Goal: Task Accomplishment & Management: Manage account settings

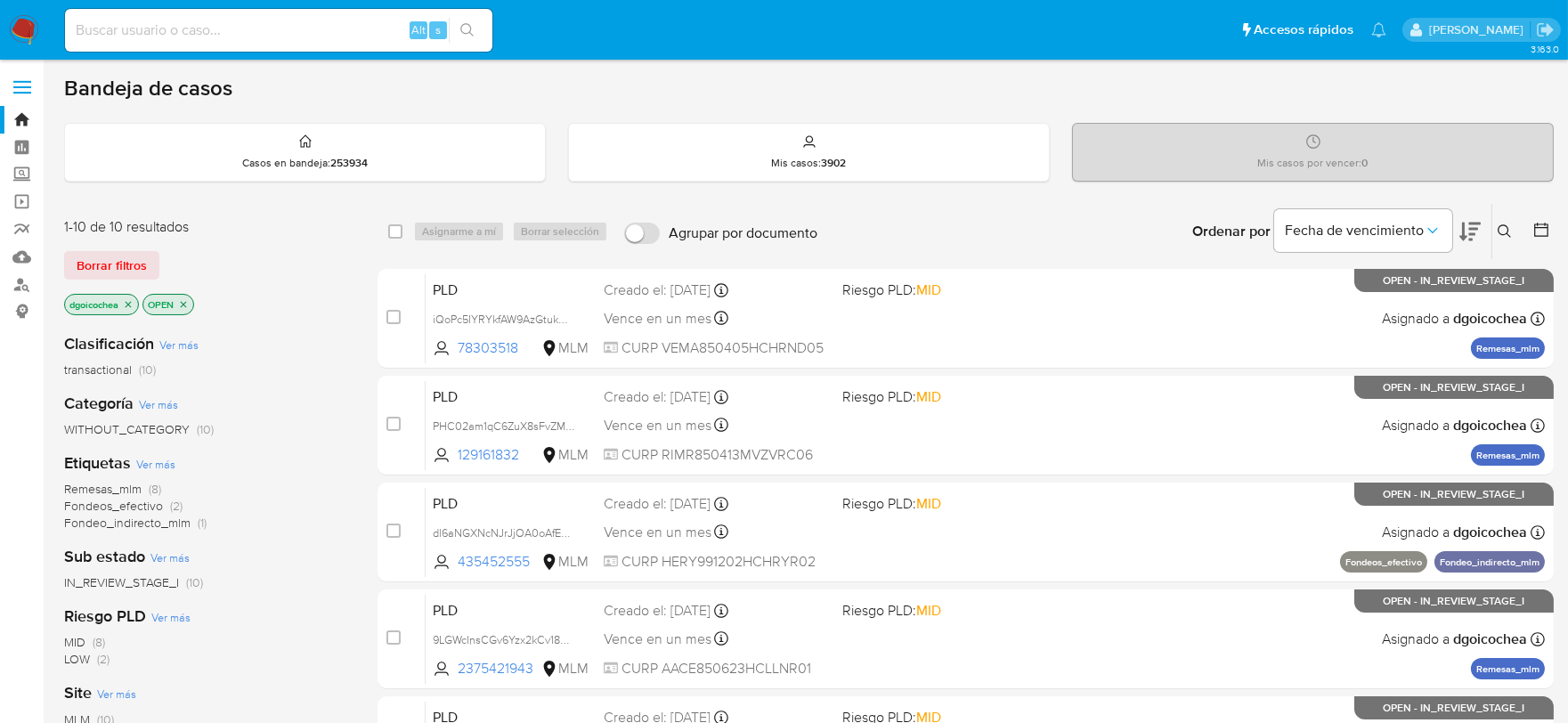
click at [1506, 221] on button at bounding box center [1507, 231] width 29 height 21
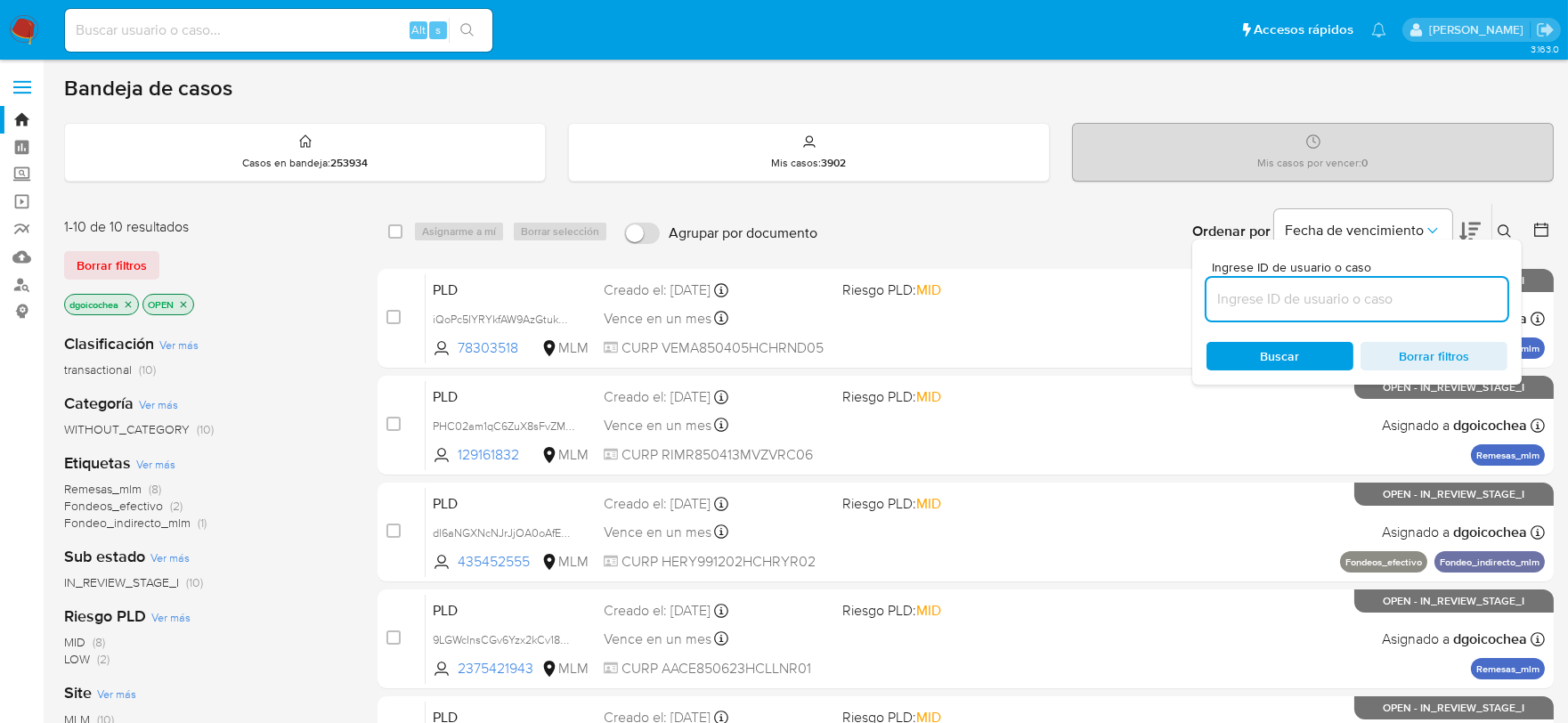
click at [1416, 291] on input at bounding box center [1357, 300] width 301 height 23
type input "2655901839"
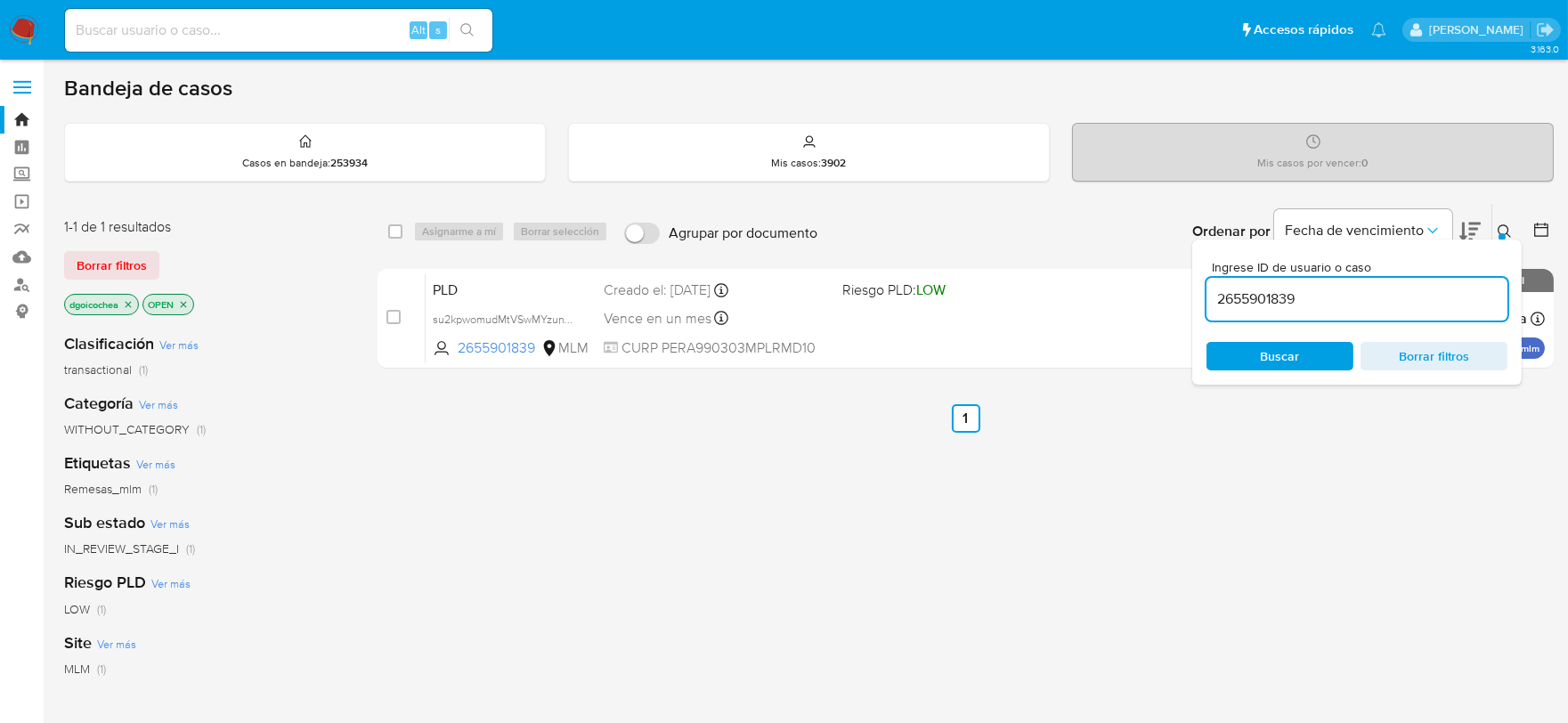
click at [1500, 229] on icon at bounding box center [1505, 231] width 15 height 15
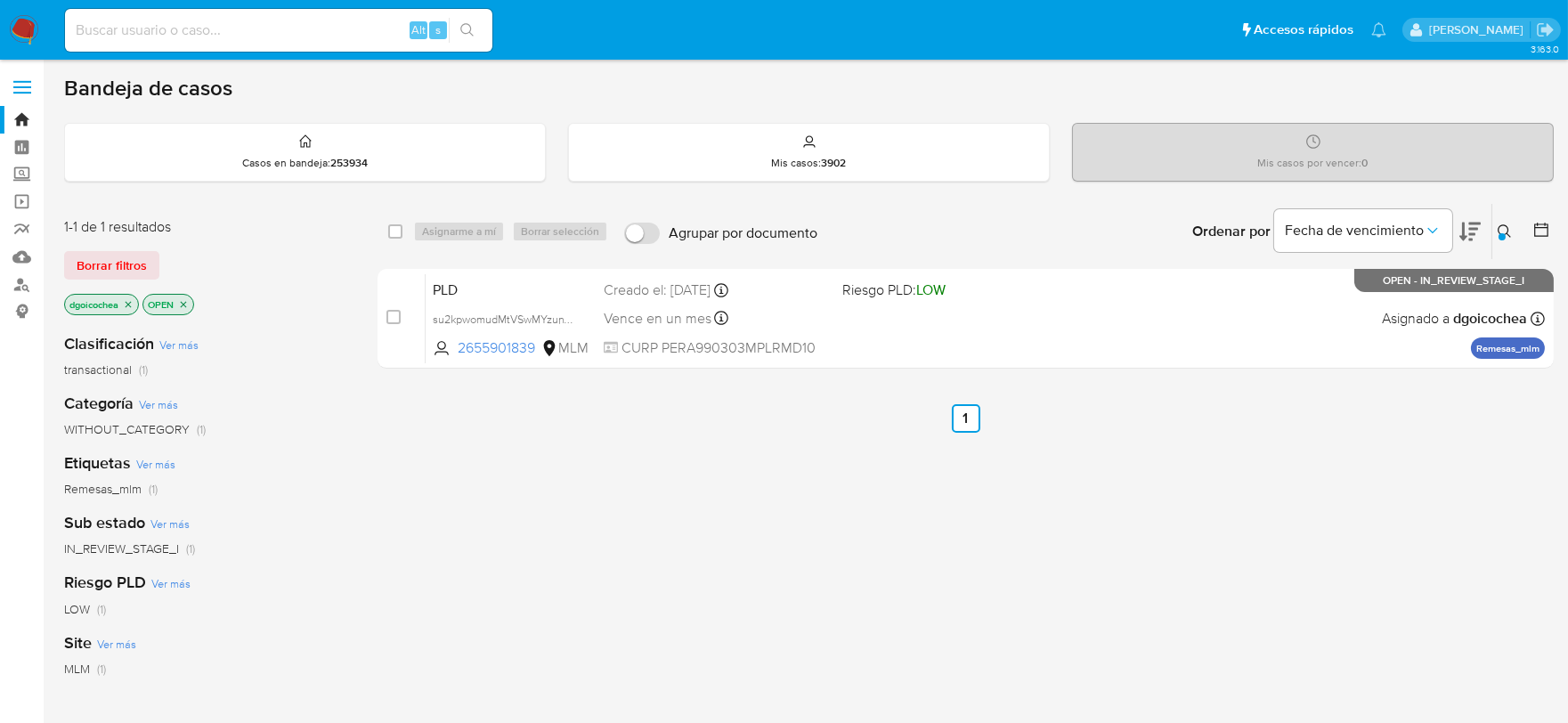
click at [1500, 229] on icon at bounding box center [1505, 231] width 15 height 15
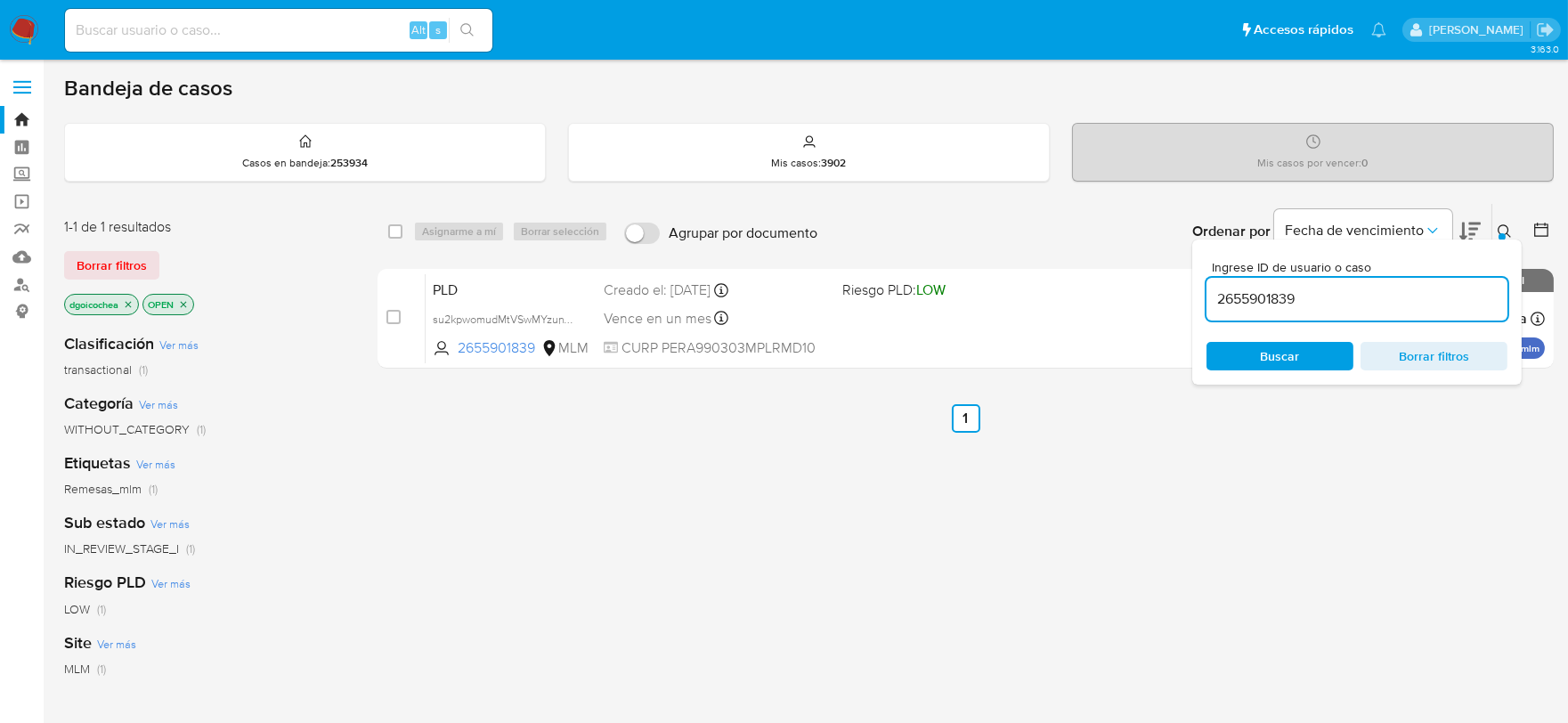
click at [1504, 233] on div at bounding box center [1502, 236] width 7 height 7
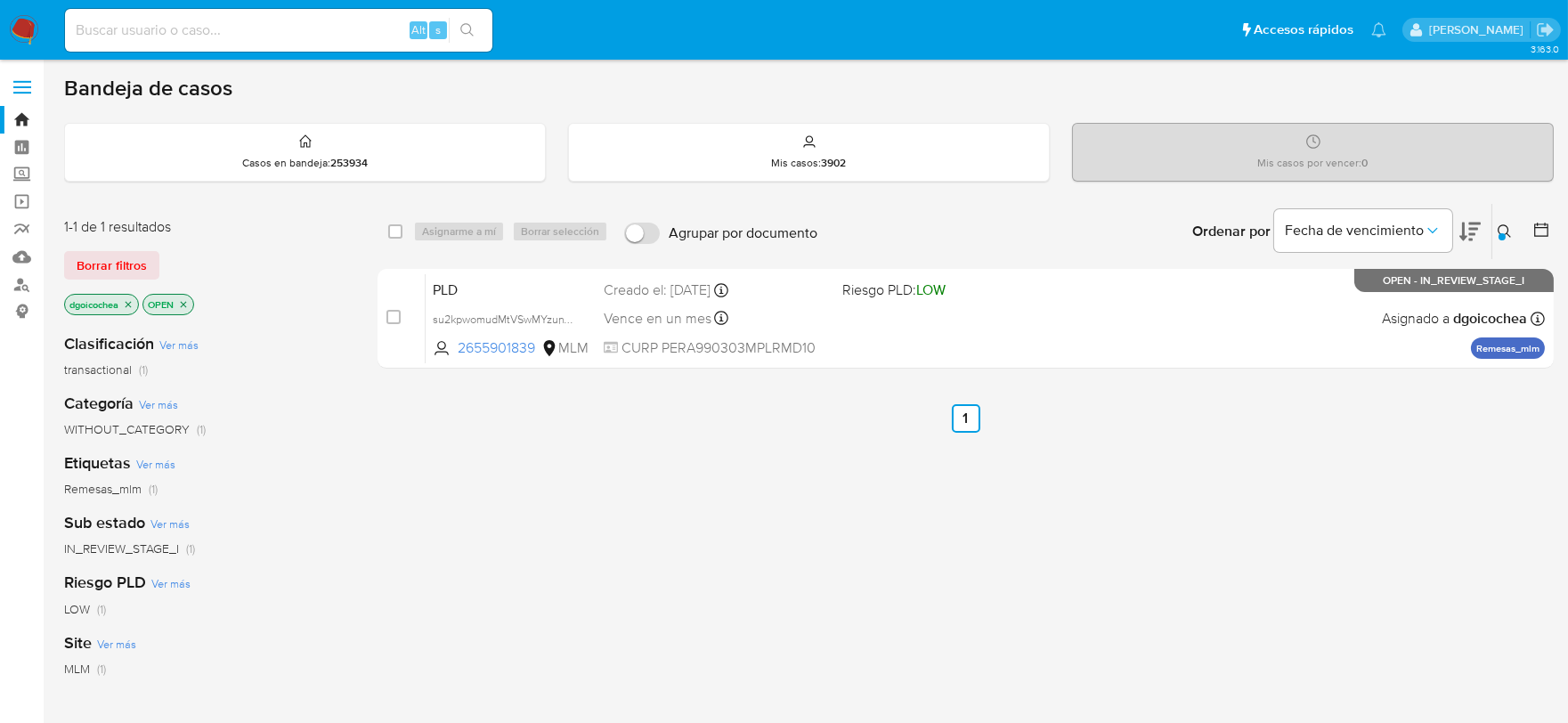
click at [1504, 233] on div at bounding box center [1502, 236] width 7 height 7
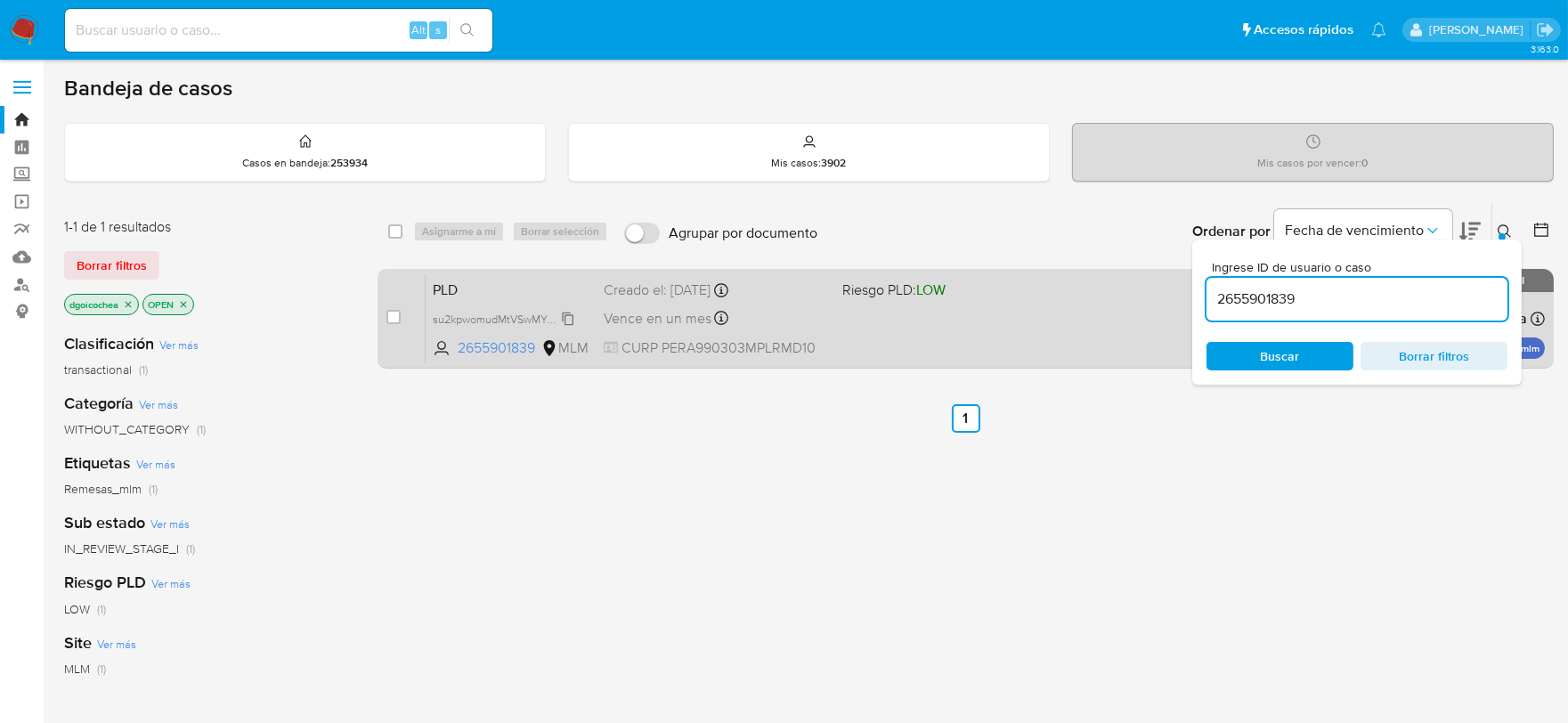
click at [572, 320] on span "su2kpwomudMtVSwMYzunW4dU" at bounding box center [513, 318] width 161 height 20
click at [437, 285] on span "PLD" at bounding box center [511, 289] width 157 height 23
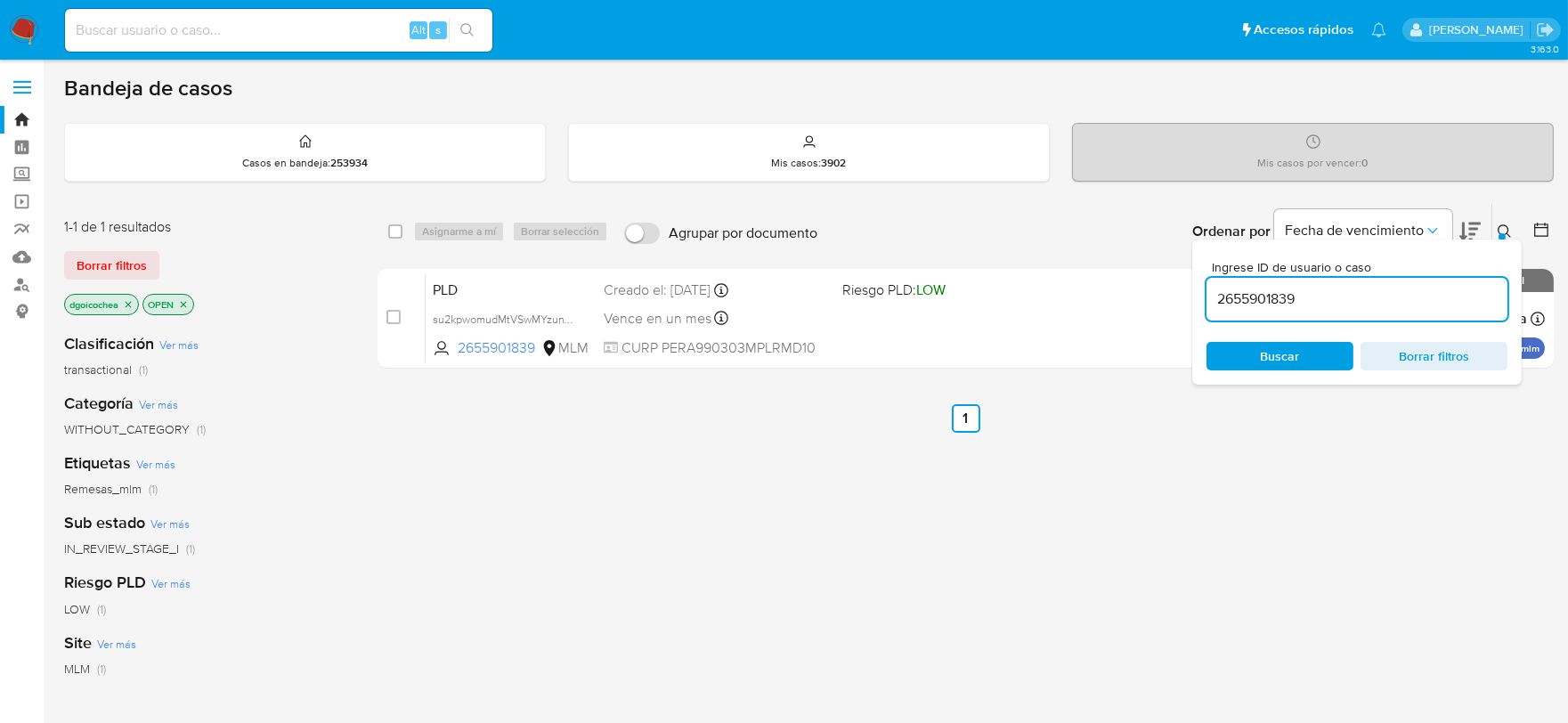
click at [1271, 301] on input "2655901839" at bounding box center [1357, 300] width 301 height 23
paste input "32767730"
type input "2632767730"
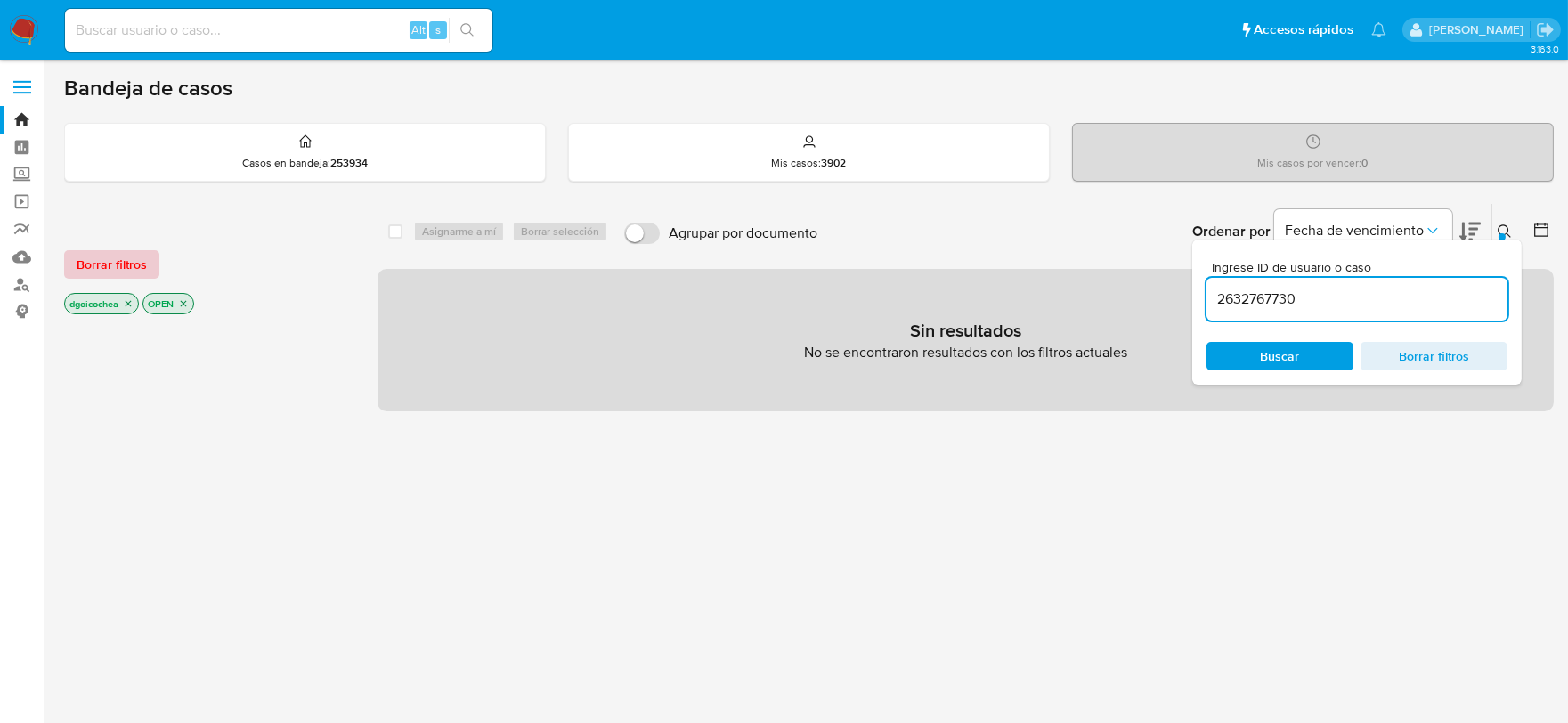
click at [91, 267] on span "Borrar filtros" at bounding box center [111, 264] width 70 height 25
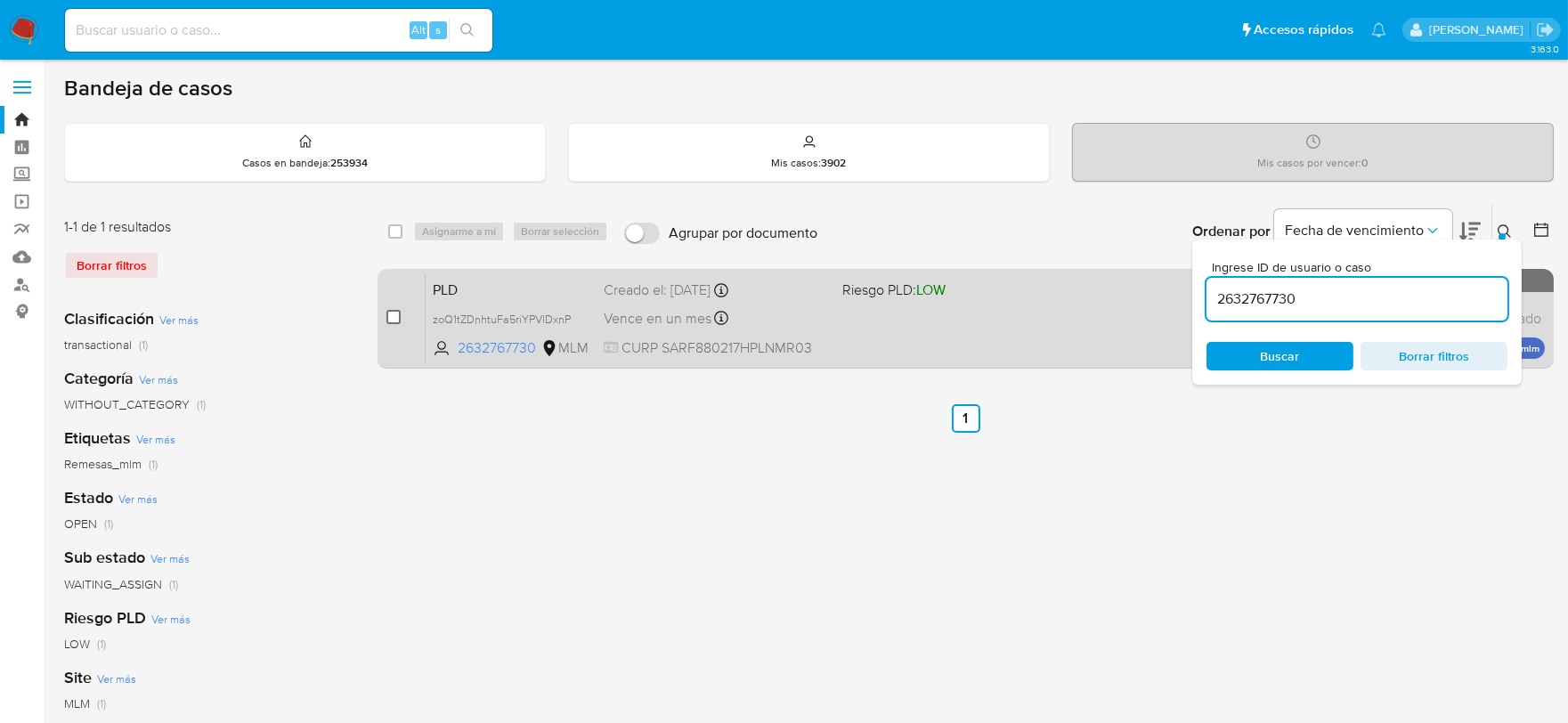
click at [396, 315] on input "checkbox" at bounding box center [393, 316] width 15 height 15
checkbox input "true"
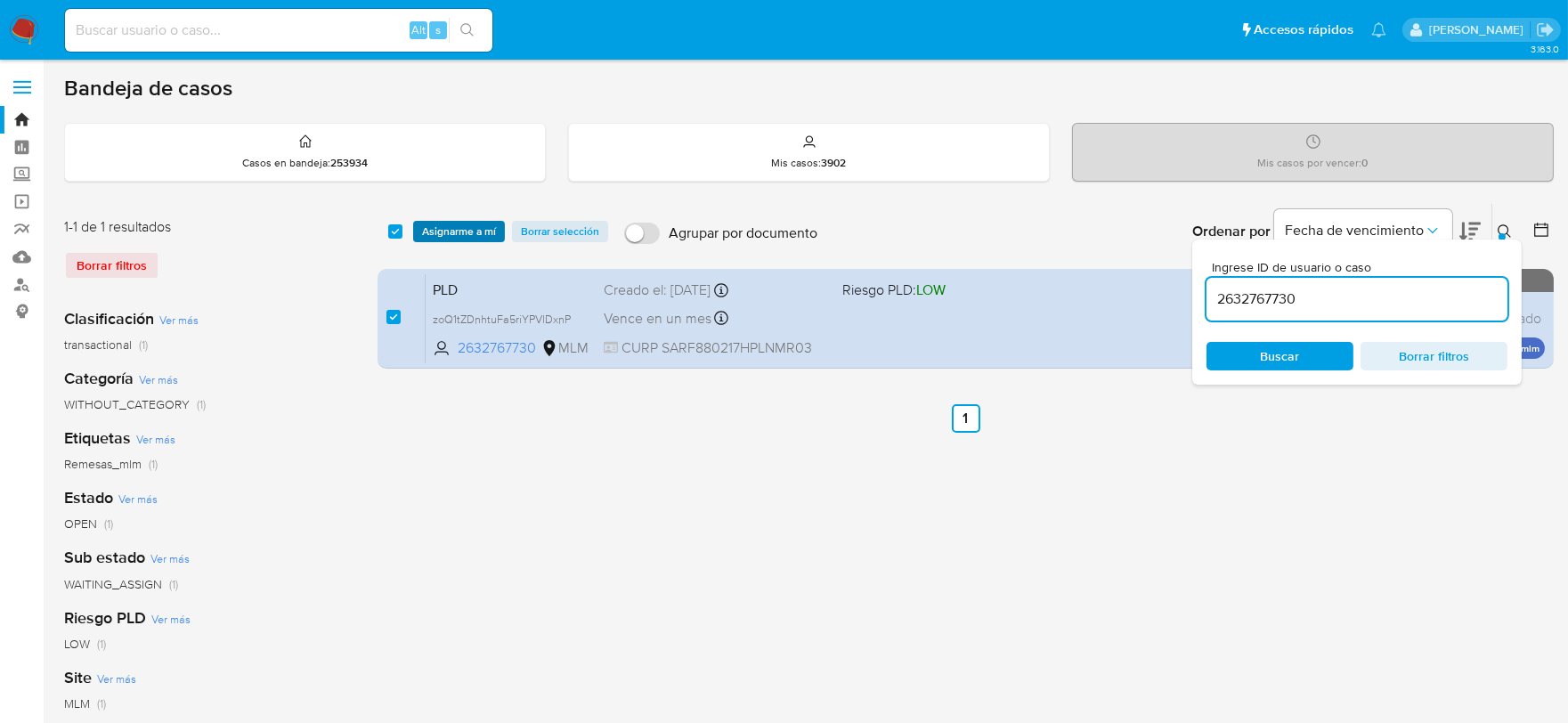
click at [464, 233] on span "Asignarme a mí" at bounding box center [459, 231] width 74 height 18
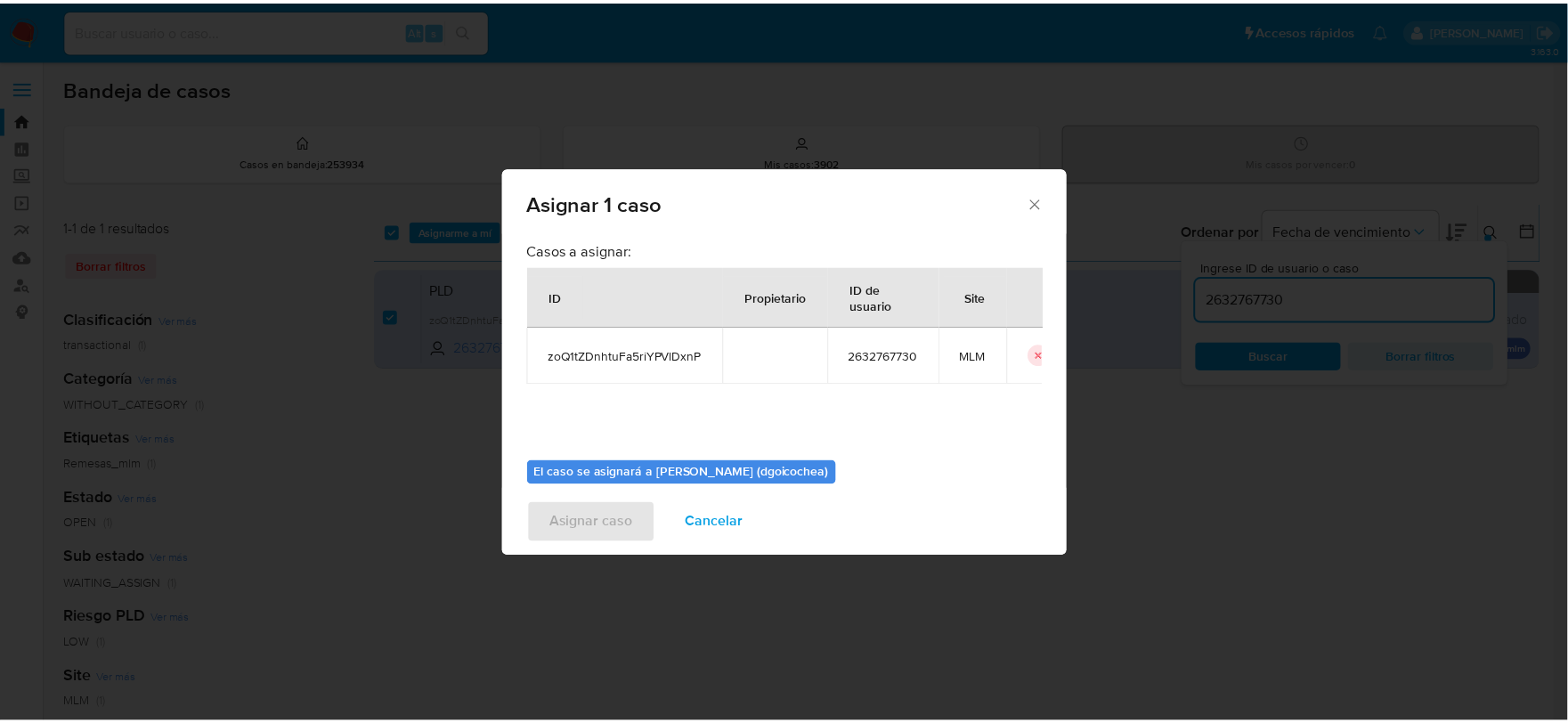
scroll to position [92, 0]
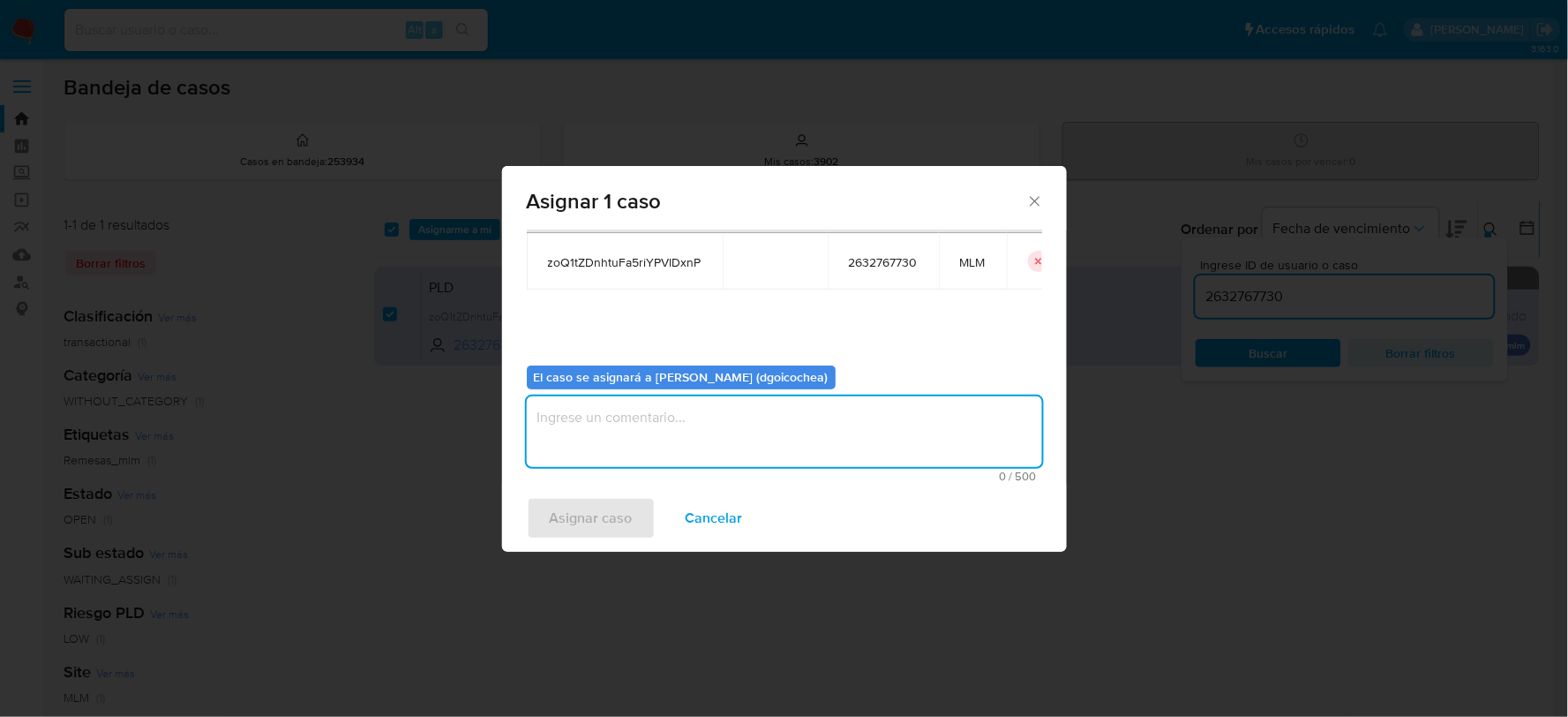
click at [638, 454] on textarea "assign-modal" at bounding box center [784, 432] width 516 height 71
type textarea "DG"
click at [595, 518] on span "Asignar caso" at bounding box center [591, 518] width 83 height 39
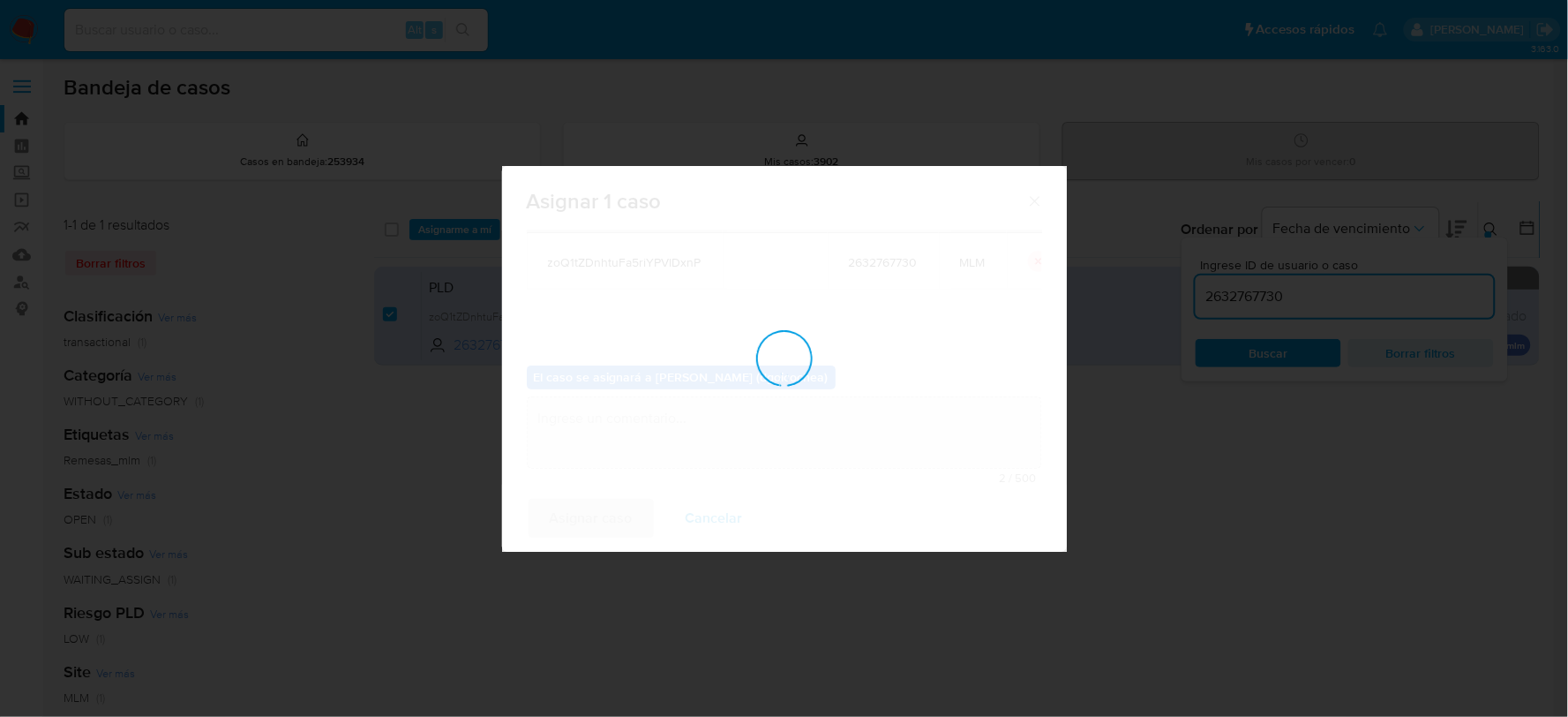
checkbox input "false"
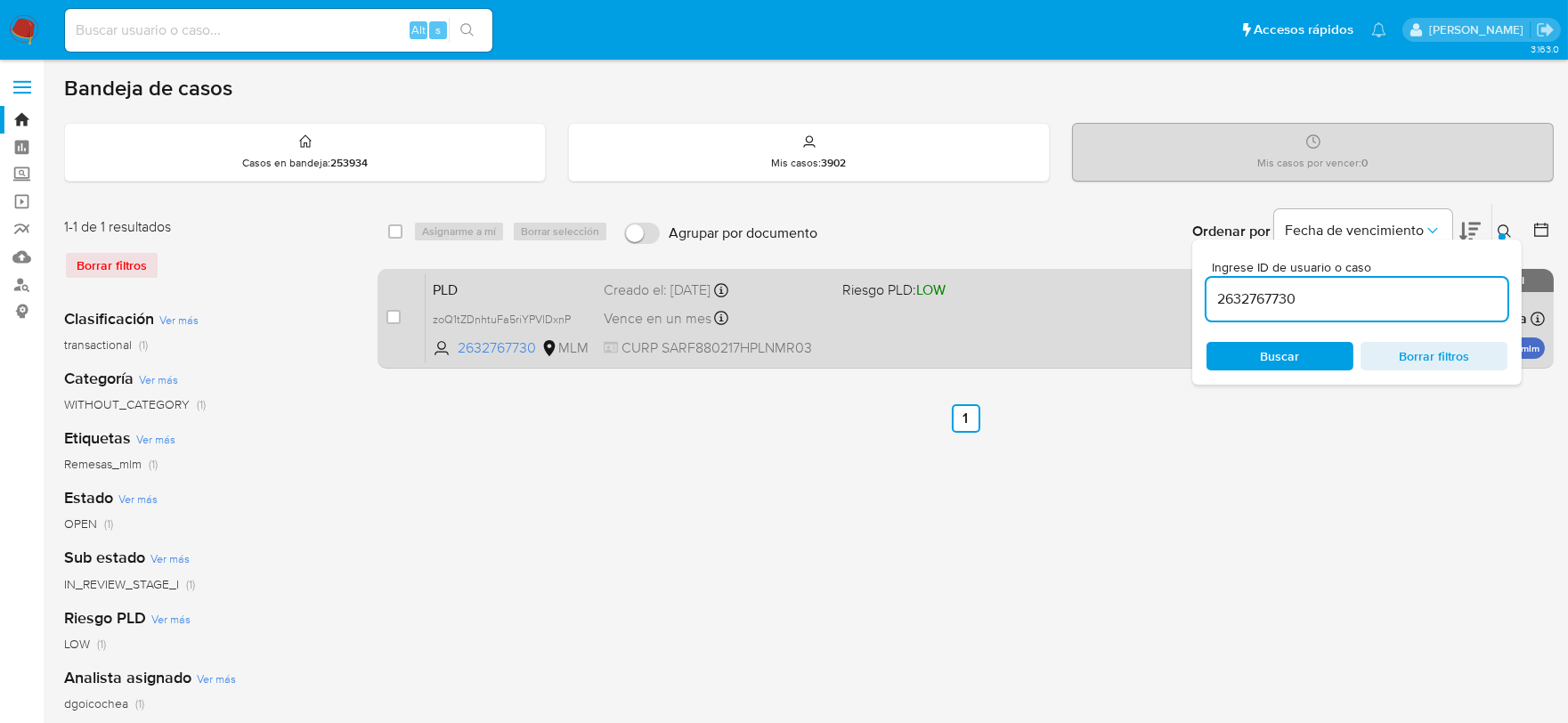
click at [451, 279] on span "PLD" at bounding box center [511, 289] width 157 height 23
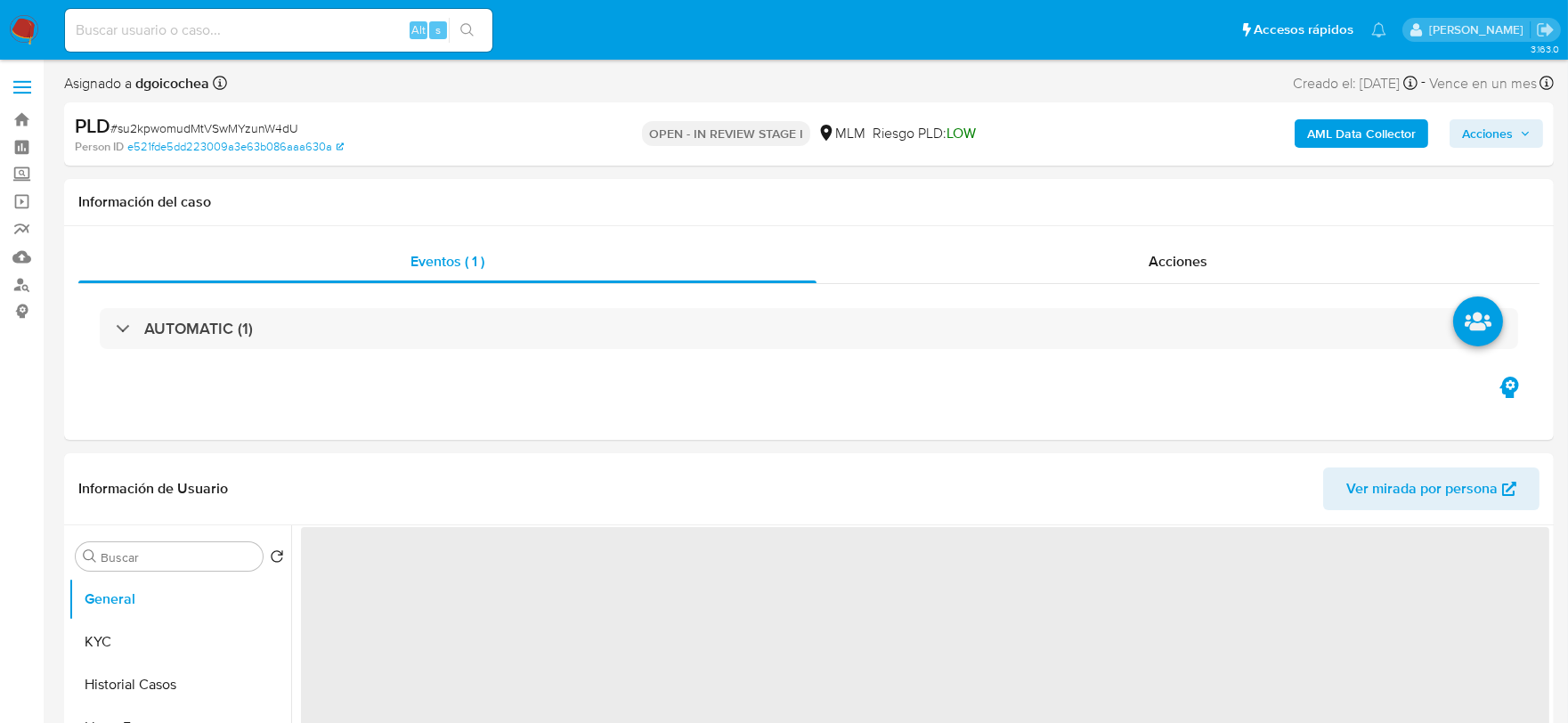
select select "10"
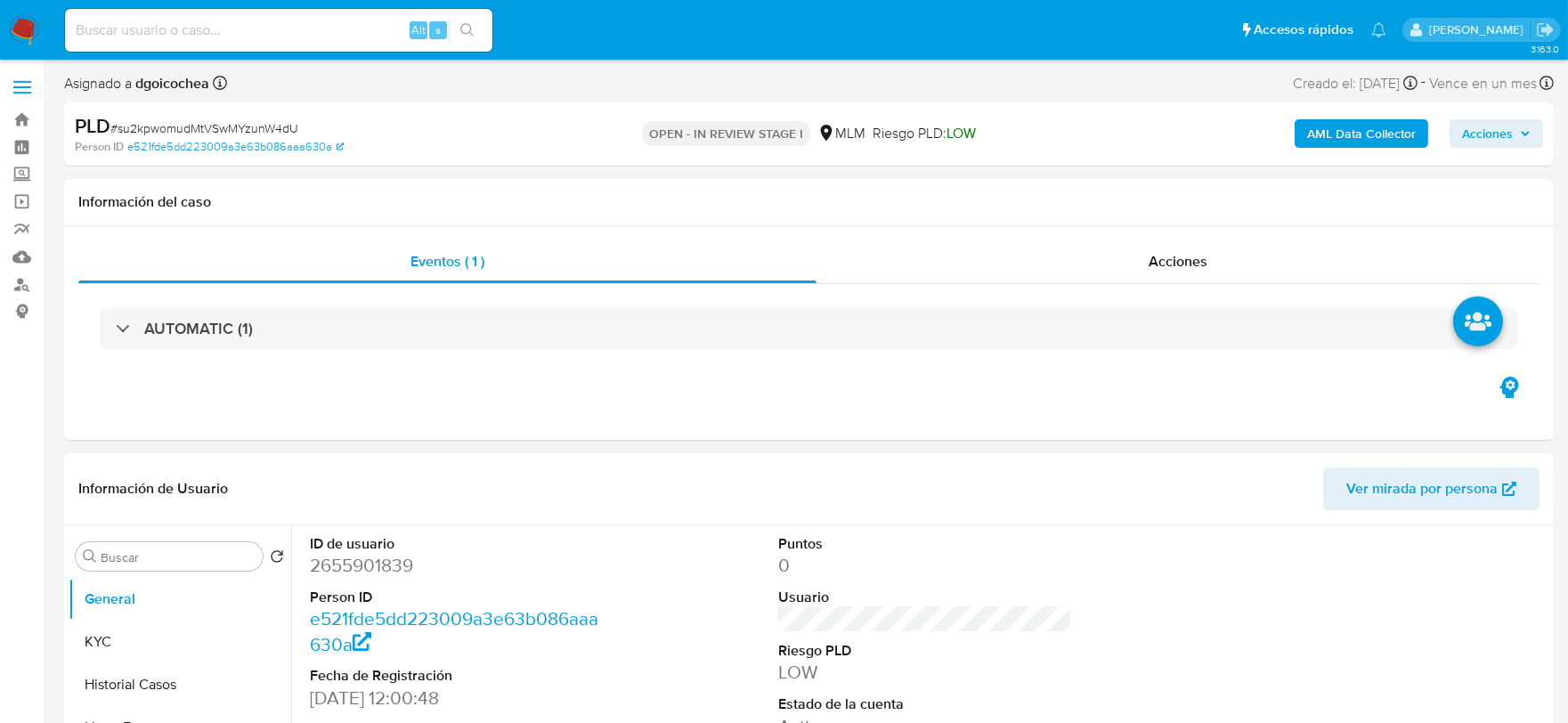
click at [1495, 127] on span "Acciones" at bounding box center [1488, 133] width 51 height 28
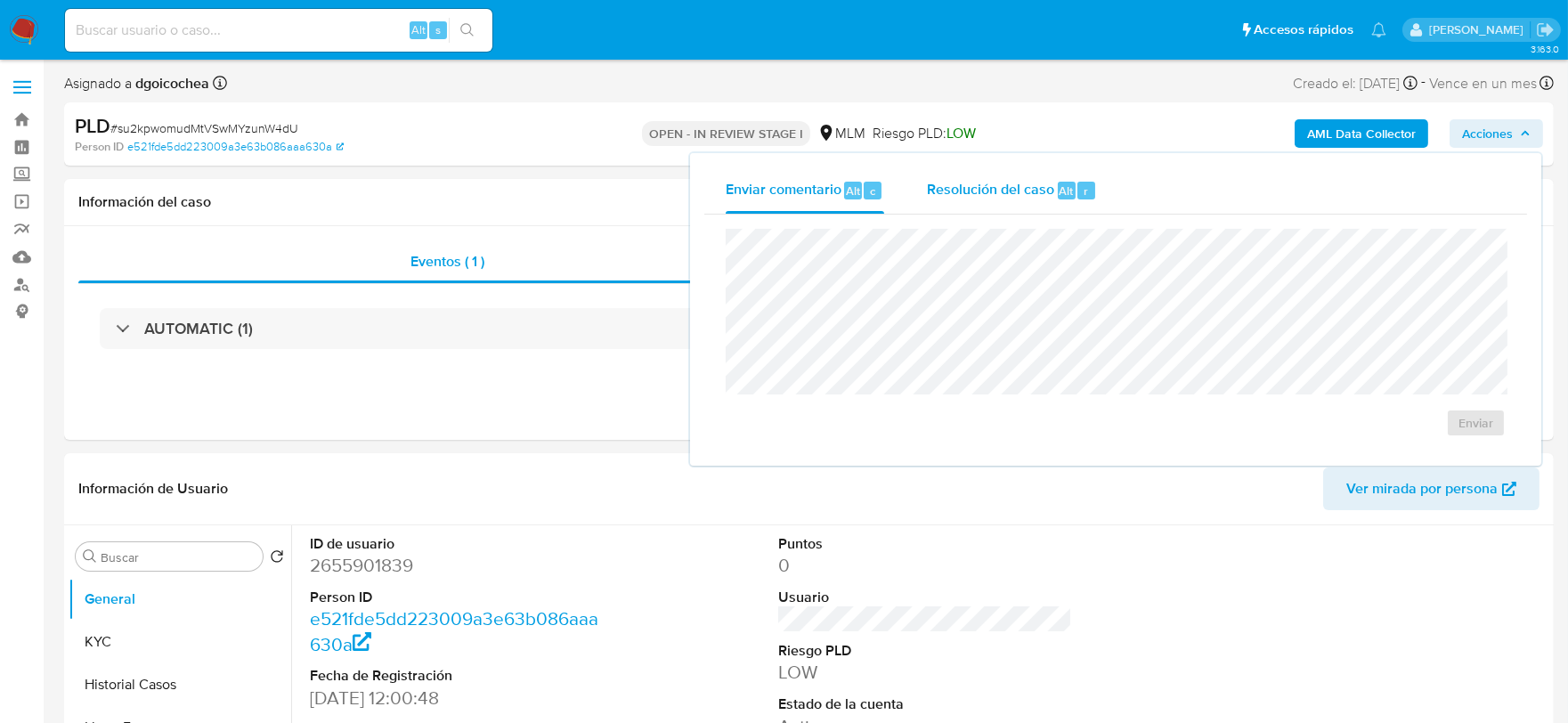
click at [975, 201] on div "Resolución del caso Alt r" at bounding box center [1012, 189] width 170 height 46
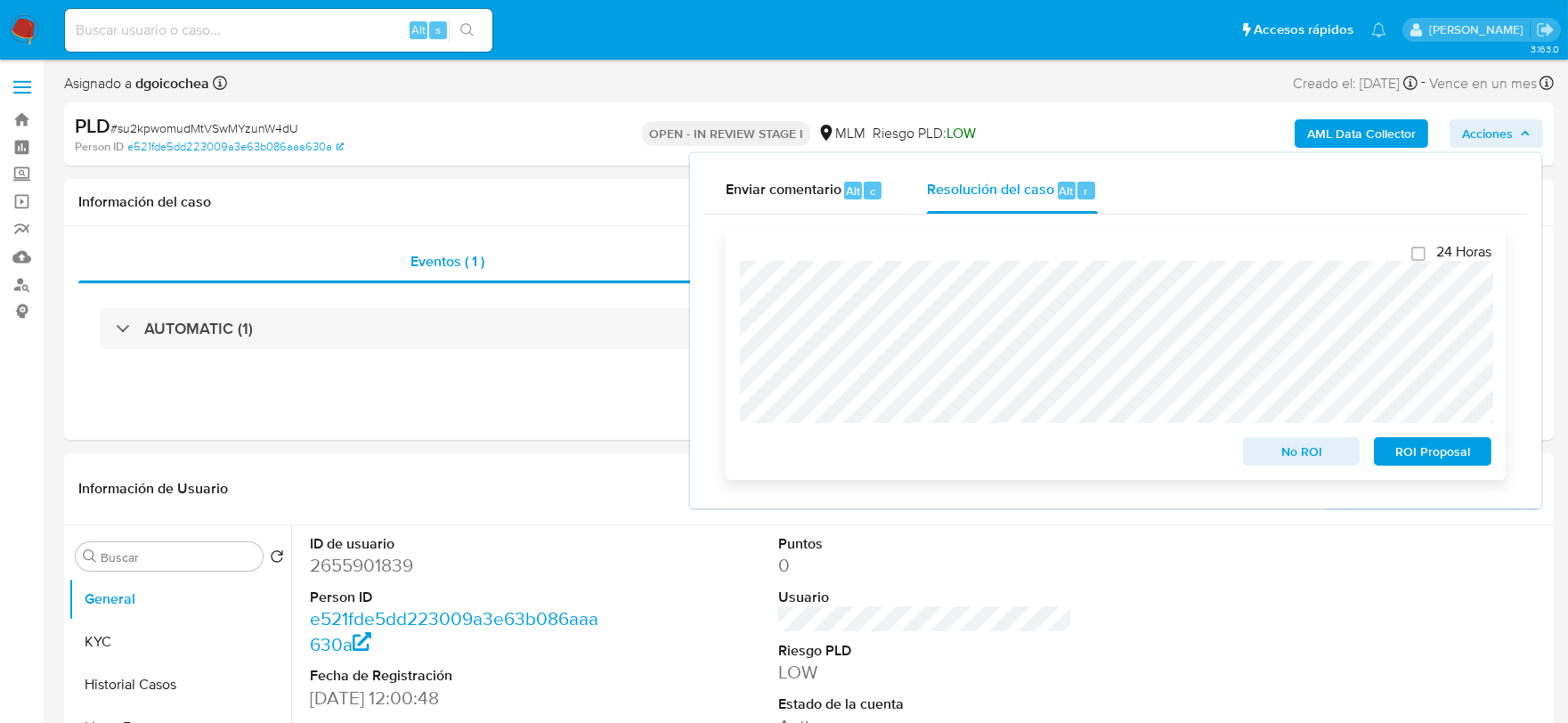
click at [1428, 462] on span "ROI Proposal" at bounding box center [1432, 452] width 93 height 25
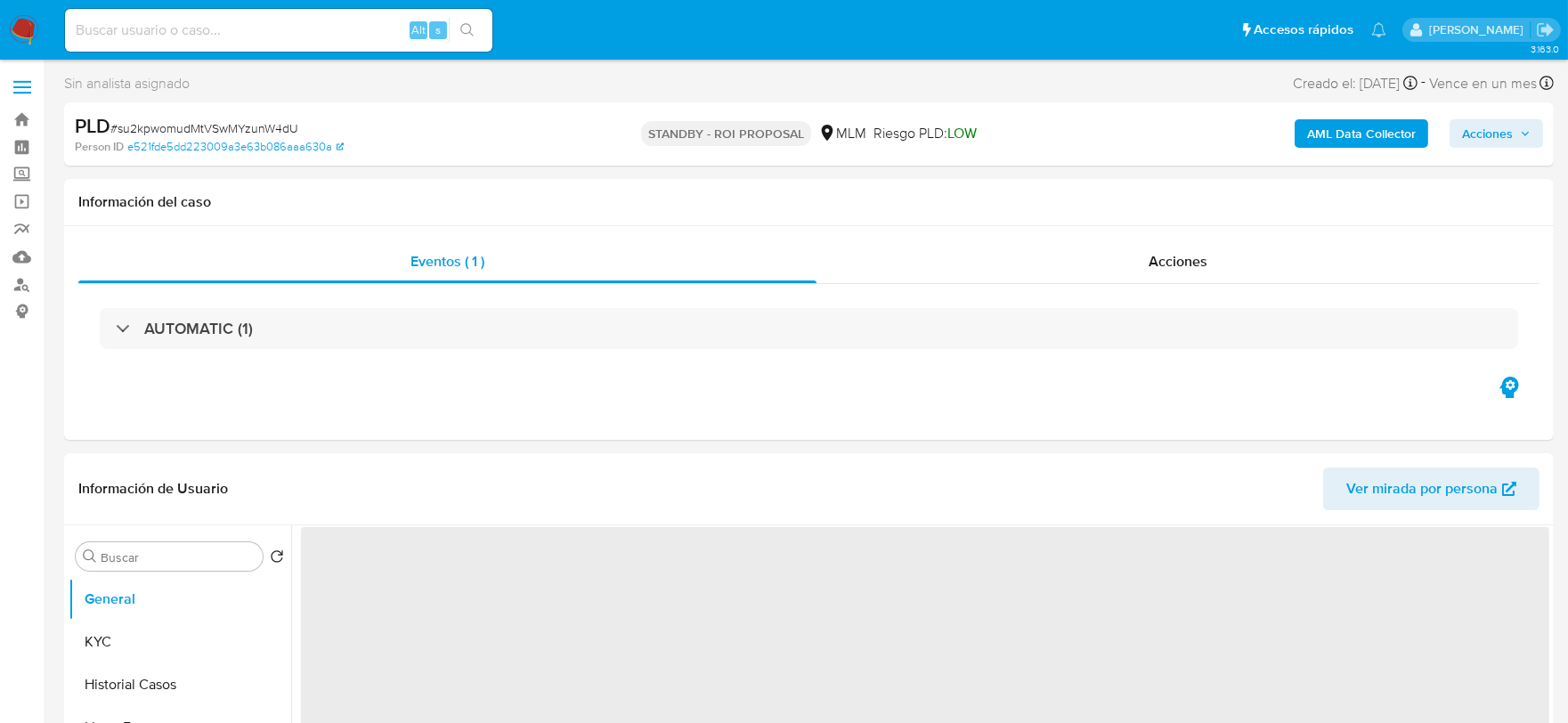
select select "10"
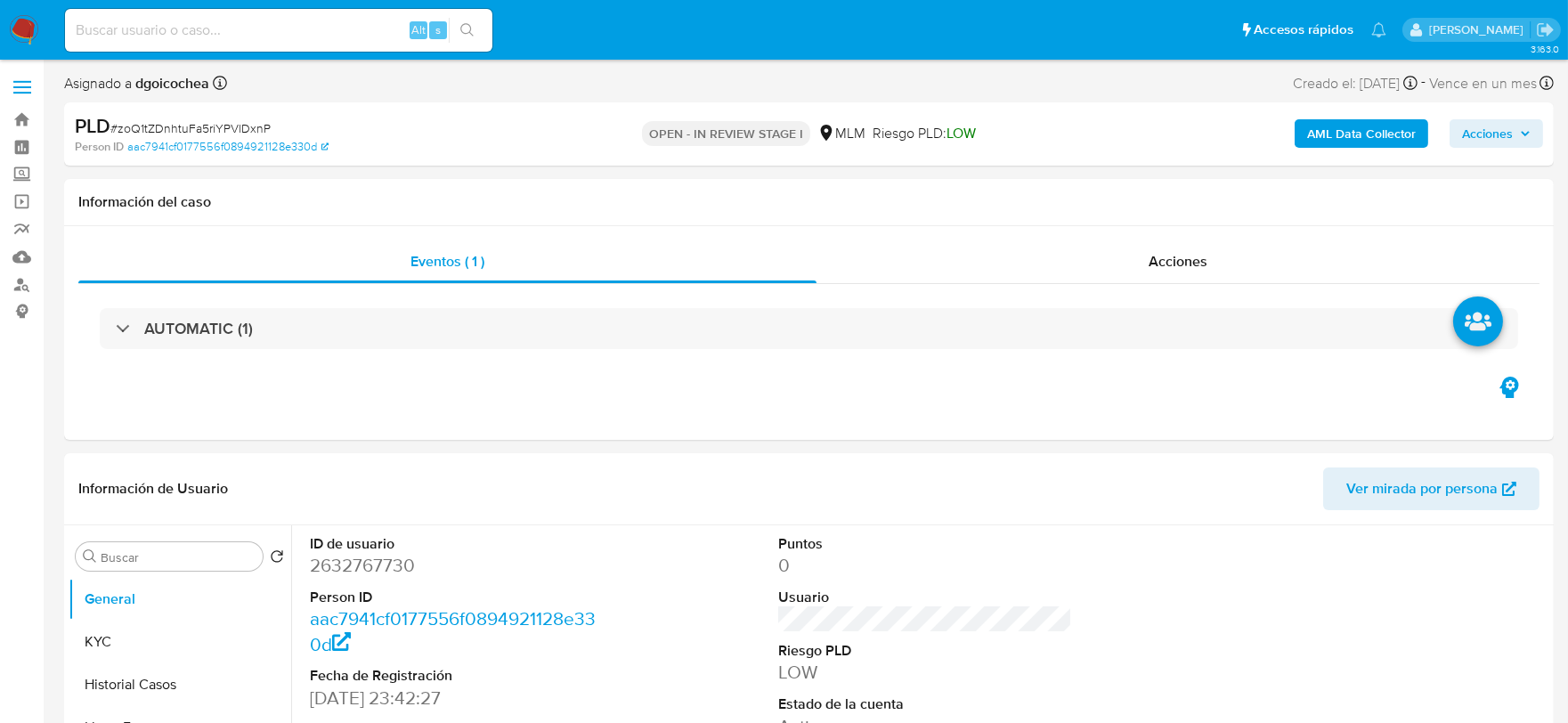
click at [1517, 121] on span "Acciones" at bounding box center [1497, 134] width 68 height 25
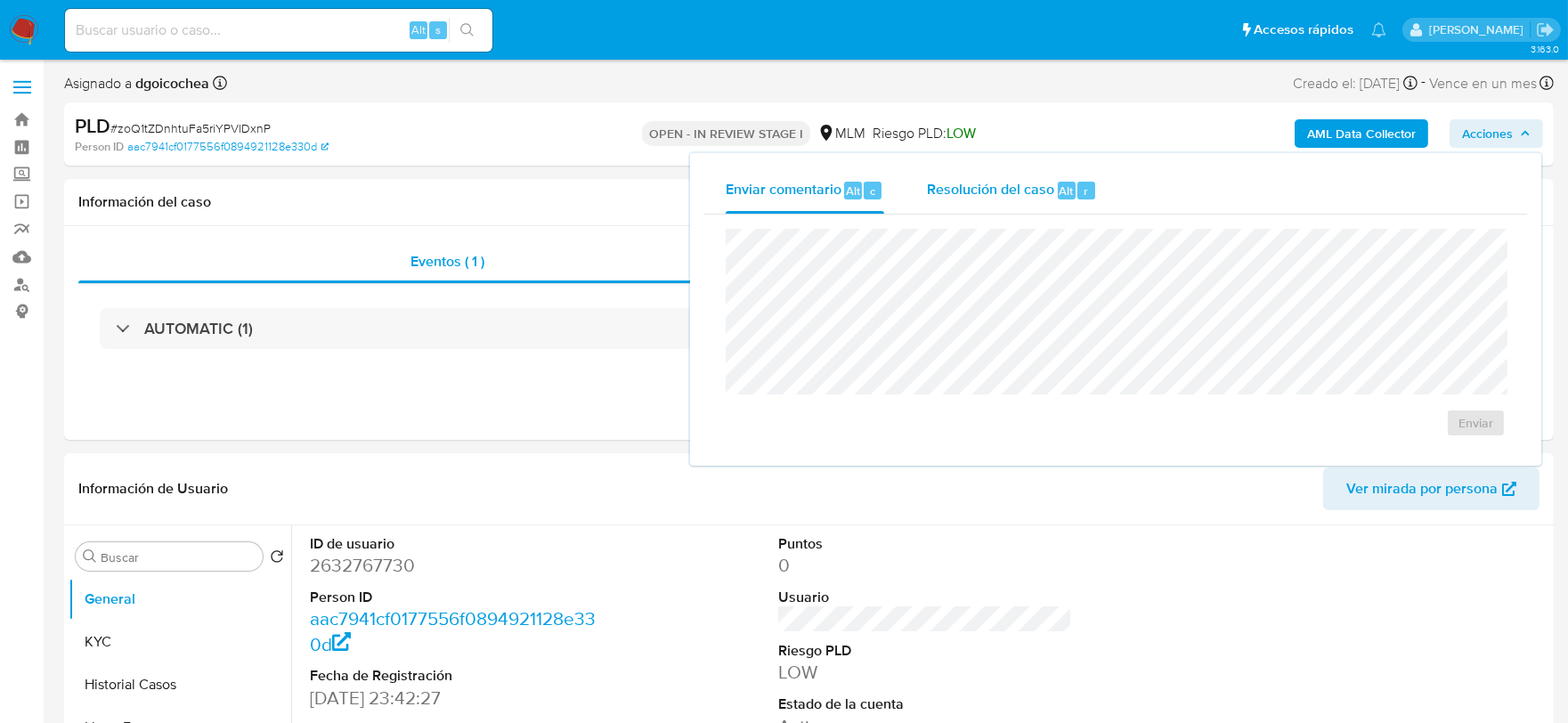
click at [1040, 188] on span "Resolución del caso" at bounding box center [991, 189] width 127 height 20
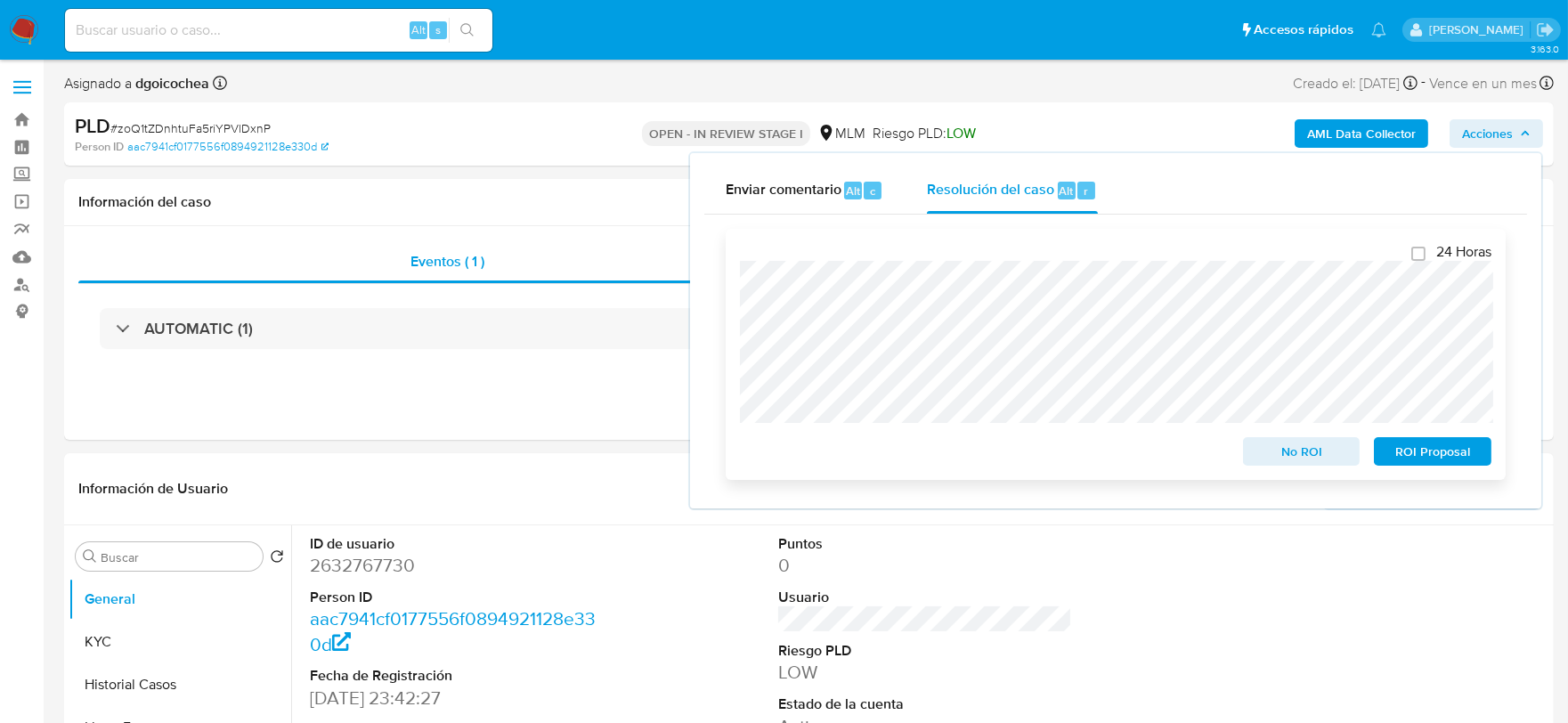
click at [1411, 449] on span "ROI Proposal" at bounding box center [1432, 452] width 93 height 25
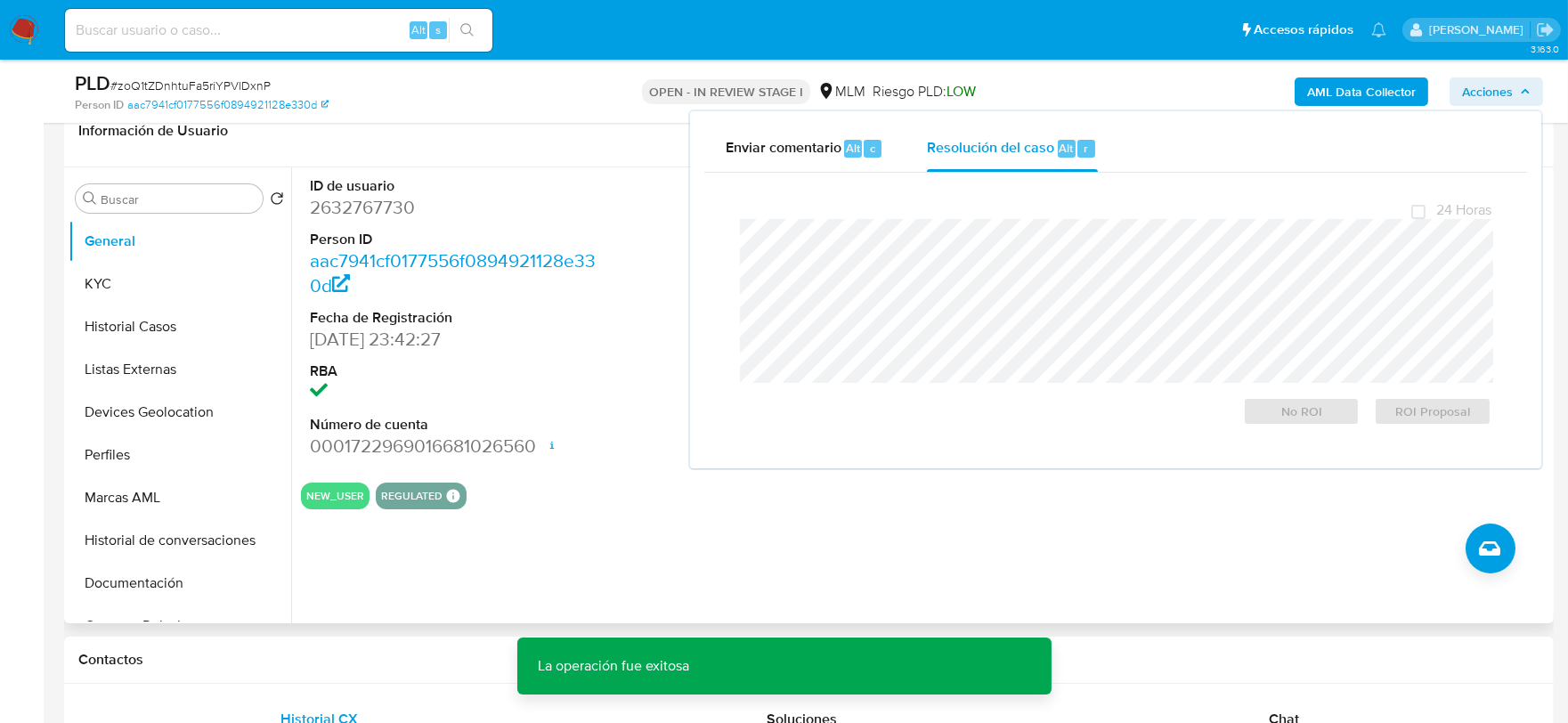
scroll to position [297, 0]
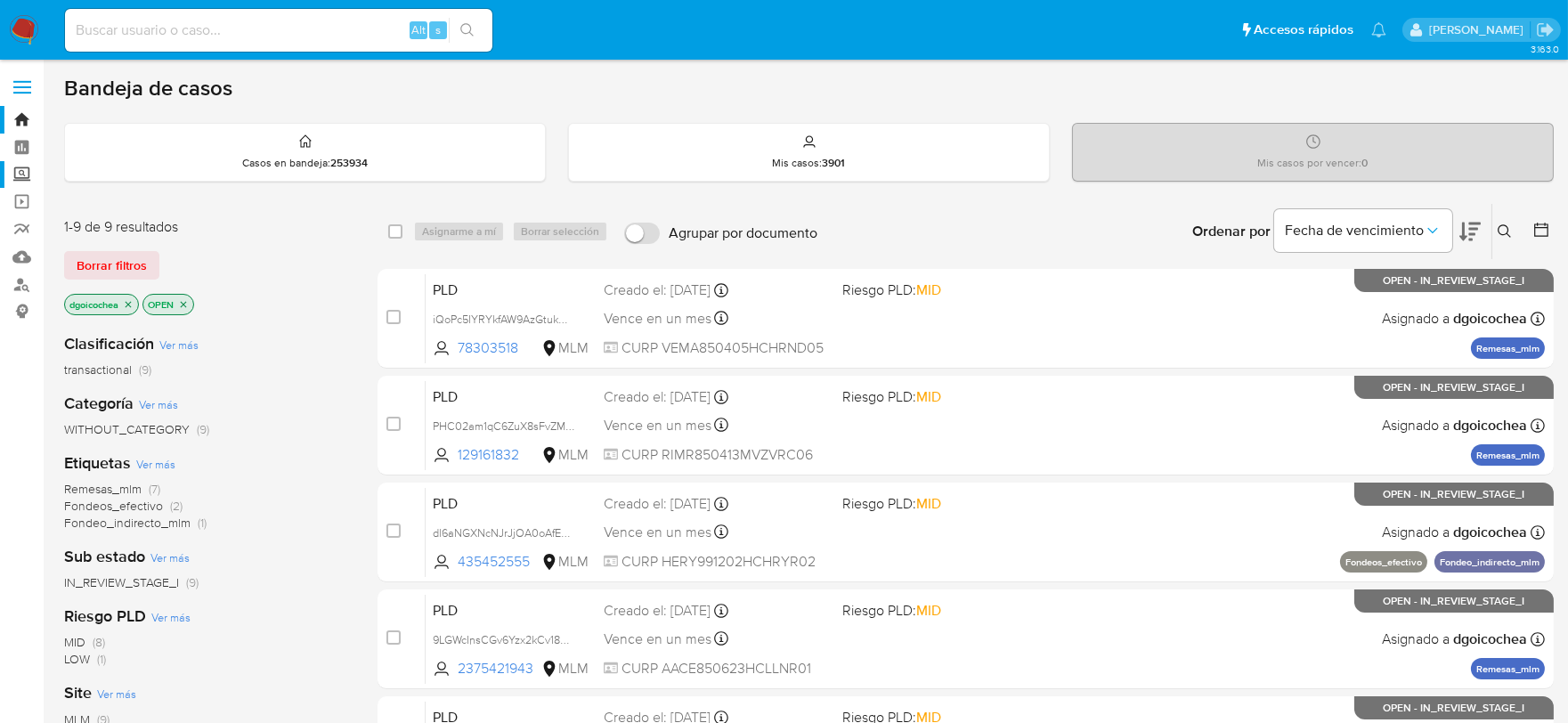
click at [16, 167] on label "Screening" at bounding box center [105, 175] width 212 height 27
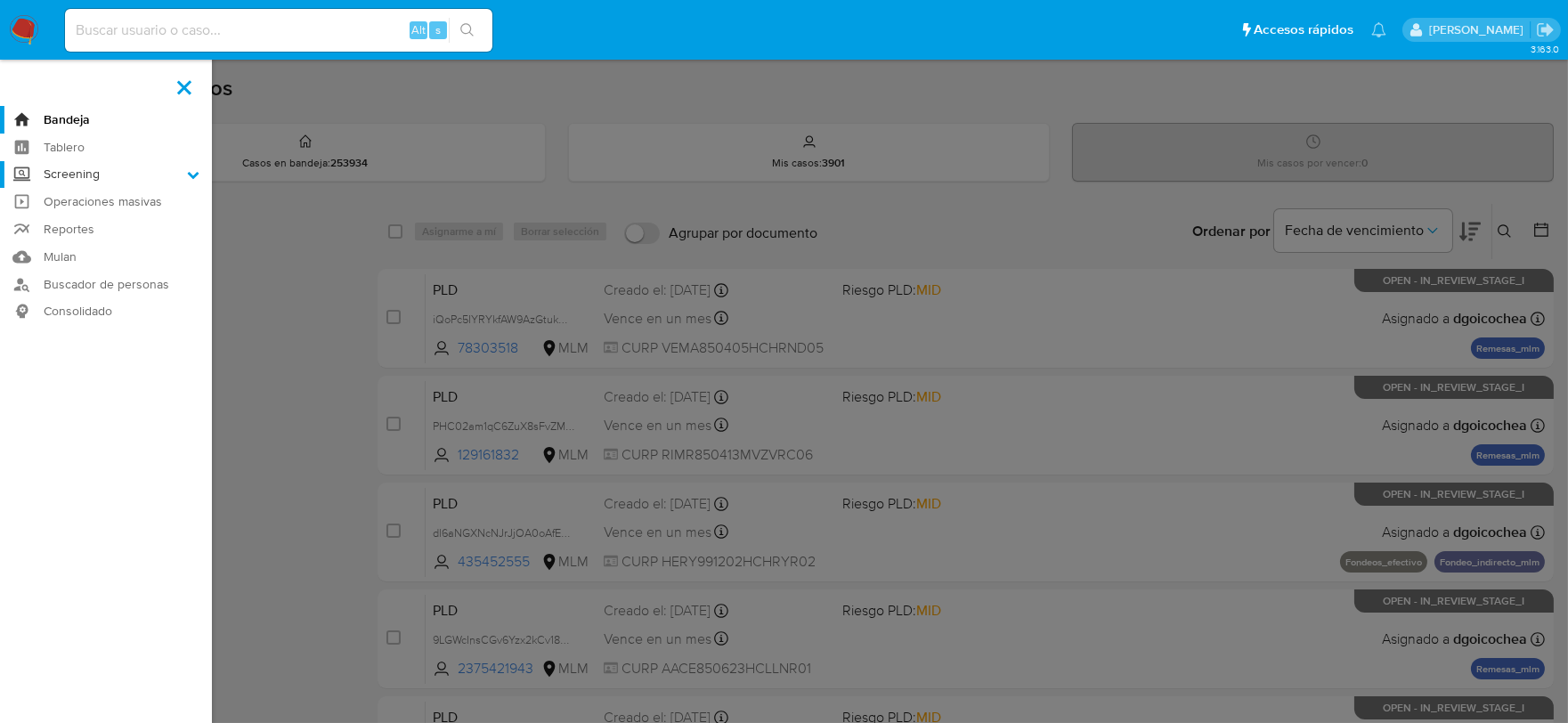
click at [0, 0] on input "Screening" at bounding box center [0, 0] width 0 height 0
click at [76, 247] on link "Herramientas" at bounding box center [105, 244] width 212 height 22
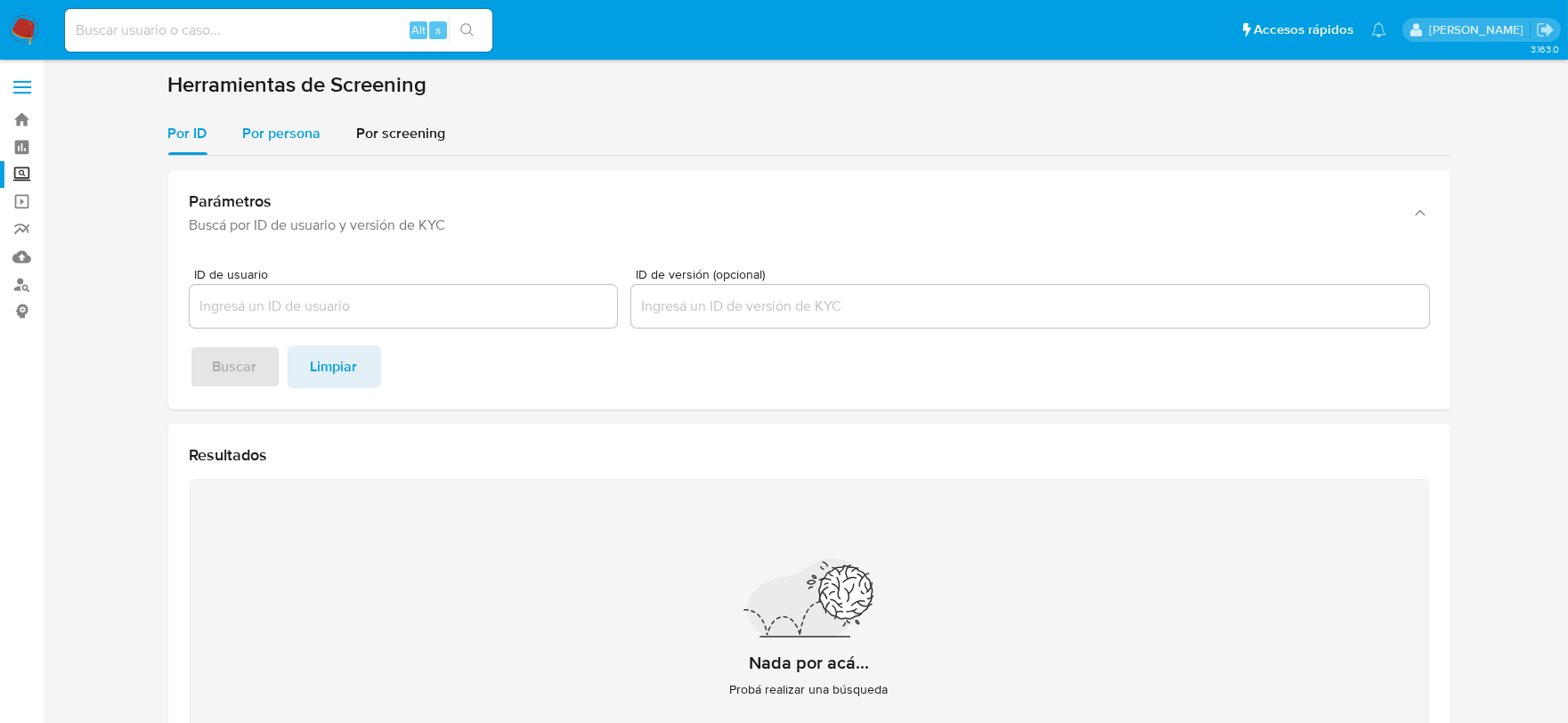
click at [256, 136] on span "Por persona" at bounding box center [282, 133] width 78 height 20
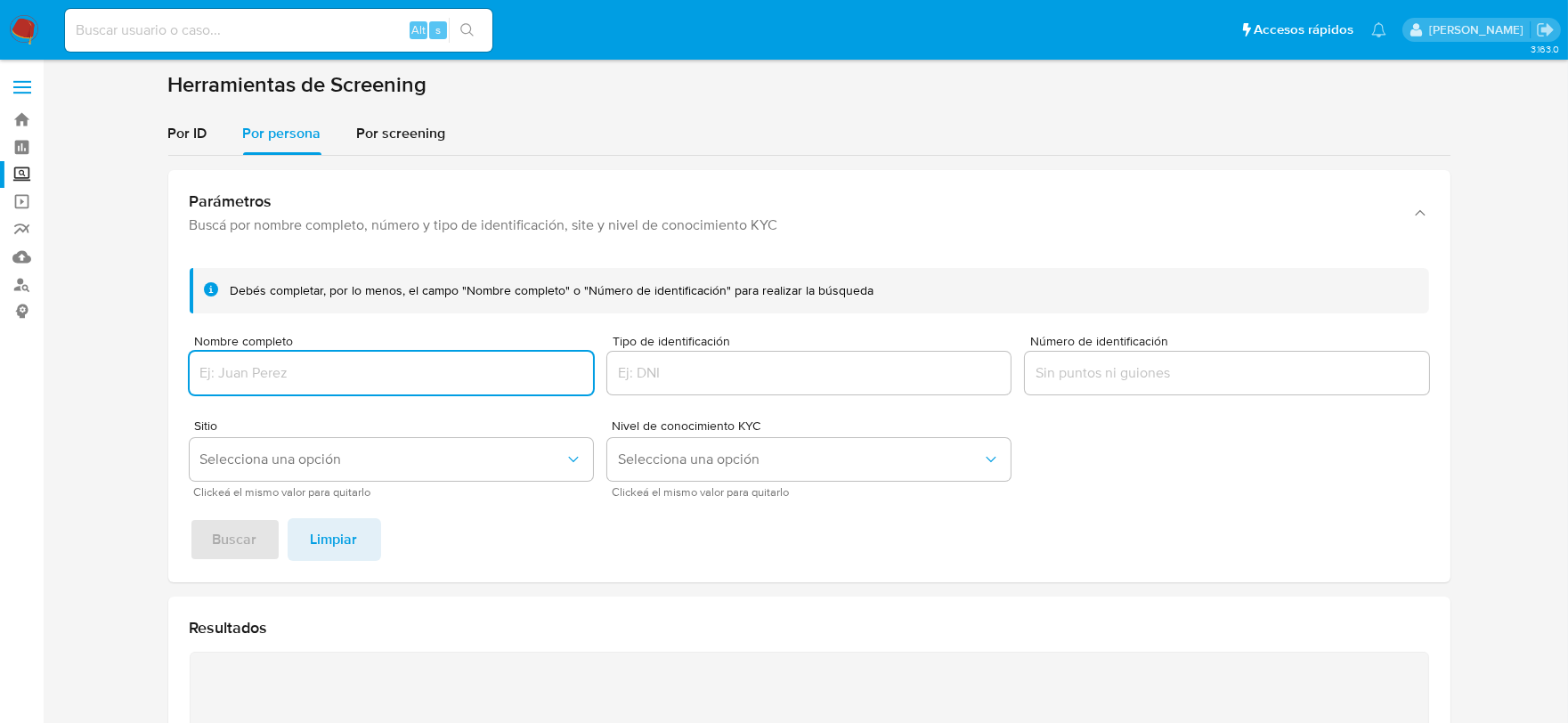
type input "129161832"
type input "c"
type input "CARLOS MAZAS"
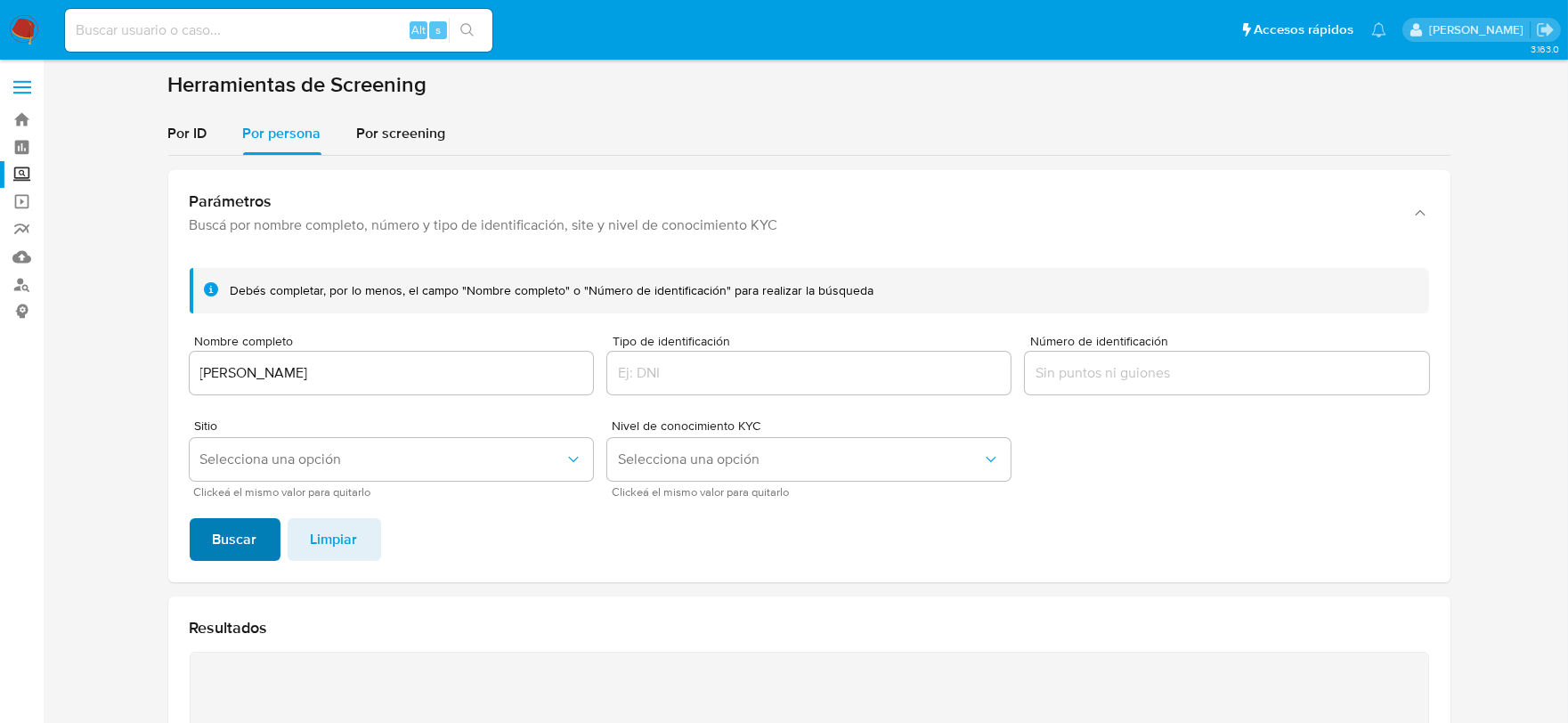
click at [220, 530] on span "Buscar" at bounding box center [235, 540] width 45 height 39
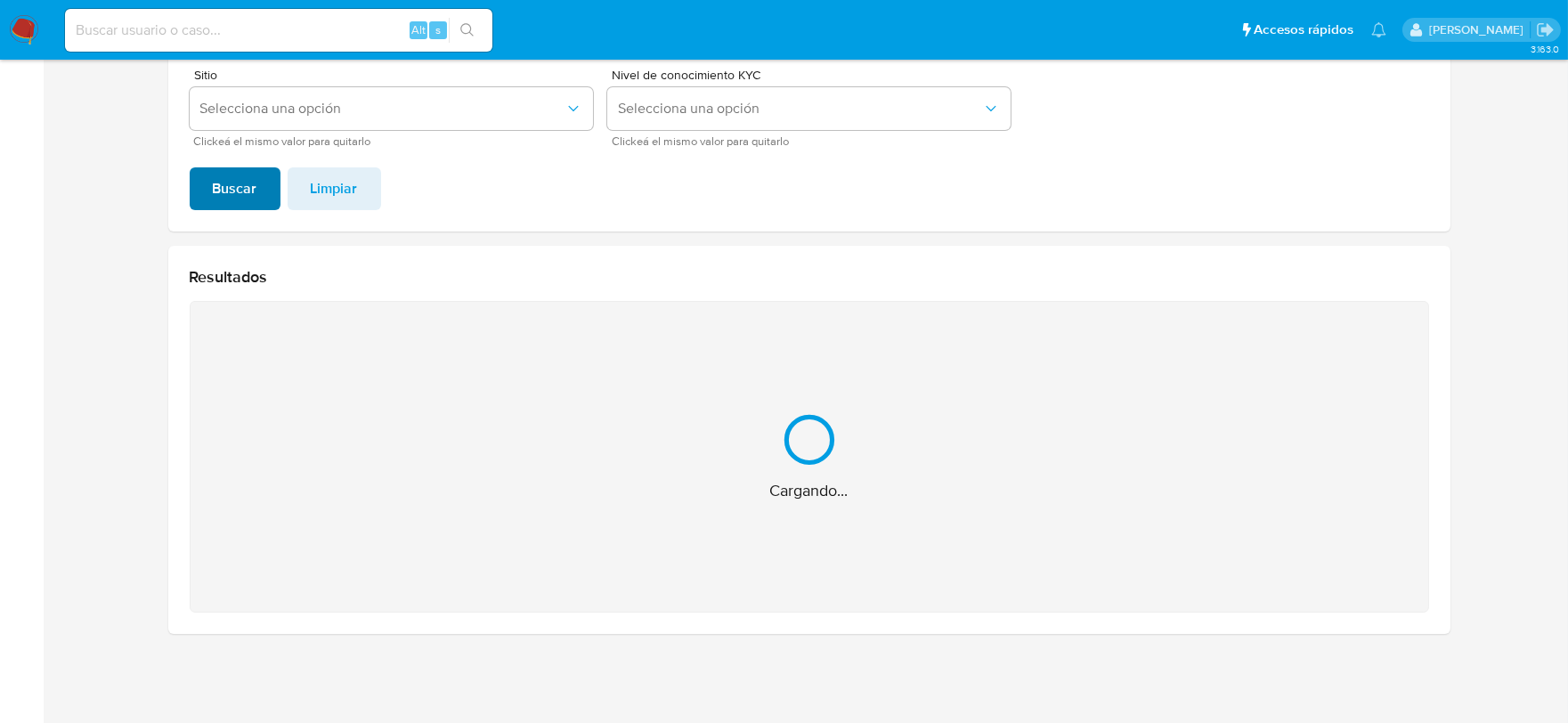
scroll to position [67, 0]
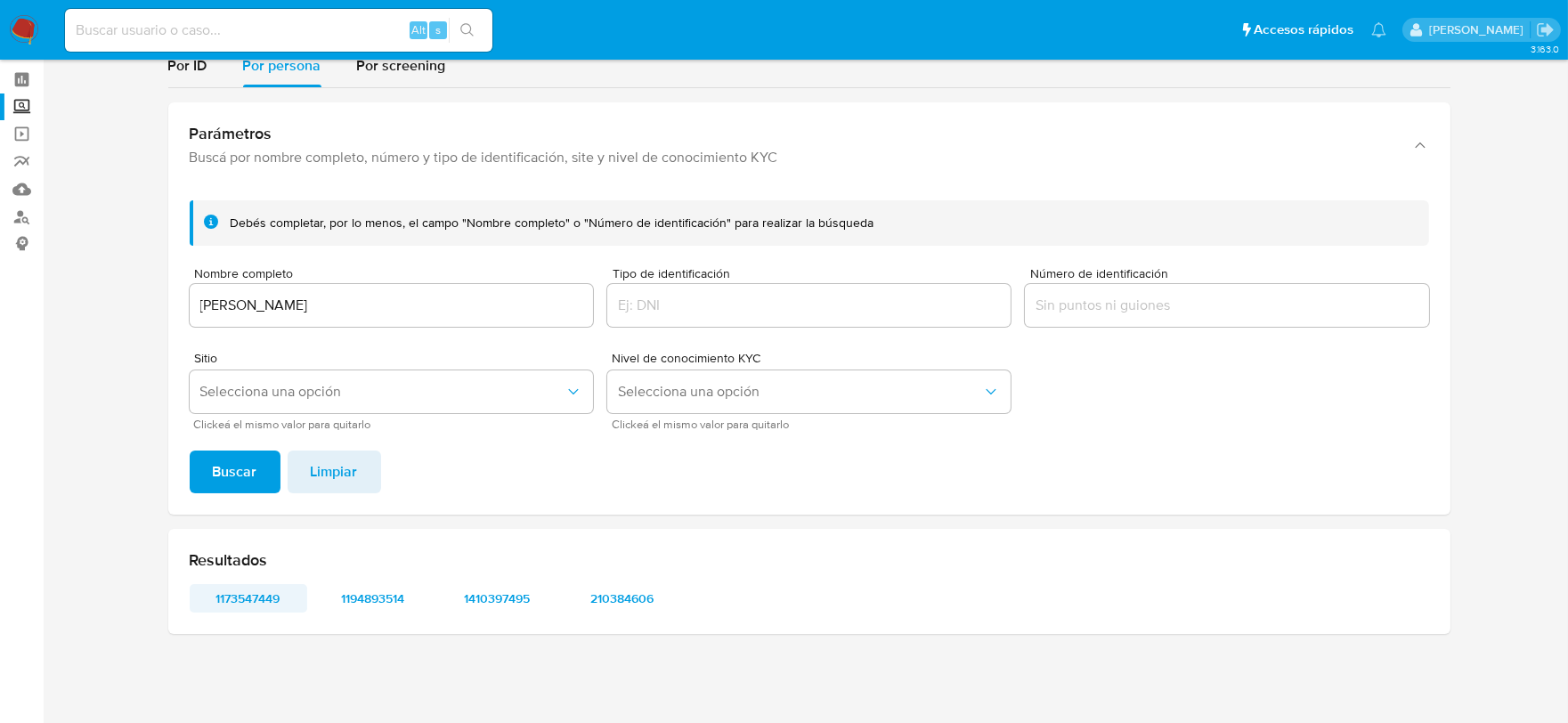
click at [234, 596] on span "1173547449" at bounding box center [248, 598] width 93 height 25
click at [370, 588] on span "1194893514" at bounding box center [373, 598] width 93 height 25
click at [487, 585] on span "1410397495" at bounding box center [497, 598] width 93 height 25
click at [593, 588] on span "210384606" at bounding box center [622, 598] width 93 height 25
click at [327, 488] on span "Limpiar" at bounding box center [334, 471] width 47 height 39
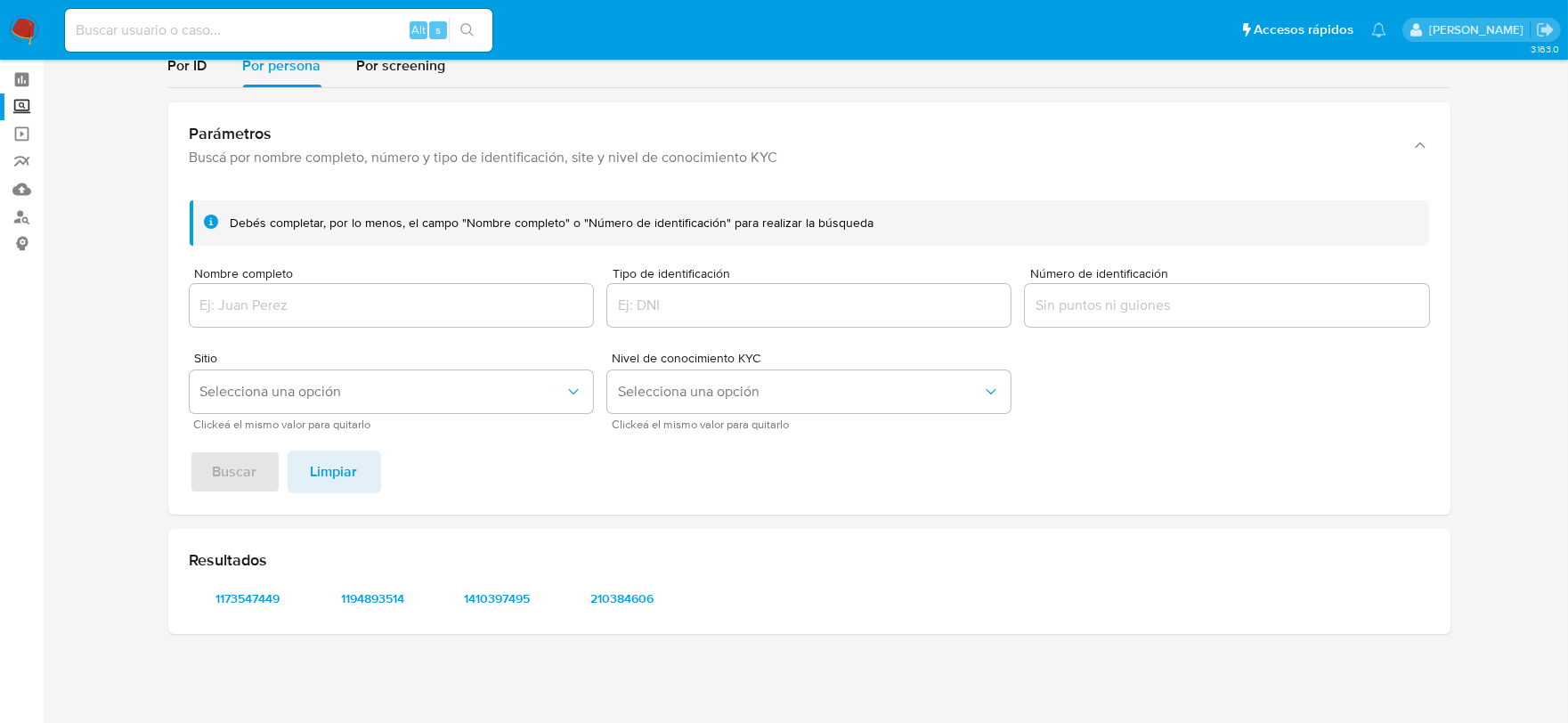
scroll to position [0, 0]
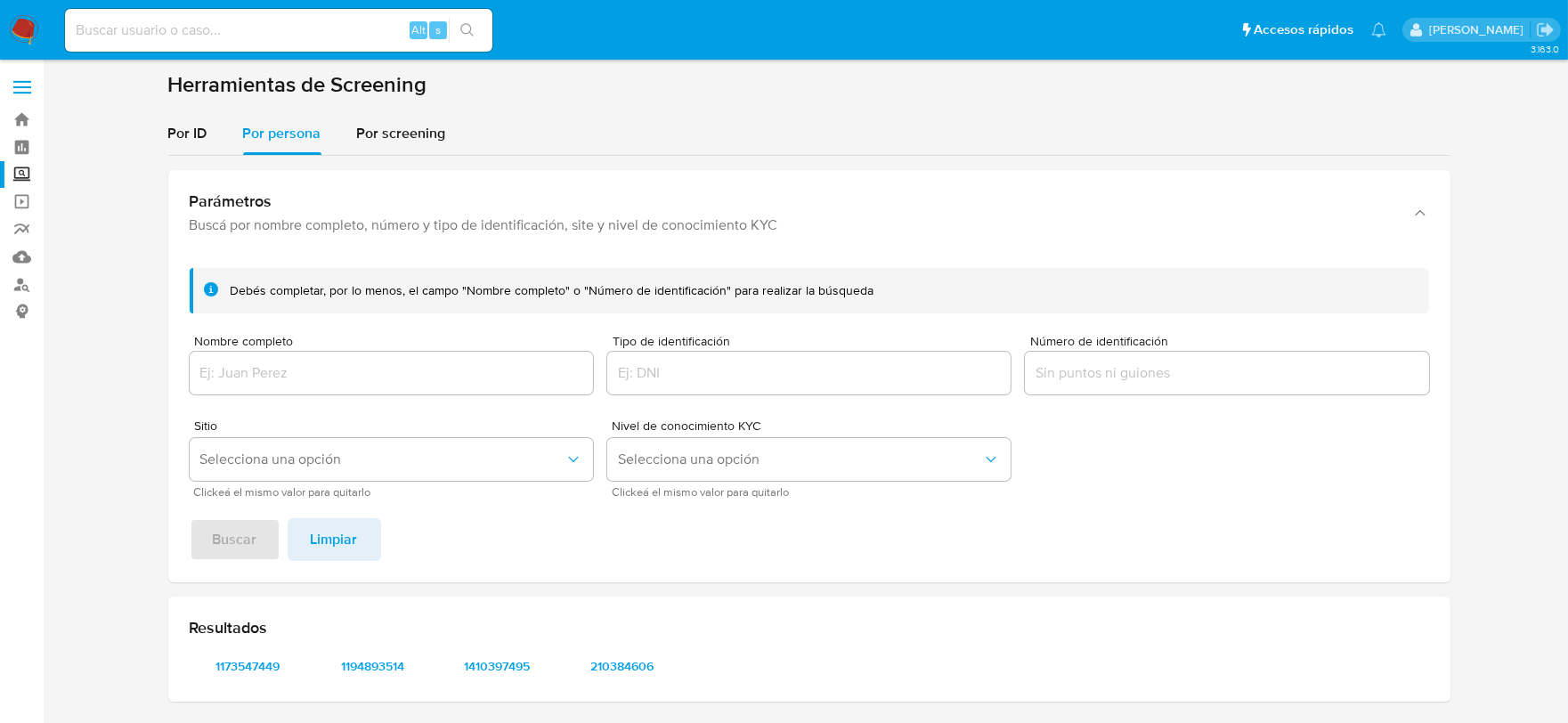
click at [1098, 367] on input "Número de identificación" at bounding box center [1226, 373] width 403 height 23
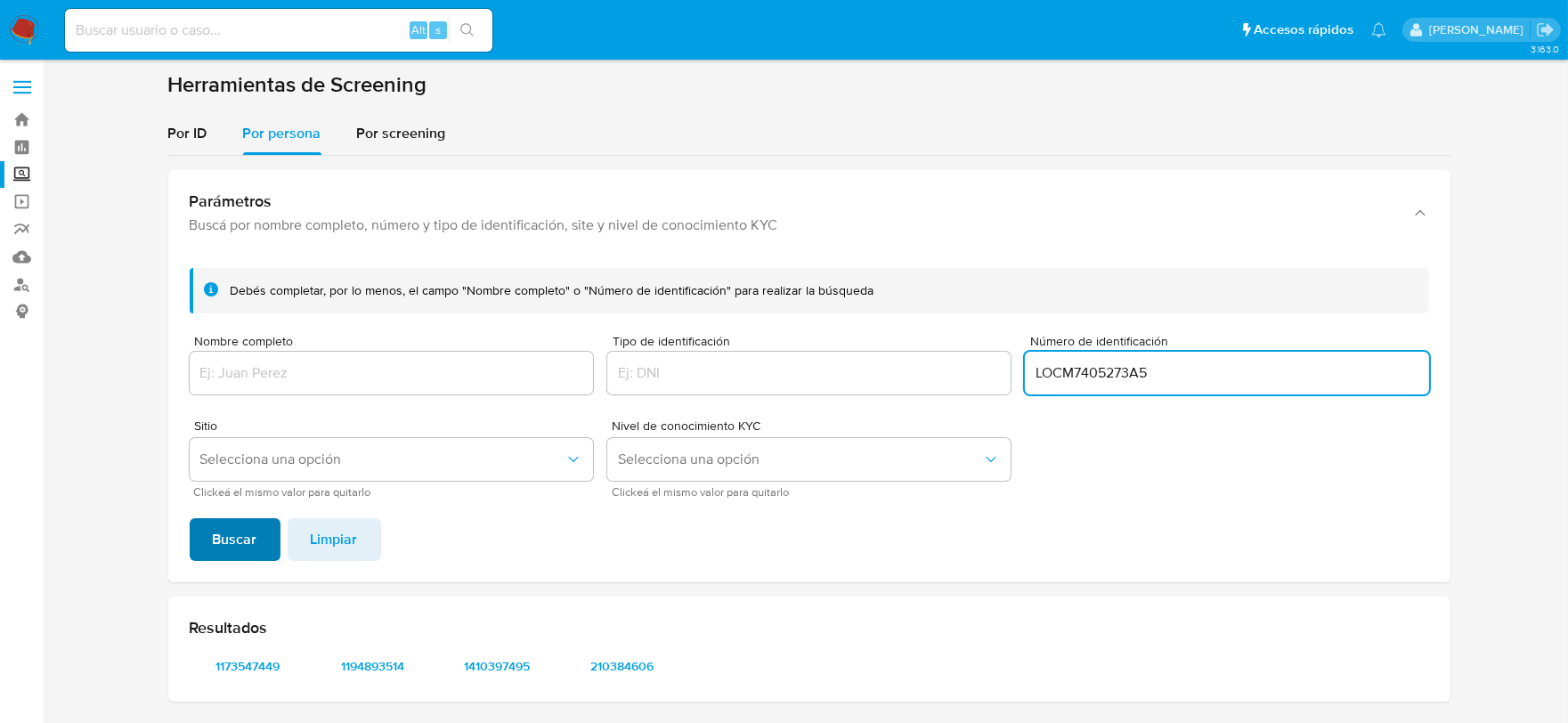
type input "LOCM7405273A5"
click at [242, 539] on span "Buscar" at bounding box center [235, 540] width 45 height 39
click at [242, 596] on div "Resultados 1173547449 1194893514 1410397495 210384606" at bounding box center [809, 649] width 1283 height 105
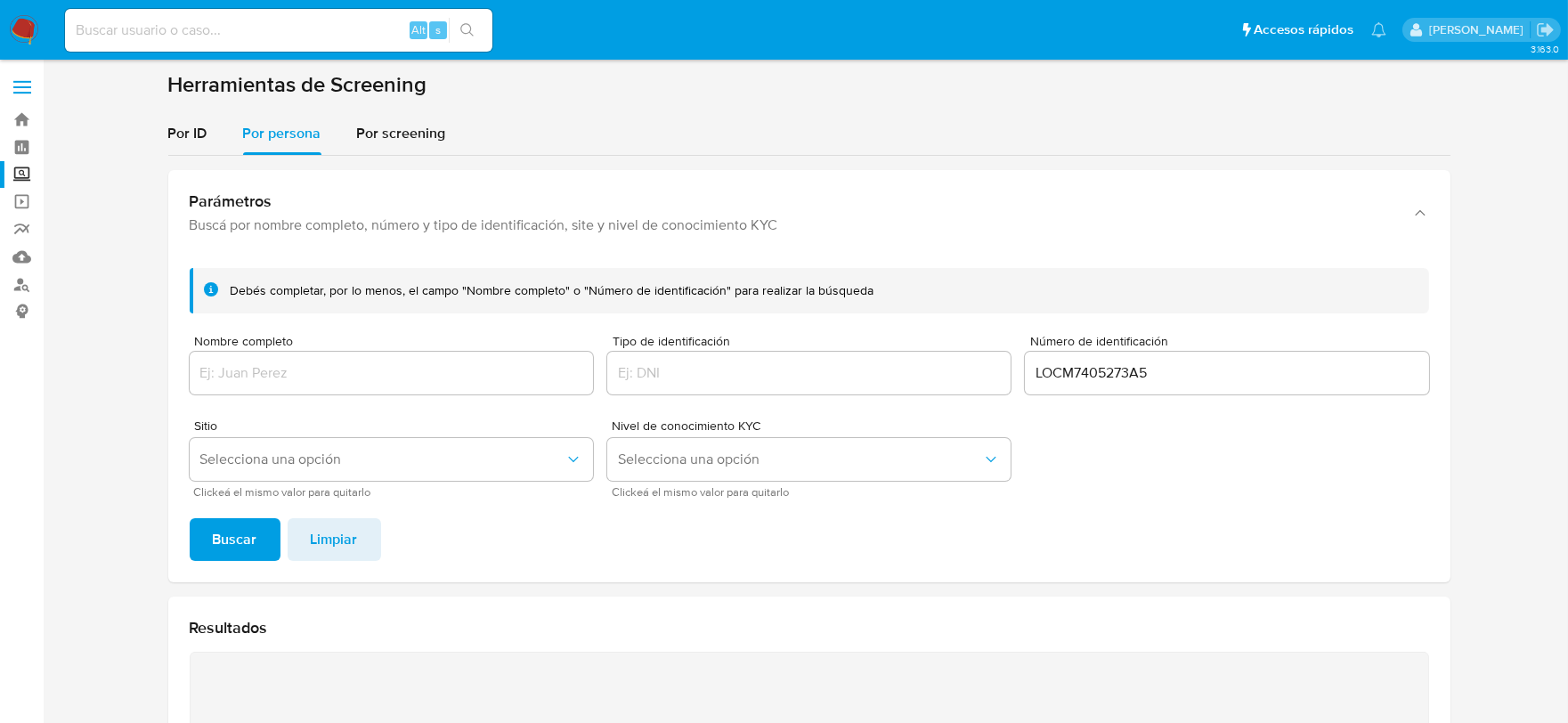
scroll to position [67, 0]
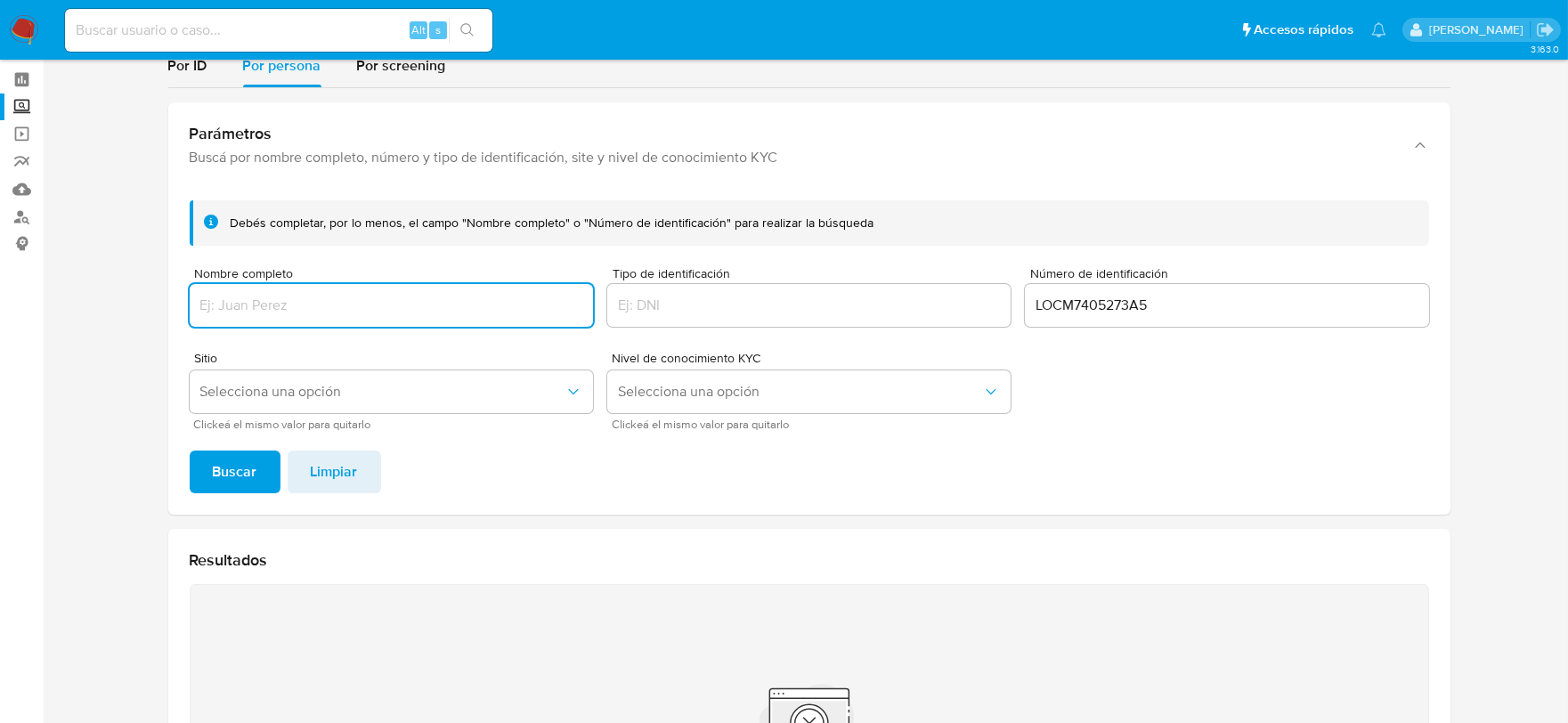
click at [320, 294] on input "Nombre completo" at bounding box center [391, 305] width 403 height 23
click at [345, 471] on span "Limpiar" at bounding box center [334, 471] width 47 height 39
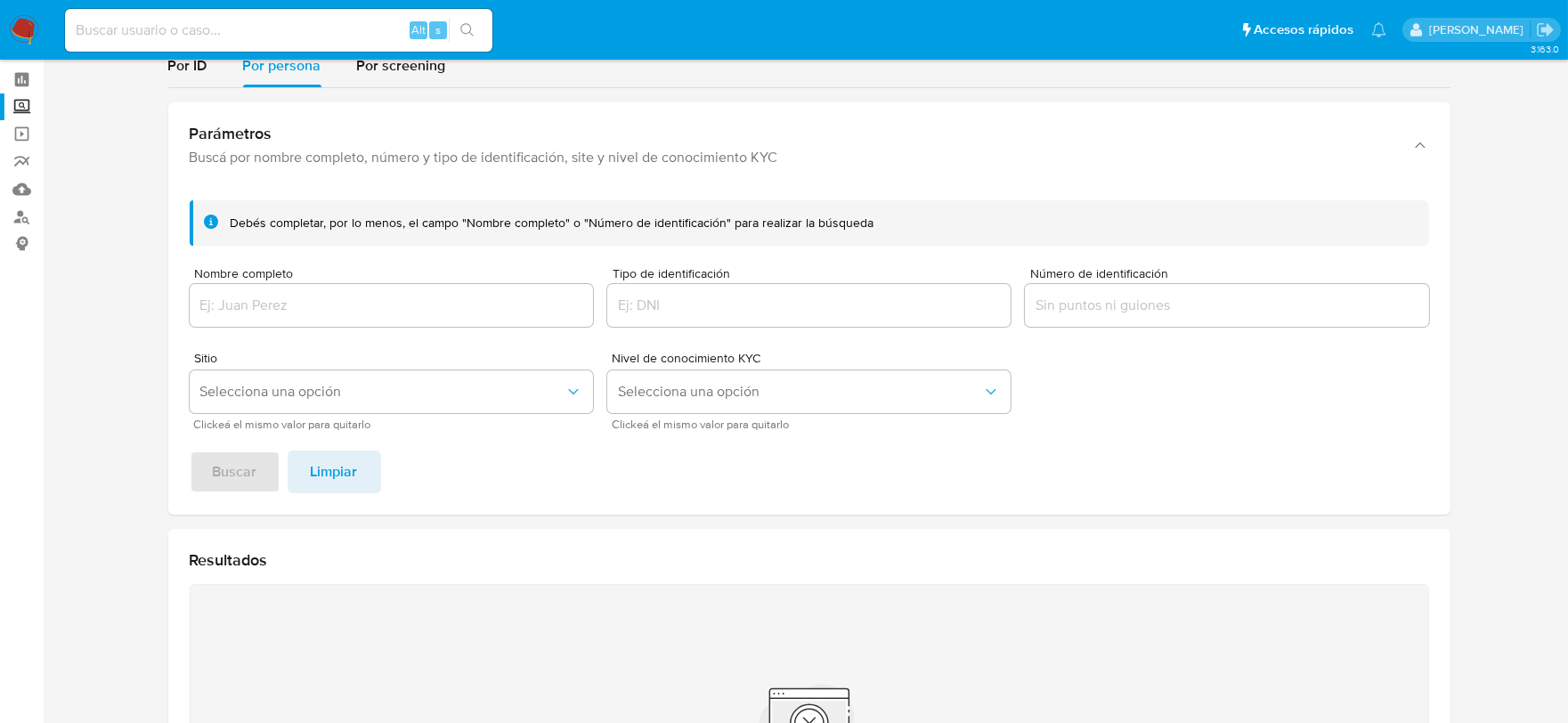
scroll to position [0, 0]
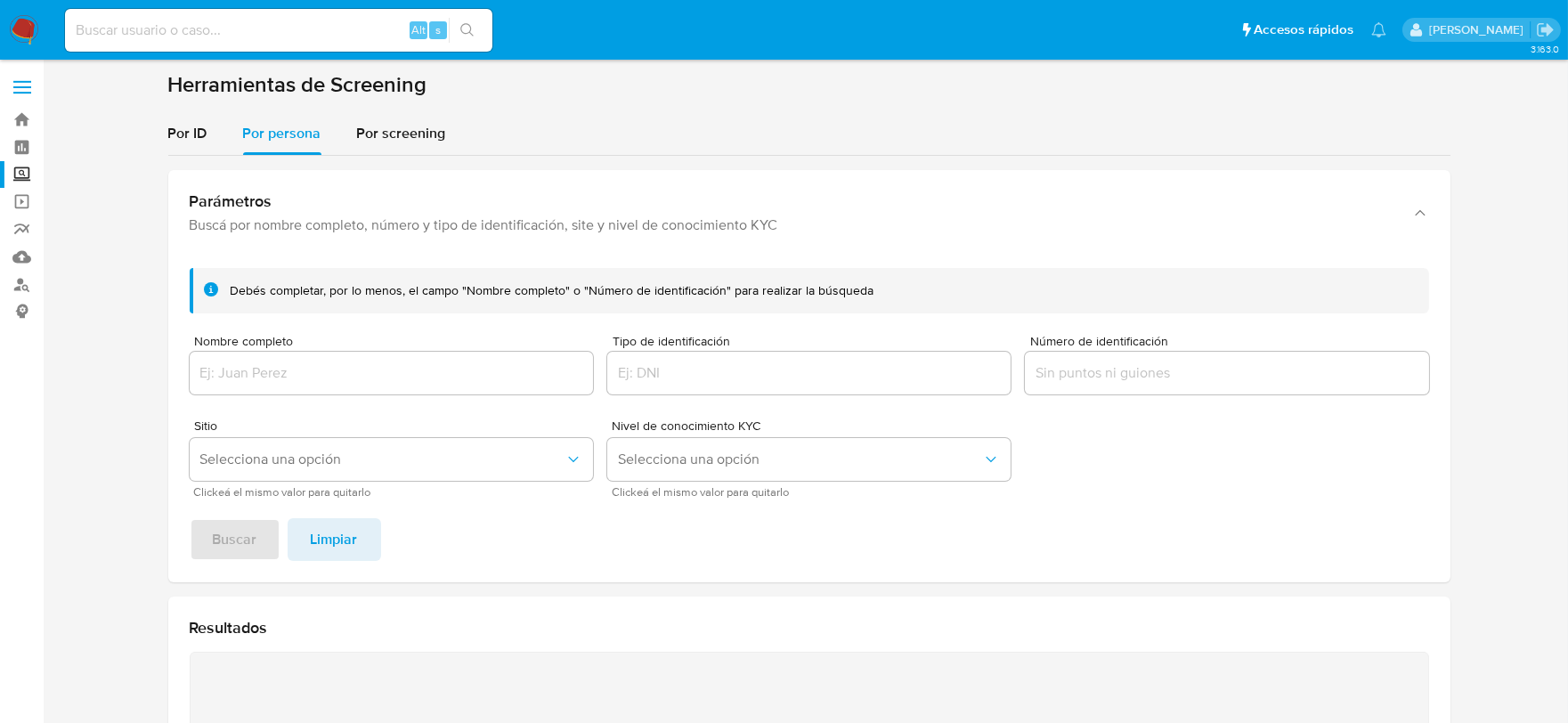
click at [331, 379] on input "Nombre completo" at bounding box center [391, 373] width 403 height 23
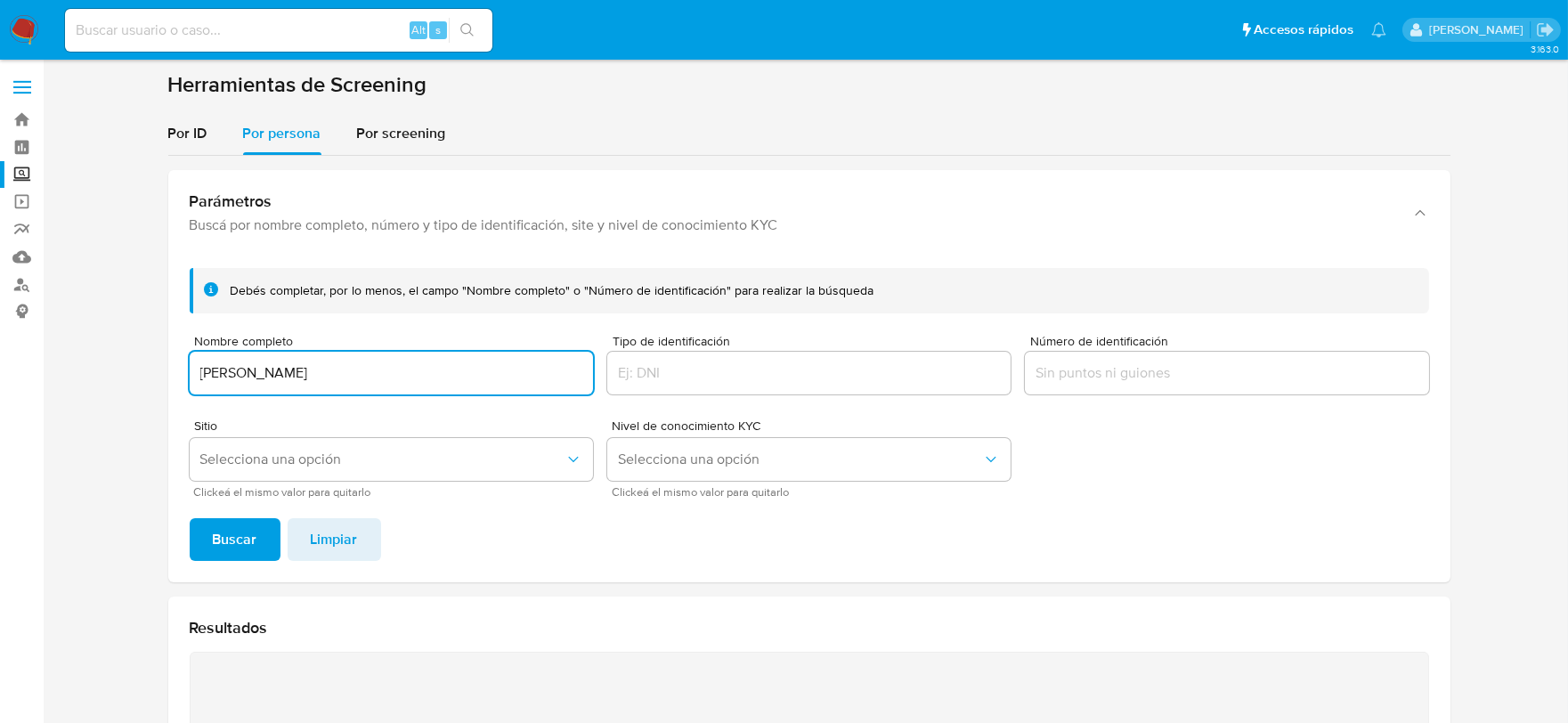
type input "[PERSON_NAME]"
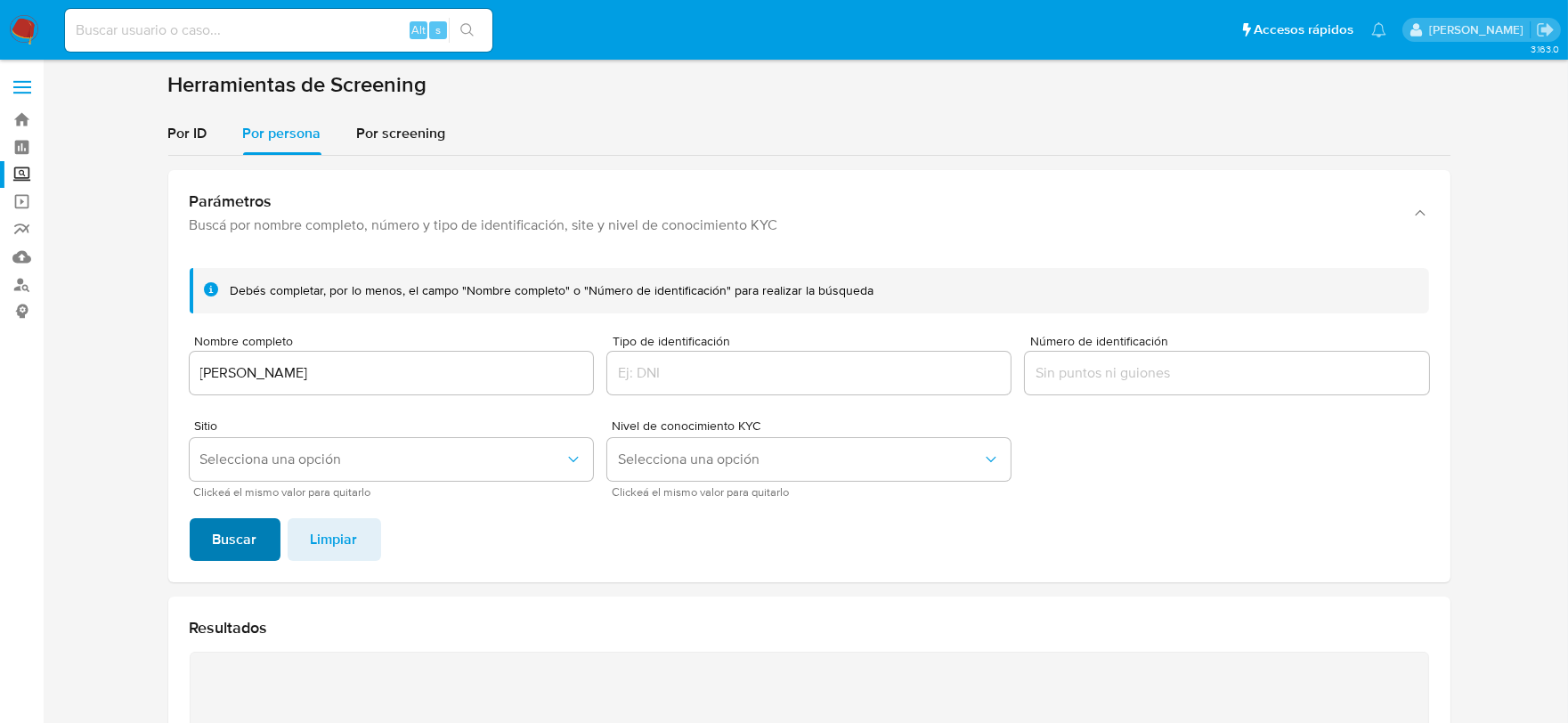
click at [206, 518] on button "Buscar" at bounding box center [234, 540] width 91 height 43
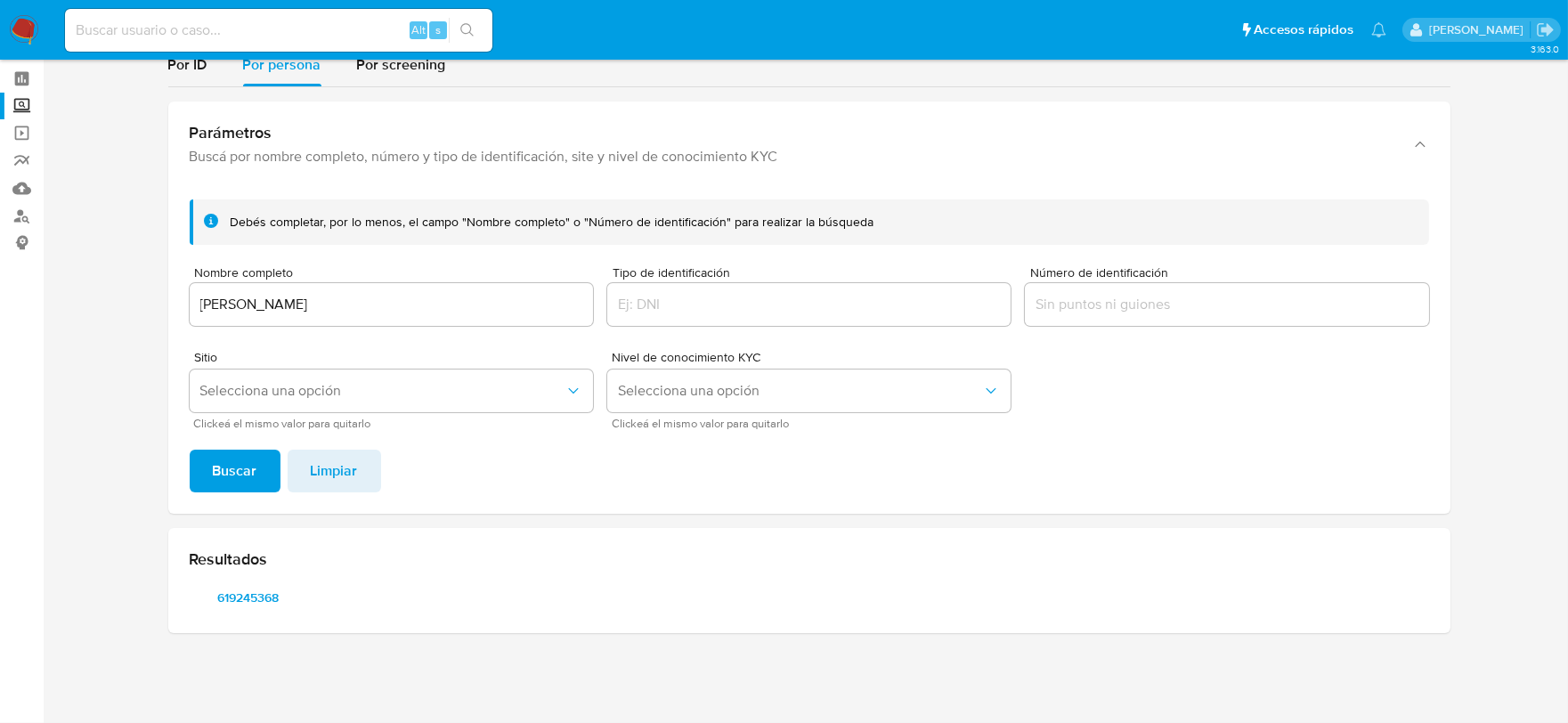
scroll to position [67, 0]
click at [253, 594] on span "619245368" at bounding box center [248, 598] width 93 height 25
click at [341, 473] on span "Limpiar" at bounding box center [334, 471] width 47 height 39
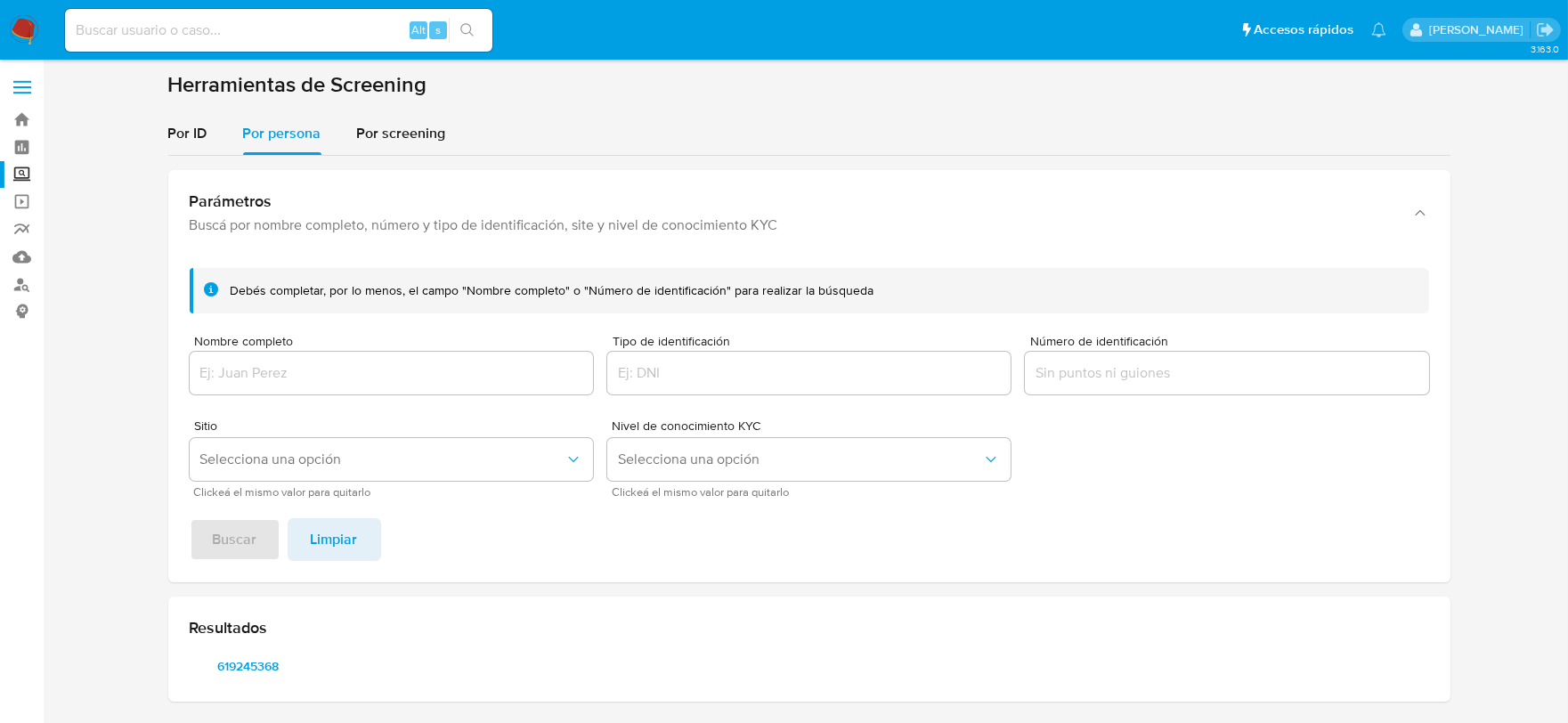
click at [1067, 361] on input "Número de identificación" at bounding box center [1226, 373] width 403 height 23
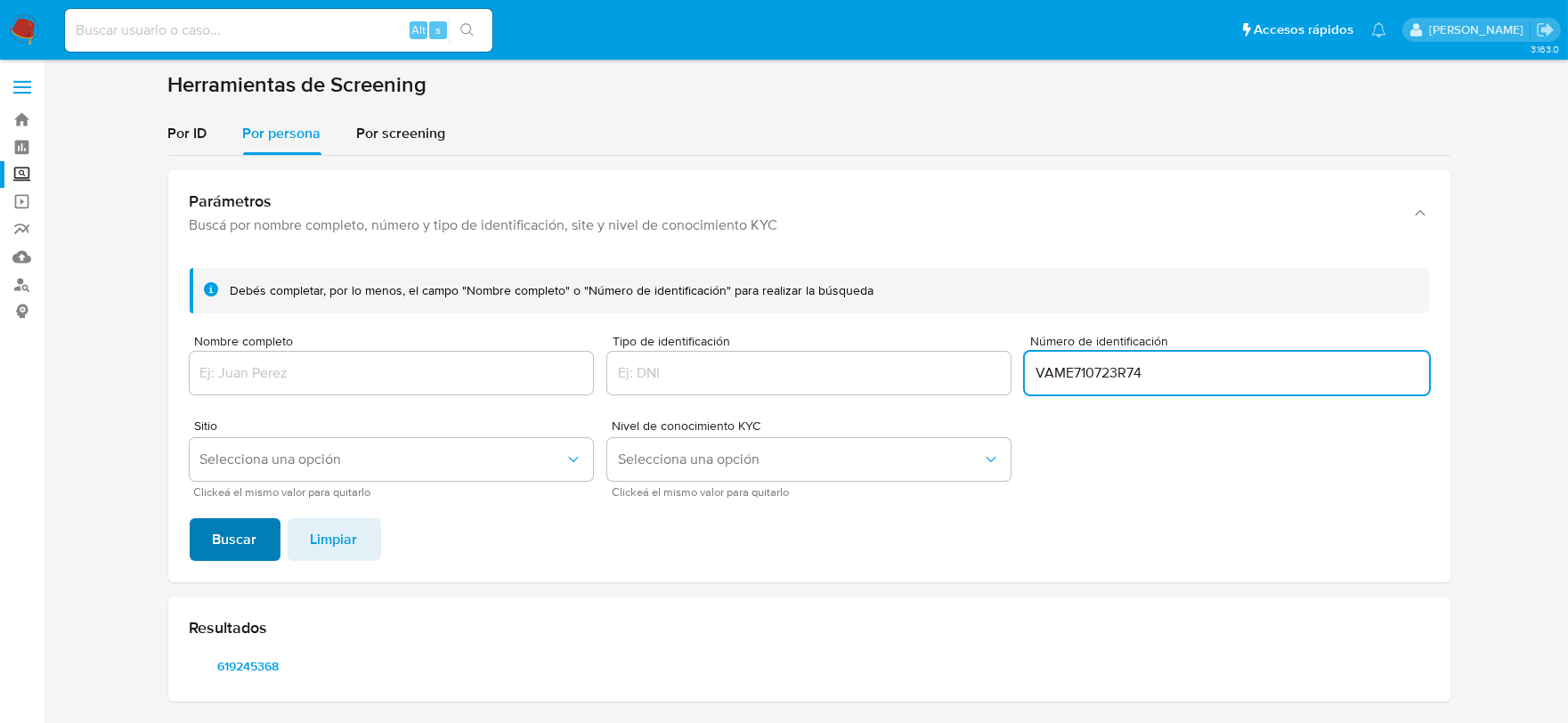
type input "VAME710723R74"
click at [255, 541] on span "Buscar" at bounding box center [235, 540] width 45 height 39
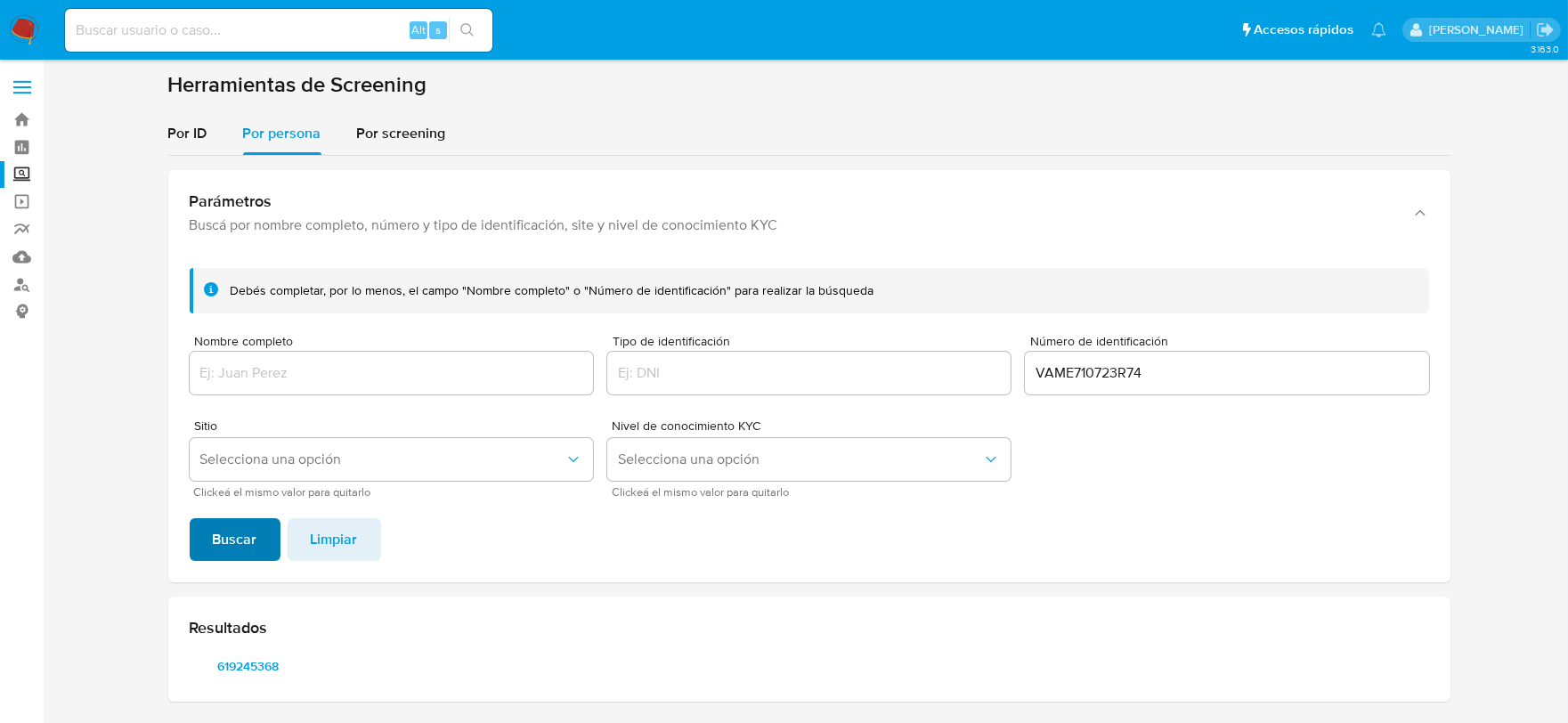
scroll to position [67, 0]
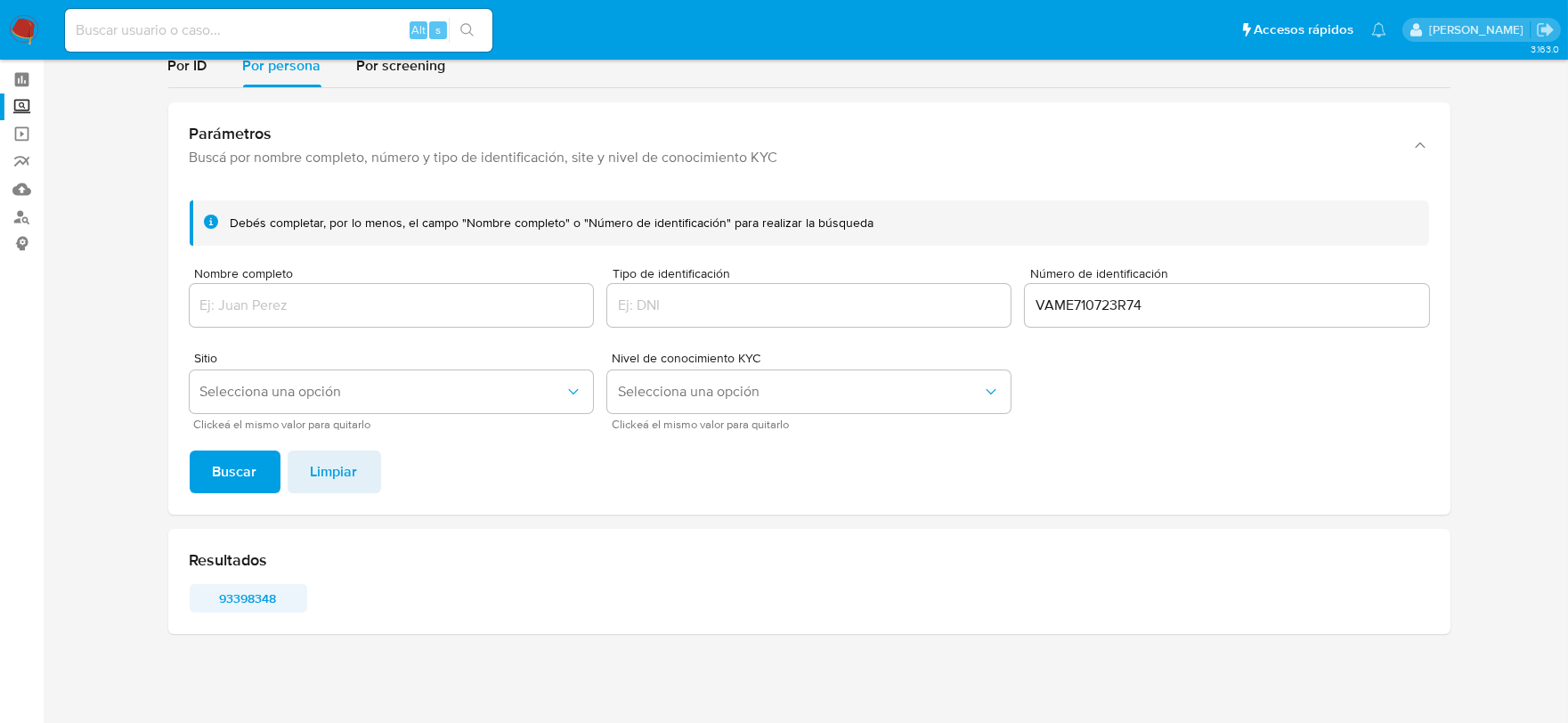
click at [234, 594] on span "93398348" at bounding box center [248, 598] width 93 height 25
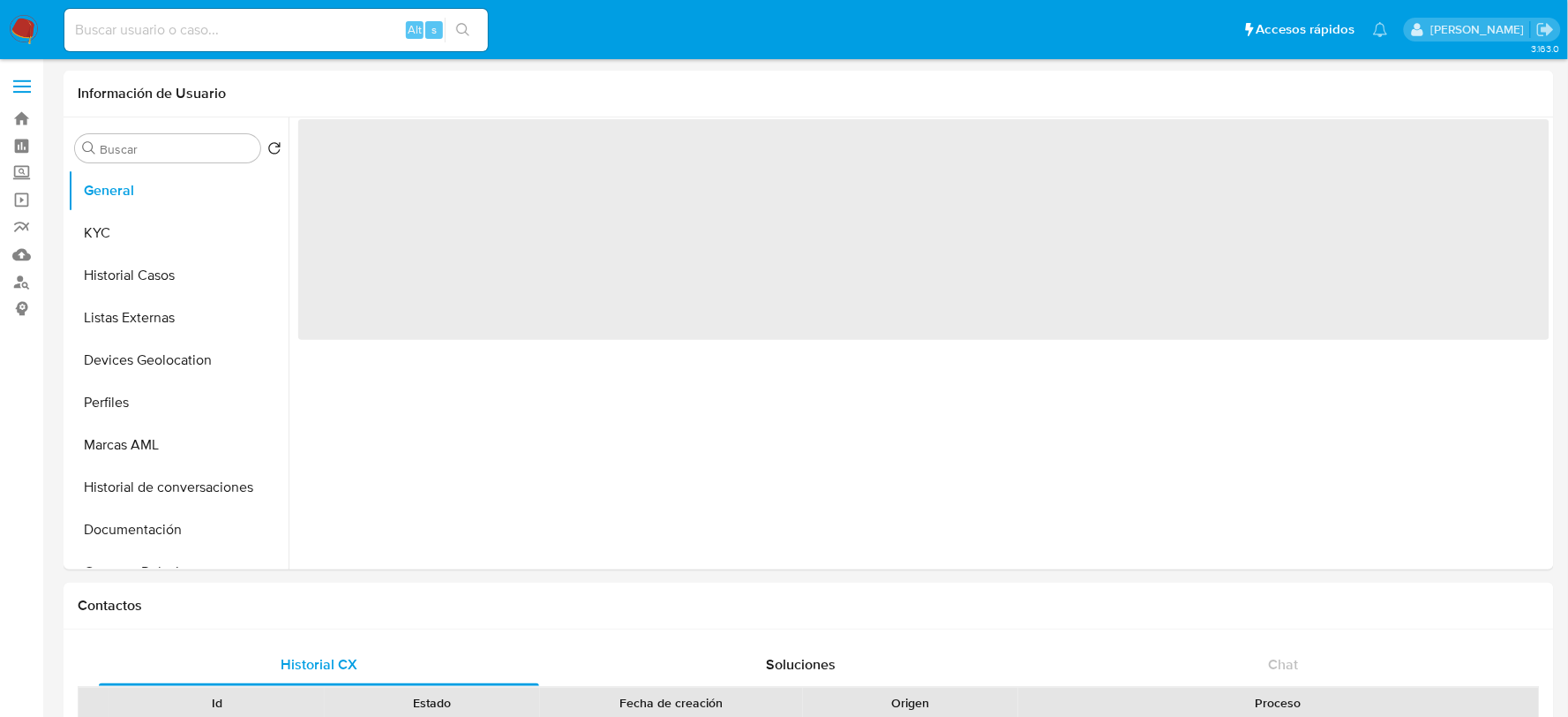
select select "10"
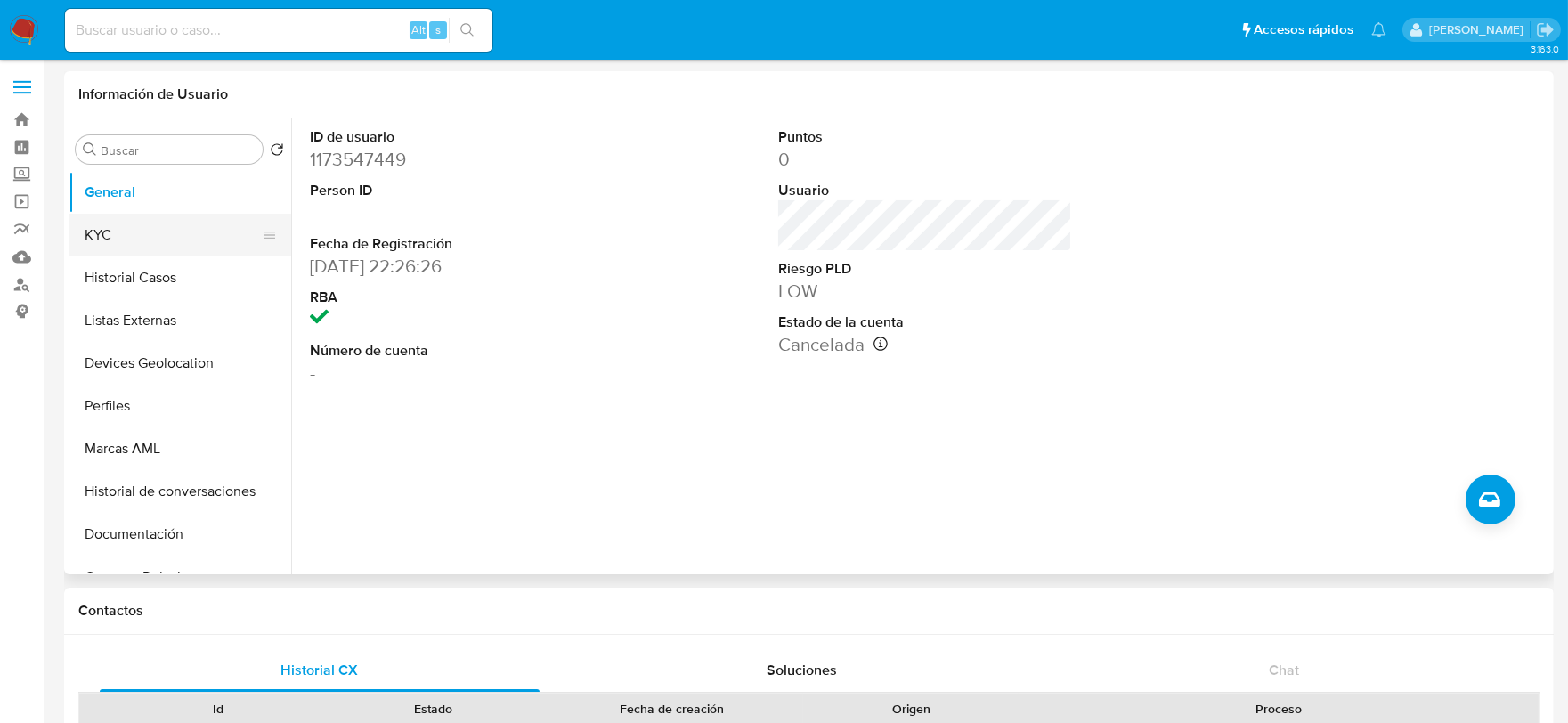
click at [110, 224] on button "KYC" at bounding box center [172, 235] width 208 height 43
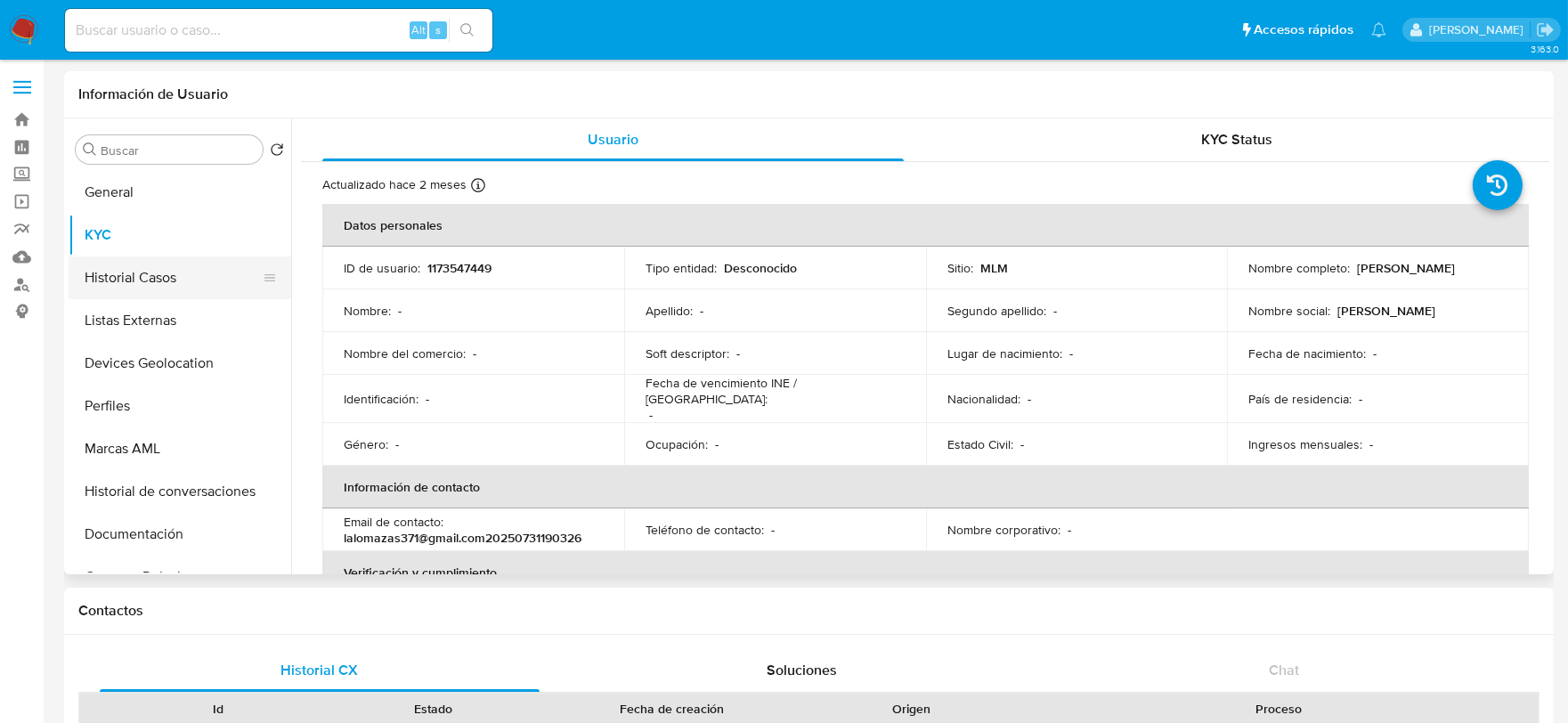
click at [93, 267] on button "Historial Casos" at bounding box center [172, 278] width 208 height 43
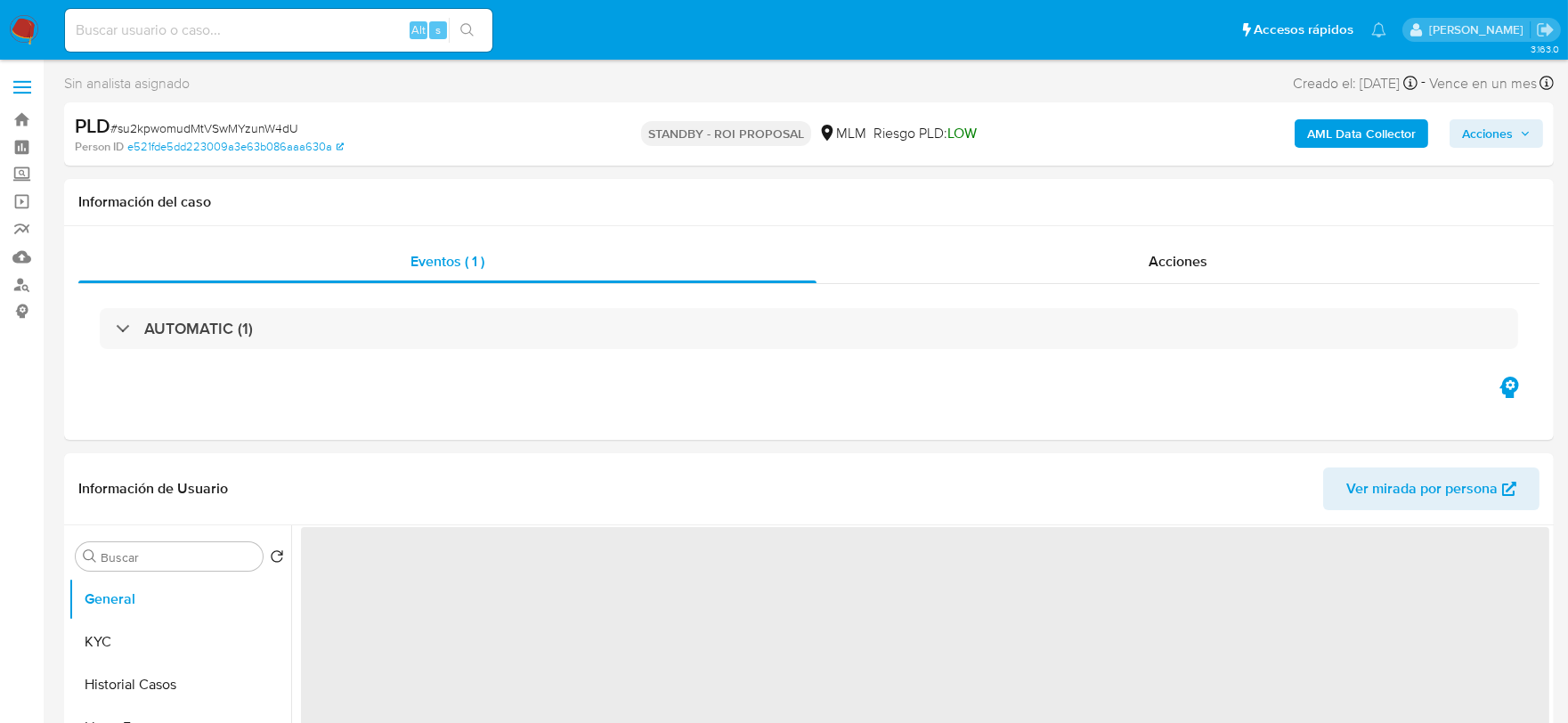
select select "10"
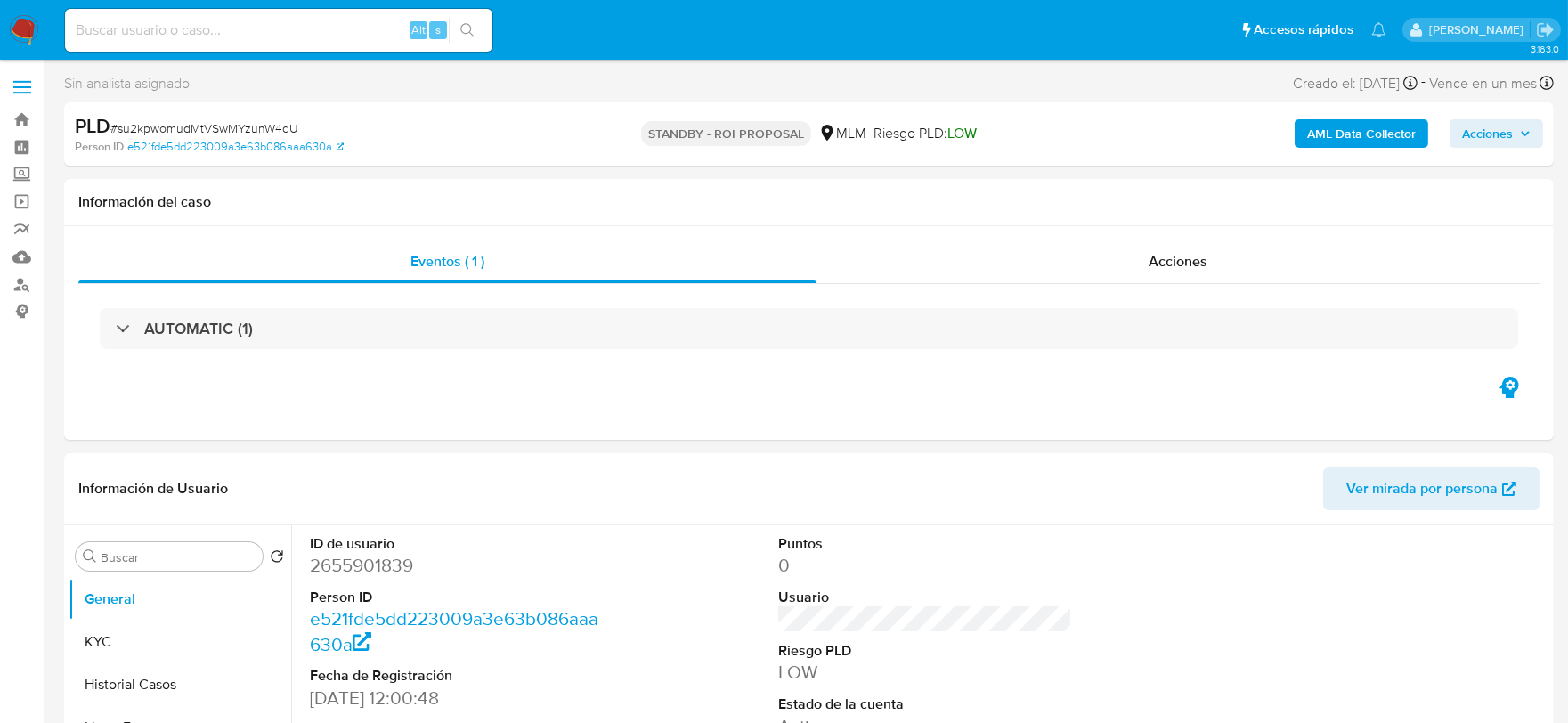
click at [28, 29] on img at bounding box center [23, 30] width 30 height 30
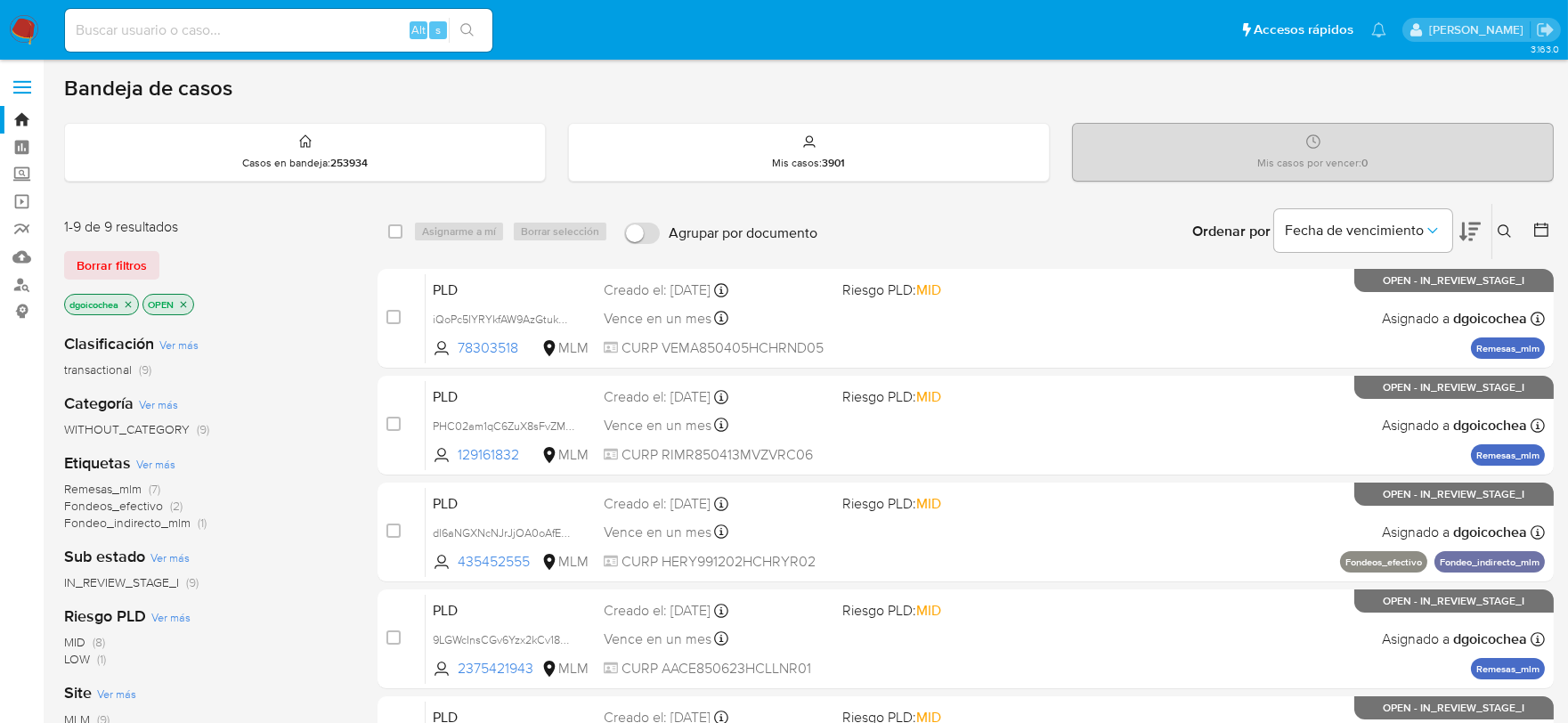
click at [1496, 226] on button at bounding box center [1507, 231] width 29 height 21
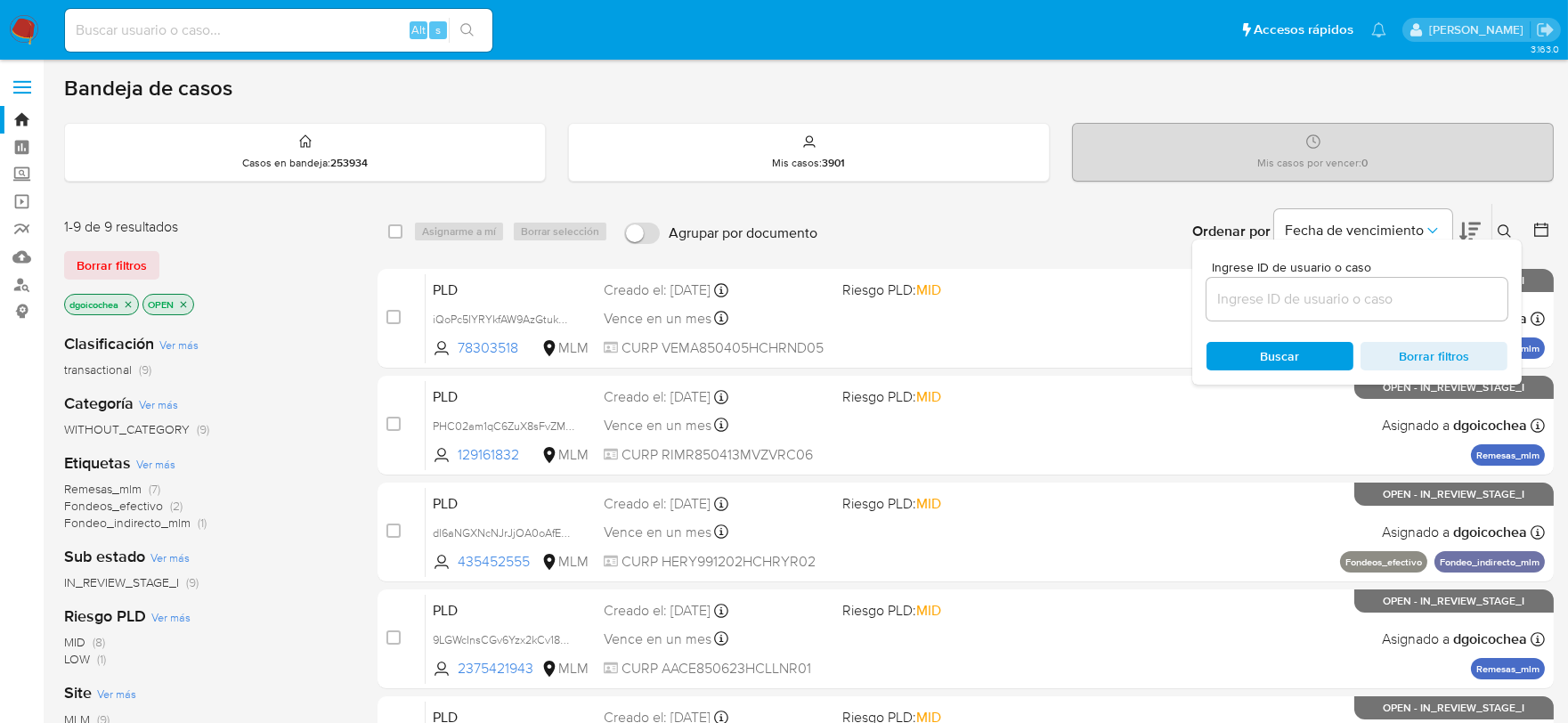
click at [1395, 304] on input at bounding box center [1357, 300] width 301 height 23
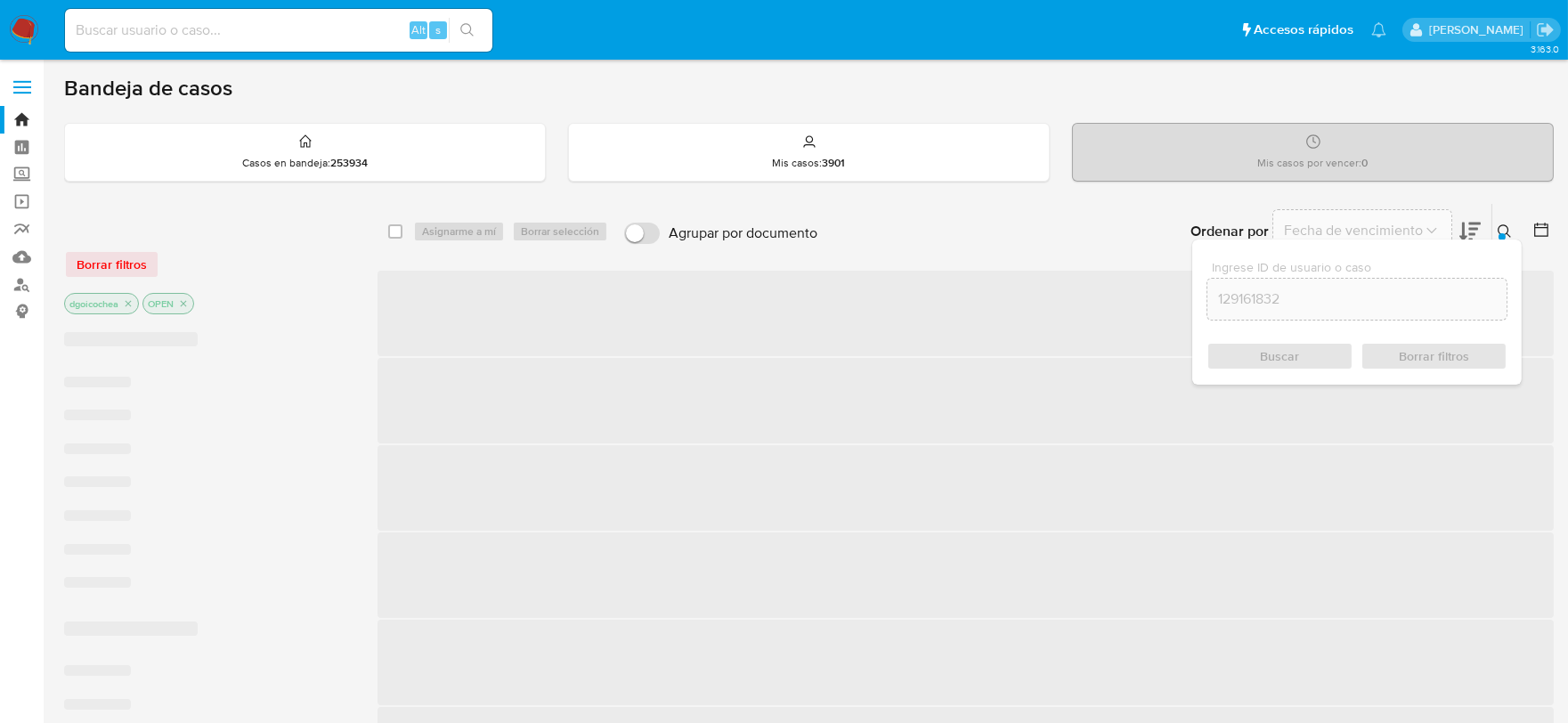
click at [1374, 304] on input "129161832" at bounding box center [1357, 300] width 299 height 23
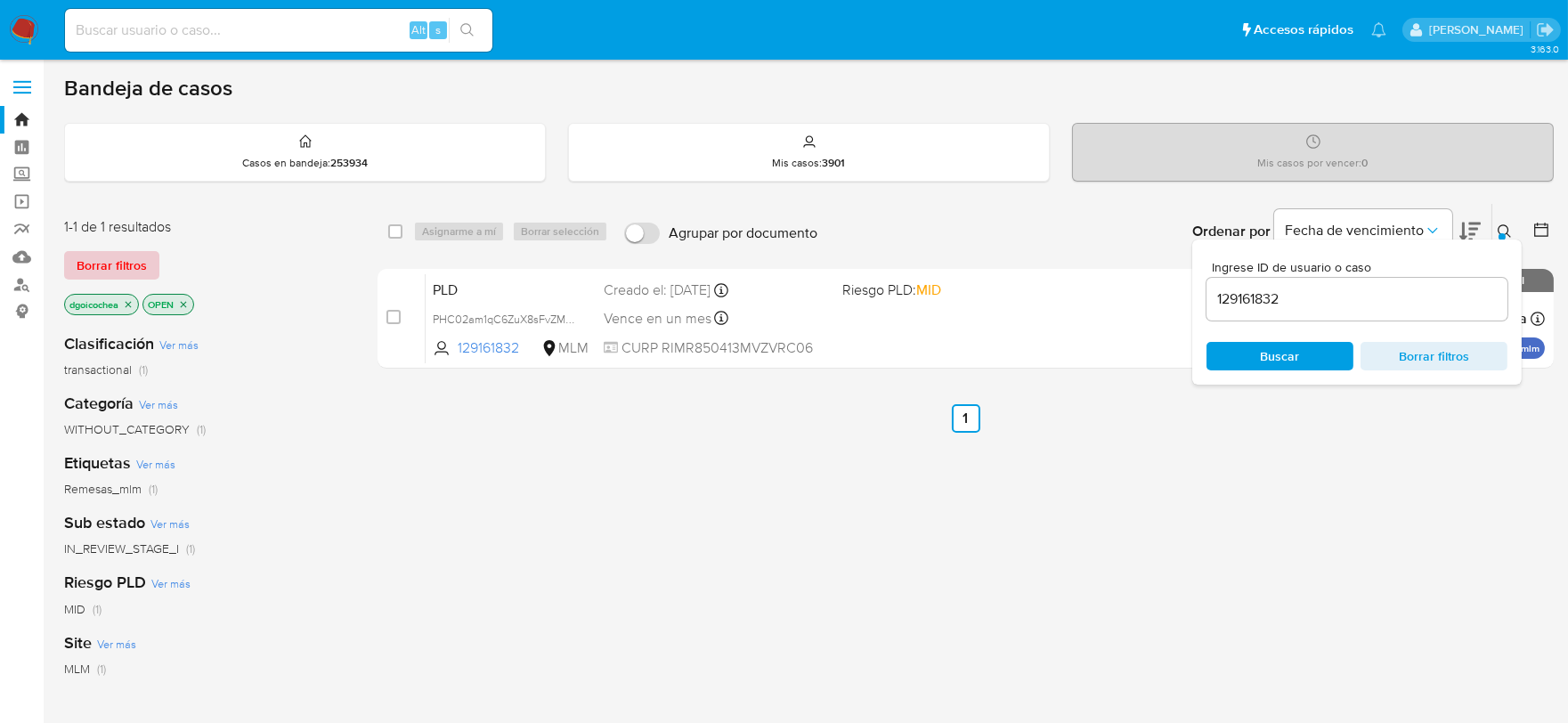
click at [127, 261] on span "Borrar filtros" at bounding box center [111, 265] width 70 height 25
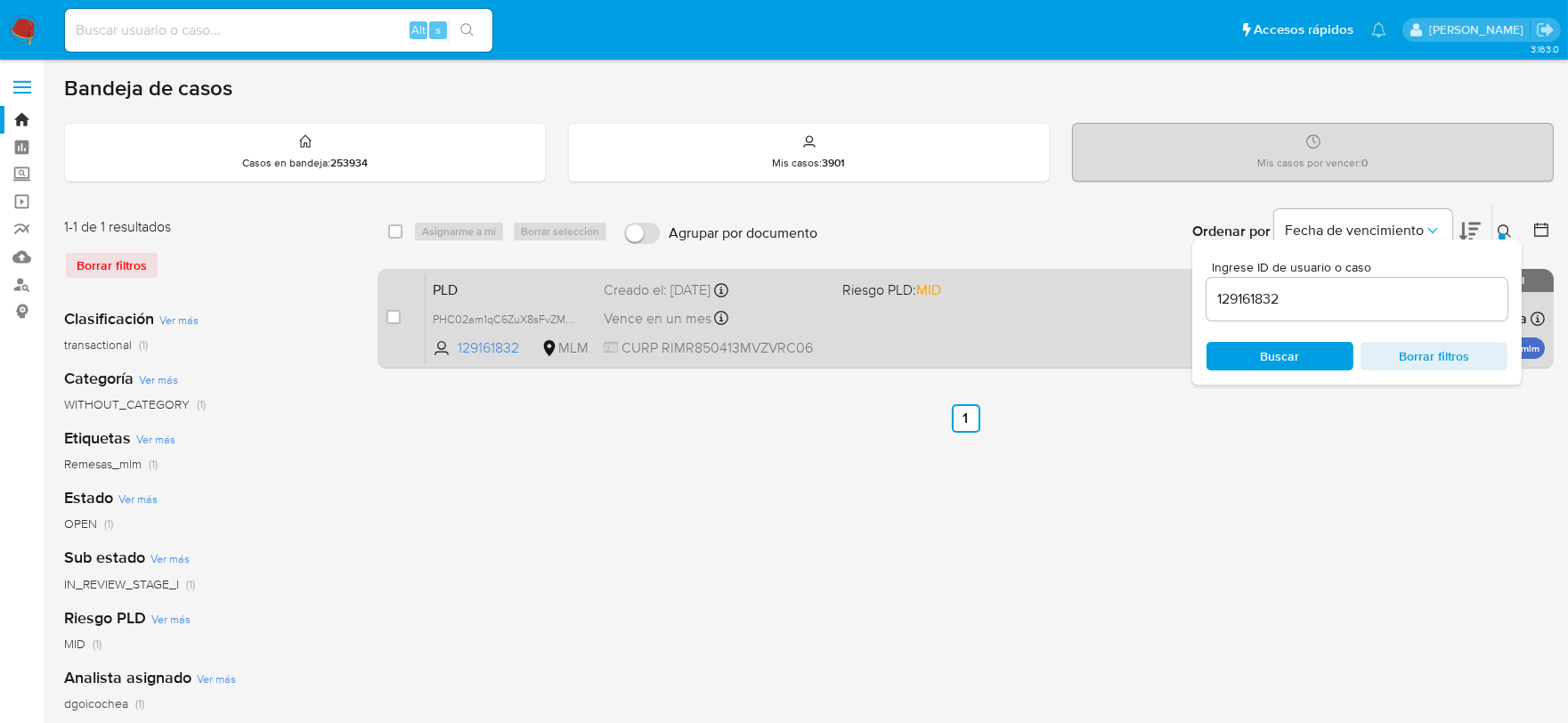
click at [450, 287] on span "PLD" at bounding box center [511, 289] width 157 height 23
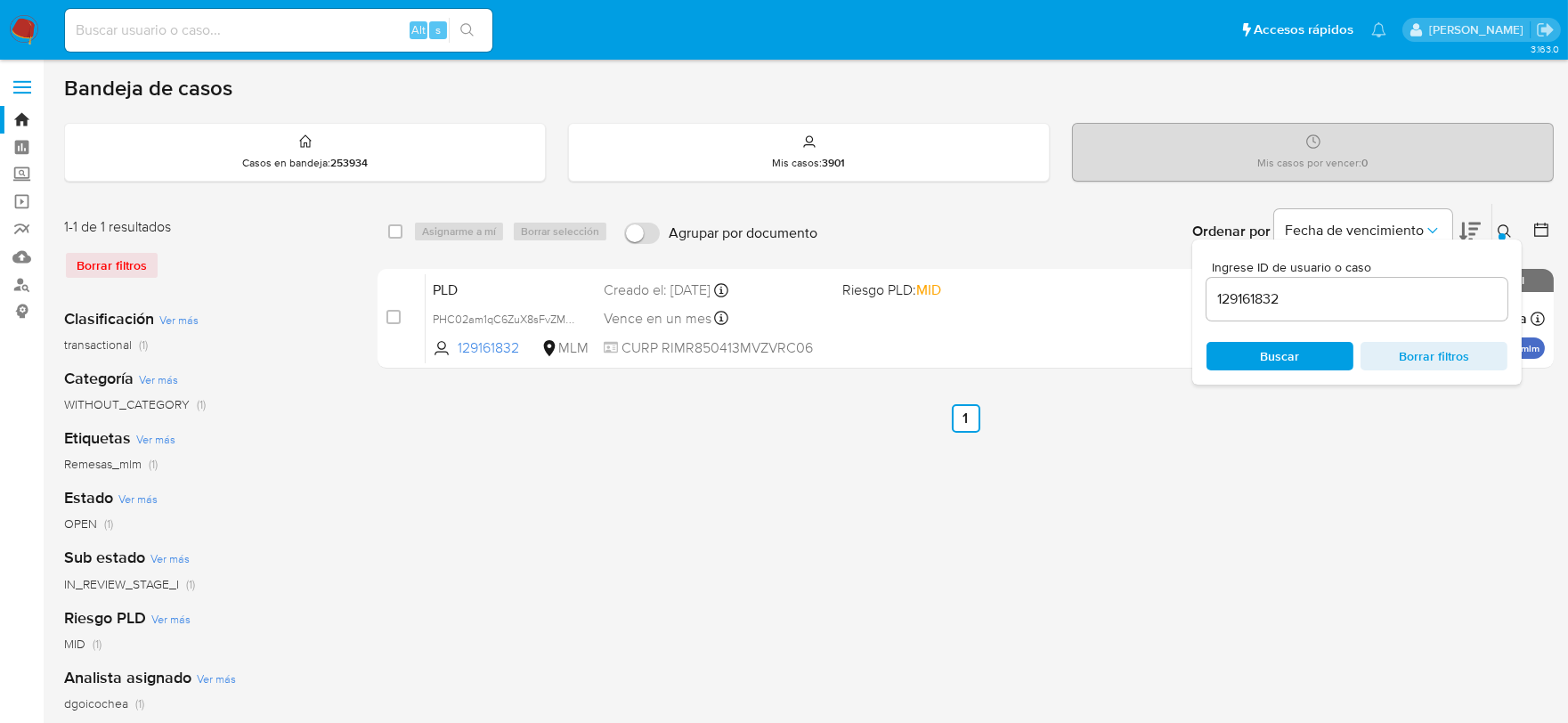
click at [1274, 300] on input "129161832" at bounding box center [1357, 300] width 301 height 23
paste input "78303518"
type input "78303518"
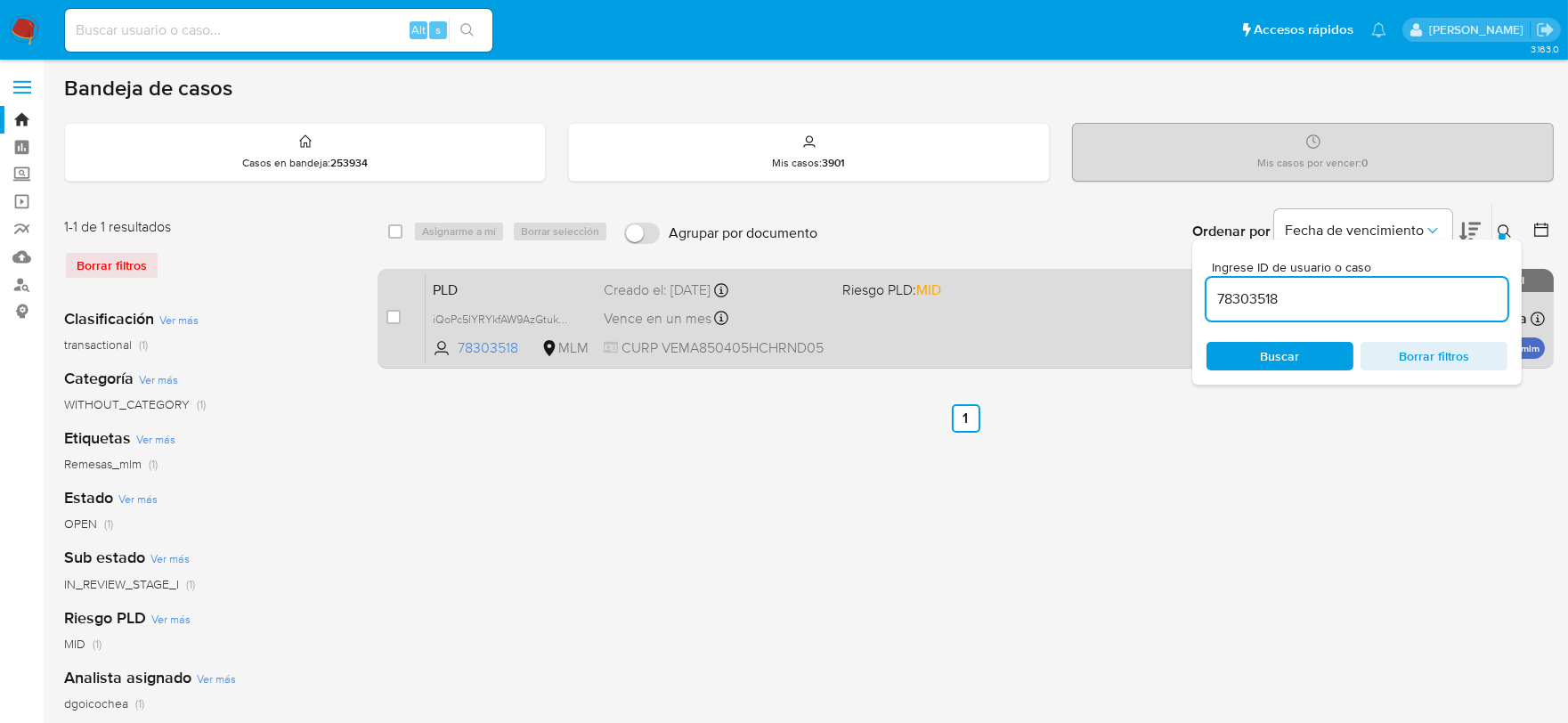
click at [439, 295] on span "PLD" at bounding box center [511, 289] width 157 height 23
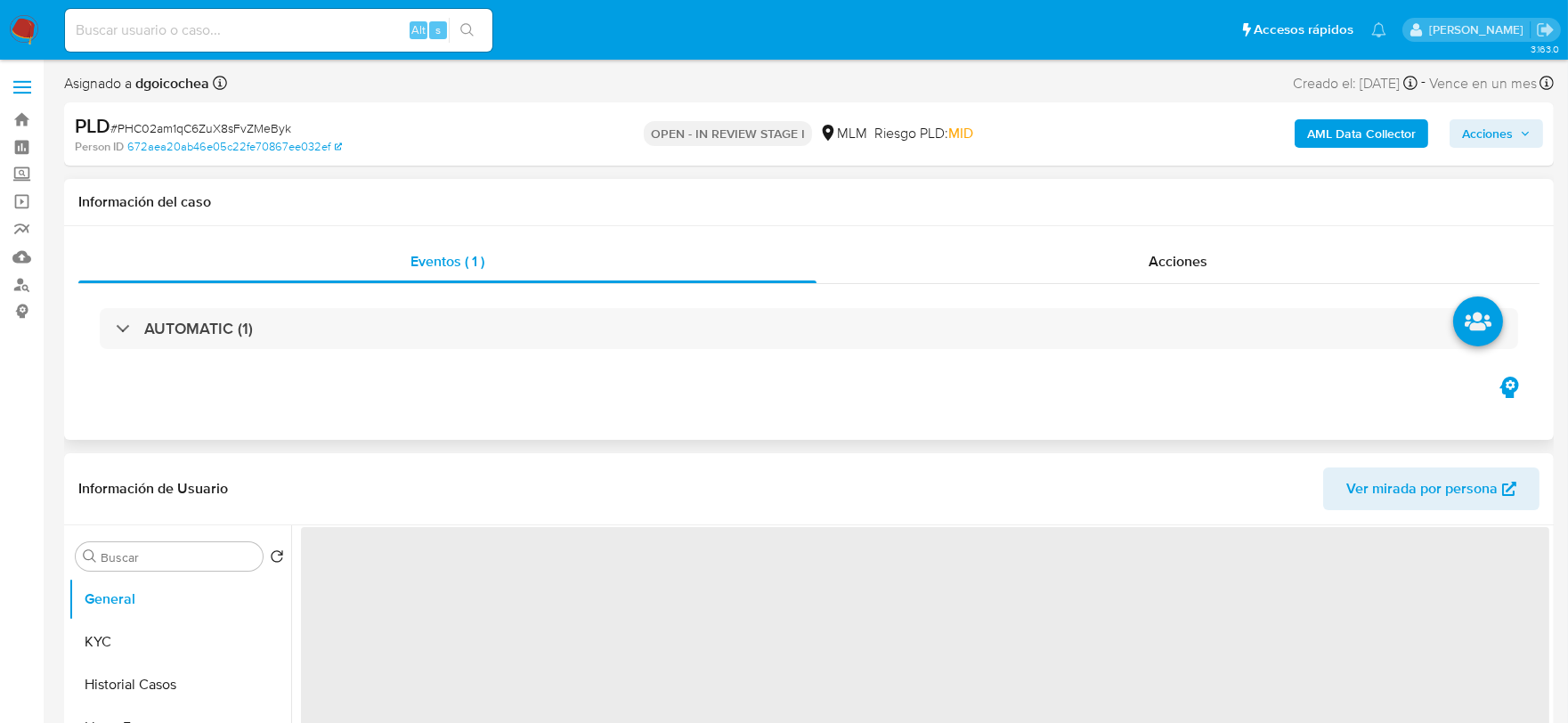
select select "10"
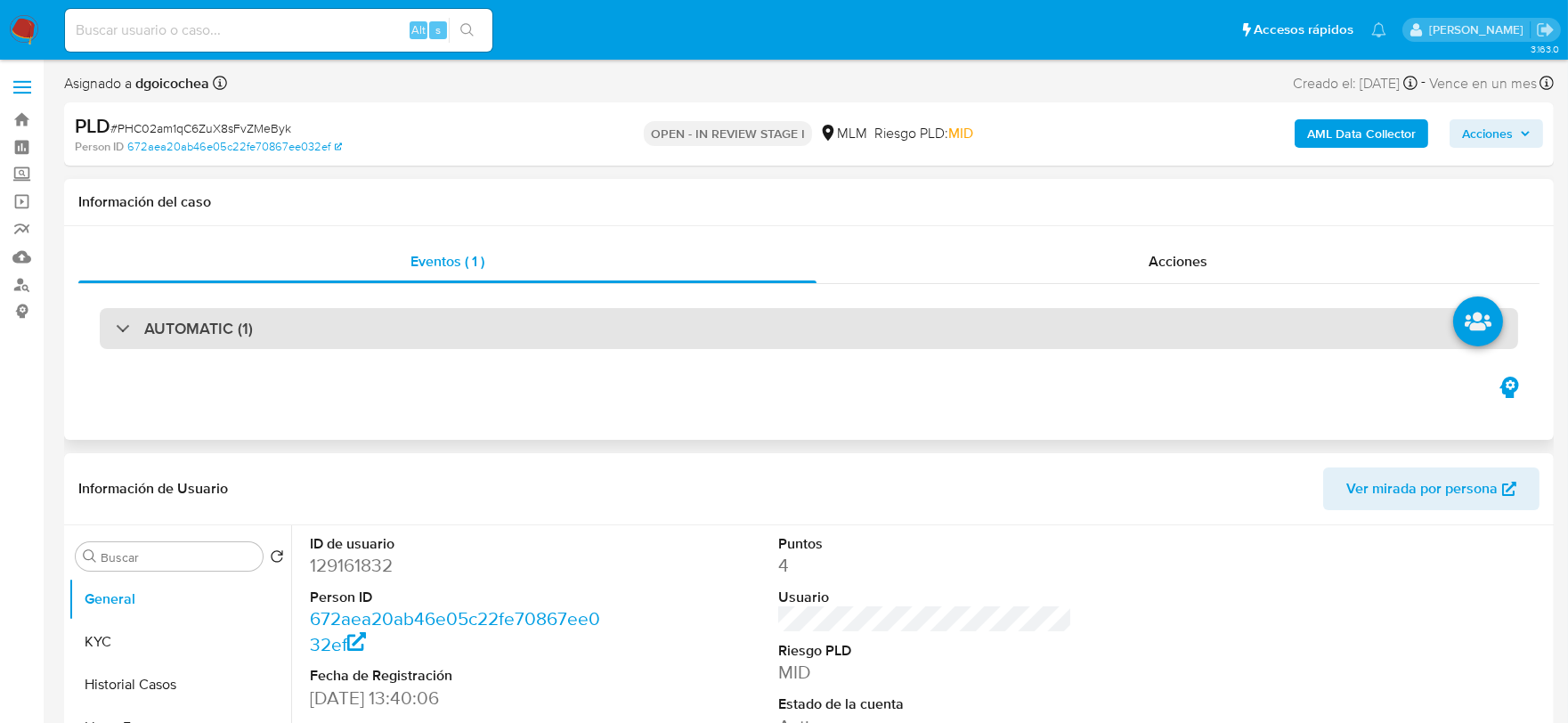
click at [165, 324] on h3 "AUTOMATIC (1)" at bounding box center [198, 329] width 108 height 20
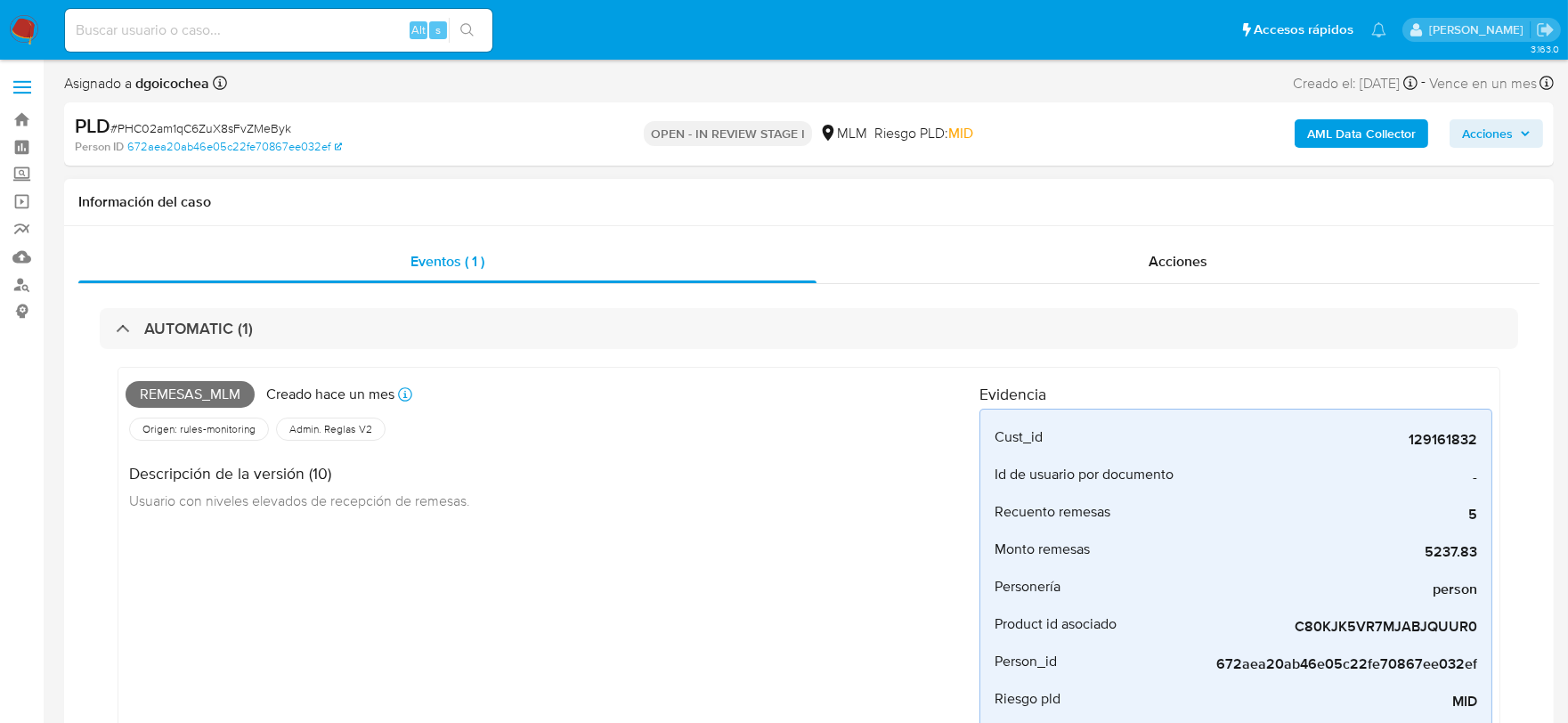
click at [497, 527] on div "Remesas_mlm Creado [DATE] Creado: [DATE] 03:15:03 Origen: rules-monitoring Refe…" at bounding box center [553, 588] width 854 height 427
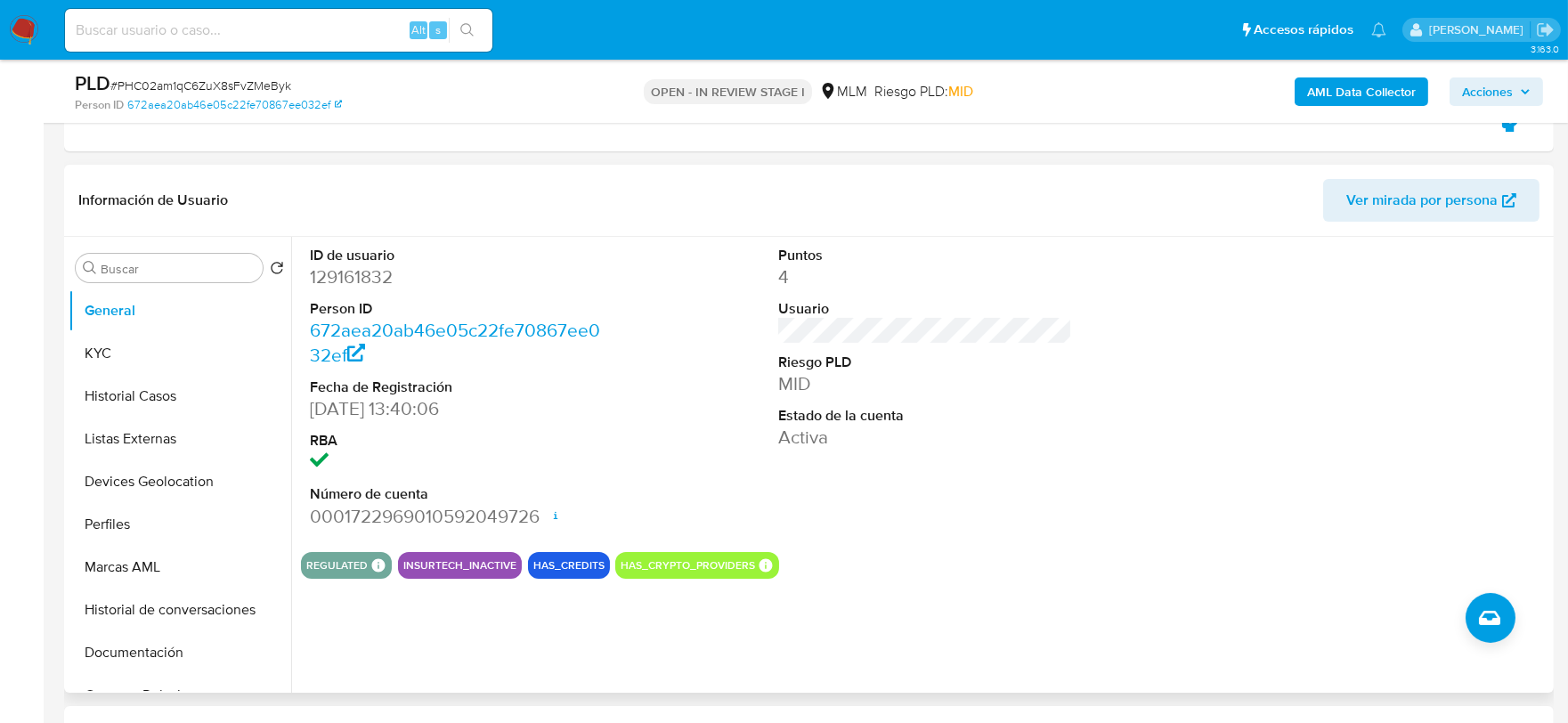
scroll to position [692, 0]
click at [605, 461] on div "ID de usuario 129161832 Person ID 672aea20ab46e05c22fe70867ee032ef Fecha de Reg…" at bounding box center [457, 386] width 312 height 301
click at [147, 349] on button "KYC" at bounding box center [172, 352] width 208 height 43
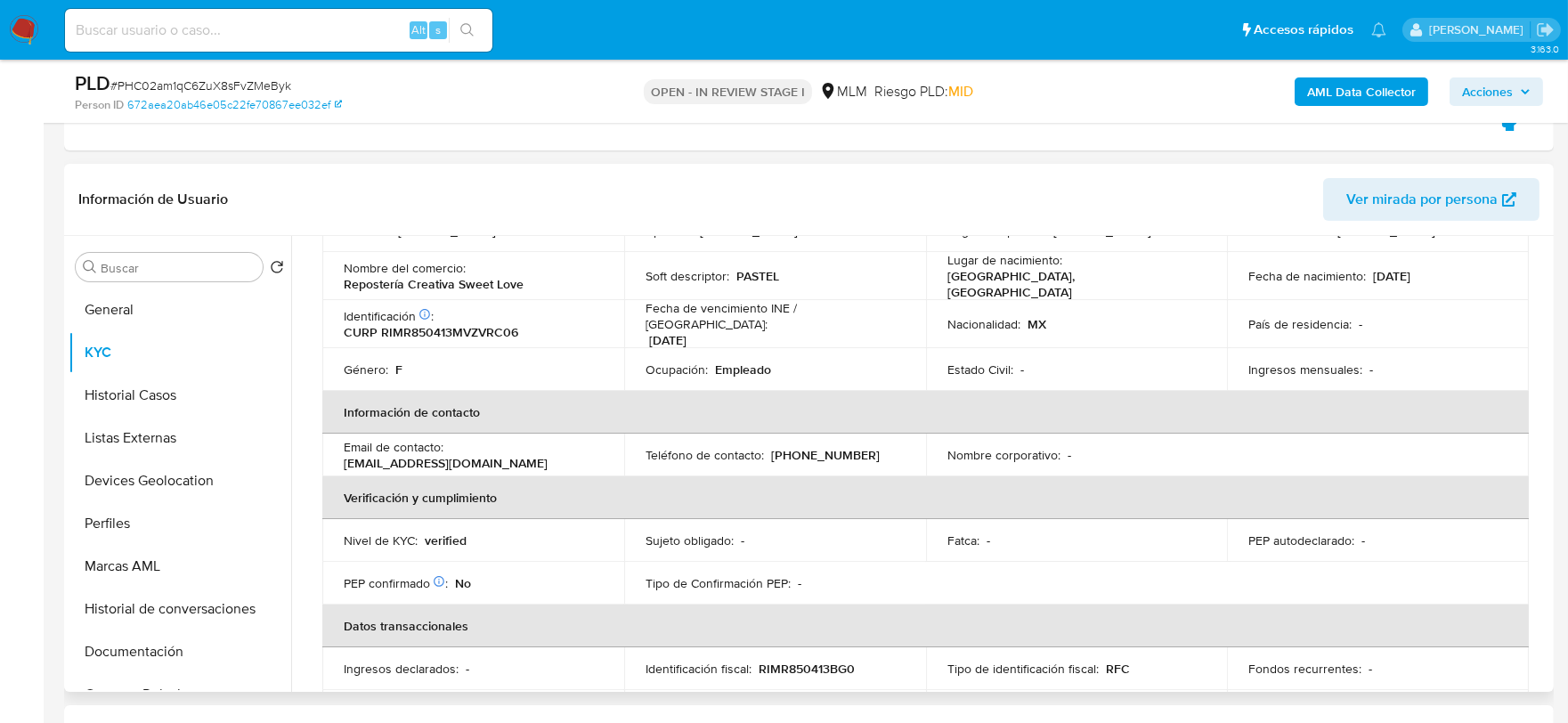
scroll to position [99, 0]
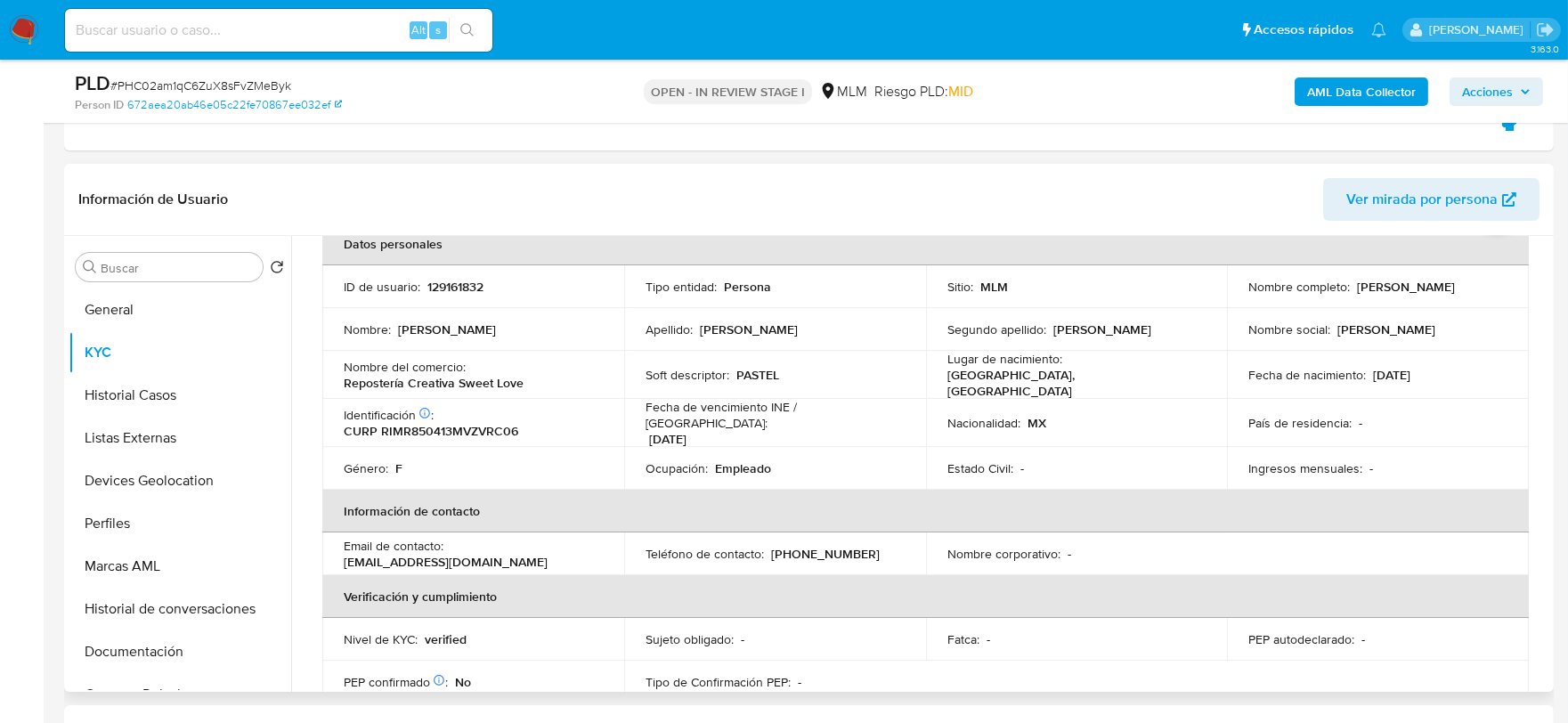
click at [299, 415] on div "Usuario KYC Status Actualizado [DATE] Creado: [DATE] 11:21:37 Actualizado: [DAT…" at bounding box center [920, 463] width 1259 height 456
click at [802, 557] on td "Teléfono de contacto : [PHONE_NUMBER]" at bounding box center [774, 553] width 302 height 43
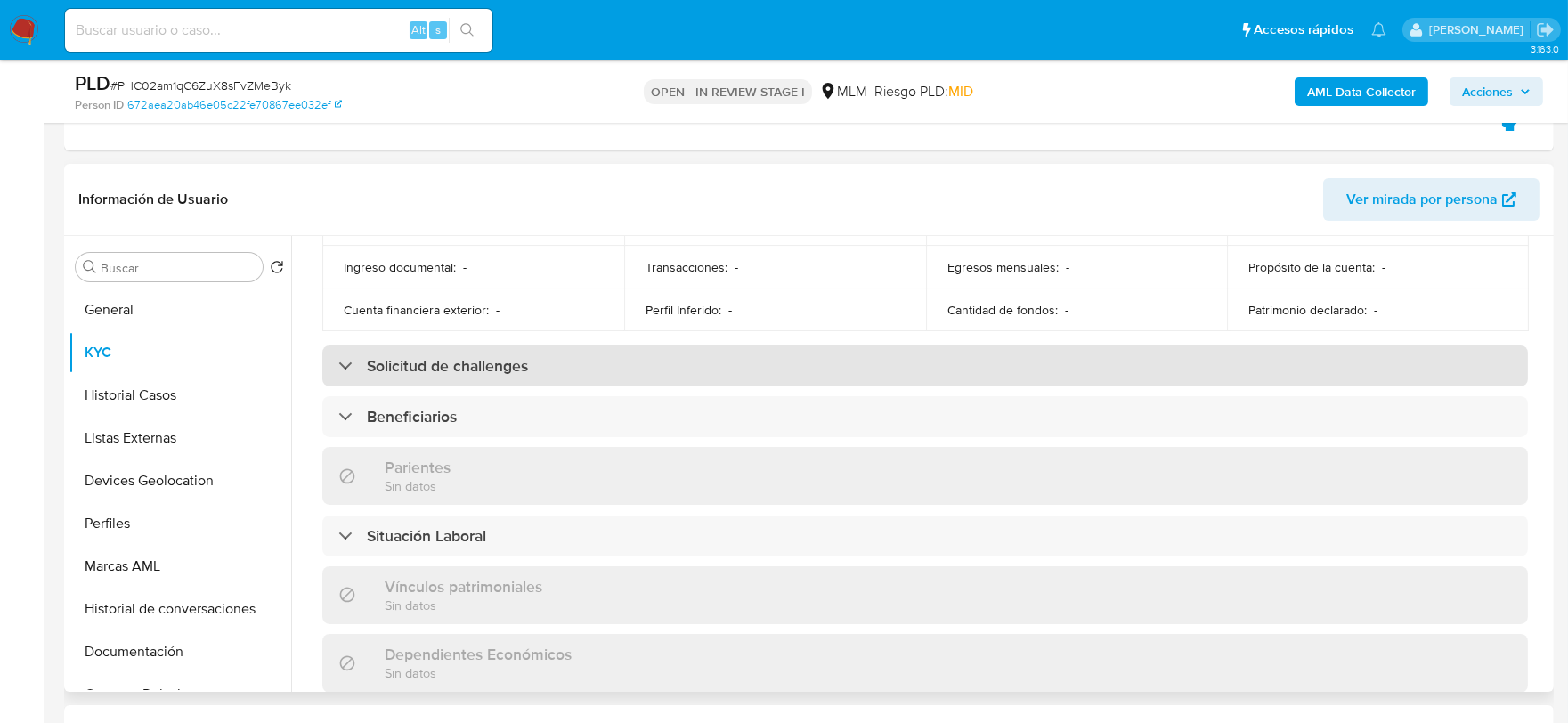
scroll to position [593, 0]
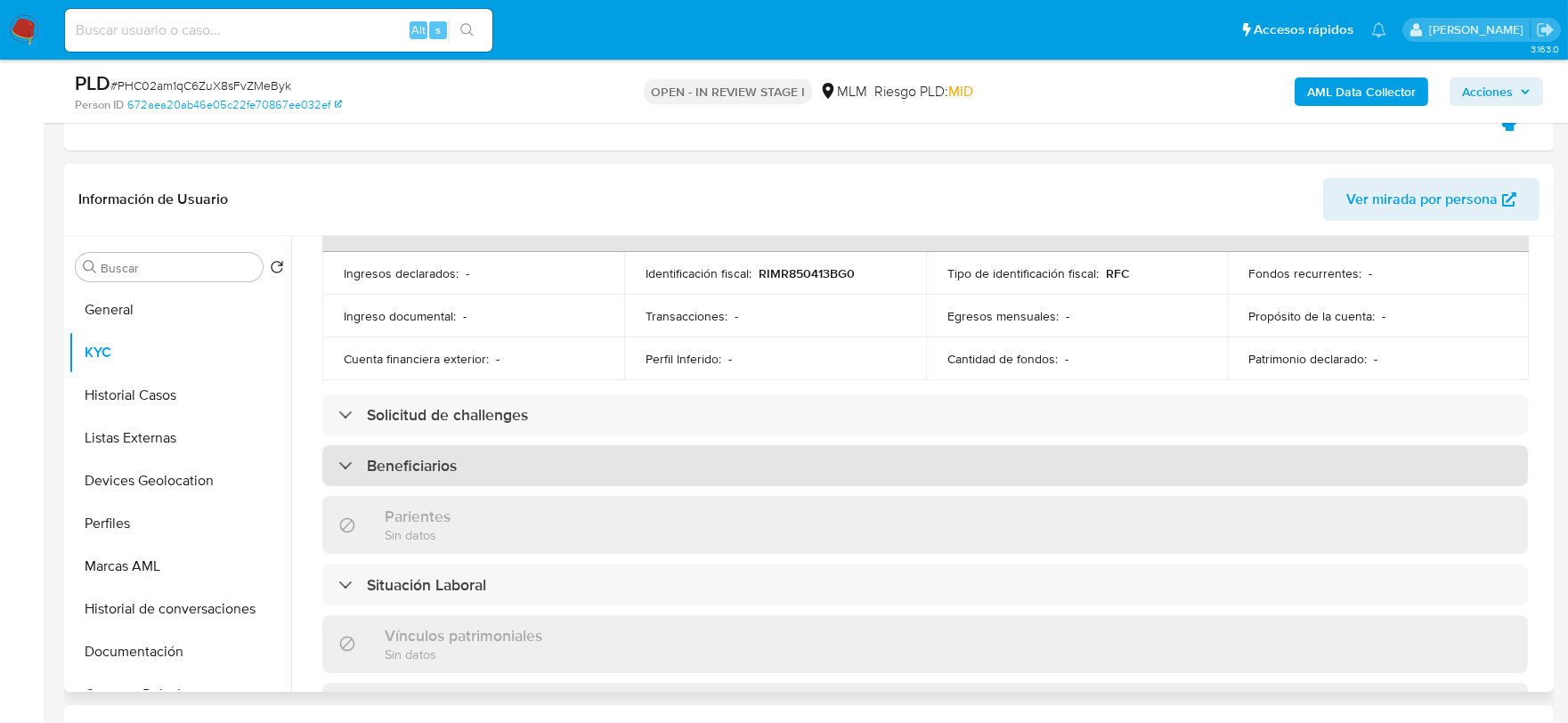
click at [400, 462] on h3 "Beneficiarios" at bounding box center [412, 465] width 90 height 20
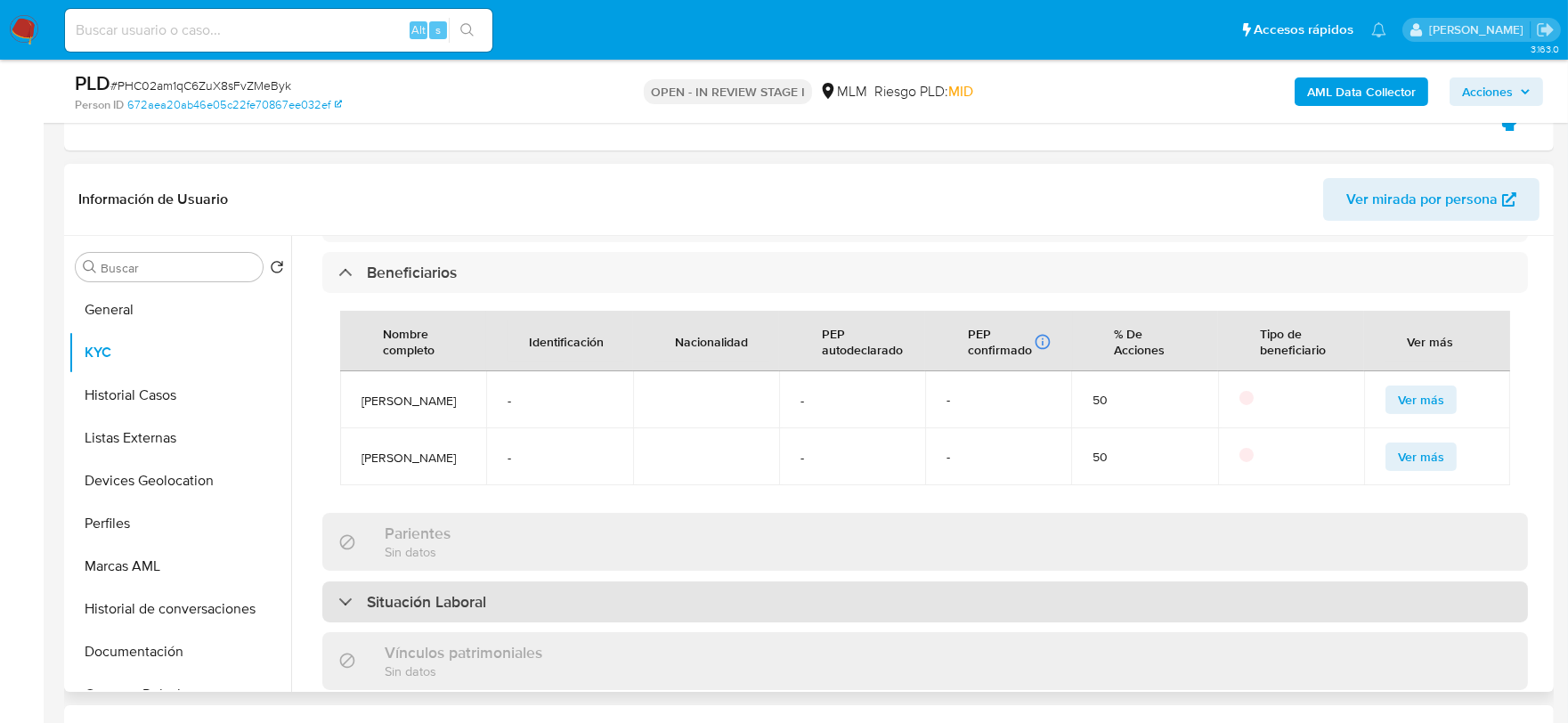
scroll to position [790, 0]
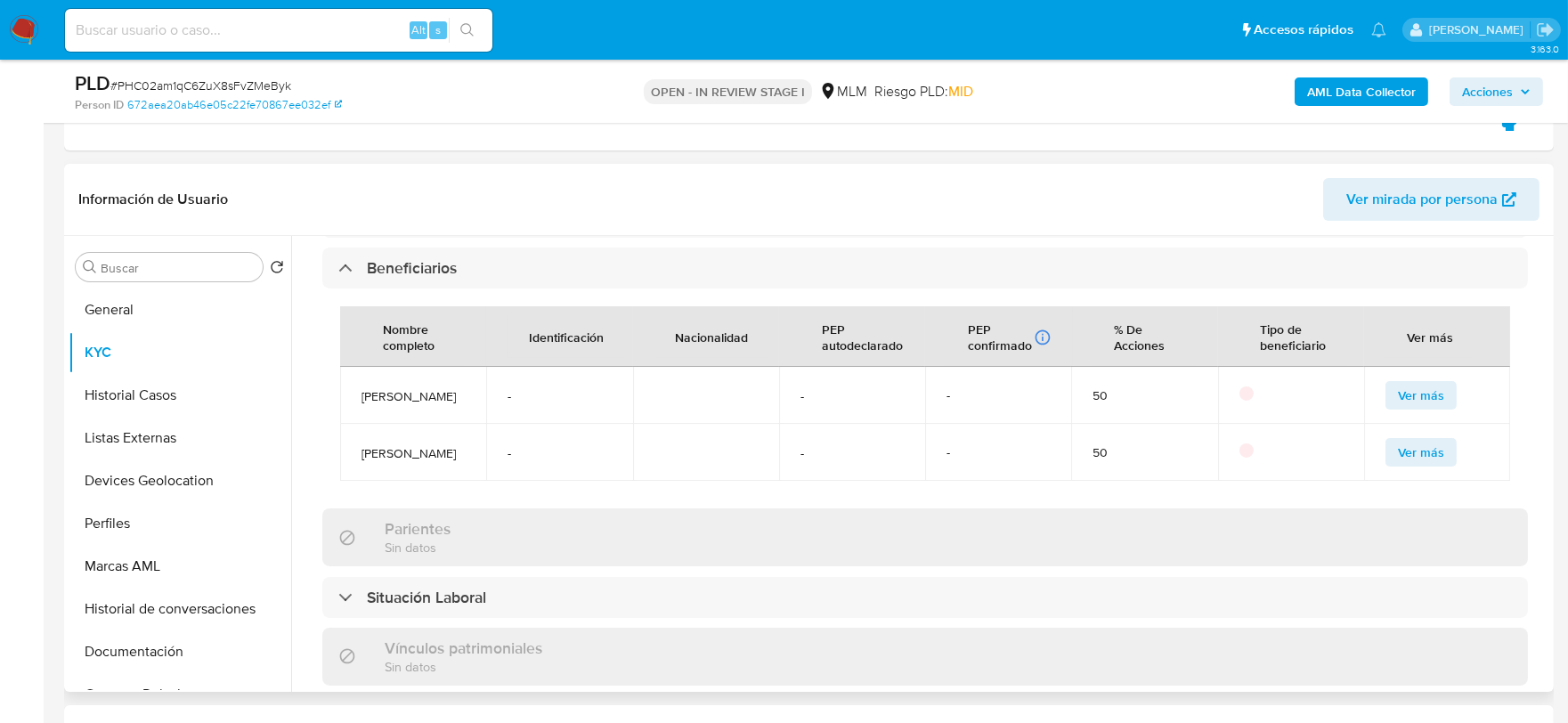
click at [306, 378] on div "Actualizado [DATE] Creado: [DATE] 11:21:37 Actualizado: [DATE] 13:11:22 Datos p…" at bounding box center [925, 347] width 1249 height 1717
click at [309, 400] on div "Actualizado [DATE] Creado: [DATE] 11:21:37 Actualizado: [DATE] 13:11:22 Datos p…" at bounding box center [925, 347] width 1249 height 1717
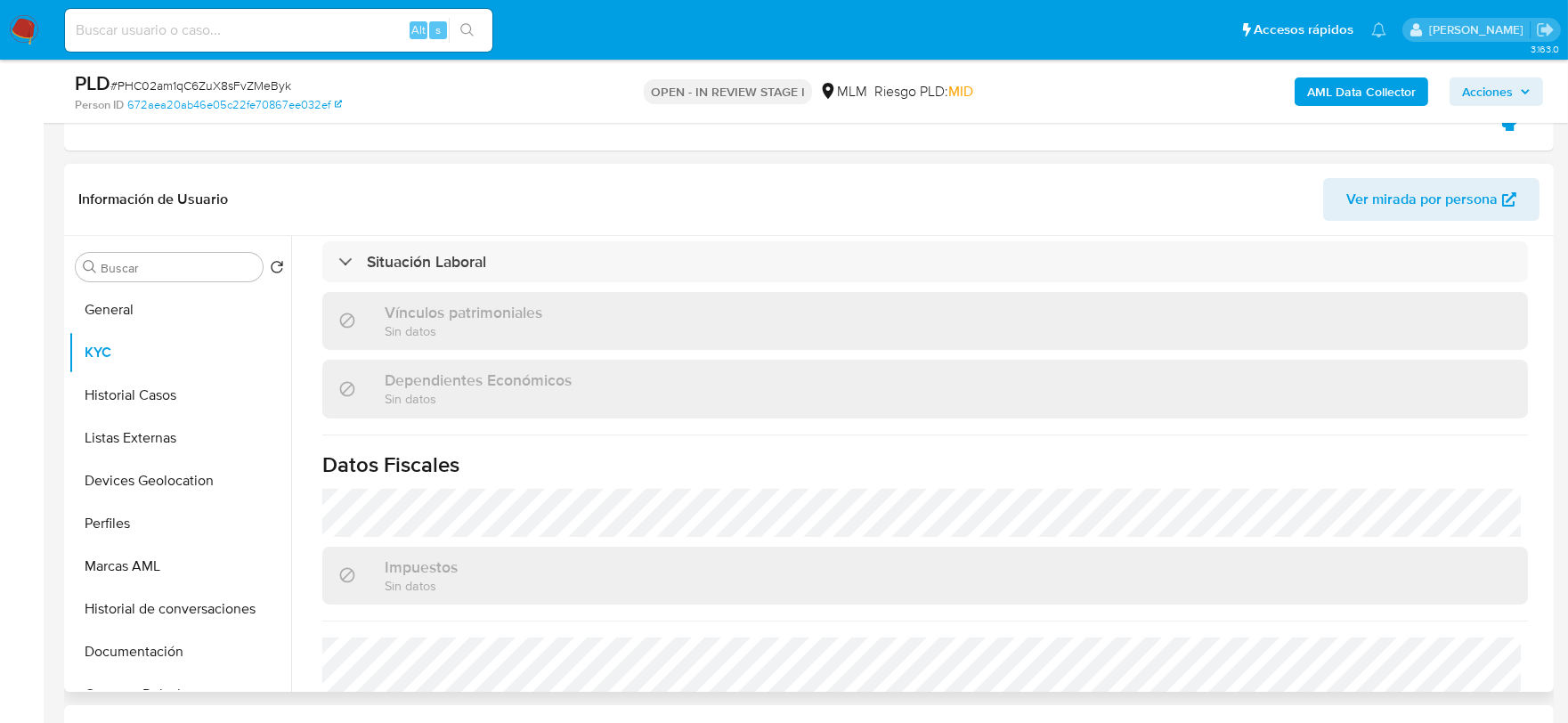
scroll to position [1326, 0]
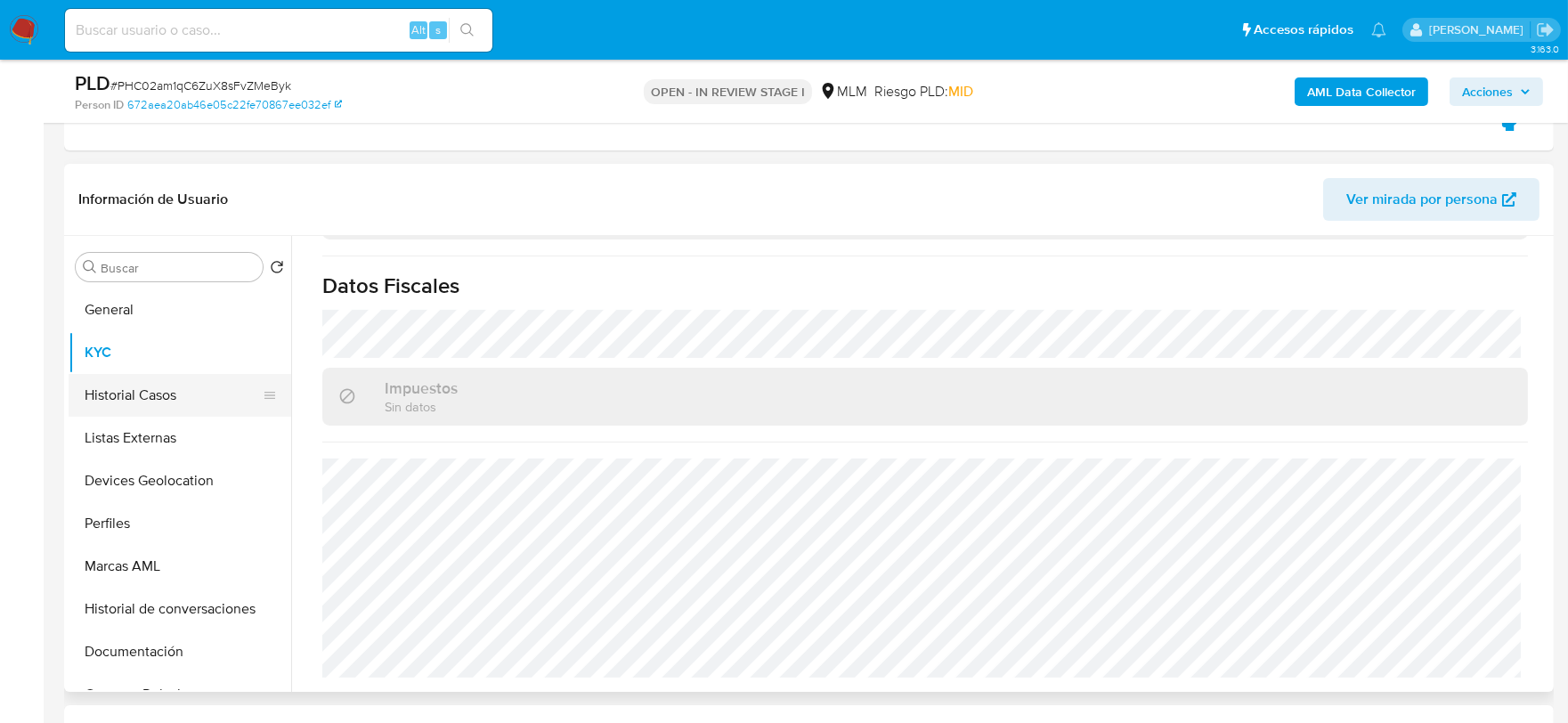
click at [174, 386] on button "Historial Casos" at bounding box center [172, 395] width 208 height 43
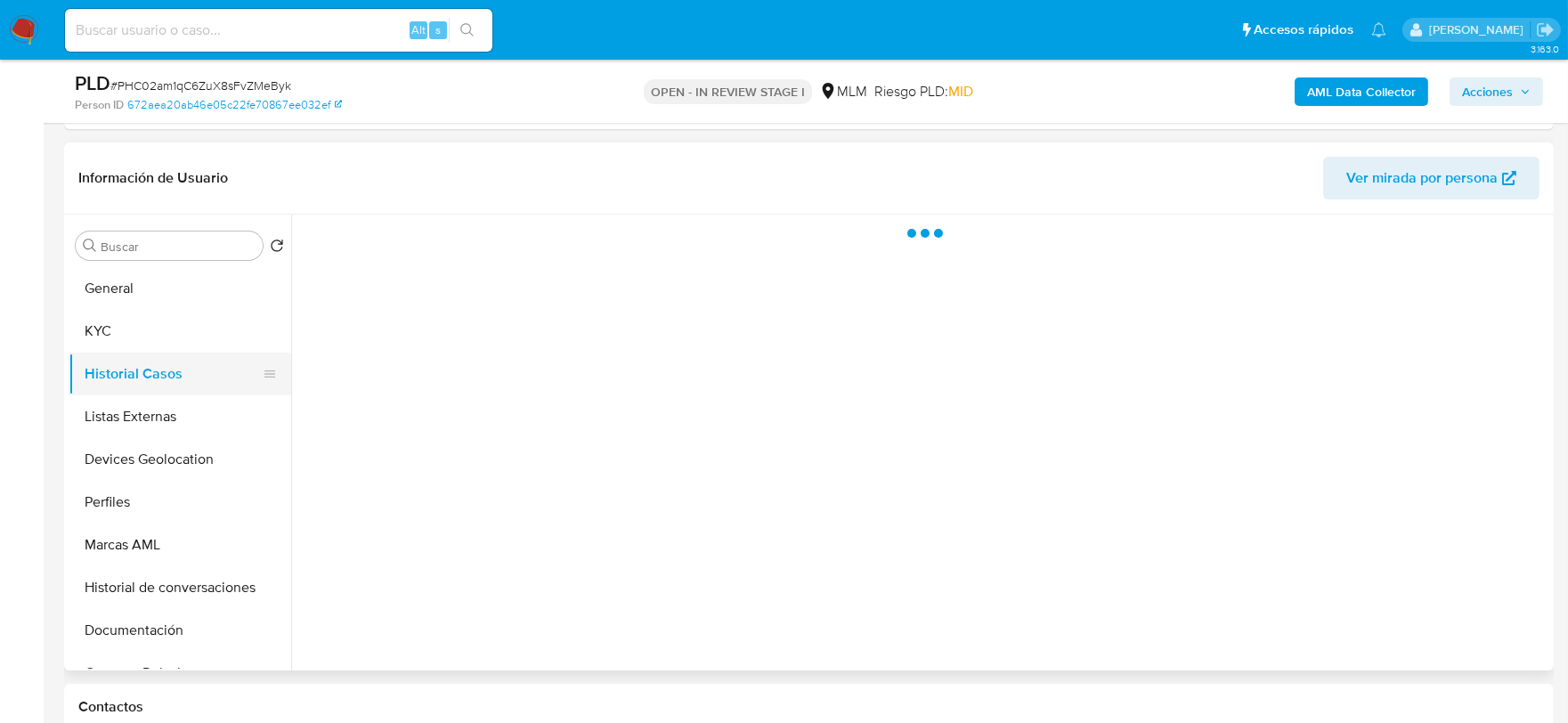
scroll to position [0, 0]
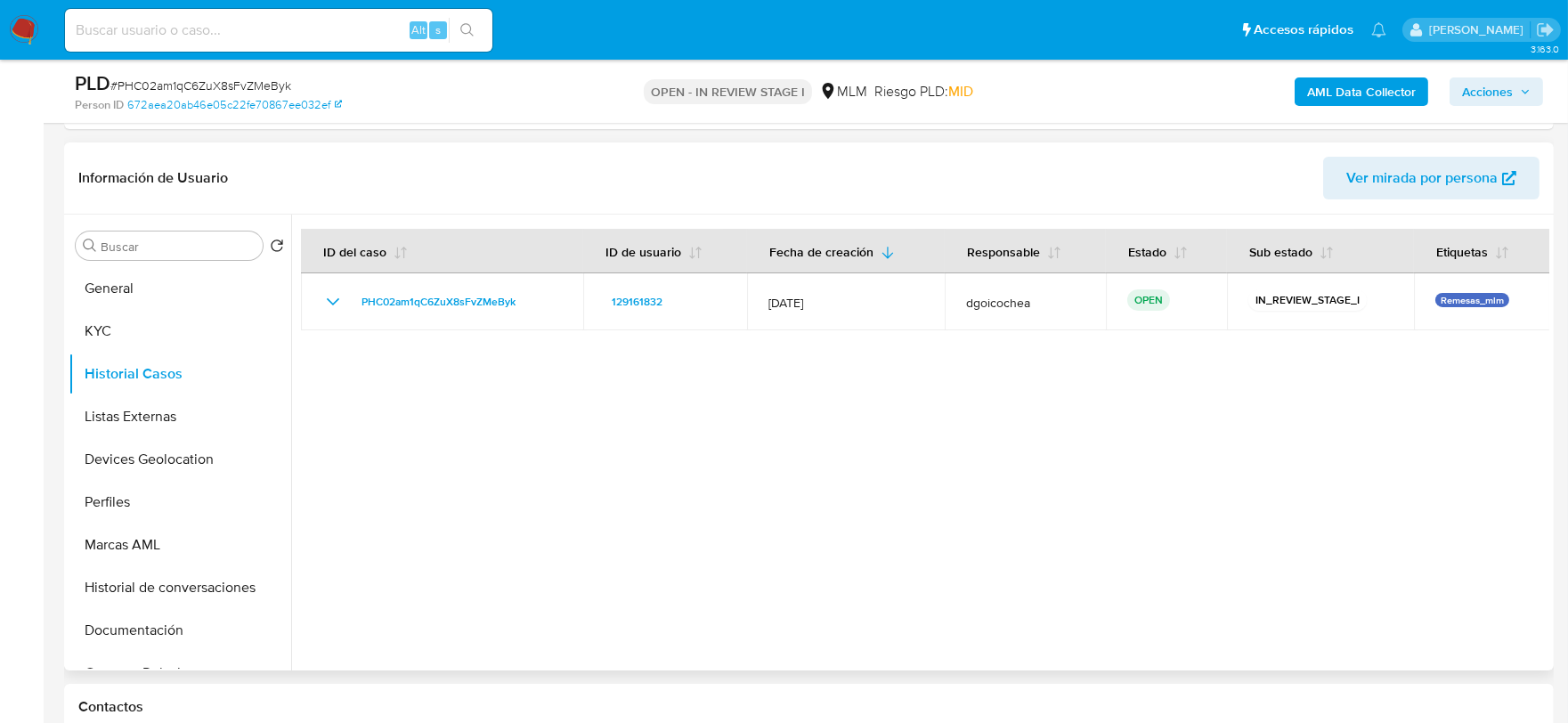
click at [754, 546] on div at bounding box center [920, 442] width 1259 height 456
click at [135, 420] on button "Listas Externas" at bounding box center [172, 417] width 208 height 43
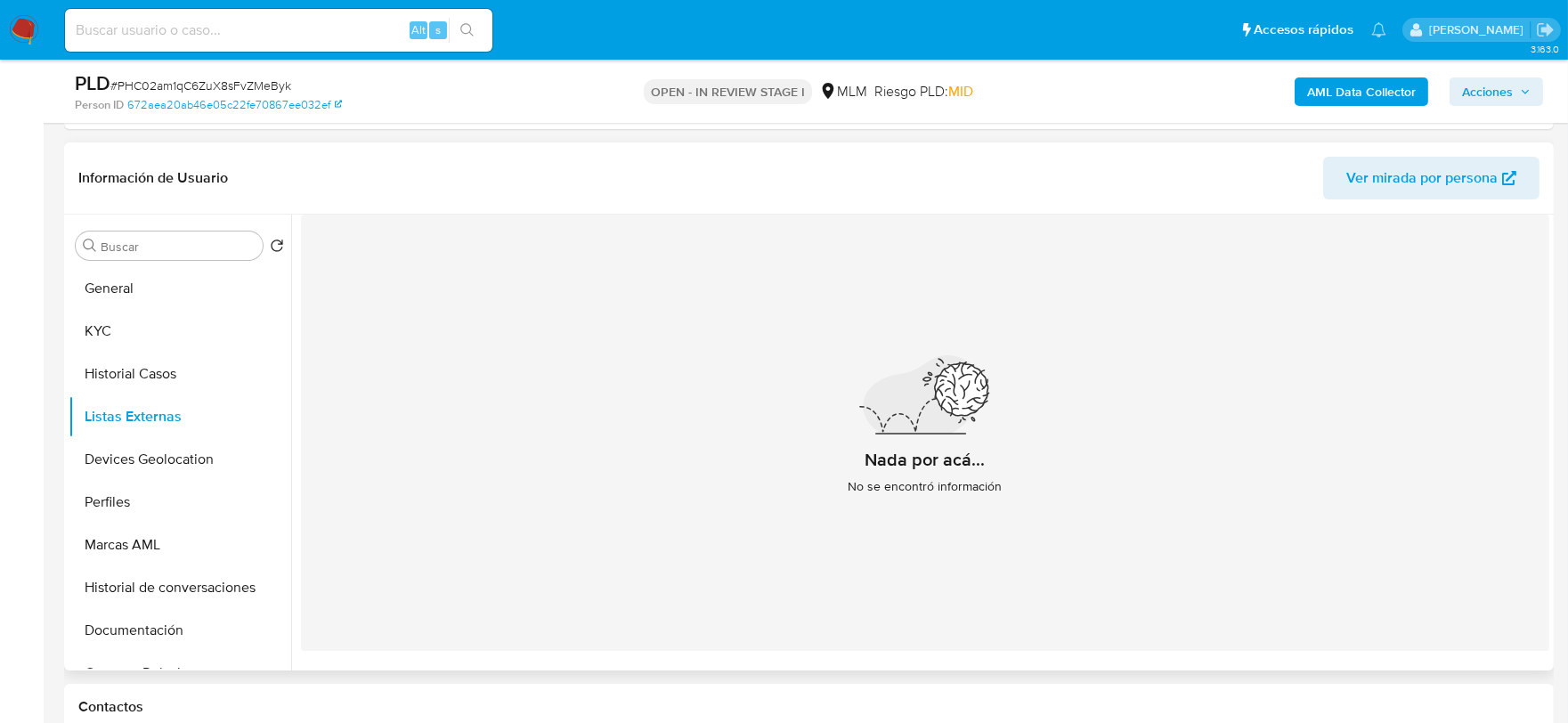
click at [482, 546] on div "Nada por acá... No se encontró información" at bounding box center [925, 432] width 1249 height 436
click at [176, 450] on button "Devices Geolocation" at bounding box center [172, 460] width 208 height 43
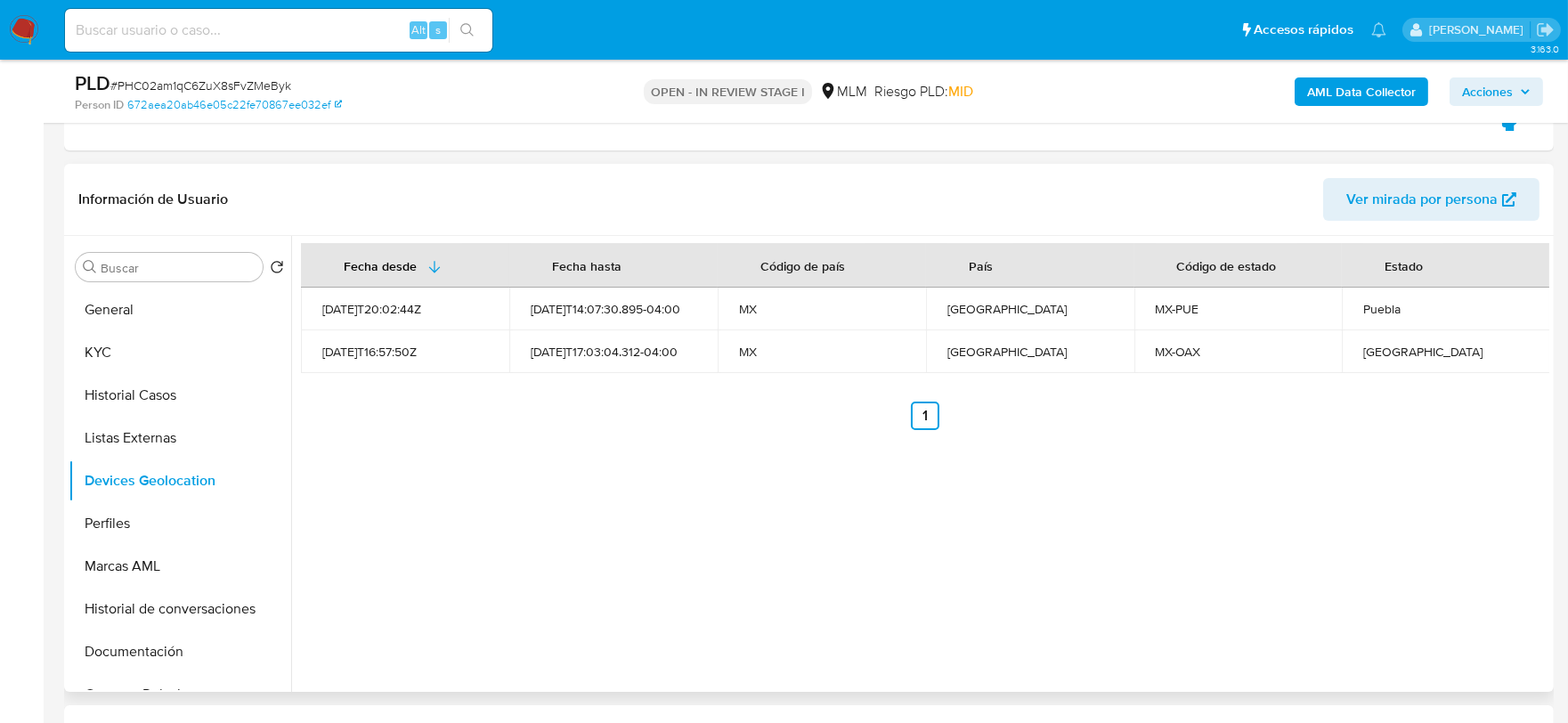
click at [582, 573] on div "Fecha desde Fecha hasta Código de país País Código de estado Estado 2022-02-21T…" at bounding box center [920, 463] width 1259 height 456
click at [123, 525] on button "Perfiles" at bounding box center [172, 523] width 208 height 43
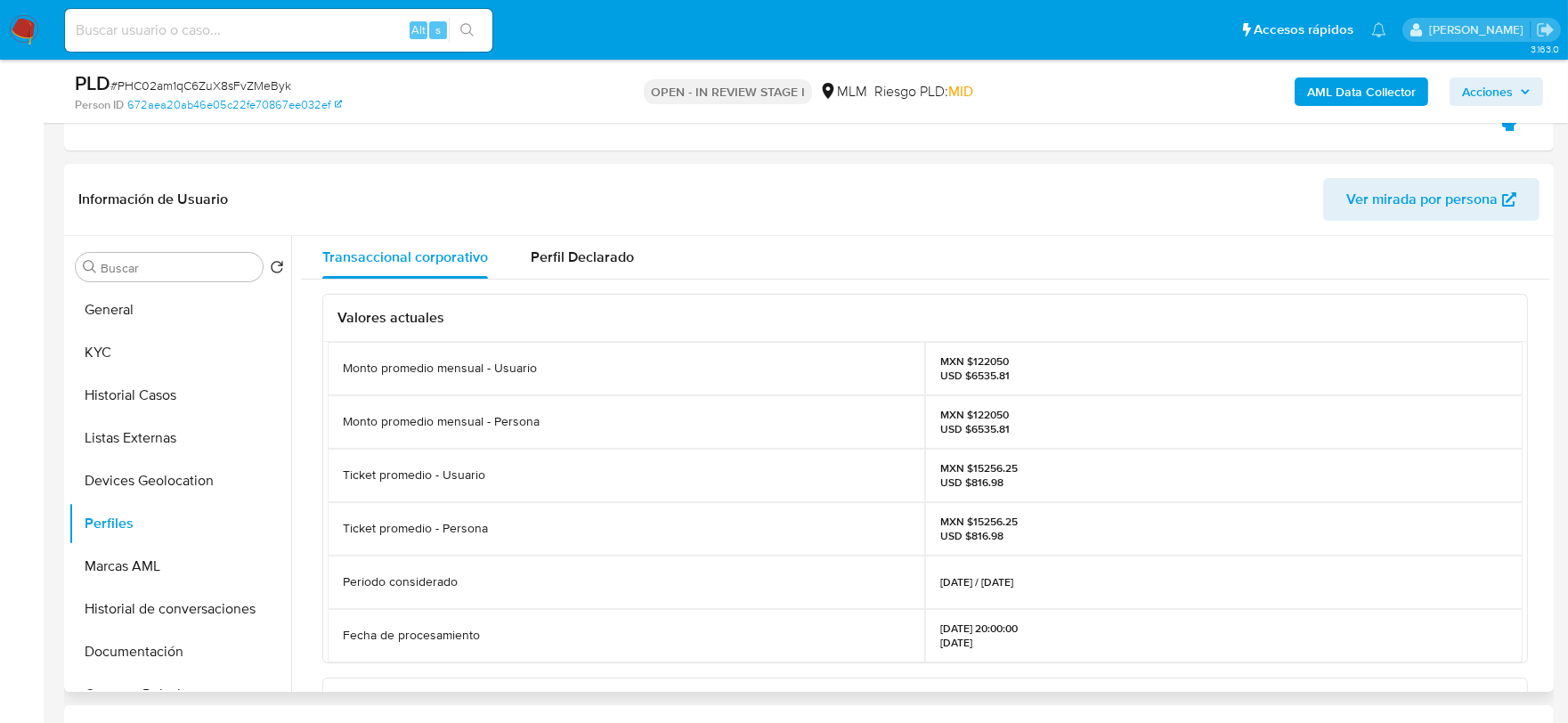
click at [305, 535] on div "Valores actuales Monto promedio mensual - Usuario MXN $122050 USD $6535.81 Mont…" at bounding box center [925, 686] width 1249 height 814
click at [144, 638] on button "Documentación" at bounding box center [172, 652] width 208 height 43
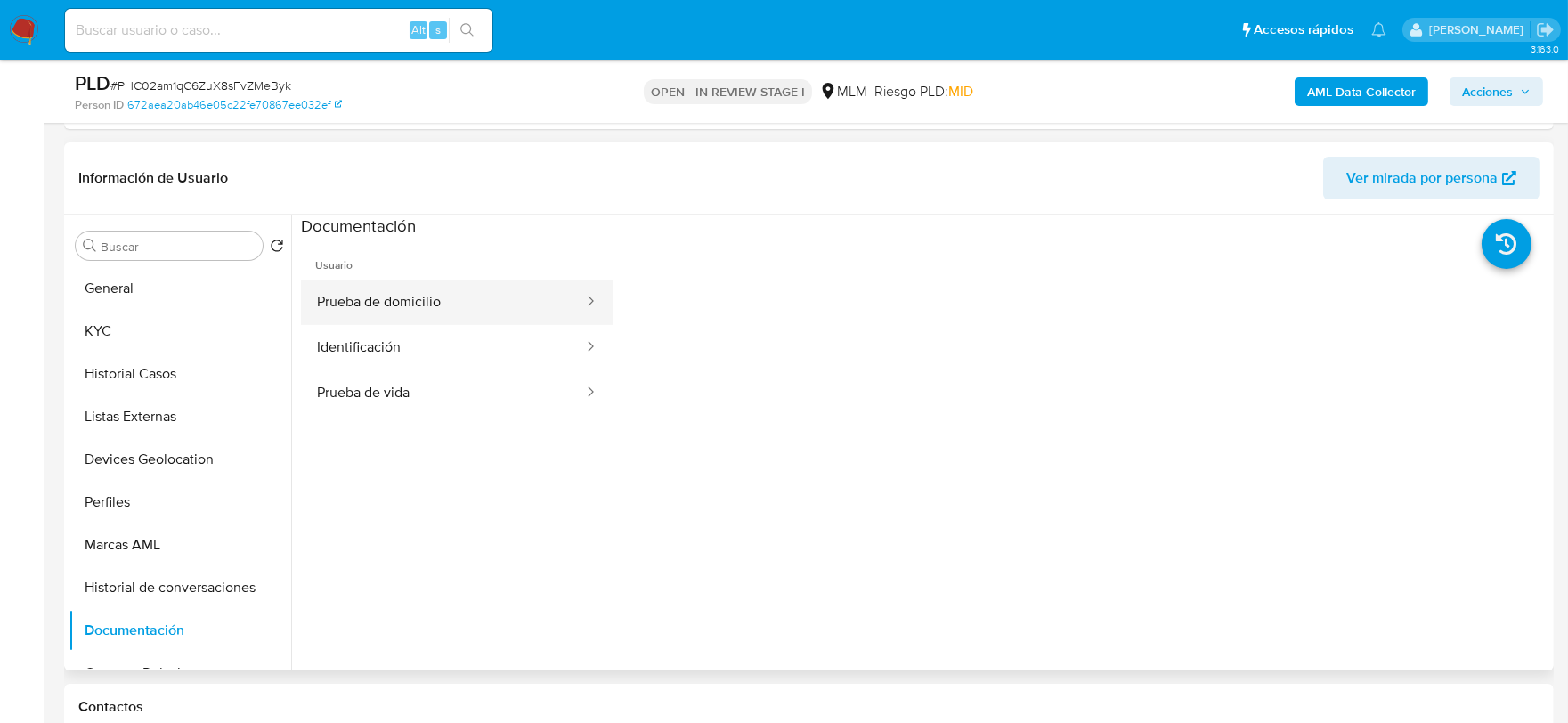
click at [428, 295] on button "Prueba de domicilio" at bounding box center [442, 301] width 284 height 46
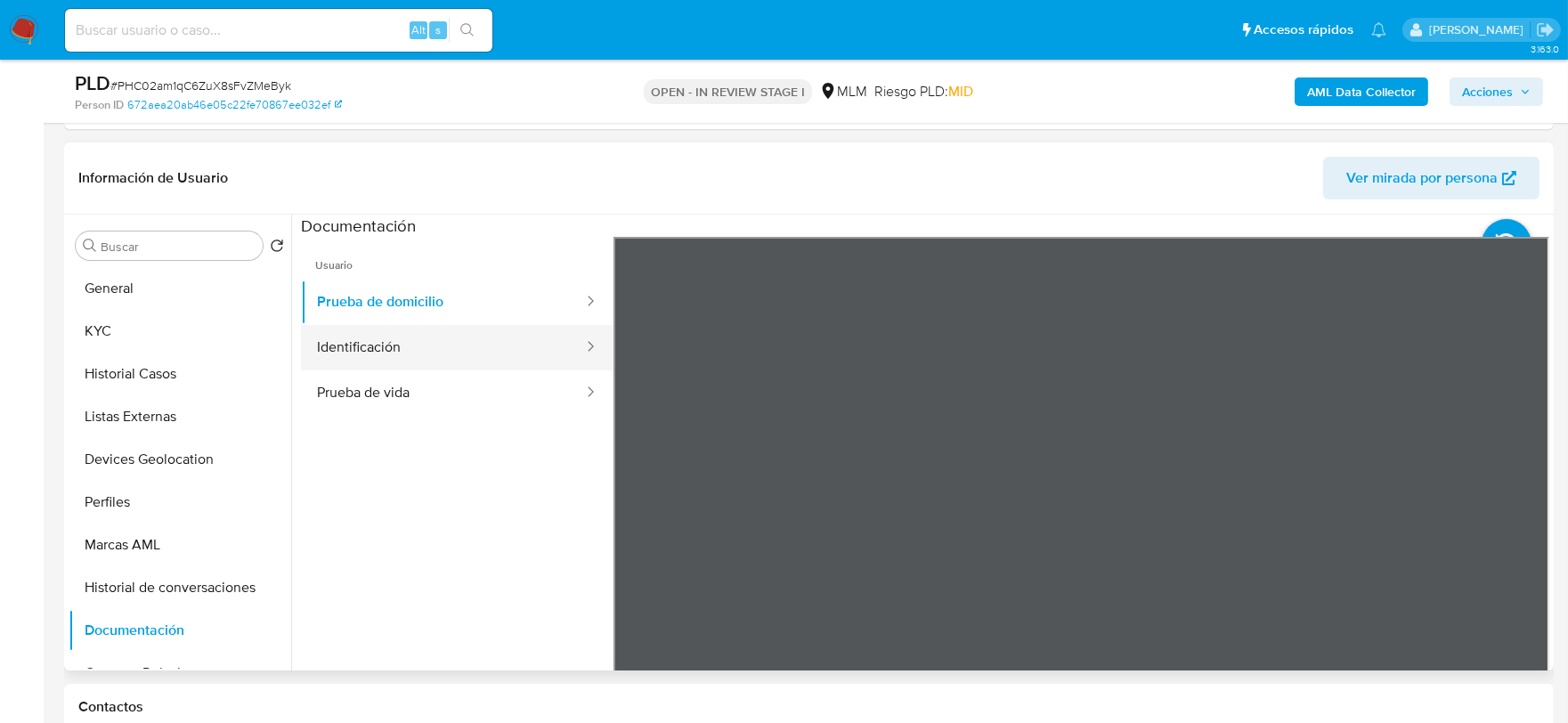
click at [508, 347] on button "Identificación" at bounding box center [442, 347] width 284 height 46
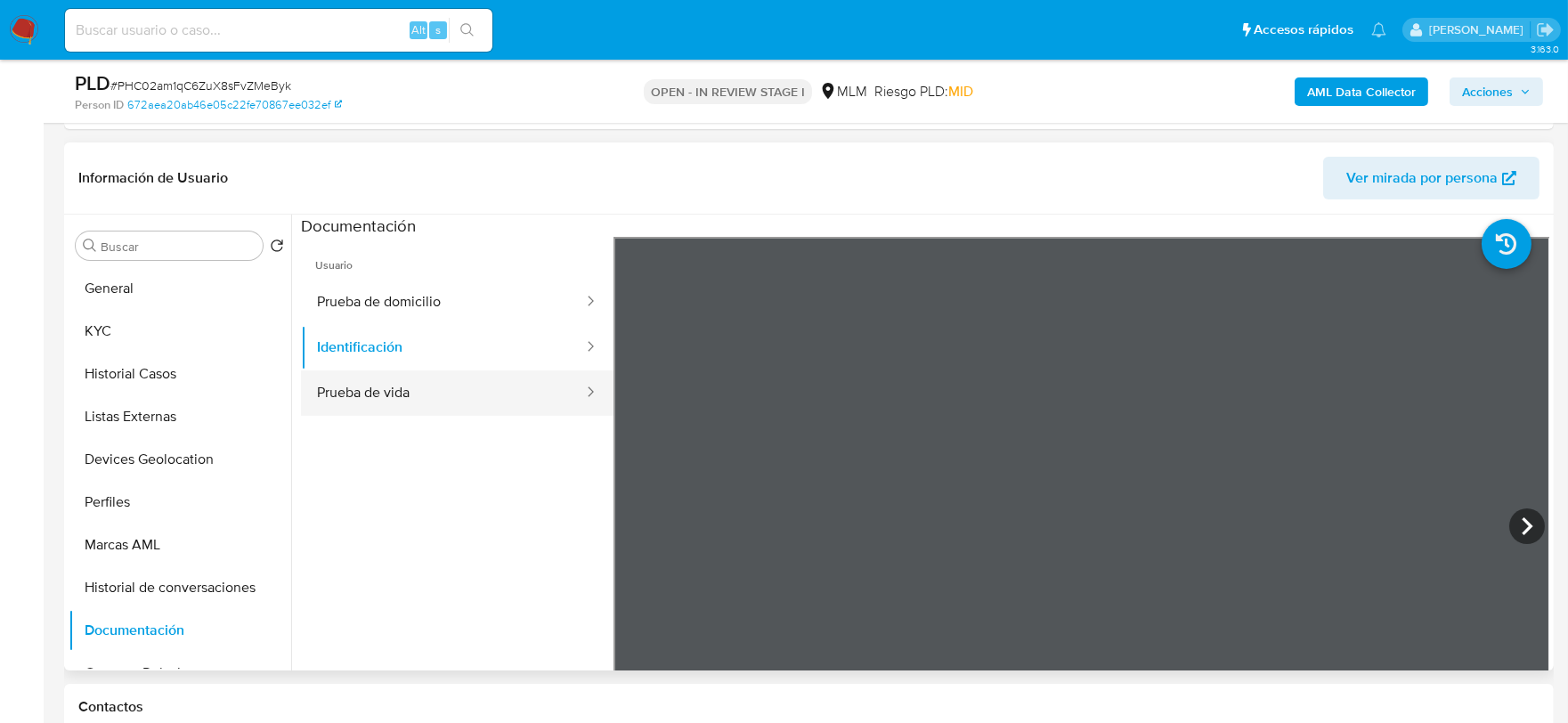
click at [493, 388] on button "Prueba de vida" at bounding box center [442, 392] width 284 height 46
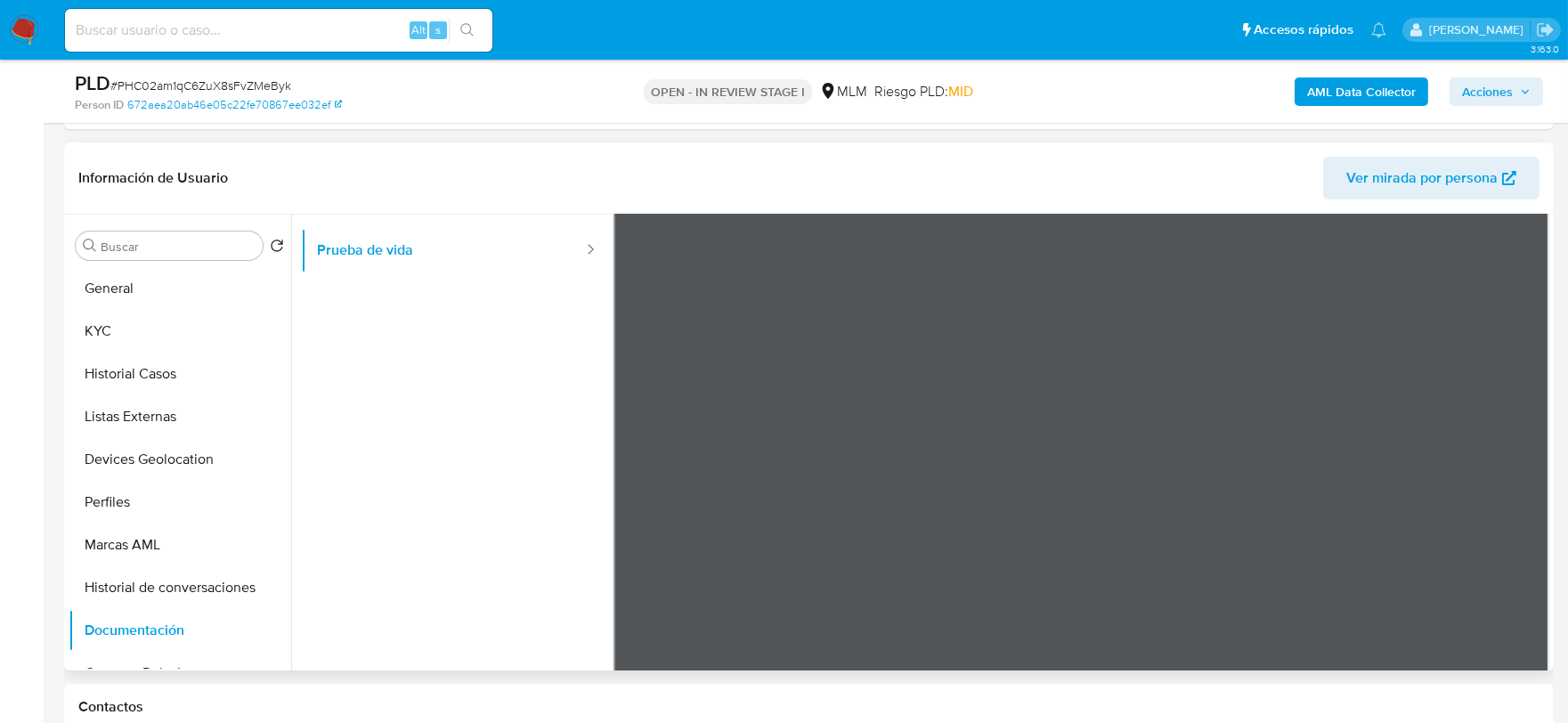
scroll to position [149, 0]
click at [931, 477] on div at bounding box center [1083, 379] width 937 height 583
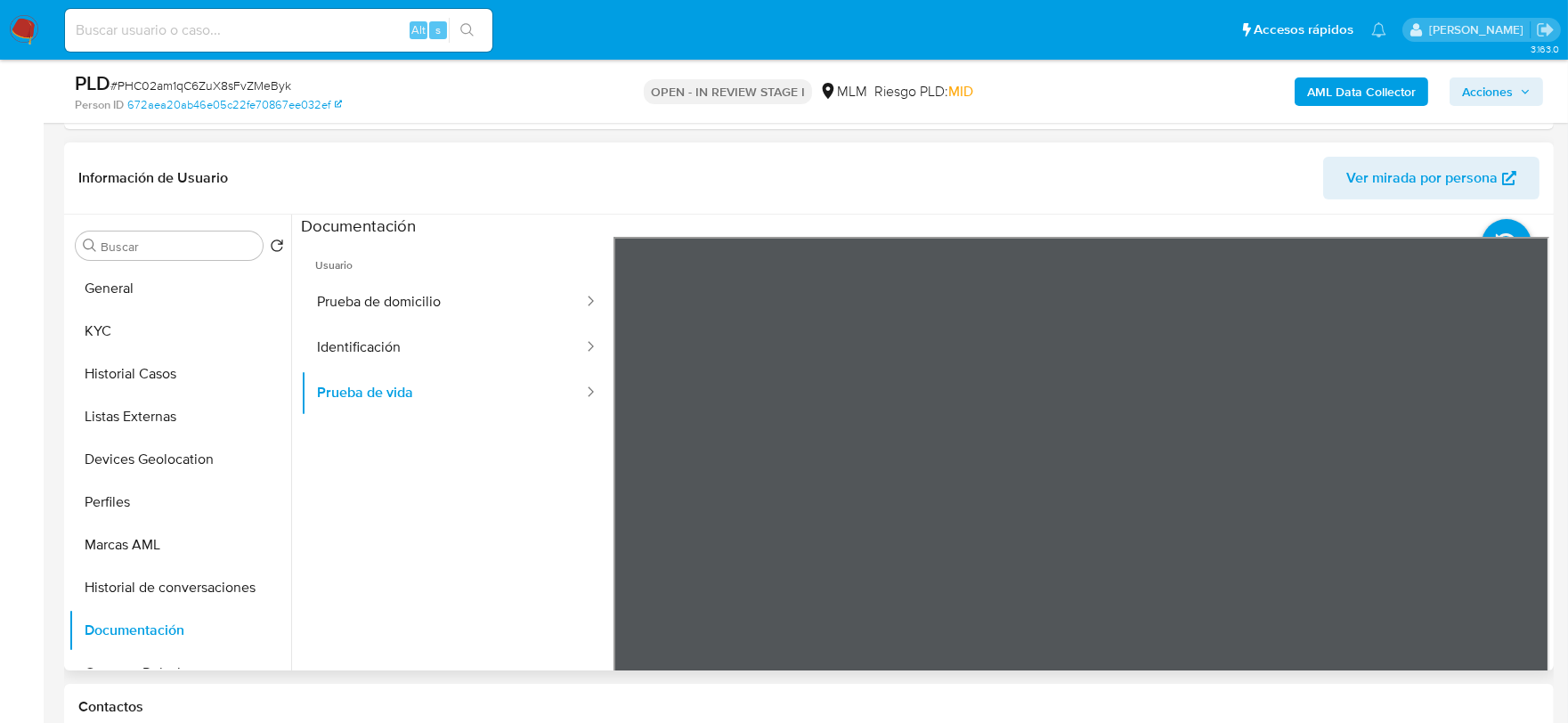
scroll to position [54, 0]
click at [1120, 425] on div at bounding box center [1083, 529] width 937 height 583
click at [452, 468] on ul "Usuario Prueba de domicilio Identificación Prueba de vida" at bounding box center [457, 493] width 312 height 512
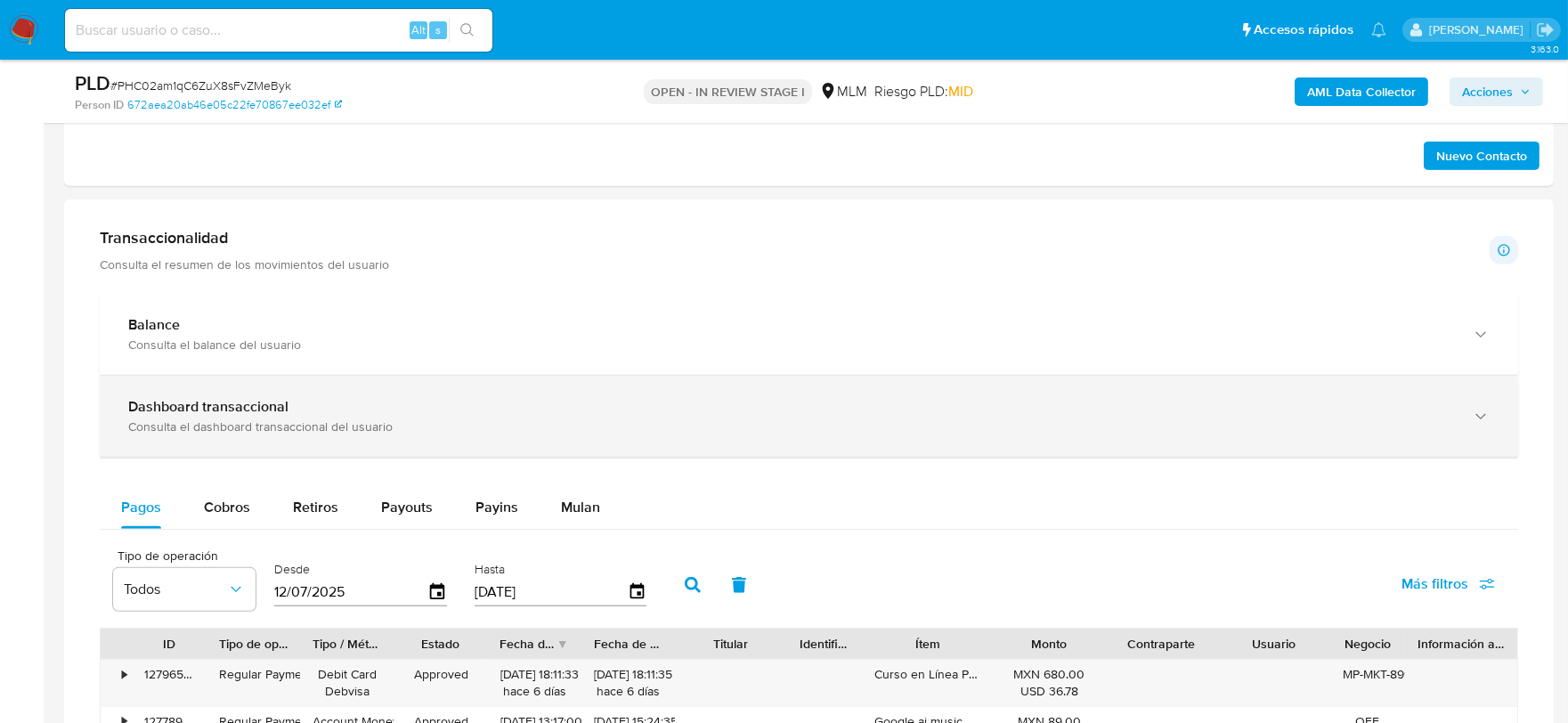
scroll to position [1582, 0]
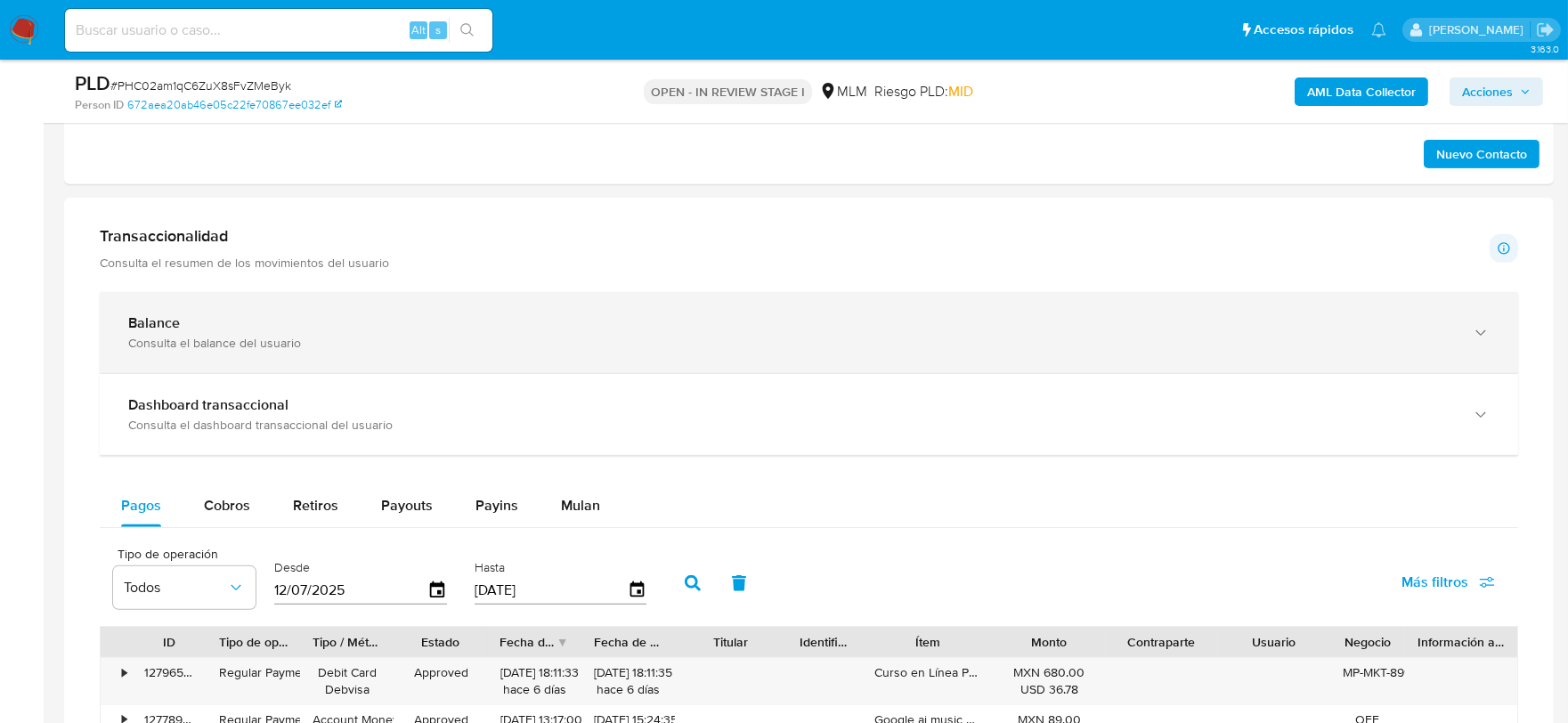
click at [283, 325] on div "Balance" at bounding box center [791, 323] width 1326 height 18
click at [346, 352] on div "Balance Consulta el balance del usuario" at bounding box center [808, 332] width 1419 height 81
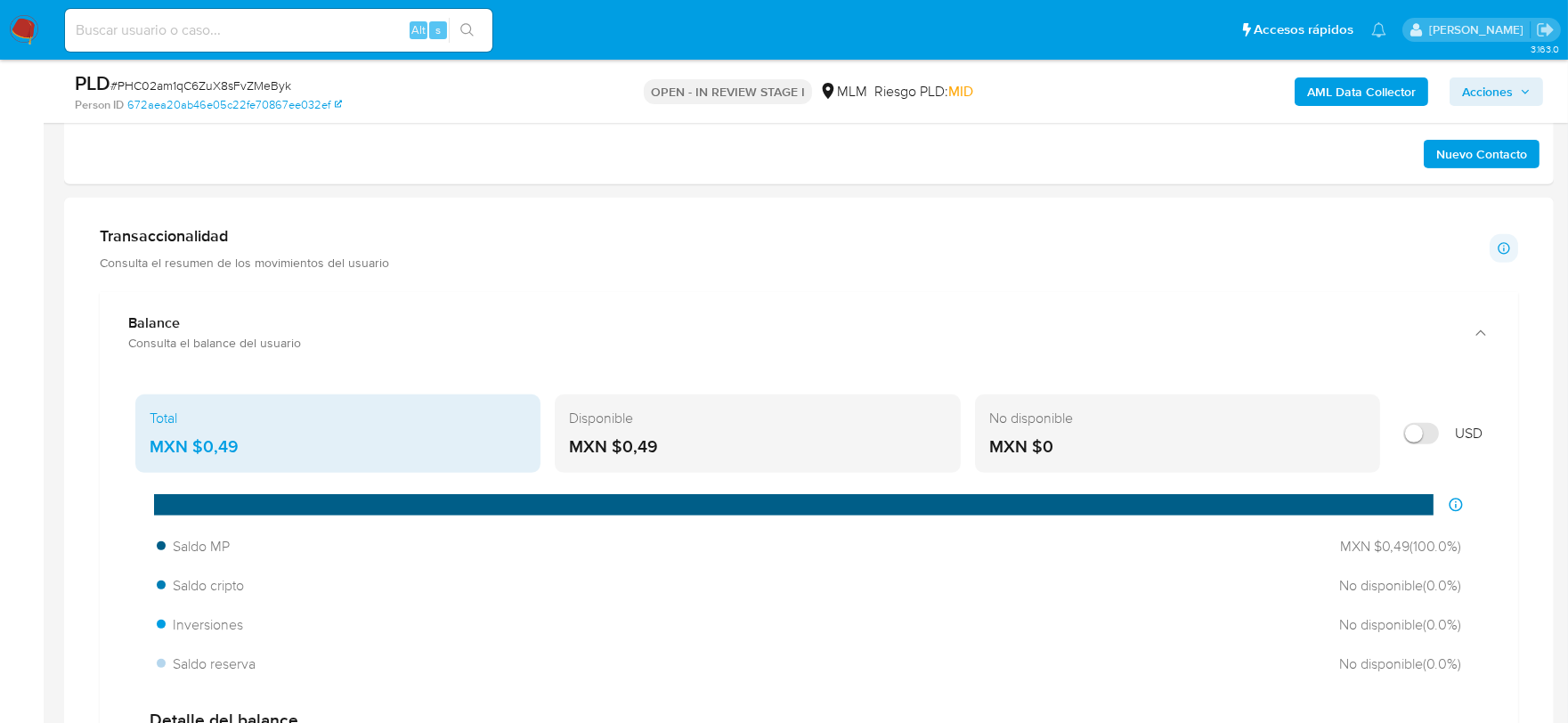
click at [29, 462] on aside "Bandeja Tablero Screening Búsqueda en Listas Watchlist Herramientas Operaciones…" at bounding box center [21, 517] width 44 height 4197
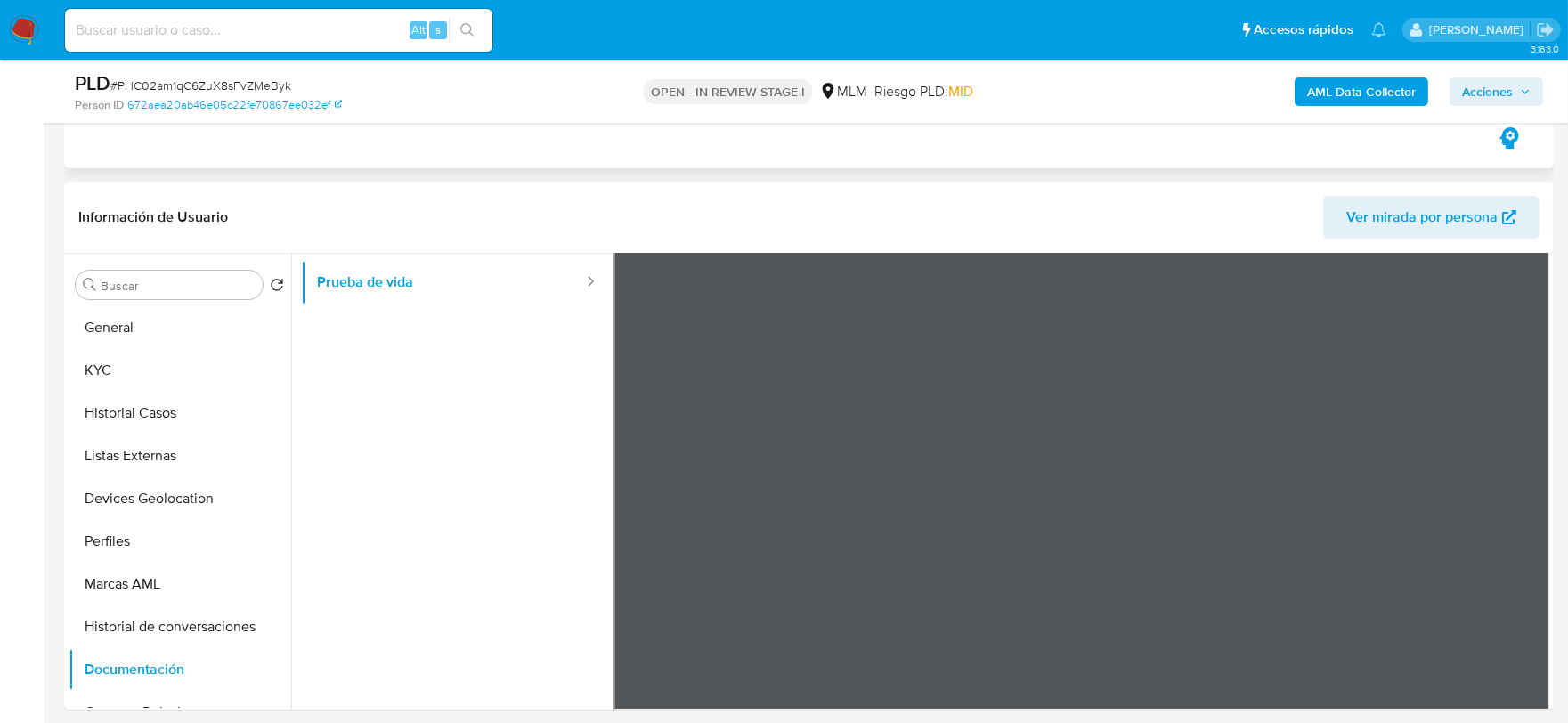
scroll to position [790, 0]
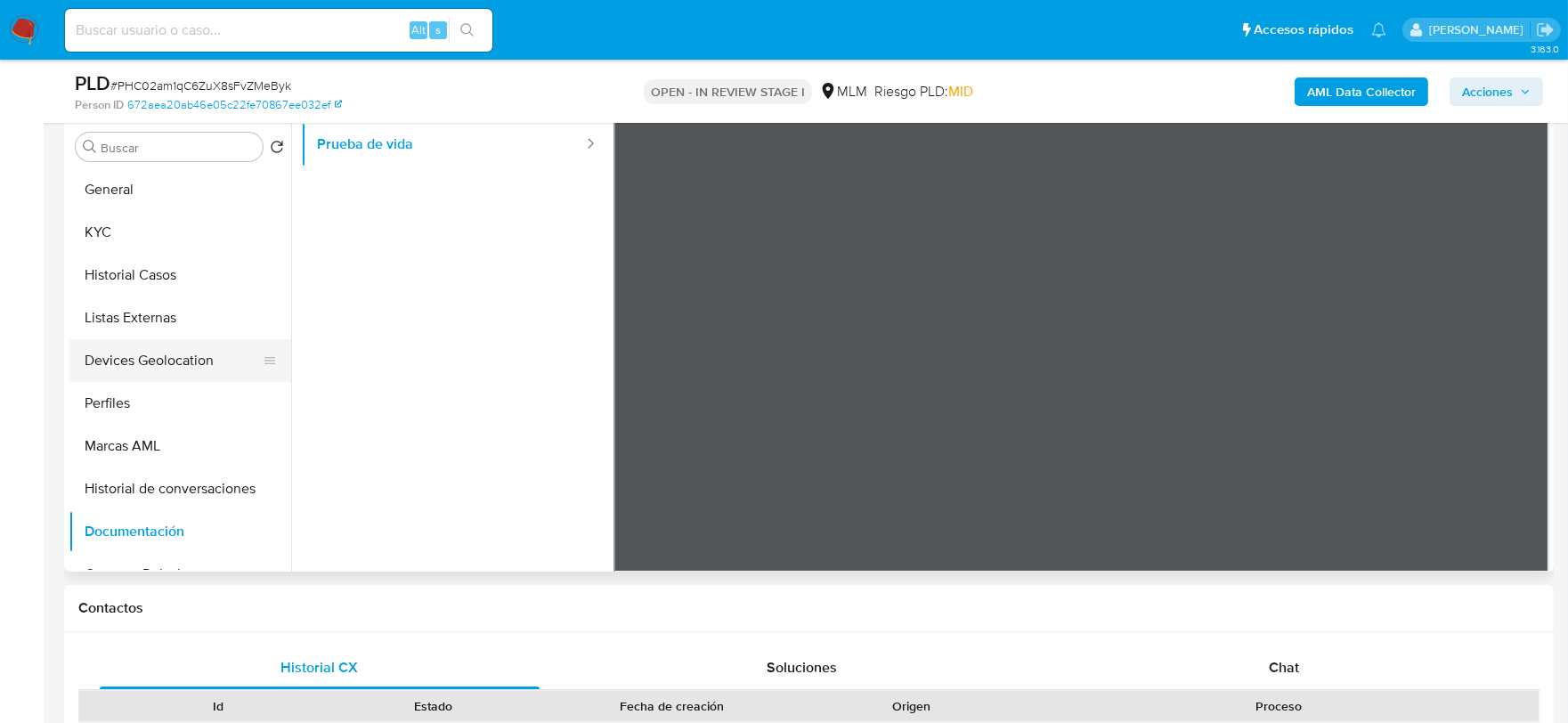
click at [149, 357] on button "Devices Geolocation" at bounding box center [172, 361] width 208 height 43
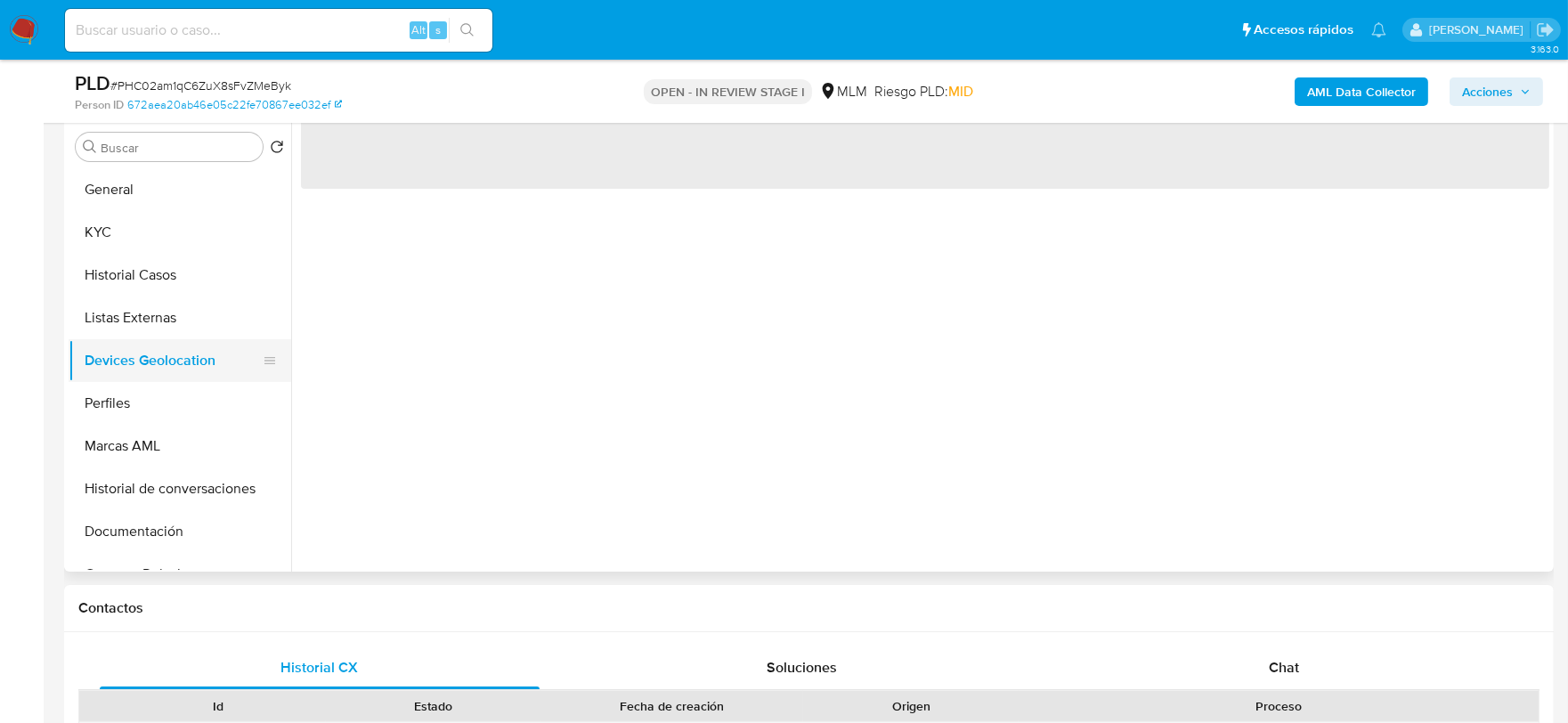
scroll to position [0, 0]
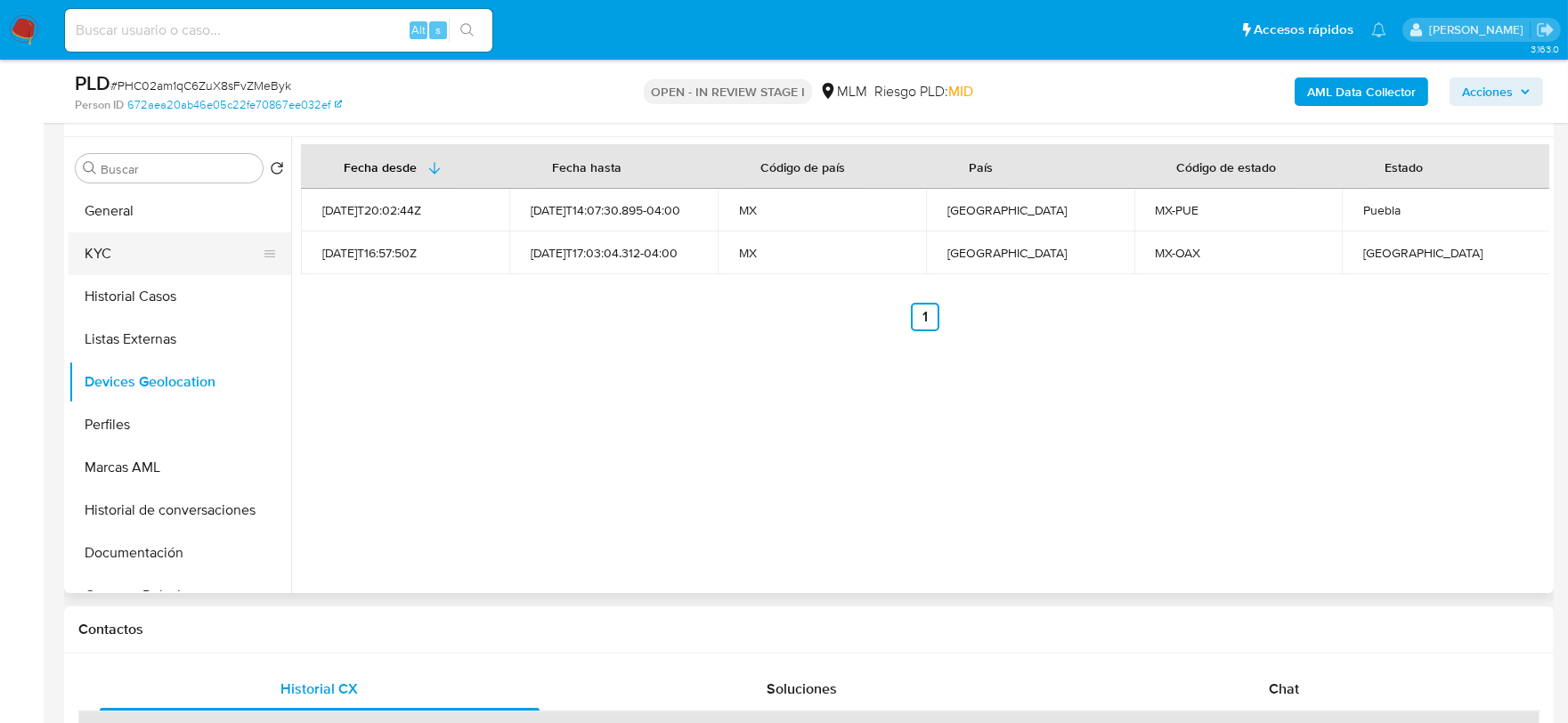
click at [106, 240] on button "KYC" at bounding box center [172, 254] width 208 height 43
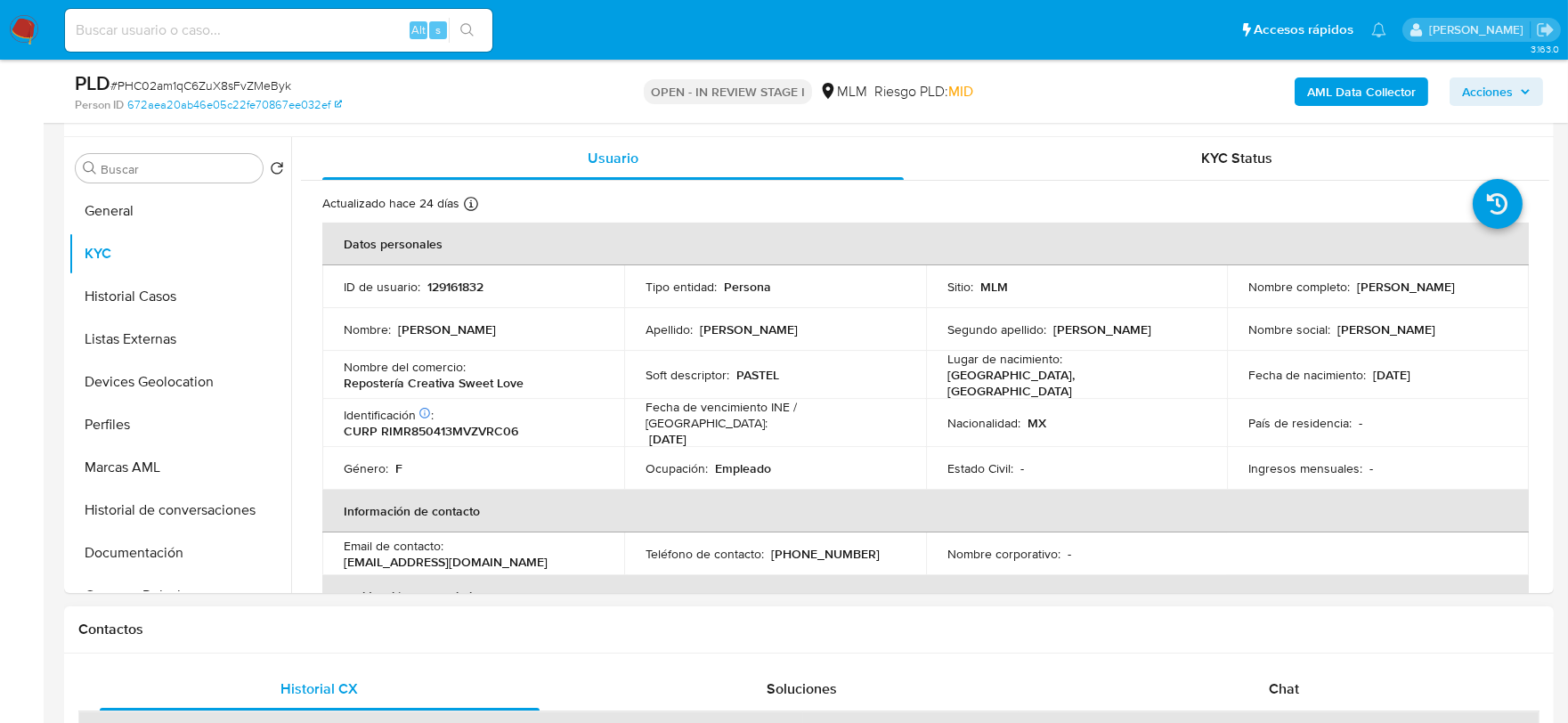
click at [702, 626] on h1 "Contactos" at bounding box center [808, 629] width 1462 height 18
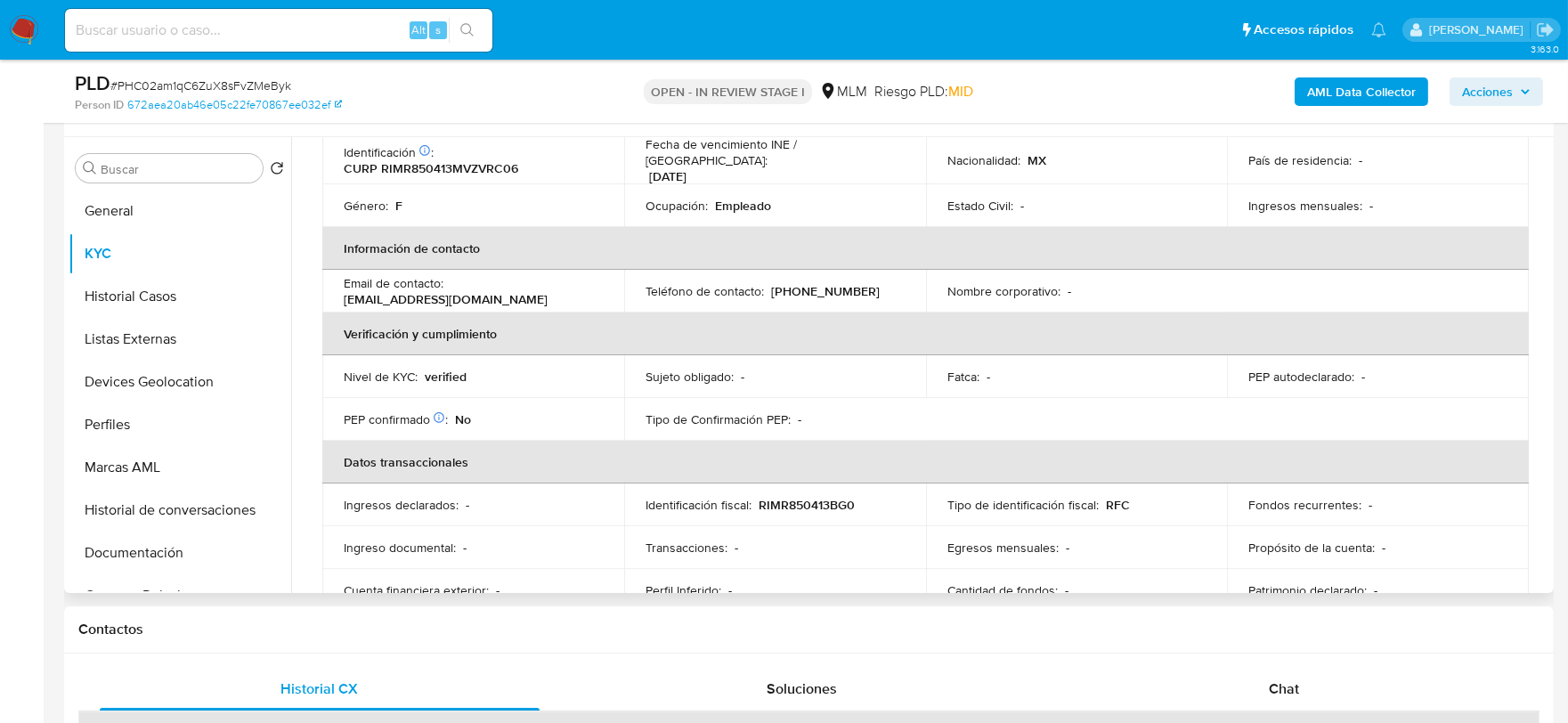
scroll to position [297, 0]
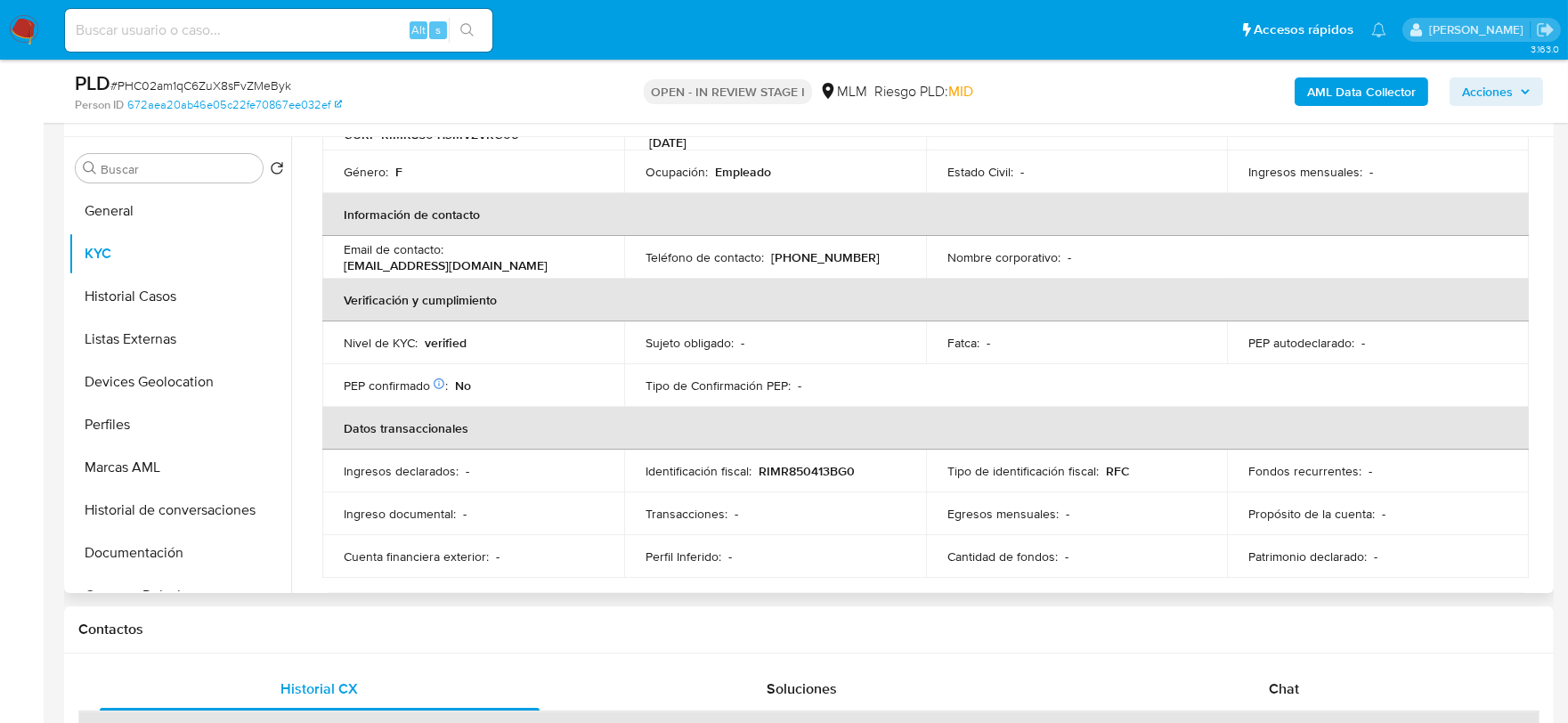
click at [586, 513] on td "Ingreso documental : -" at bounding box center [473, 513] width 302 height 43
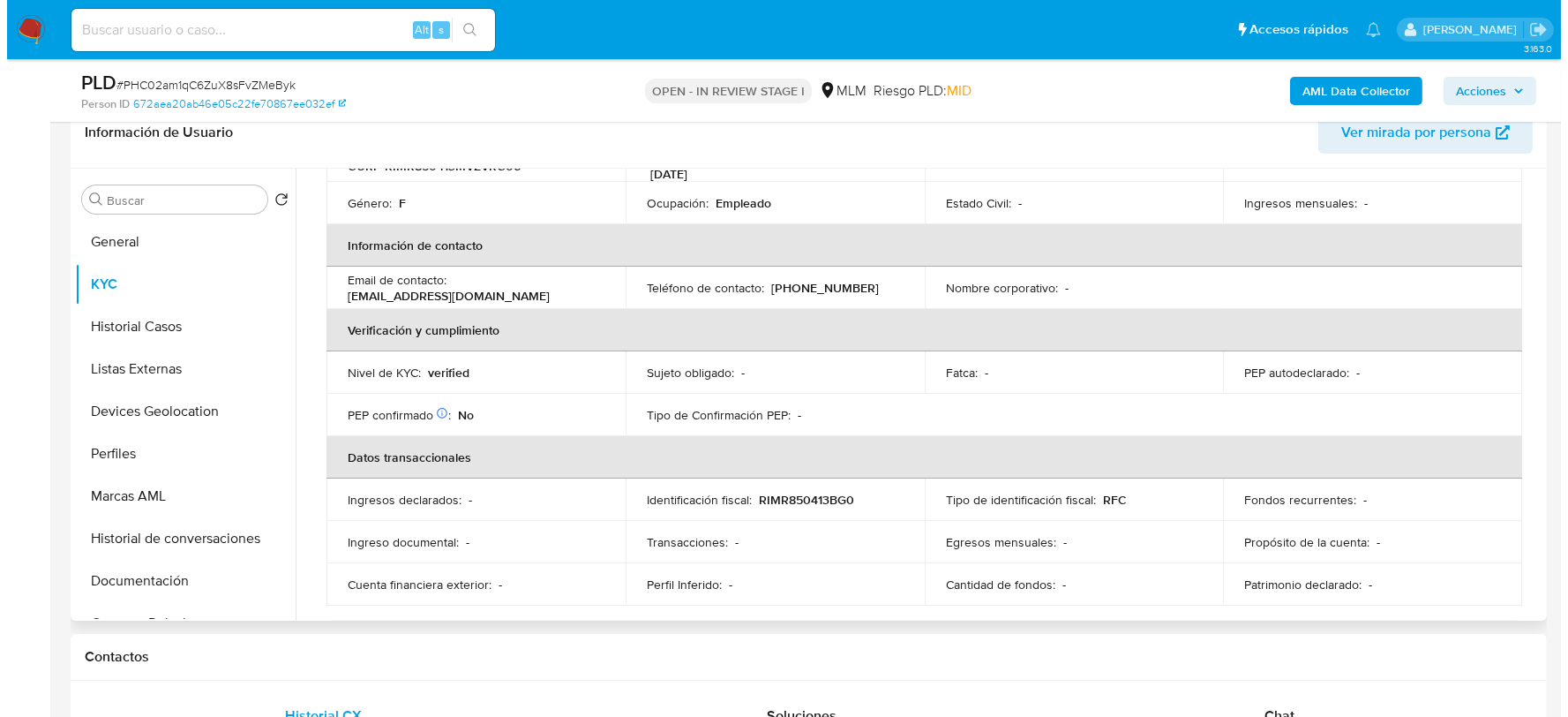
scroll to position [0, 0]
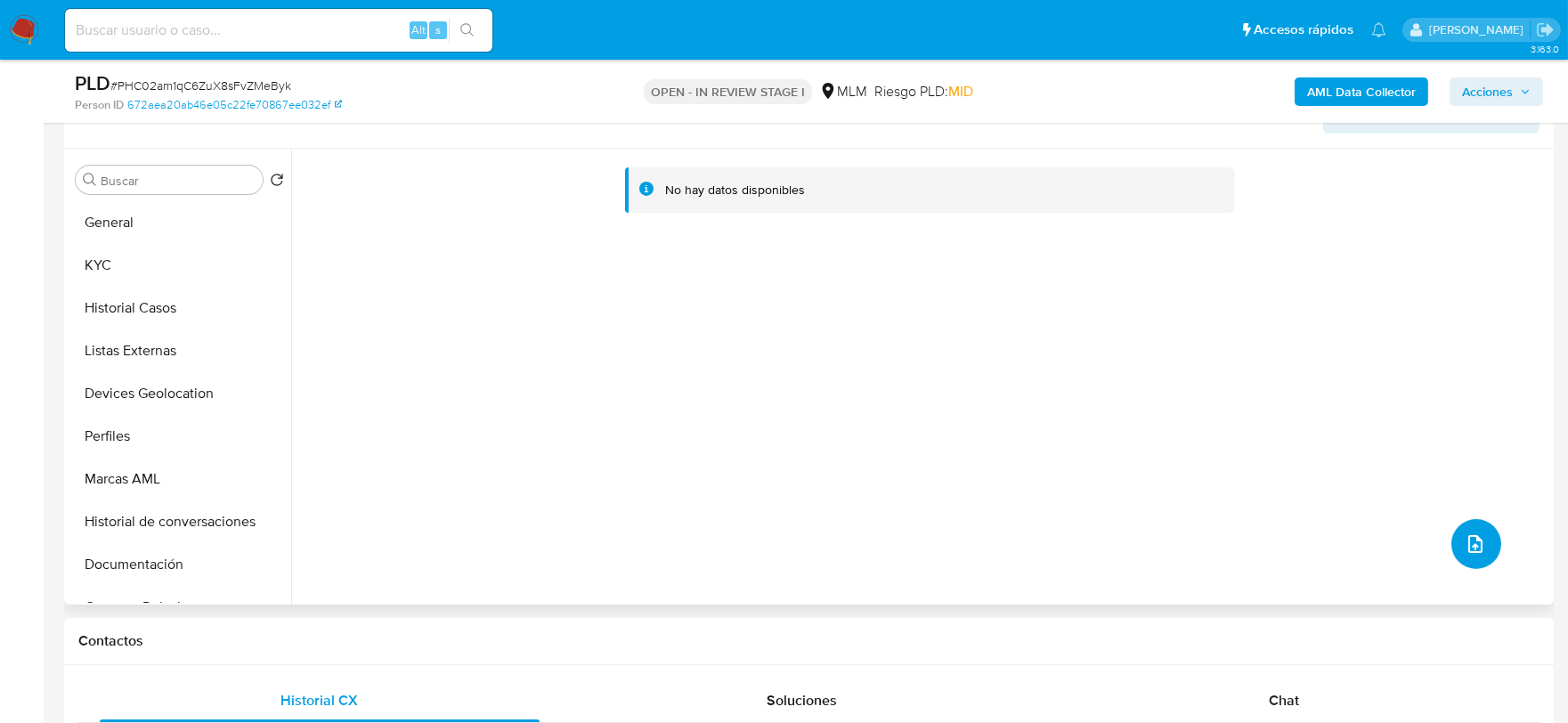
click at [1465, 549] on icon "upload-file" at bounding box center [1476, 543] width 21 height 21
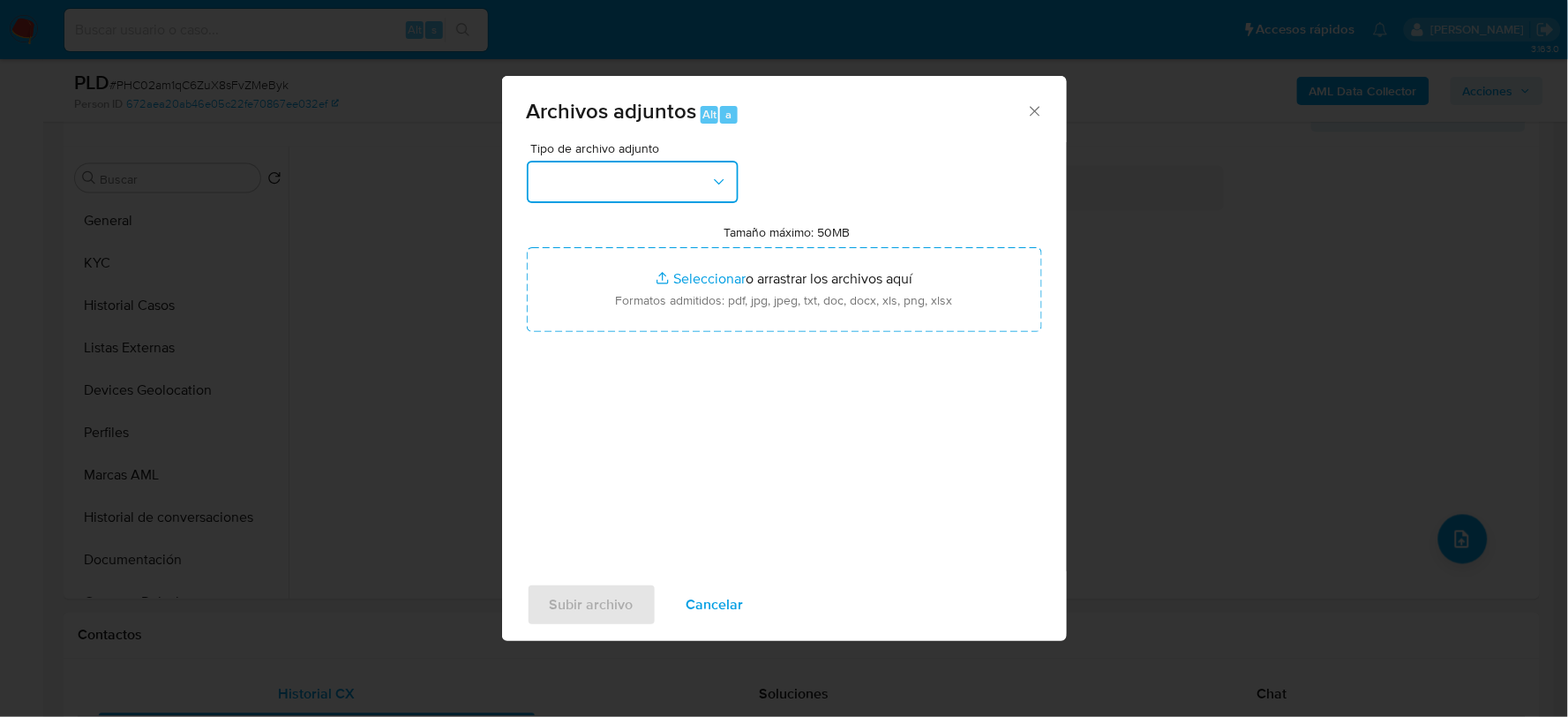
click at [708, 200] on button "button" at bounding box center [633, 182] width 212 height 43
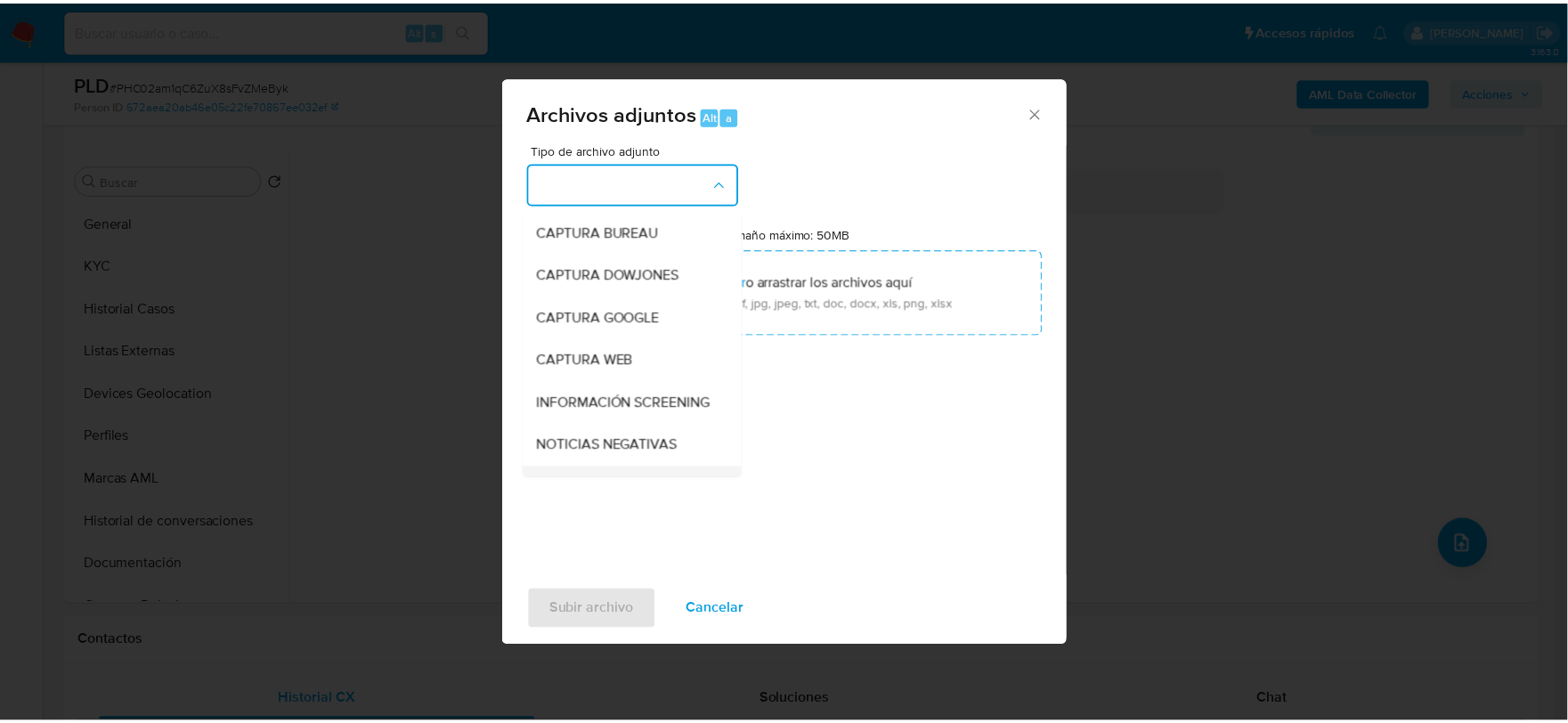
scroll to position [136, 0]
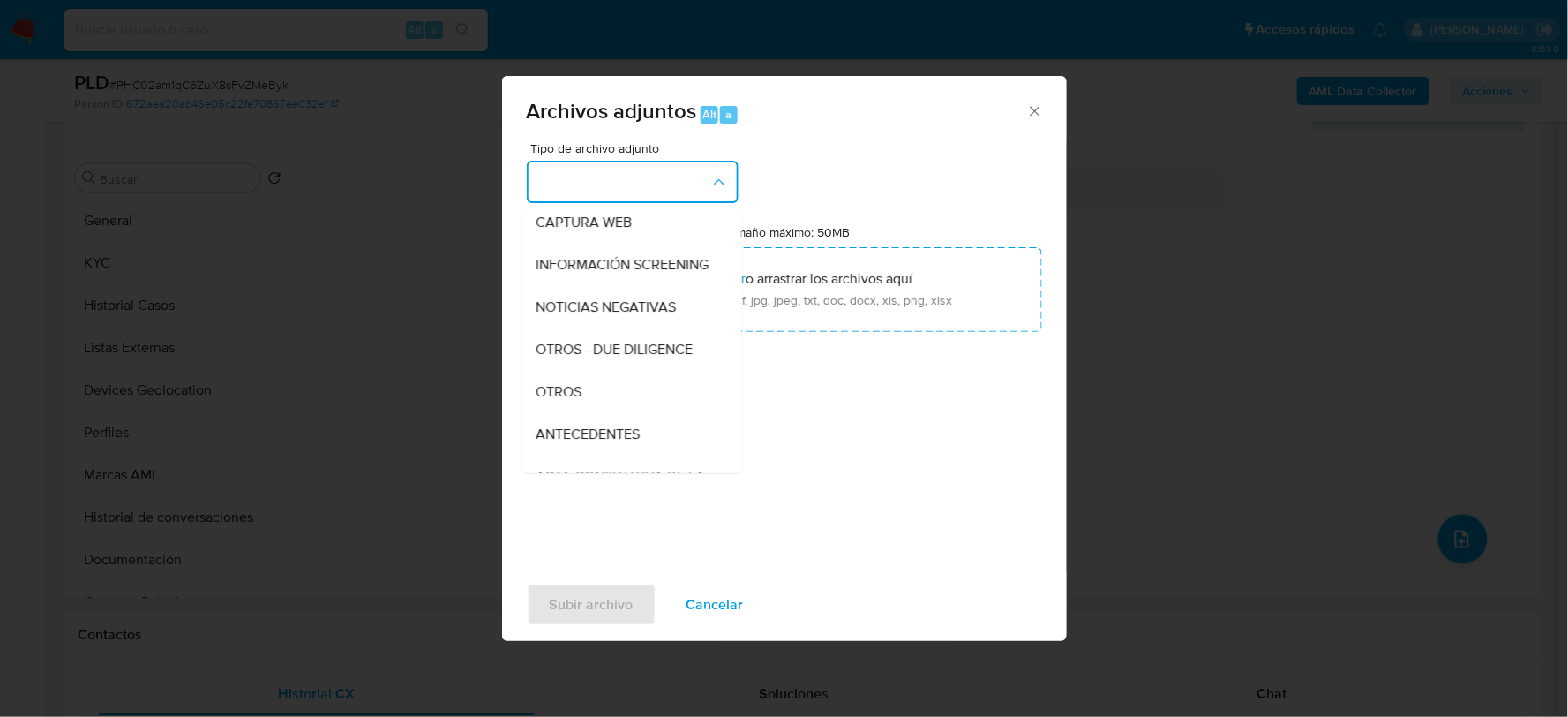
click at [595, 409] on div "OTROS" at bounding box center [627, 391] width 180 height 43
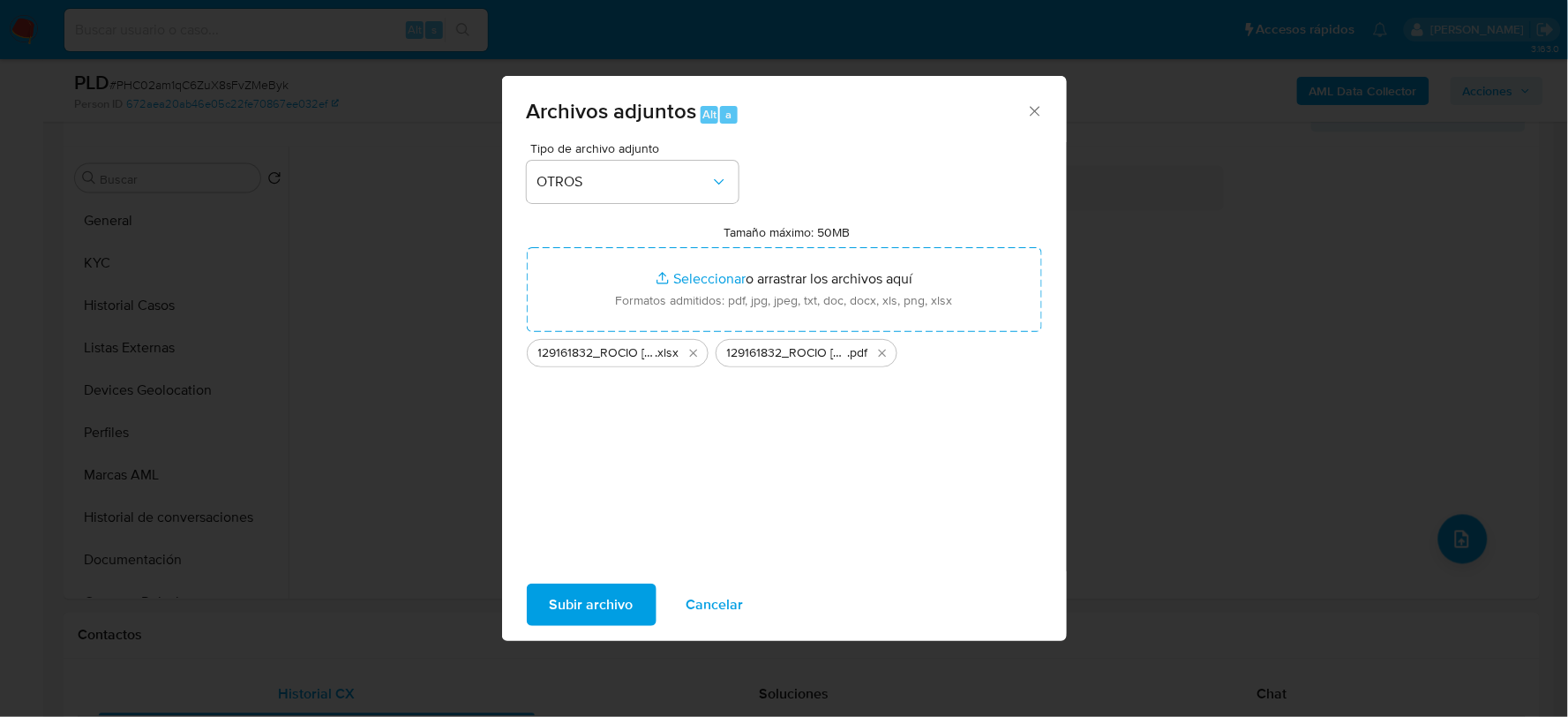
click at [604, 588] on span "Subir archivo" at bounding box center [591, 605] width 84 height 39
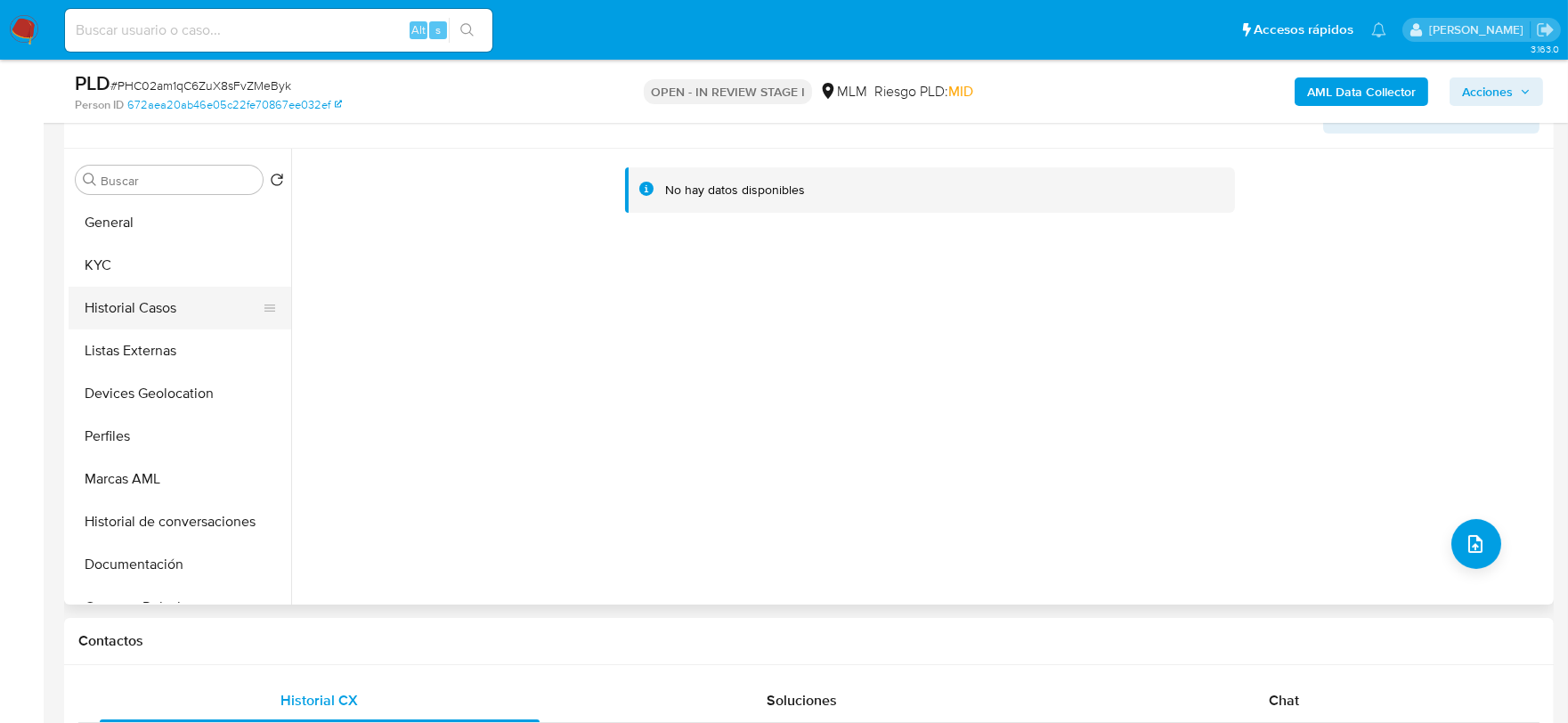
click at [167, 322] on button "Historial Casos" at bounding box center [172, 308] width 208 height 43
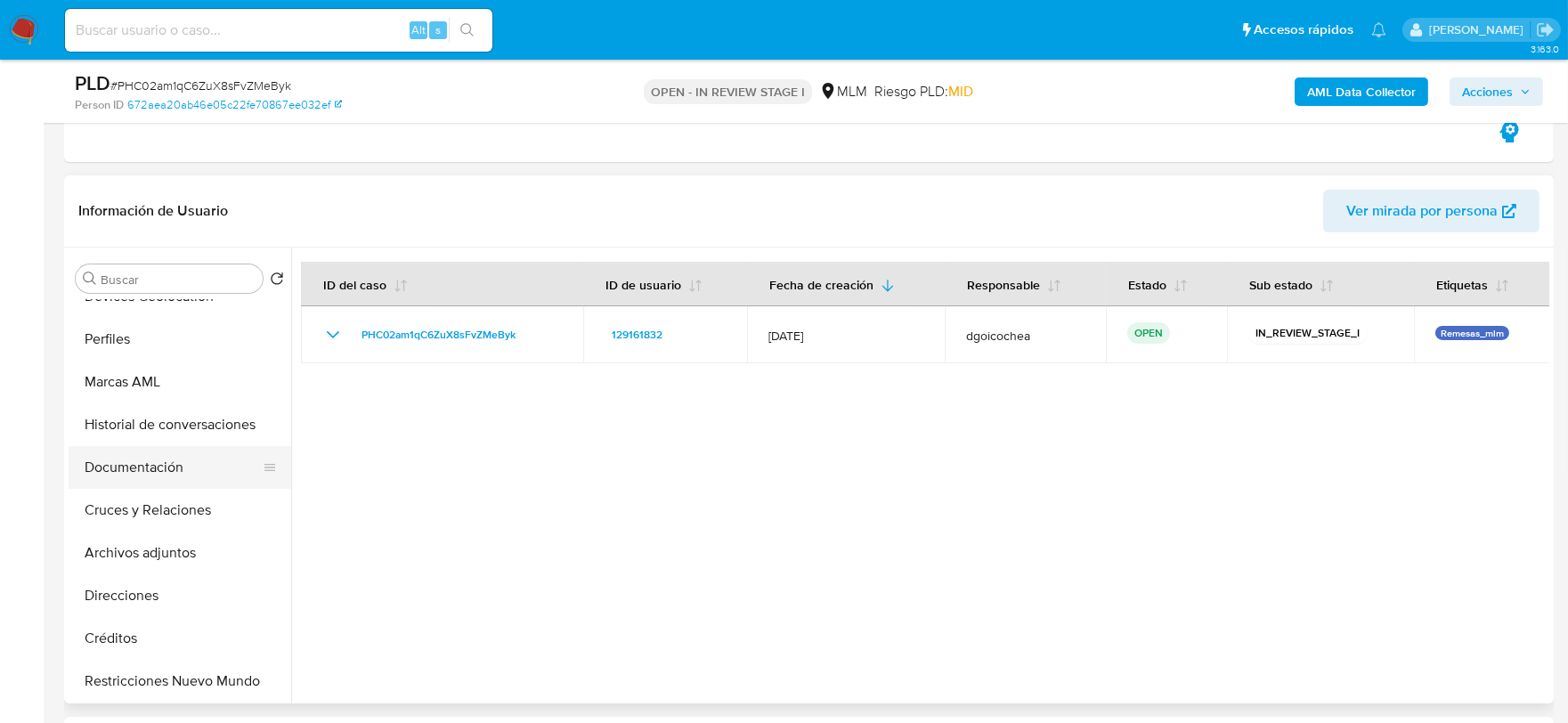
scroll to position [197, 0]
click at [184, 557] on button "Archivos adjuntos" at bounding box center [172, 552] width 208 height 43
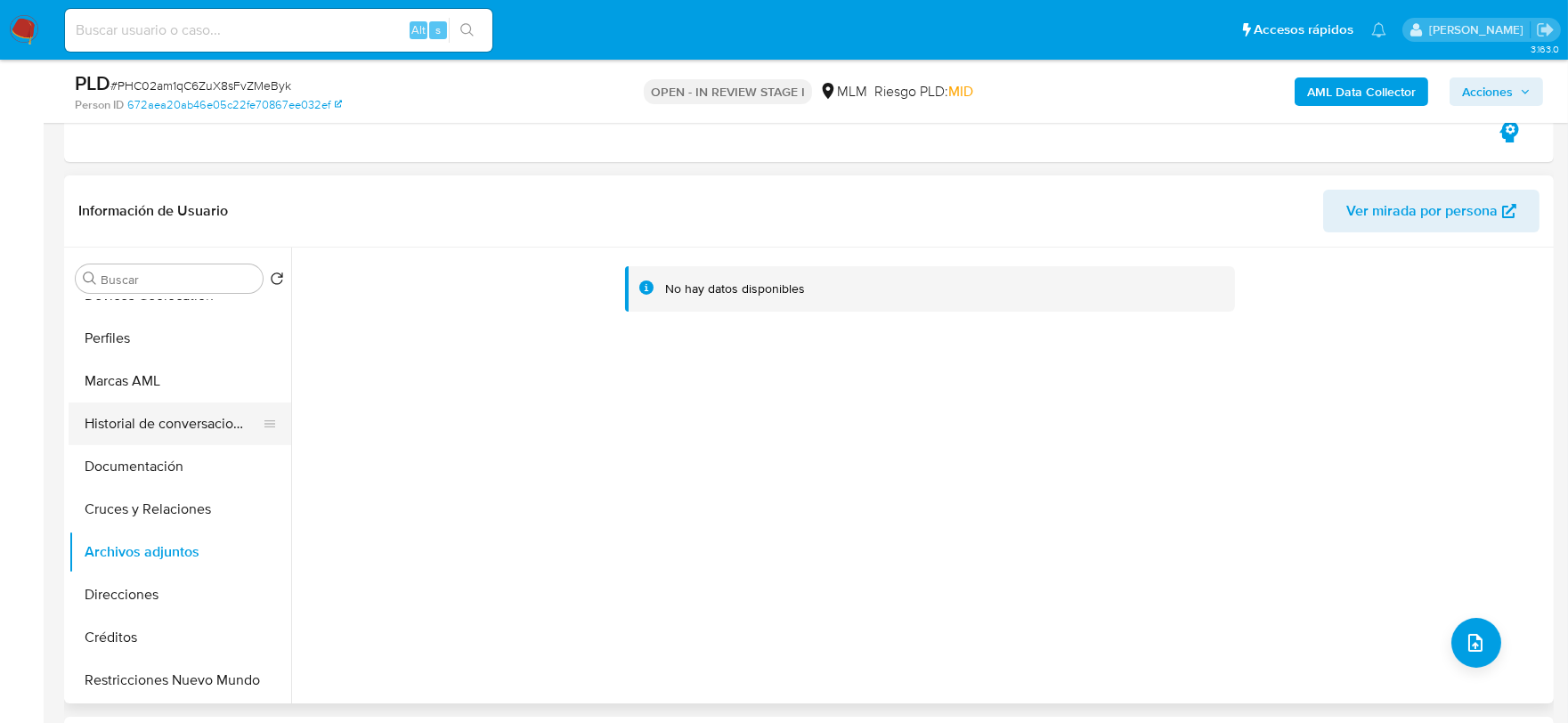
click at [182, 438] on button "Historial de conversaciones" at bounding box center [172, 423] width 208 height 43
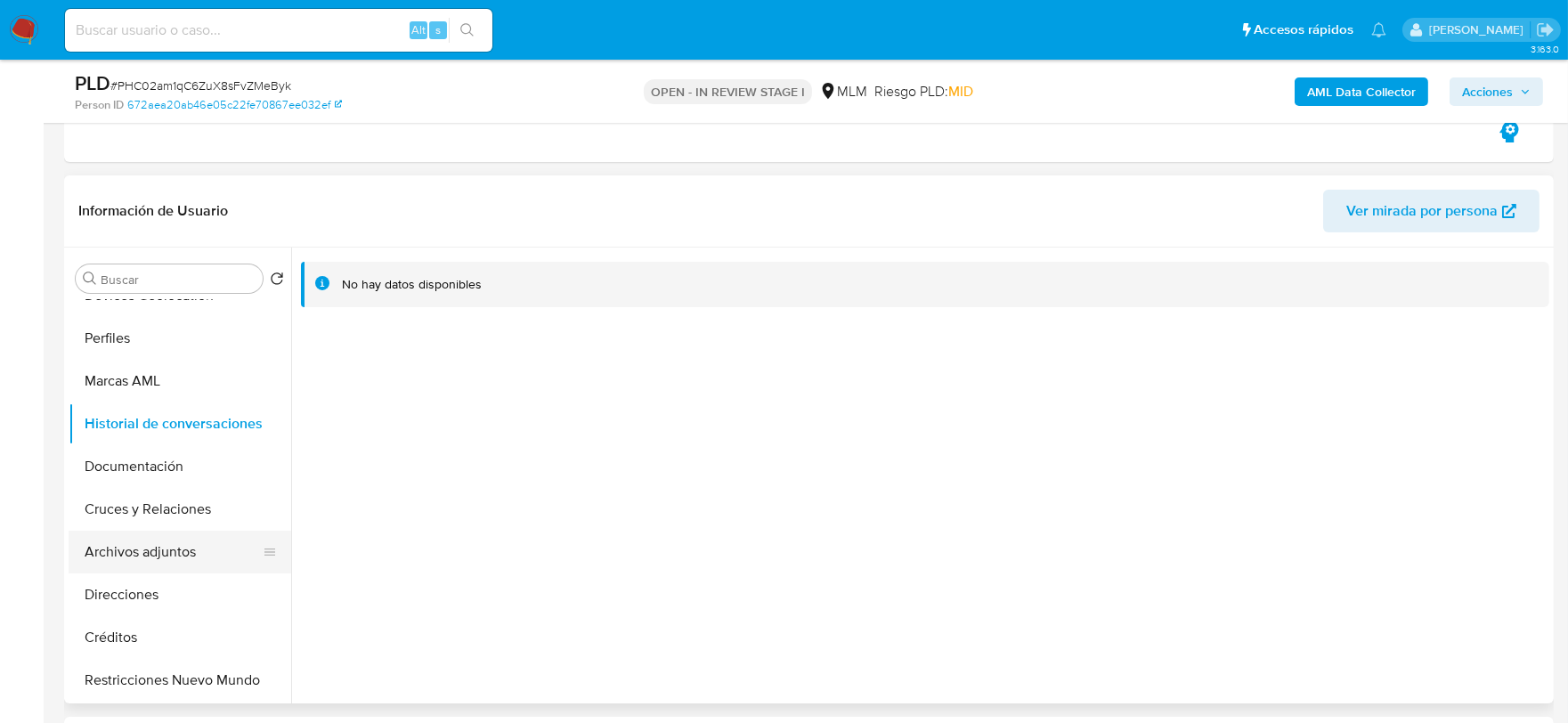
click at [179, 545] on button "Archivos adjuntos" at bounding box center [172, 552] width 208 height 43
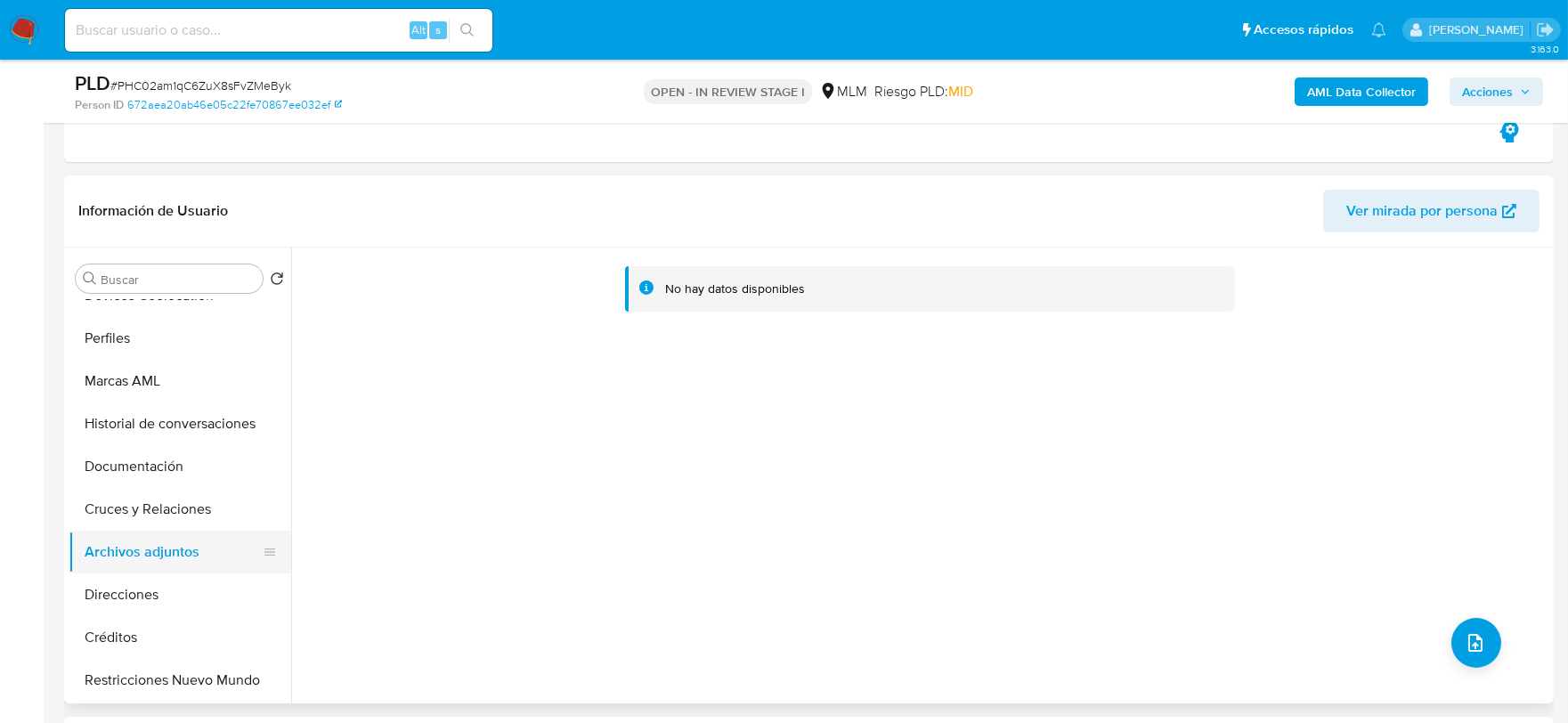
click at [179, 545] on button "Archivos adjuntos" at bounding box center [172, 552] width 208 height 43
click at [167, 516] on button "Cruces y Relaciones" at bounding box center [172, 509] width 208 height 43
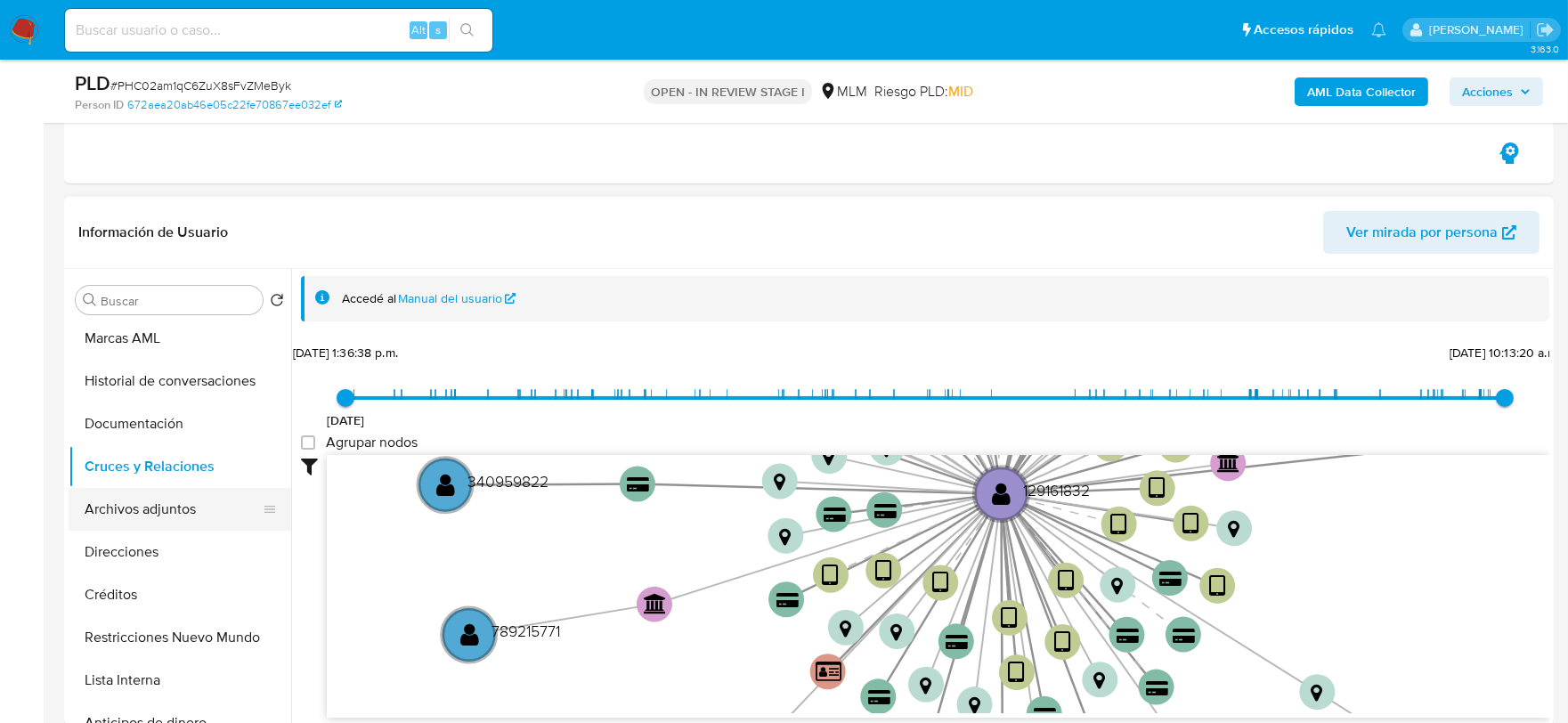
scroll to position [296, 0]
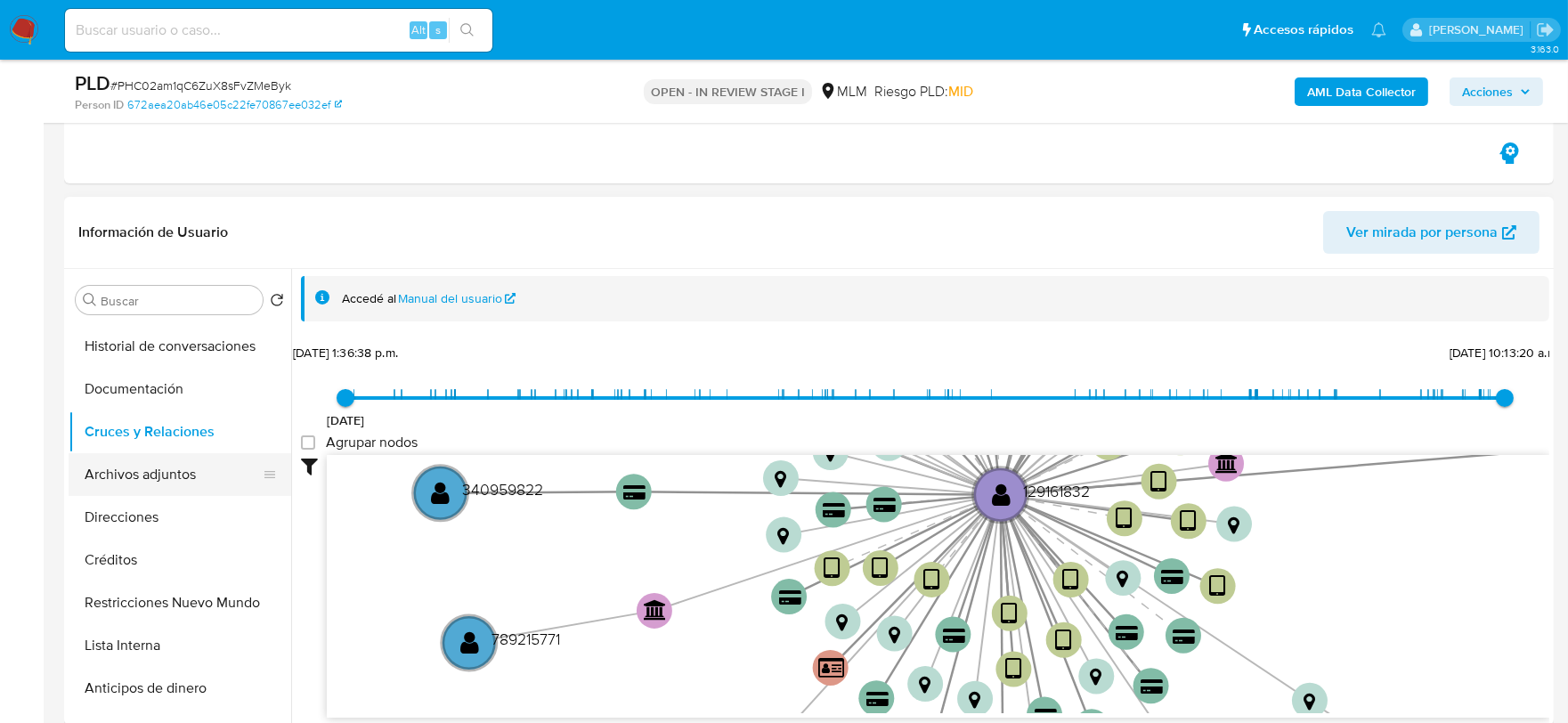
click at [166, 481] on button "Archivos adjuntos" at bounding box center [172, 474] width 208 height 43
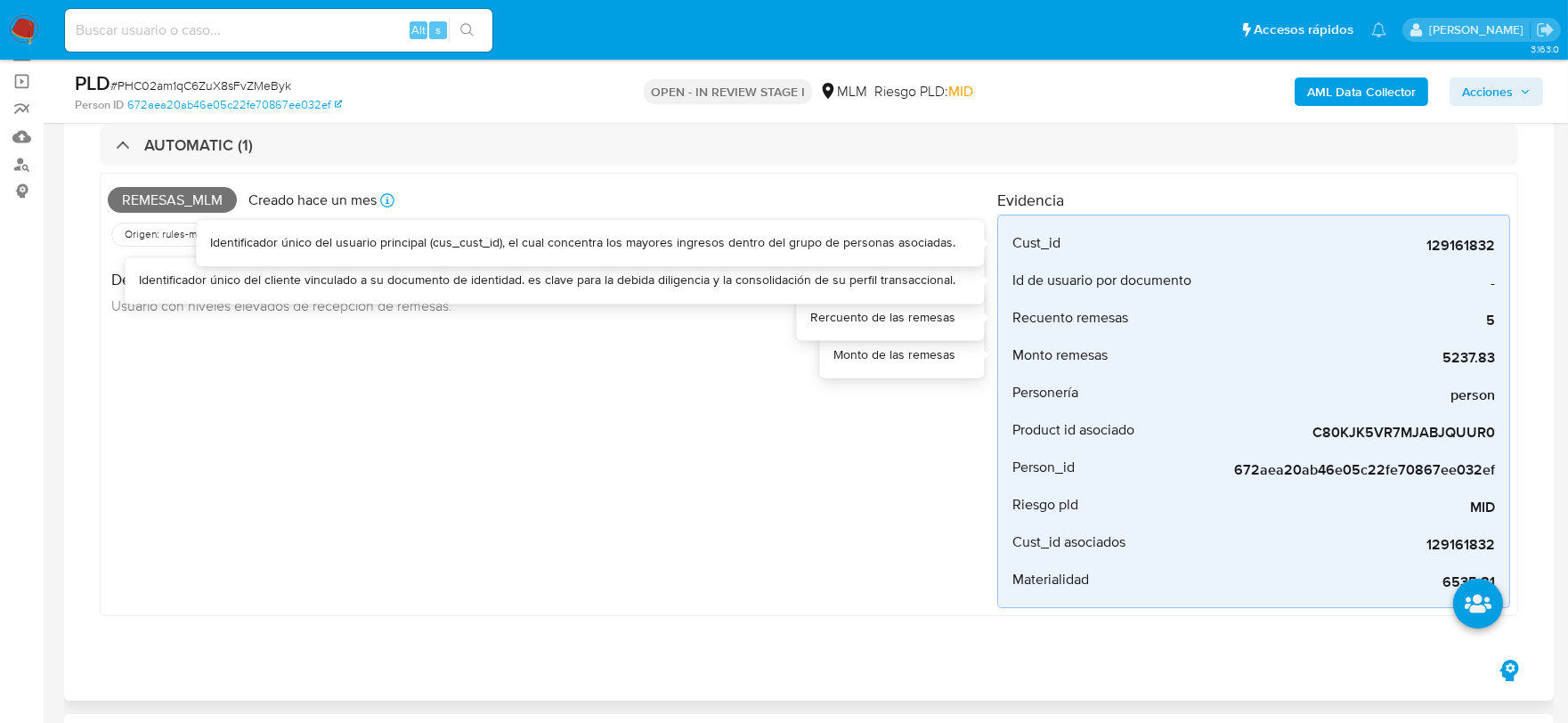
scroll to position [0, 0]
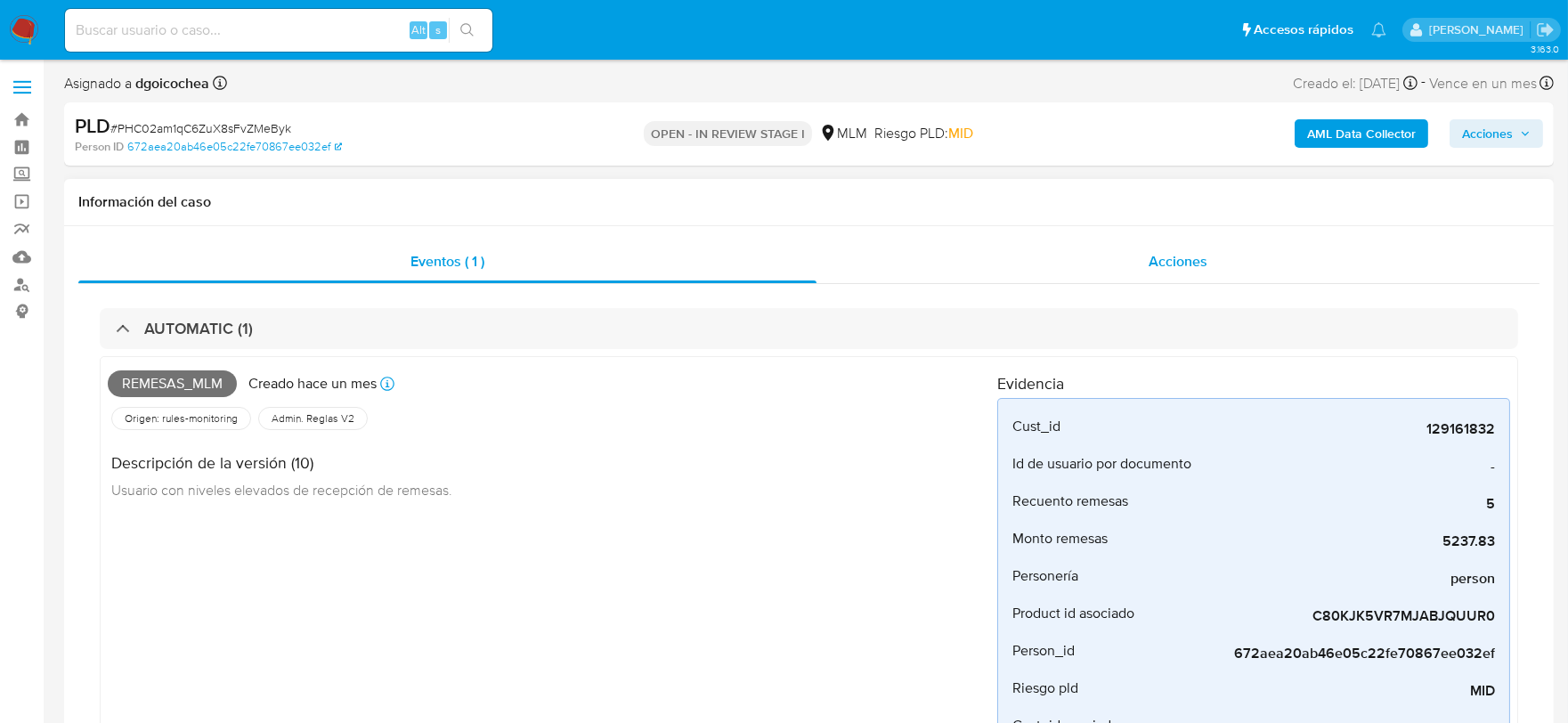
click at [1138, 270] on div "Acciones" at bounding box center [1177, 261] width 723 height 43
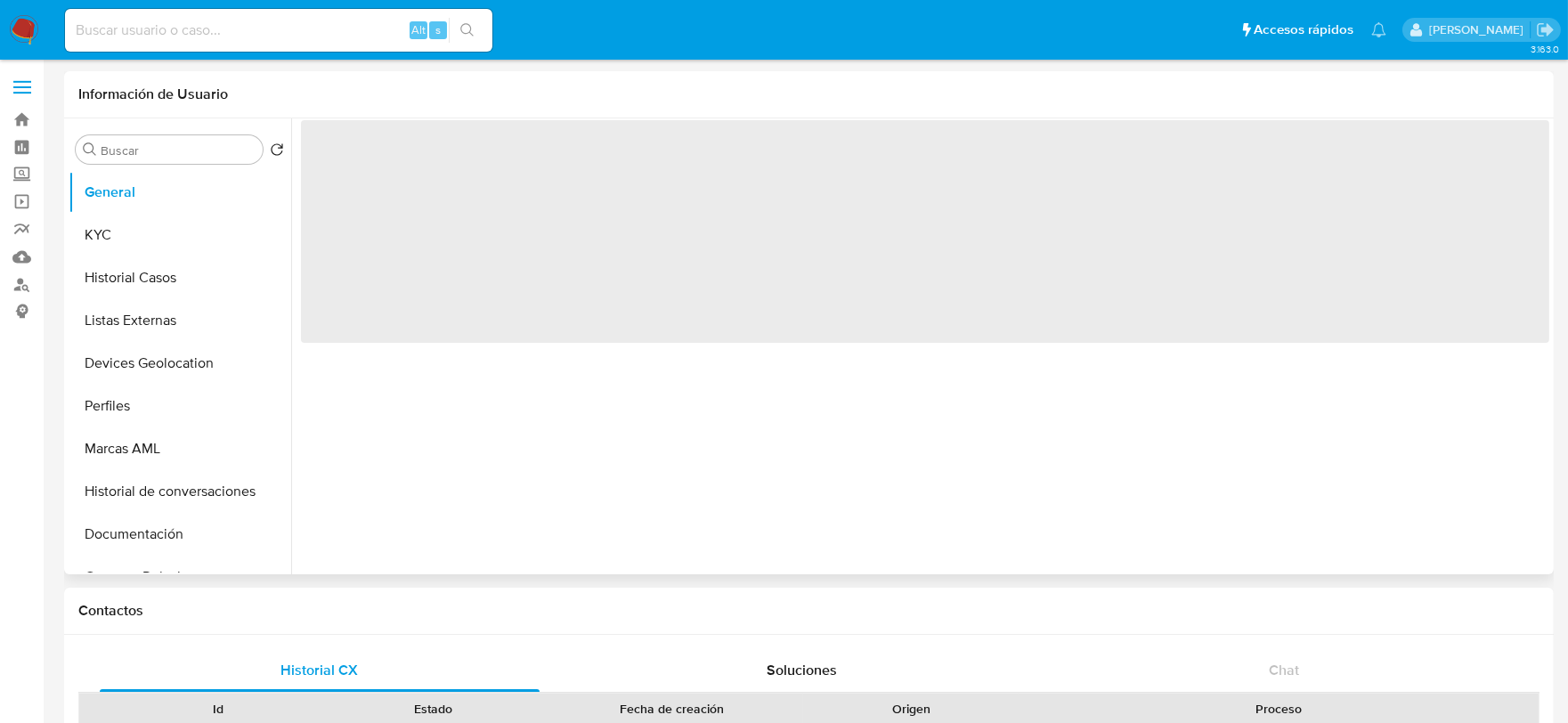
select select "10"
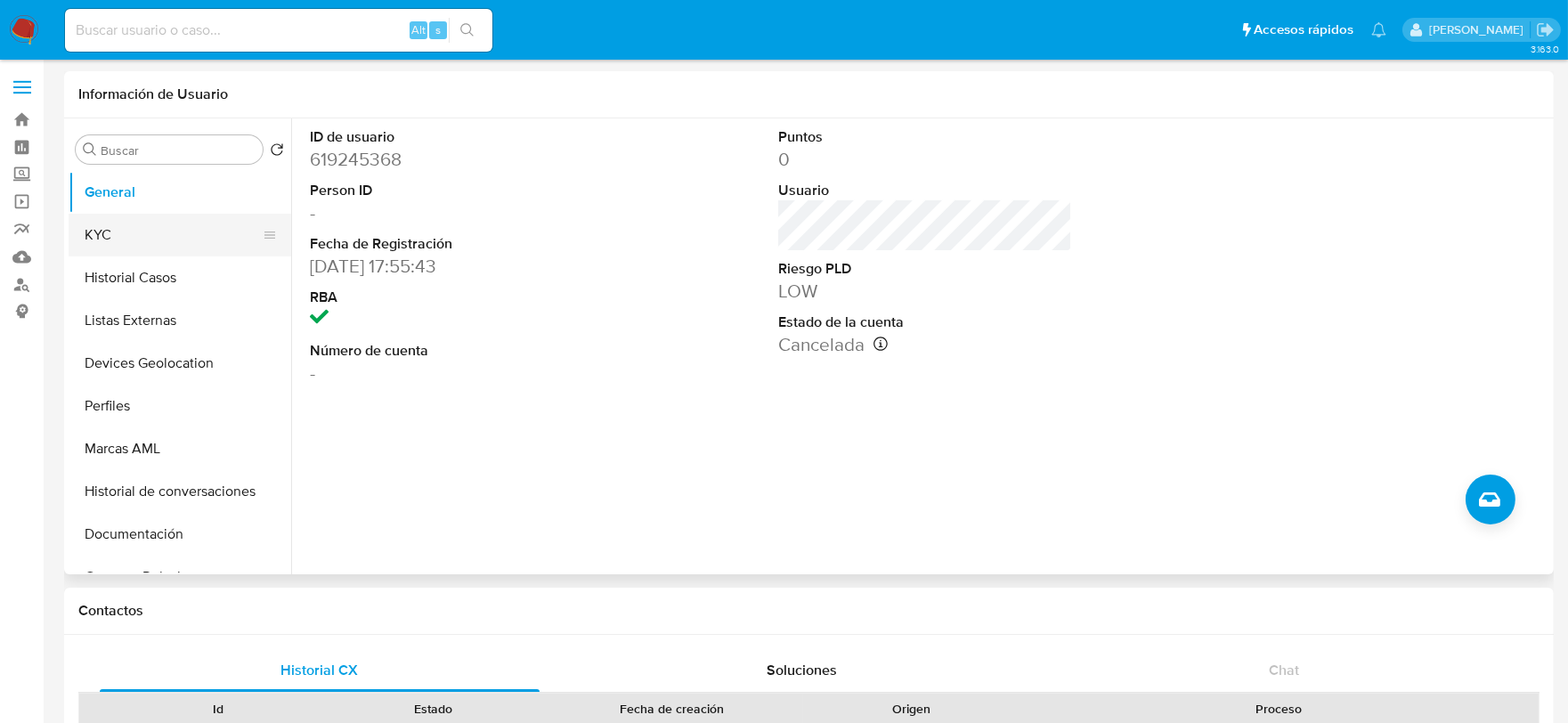
click at [127, 236] on button "KYC" at bounding box center [172, 235] width 208 height 43
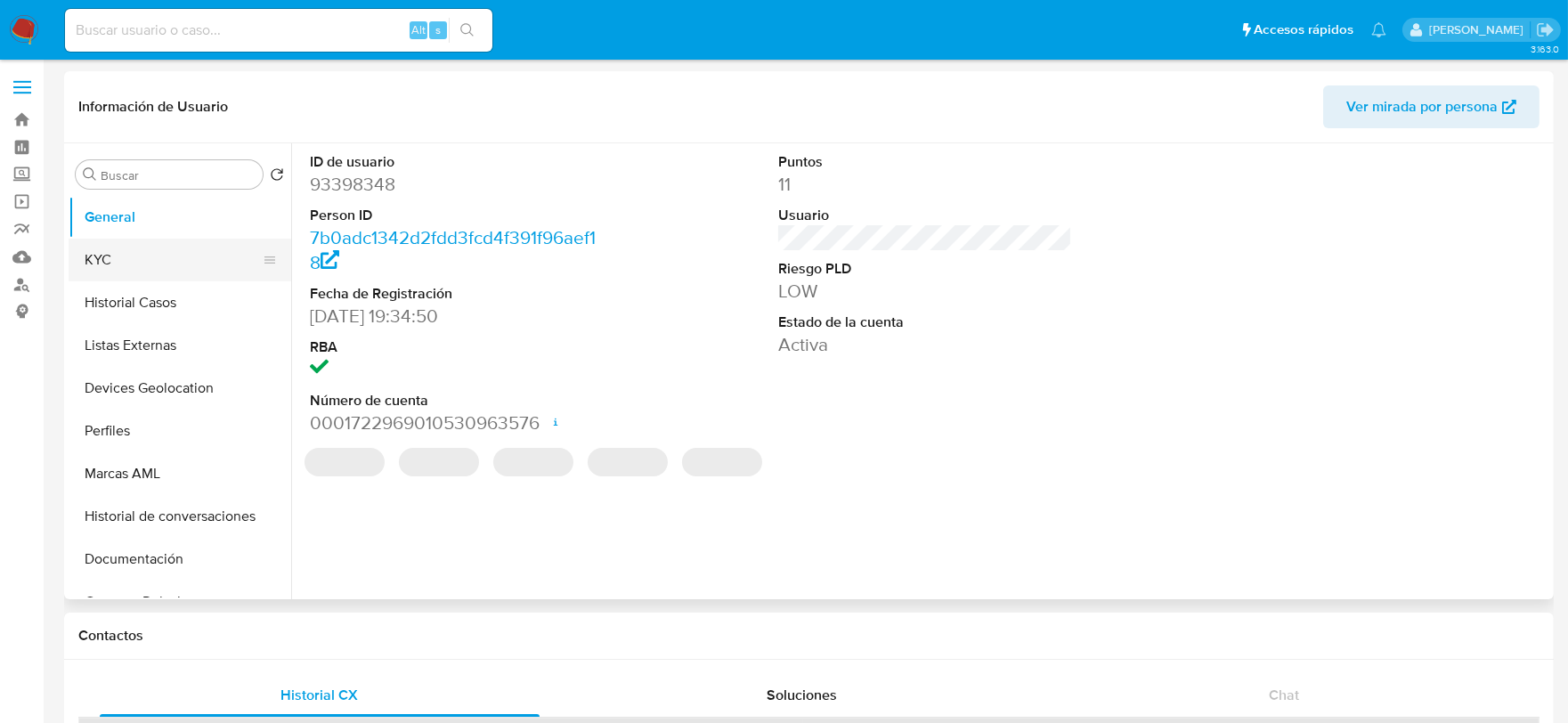
select select "10"
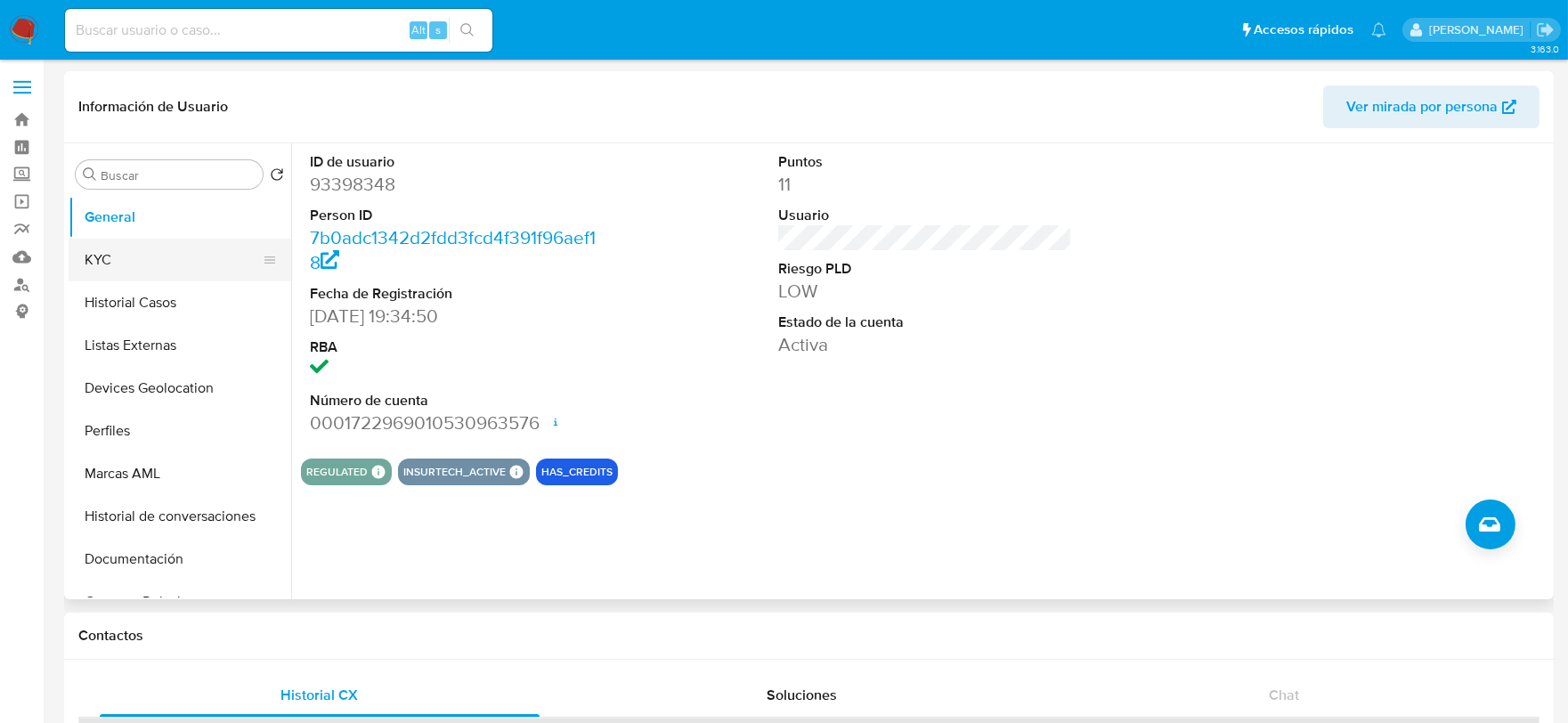
click at [146, 263] on button "KYC" at bounding box center [172, 260] width 208 height 43
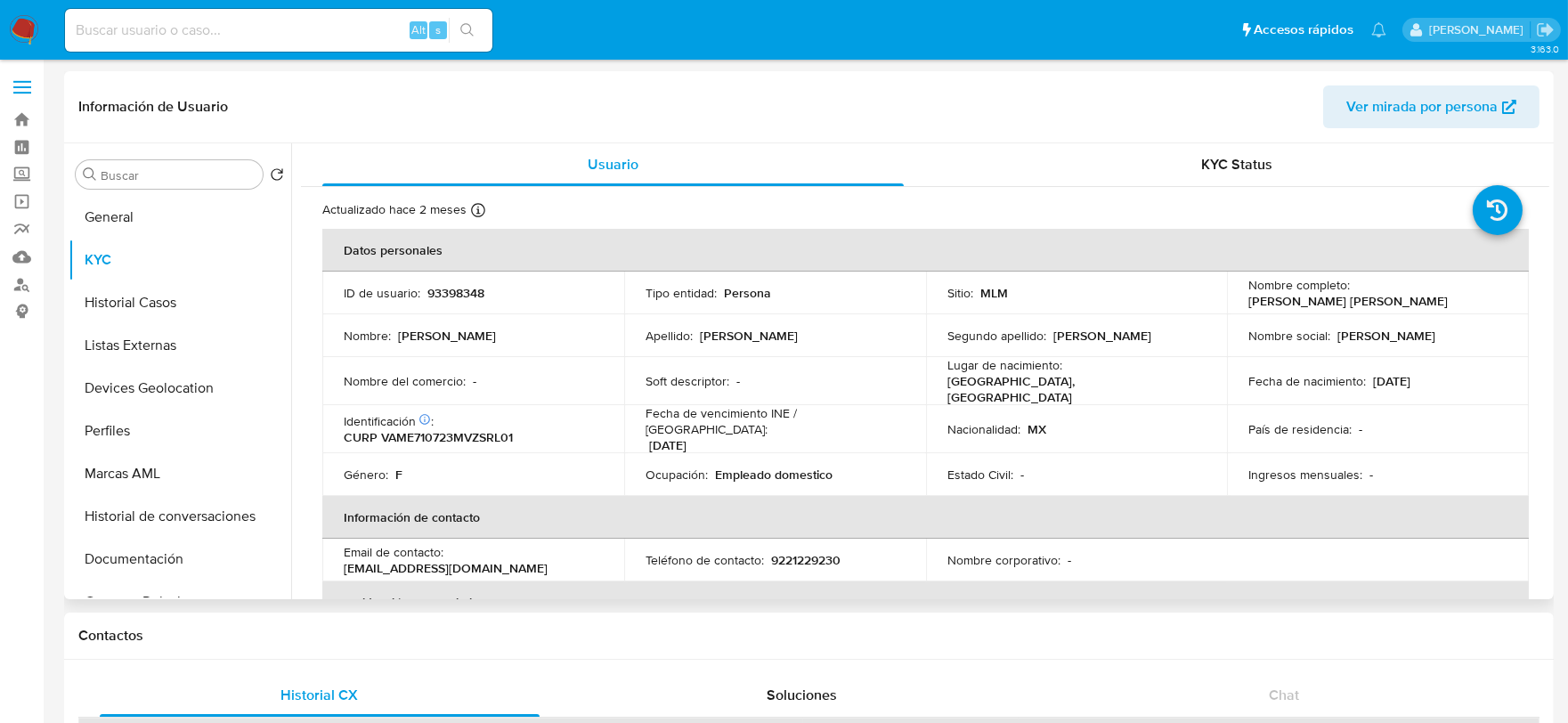
click at [479, 288] on p "93398348" at bounding box center [456, 293] width 57 height 16
copy p "93398348"
click at [160, 307] on button "Historial Casos" at bounding box center [172, 302] width 208 height 43
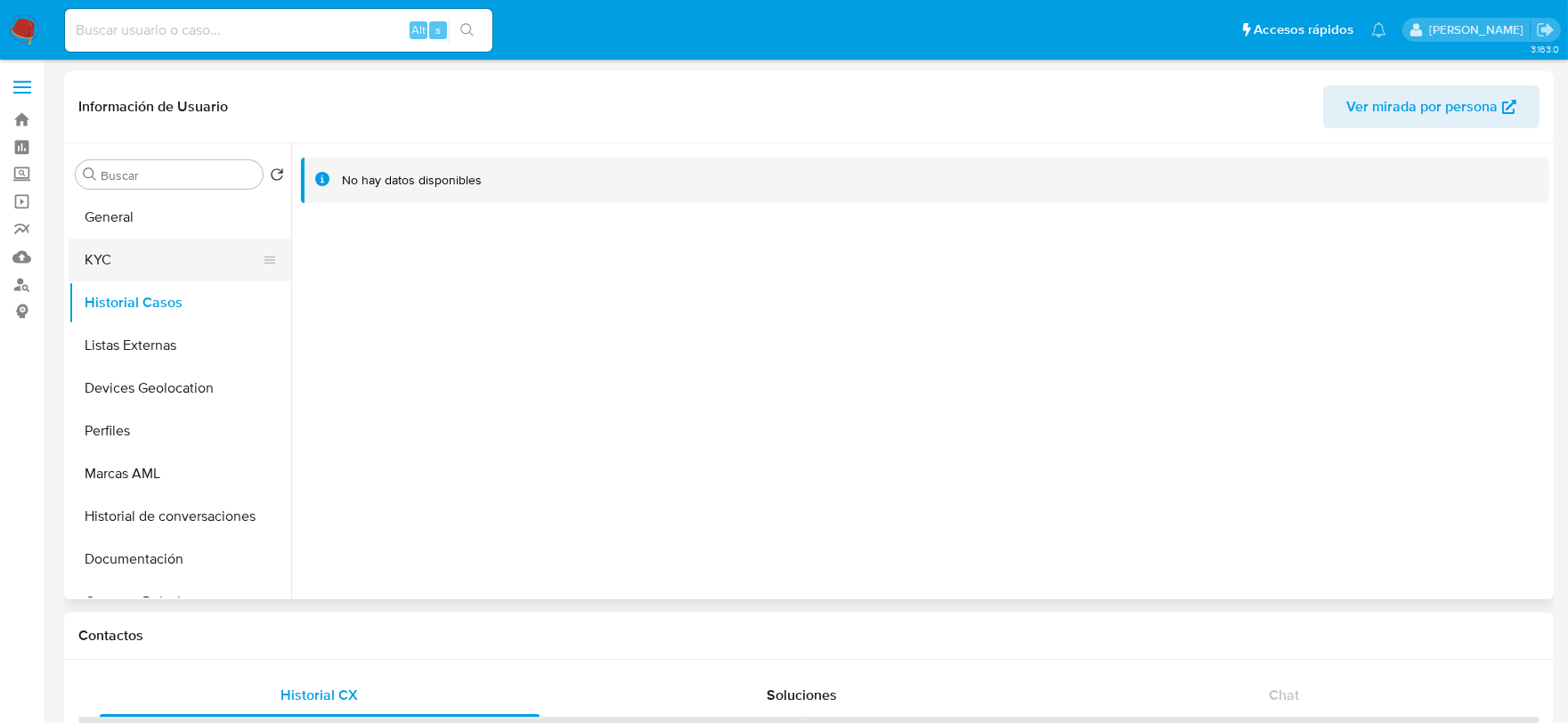
click at [126, 252] on button "KYC" at bounding box center [172, 260] width 208 height 43
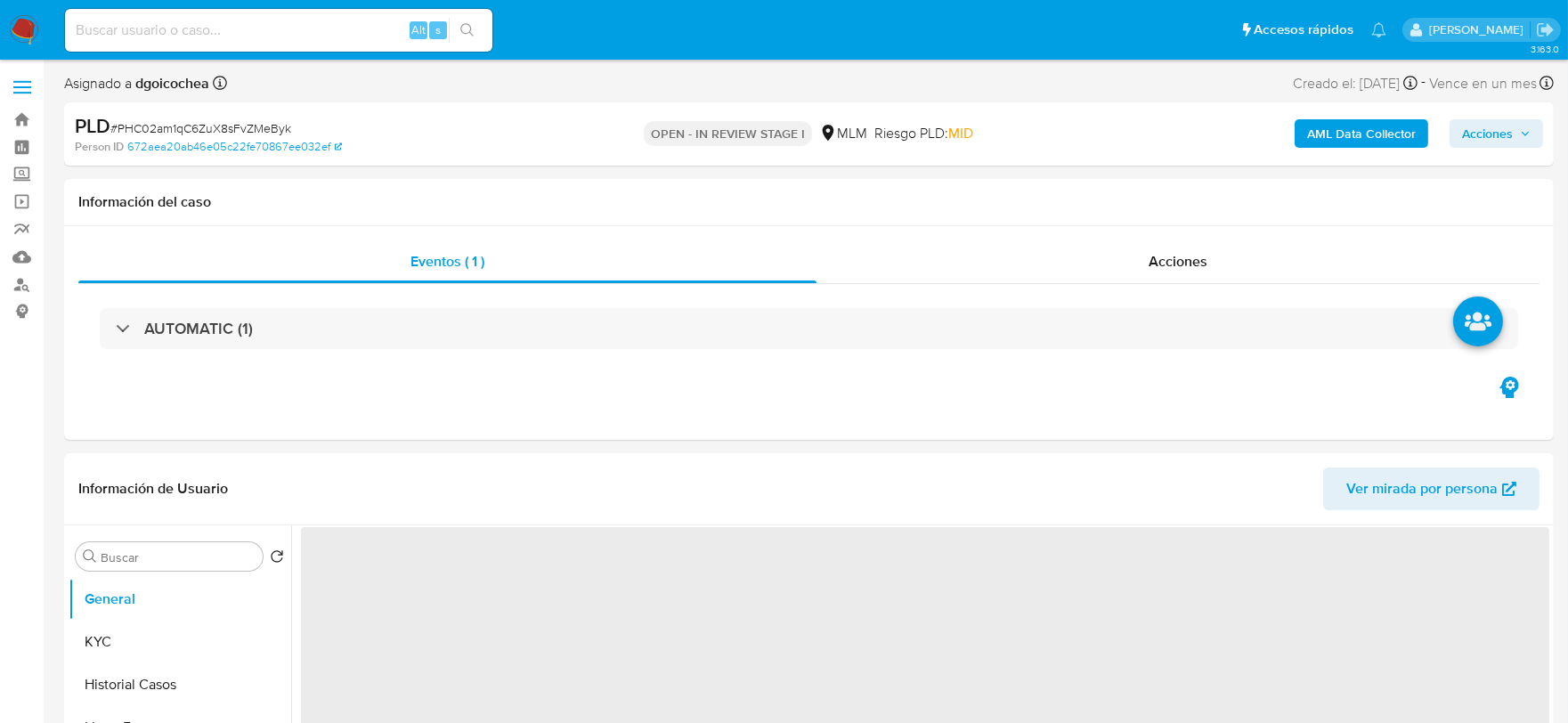
select select "10"
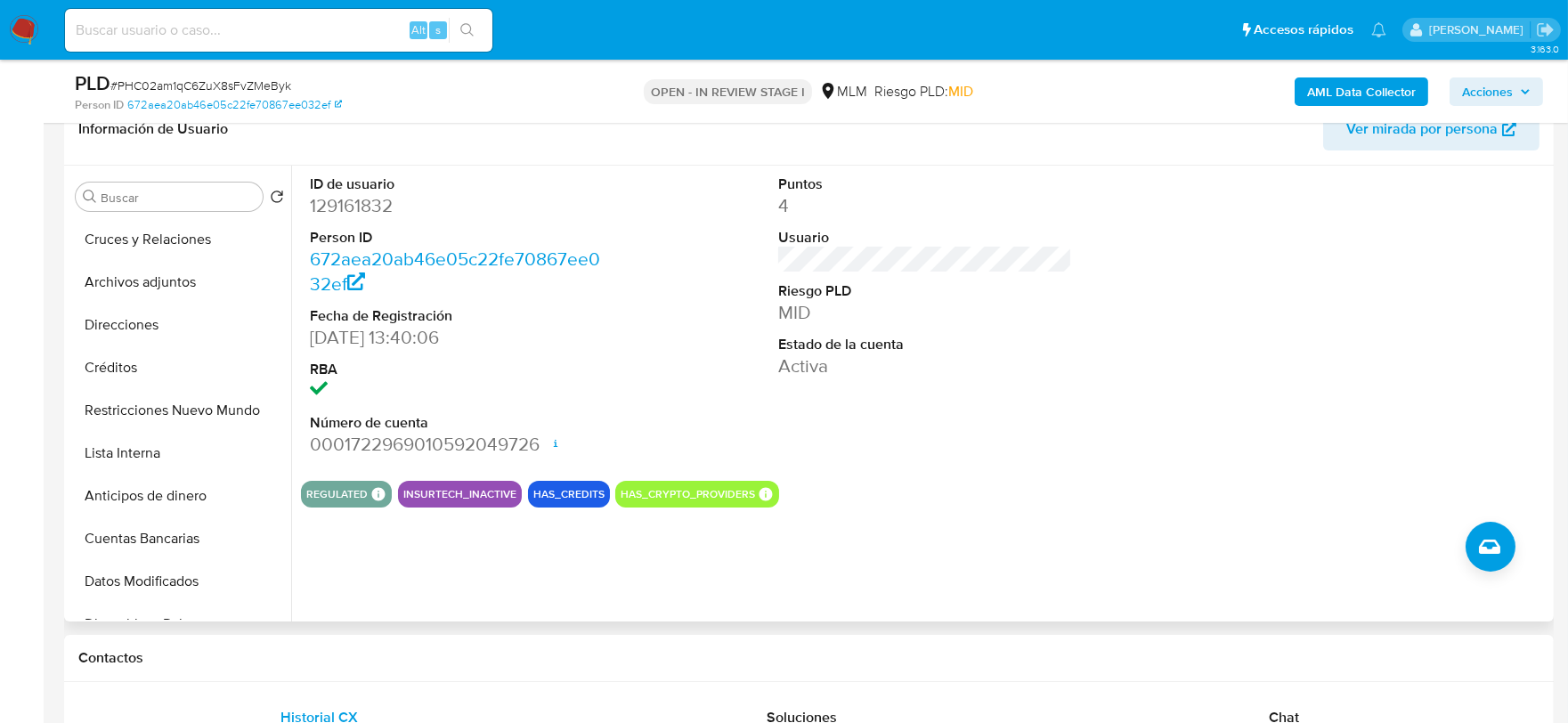
scroll to position [395, 0]
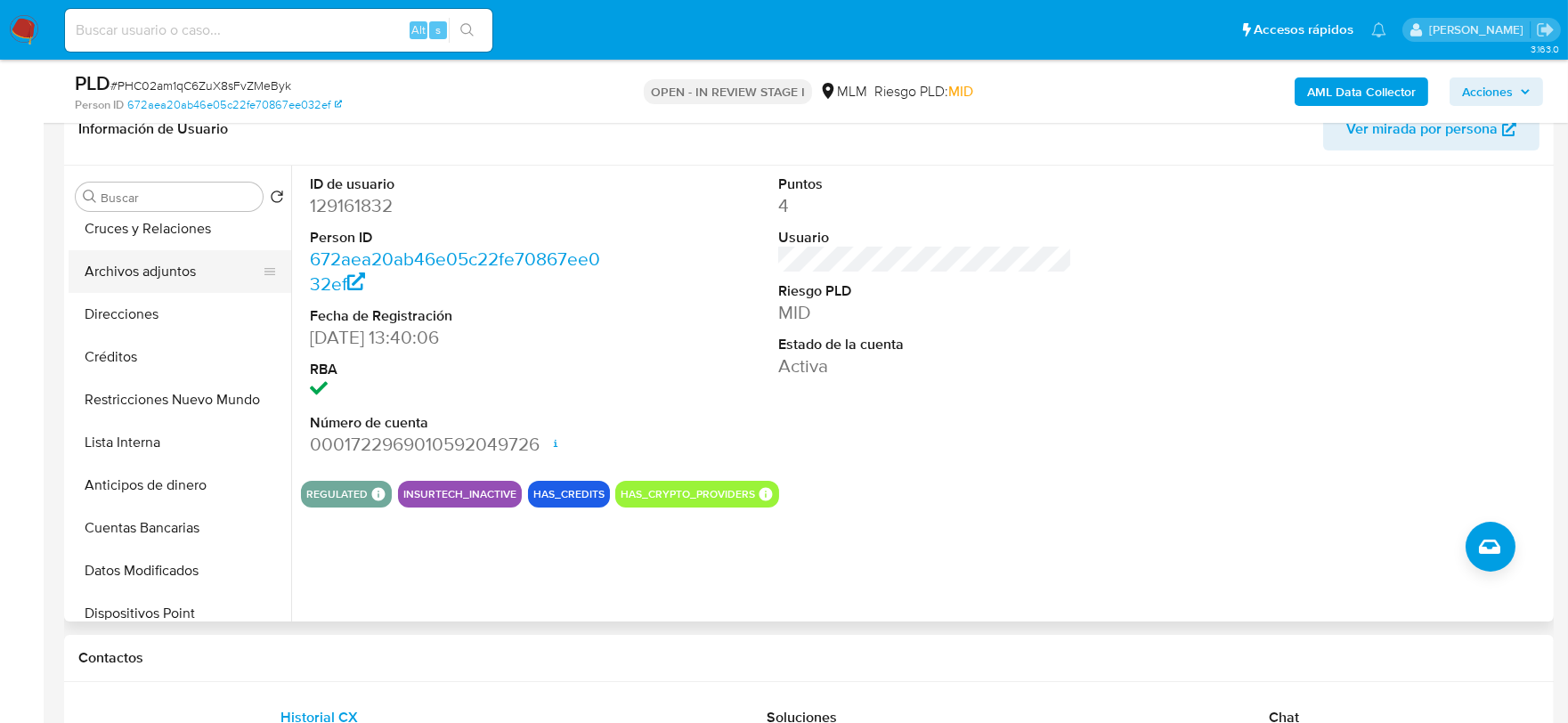
click at [157, 267] on button "Archivos adjuntos" at bounding box center [172, 271] width 208 height 43
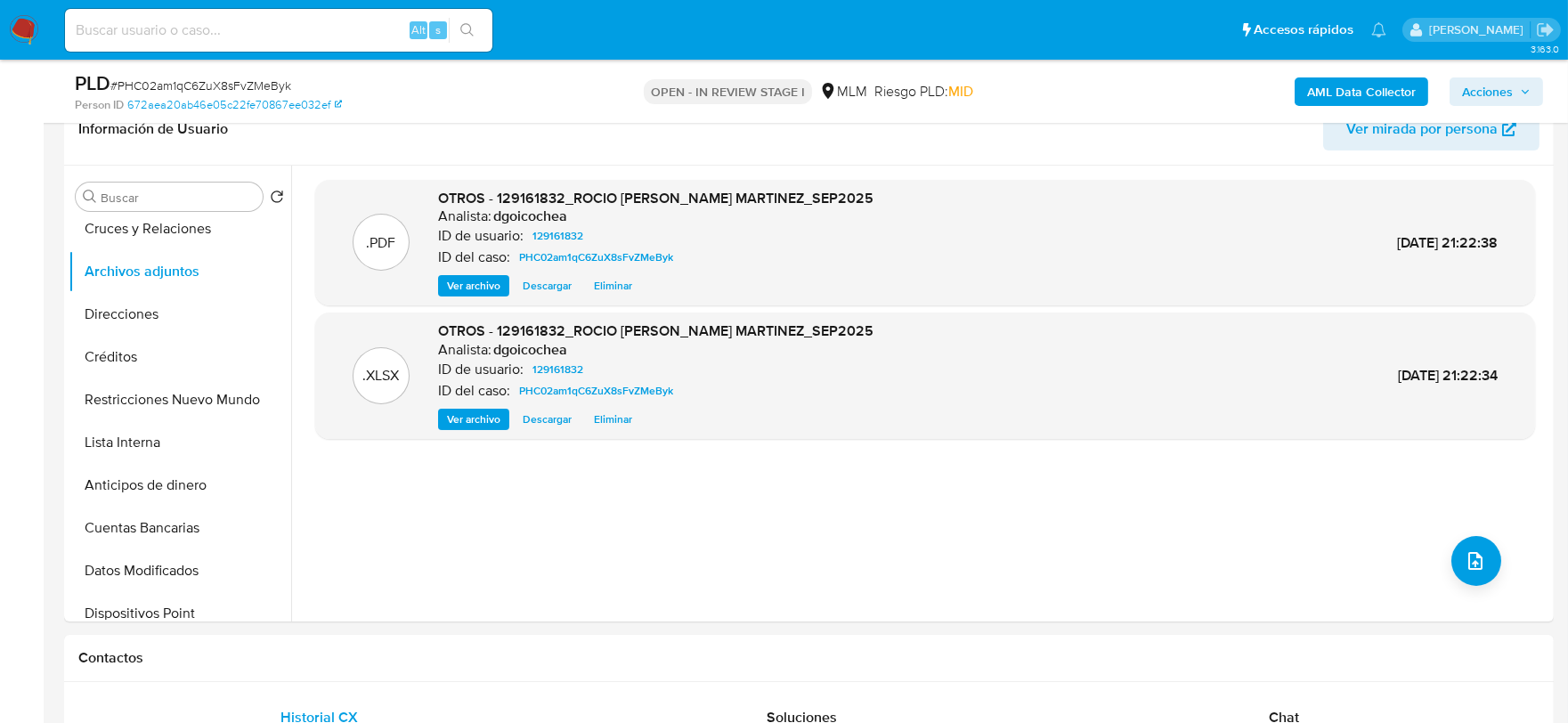
click at [1508, 100] on span "Acciones" at bounding box center [1488, 91] width 51 height 28
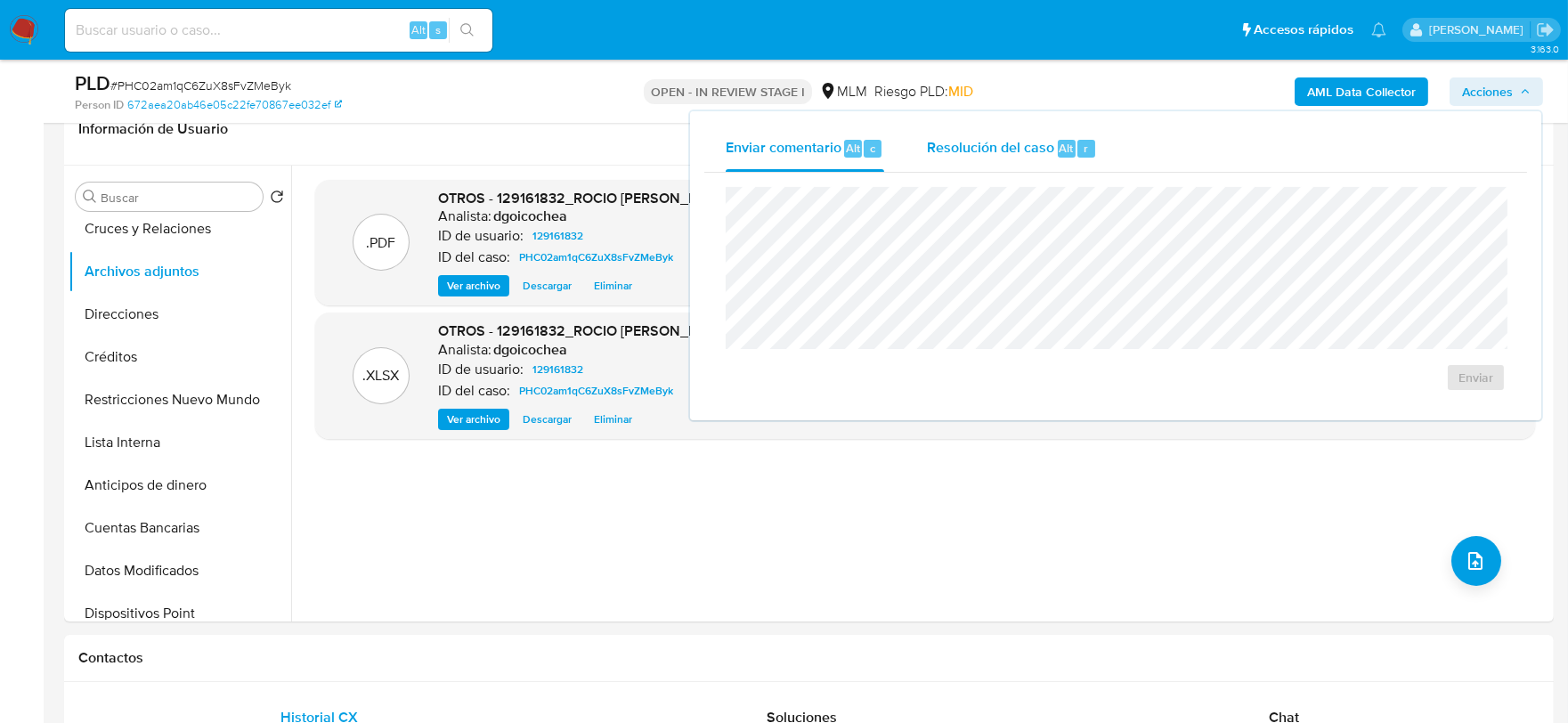
click at [1002, 146] on span "Resolución del caso" at bounding box center [991, 146] width 127 height 20
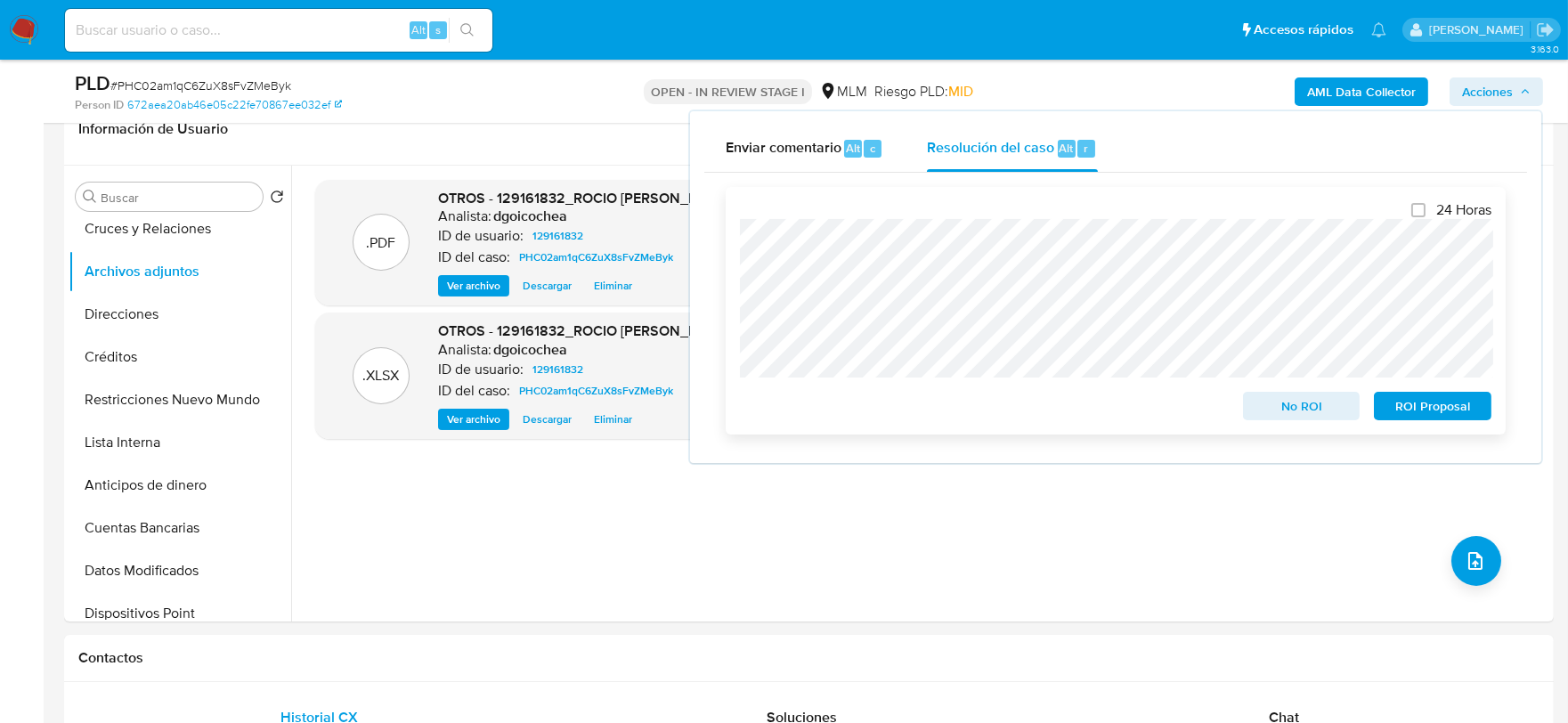
click at [1313, 406] on span "No ROI" at bounding box center [1301, 406] width 93 height 25
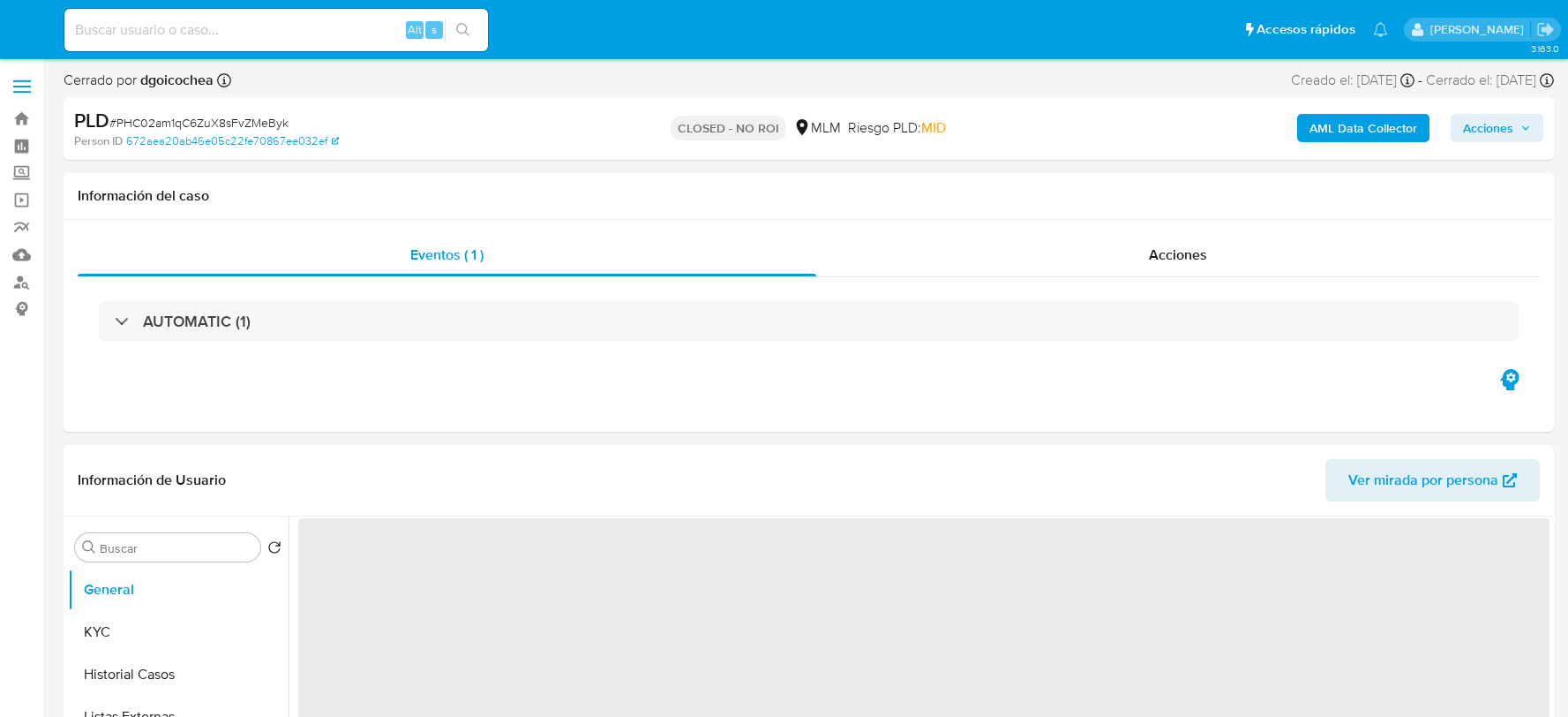
select select "10"
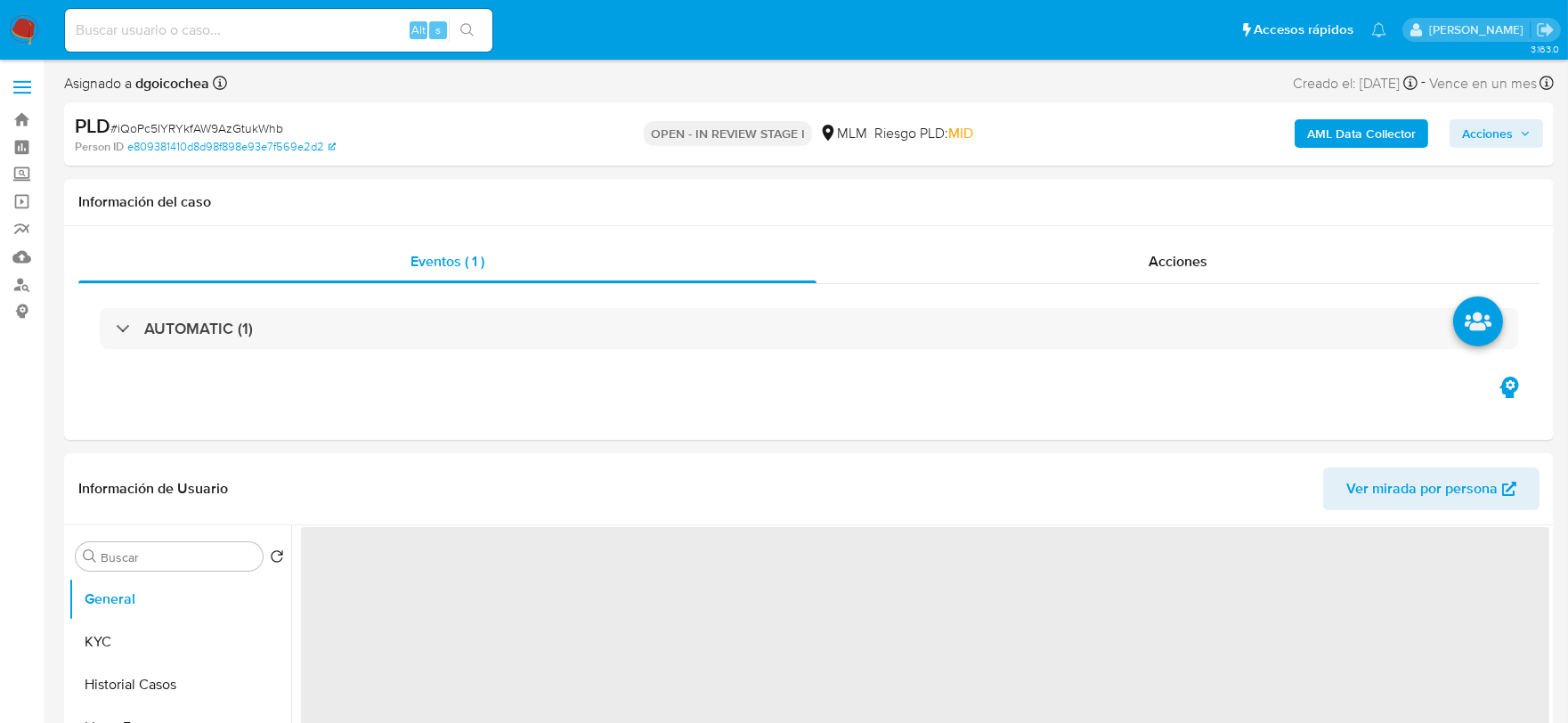
select select "10"
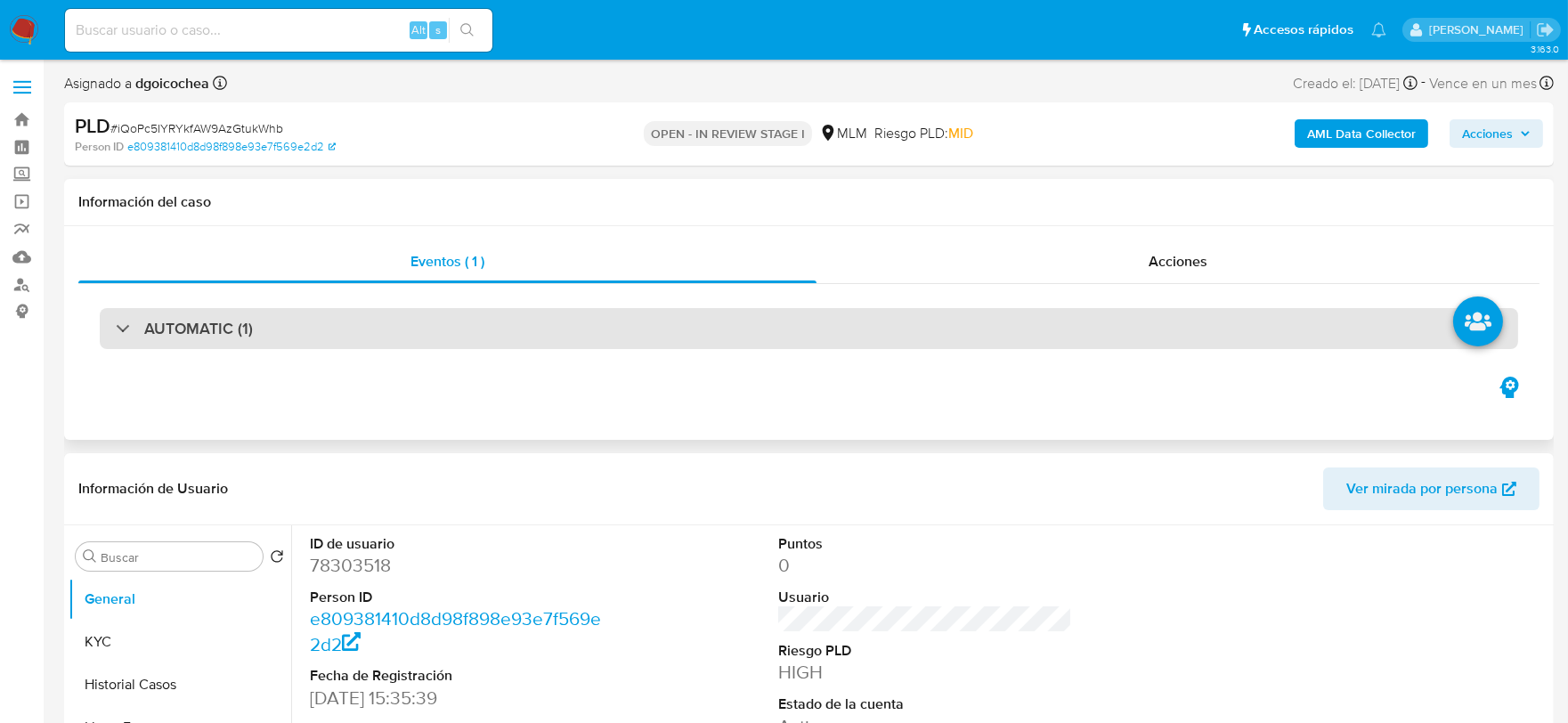
click at [242, 331] on h3 "AUTOMATIC (1)" at bounding box center [198, 329] width 108 height 20
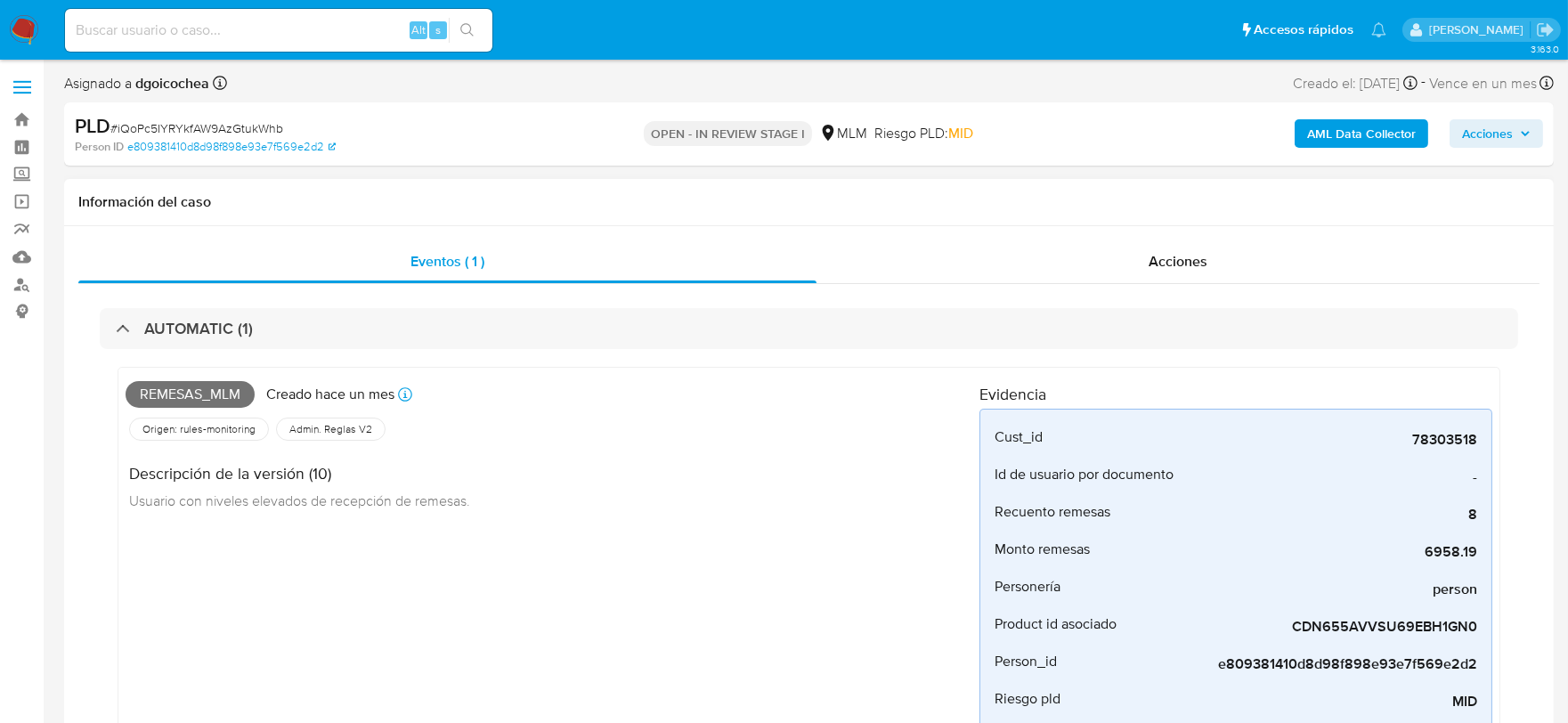
click at [862, 562] on div "Remesas_mlm Creado hace un mes Creado: 12/09/2025 03:16:13 Origen: rules-monito…" at bounding box center [553, 588] width 854 height 427
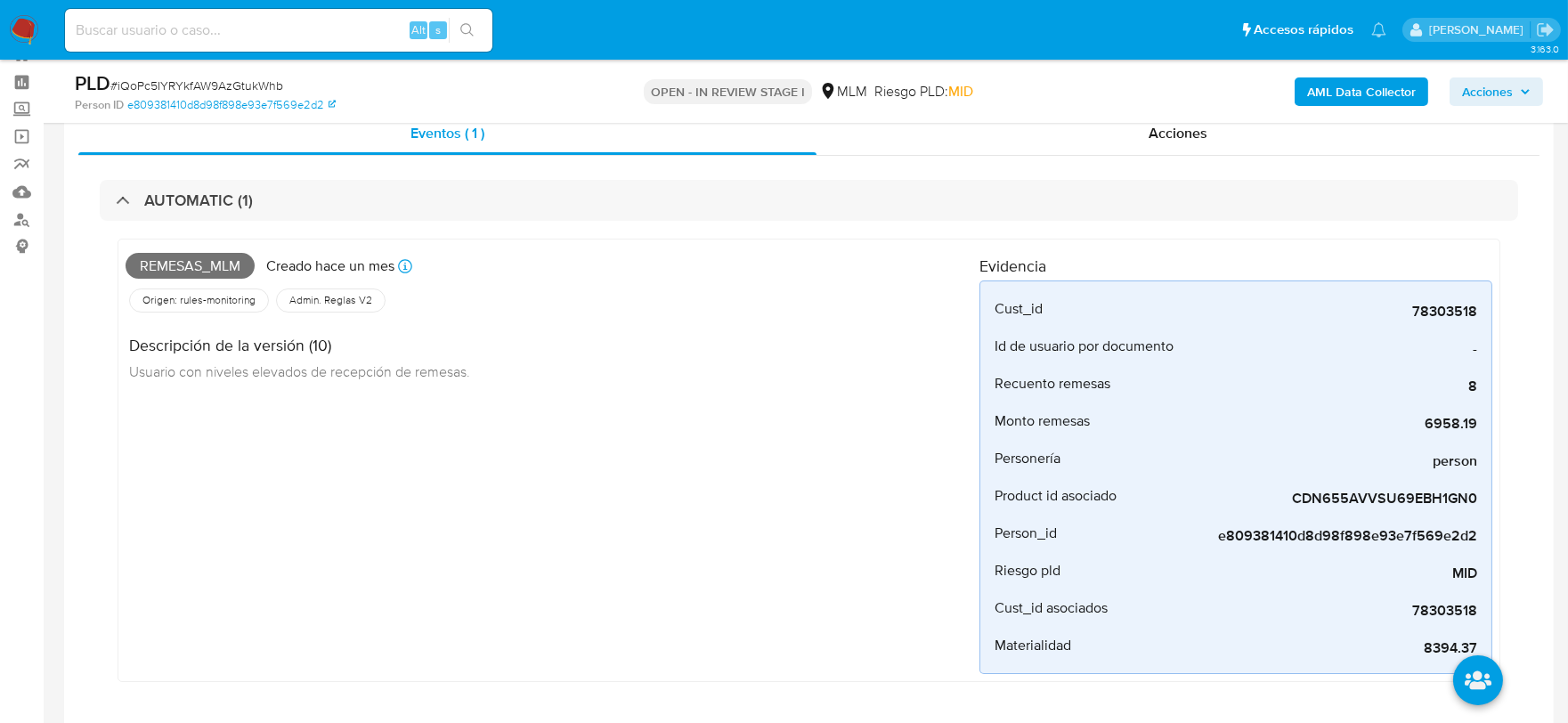
scroll to position [99, 0]
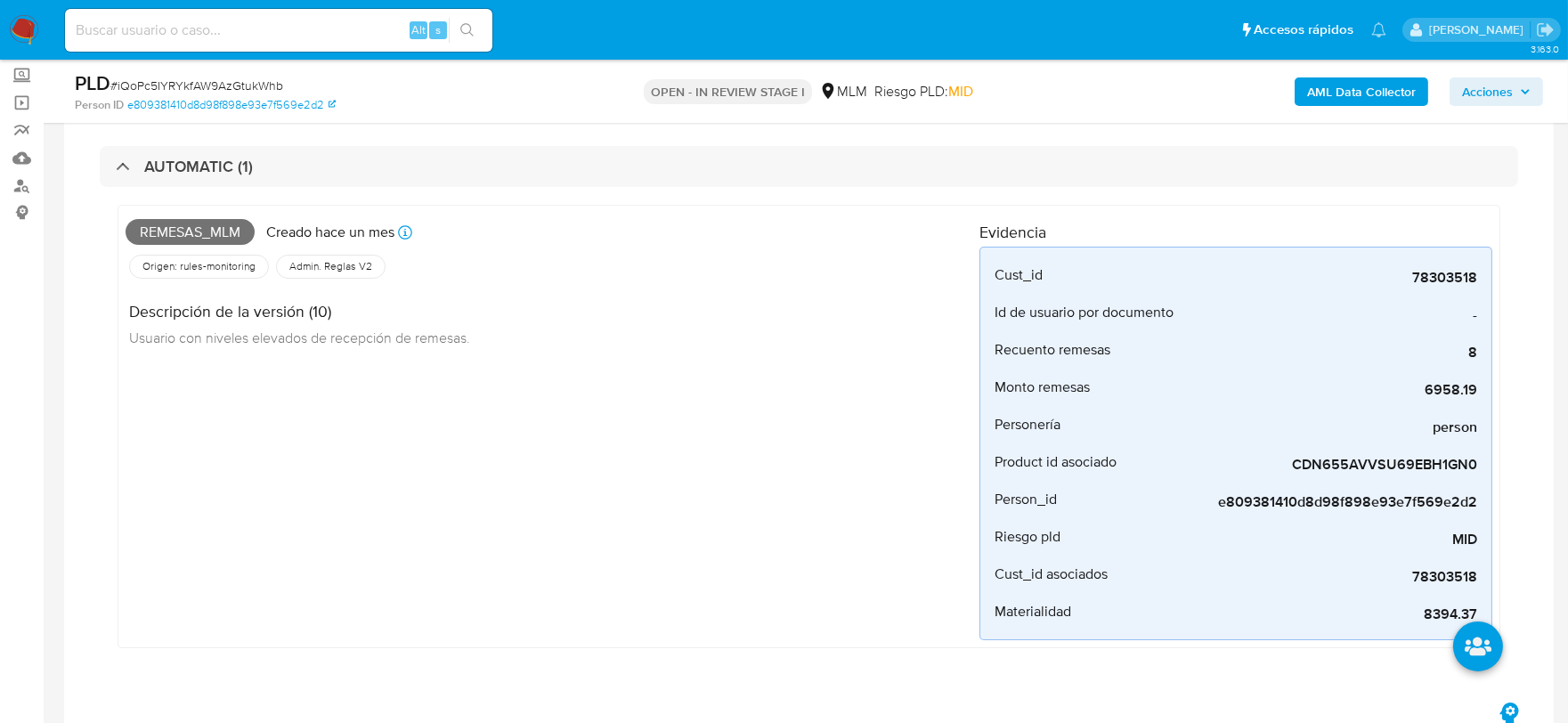
click at [864, 561] on div "Remesas_mlm Creado hace un mes Creado: 12/09/2025 03:16:13 Origen: rules-monito…" at bounding box center [553, 426] width 854 height 427
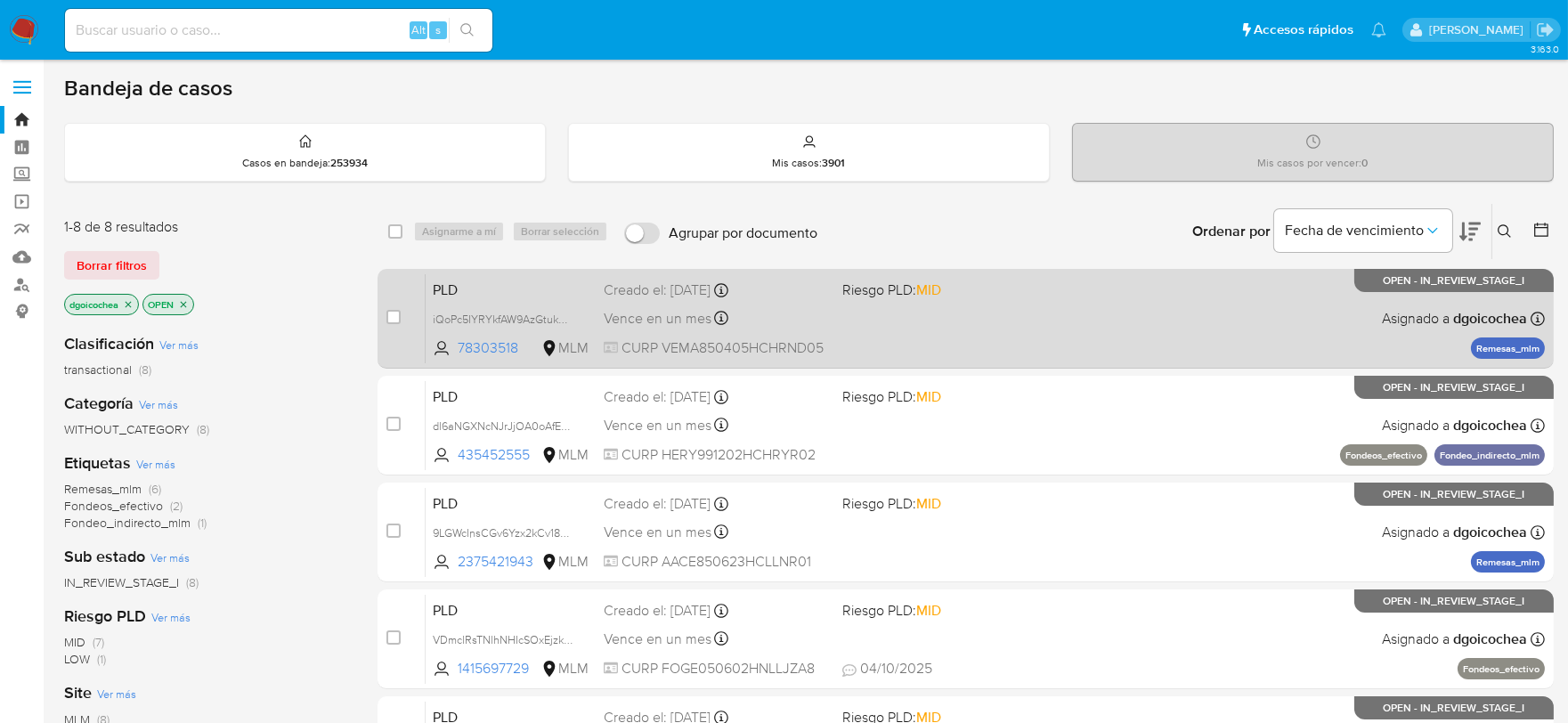
click at [433, 283] on span "PLD" at bounding box center [511, 289] width 157 height 23
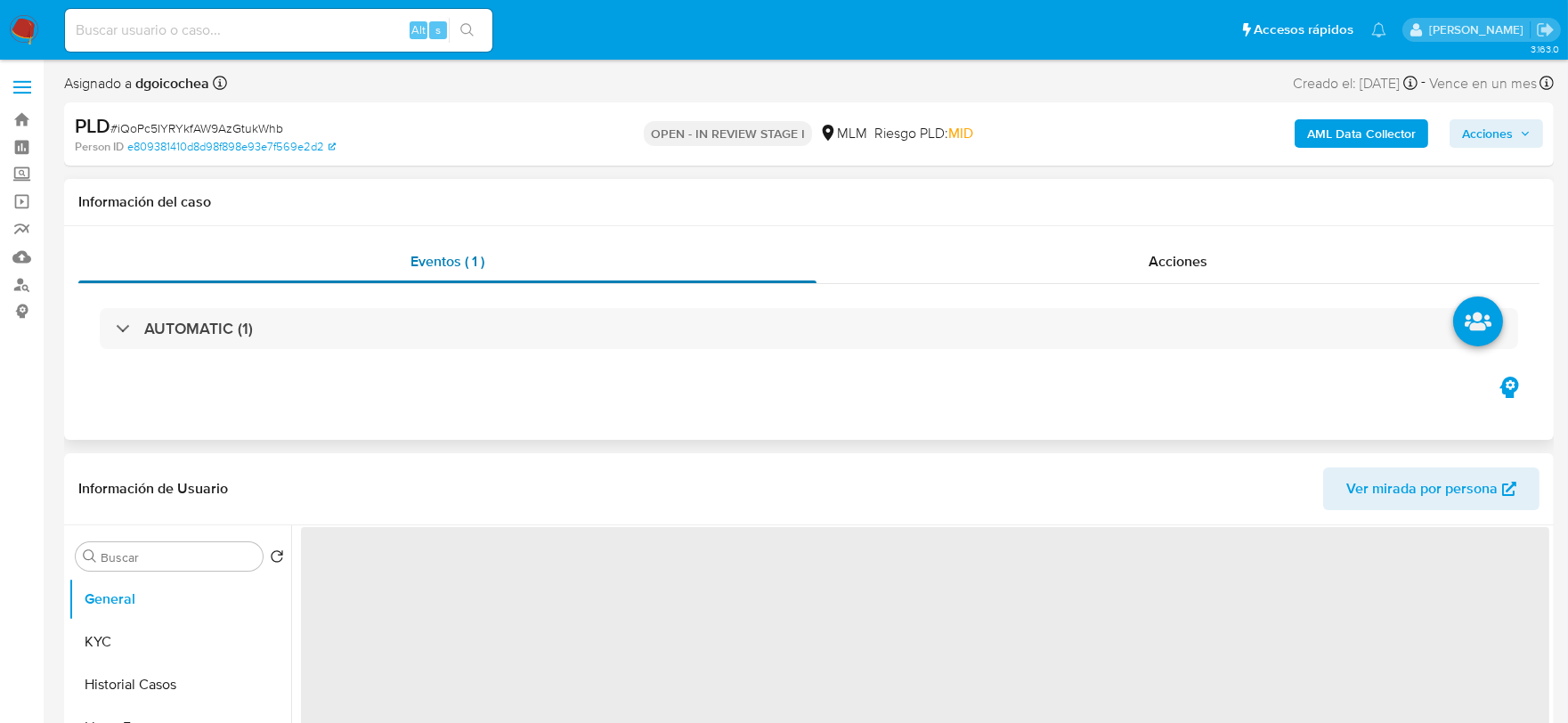
select select "10"
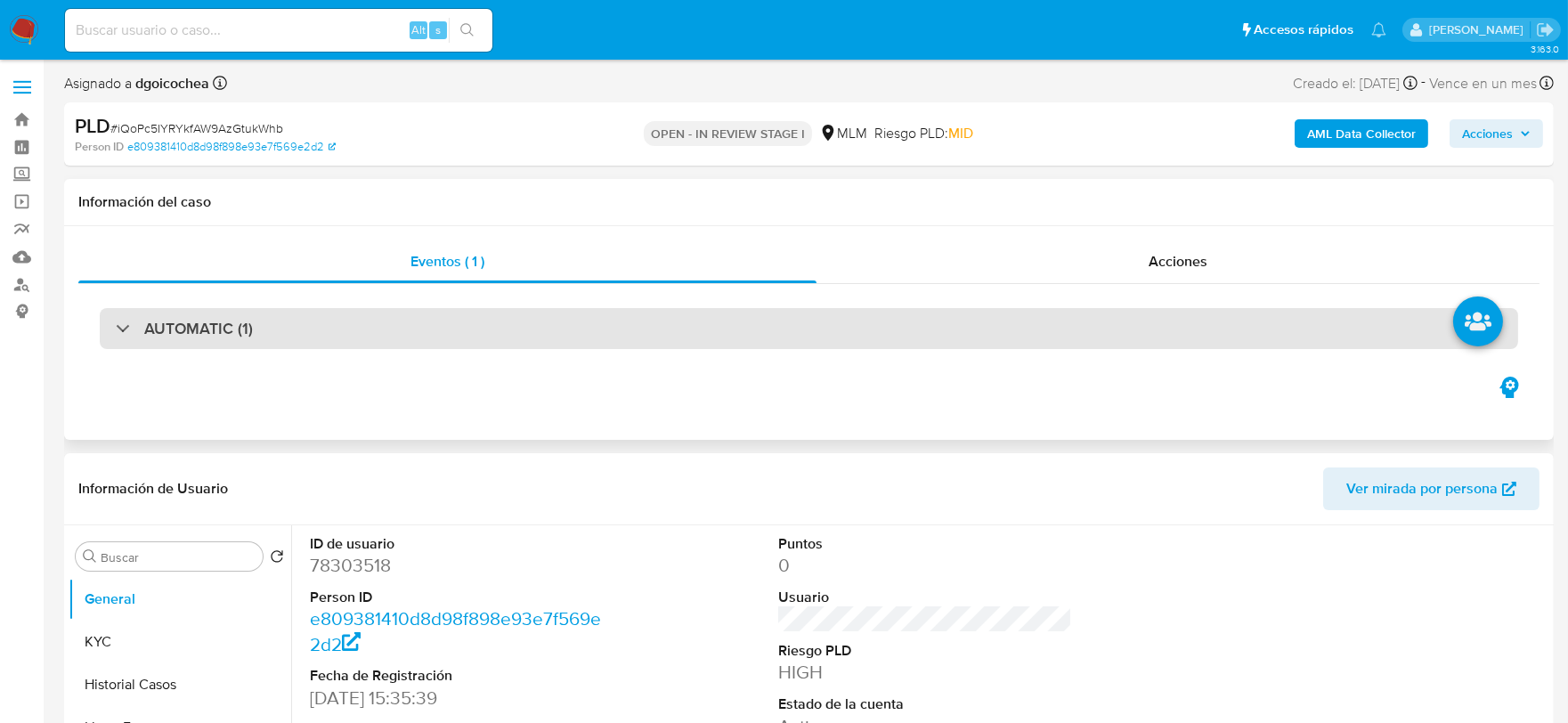
click at [219, 319] on h3 "AUTOMATIC (1)" at bounding box center [198, 329] width 108 height 20
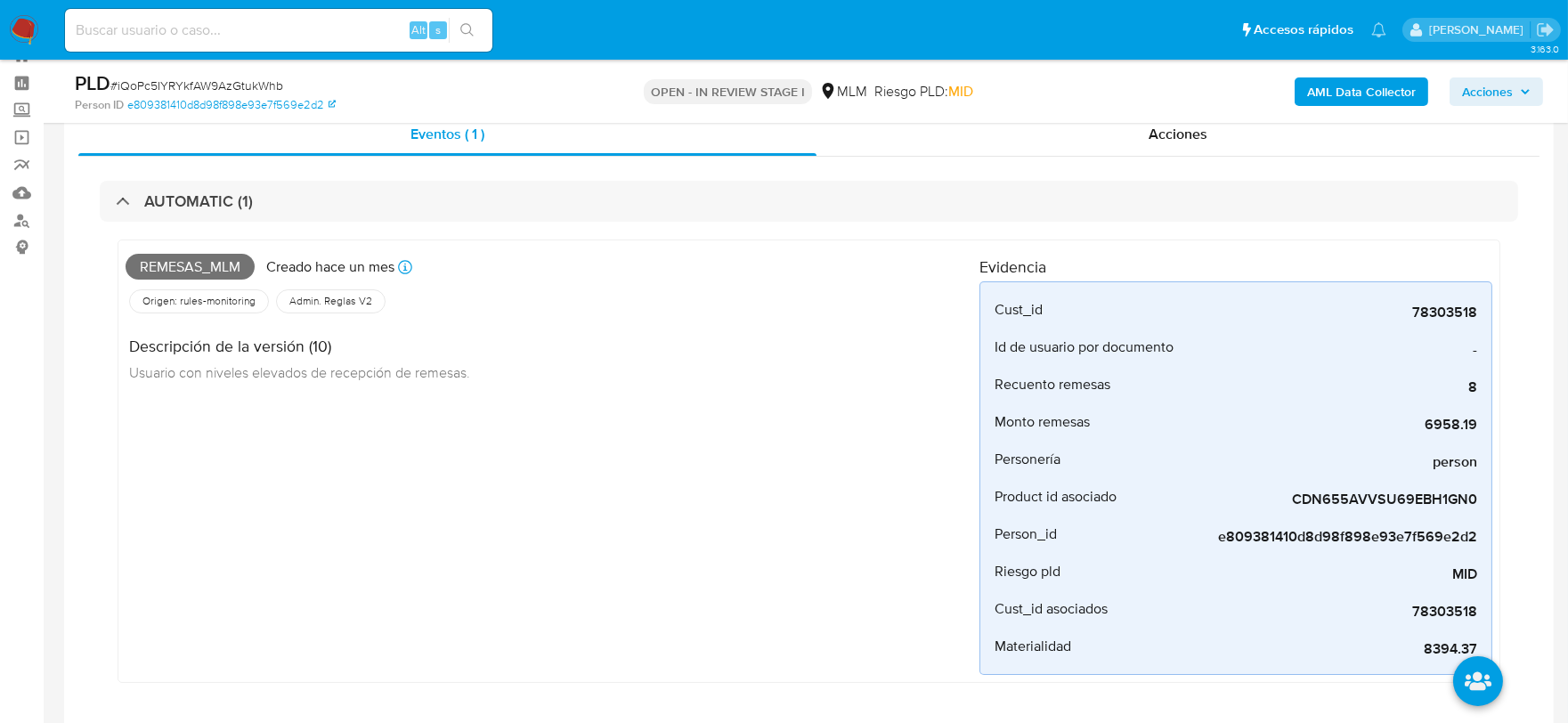
scroll to position [99, 0]
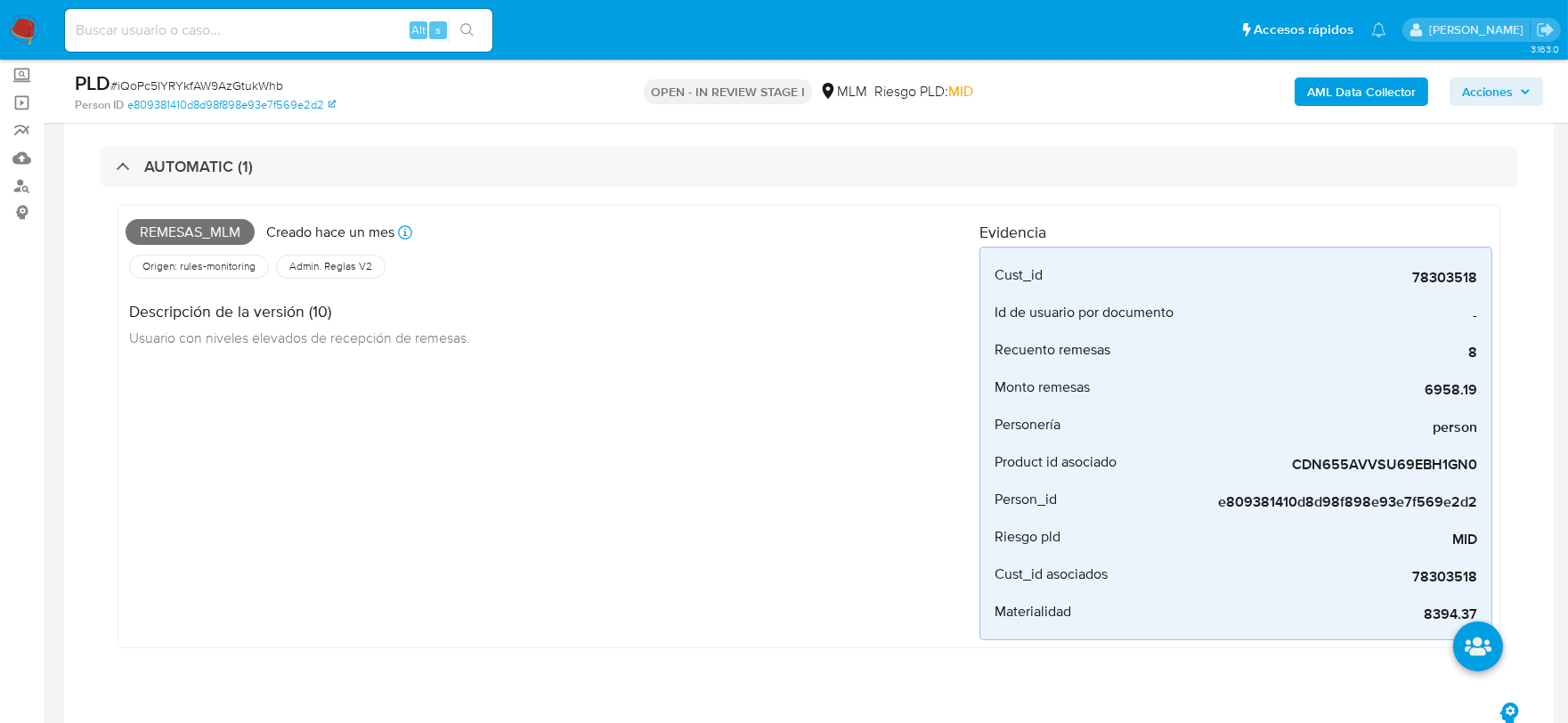
click at [592, 541] on div "Remesas_mlm Creado hace un mes Creado: 12/09/2025 03:16:13 Origen: rules-monito…" at bounding box center [553, 426] width 854 height 427
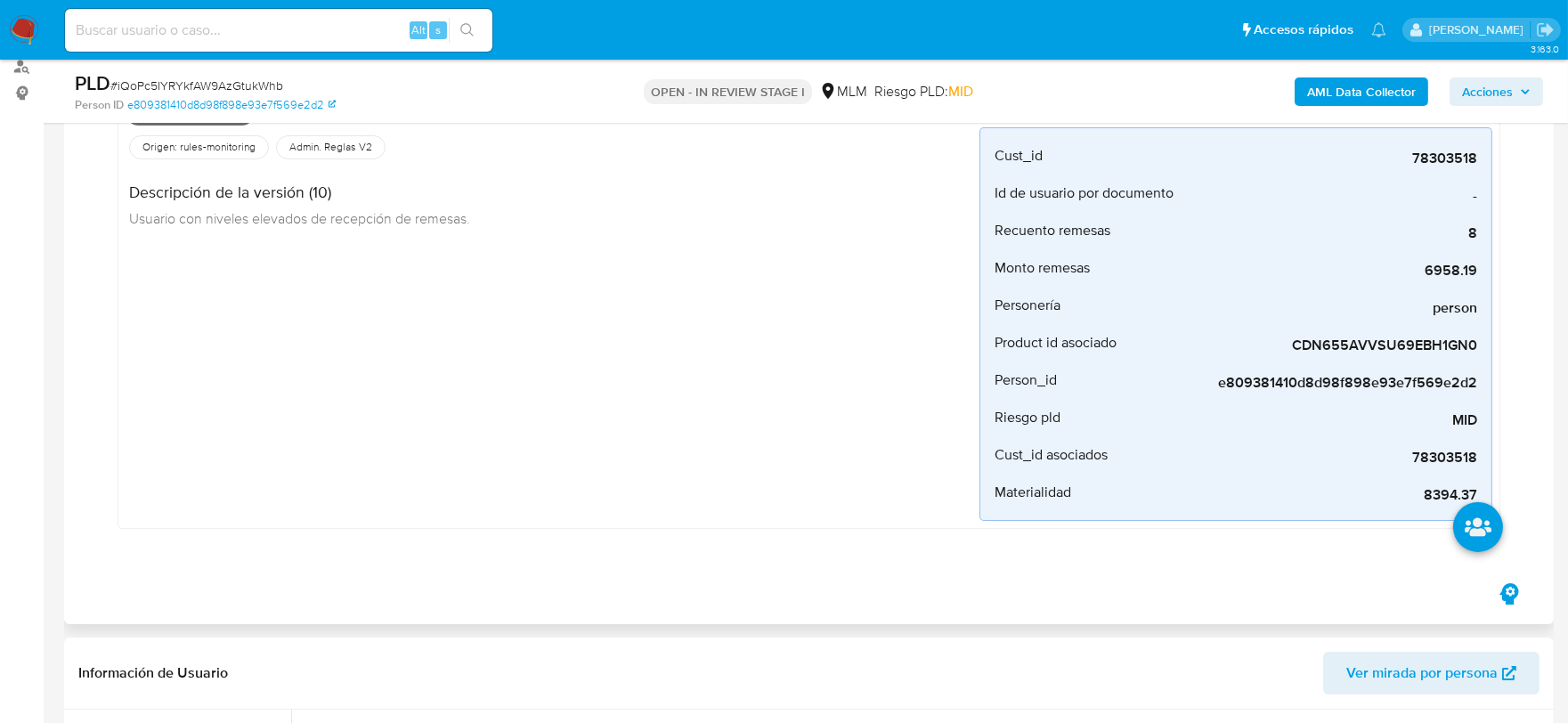
scroll to position [593, 0]
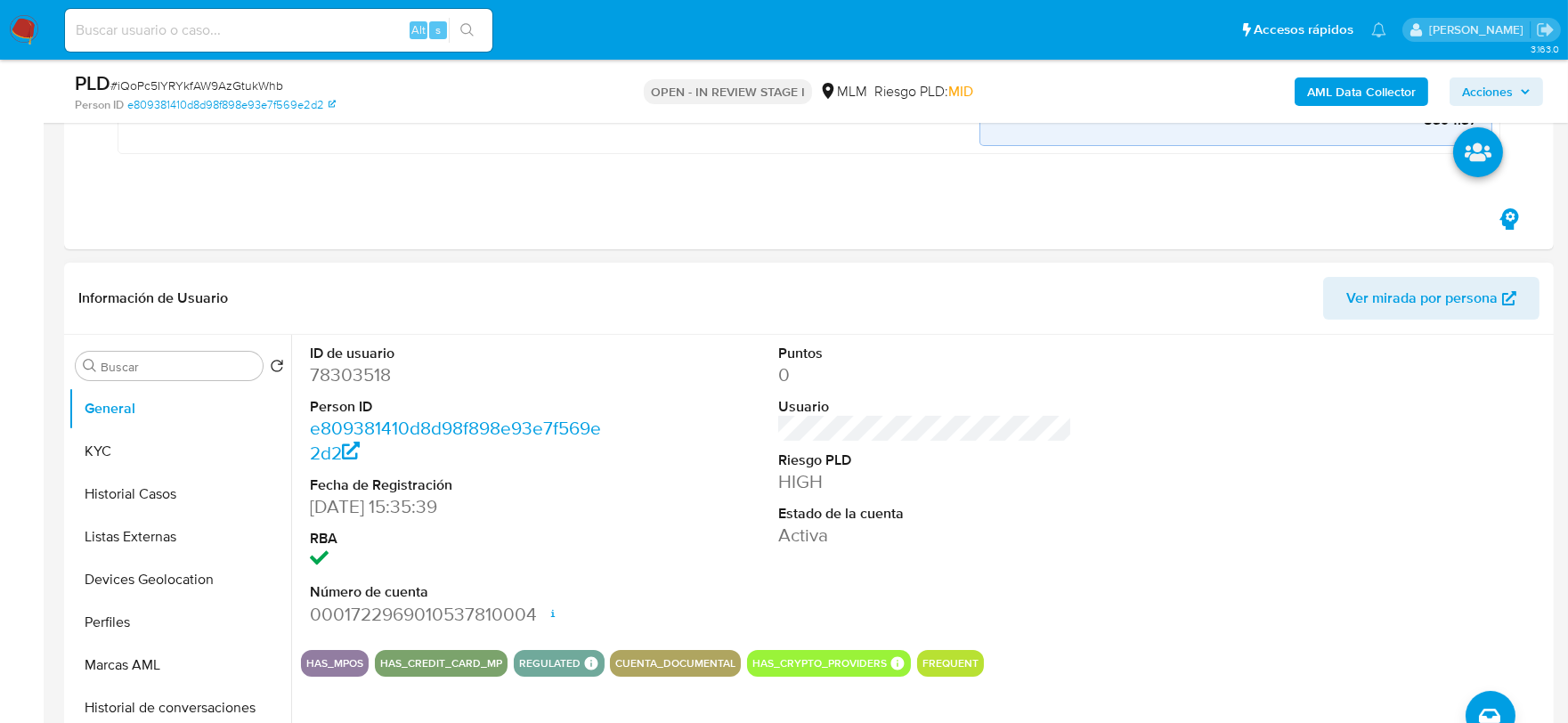
click at [642, 482] on div "ID de usuario 78303518 Person ID e809381410d8d98f898e93e7f569e2d2 Fecha de Regi…" at bounding box center [925, 485] width 1249 height 301
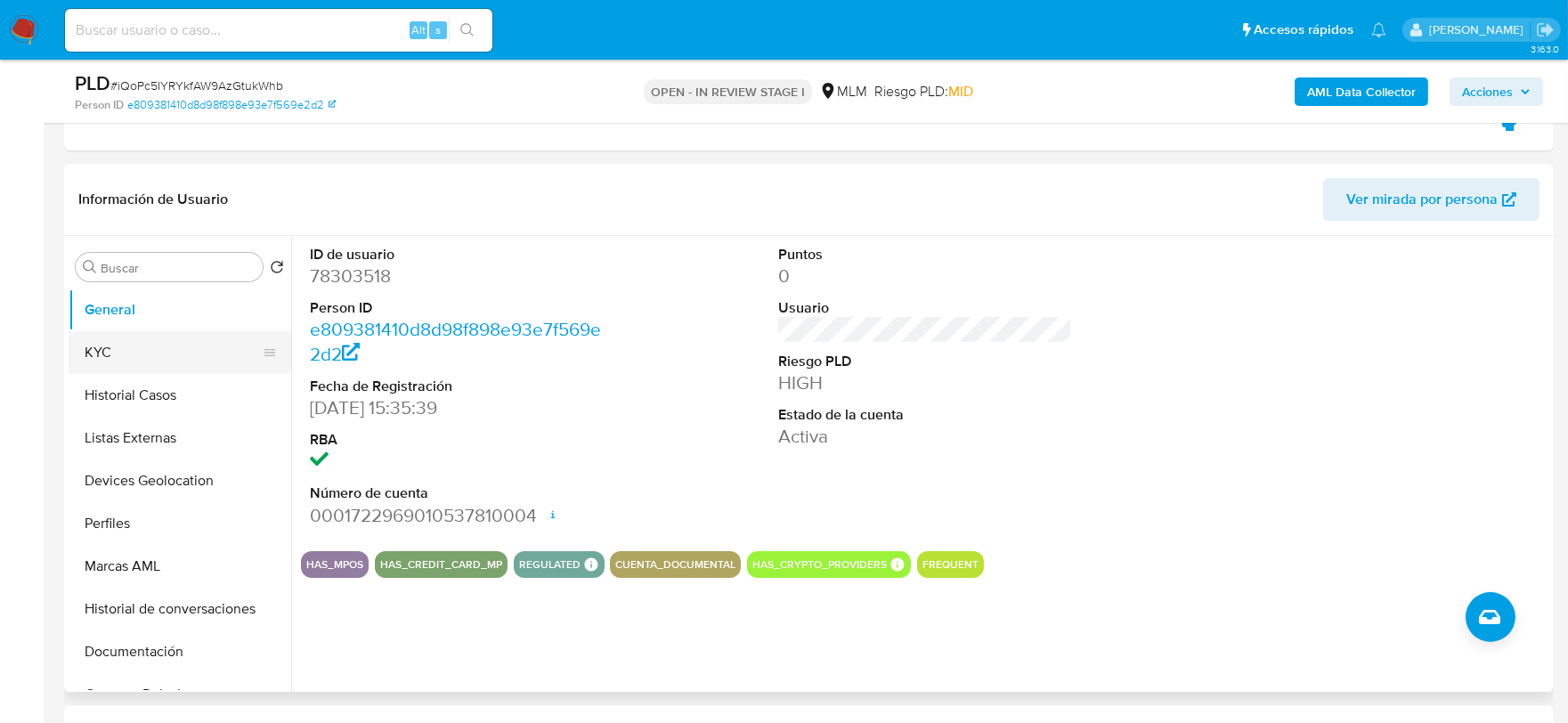
click at [98, 339] on button "KYC" at bounding box center [172, 352] width 208 height 43
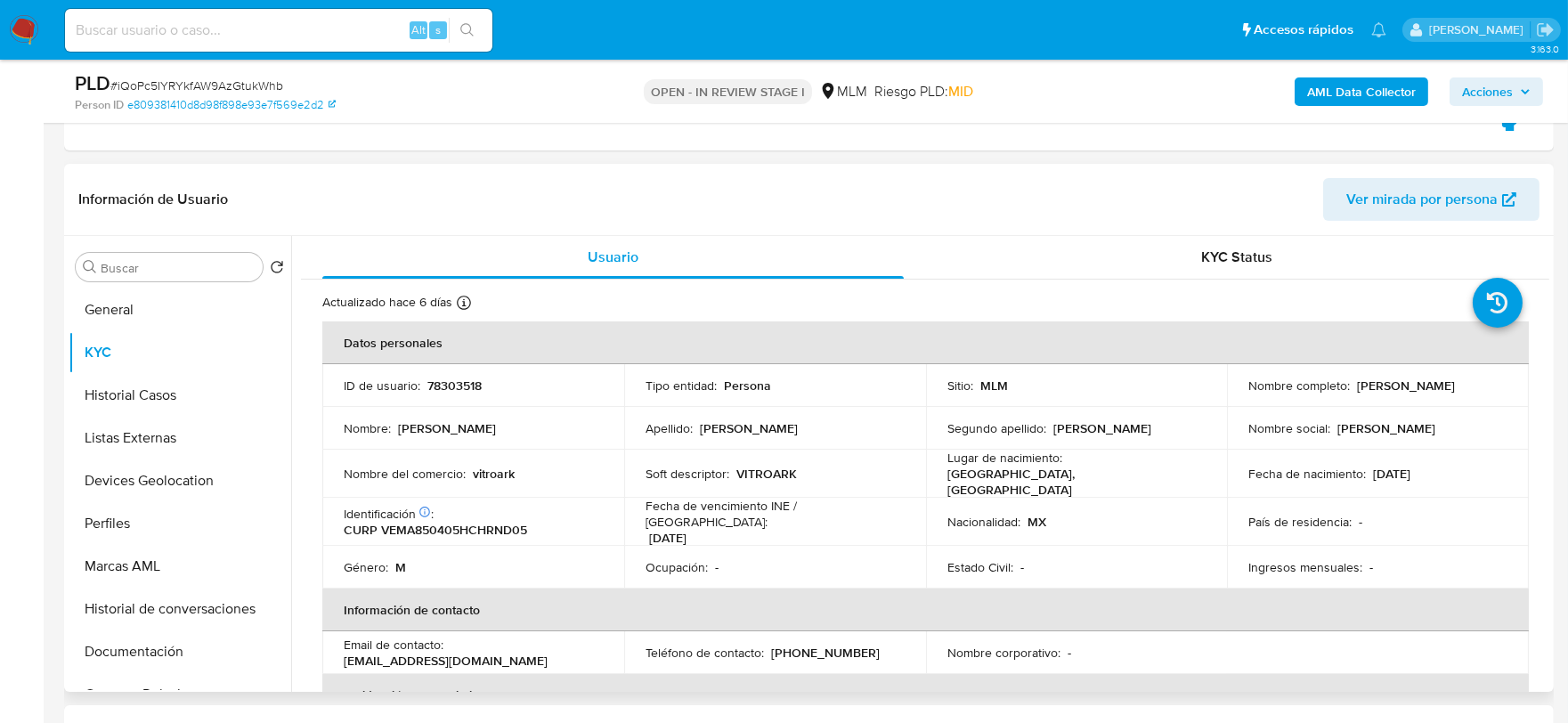
click at [643, 545] on td "Ocupación : -" at bounding box center [774, 567] width 302 height 43
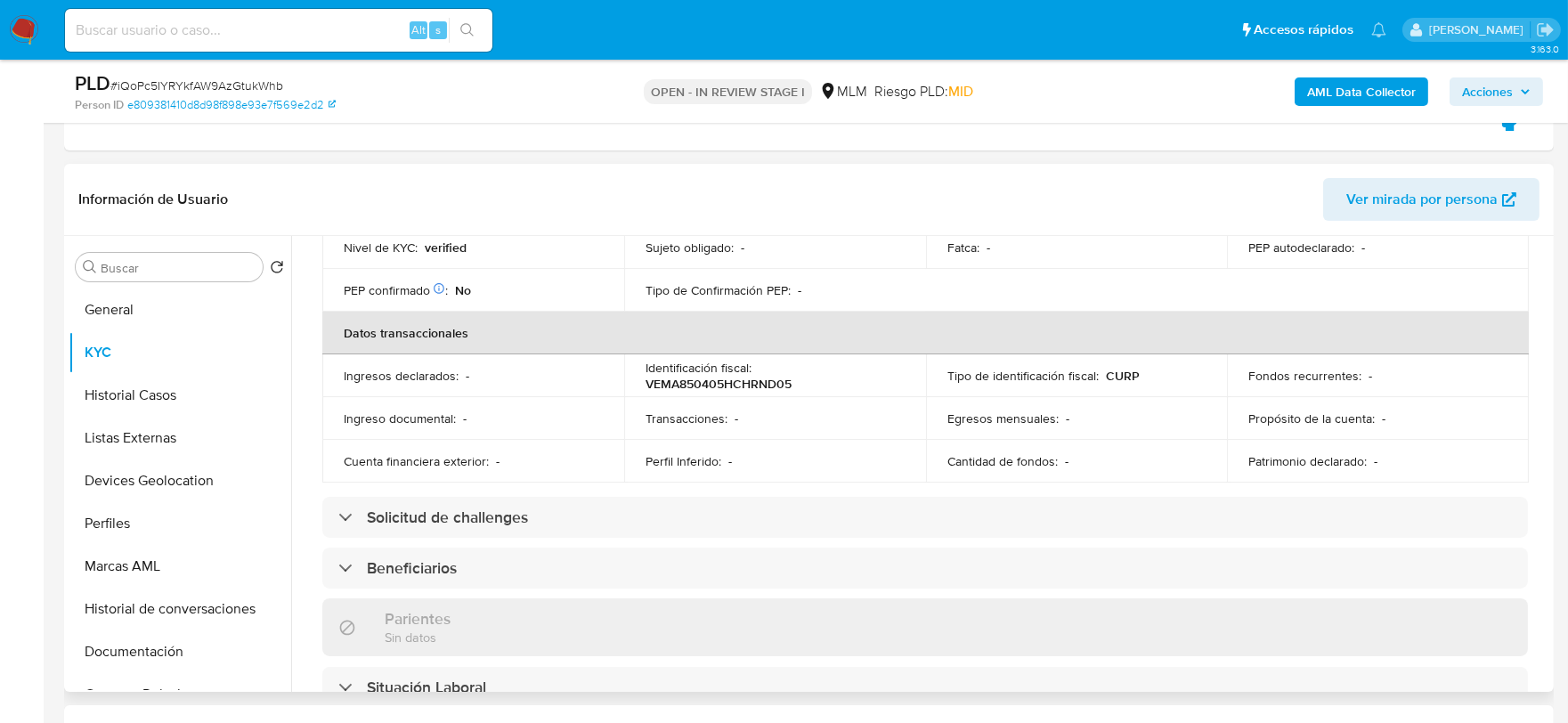
scroll to position [494, 0]
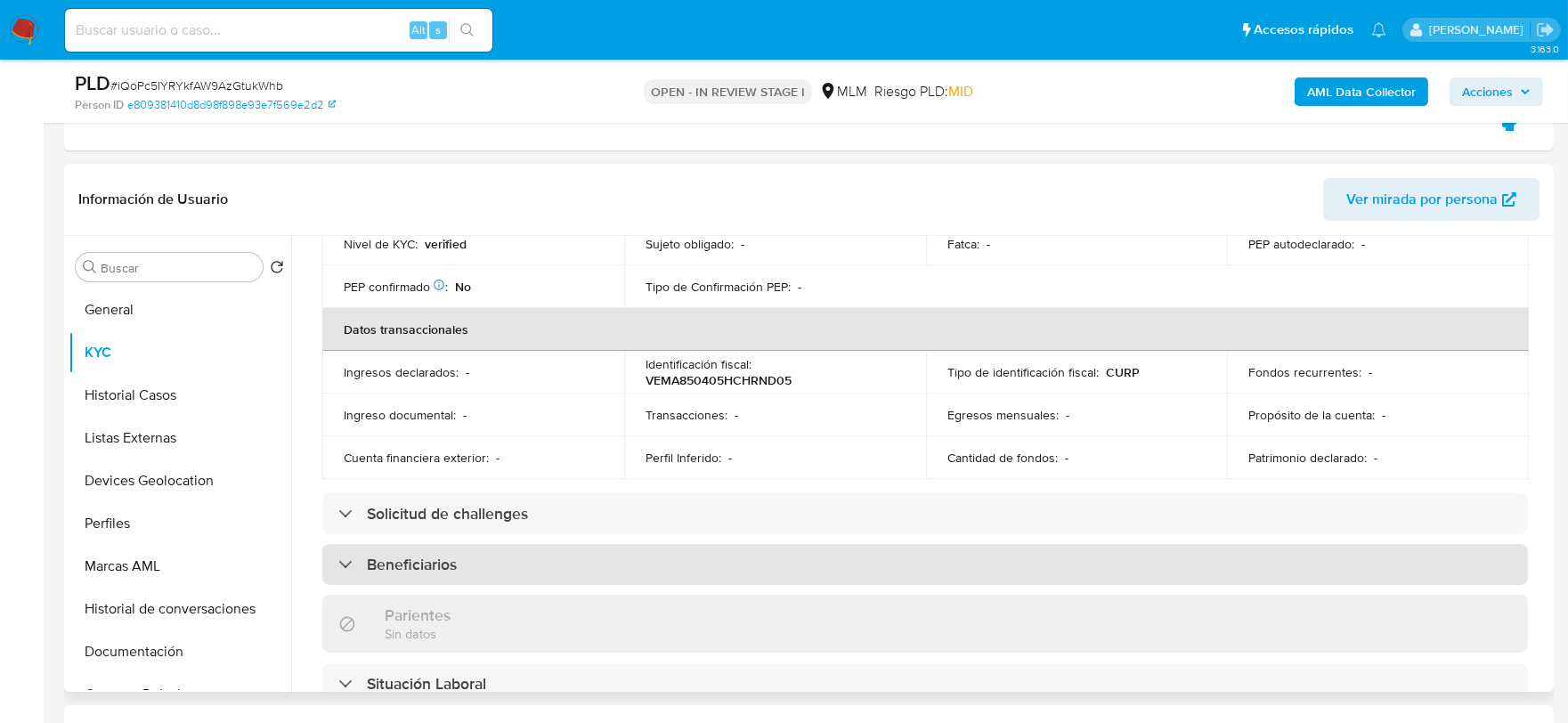
click at [392, 554] on h3 "Beneficiarios" at bounding box center [412, 564] width 90 height 20
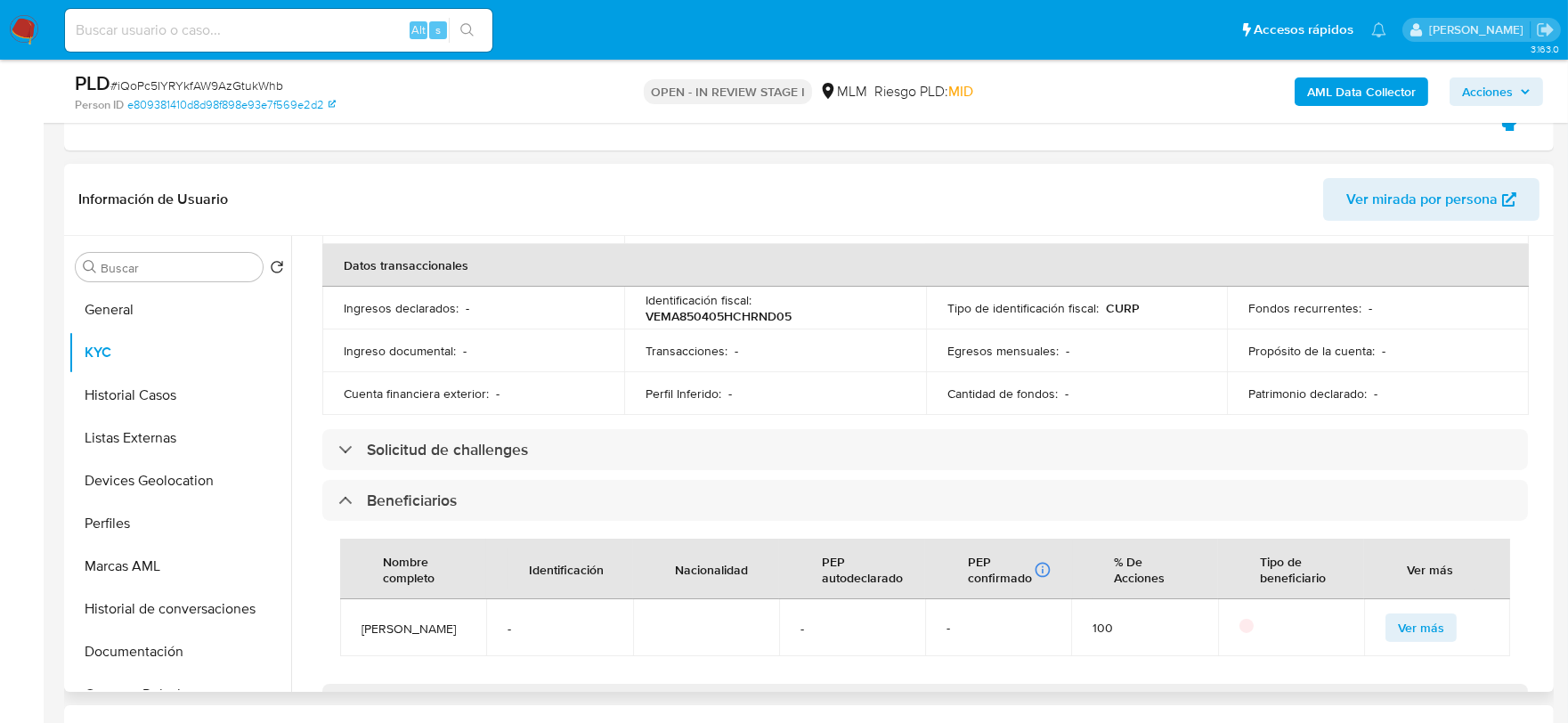
scroll to position [790, 0]
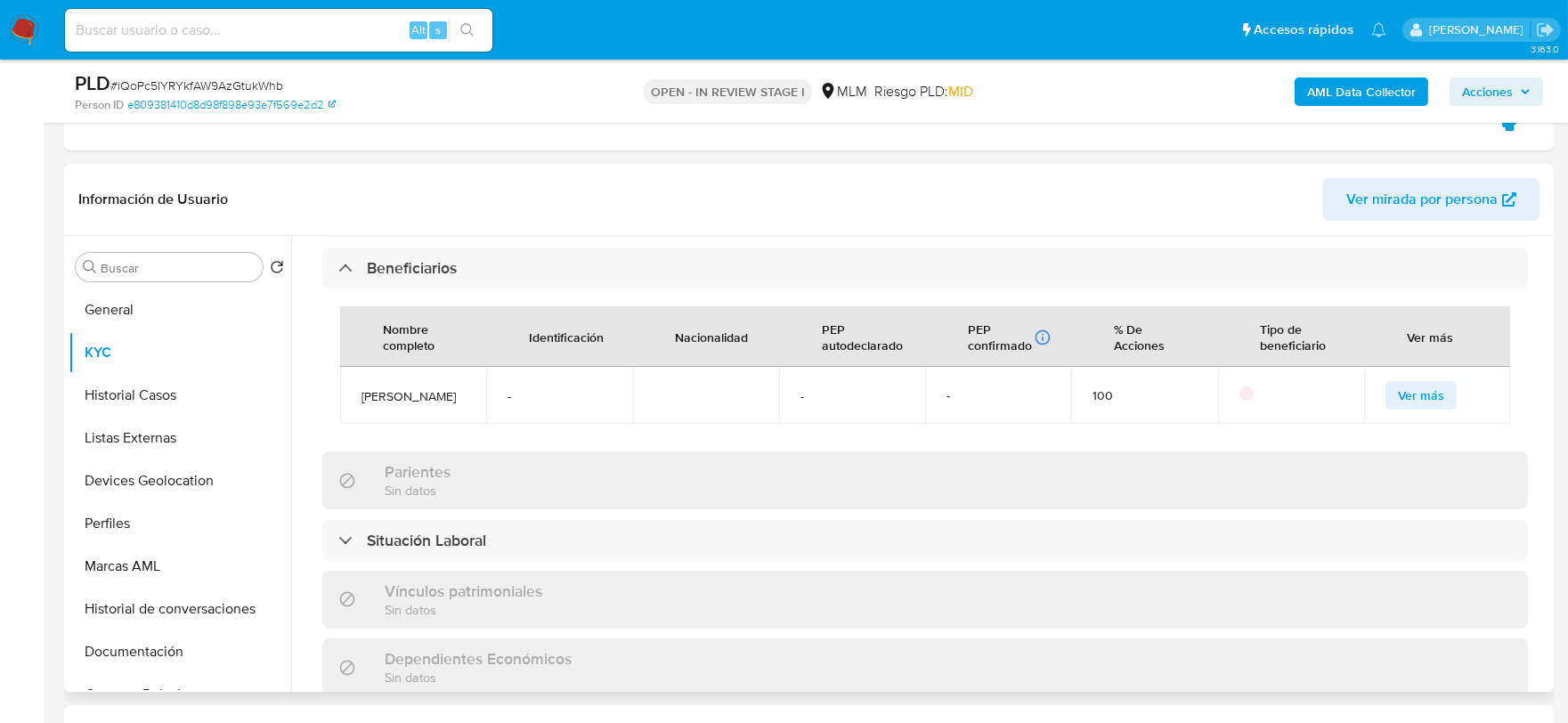
click at [320, 357] on div "Actualizado hace 6 días Creado: 16/06/2020 19:12:28 Actualizado: 03/10/2025 14:…" at bounding box center [925, 318] width 1249 height 1660
click at [305, 413] on div "Actualizado hace 6 días Creado: 16/06/2020 19:12:28 Actualizado: 03/10/2025 14:…" at bounding box center [925, 318] width 1249 height 1660
click at [333, 451] on div "Parientes Sin datos" at bounding box center [925, 479] width 1206 height 58
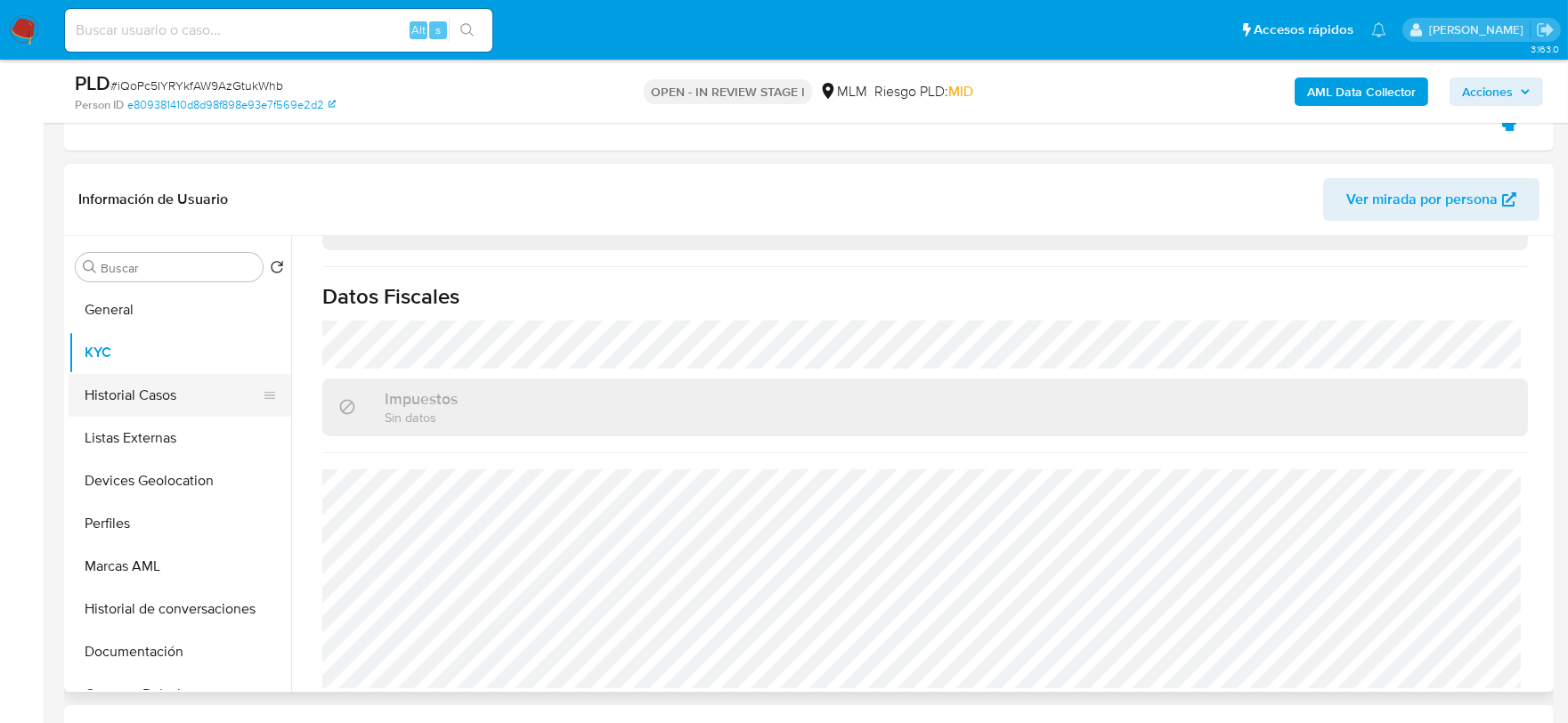
click at [160, 384] on button "Historial Casos" at bounding box center [172, 395] width 208 height 43
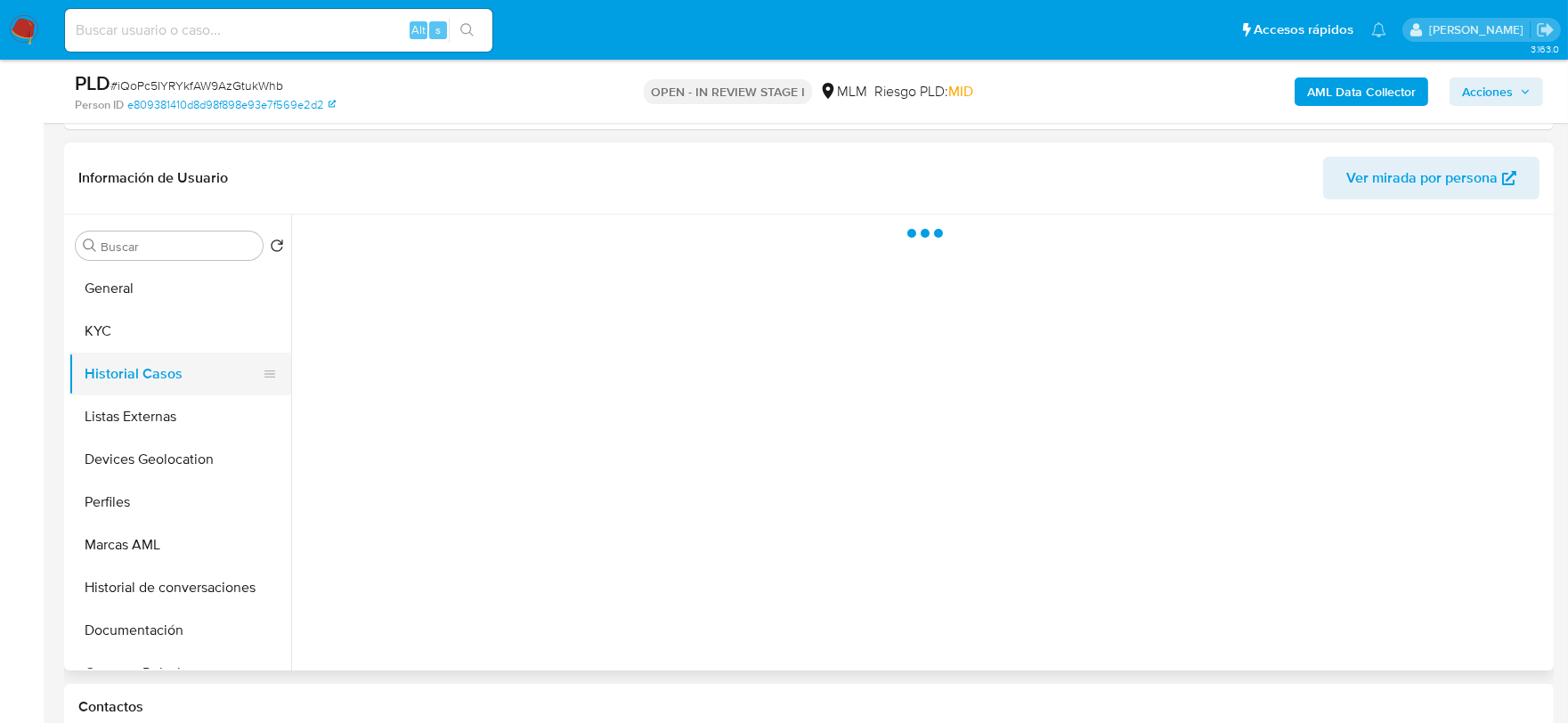
scroll to position [0, 0]
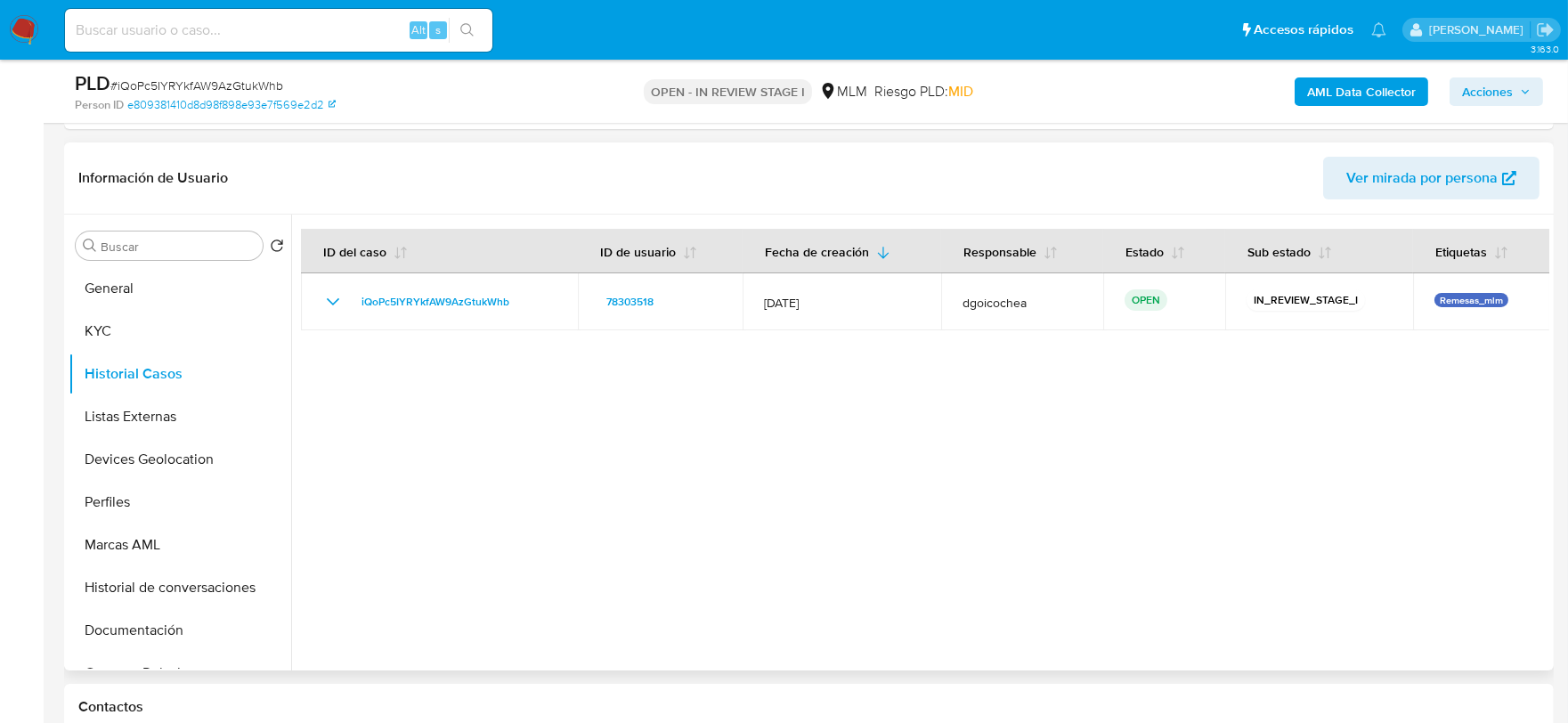
click at [681, 477] on div at bounding box center [920, 442] width 1259 height 456
click at [100, 412] on button "Listas Externas" at bounding box center [172, 417] width 208 height 43
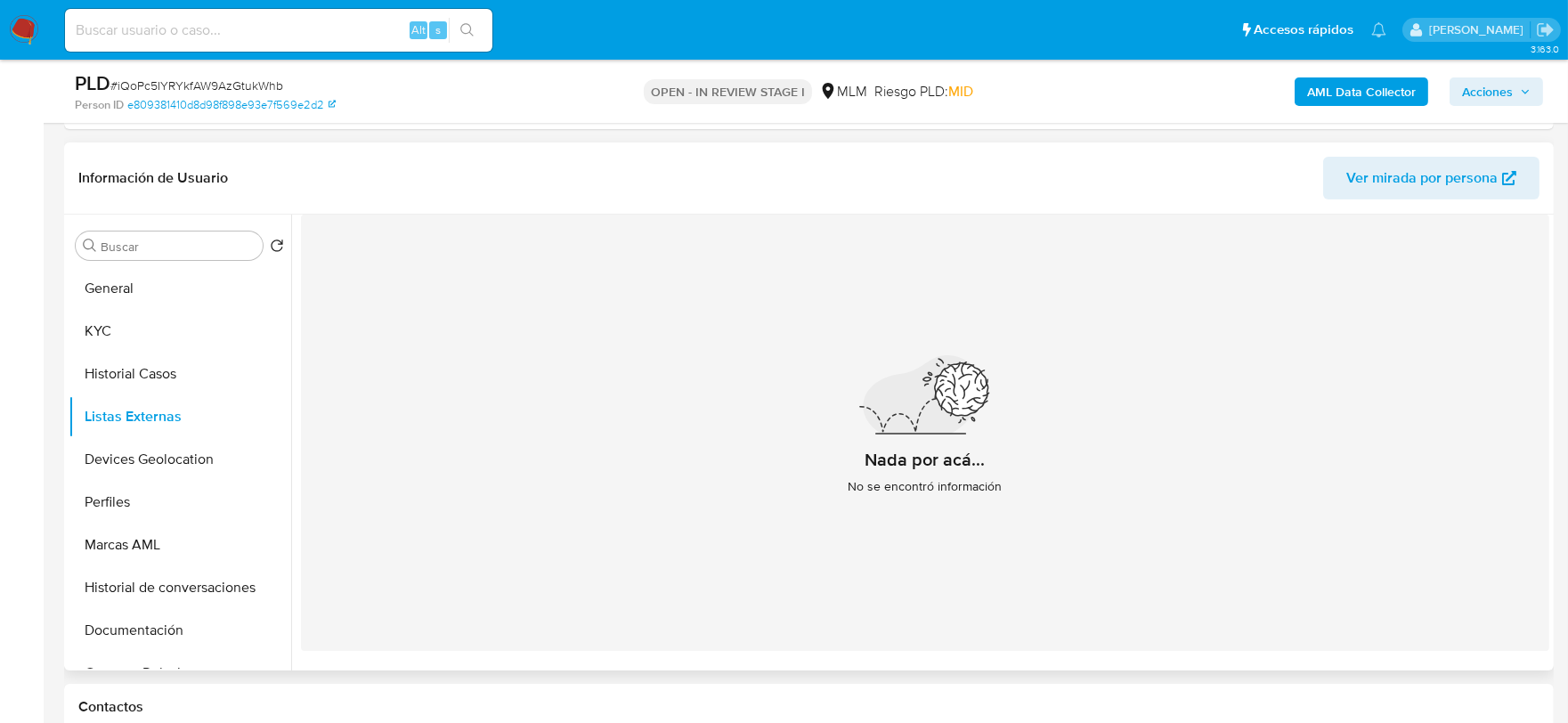
click at [517, 548] on div "Nada por acá... No se encontró información" at bounding box center [925, 432] width 1249 height 436
click at [200, 456] on button "Devices Geolocation" at bounding box center [172, 460] width 208 height 43
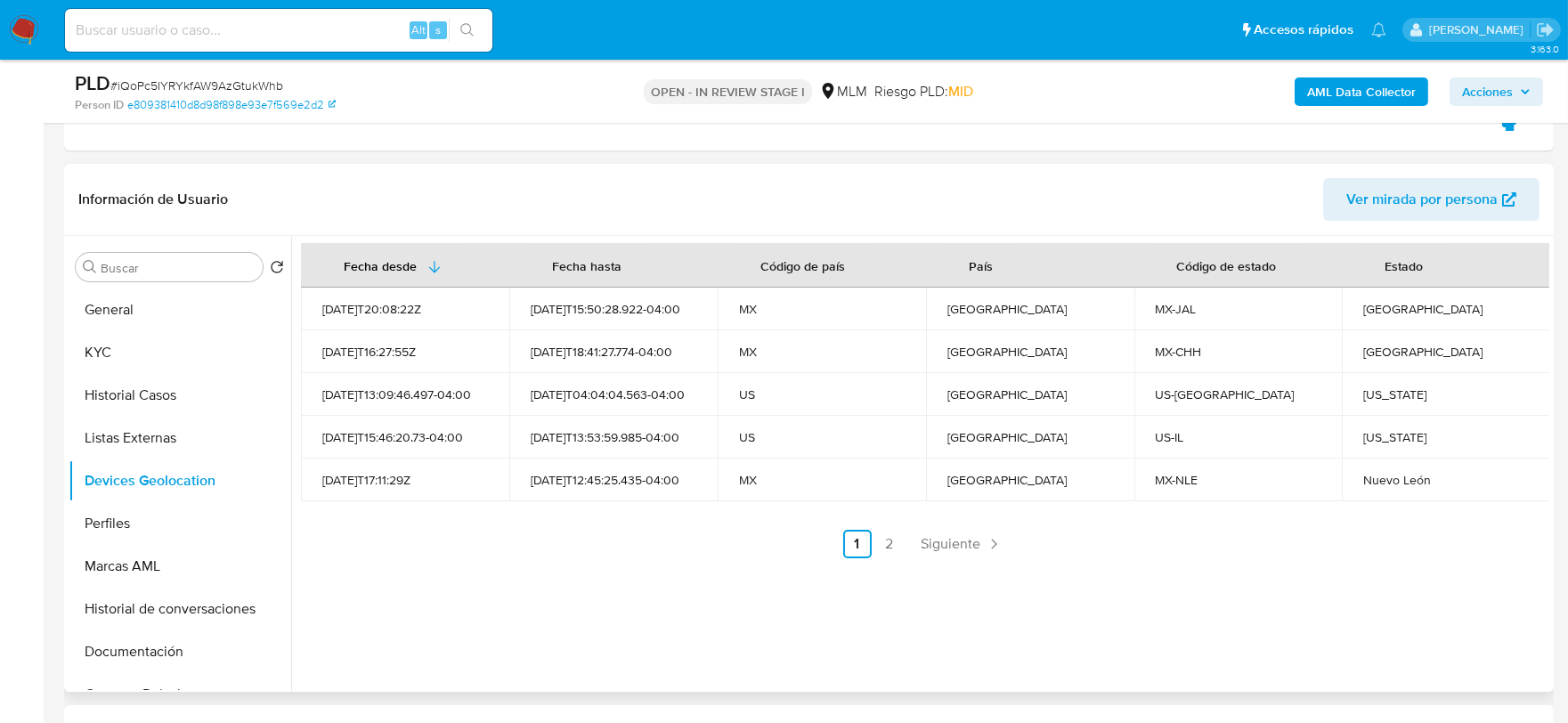
click at [600, 581] on div "Fecha desde Fecha hasta Código de país País Código de estado Estado 2023-05-03T…" at bounding box center [920, 463] width 1259 height 456
click at [947, 540] on span "Siguiente" at bounding box center [951, 543] width 60 height 15
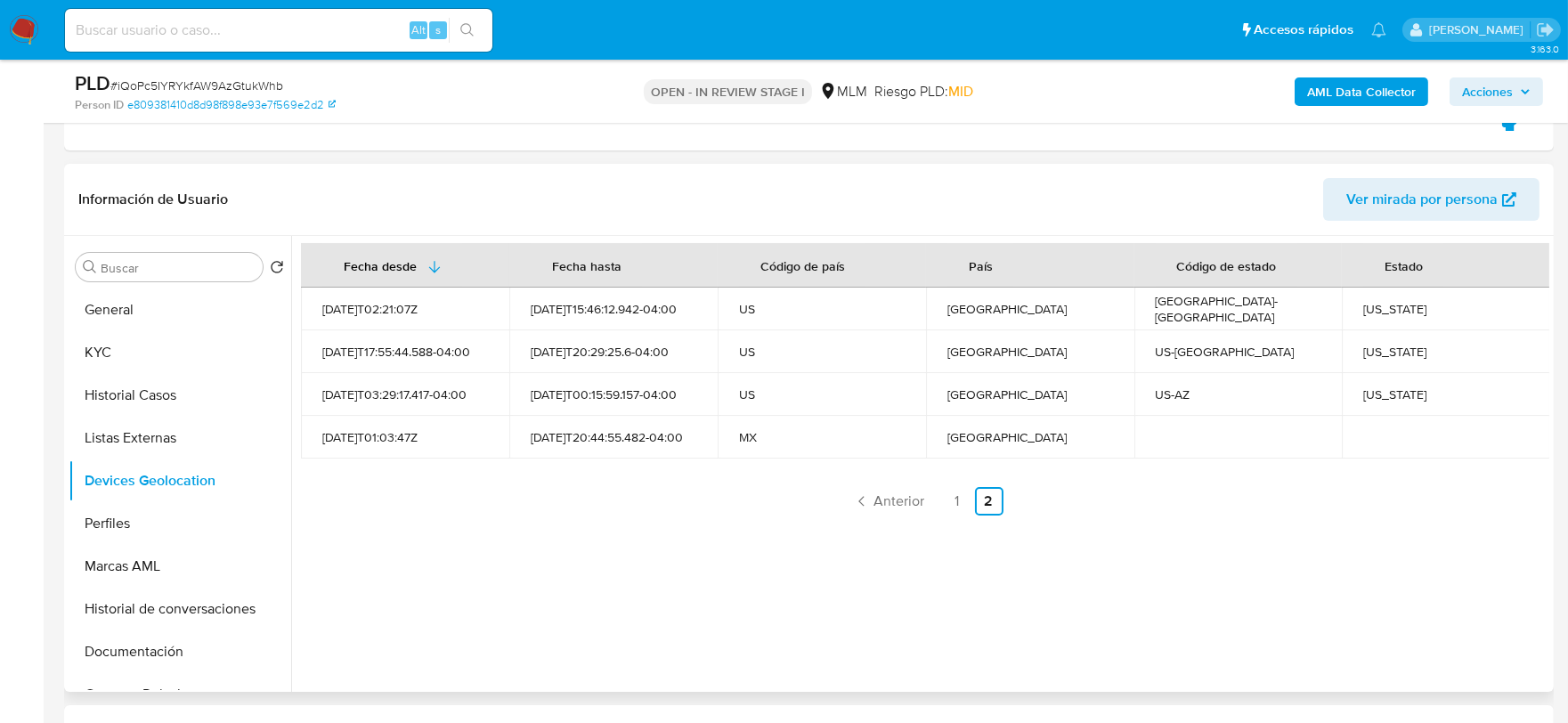
click at [519, 546] on div "Fecha desde Fecha hasta Código de país País Código de estado Estado 2022-10-22T…" at bounding box center [920, 463] width 1259 height 456
click at [137, 530] on button "Perfiles" at bounding box center [172, 523] width 208 height 43
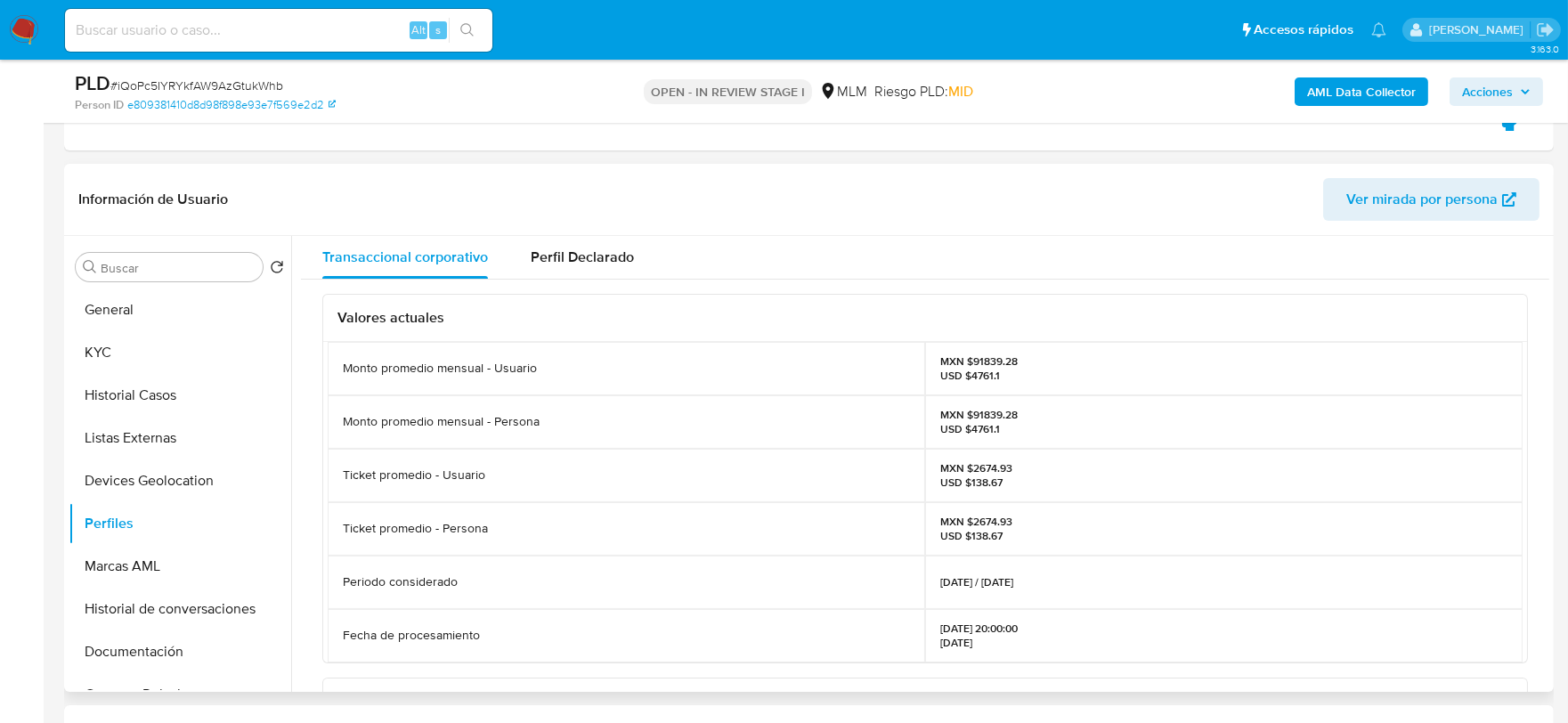
click at [309, 468] on div "Valores actuales Monto promedio mensual - Usuario MXN $91839.28 USD $4761.1 Mon…" at bounding box center [925, 694] width 1249 height 829
click at [182, 648] on button "Documentación" at bounding box center [172, 652] width 208 height 43
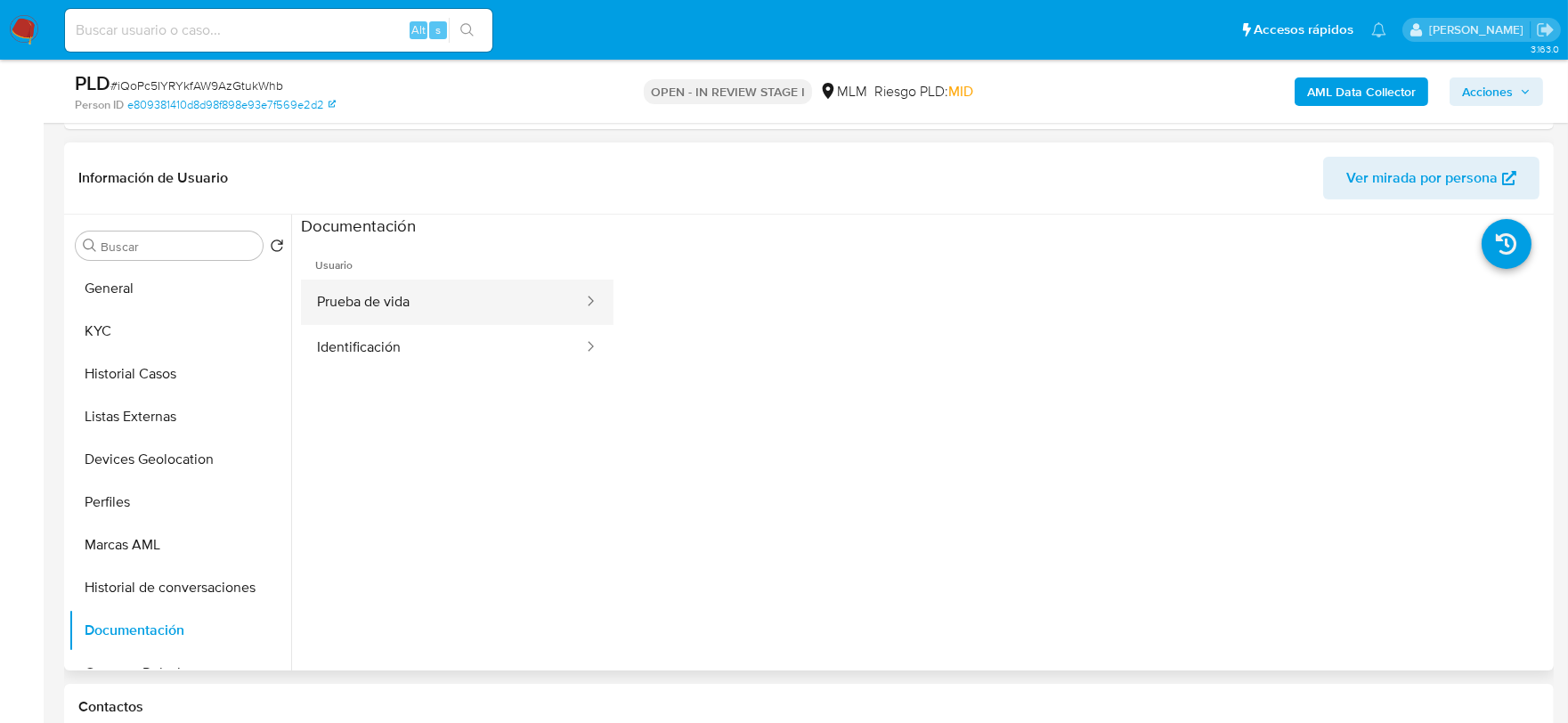
click at [416, 292] on button "Prueba de vida" at bounding box center [442, 301] width 284 height 46
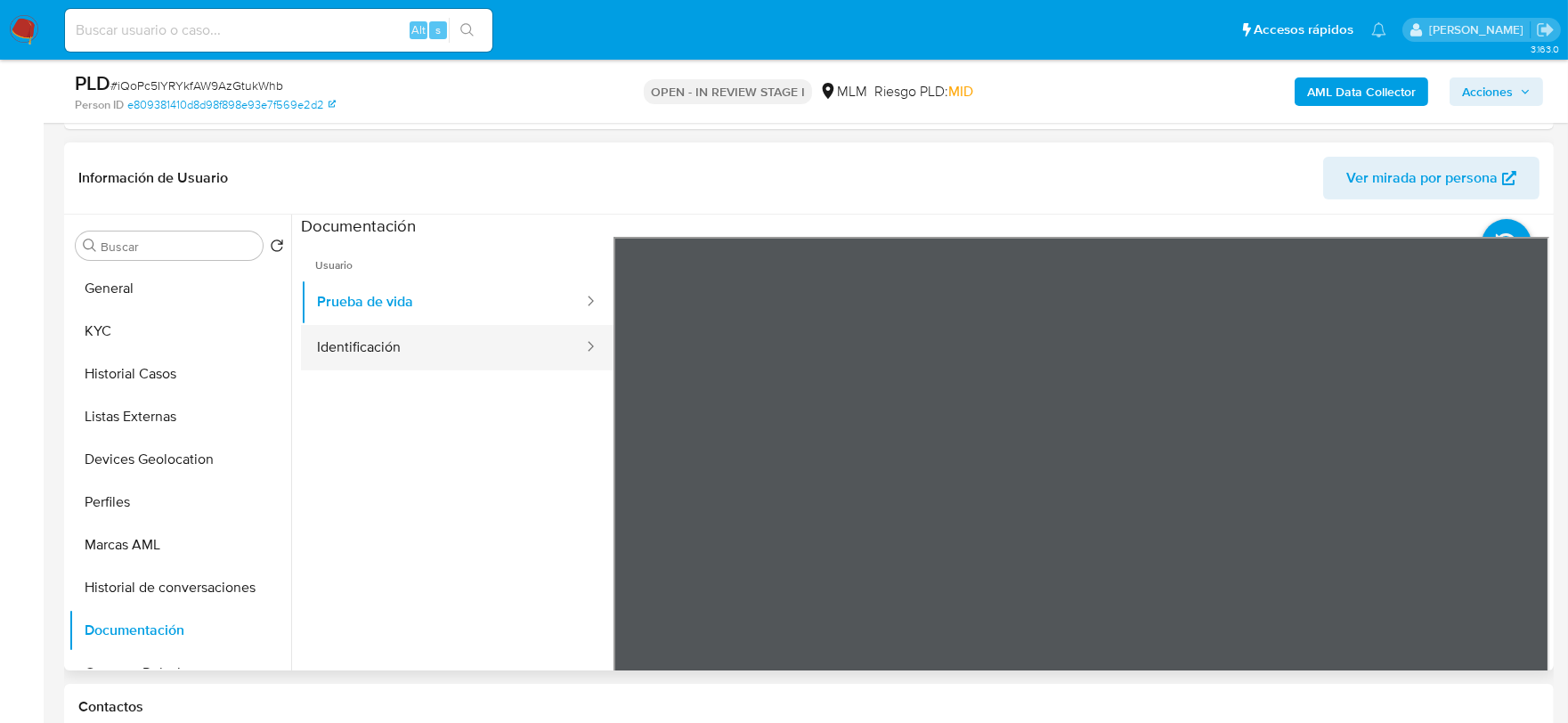
click at [451, 343] on button "Identificación" at bounding box center [442, 347] width 284 height 46
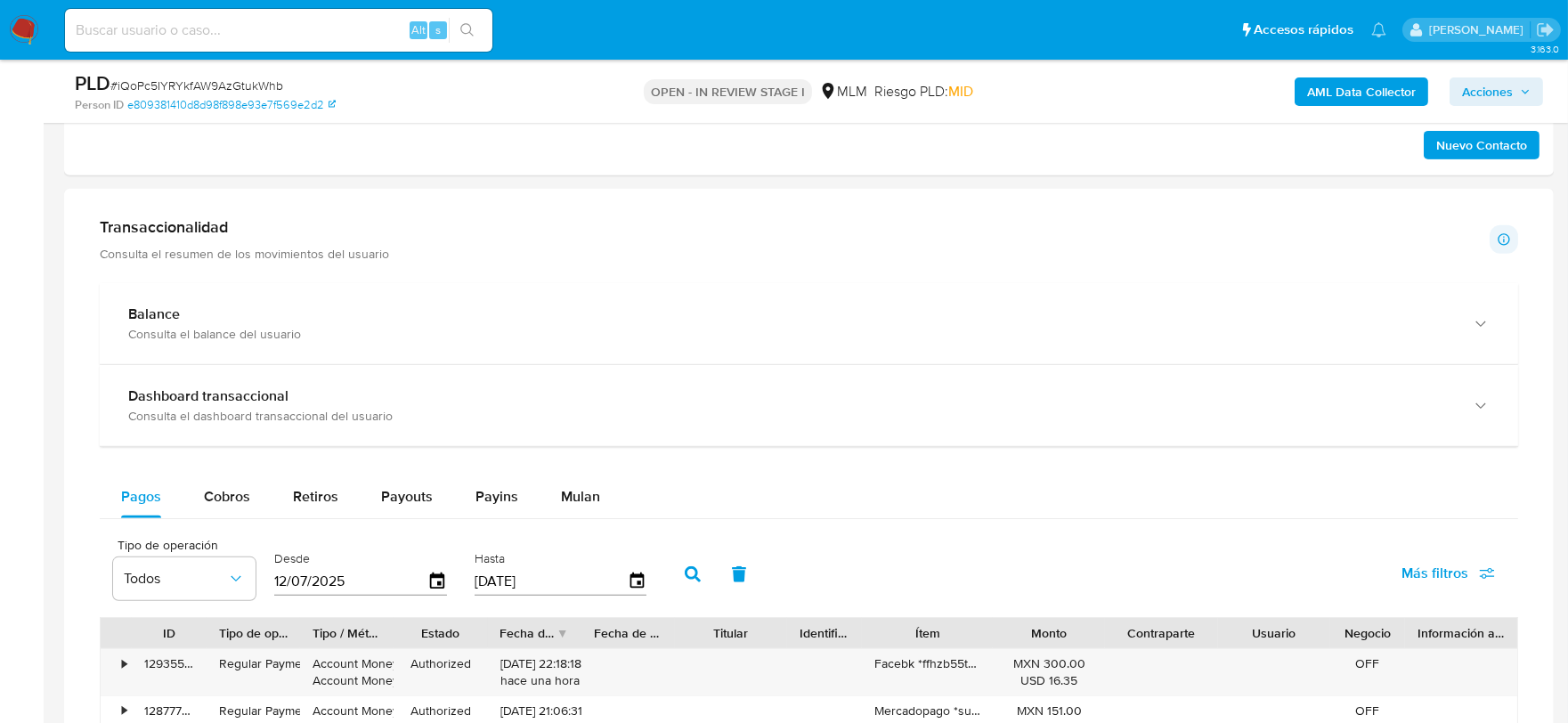
scroll to position [1596, 0]
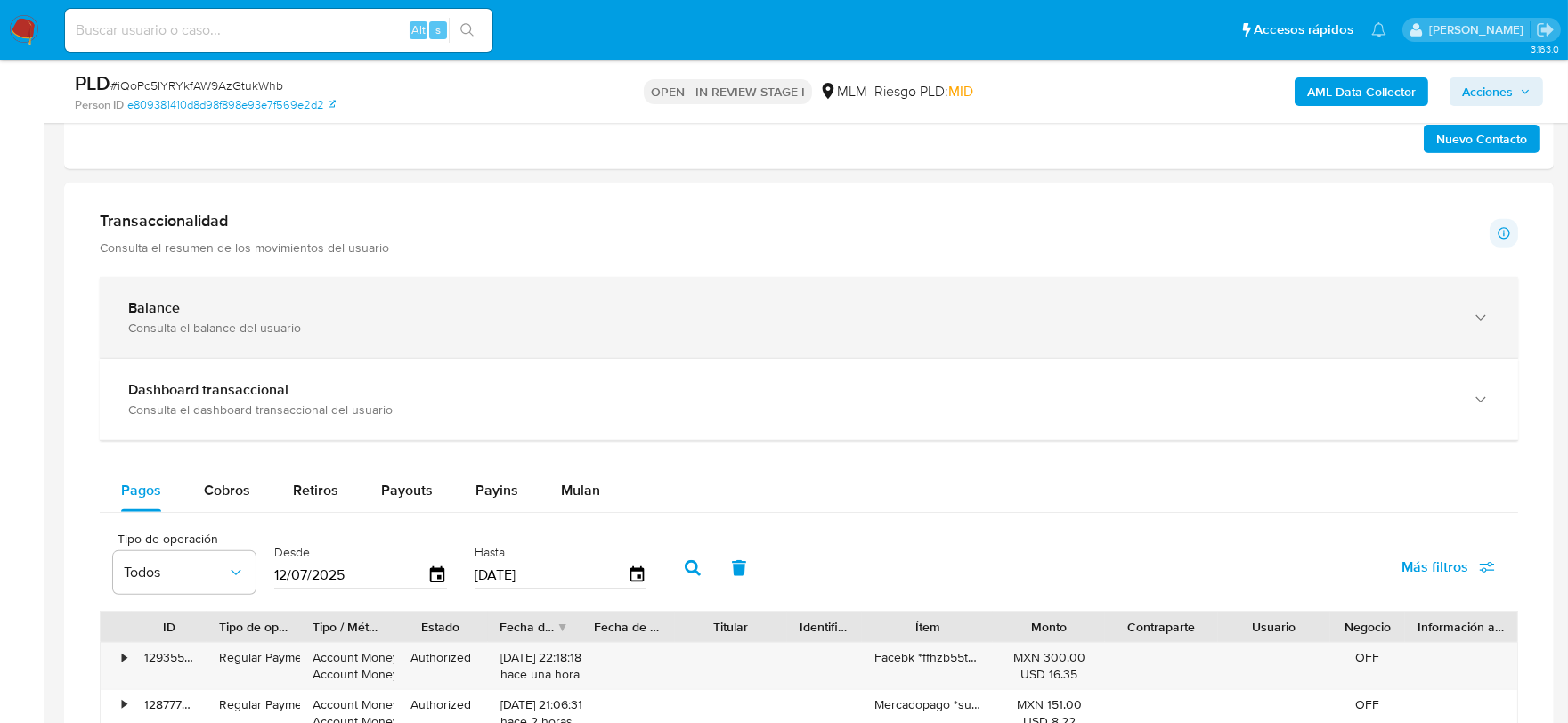
click at [374, 309] on div "Balance" at bounding box center [791, 307] width 1326 height 18
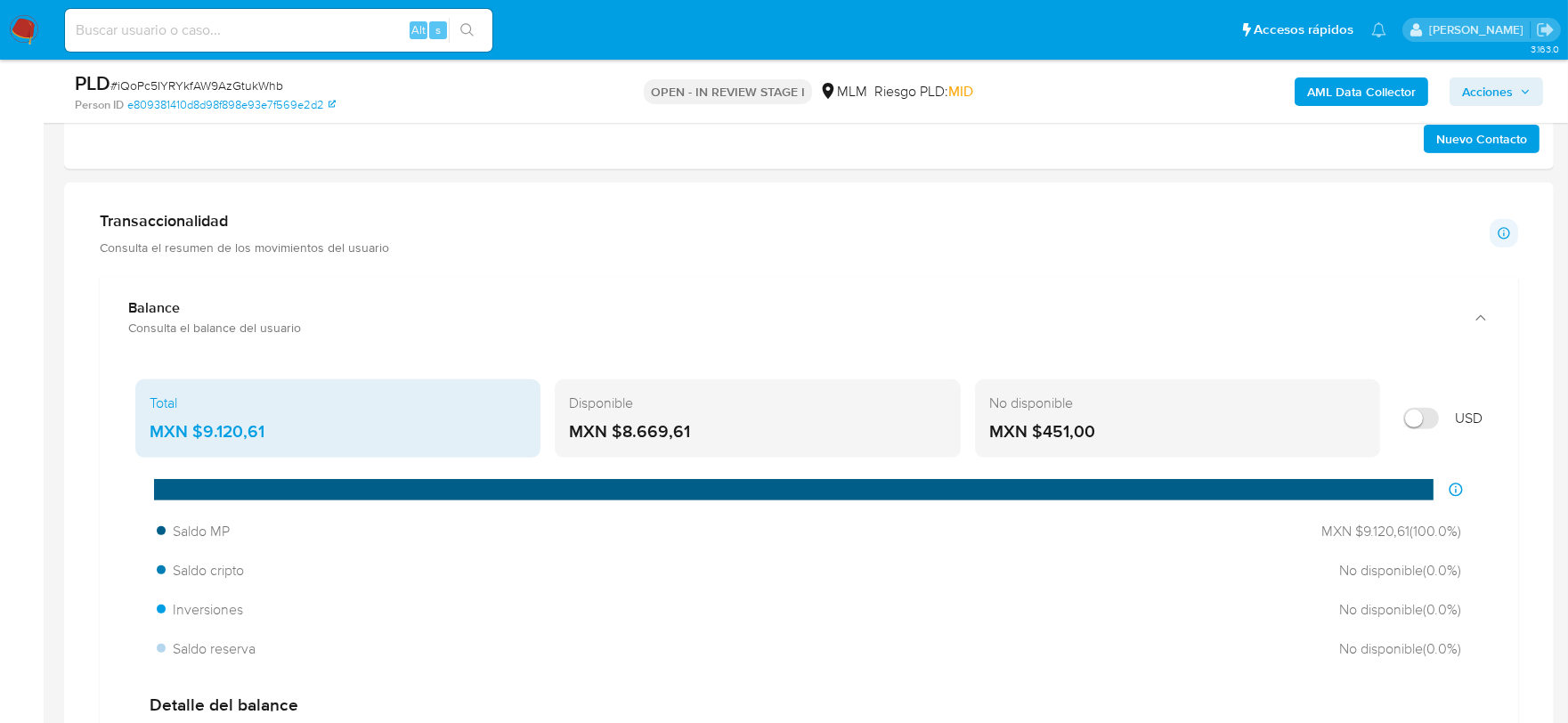
click at [61, 447] on main "3.163.0 Asignado a dgoicochea Asignado el: 08/10/2025 16:58:25 Creado el: 12/09…" at bounding box center [784, 534] width 1568 height 4260
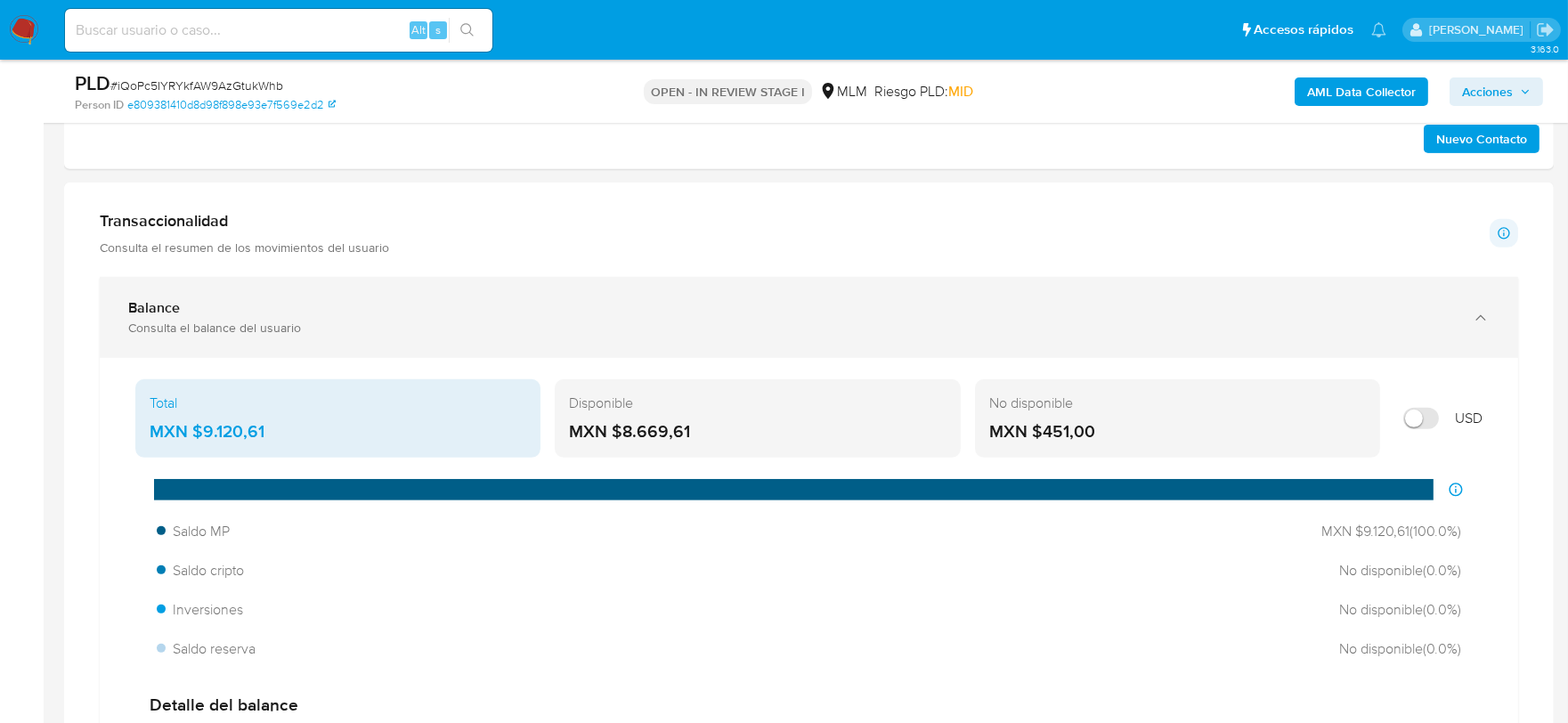
click at [365, 281] on div "Balance Consulta el balance del usuario" at bounding box center [808, 317] width 1419 height 81
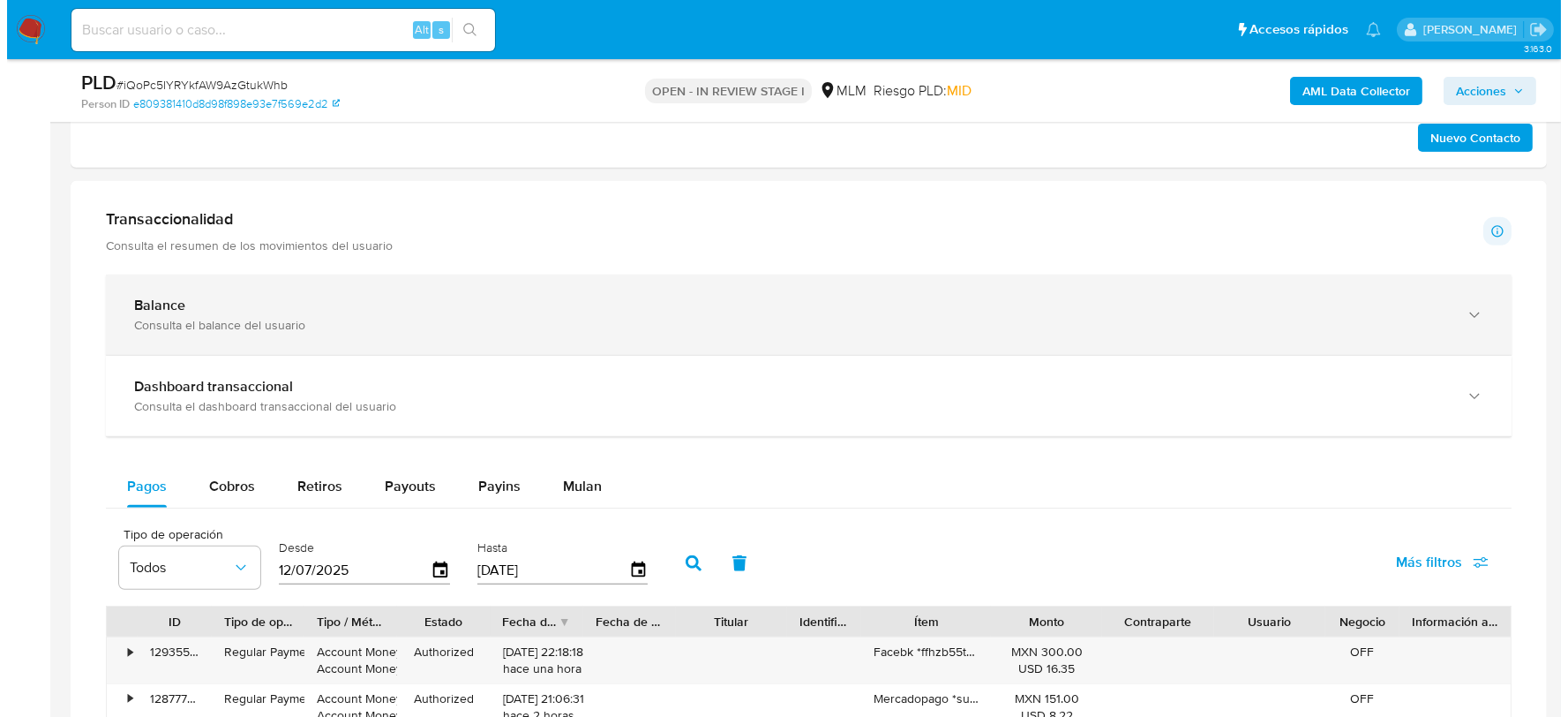
scroll to position [730, 0]
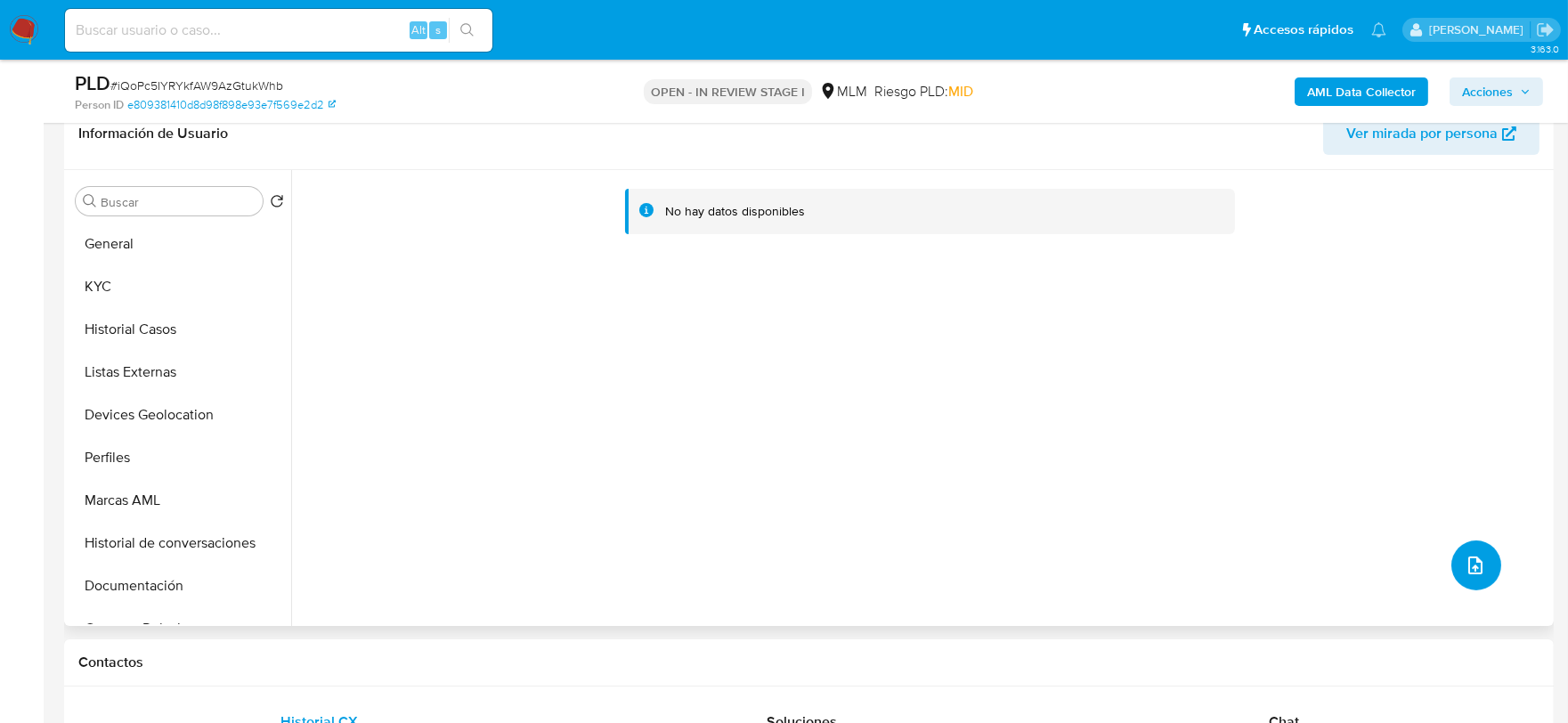
click at [1475, 568] on icon "upload-file" at bounding box center [1476, 565] width 21 height 21
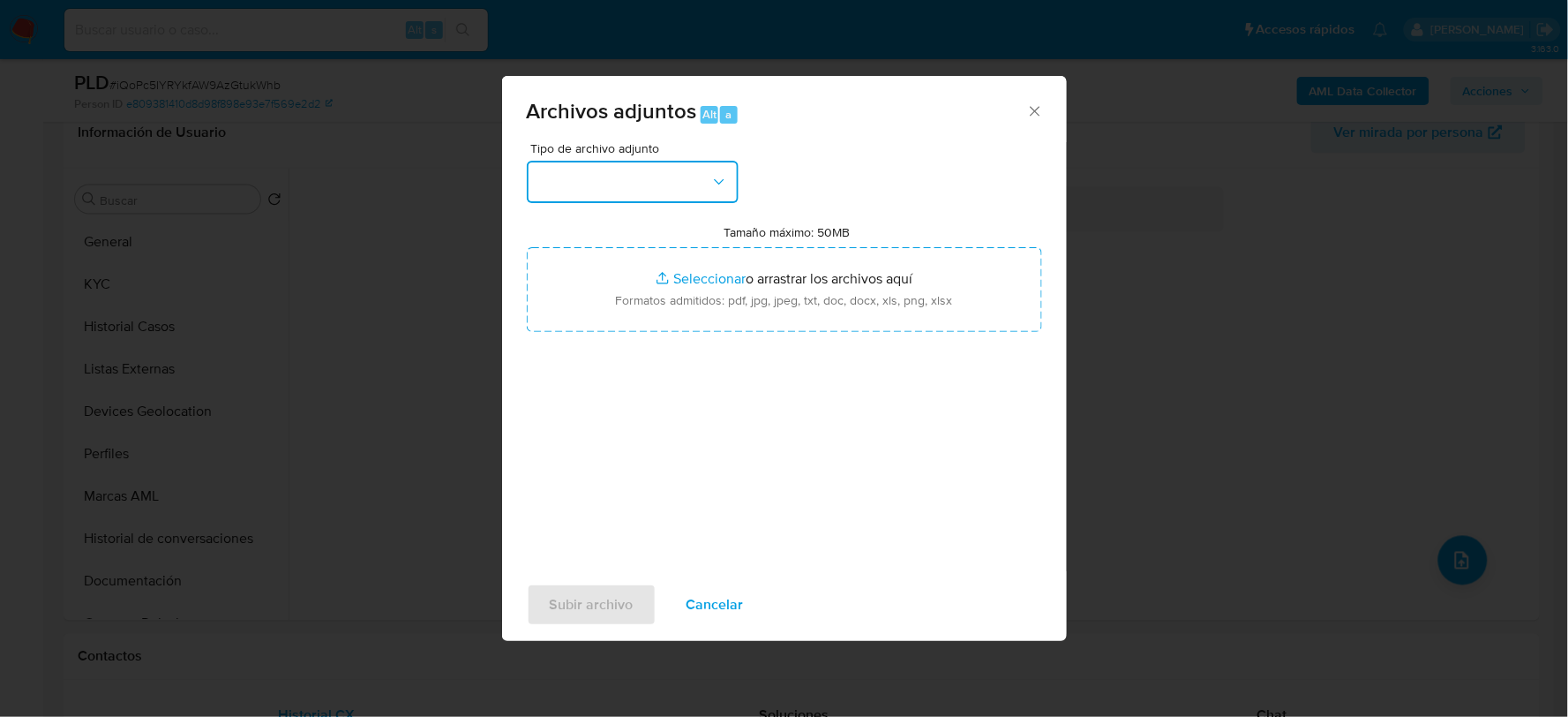
click at [662, 174] on button "button" at bounding box center [633, 182] width 212 height 43
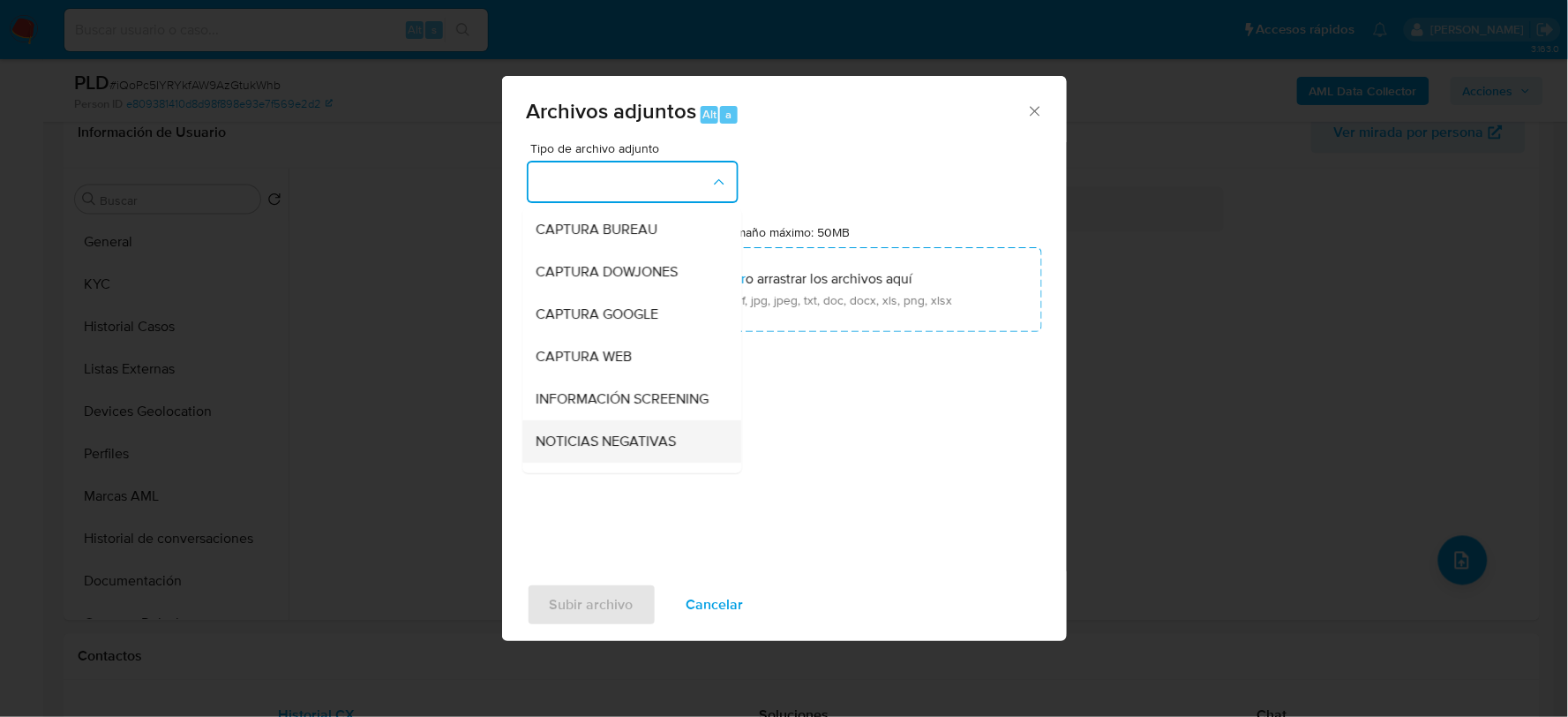
scroll to position [134, 0]
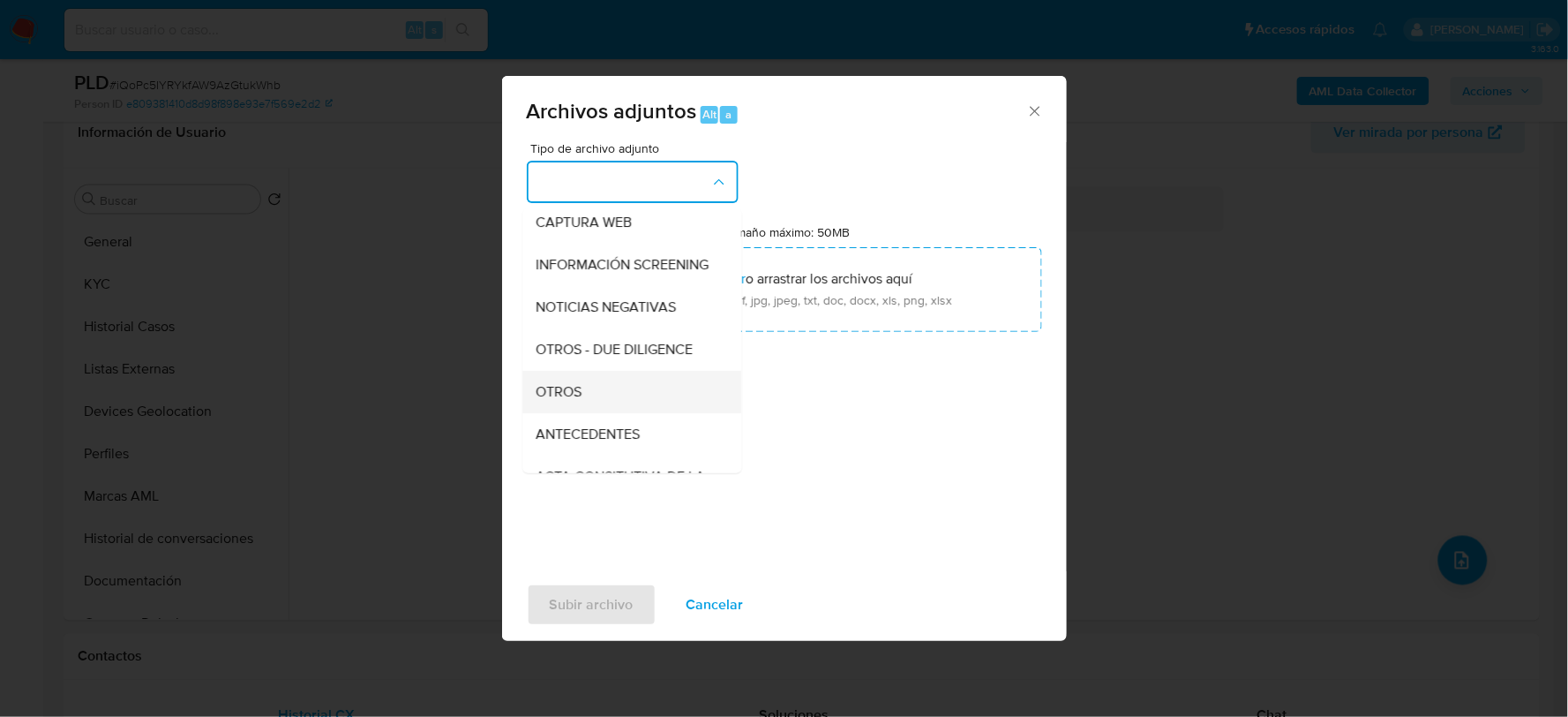
click at [577, 400] on span "OTROS" at bounding box center [559, 391] width 45 height 17
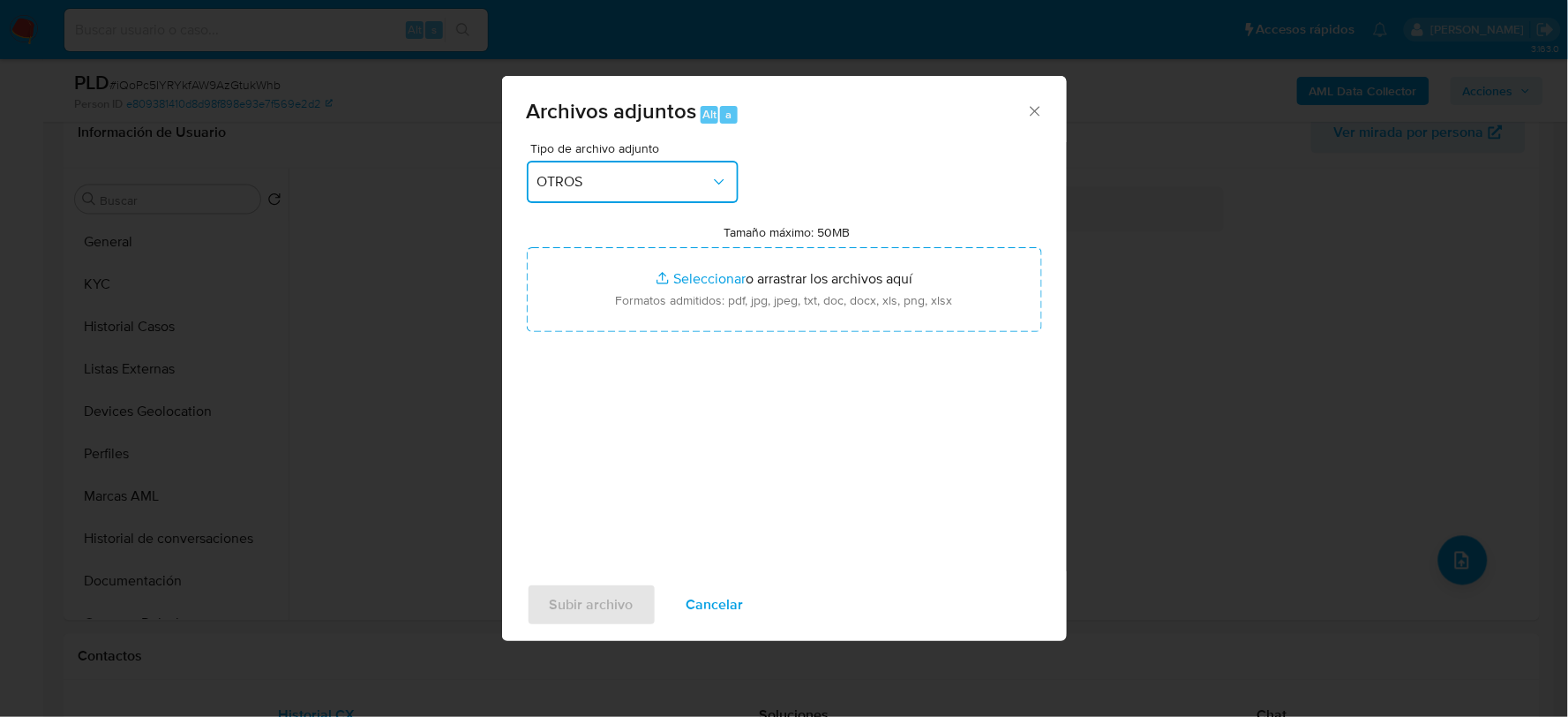
click at [377, 216] on div "Archivos adjuntos Alt a Tipo de archivo adjunto OTROS Tamaño máximo: 50MB Selec…" at bounding box center [784, 358] width 1568 height 717
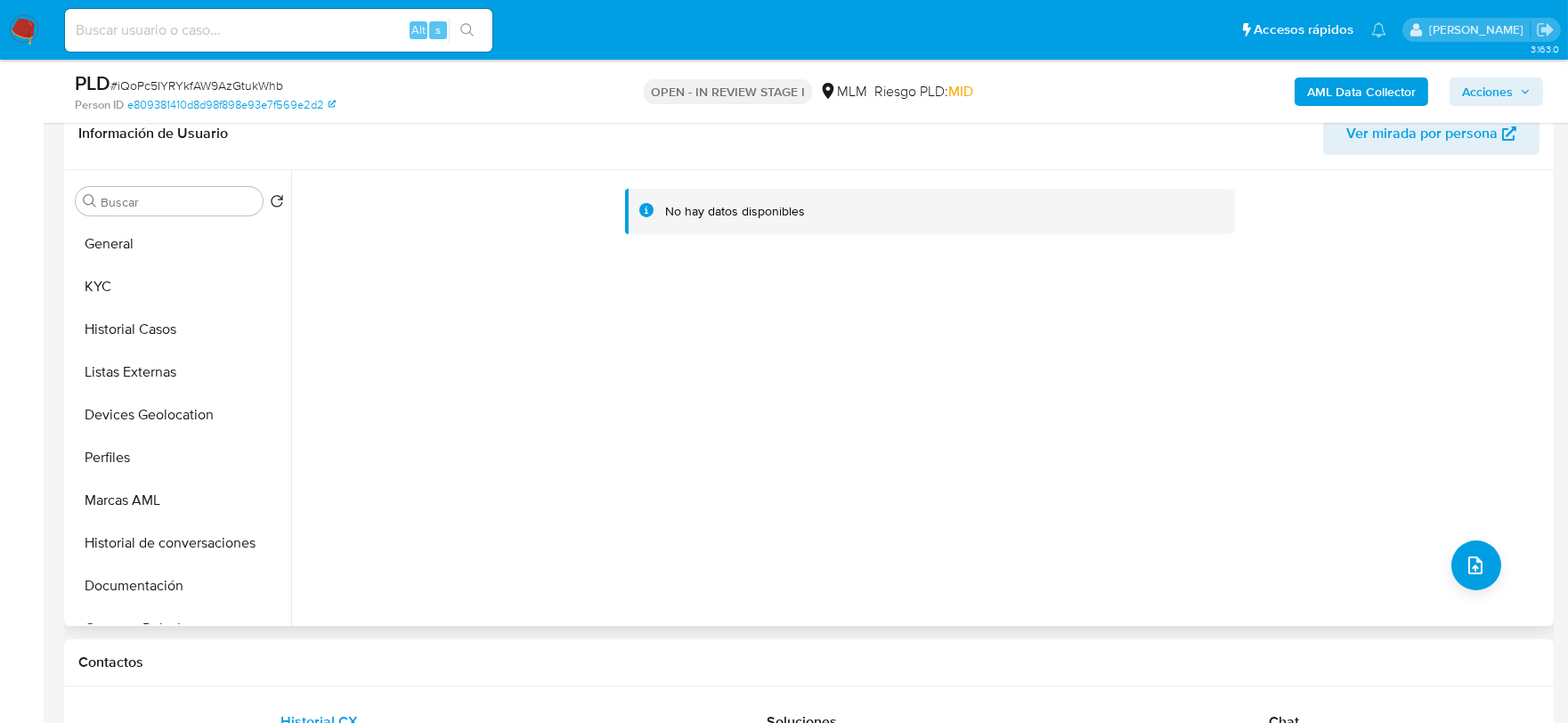
click at [638, 268] on div "No hay datos disponibles" at bounding box center [920, 397] width 1259 height 456
click at [663, 304] on div "No hay datos disponibles" at bounding box center [920, 397] width 1259 height 456
click at [664, 306] on div "No hay datos disponibles" at bounding box center [920, 397] width 1259 height 456
click at [1464, 580] on button "upload-file" at bounding box center [1476, 565] width 50 height 50
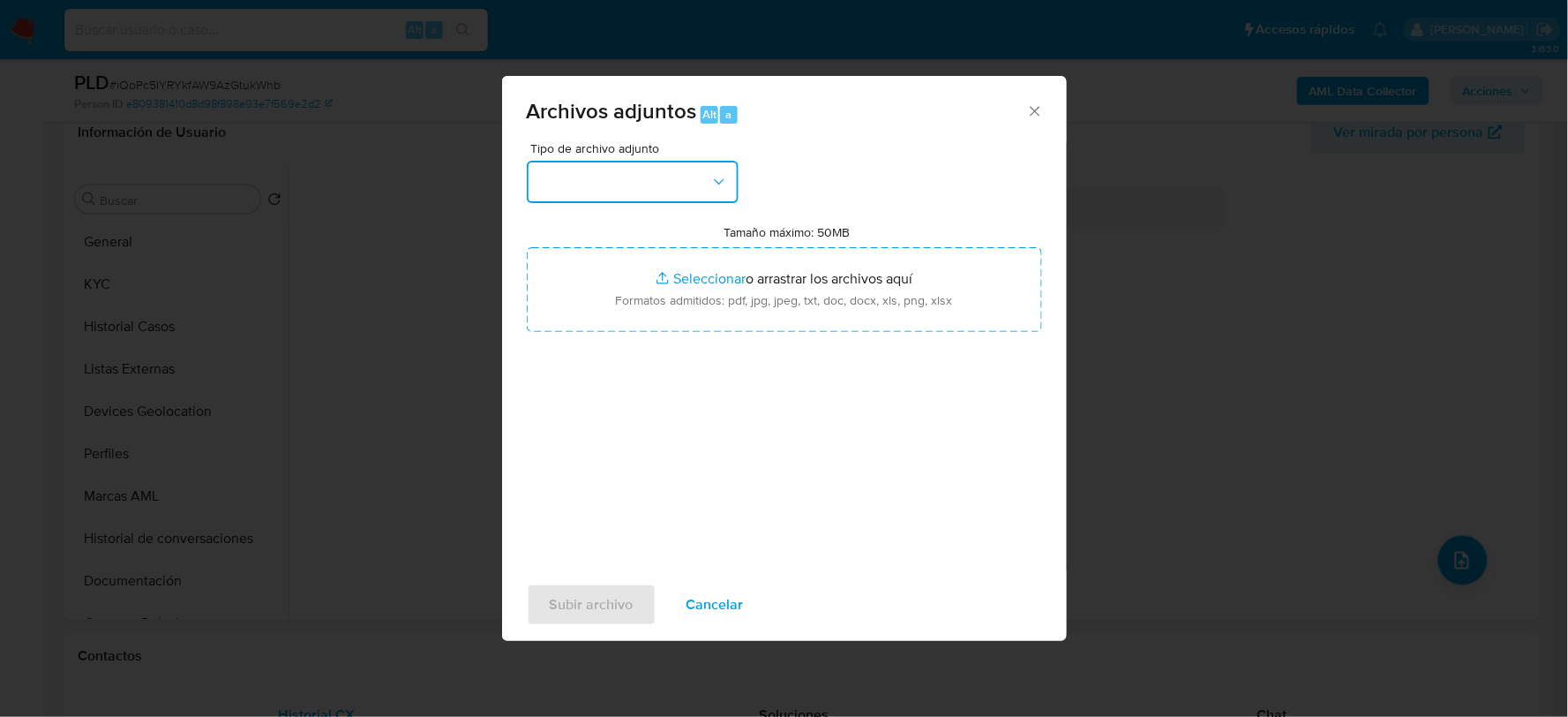
click at [561, 169] on button "button" at bounding box center [633, 182] width 212 height 43
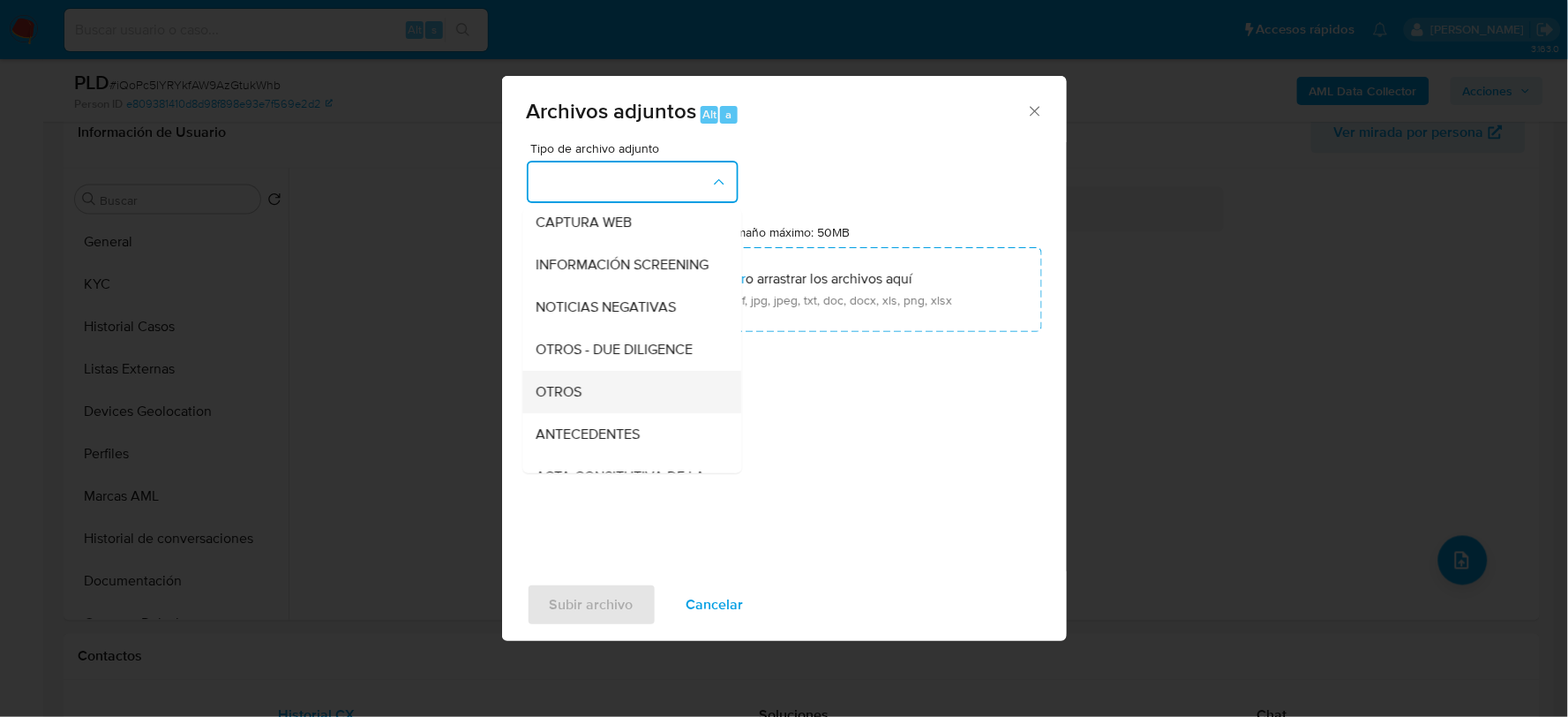
click at [550, 400] on span "OTROS" at bounding box center [559, 391] width 45 height 17
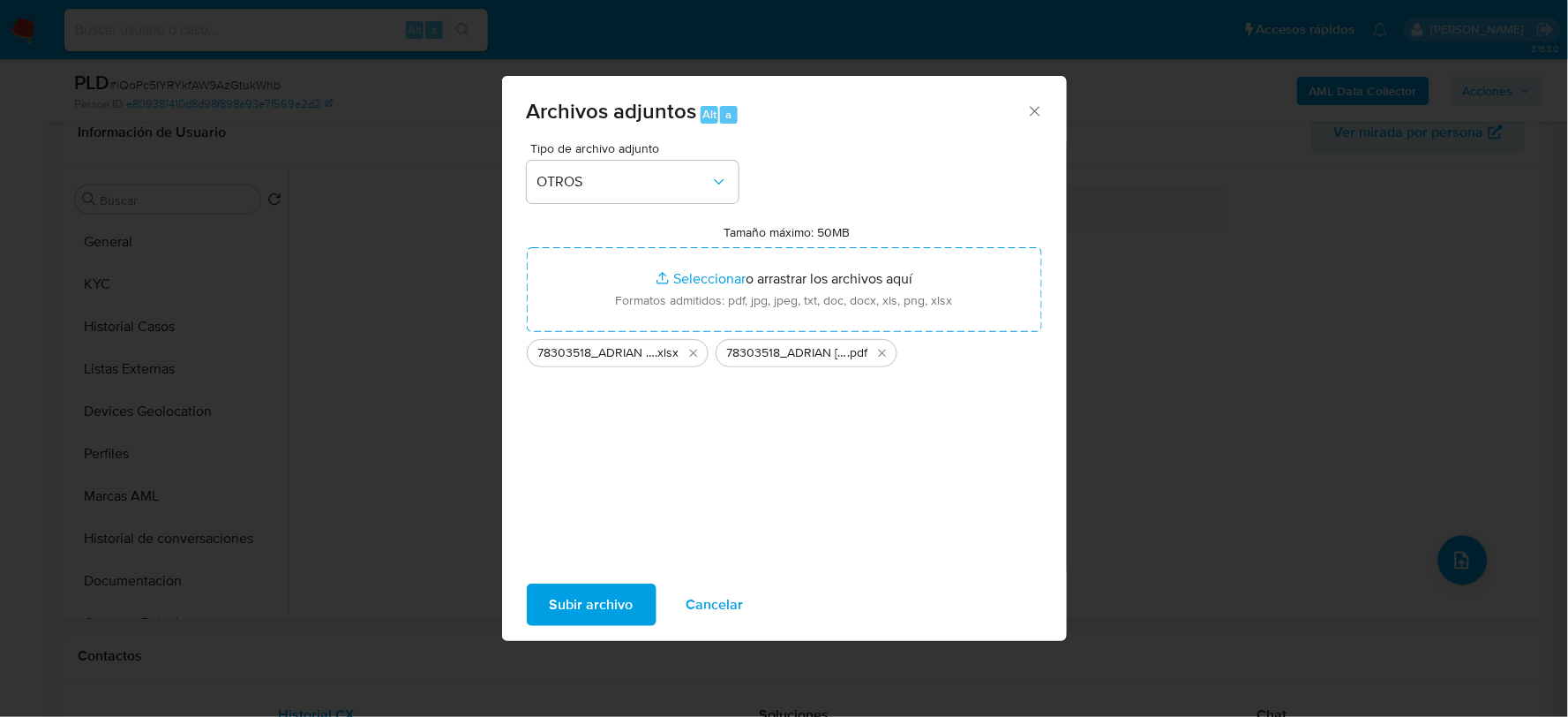
click at [636, 596] on button "Subir archivo" at bounding box center [592, 605] width 130 height 43
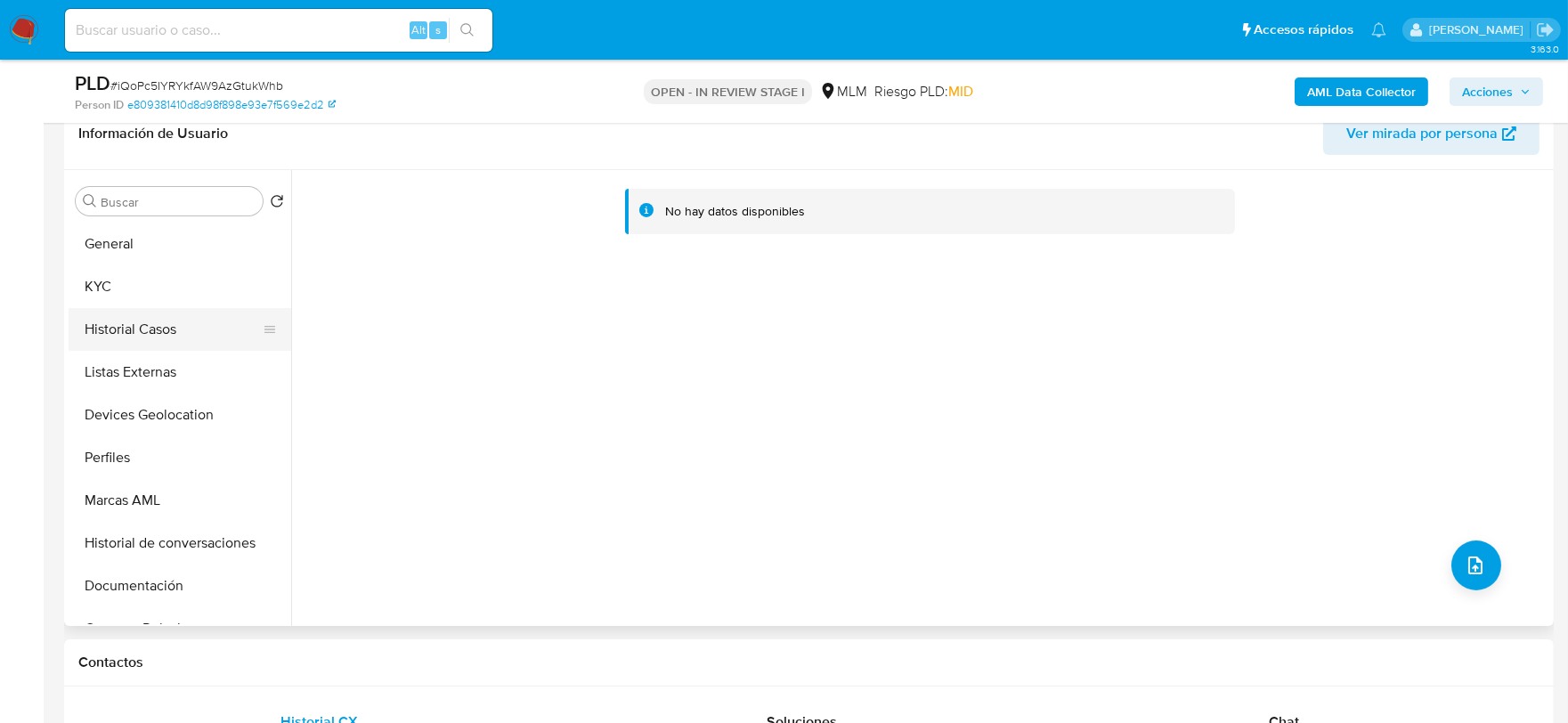
click at [174, 321] on button "Historial Casos" at bounding box center [172, 330] width 208 height 43
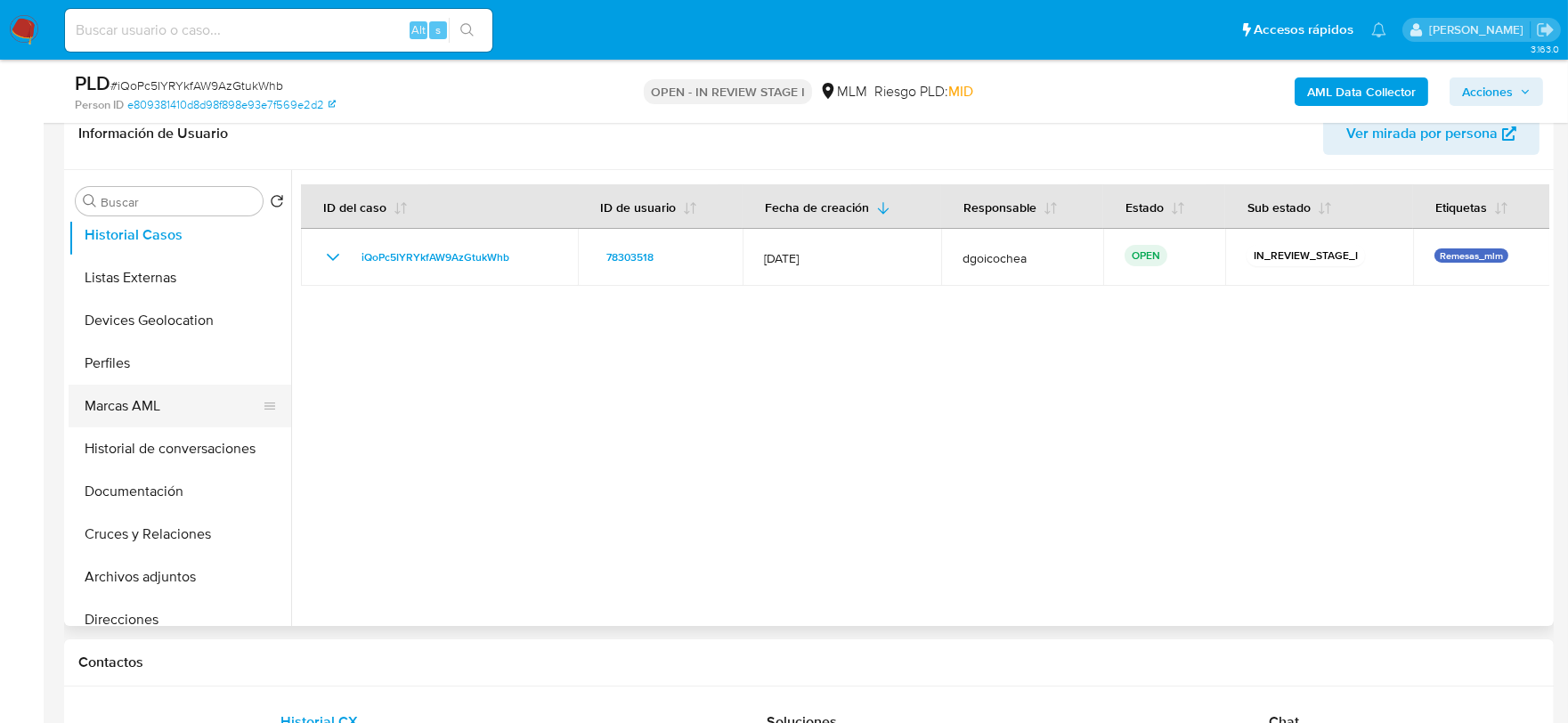
scroll to position [297, 0]
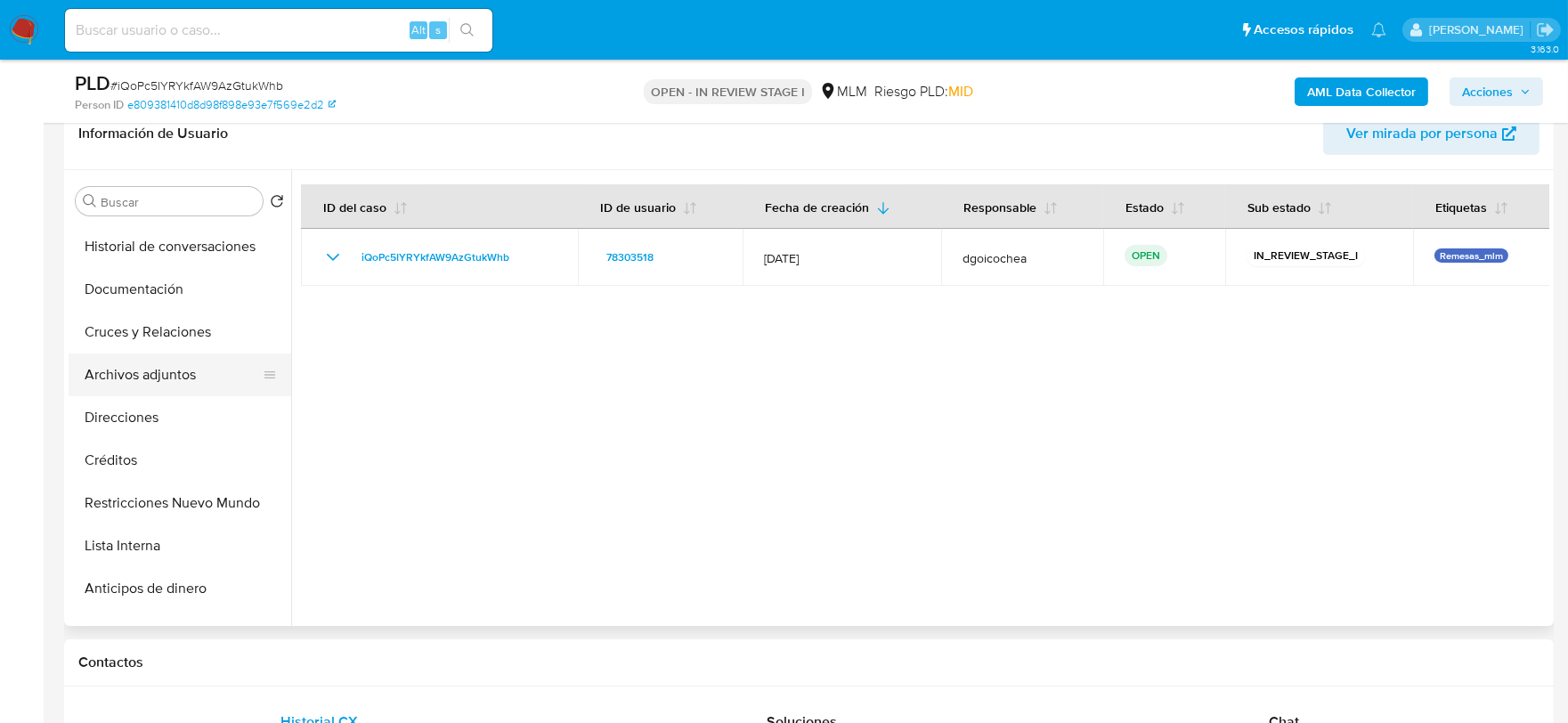
click at [153, 371] on button "Archivos adjuntos" at bounding box center [172, 375] width 208 height 43
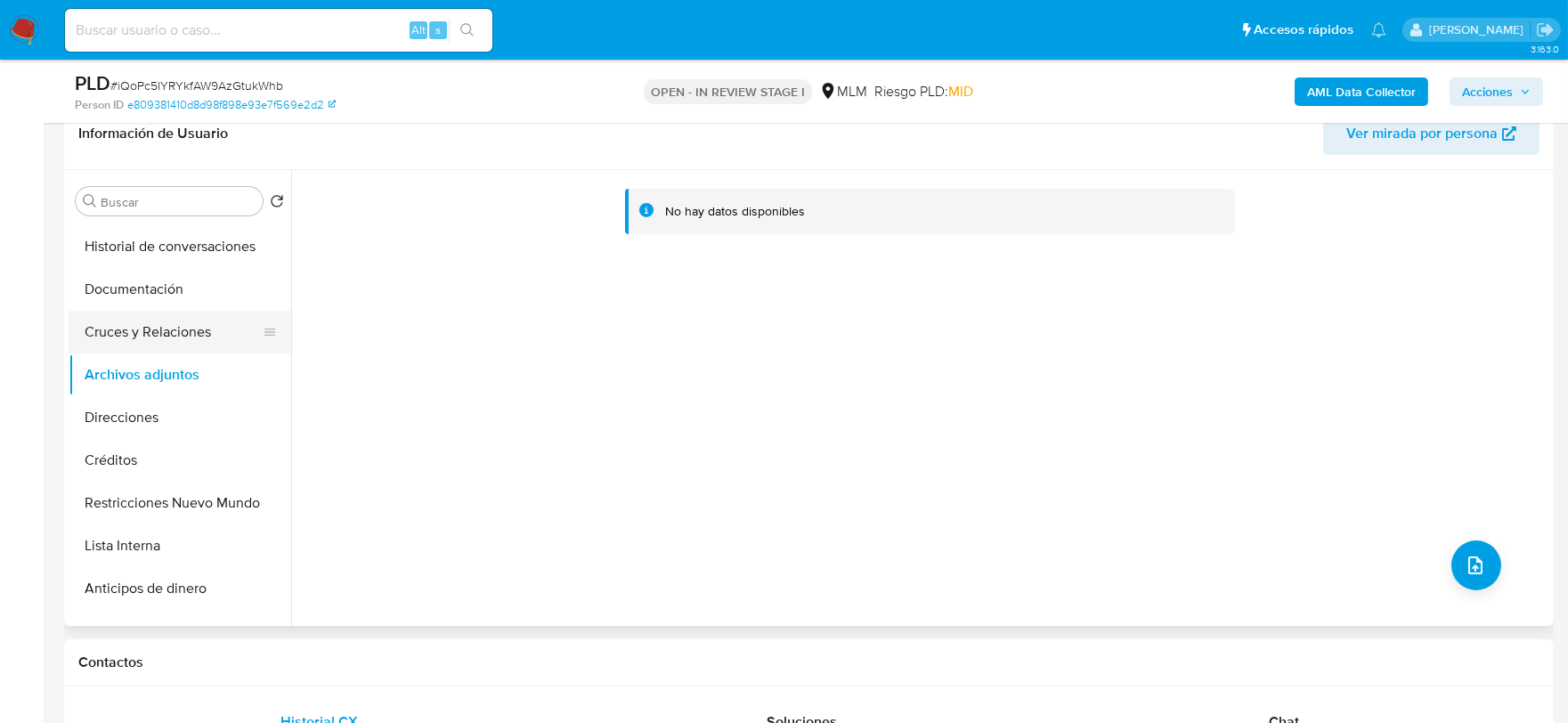
click at [123, 324] on button "Cruces y Relaciones" at bounding box center [172, 332] width 208 height 43
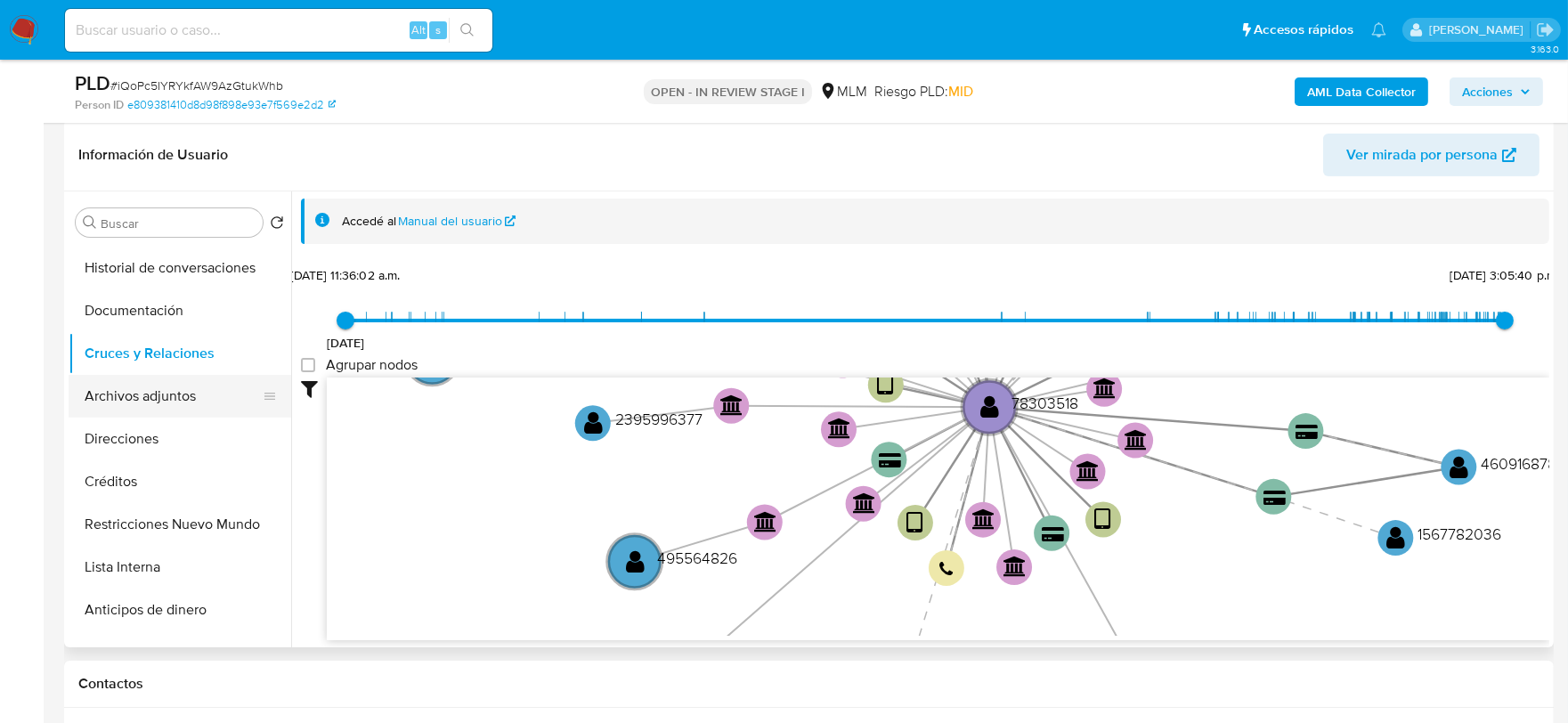
click at [144, 386] on button "Archivos adjuntos" at bounding box center [172, 396] width 208 height 43
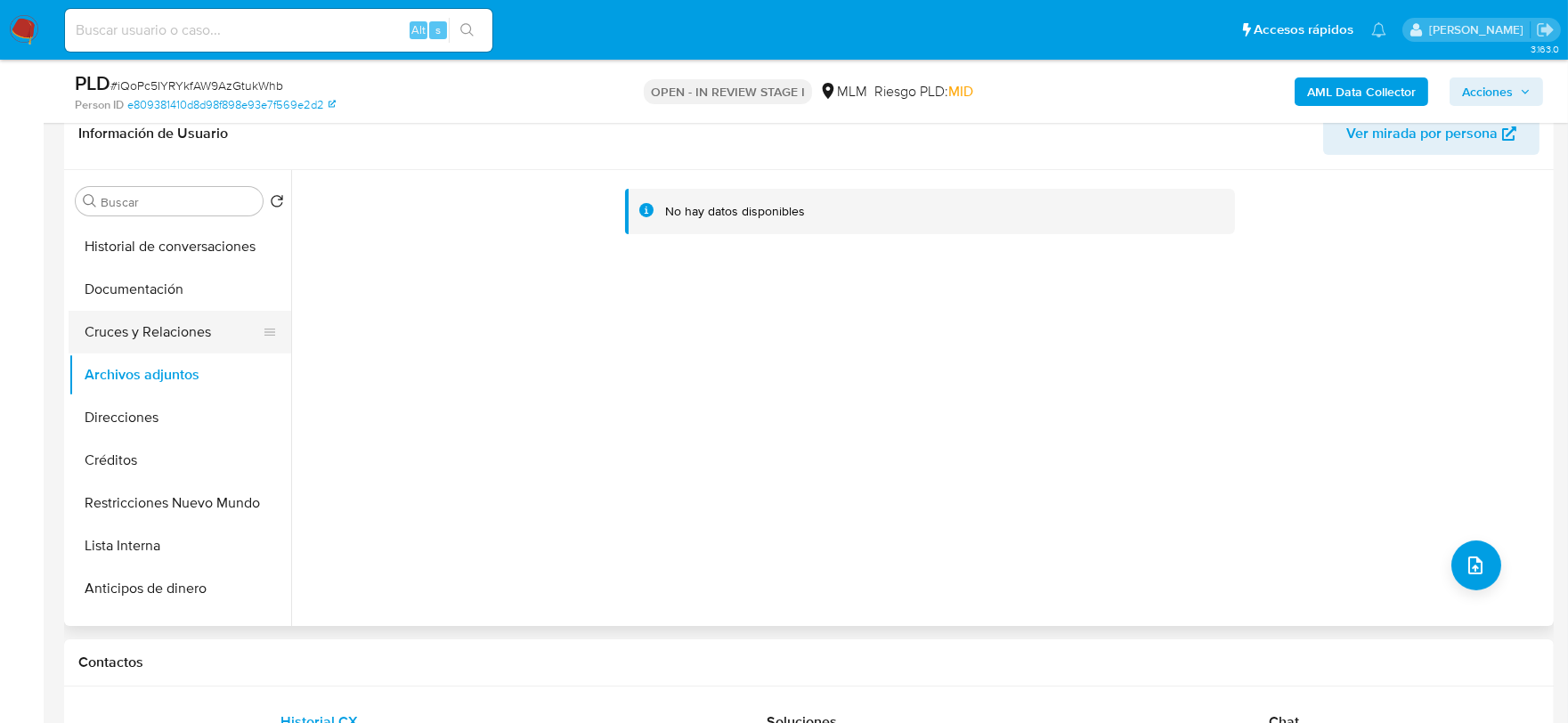
click at [137, 333] on button "Cruces y Relaciones" at bounding box center [172, 332] width 208 height 43
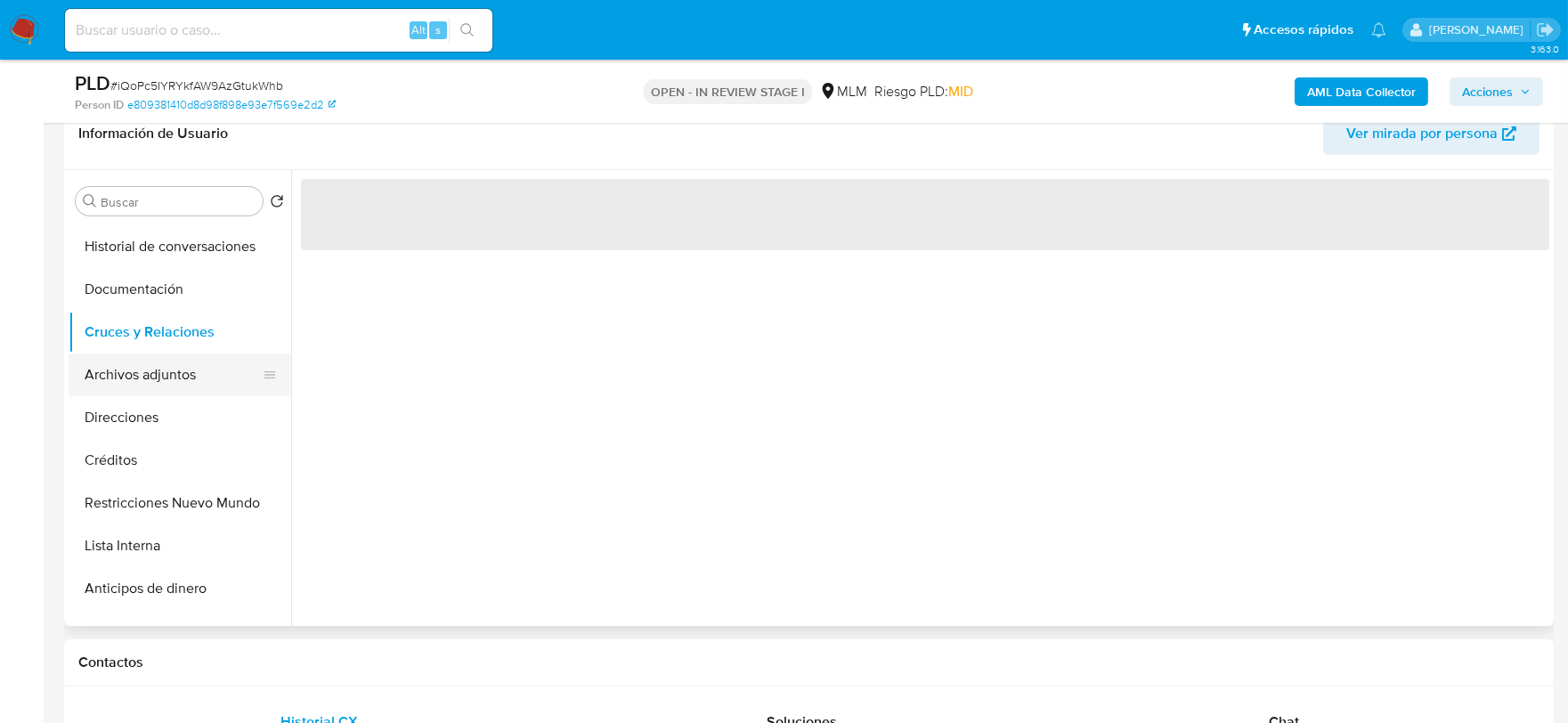
click at [165, 376] on button "Archivos adjuntos" at bounding box center [172, 375] width 208 height 43
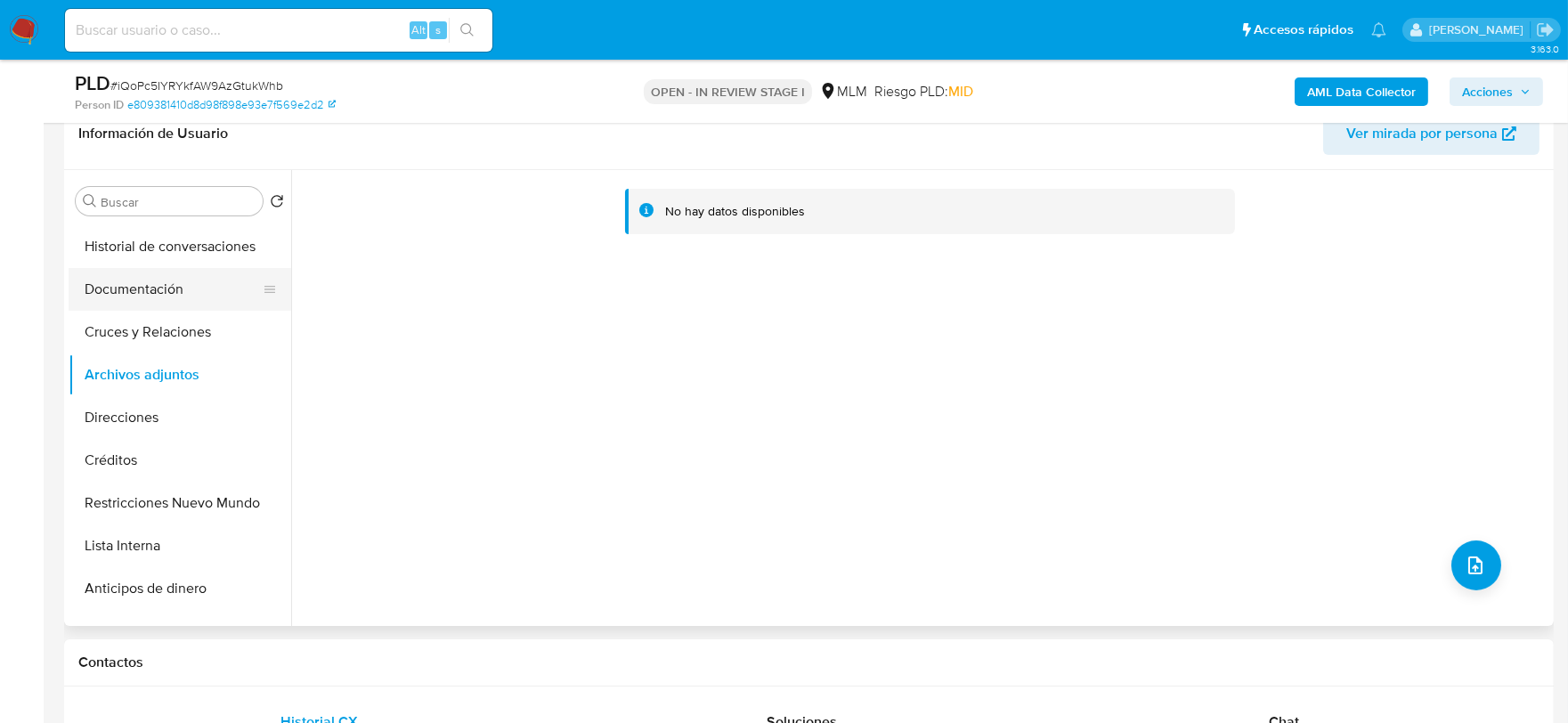
click at [179, 289] on button "Documentación" at bounding box center [172, 290] width 208 height 43
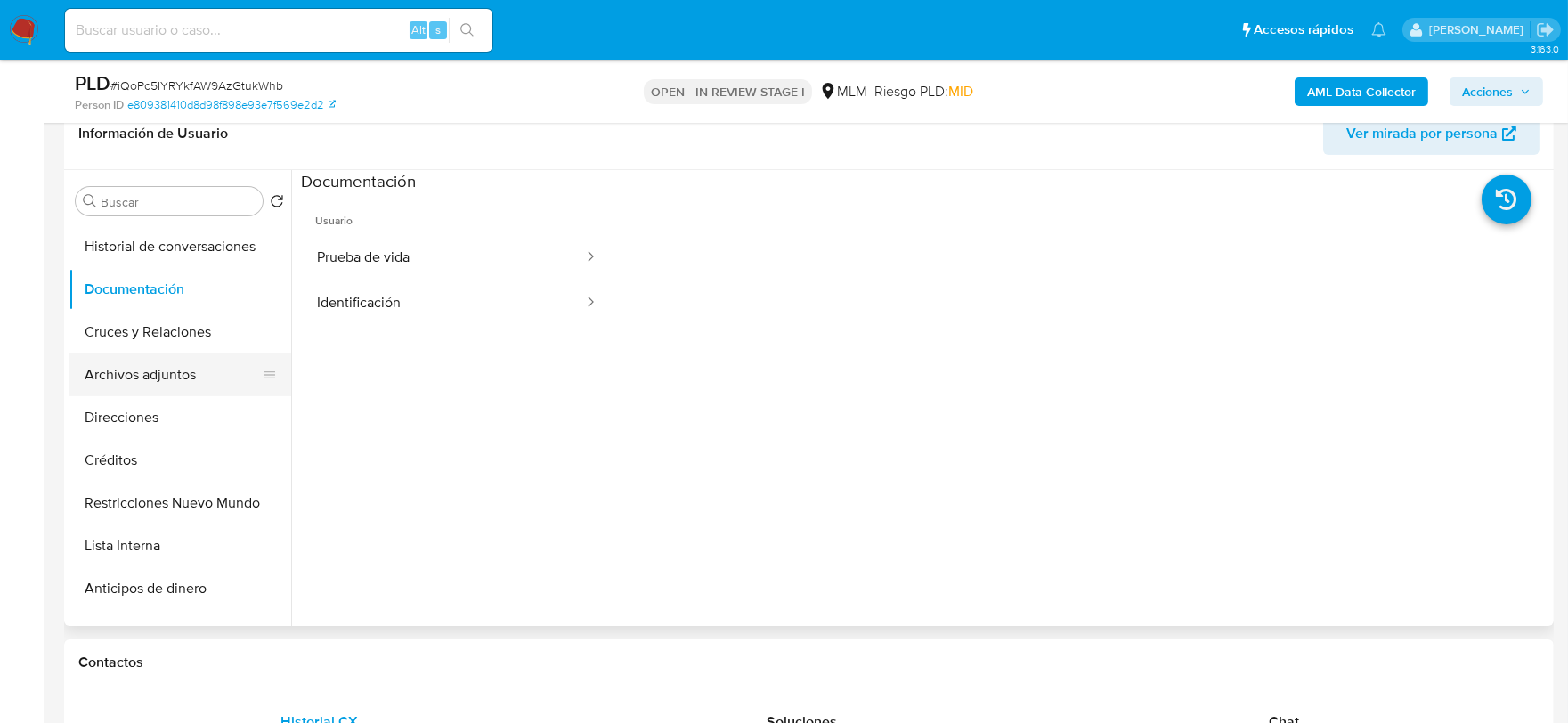
click at [166, 367] on button "Archivos adjuntos" at bounding box center [172, 375] width 208 height 43
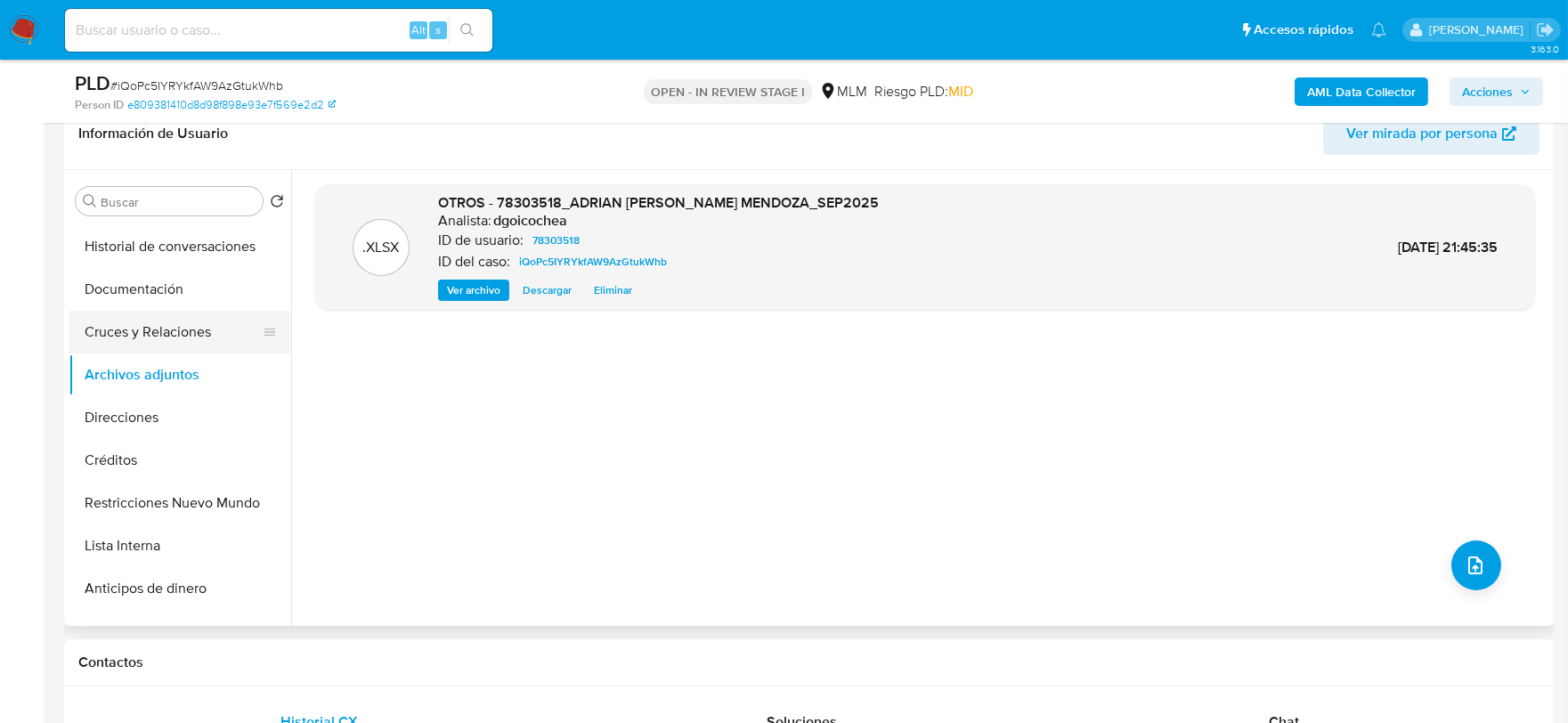
click at [187, 342] on button "Cruces y Relaciones" at bounding box center [172, 332] width 208 height 43
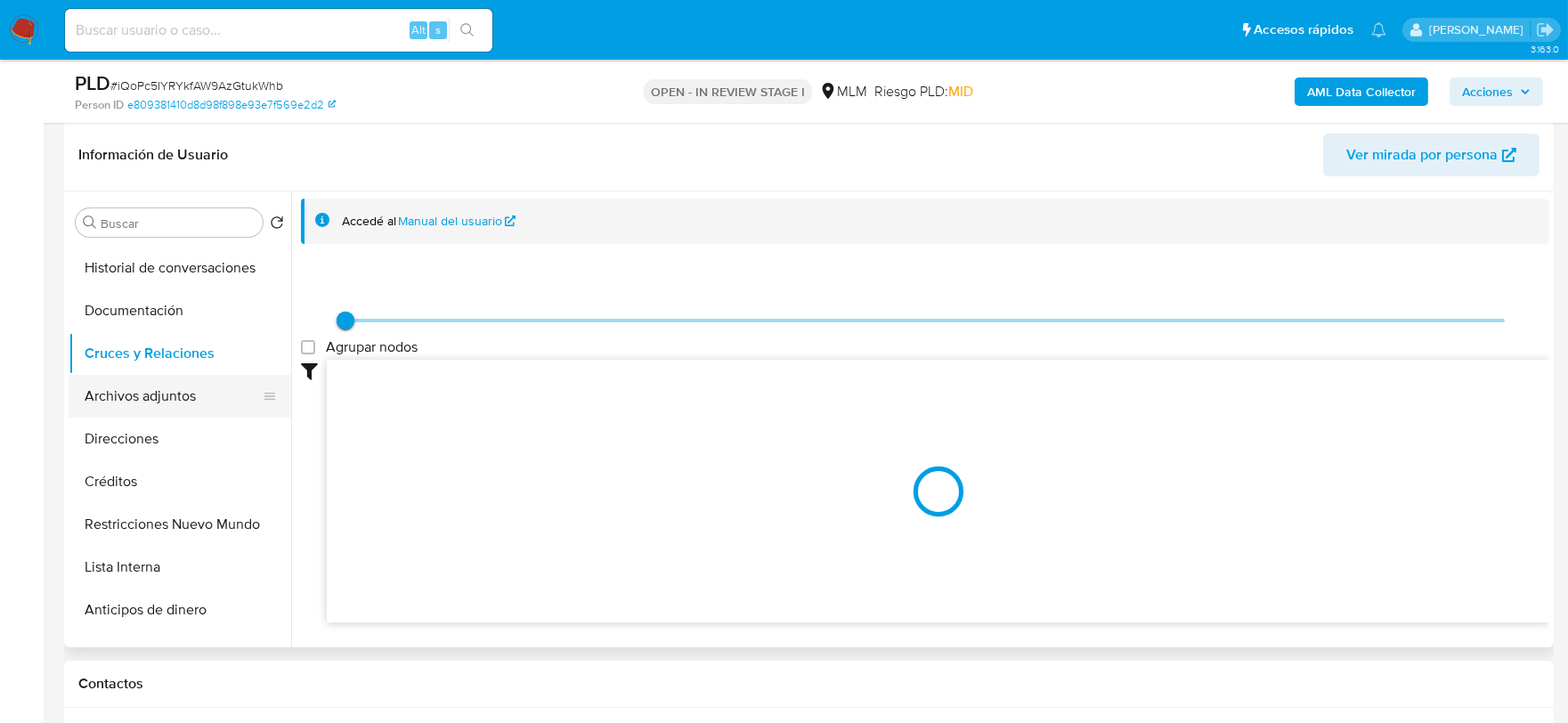
click at [182, 375] on button "Archivos adjuntos" at bounding box center [172, 396] width 208 height 43
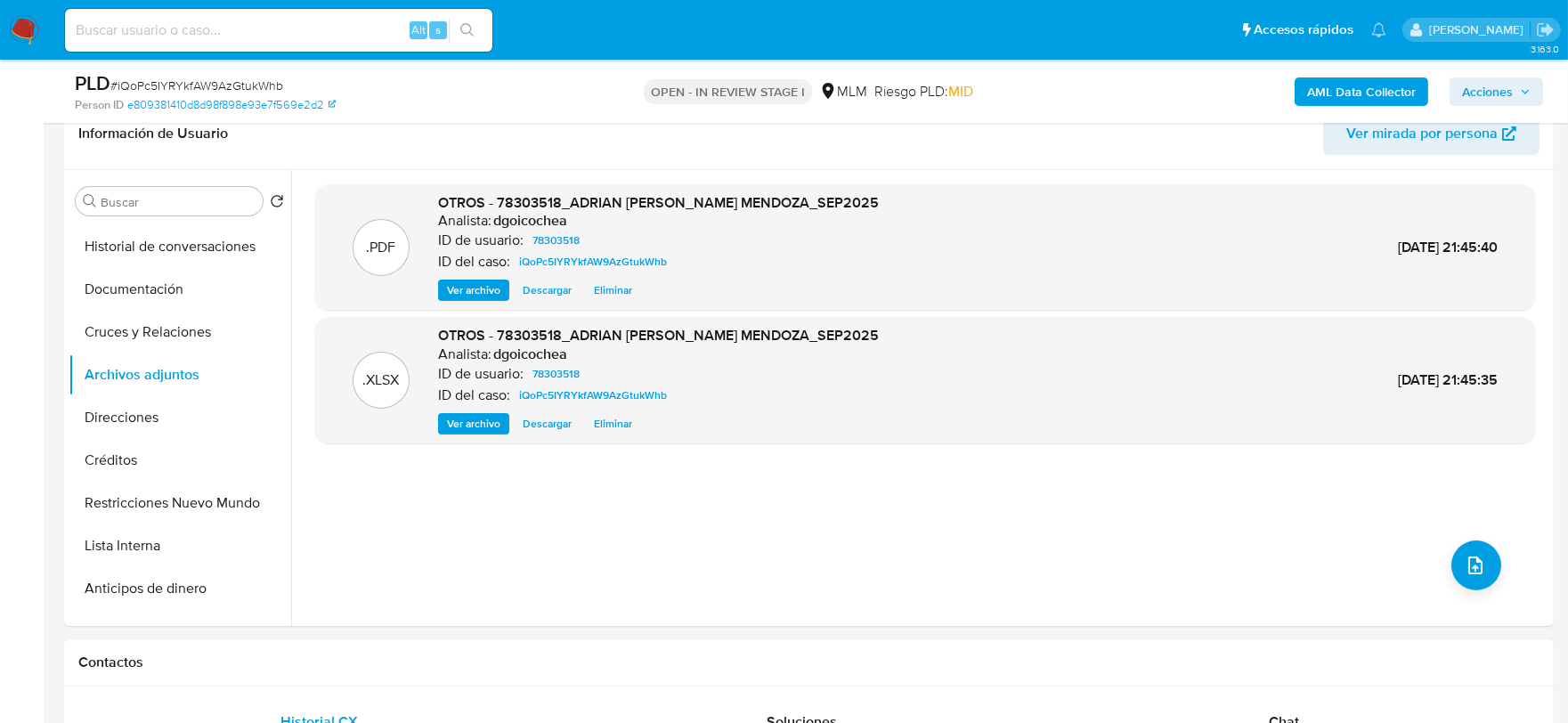
click at [1499, 81] on span "Acciones" at bounding box center [1488, 91] width 51 height 28
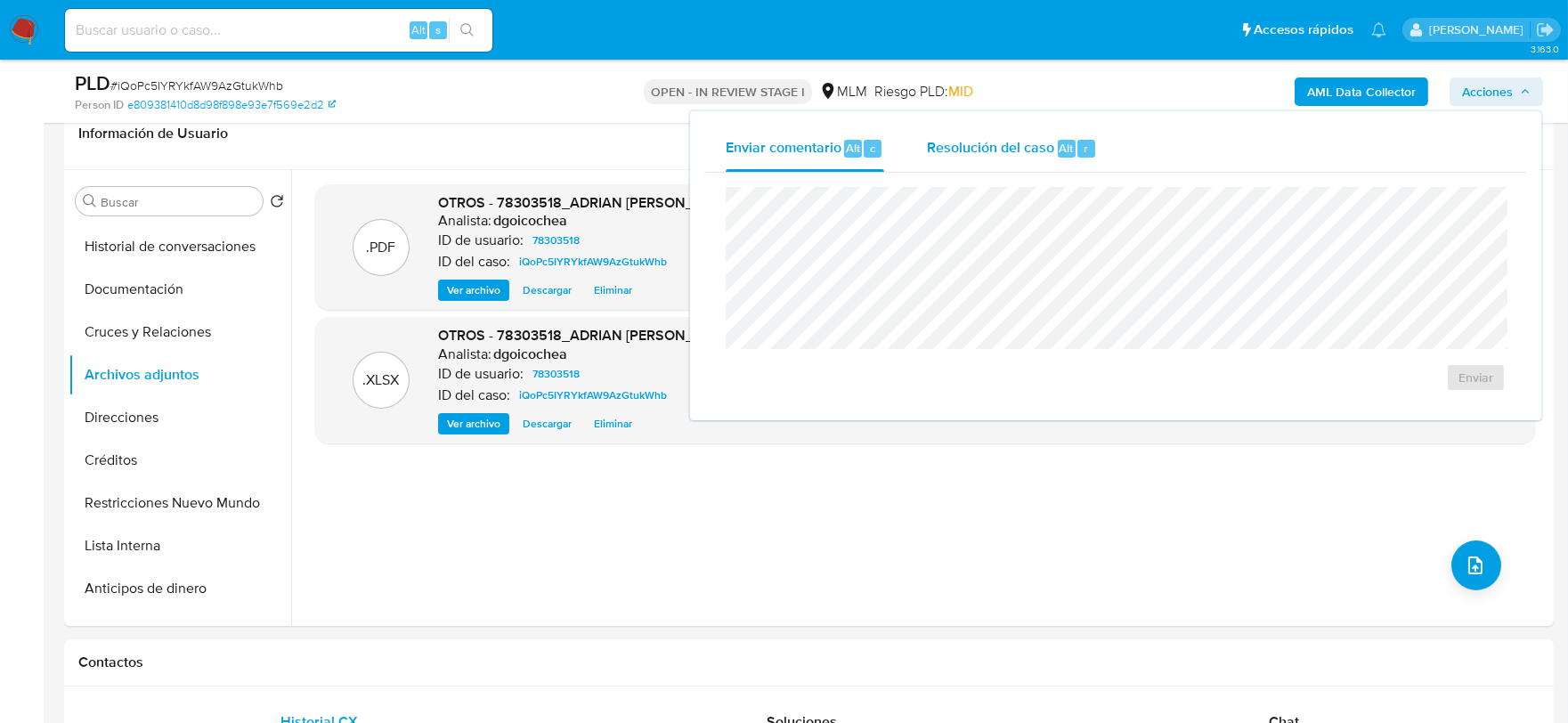
click at [948, 154] on span "Resolución del caso" at bounding box center [991, 146] width 127 height 20
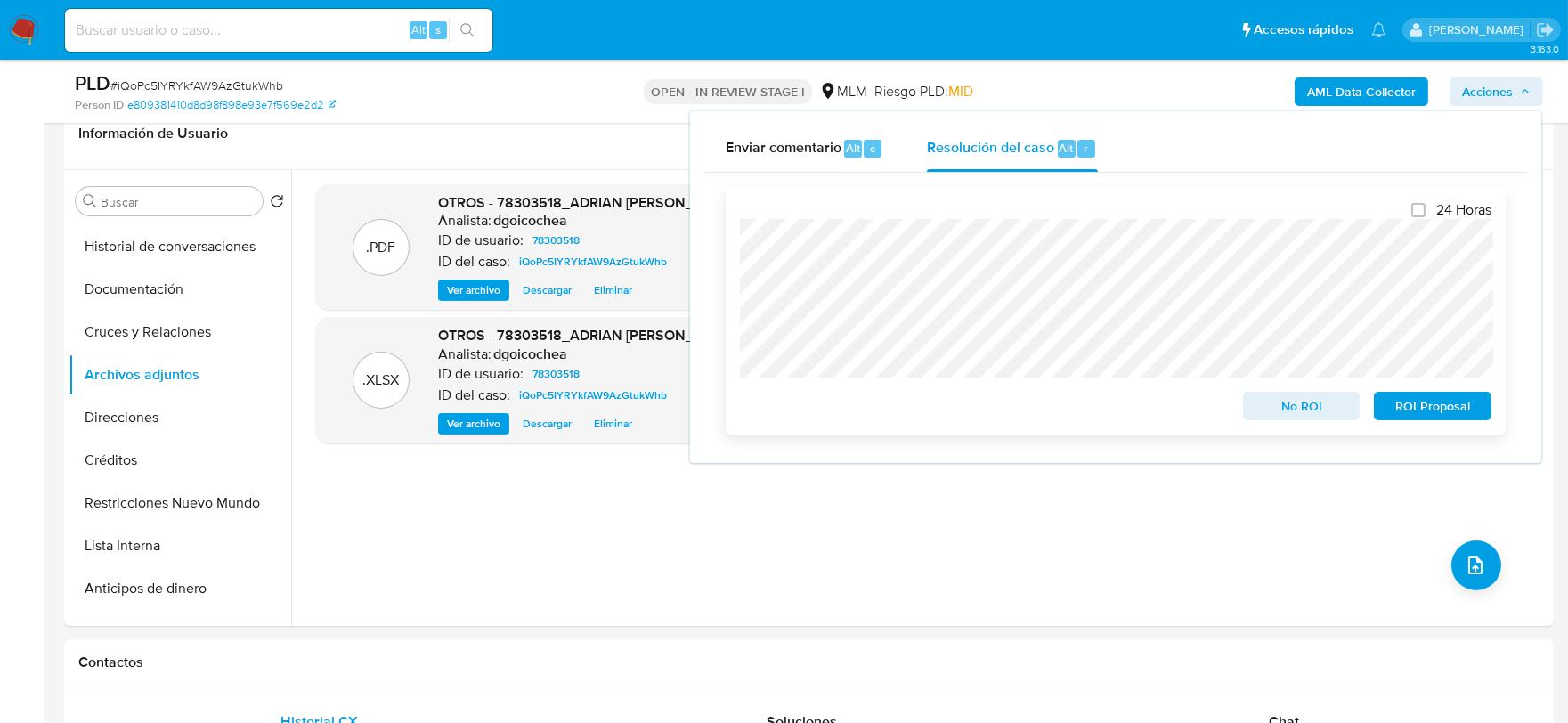
click at [1295, 399] on span "No ROI" at bounding box center [1301, 406] width 93 height 25
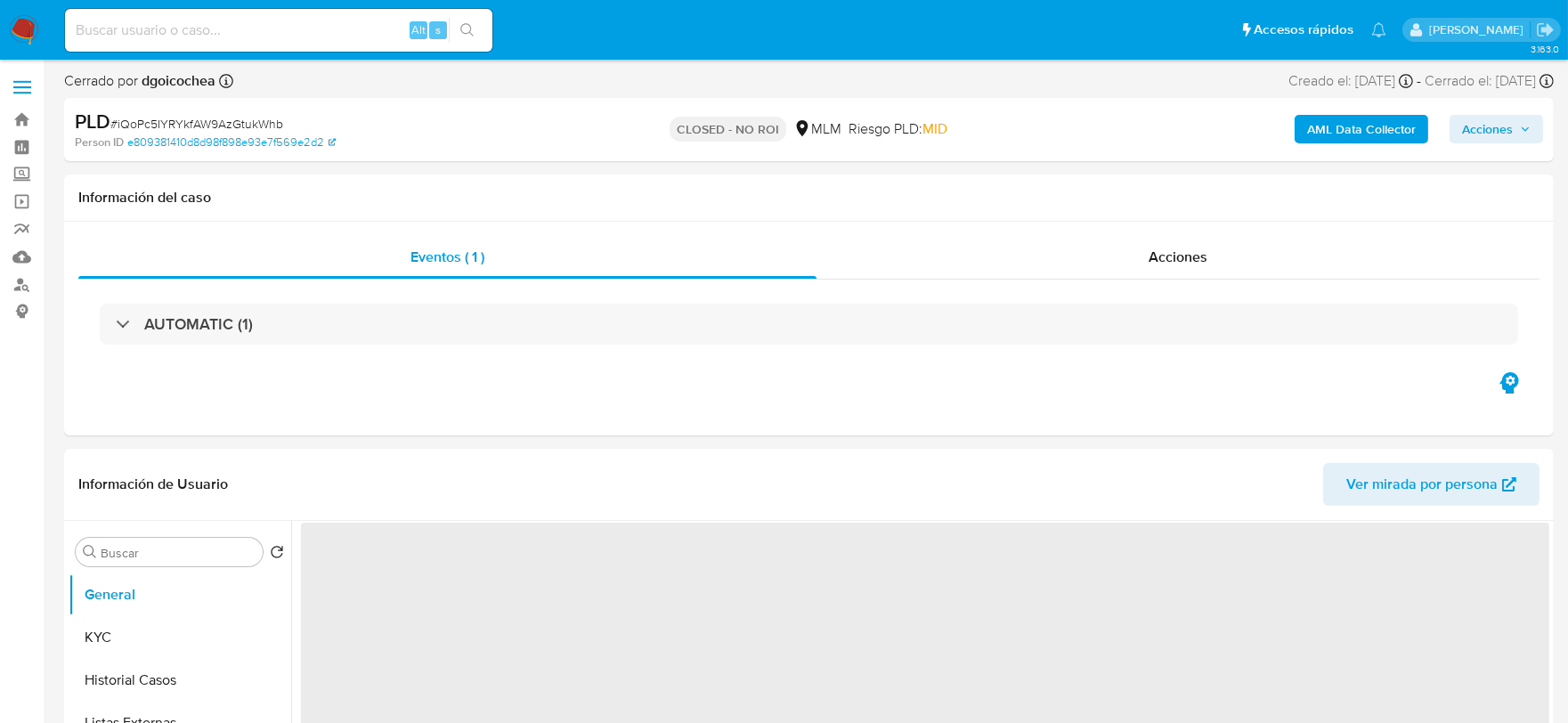
select select "10"
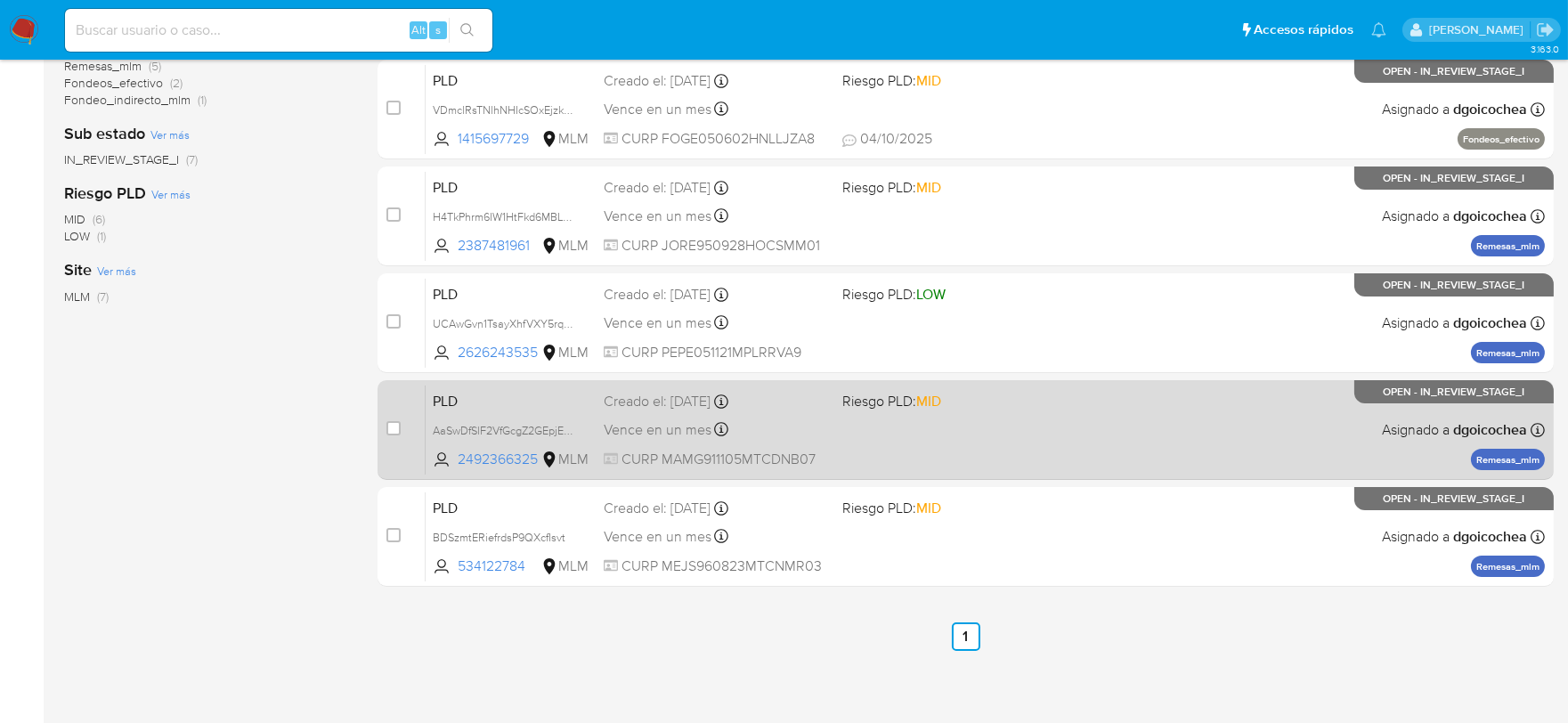
scroll to position [424, 0]
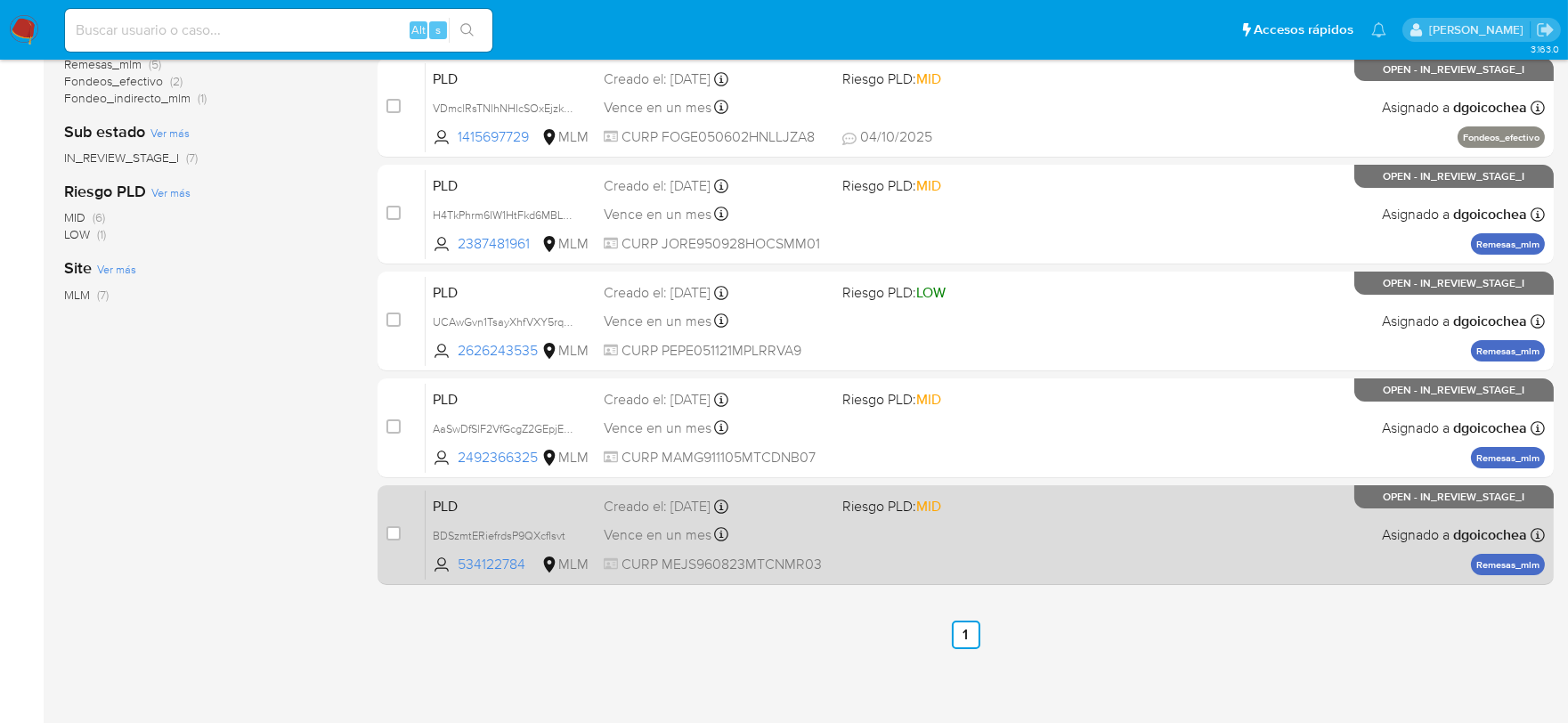
click at [433, 507] on span "PLD" at bounding box center [511, 504] width 157 height 23
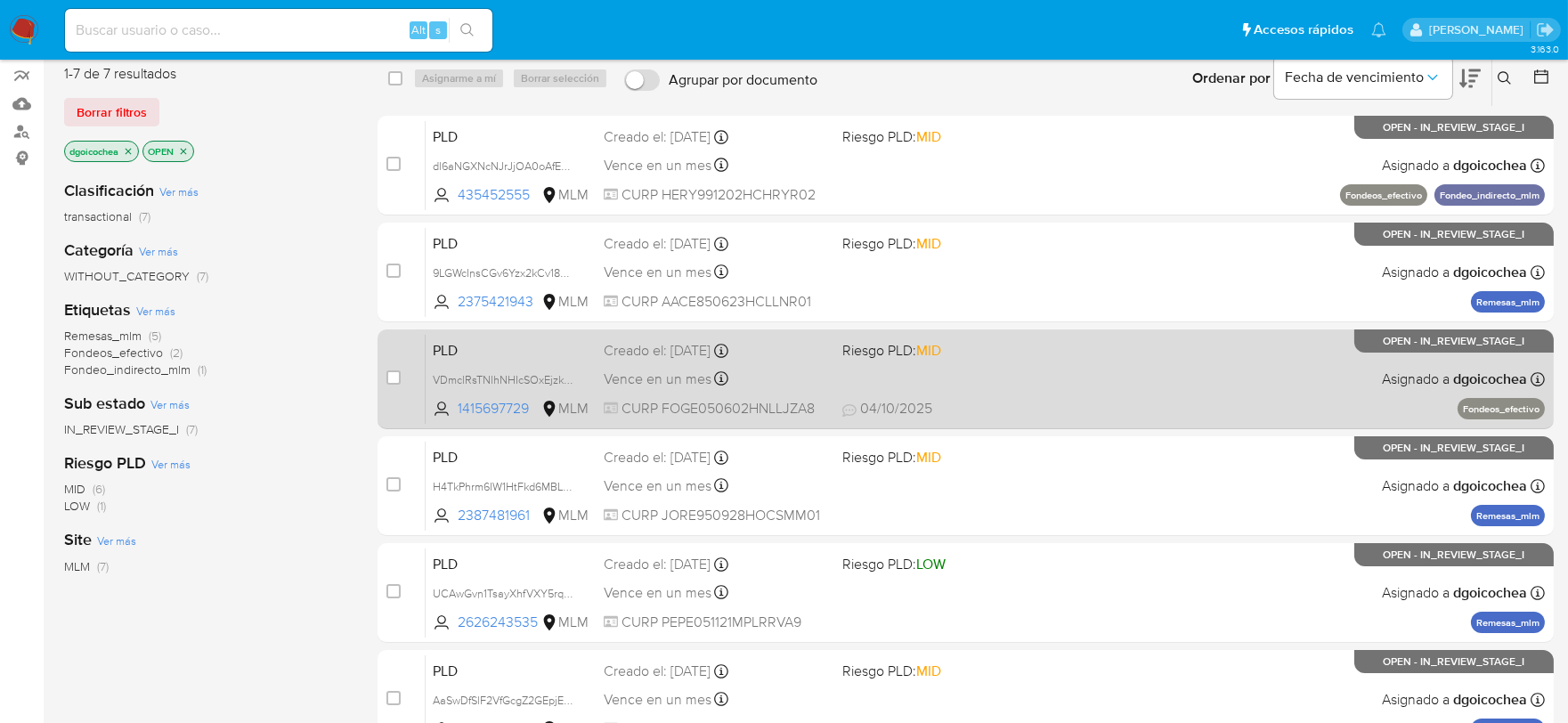
scroll to position [128, 0]
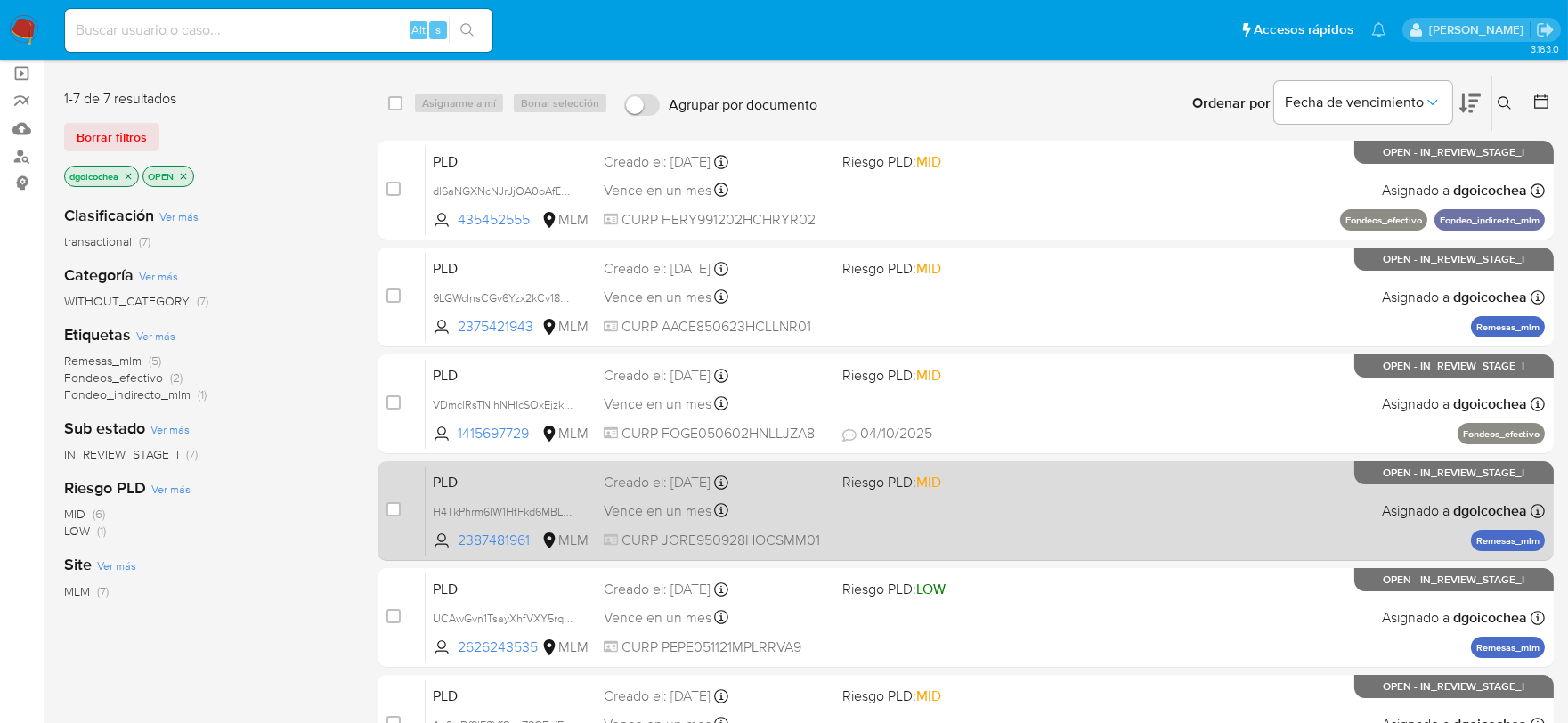
click at [443, 481] on span "PLD" at bounding box center [511, 481] width 157 height 23
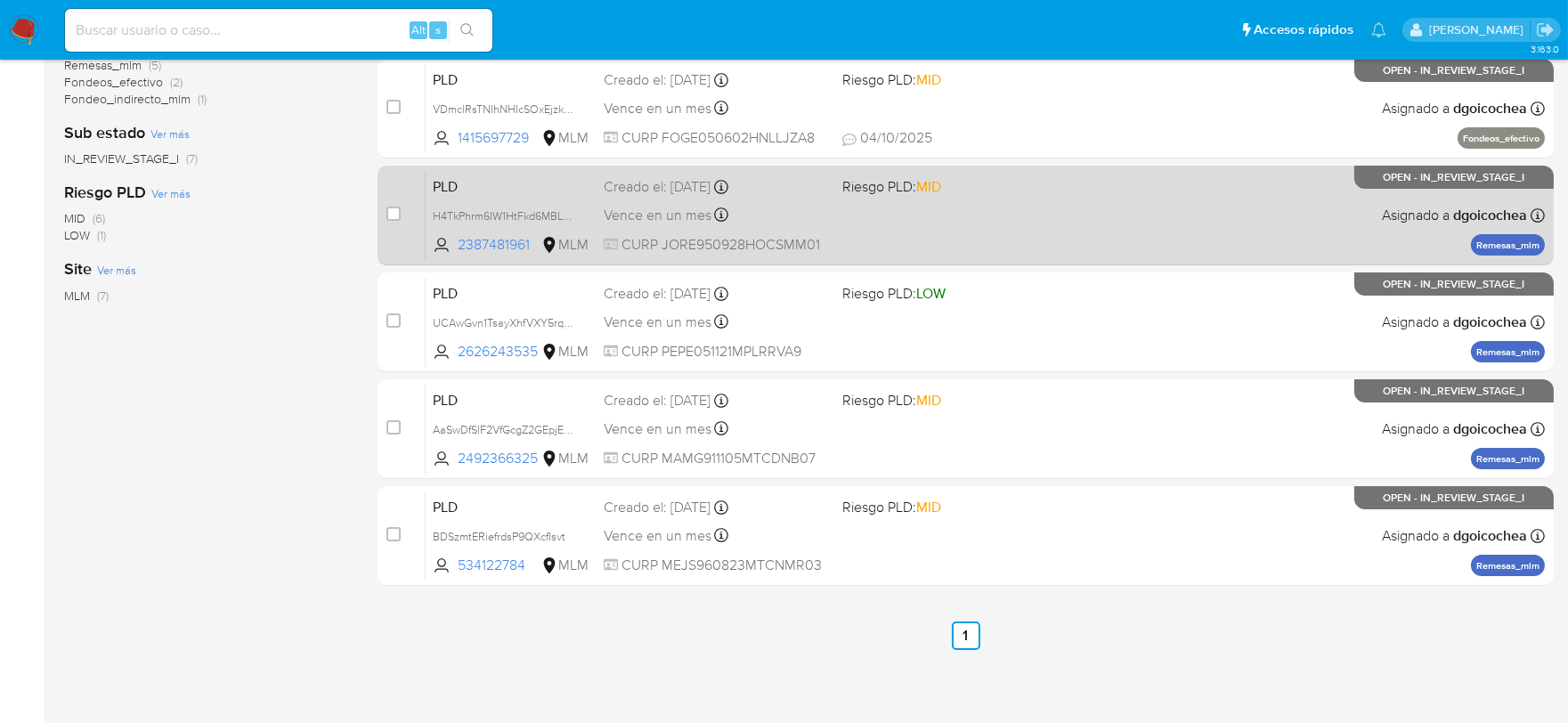
scroll to position [424, 0]
click at [955, 465] on div "PLD AaSwDfSlF2VfGcgZ2GEpjEDw 2492366325 MLM Riesgo PLD: MID Creado el: 12/09/20…" at bounding box center [985, 427] width 1120 height 90
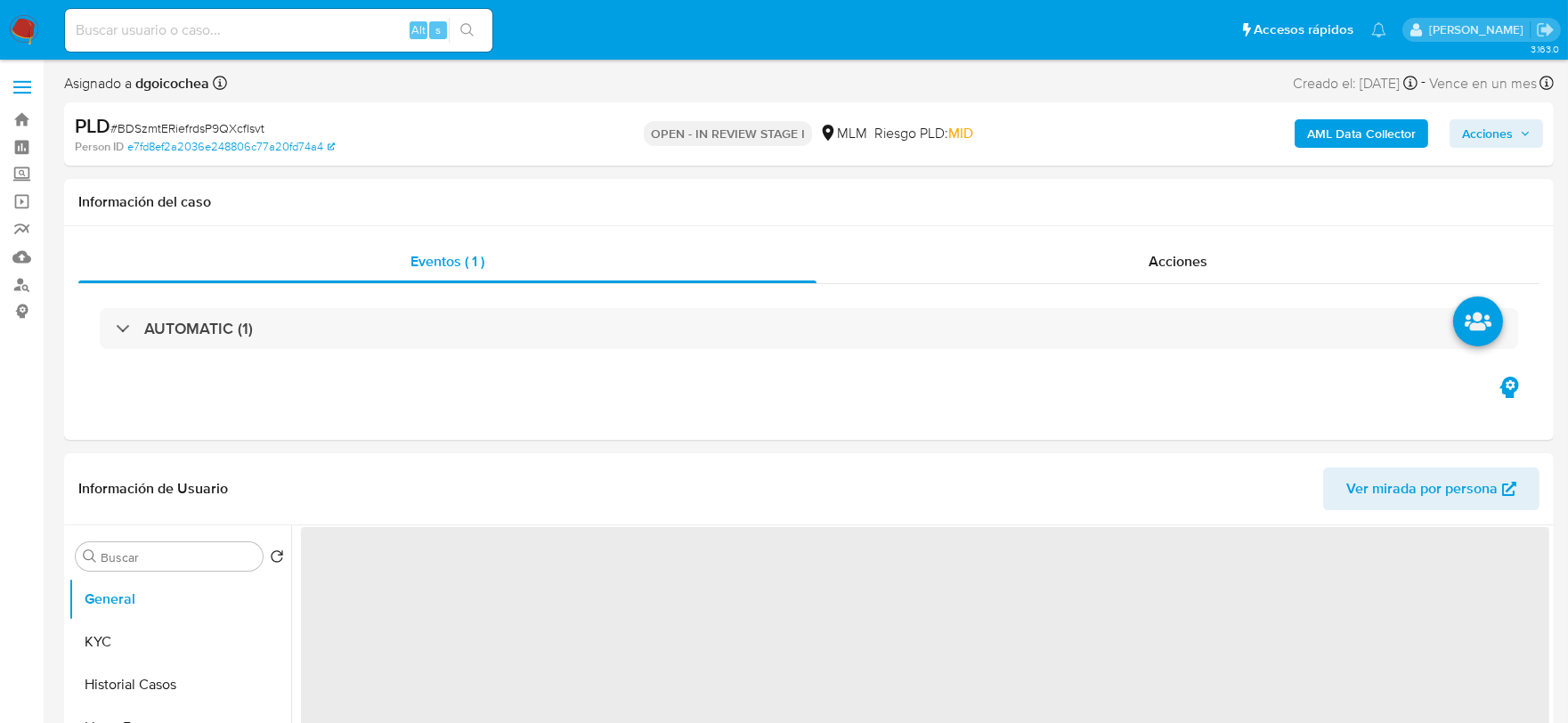
select select "10"
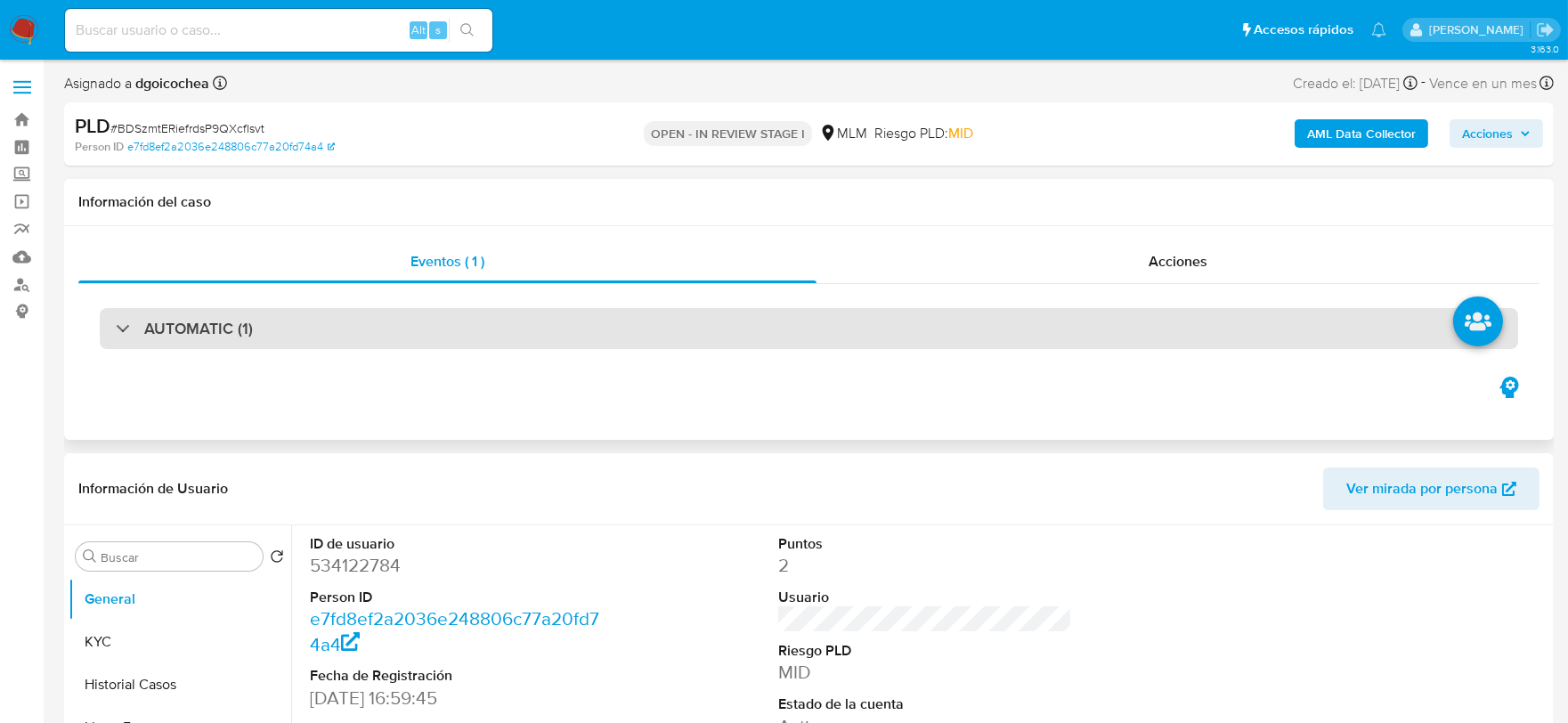
click at [263, 322] on div "AUTOMATIC (1)" at bounding box center [808, 329] width 1419 height 41
click at [205, 331] on h3 "AUTOMATIC (1)" at bounding box center [198, 329] width 108 height 20
click at [177, 319] on h3 "AUTOMATIC (1)" at bounding box center [198, 329] width 108 height 20
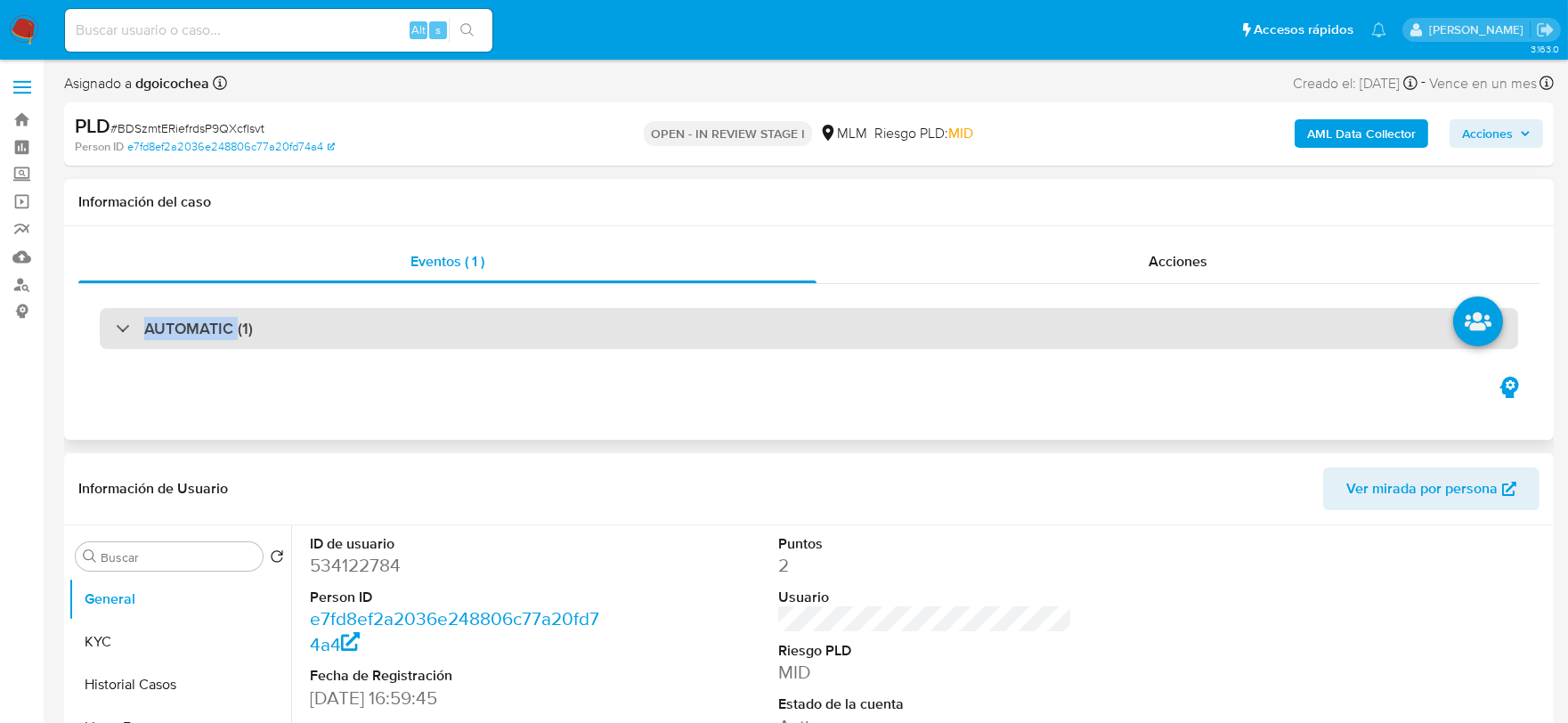
click at [177, 319] on h3 "AUTOMATIC (1)" at bounding box center [198, 329] width 108 height 20
click at [171, 330] on h3 "AUTOMATIC (1)" at bounding box center [198, 329] width 108 height 20
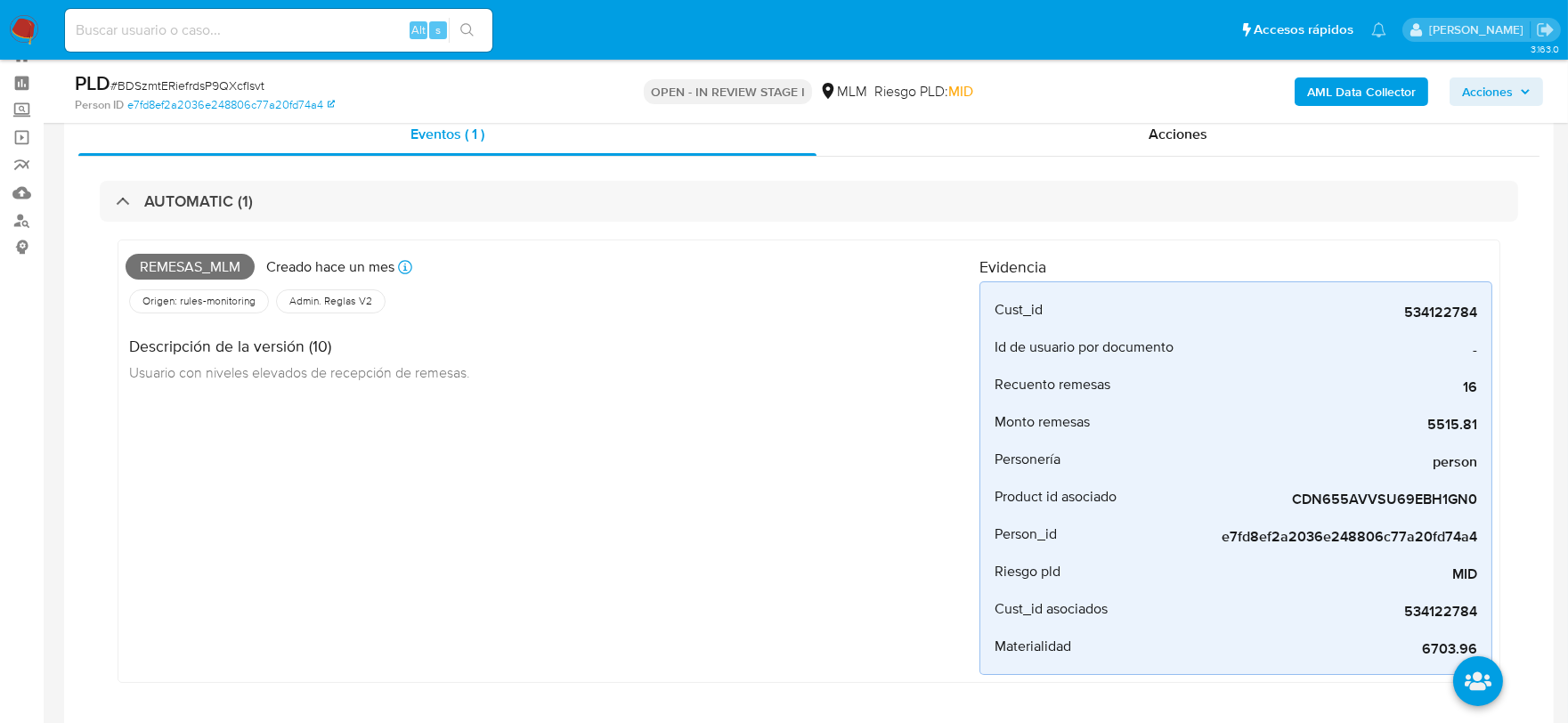
scroll to position [99, 0]
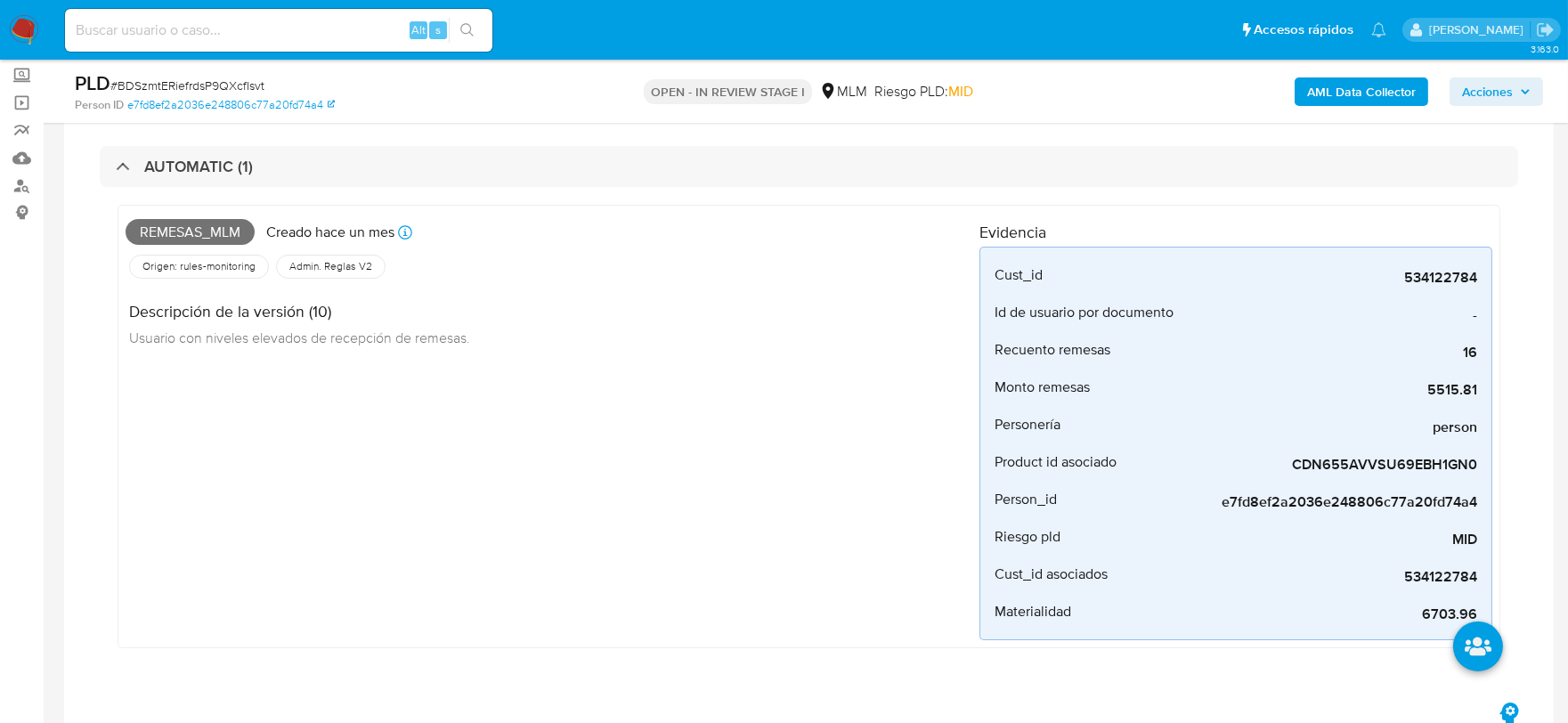
click at [707, 474] on div "Remesas_mlm Creado hace un mes Creado: [DATE] 03:04:31 Origen: rules-monitoring…" at bounding box center [553, 426] width 854 height 427
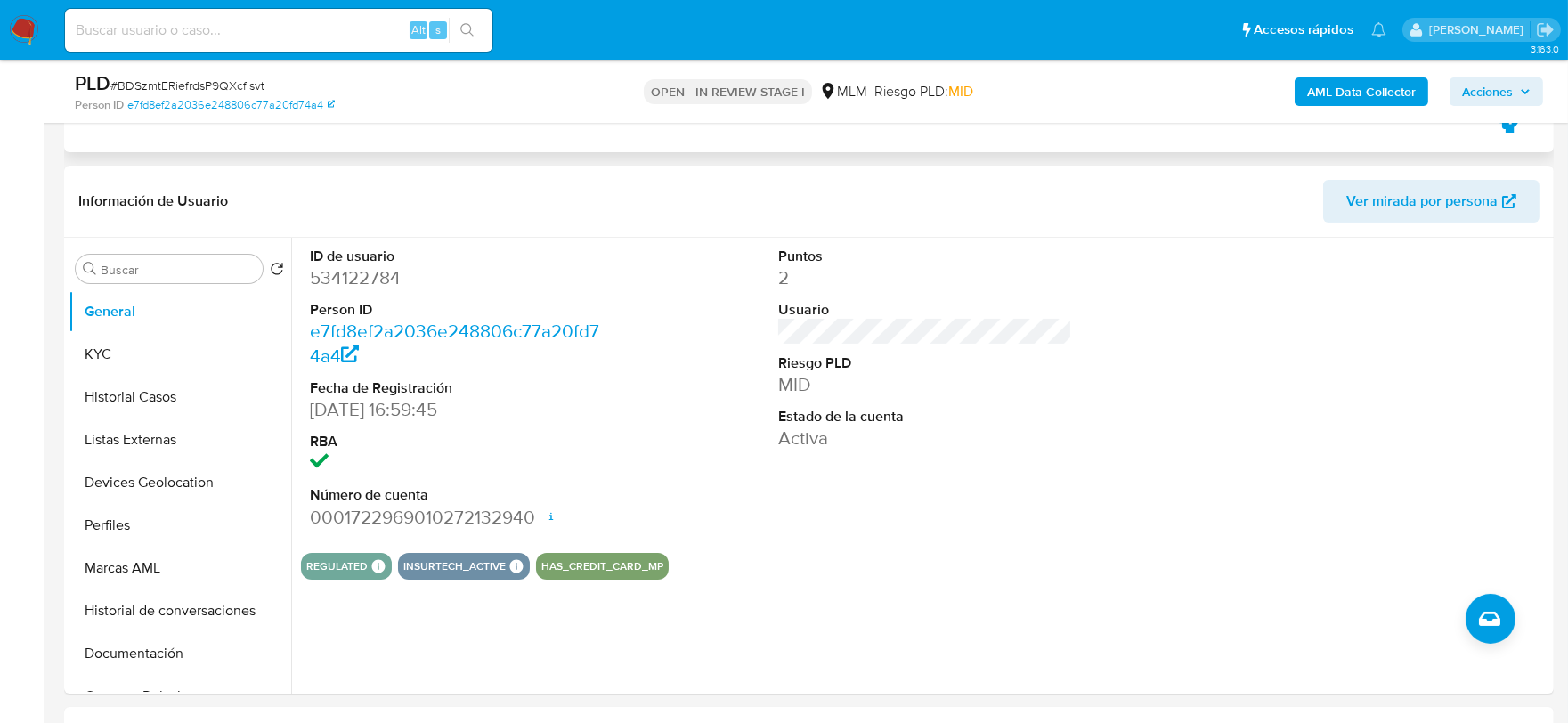
scroll to position [692, 0]
click at [868, 455] on div "Puntos 2 Usuario Riesgo PLD MID Estado de la cuenta Activa" at bounding box center [926, 386] width 312 height 301
click at [166, 350] on button "KYC" at bounding box center [172, 352] width 208 height 43
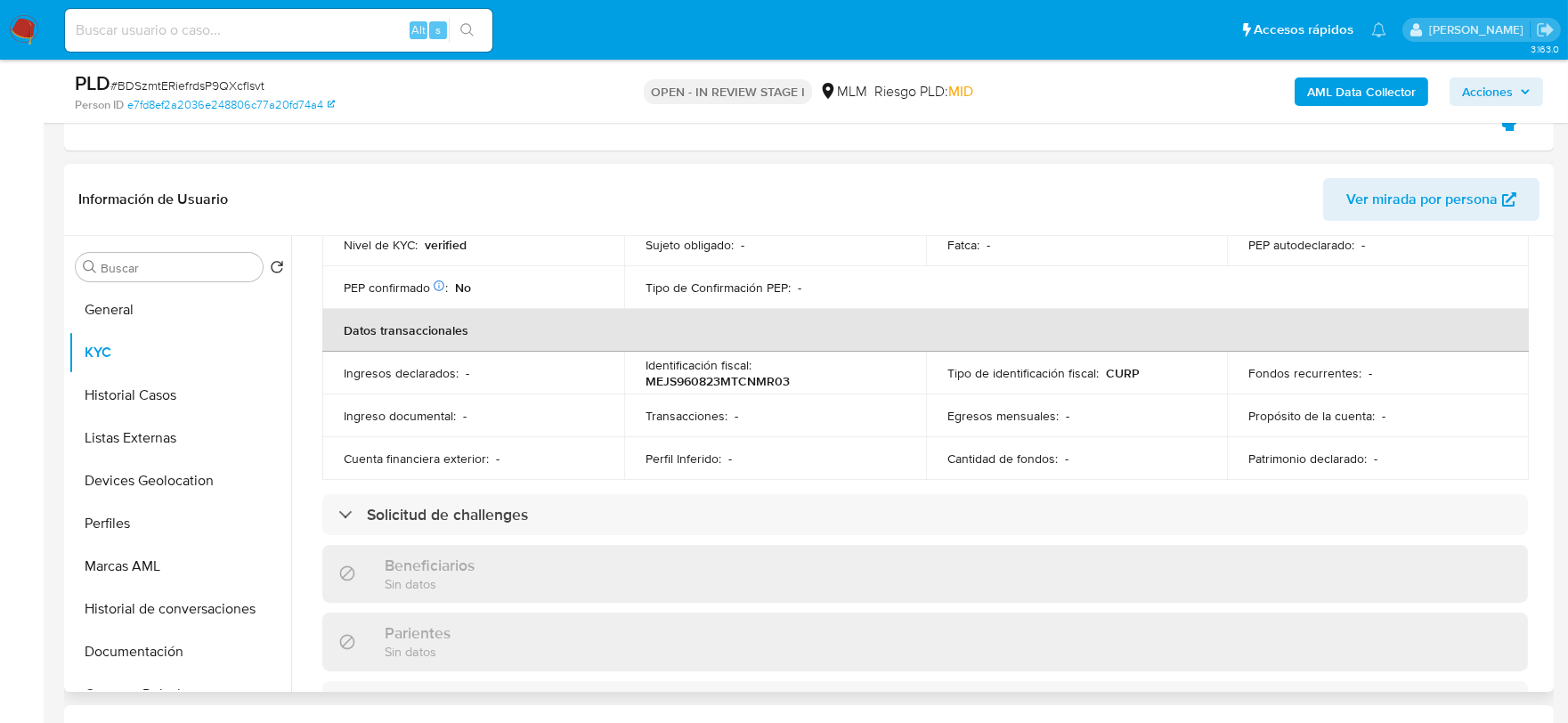
scroll to position [494, 0]
click at [299, 330] on div "Usuario KYC Status Actualizado hace 21 [PERSON_NAME] Creado: [DATE] 10:43:41 Ac…" at bounding box center [920, 463] width 1259 height 456
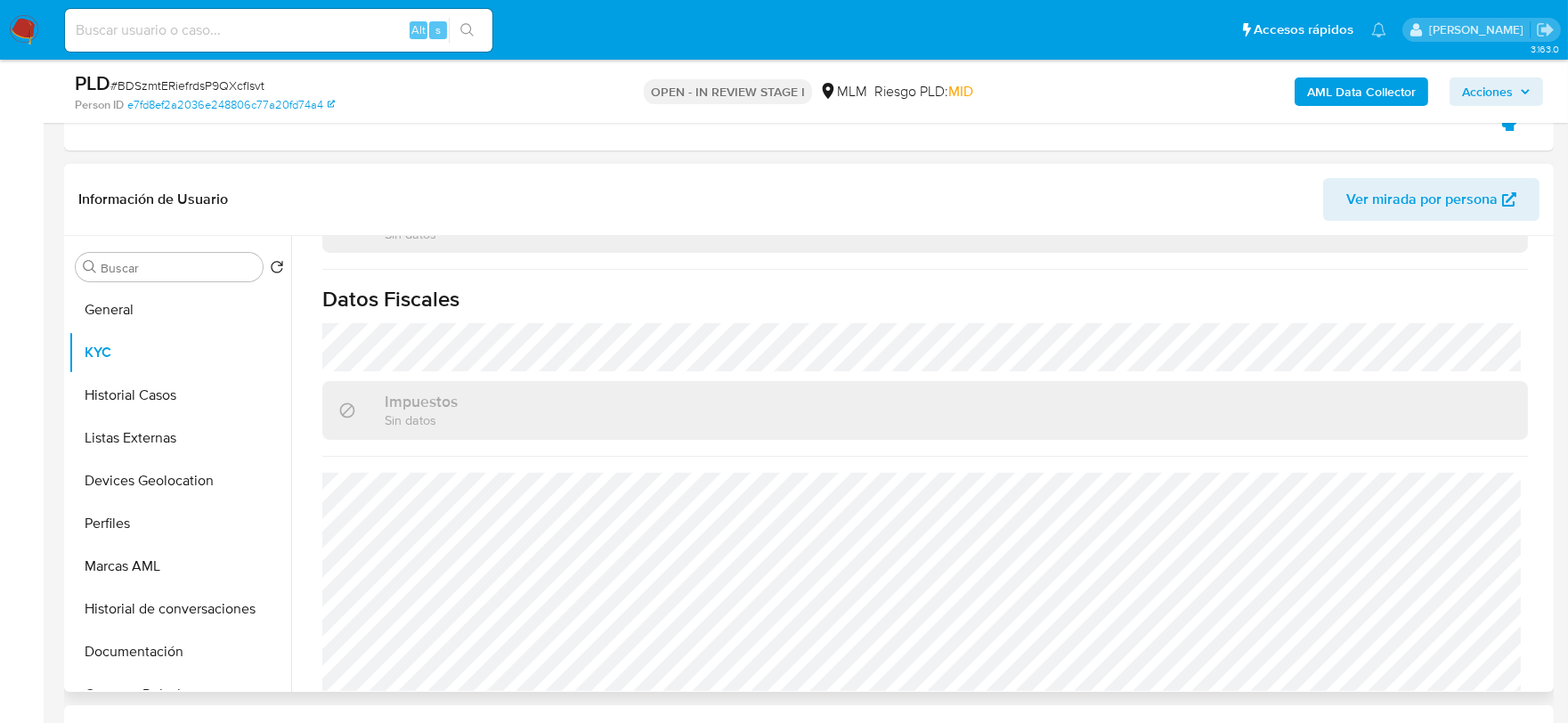
scroll to position [1101, 0]
click at [173, 389] on button "Historial Casos" at bounding box center [172, 395] width 208 height 43
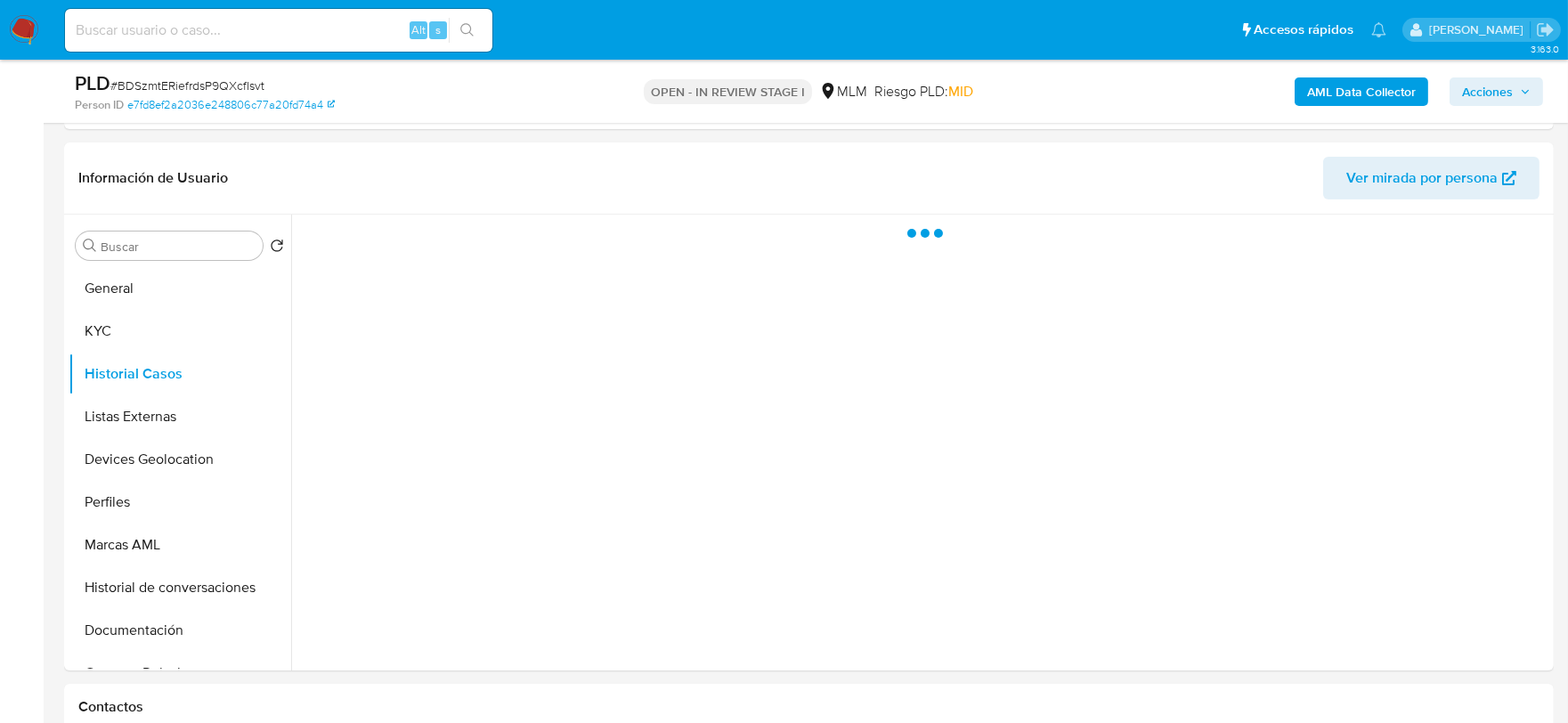
scroll to position [0, 0]
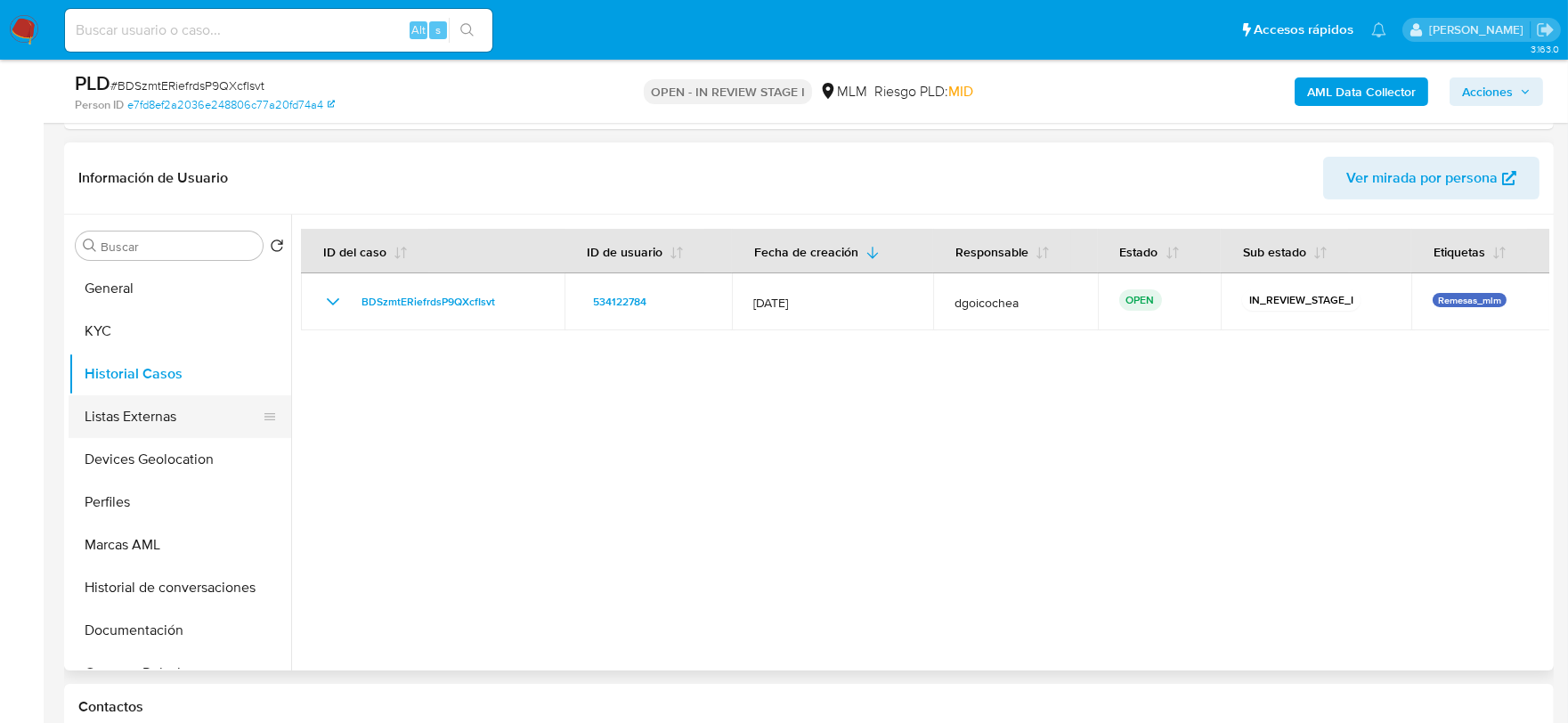
click at [99, 410] on button "Listas Externas" at bounding box center [172, 417] width 208 height 43
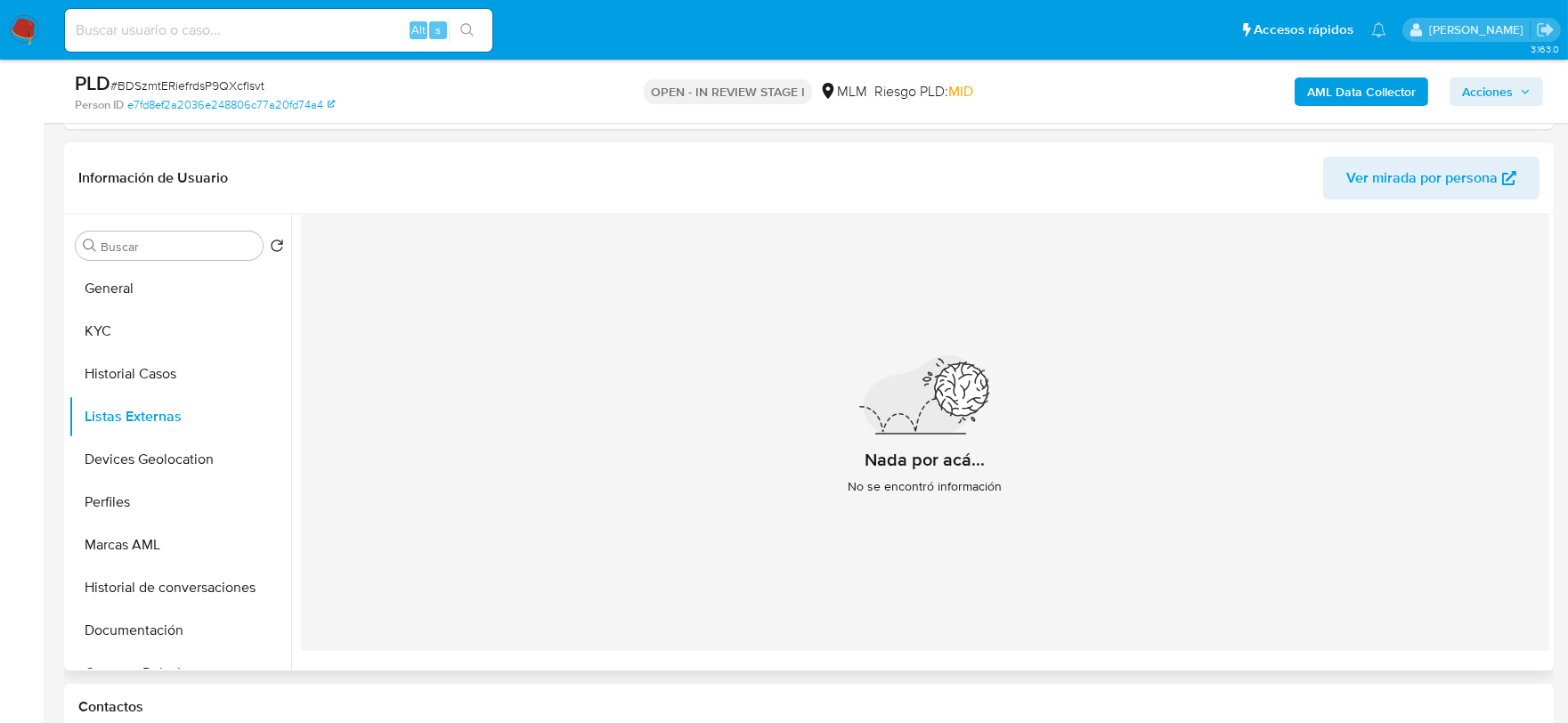
click at [741, 488] on div "Nada por acá... No se encontró información" at bounding box center [925, 432] width 1249 height 436
click at [193, 360] on button "Historial Casos" at bounding box center [172, 374] width 208 height 43
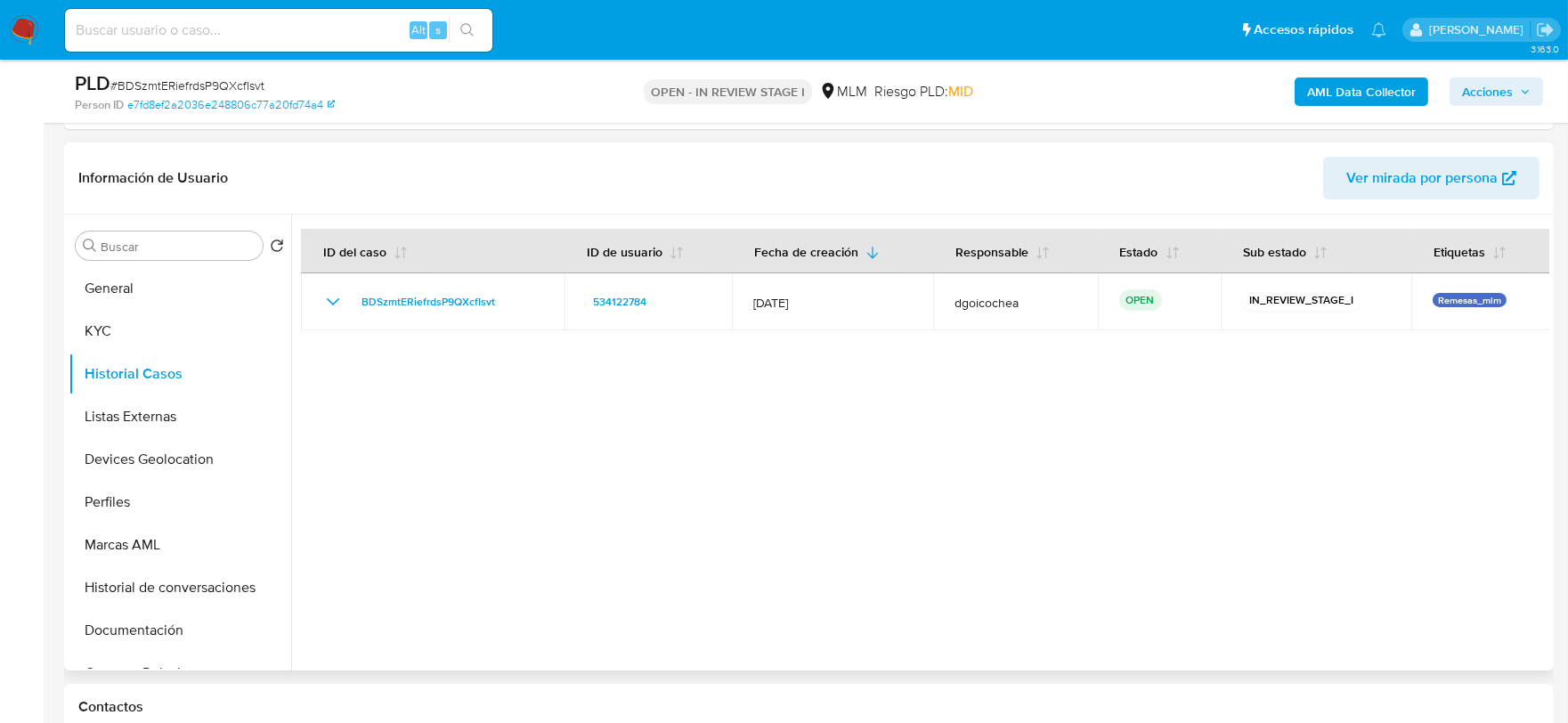
click at [464, 492] on div at bounding box center [920, 442] width 1259 height 456
click at [164, 471] on button "Devices Geolocation" at bounding box center [172, 460] width 208 height 43
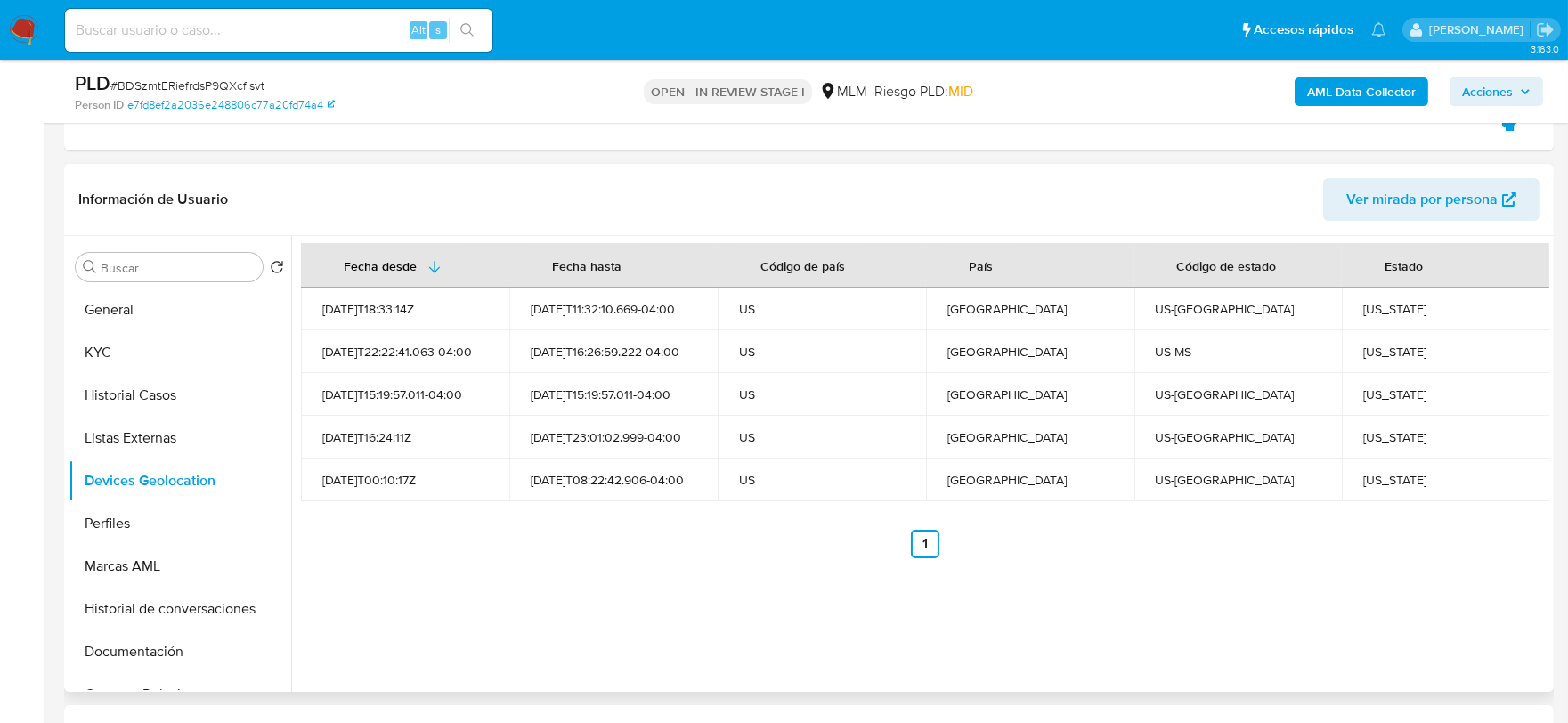
click at [707, 618] on div "Fecha desde [GEOGRAPHIC_DATA] hasta Código de país País Código de estado Estado…" at bounding box center [920, 463] width 1259 height 456
click at [141, 532] on button "Perfiles" at bounding box center [172, 523] width 208 height 43
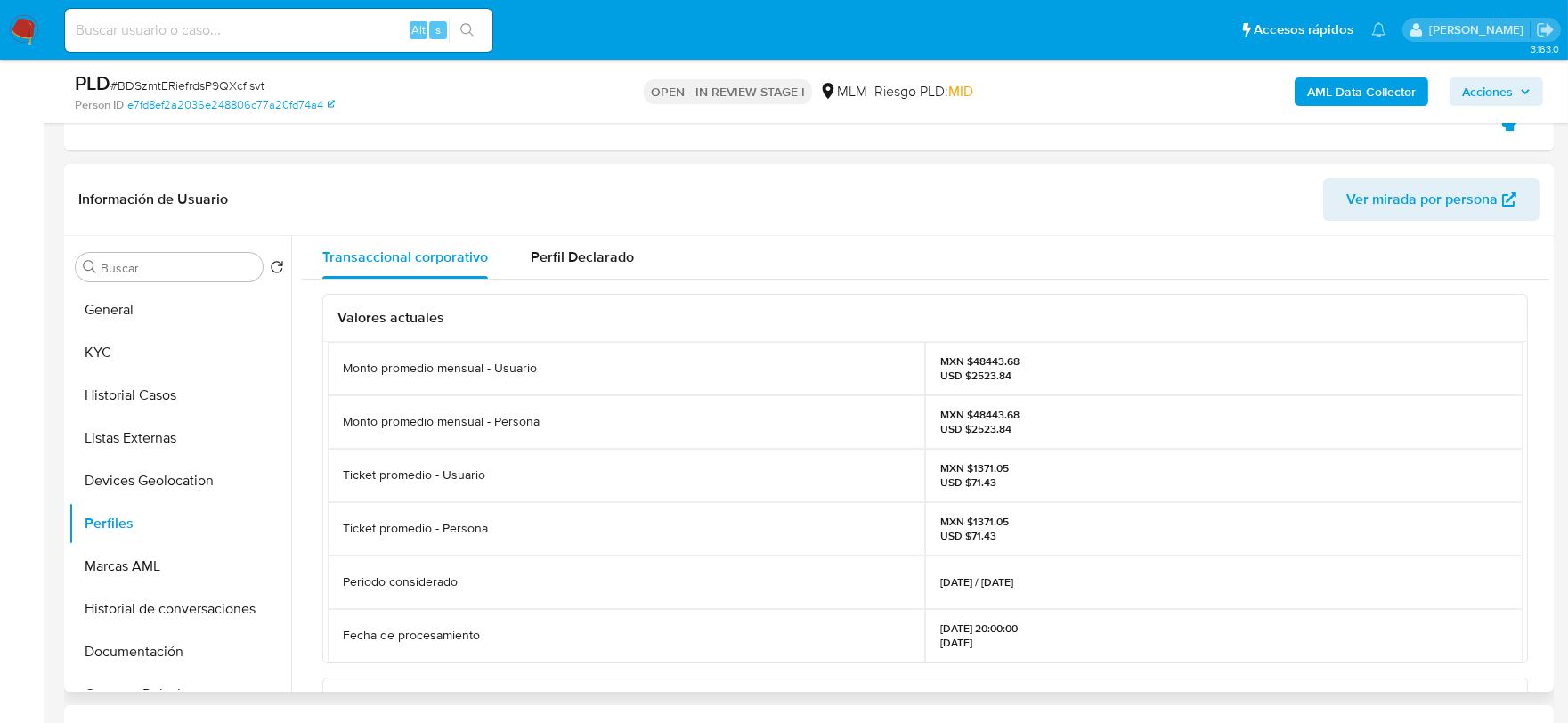
click at [309, 462] on div "Valores actuales Monto promedio mensual - Usuario MXN $48443.68 USD $2523.84 Mo…" at bounding box center [925, 694] width 1249 height 829
click at [143, 635] on button "Documentación" at bounding box center [172, 652] width 208 height 43
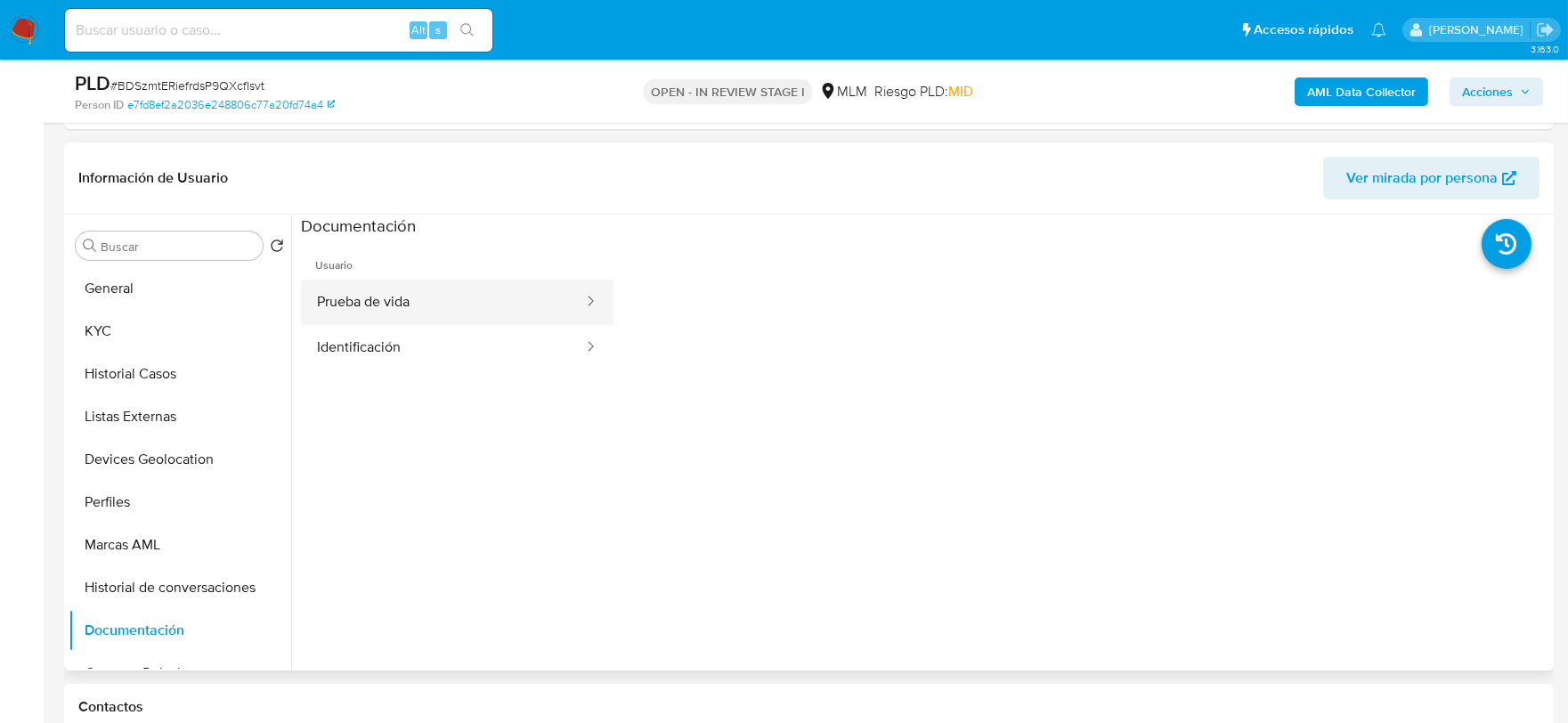
click at [405, 308] on button "Prueba de vida" at bounding box center [442, 301] width 284 height 46
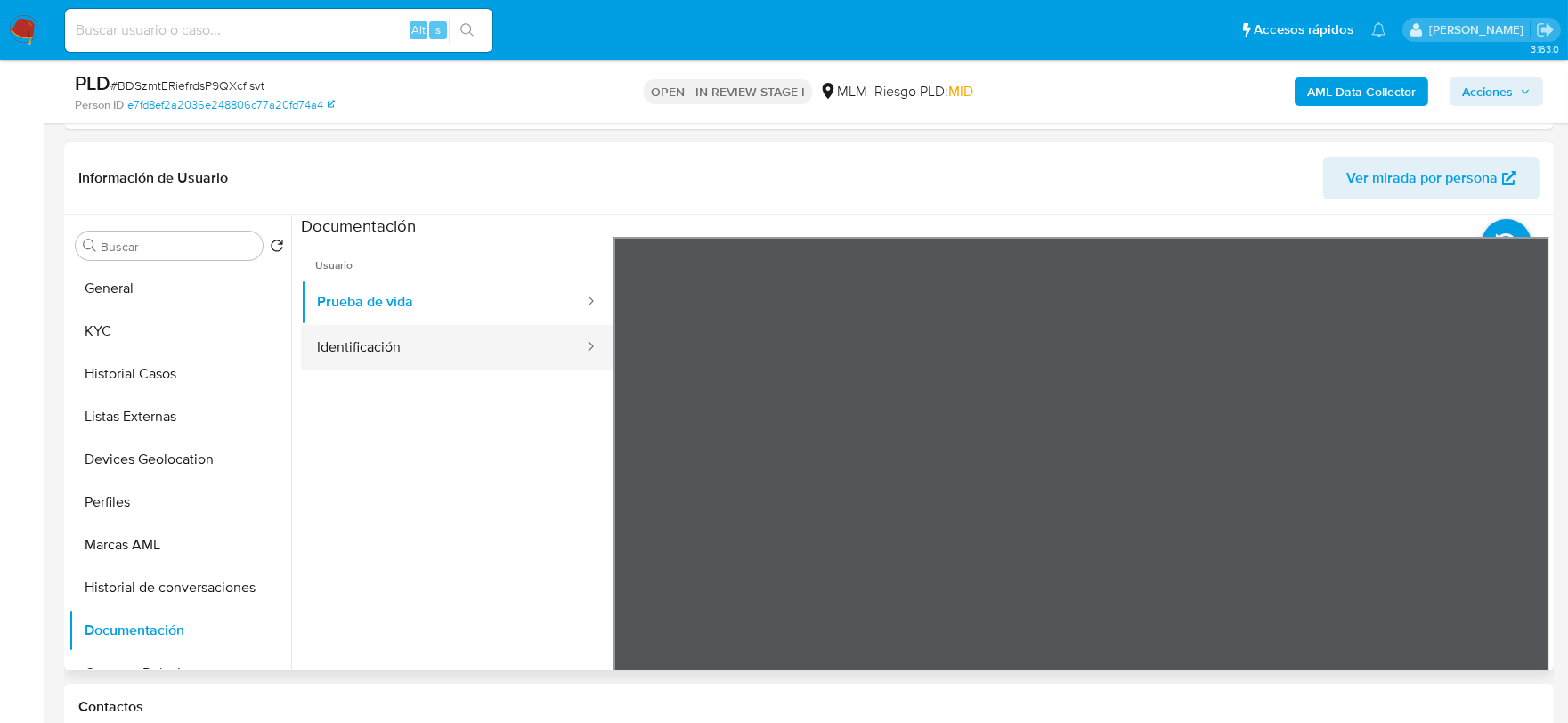
click at [374, 366] on button "Identificación" at bounding box center [442, 347] width 284 height 46
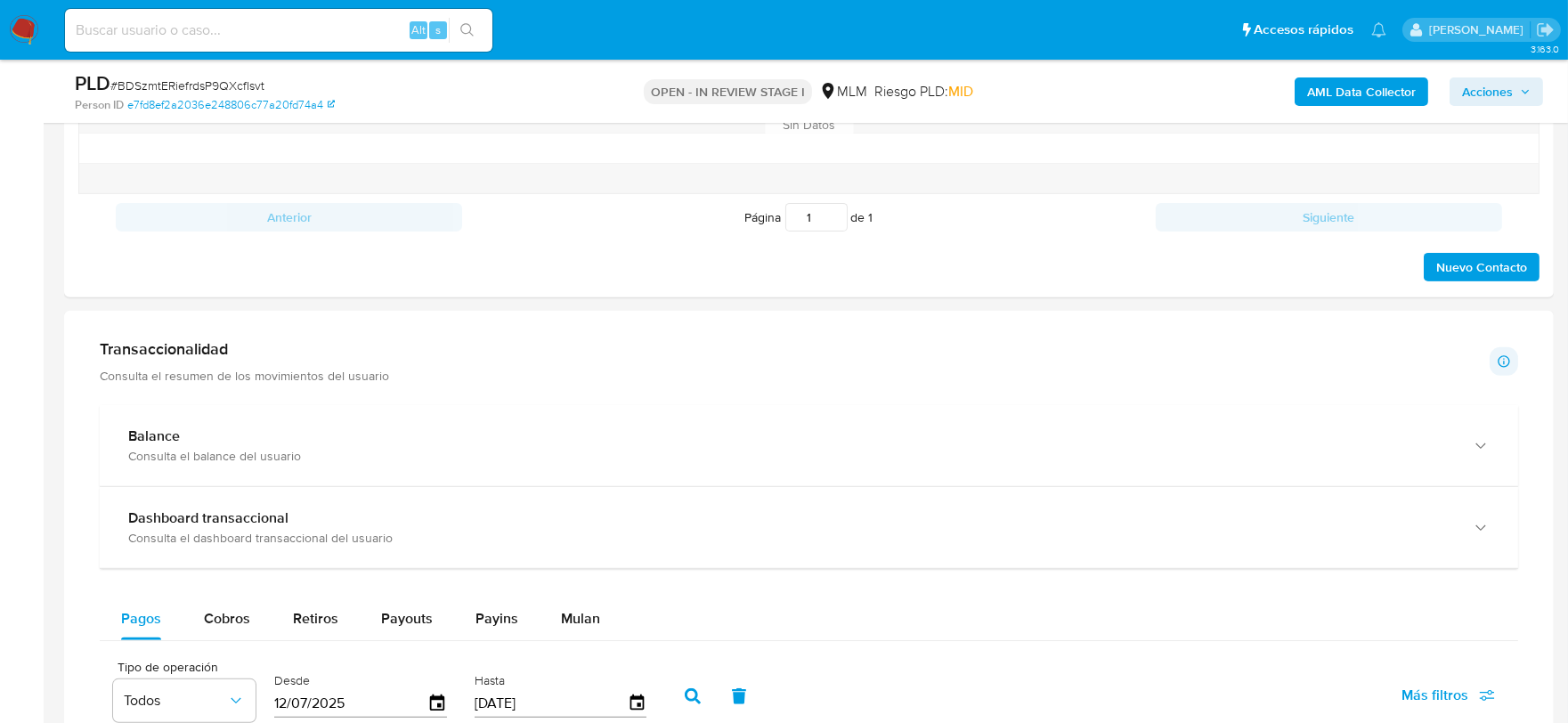
scroll to position [1474, 0]
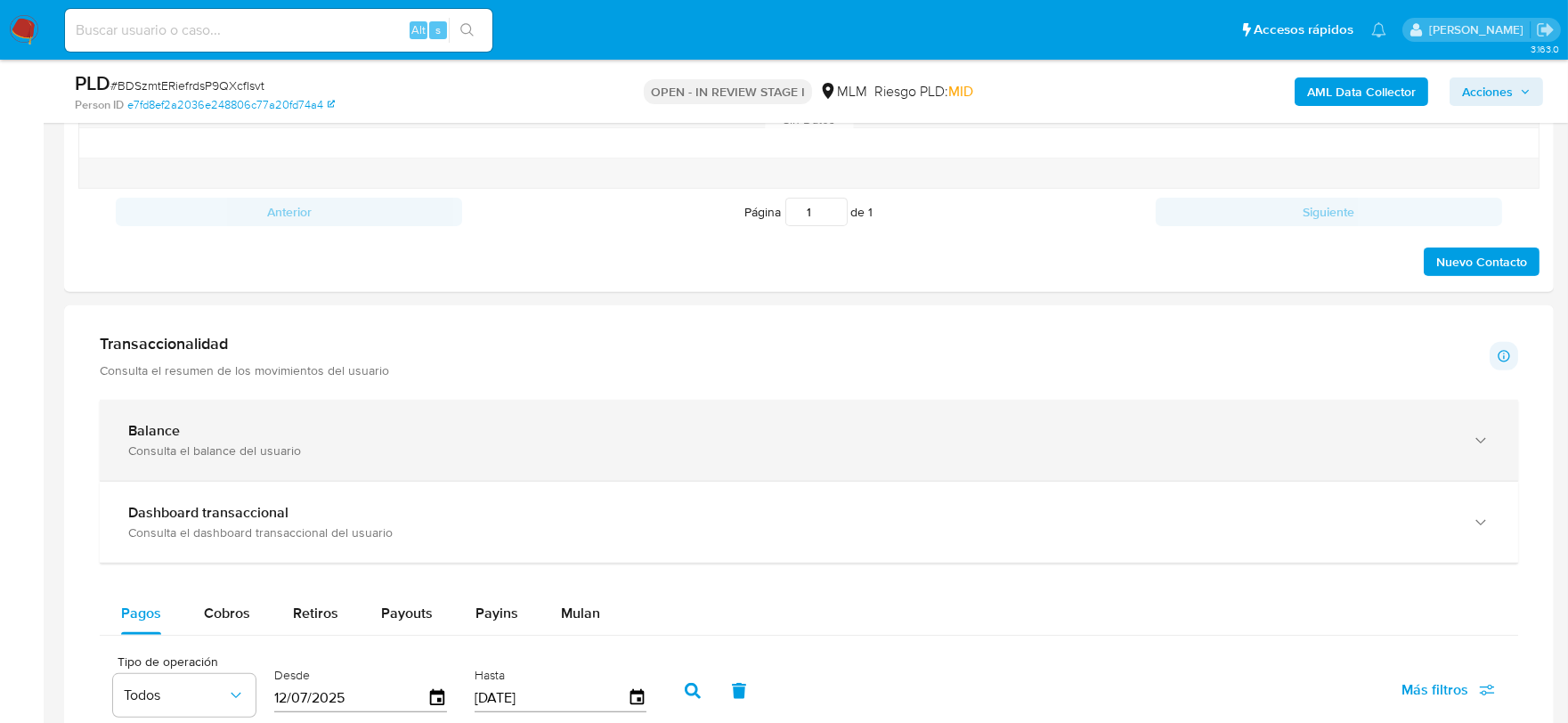
click at [563, 440] on div "Balance" at bounding box center [791, 430] width 1326 height 18
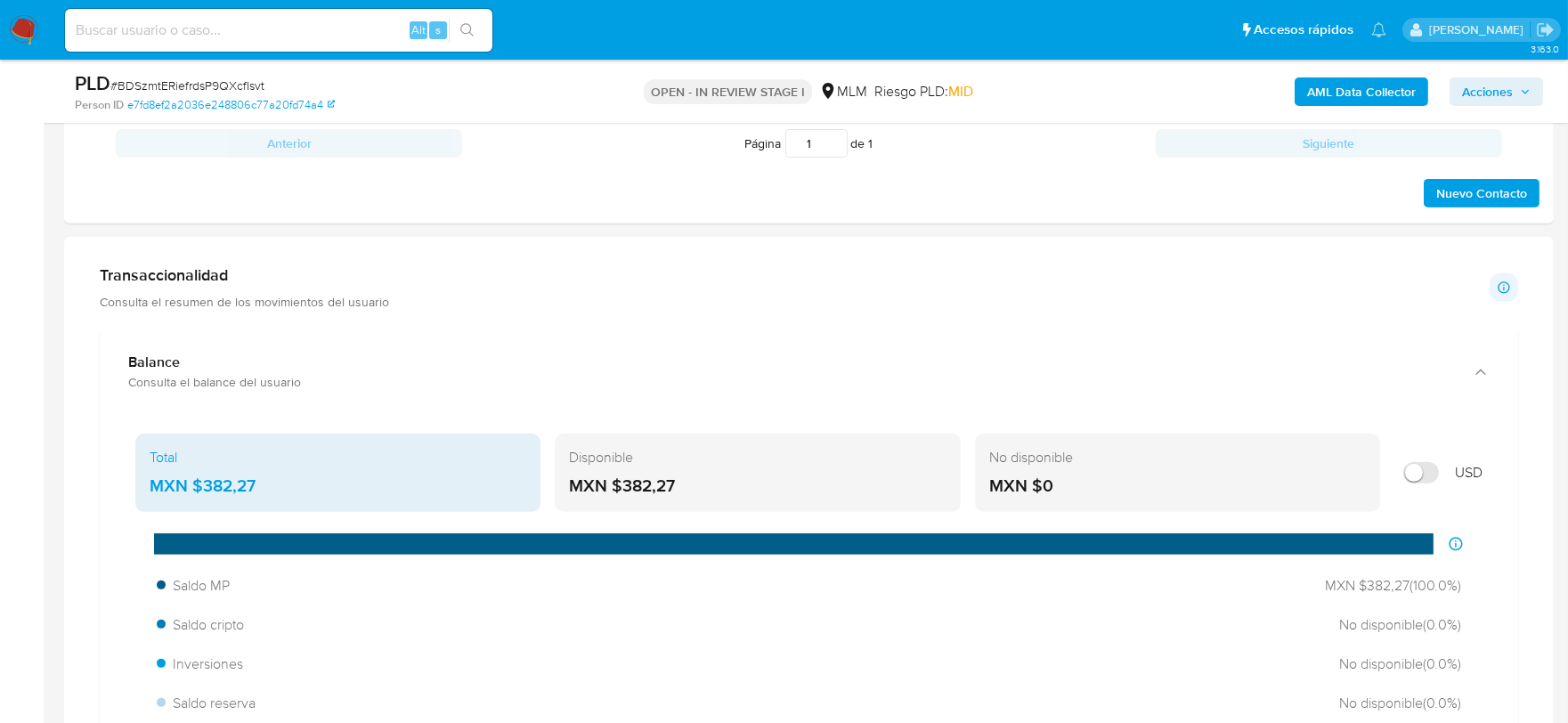
scroll to position [1573, 0]
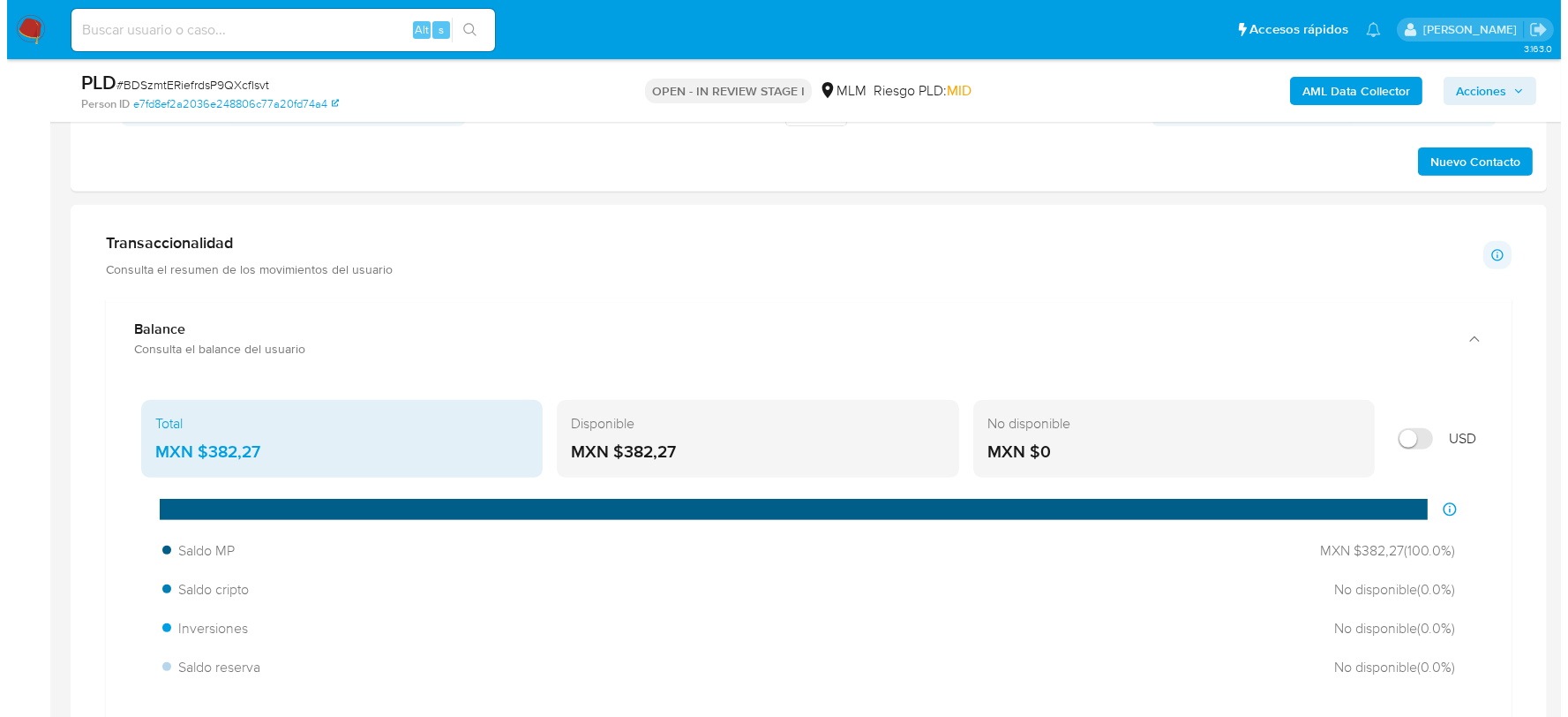
scroll to position [730, 0]
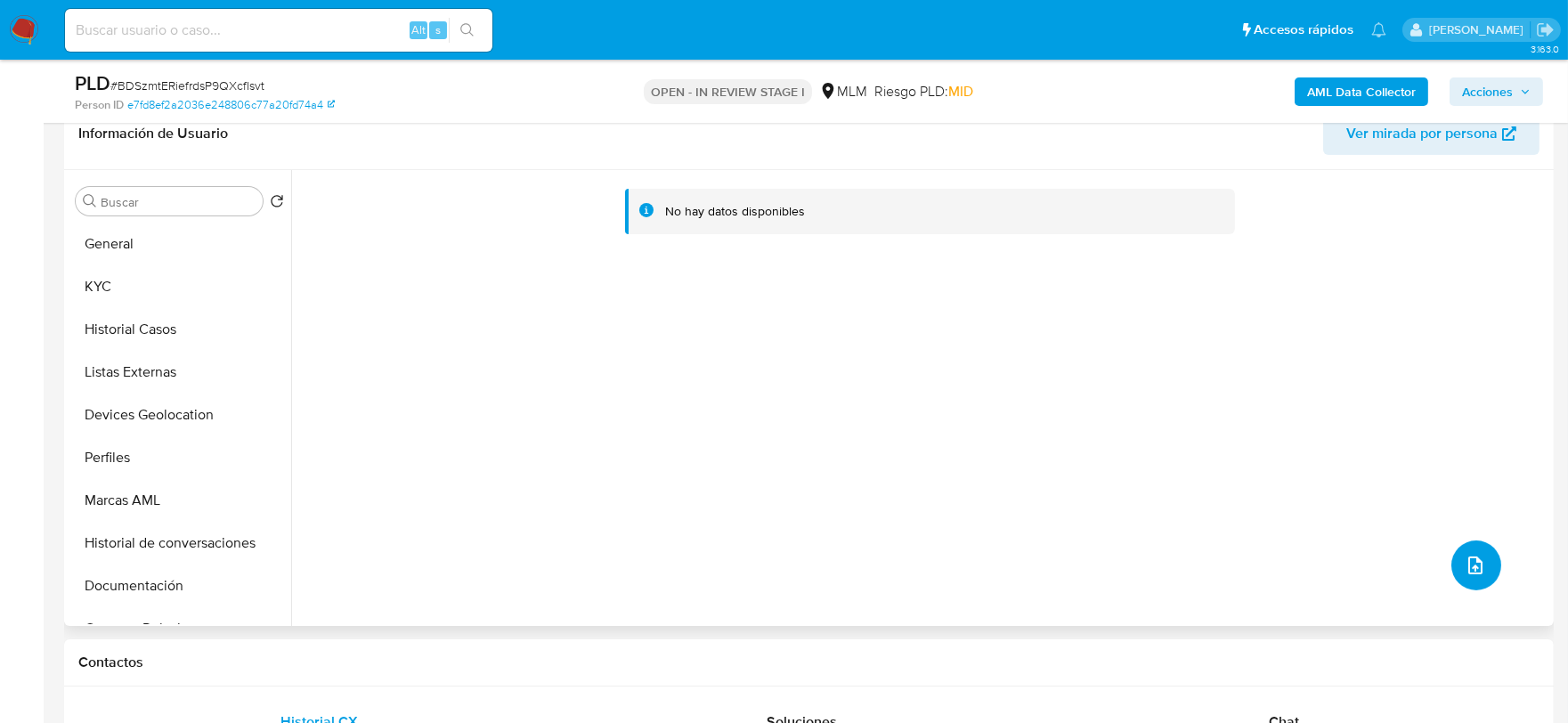
click at [1465, 566] on icon "upload-file" at bounding box center [1476, 565] width 21 height 21
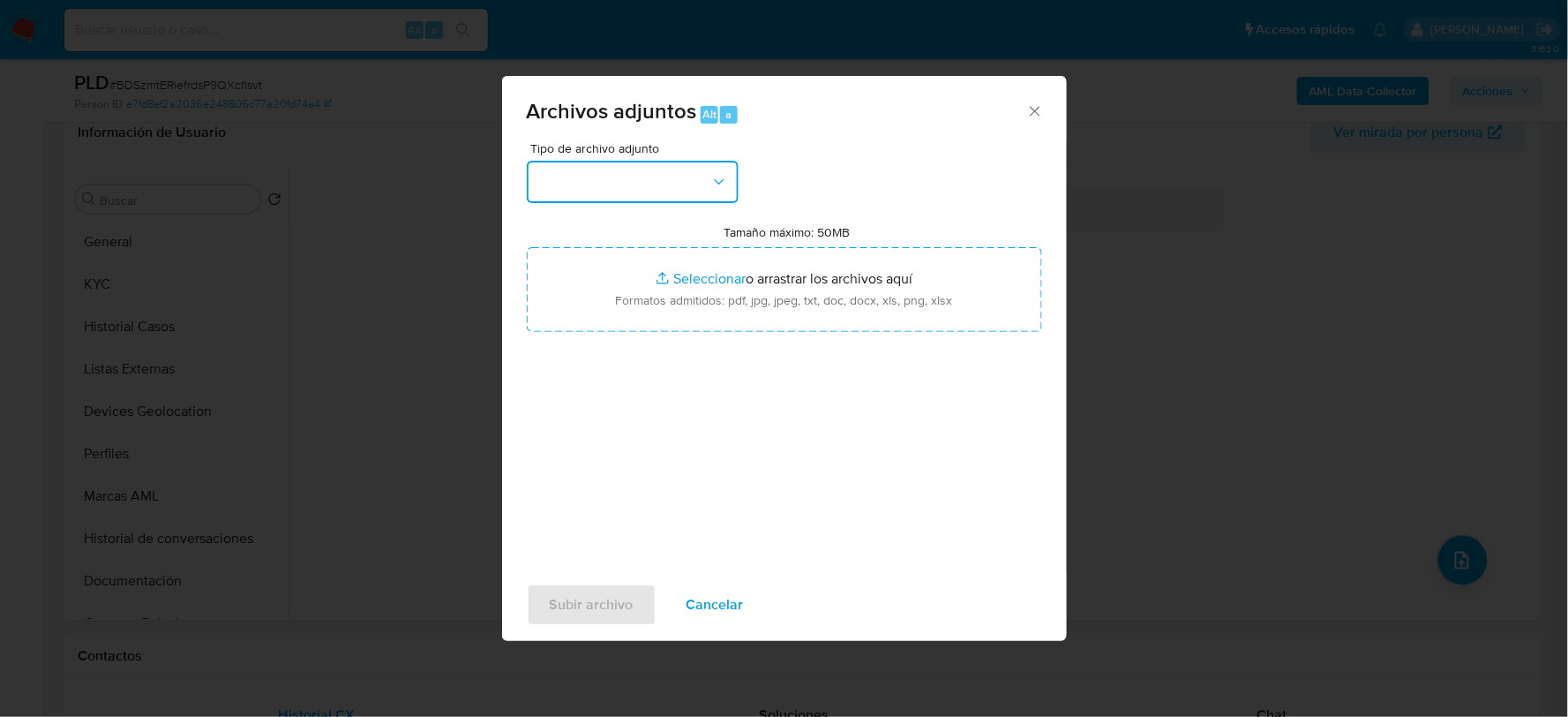
click at [648, 169] on button "button" at bounding box center [633, 182] width 212 height 43
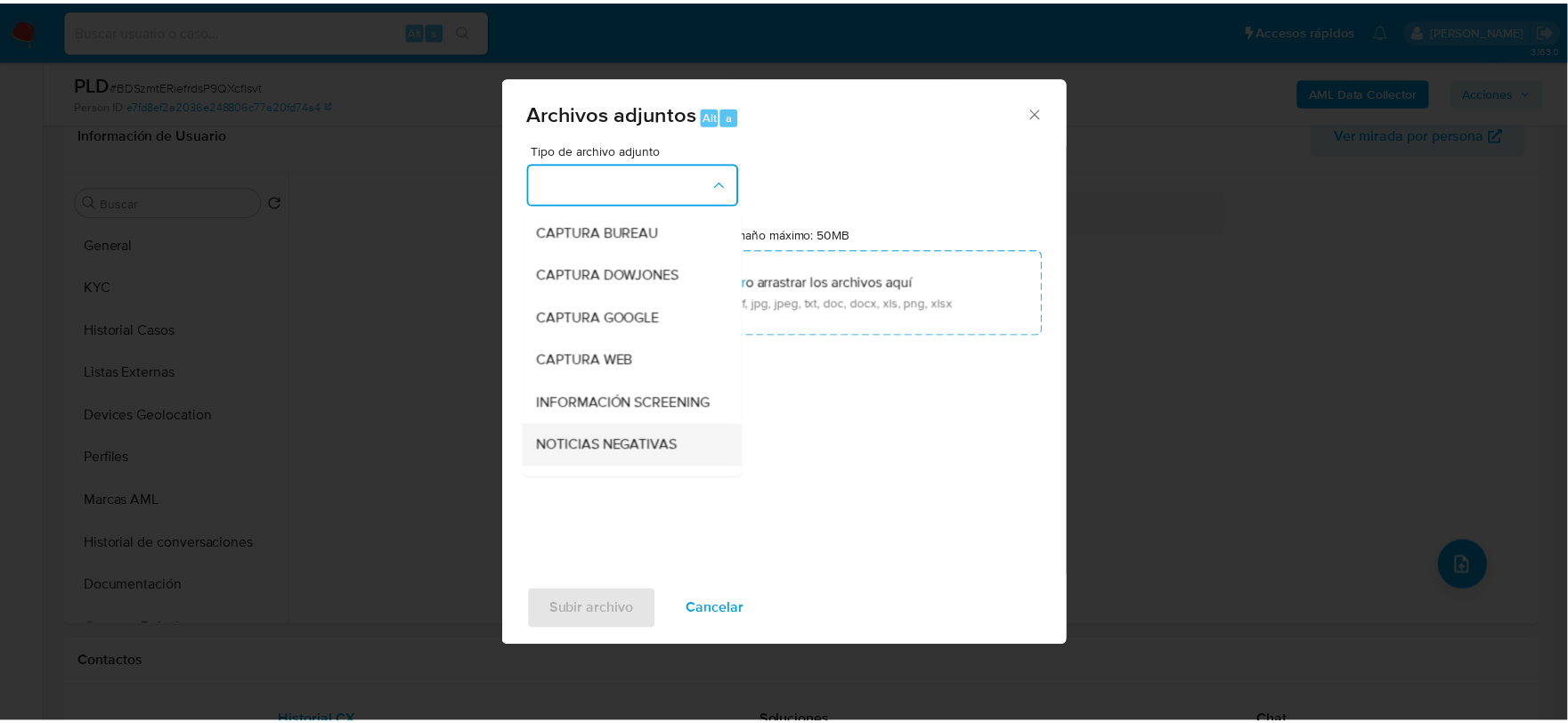
scroll to position [136, 0]
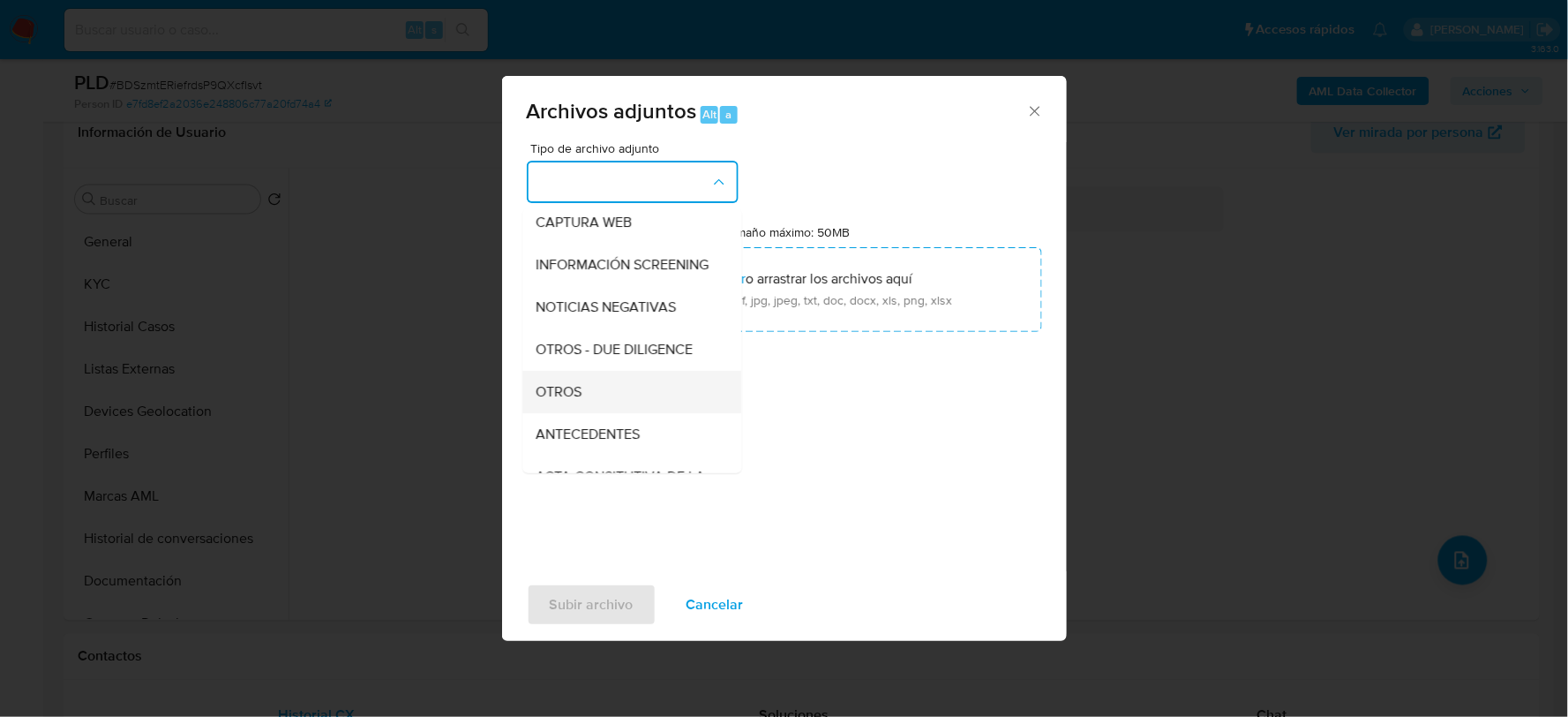
click at [561, 400] on span "OTROS" at bounding box center [559, 391] width 45 height 17
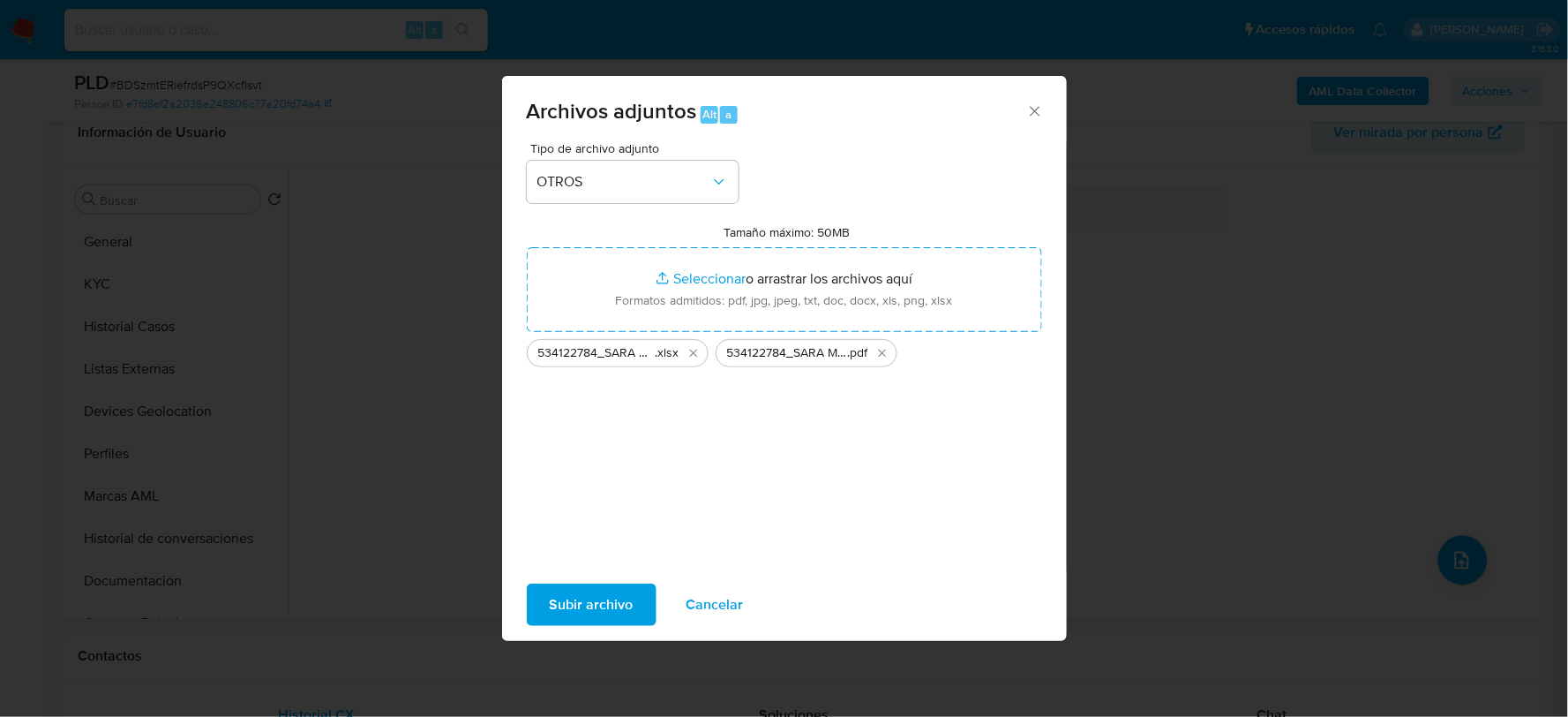
click at [612, 604] on span "Subir archivo" at bounding box center [591, 605] width 84 height 39
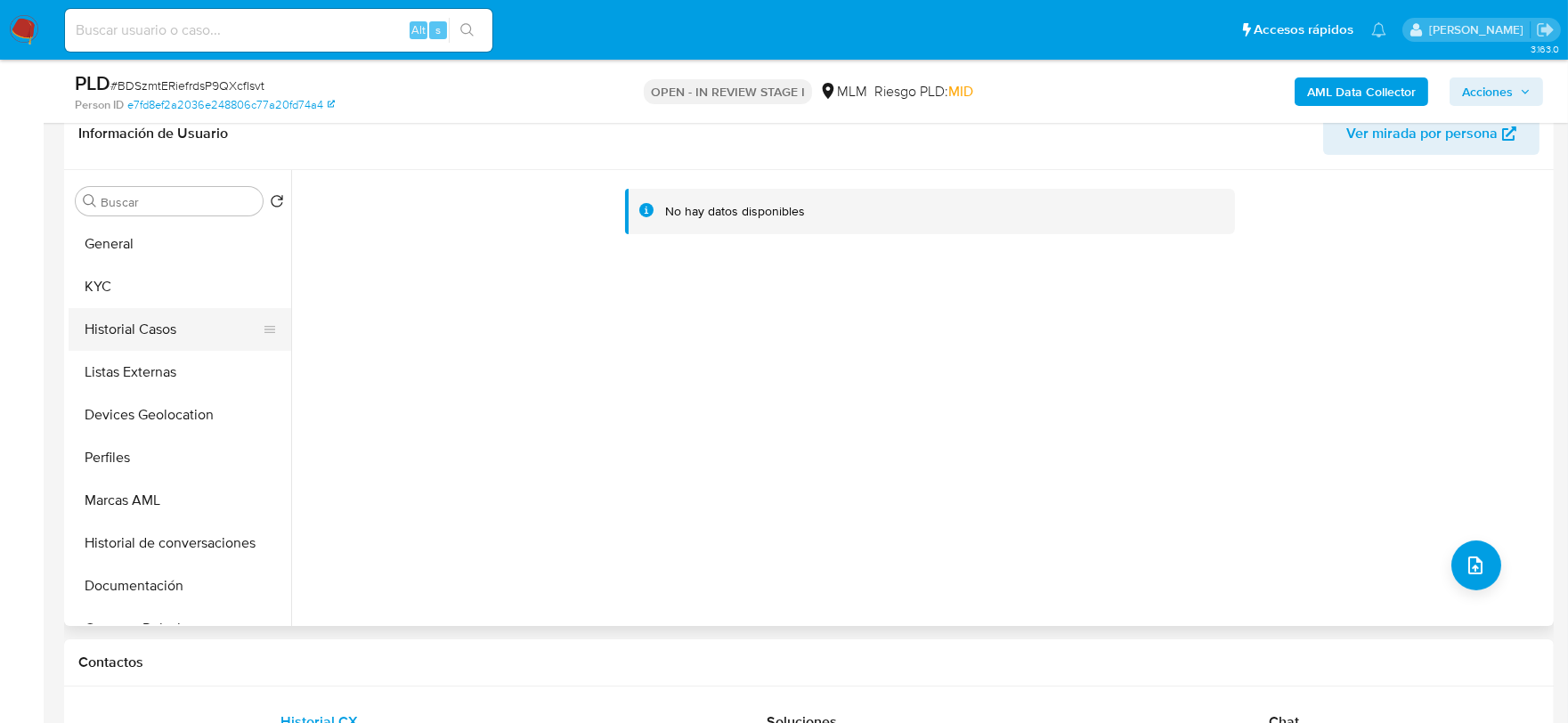
click at [132, 309] on button "Historial Casos" at bounding box center [172, 330] width 208 height 43
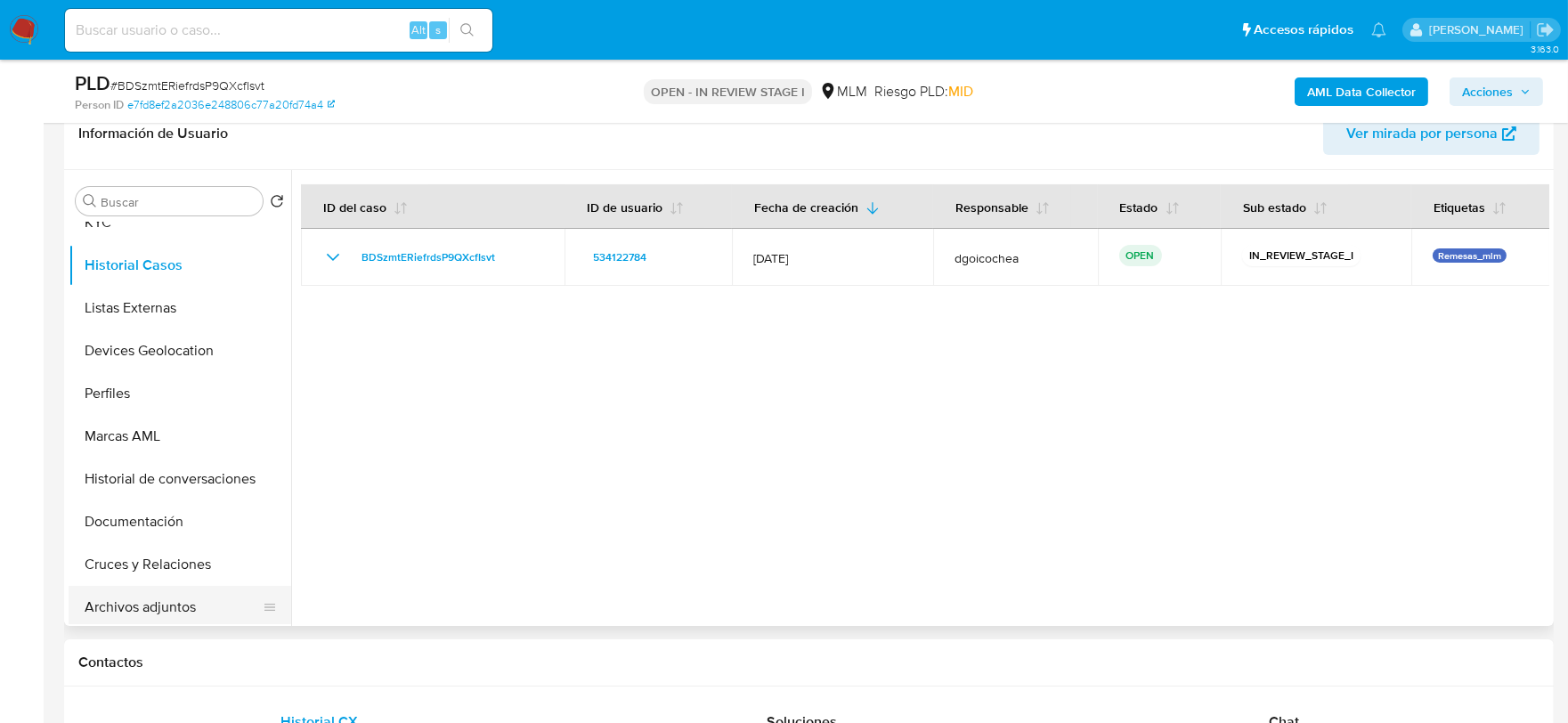
scroll to position [99, 0]
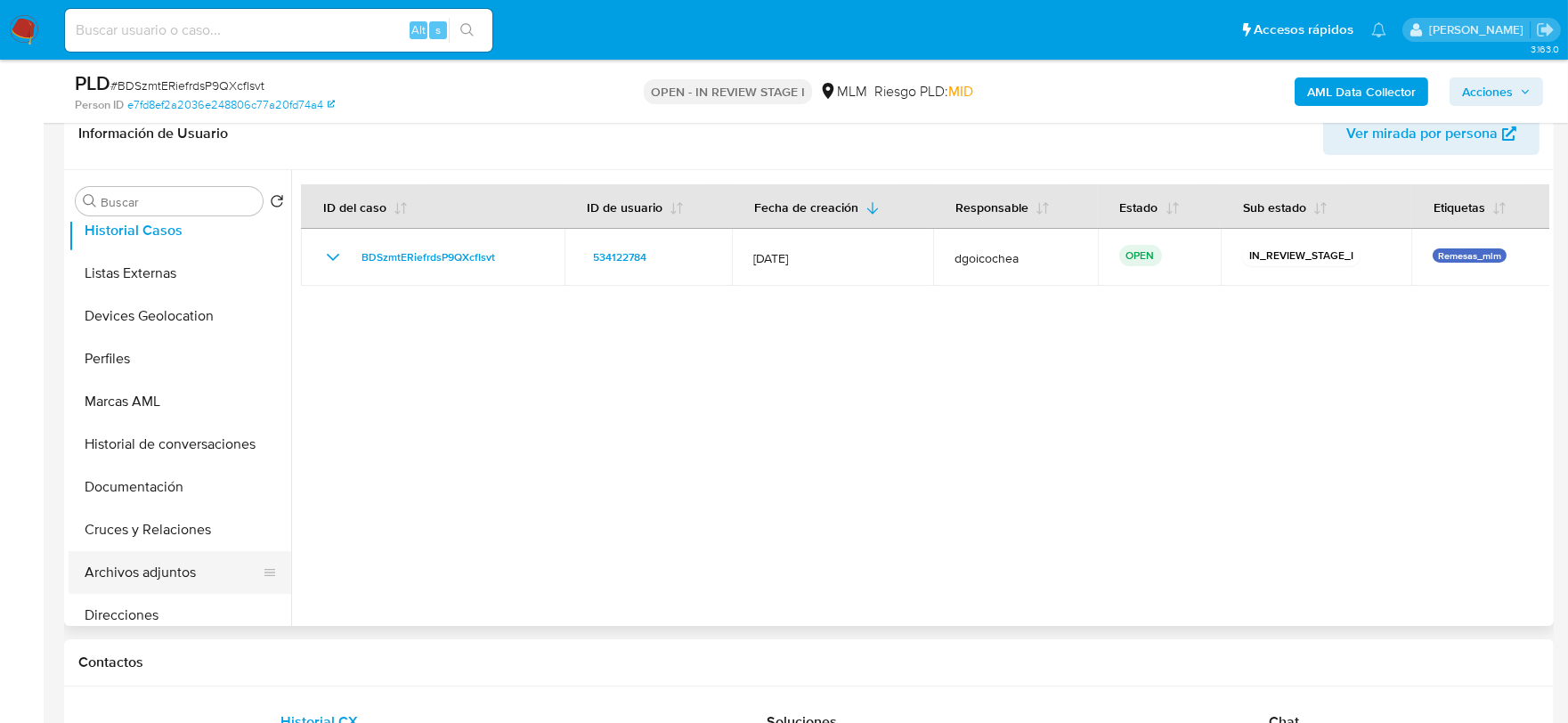
click at [166, 580] on button "Archivos adjuntos" at bounding box center [172, 573] width 208 height 43
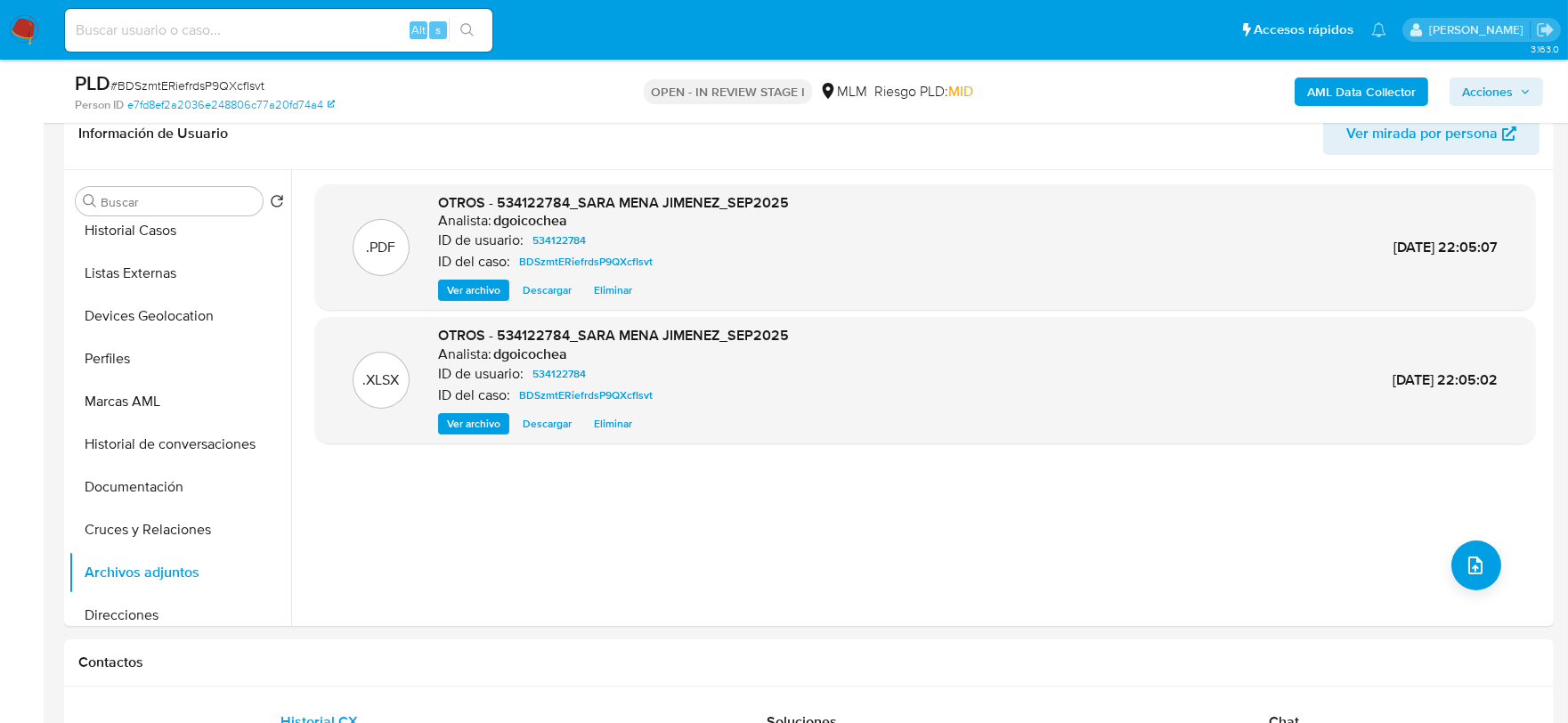
click at [1510, 78] on span "Acciones" at bounding box center [1488, 91] width 51 height 28
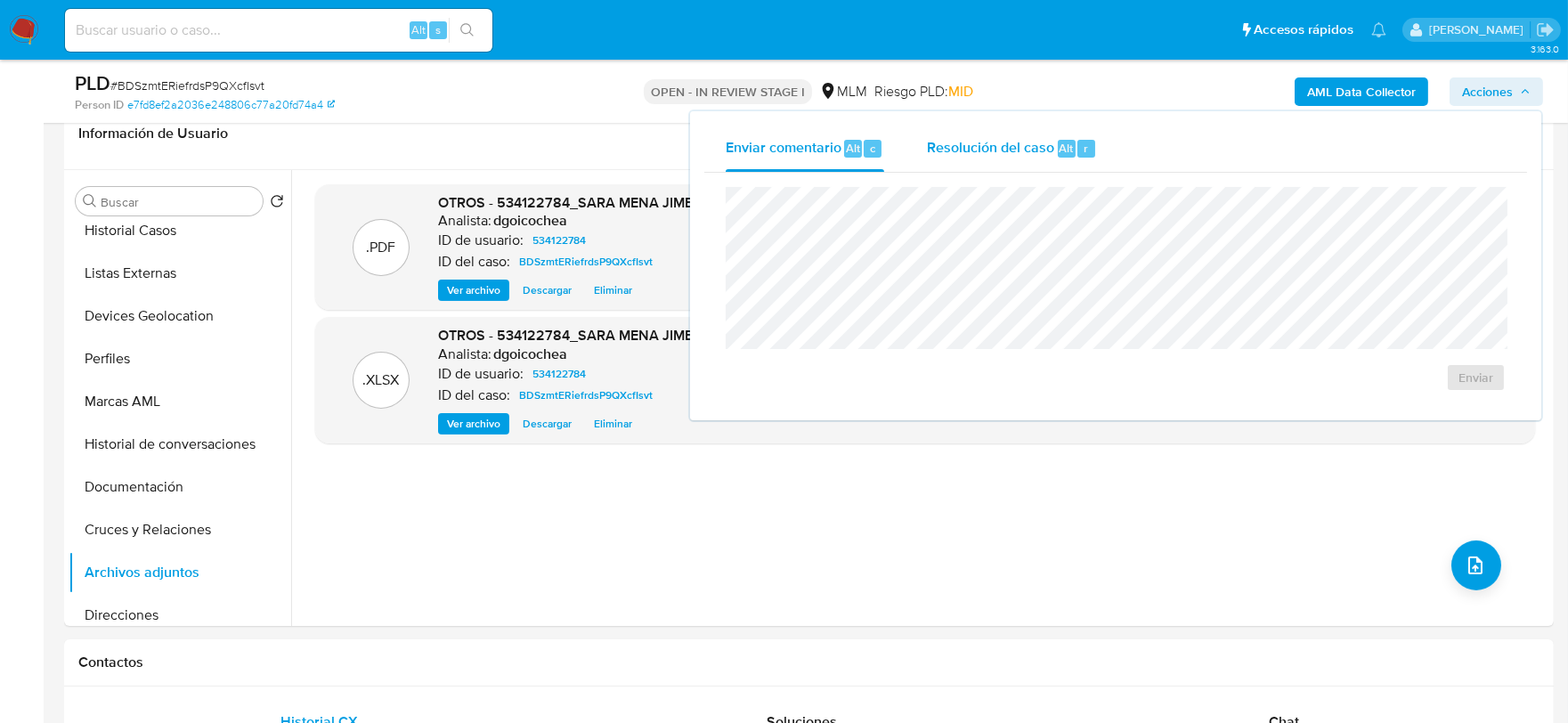
click at [1011, 157] on div "Resolución del caso Alt r" at bounding box center [1012, 148] width 170 height 46
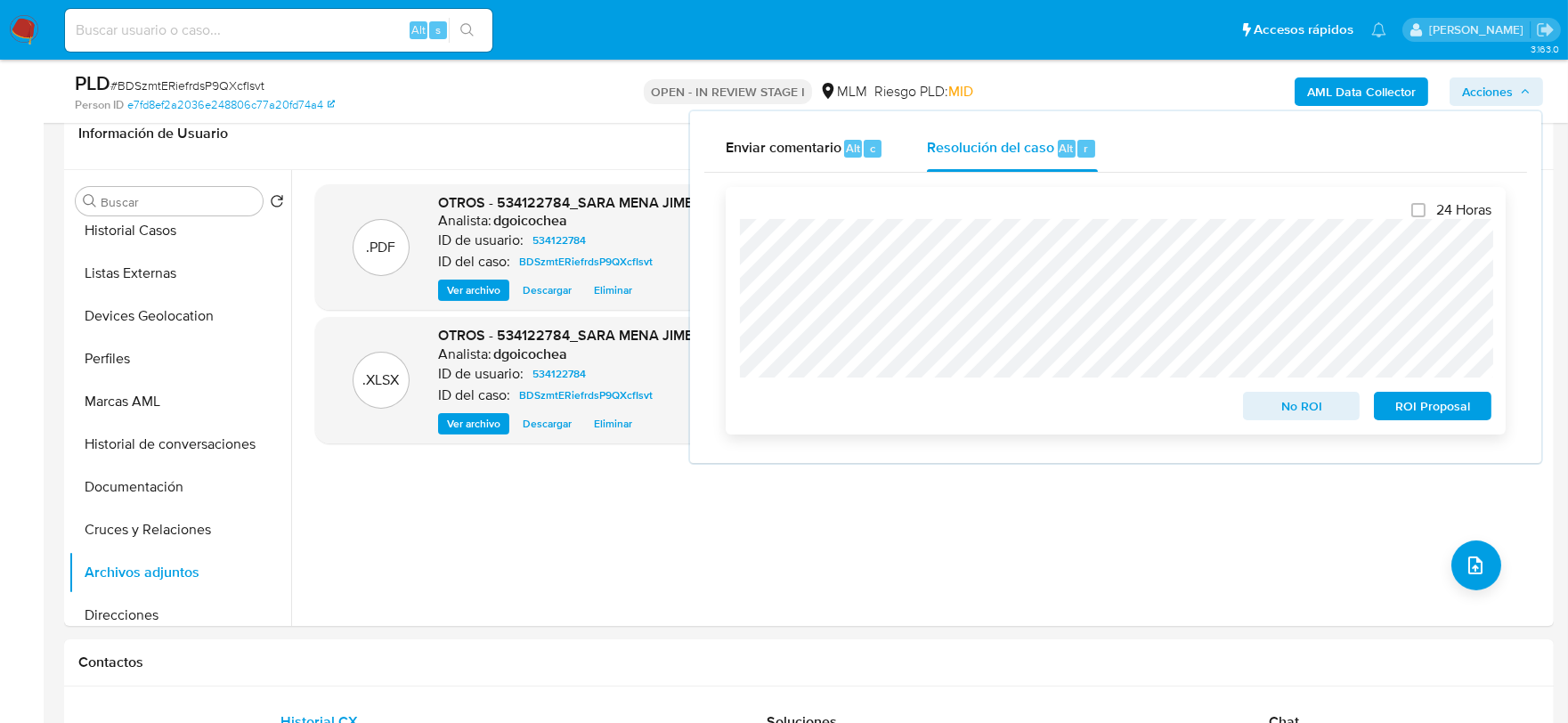
click at [1264, 388] on div "No ROI" at bounding box center [1301, 402] width 132 height 35
click at [1271, 410] on span "No ROI" at bounding box center [1301, 406] width 93 height 25
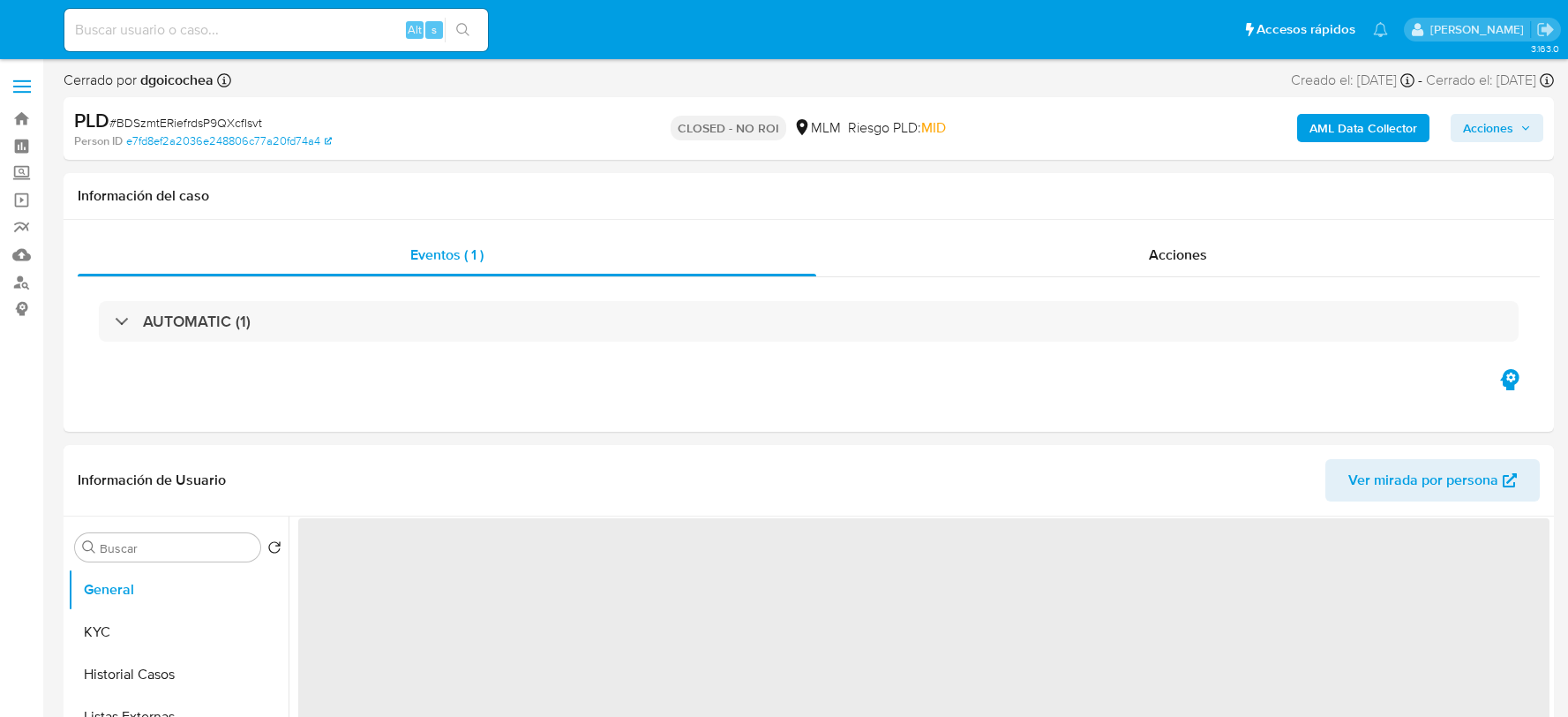
select select "10"
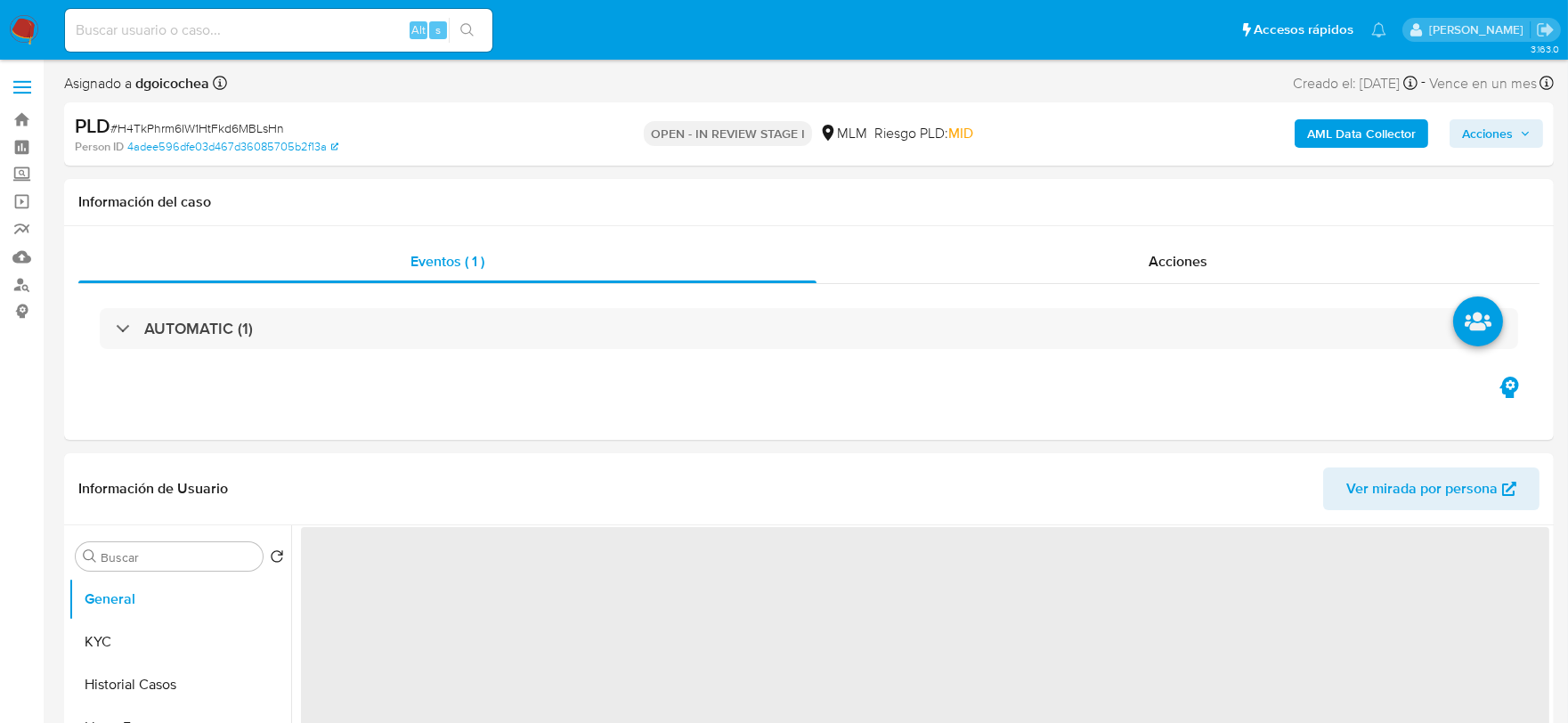
select select "10"
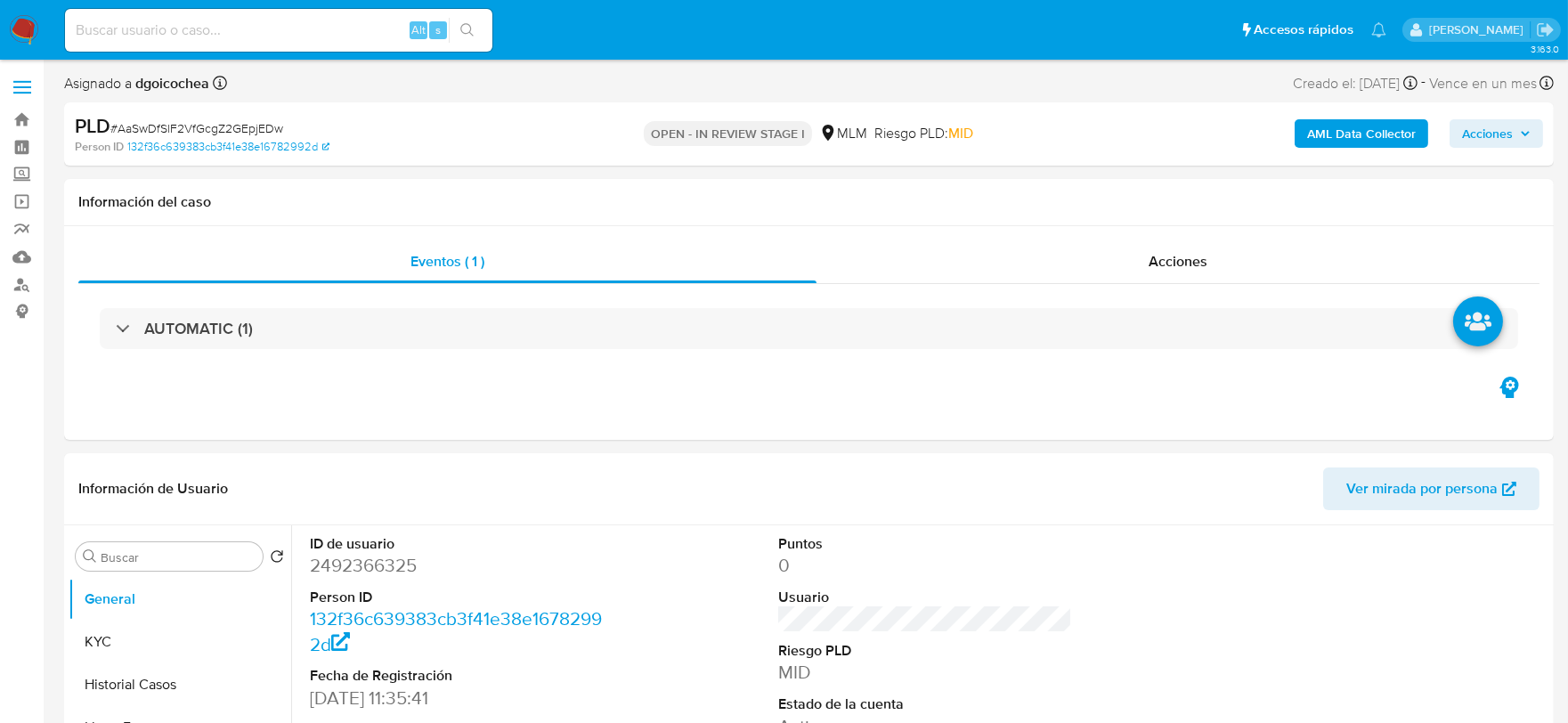
click at [19, 30] on img at bounding box center [23, 30] width 30 height 30
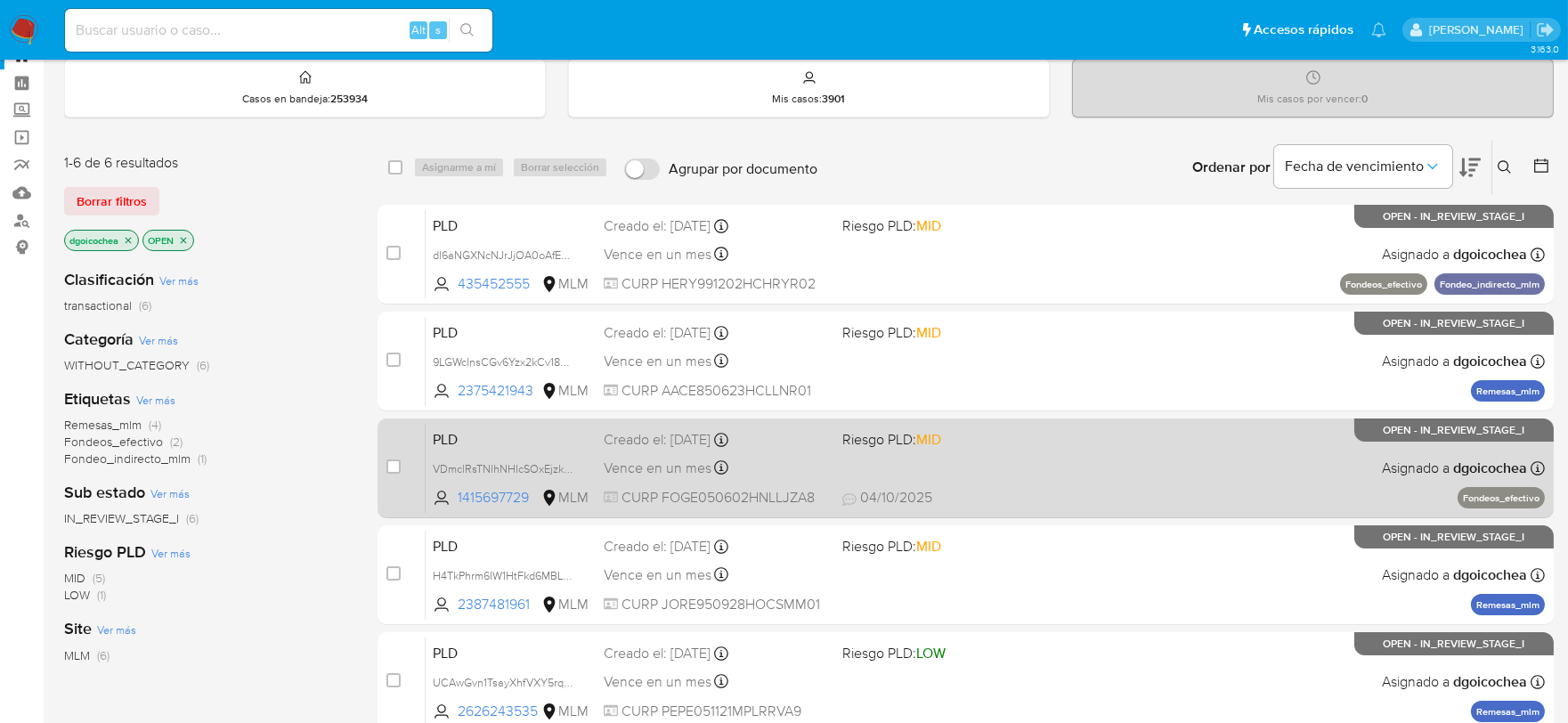
scroll to position [99, 0]
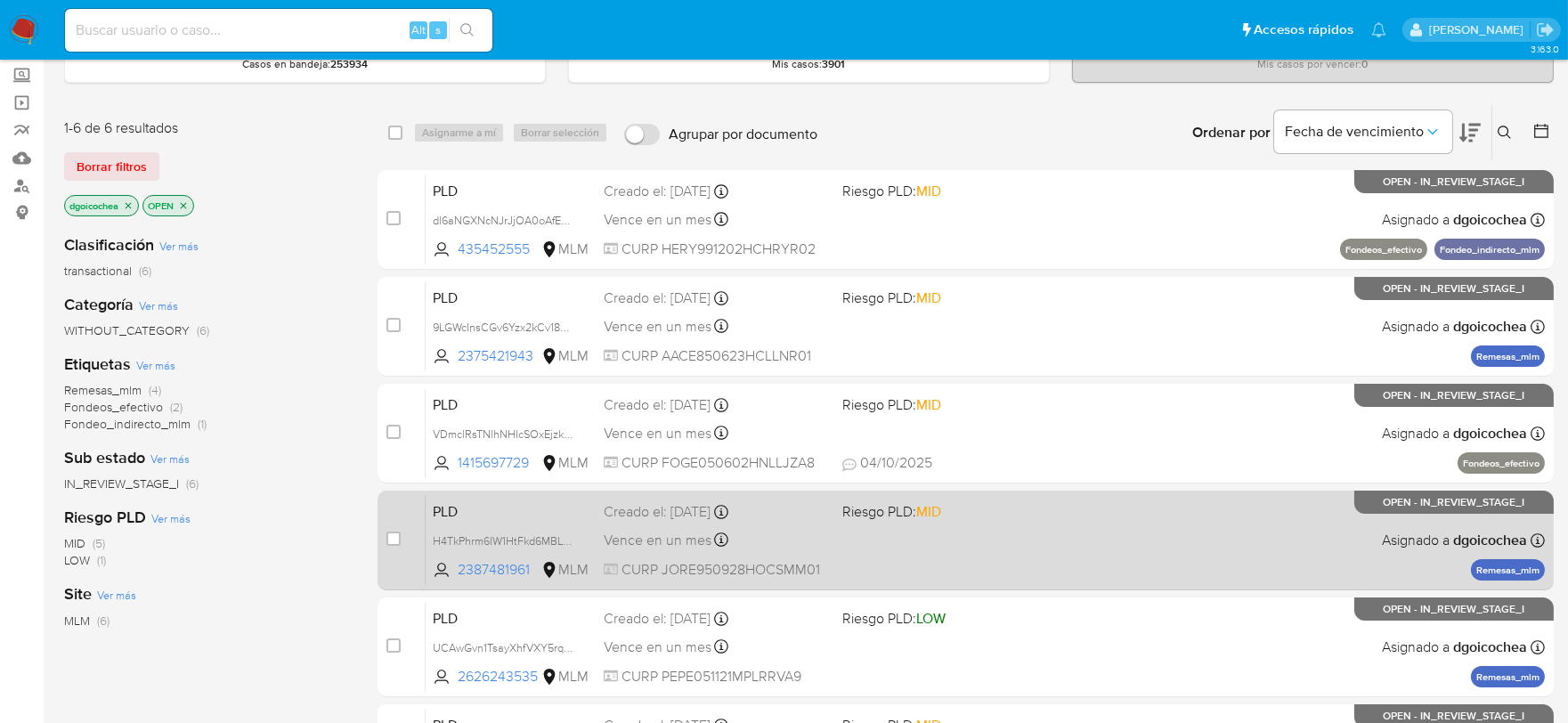
click at [445, 511] on span "PLD" at bounding box center [511, 510] width 157 height 23
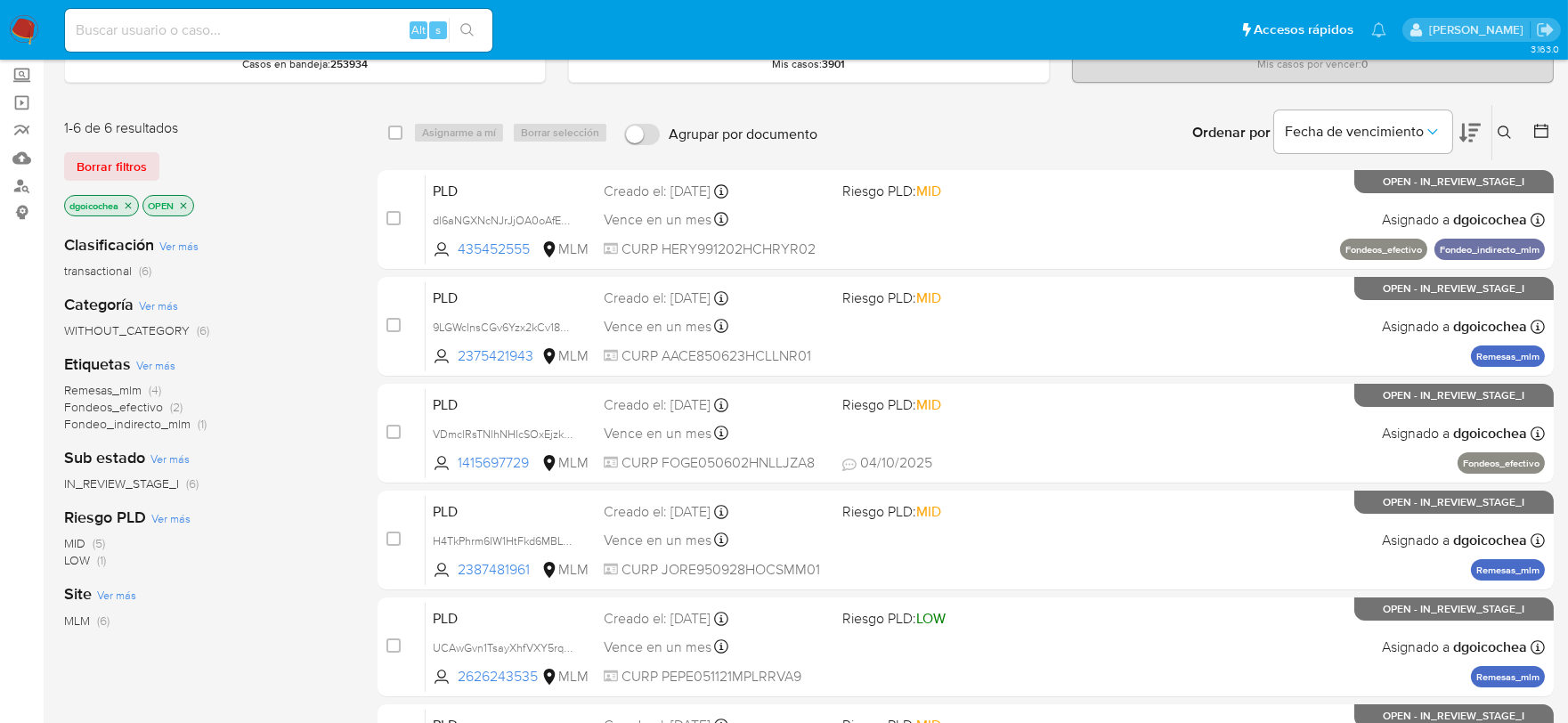
click at [1508, 129] on icon at bounding box center [1505, 133] width 15 height 15
click at [1502, 131] on icon at bounding box center [1505, 133] width 15 height 15
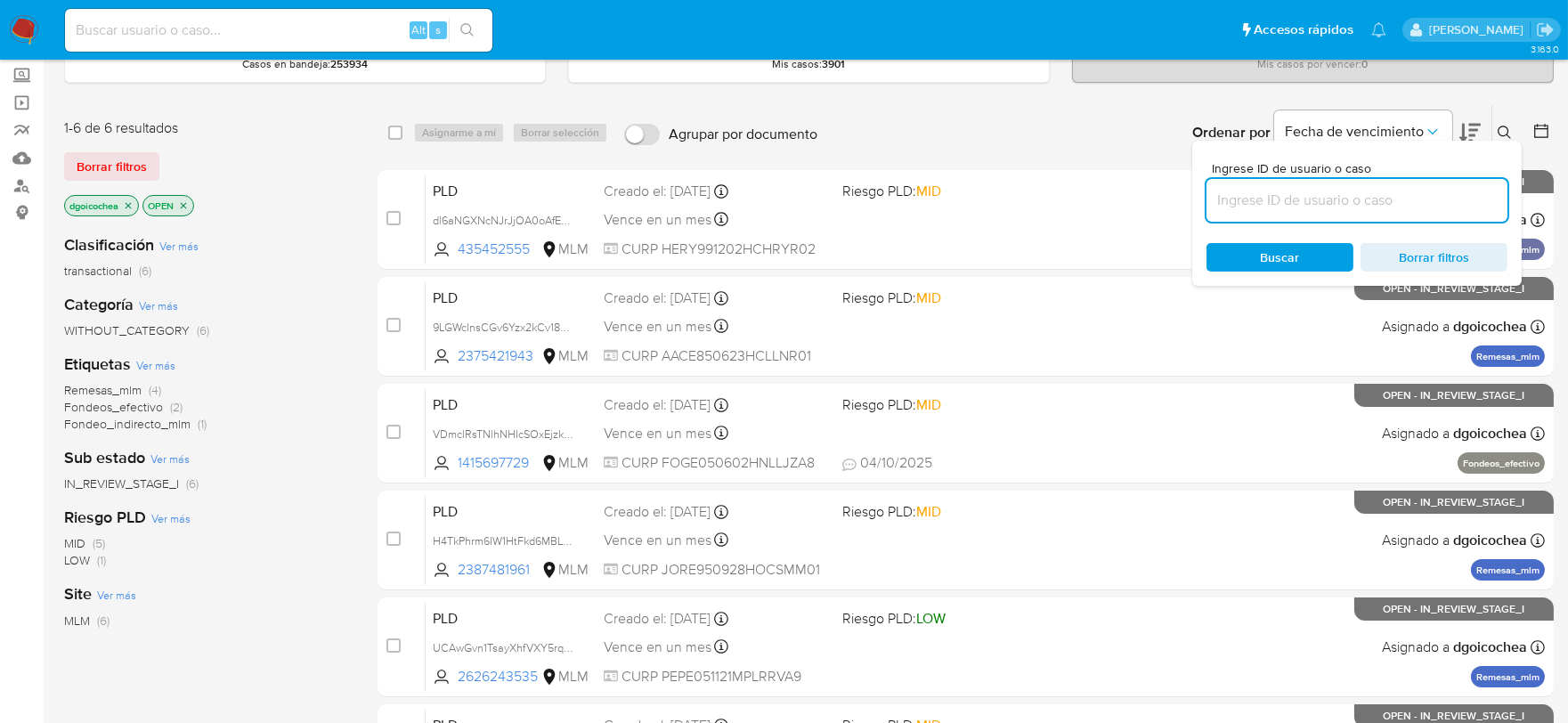
click at [1344, 197] on input at bounding box center [1357, 200] width 301 height 23
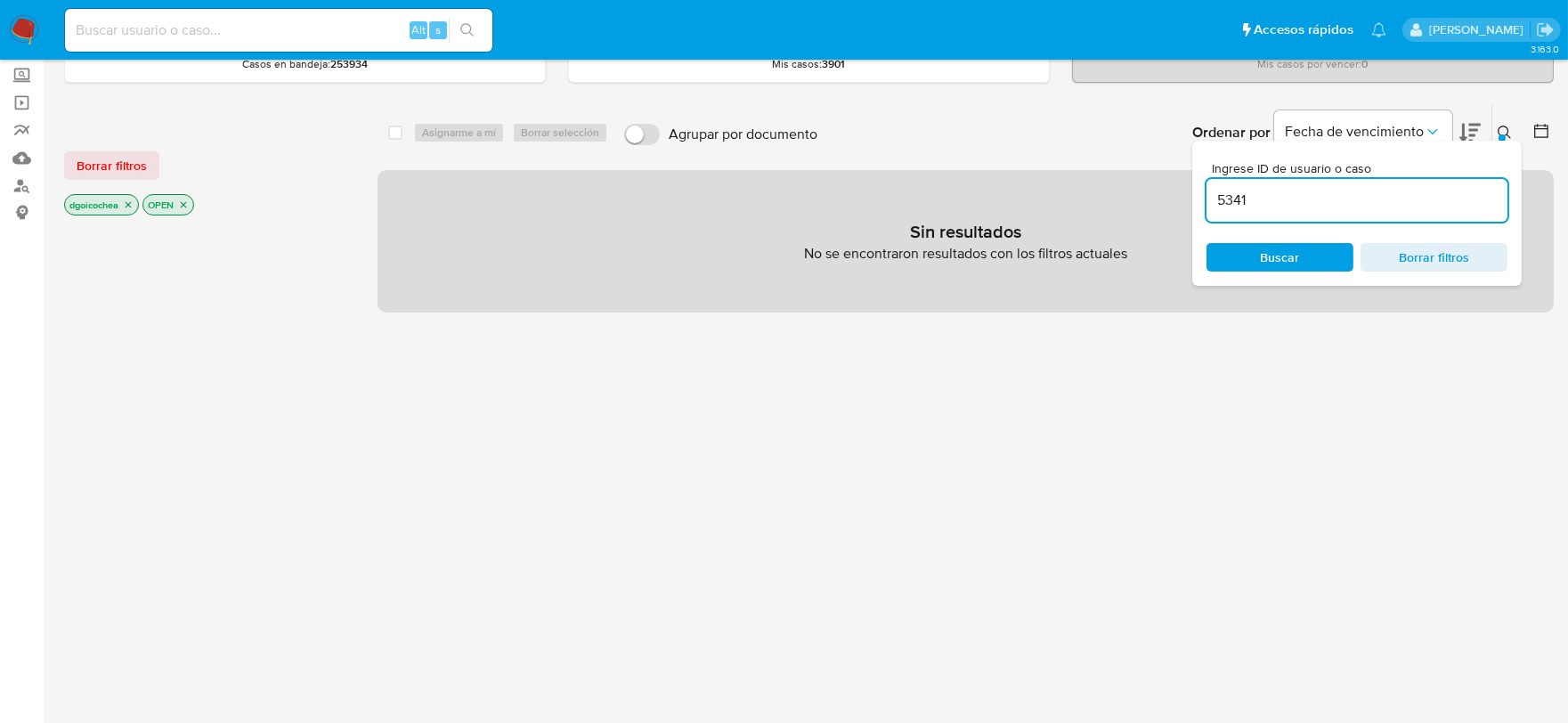
click at [1344, 197] on input "5341" at bounding box center [1357, 200] width 301 height 23
type input "534122784"
click at [83, 148] on div "Borrar filtros dgoicochea OPEN" at bounding box center [207, 168] width 285 height 100
click at [89, 160] on span "Borrar filtros" at bounding box center [111, 166] width 70 height 25
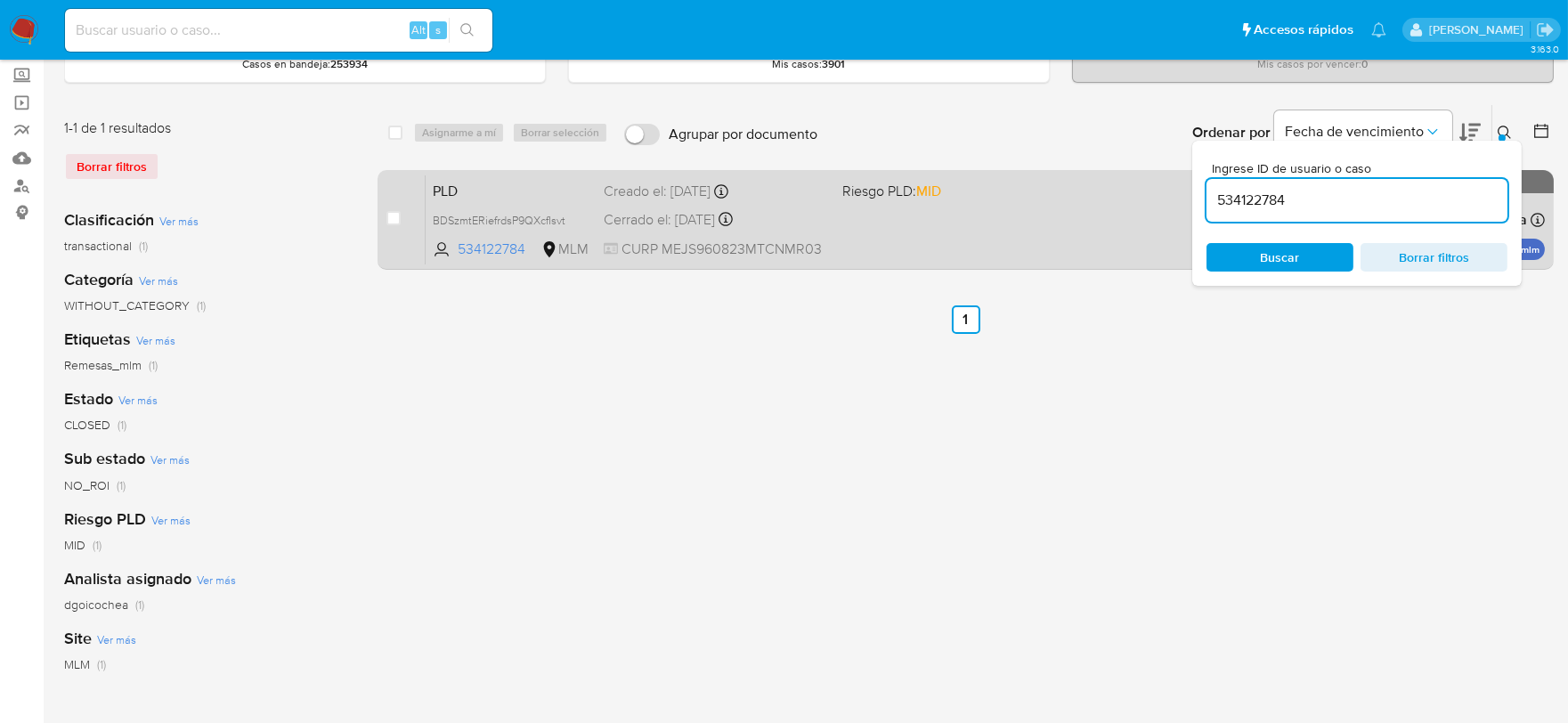
click at [451, 190] on span "PLD" at bounding box center [511, 189] width 157 height 23
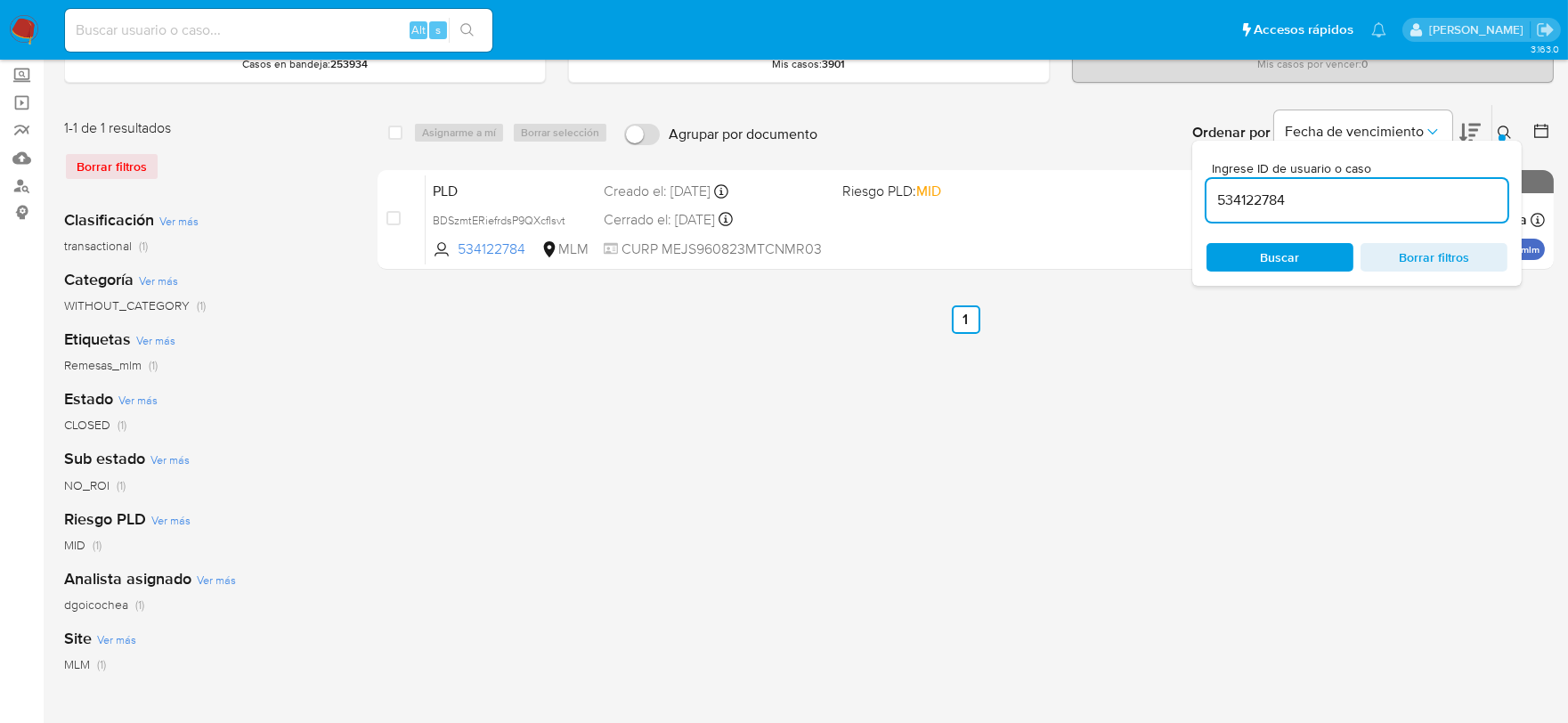
click at [16, 26] on img at bounding box center [23, 30] width 30 height 30
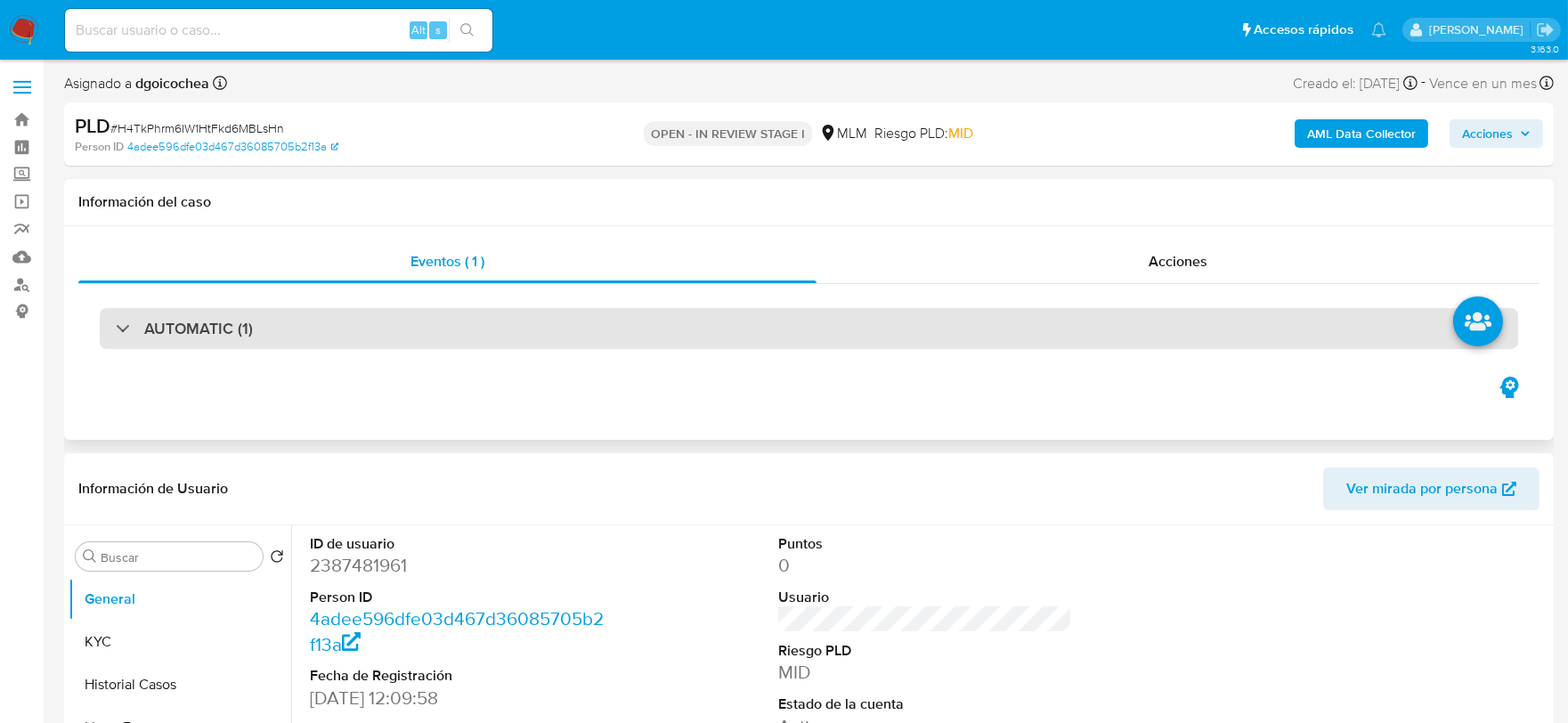
select select "10"
click at [229, 322] on h3 "AUTOMATIC (1)" at bounding box center [198, 329] width 108 height 20
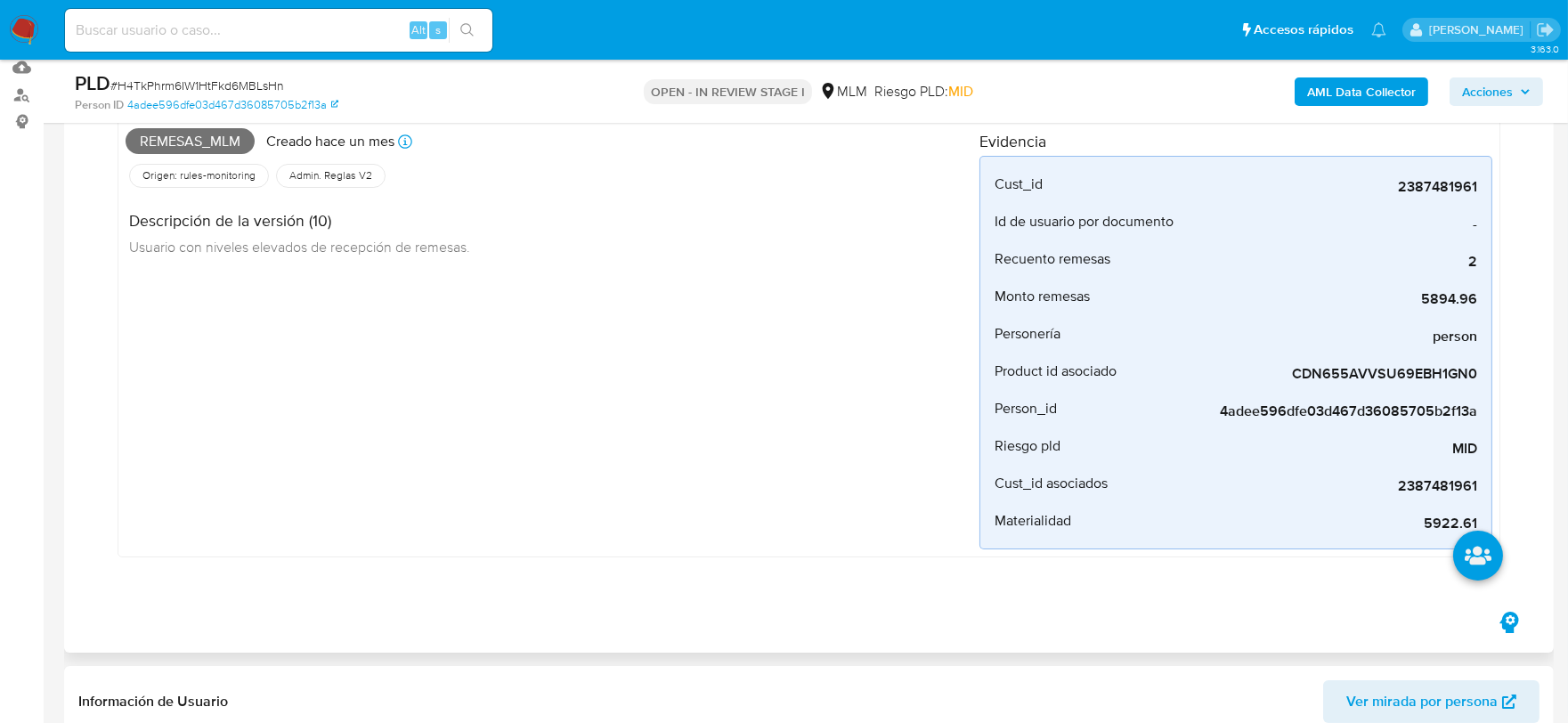
scroll to position [198, 0]
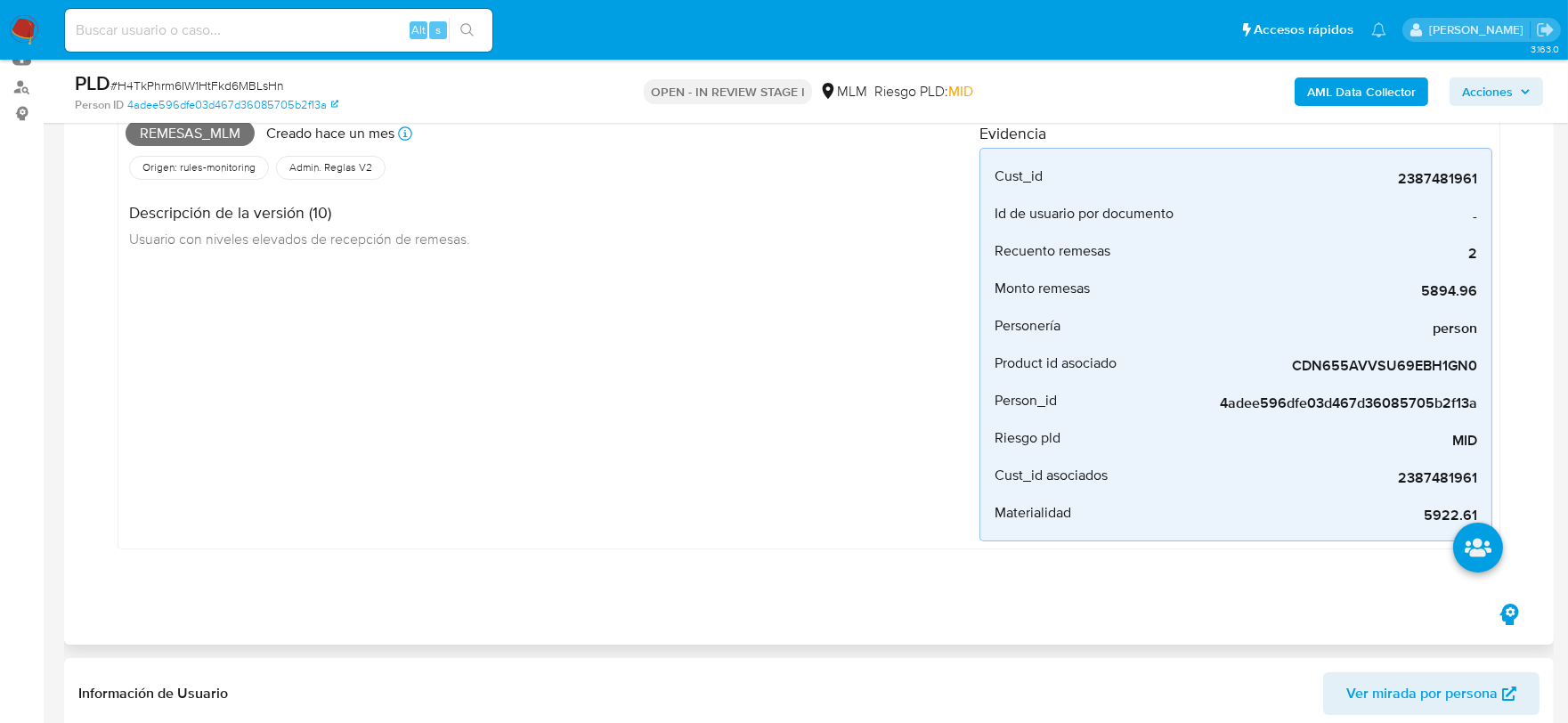
click at [684, 502] on div "Remesas_mlm Creado hace un mes Creado: 12/09/2025 03:10:05 Origen: rules-monito…" at bounding box center [553, 328] width 854 height 427
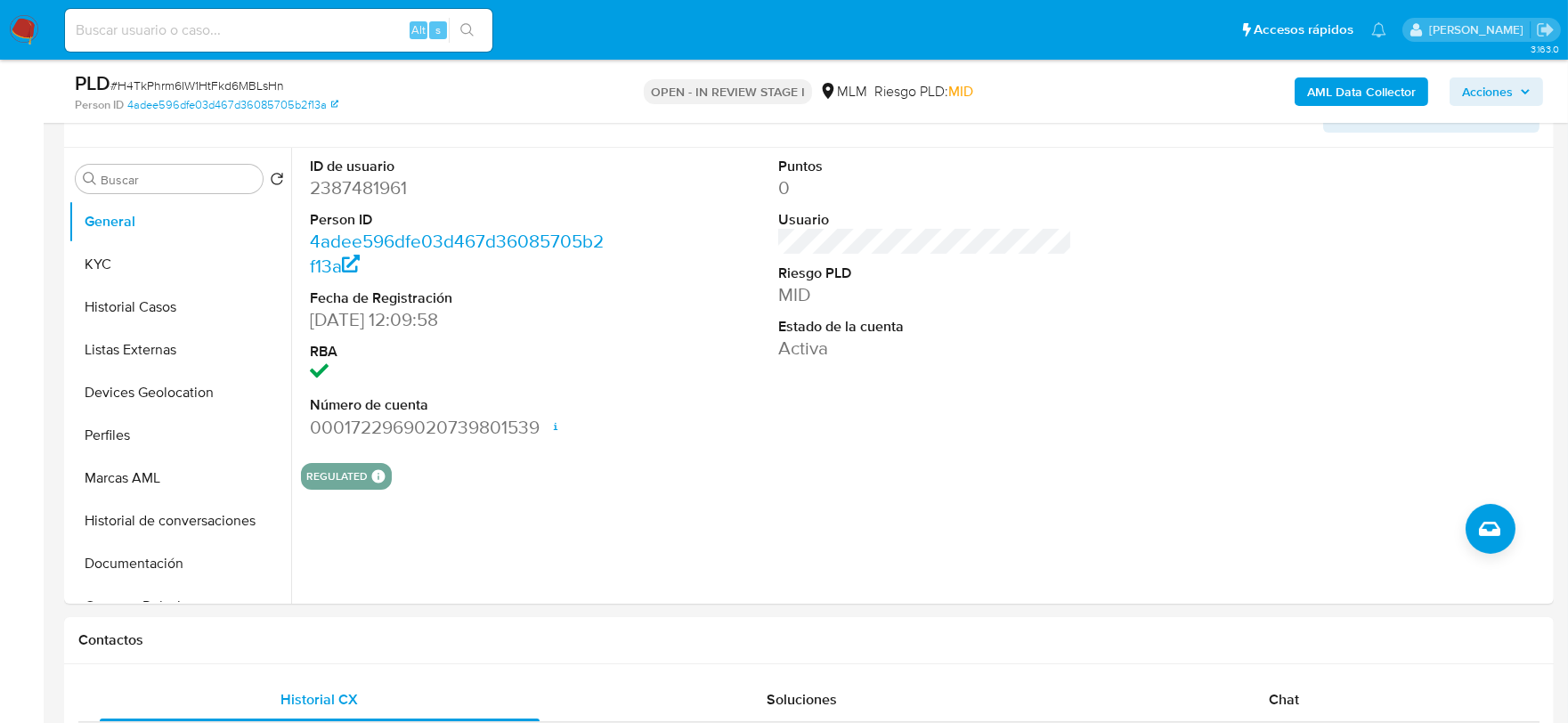
scroll to position [790, 0]
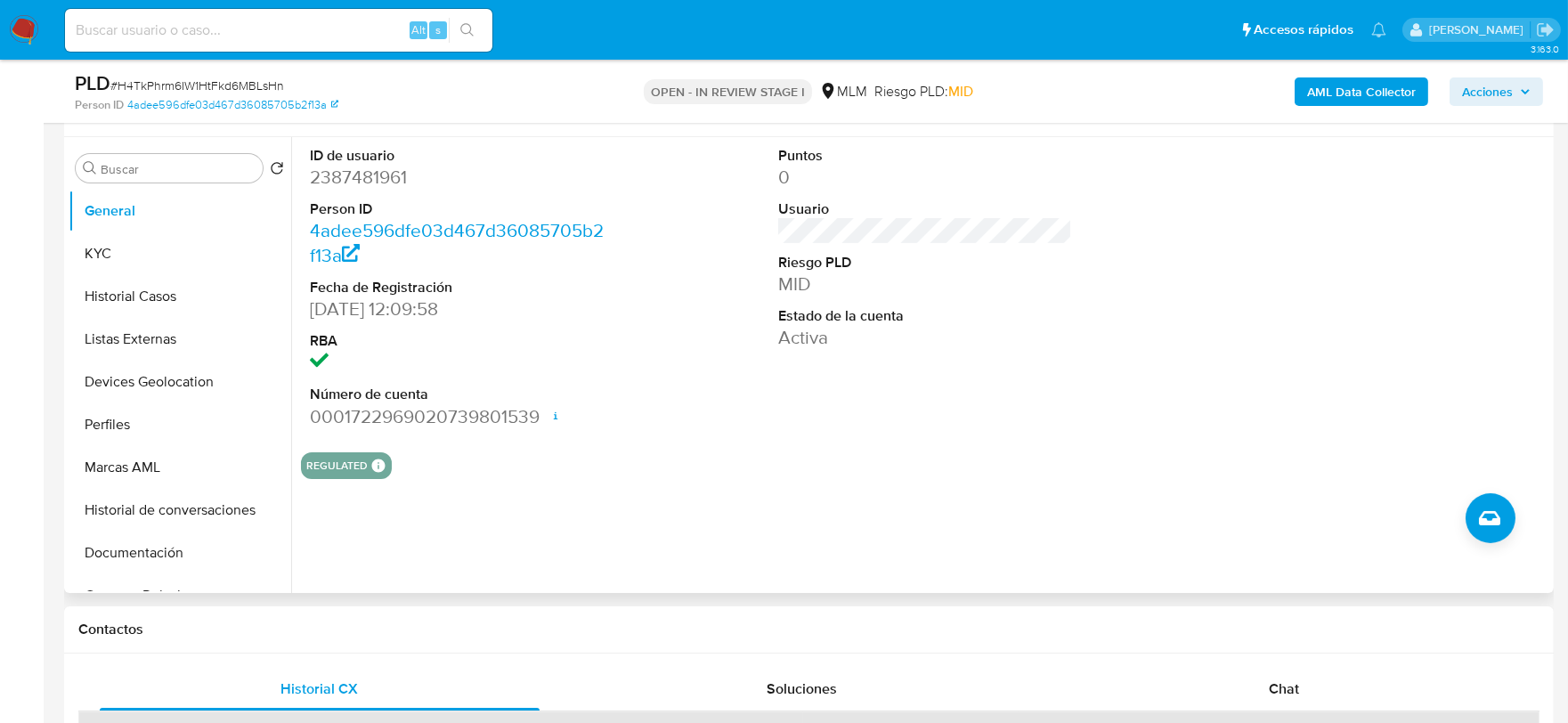
click at [771, 424] on div "Puntos 0 Usuario Riesgo PLD MID Estado de la cuenta Activa" at bounding box center [926, 287] width 312 height 301
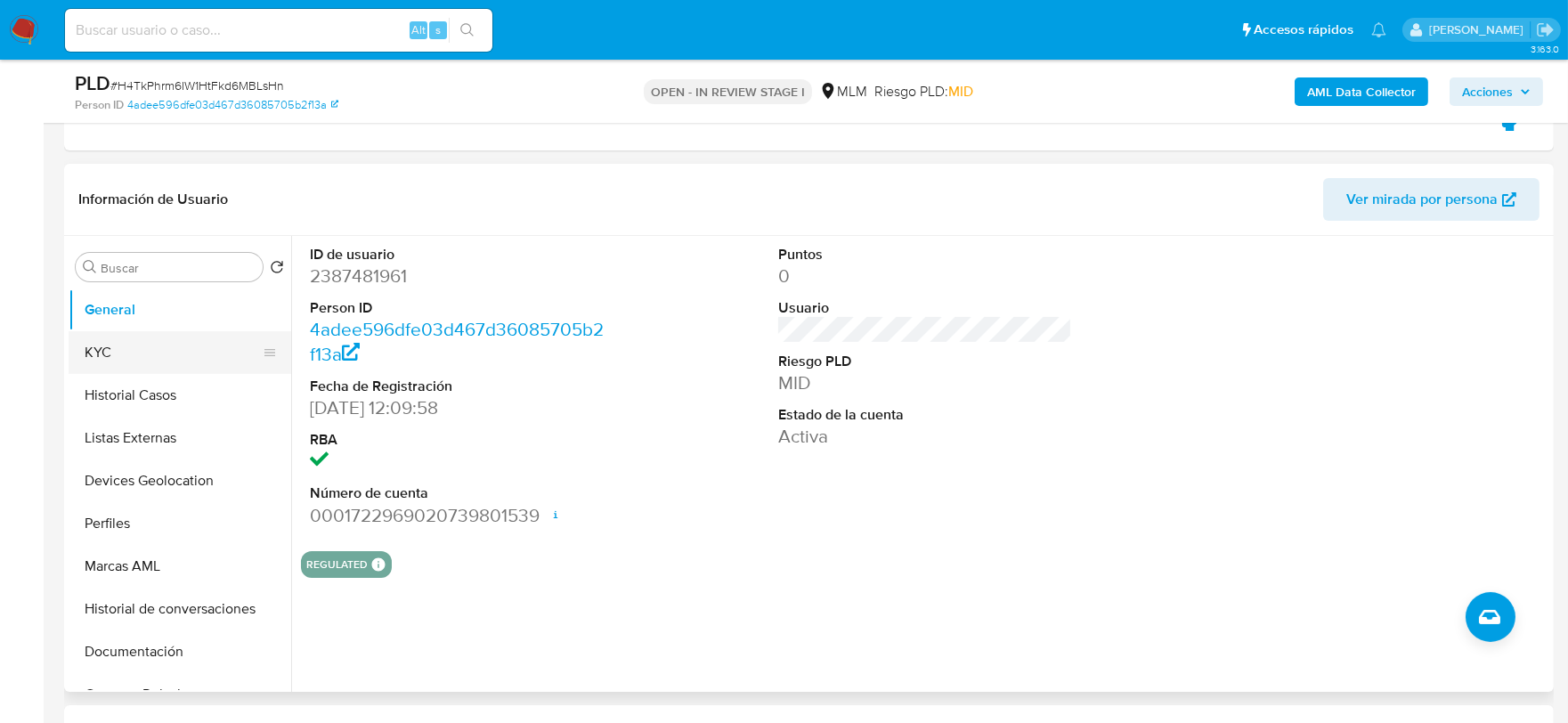
click at [138, 349] on button "KYC" at bounding box center [172, 352] width 208 height 43
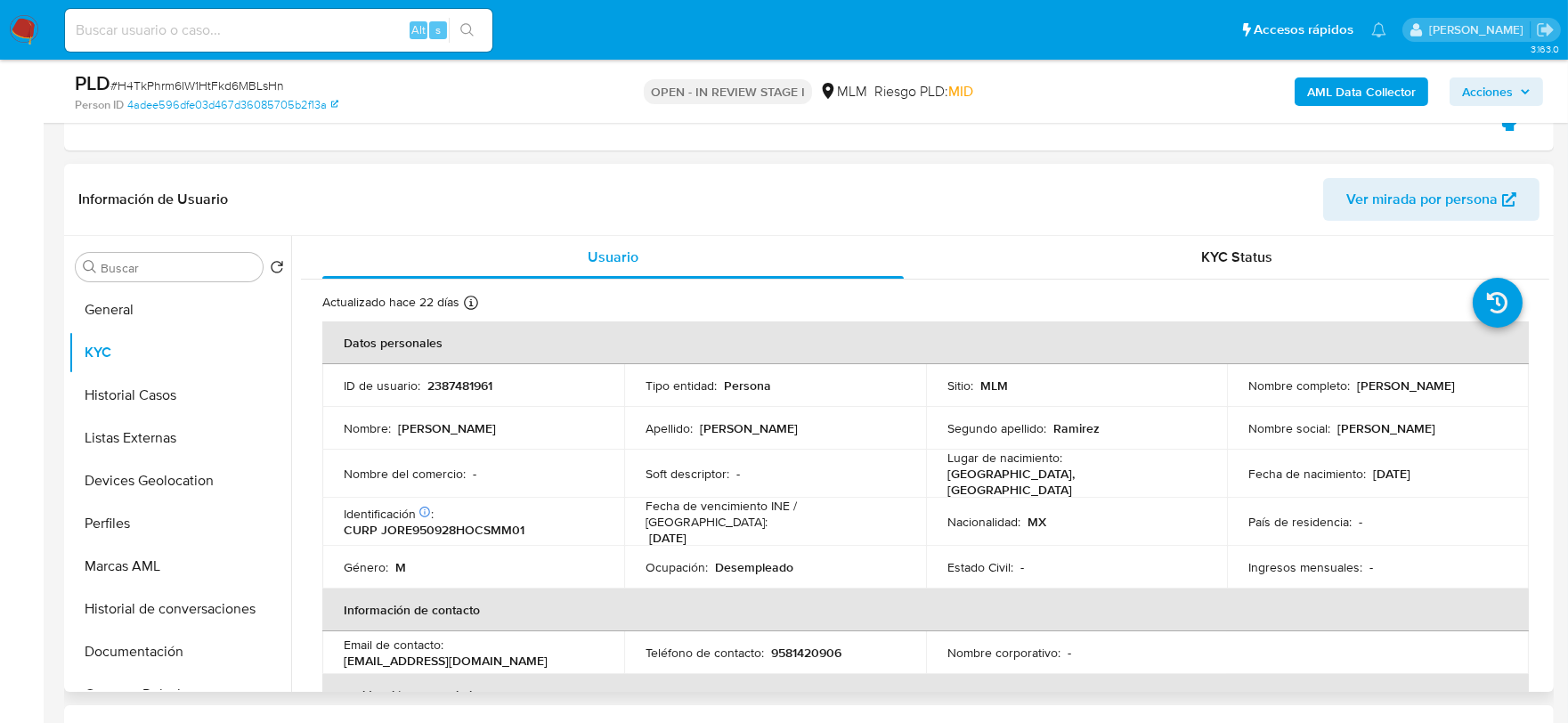
click at [597, 498] on td "Identificación CIC: 120575278 : CURP JORE950928HOCSMM01" at bounding box center [473, 521] width 302 height 48
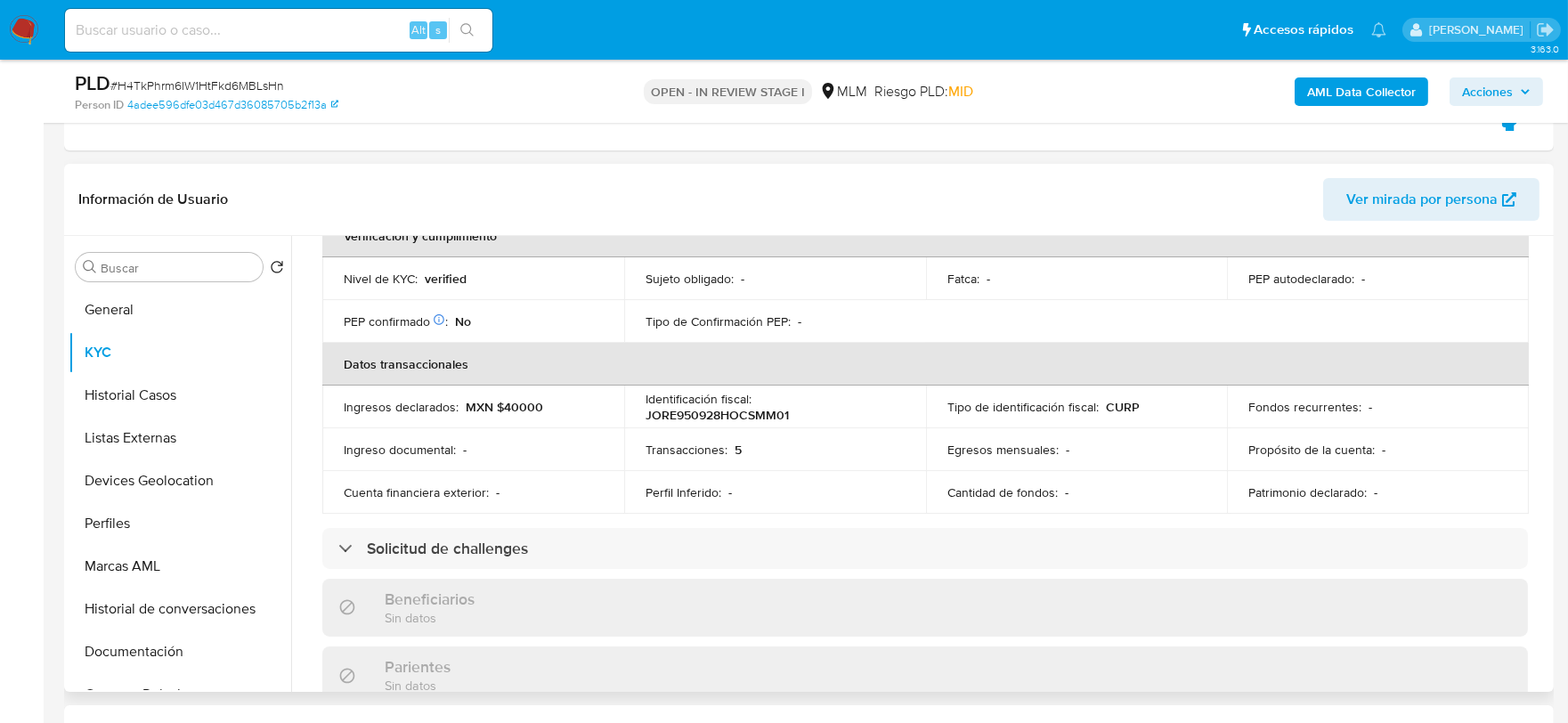
scroll to position [494, 0]
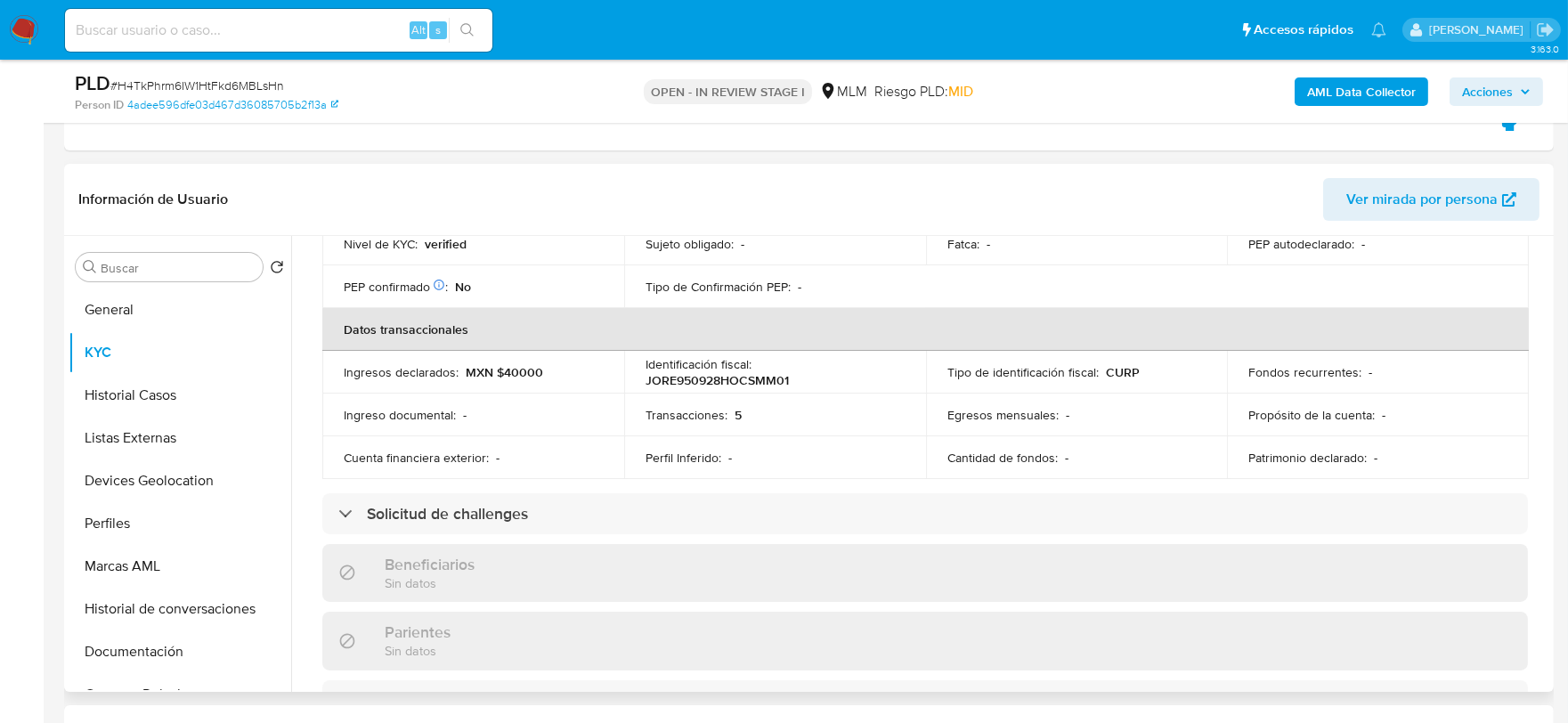
click at [313, 318] on div "Actualizado hace 22 días Creado: 14/04/2025 11:09:59 Actualizado: 17/09/2025 14…" at bounding box center [925, 547] width 1249 height 1524
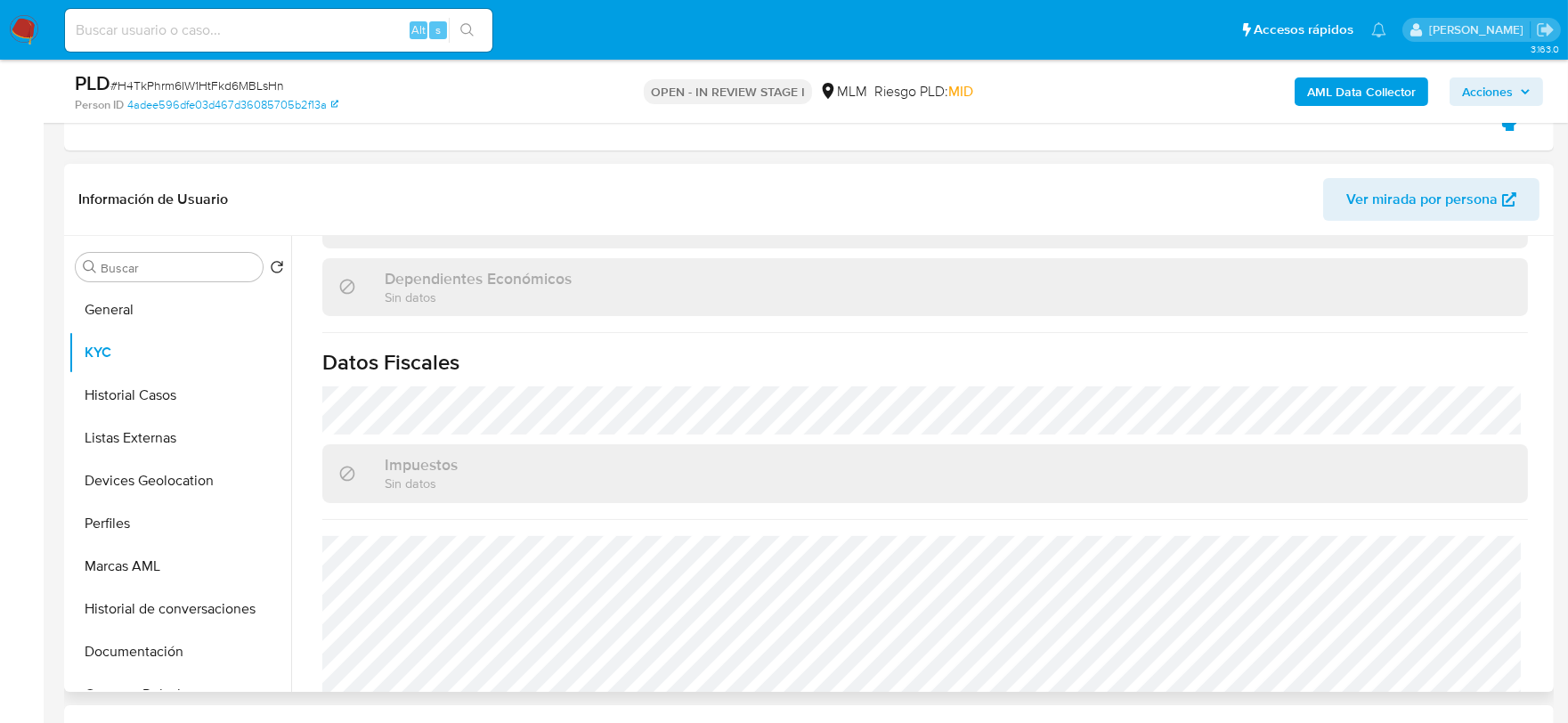
scroll to position [1088, 0]
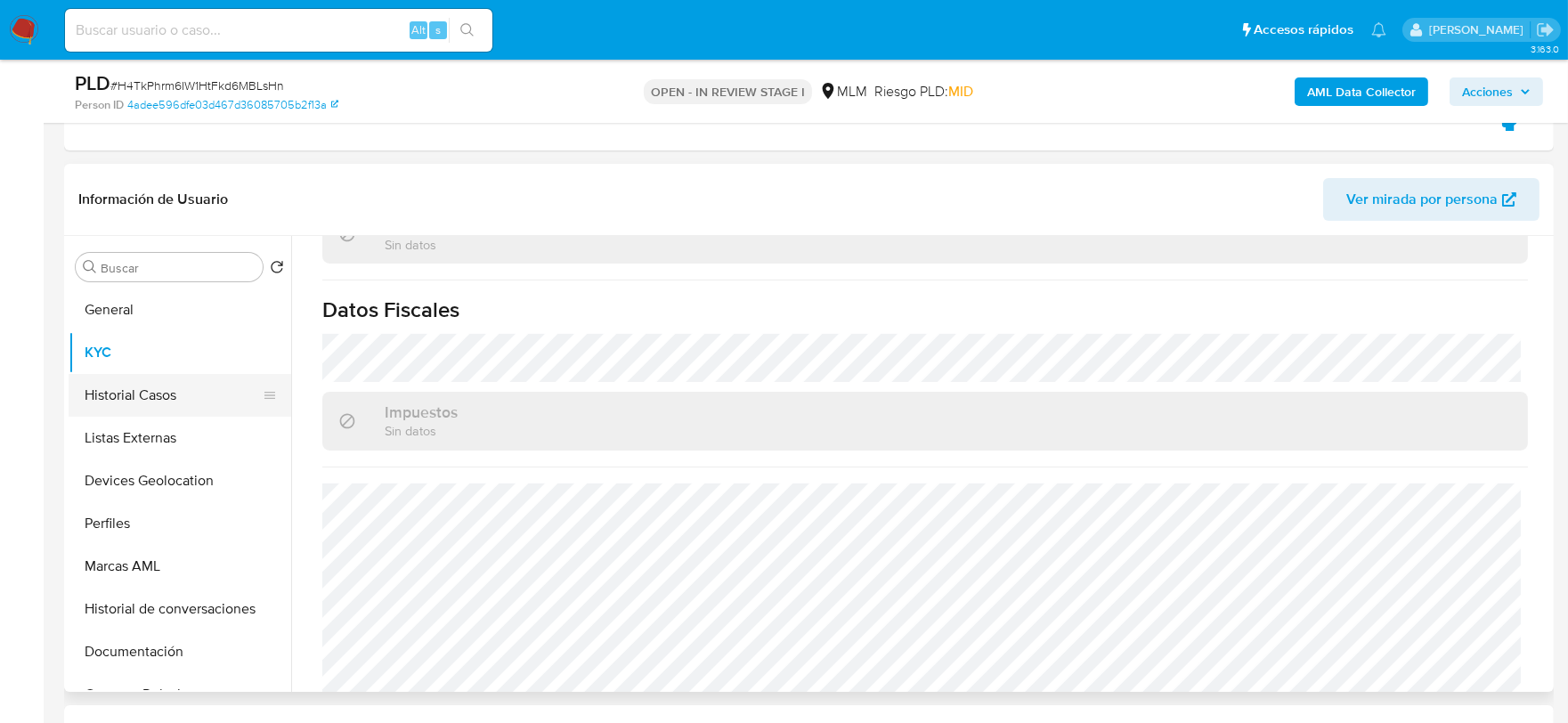
click at [161, 393] on button "Historial Casos" at bounding box center [172, 395] width 208 height 43
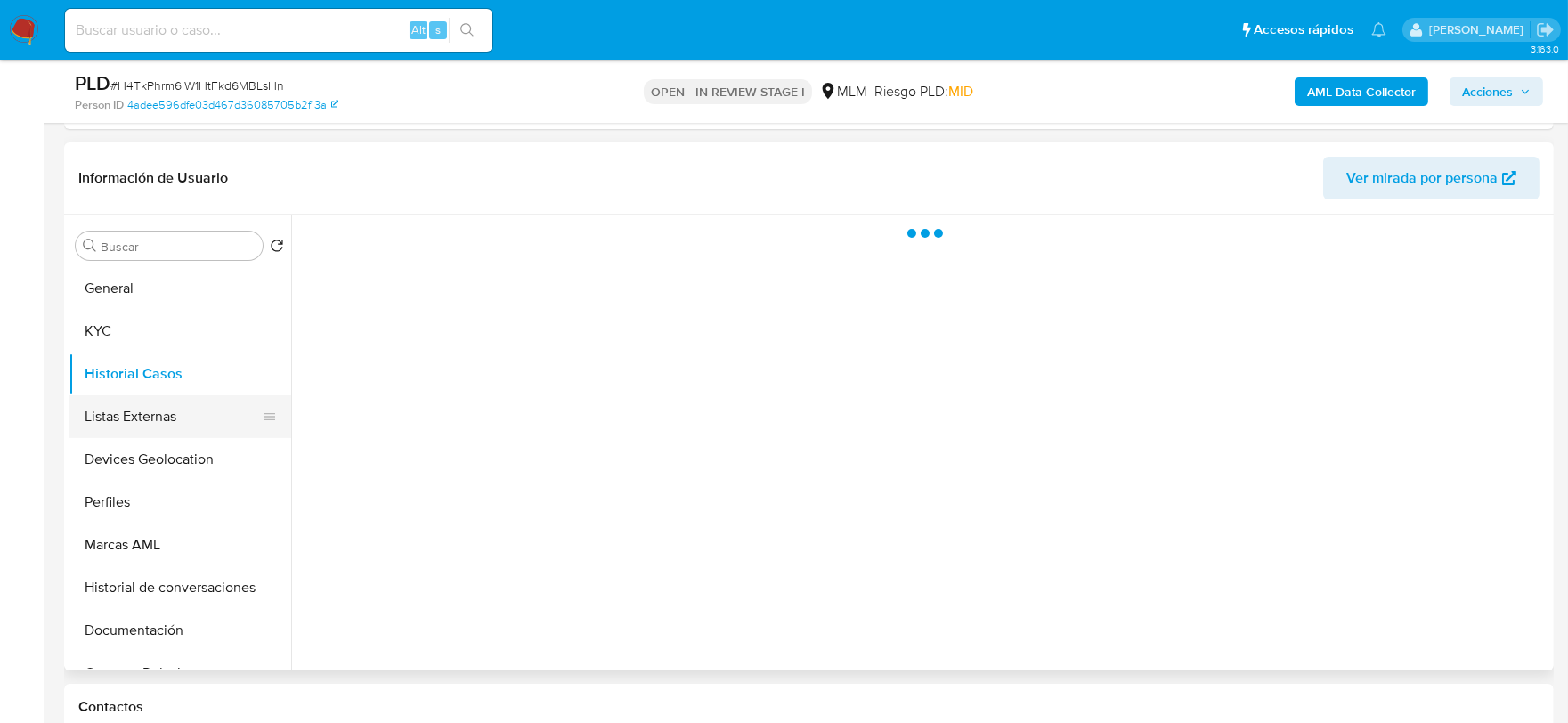
scroll to position [0, 0]
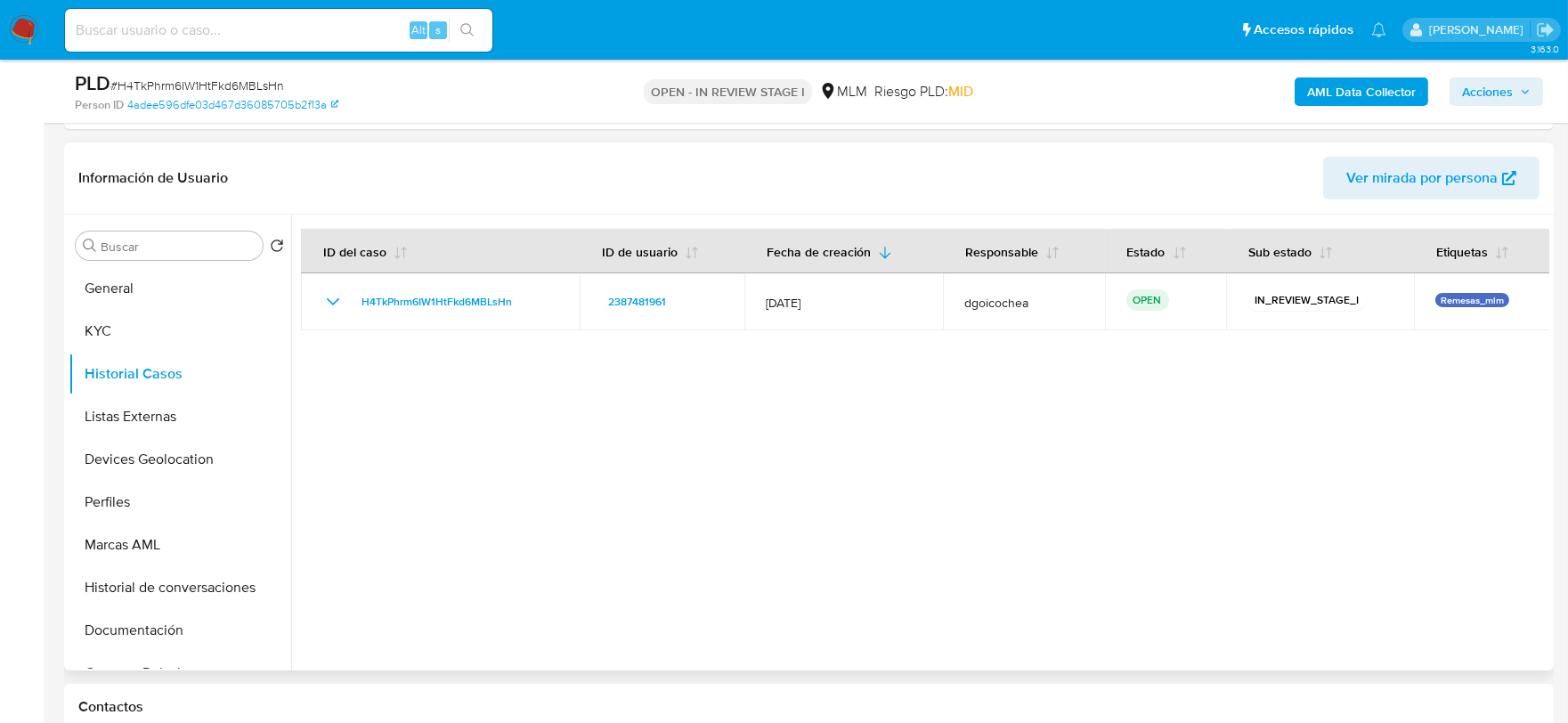
click at [586, 501] on div at bounding box center [920, 442] width 1259 height 456
click at [198, 425] on button "Listas Externas" at bounding box center [172, 417] width 208 height 43
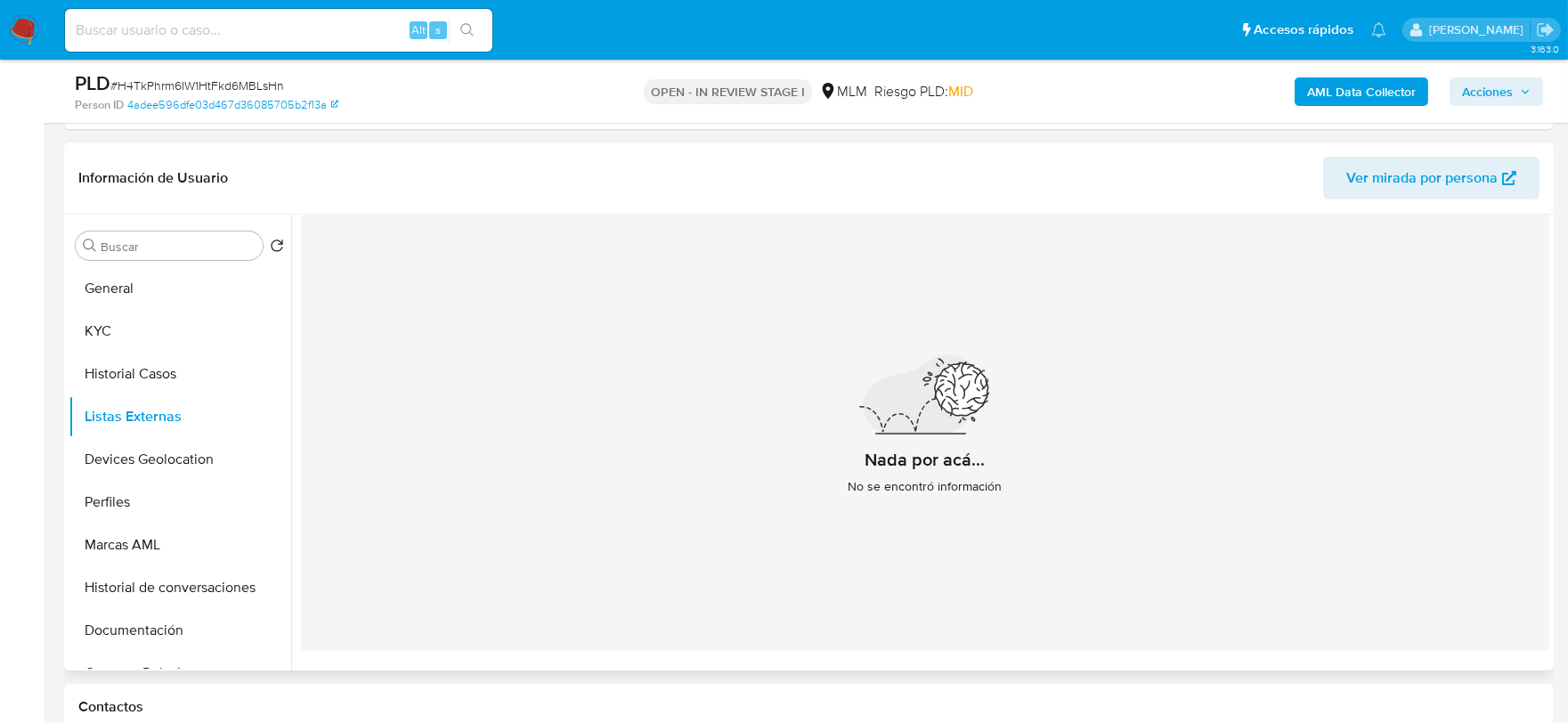
click at [522, 497] on div "Nada por acá... No se encontró información" at bounding box center [925, 432] width 1249 height 436
click at [144, 454] on button "Devices Geolocation" at bounding box center [172, 460] width 208 height 43
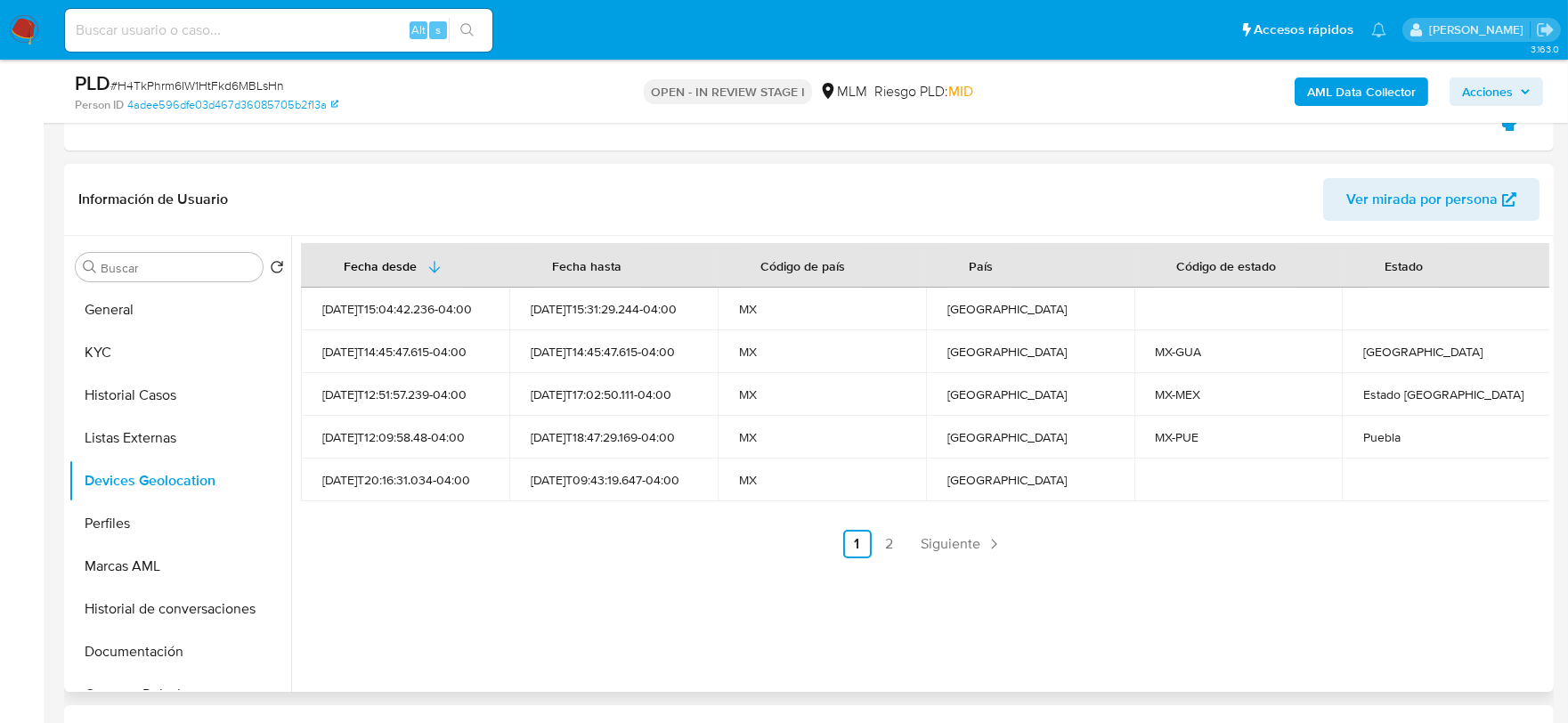
click at [630, 552] on ul "Anterior 1 2 Siguiente" at bounding box center [925, 543] width 1249 height 28
click at [951, 539] on span "Siguiente" at bounding box center [951, 543] width 60 height 15
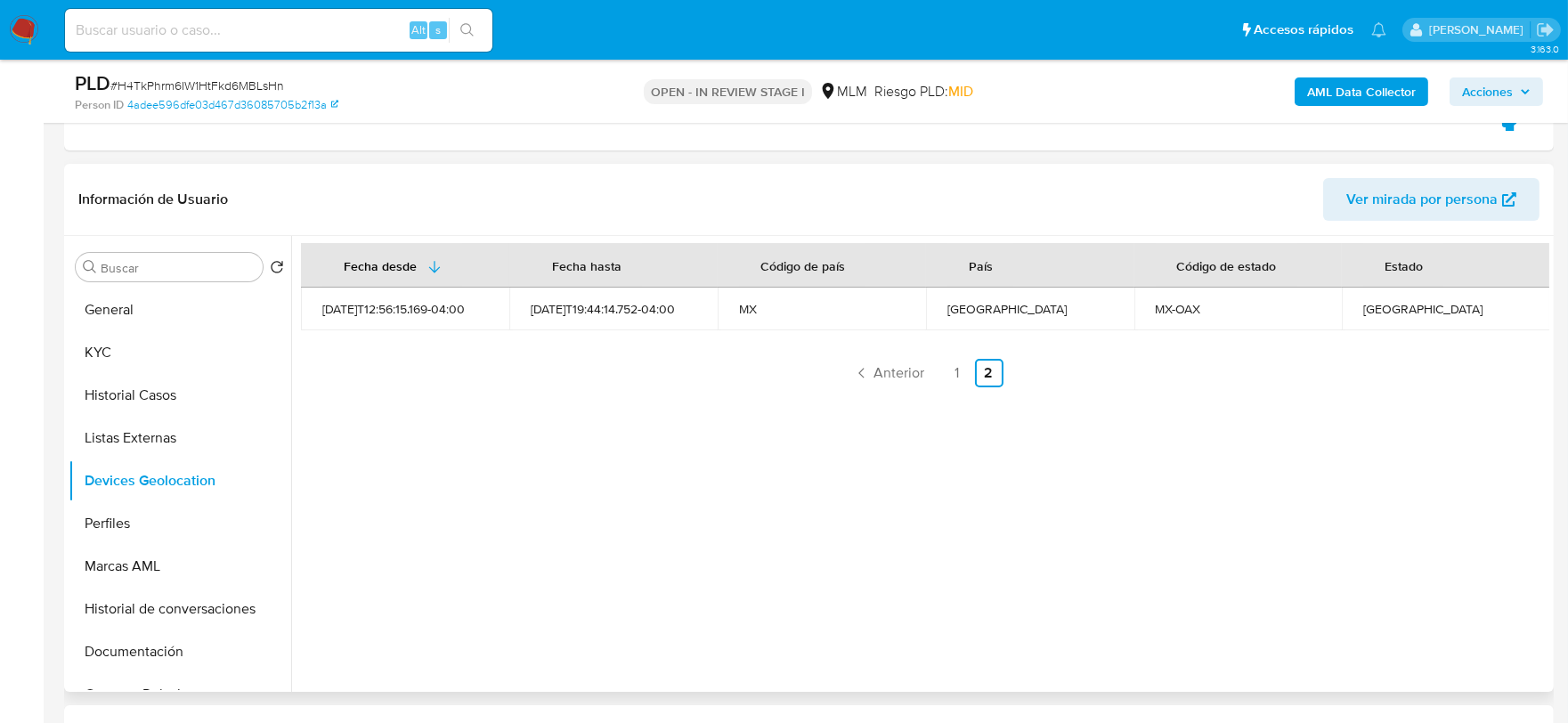
click at [574, 553] on div "Fecha desde Fecha hasta Código de país País Código de estado Estado 2025-04-15T…" at bounding box center [920, 463] width 1259 height 456
click at [128, 522] on button "Perfiles" at bounding box center [172, 523] width 208 height 43
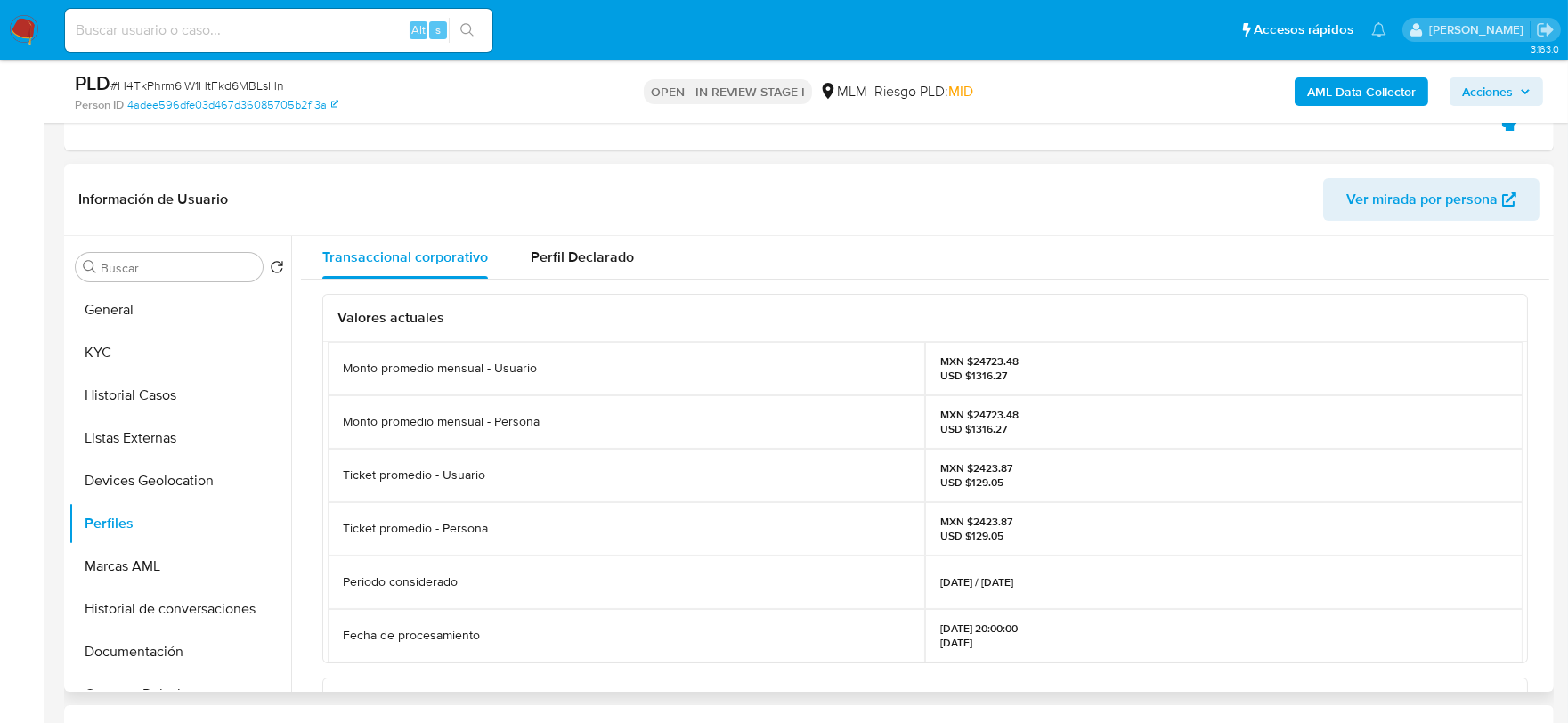
click at [312, 465] on div "Valores actuales Monto promedio mensual - Usuario MXN $24723.48 USD $1316.27 Mo…" at bounding box center [925, 694] width 1249 height 829
click at [175, 646] on button "Documentación" at bounding box center [172, 652] width 208 height 43
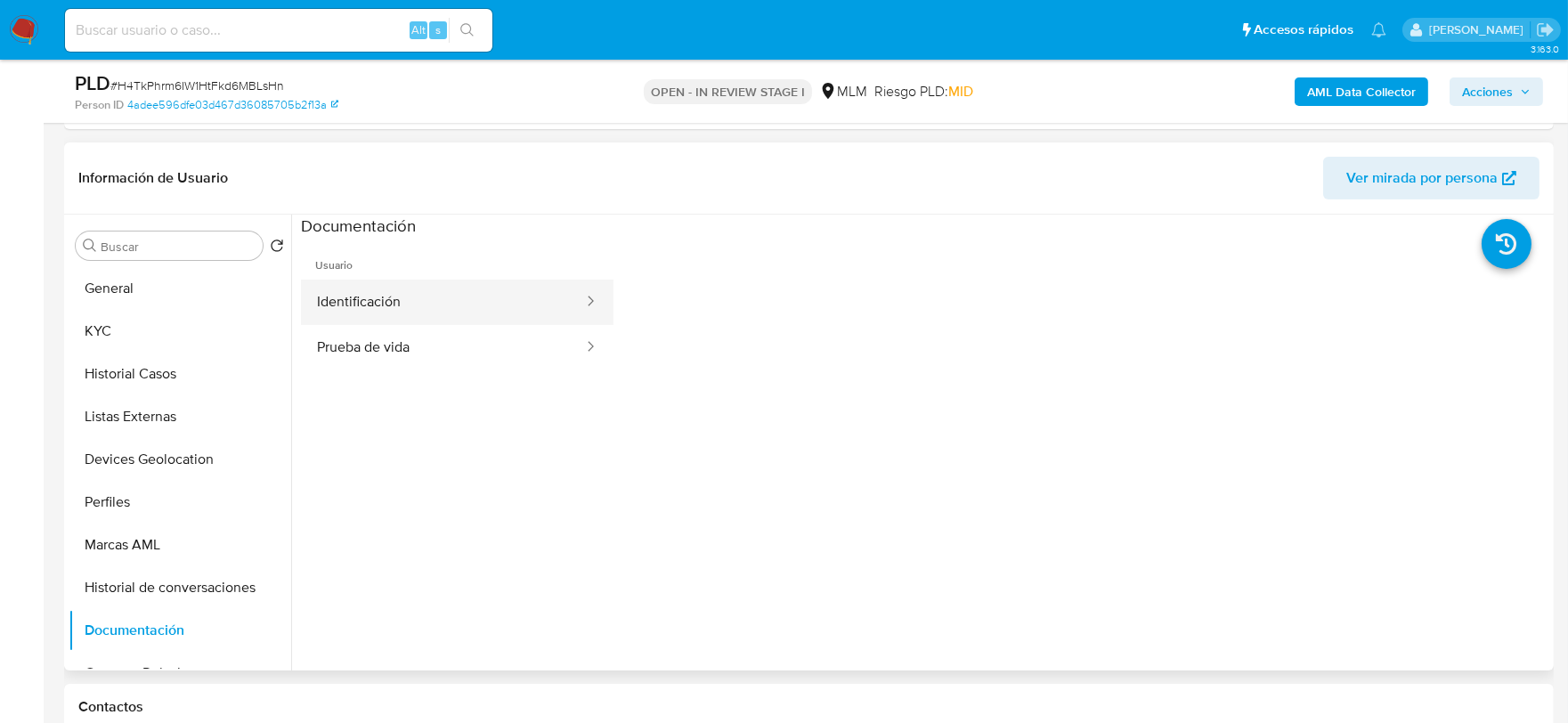
click at [417, 303] on button "Identificación" at bounding box center [442, 301] width 284 height 46
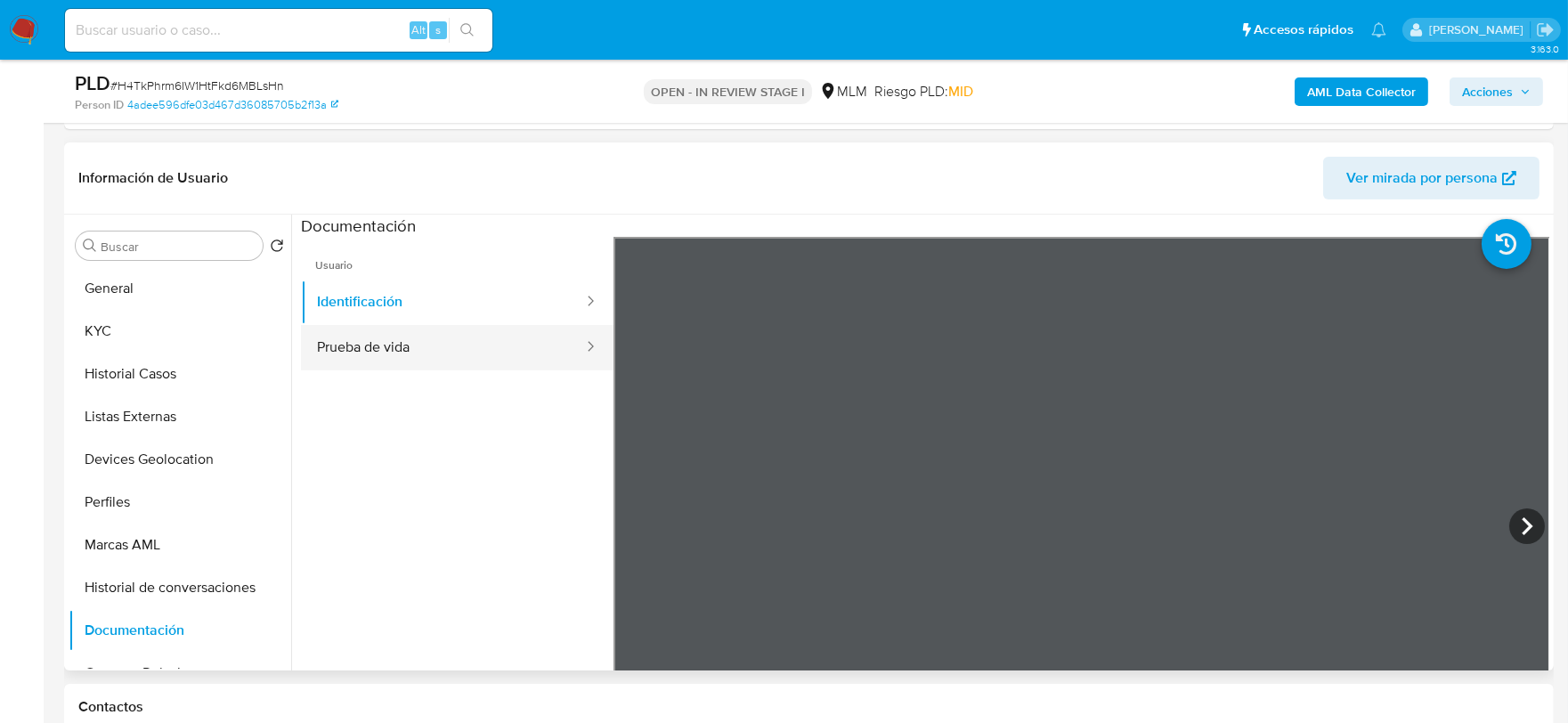
click at [479, 353] on button "Prueba de vida" at bounding box center [442, 347] width 284 height 46
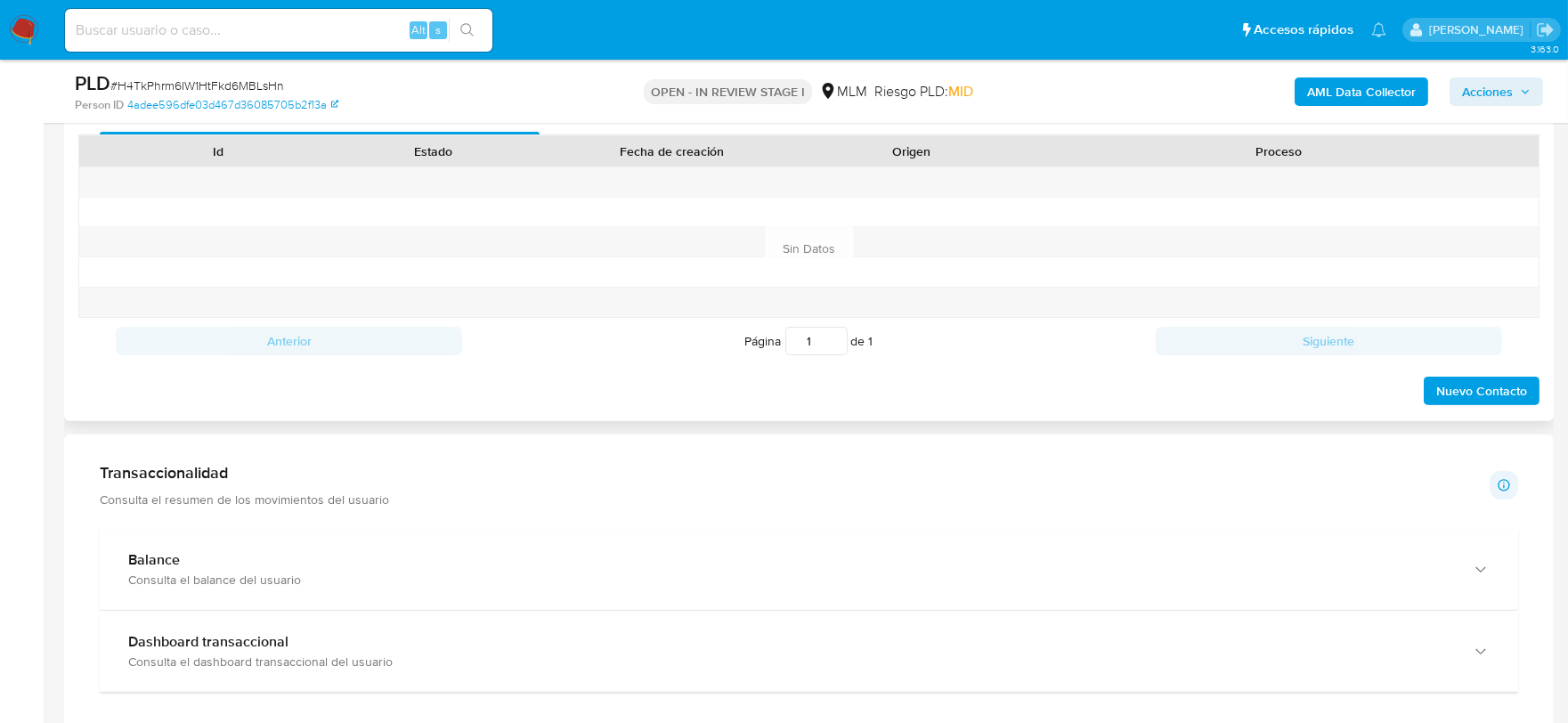
scroll to position [1483, 0]
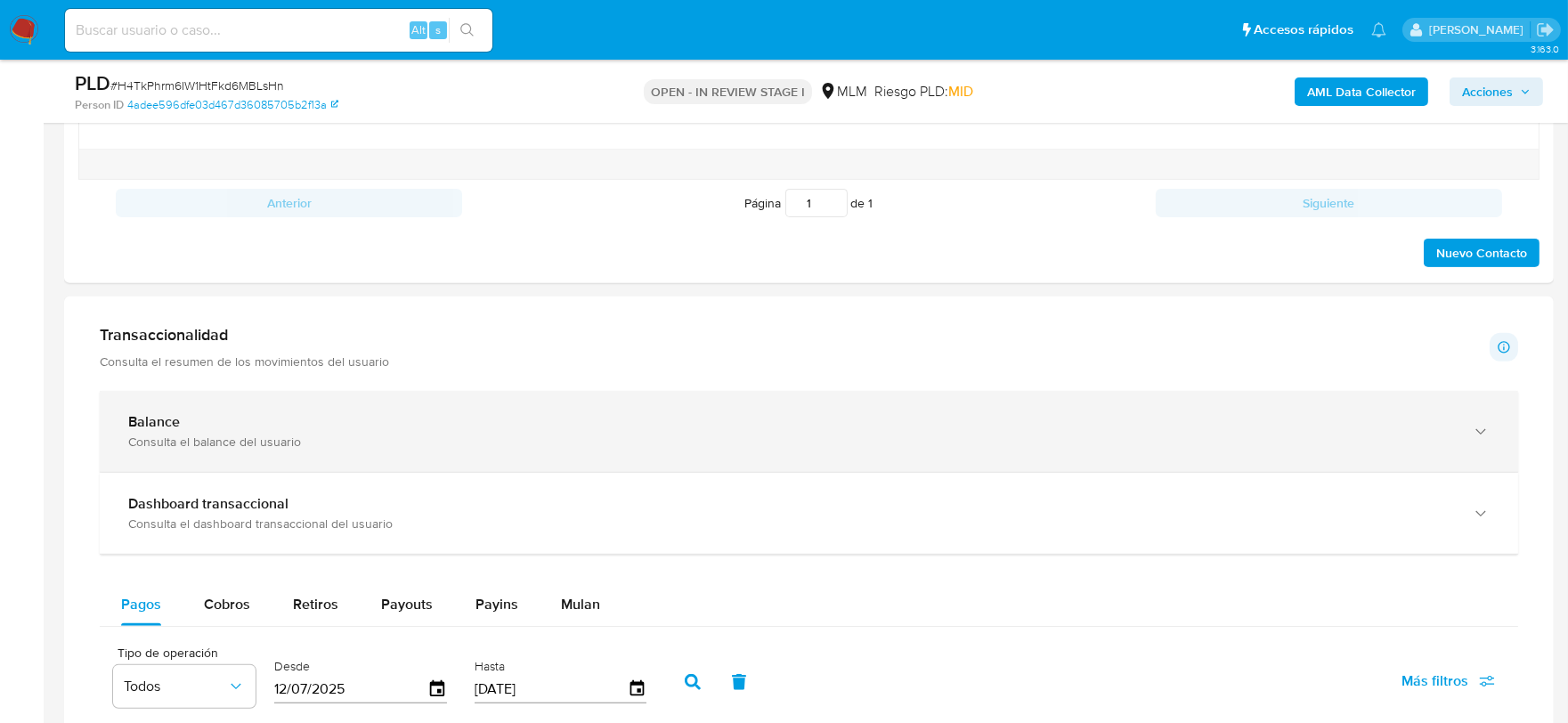
click at [250, 421] on div "Balance" at bounding box center [791, 422] width 1326 height 18
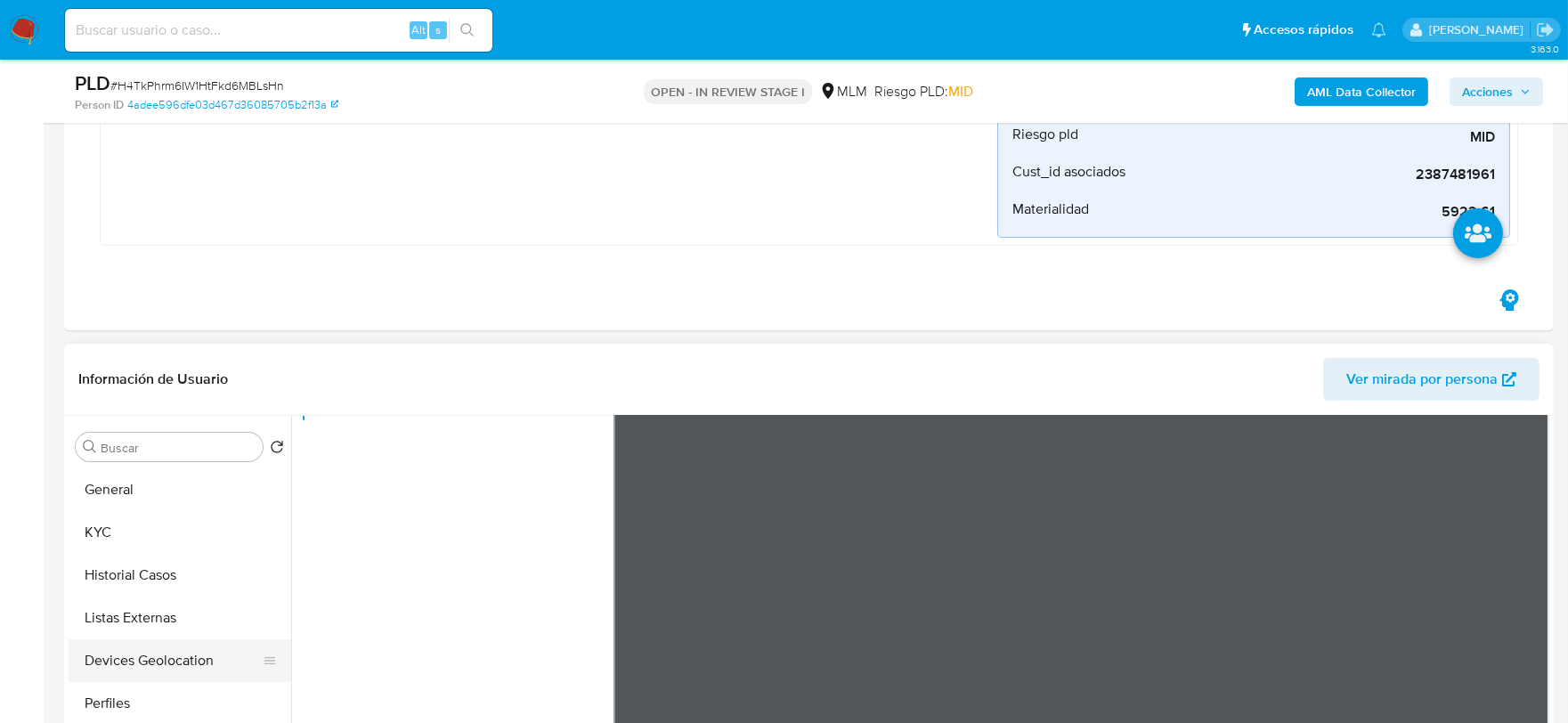
scroll to position [692, 0]
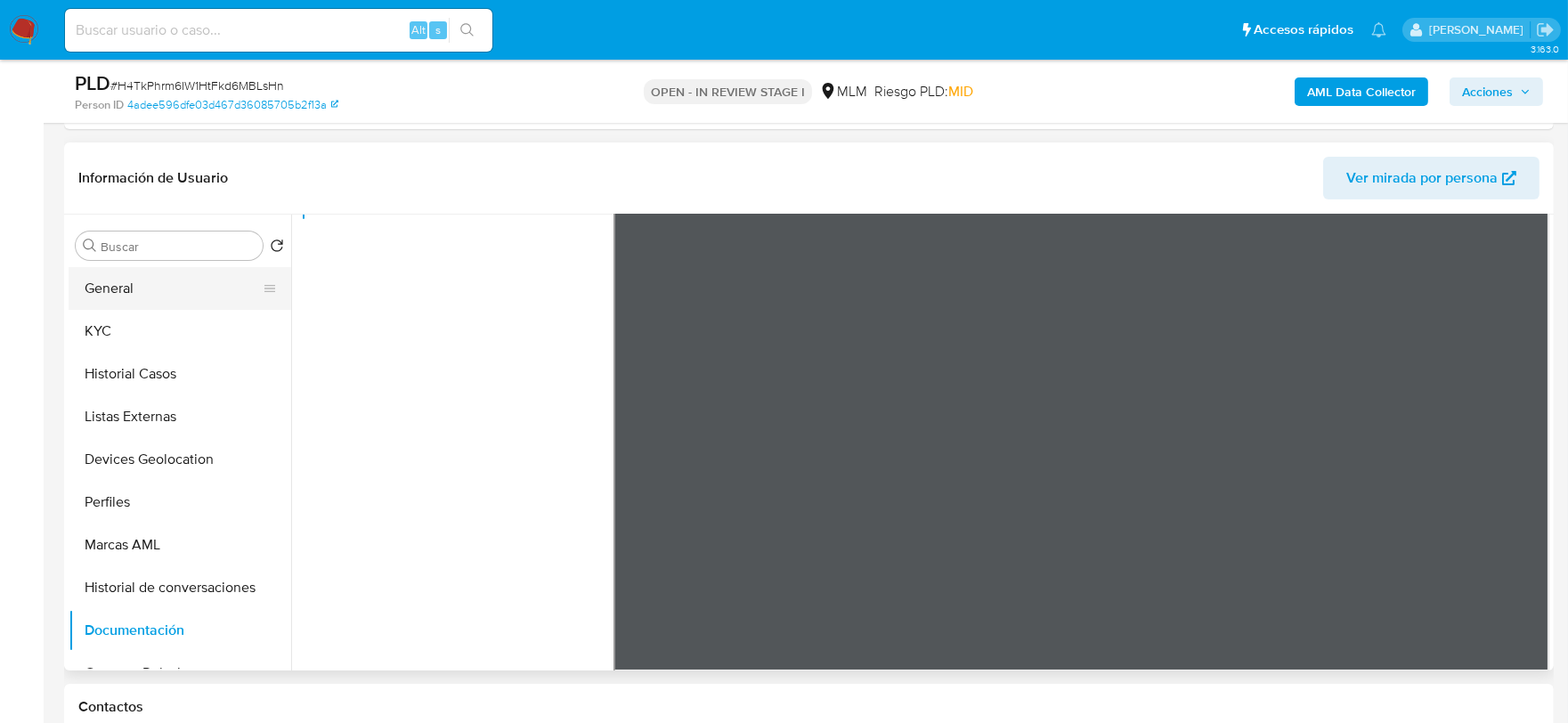
click at [110, 279] on button "General" at bounding box center [172, 289] width 208 height 43
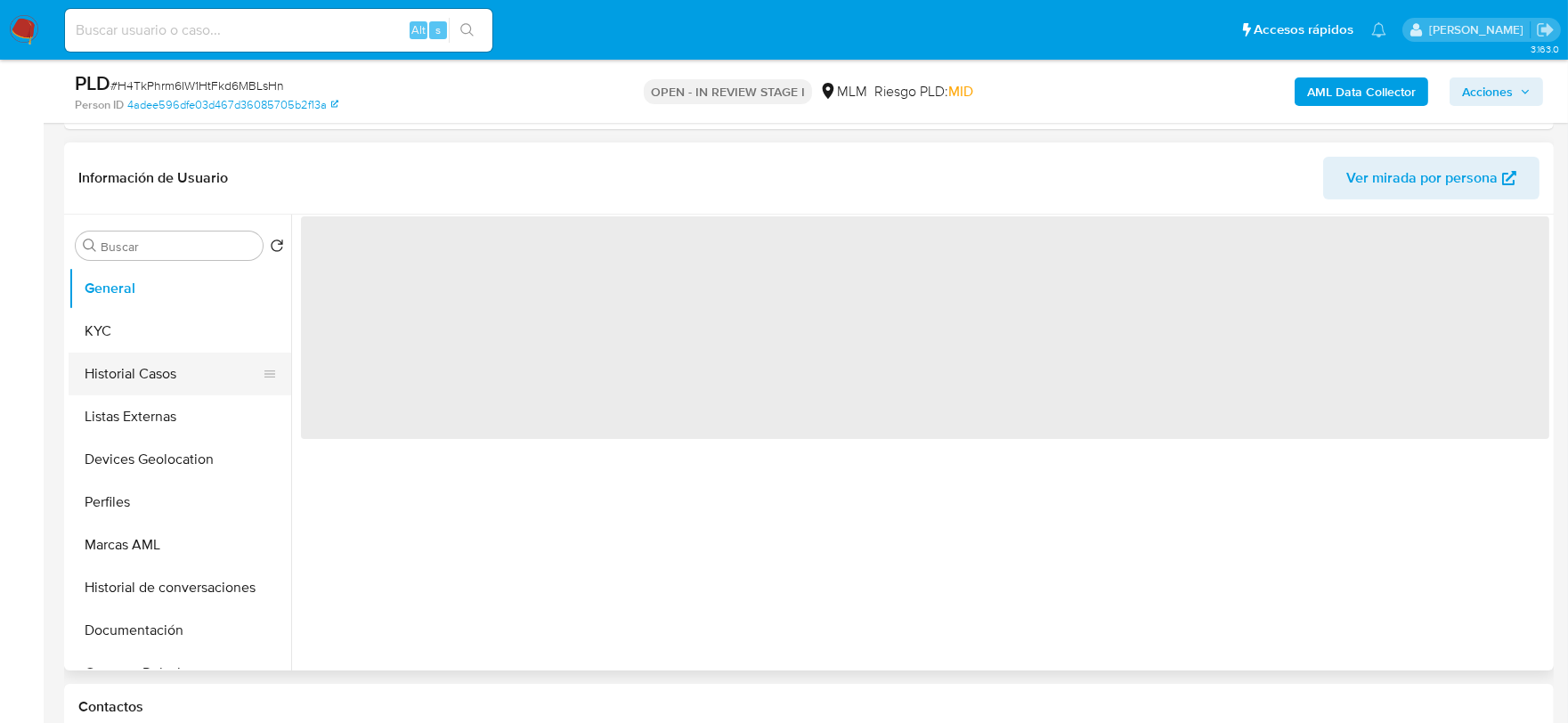
scroll to position [0, 0]
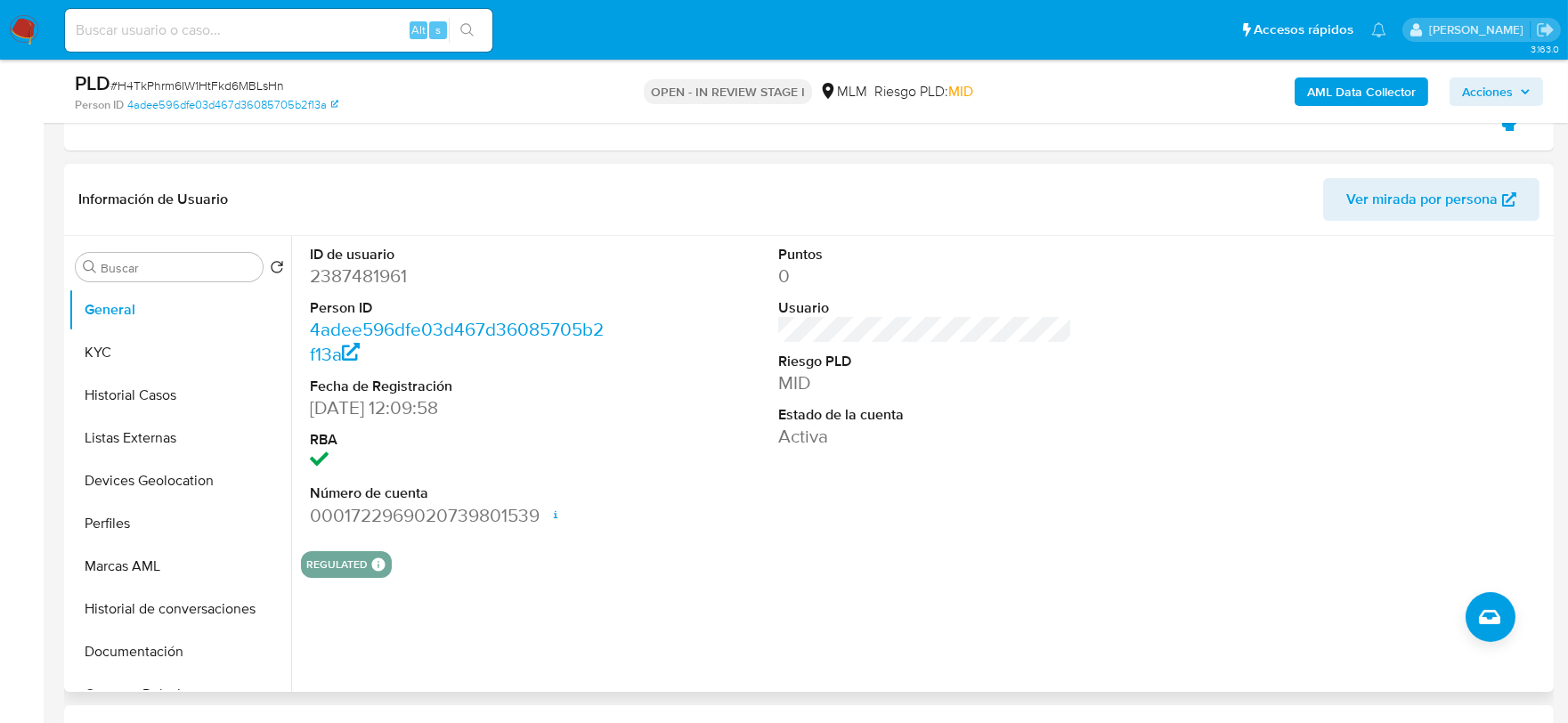
click at [690, 502] on div "ID de usuario 2387481961 Person ID 4adee596dfe03d467d36085705b2f13a Fecha de Re…" at bounding box center [925, 386] width 1249 height 301
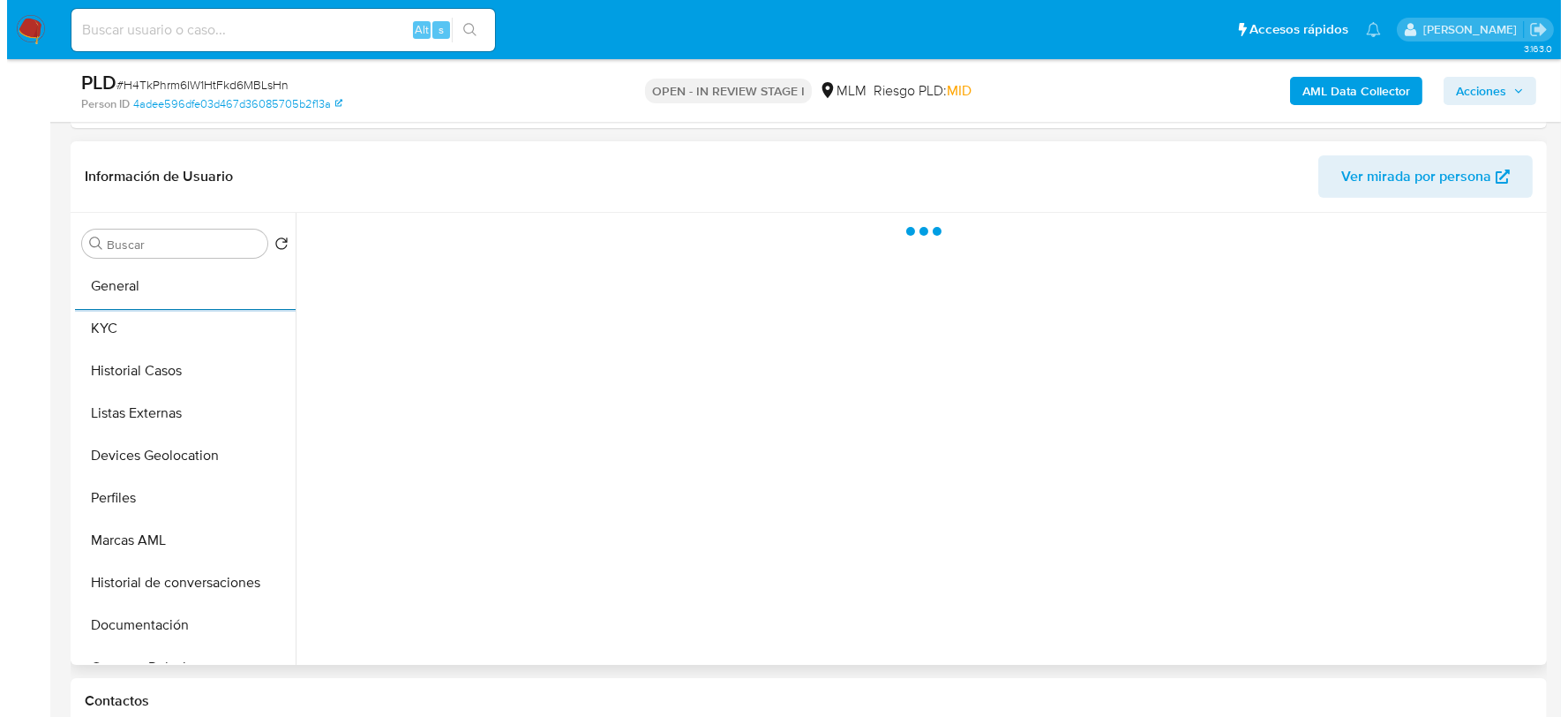
scroll to position [751, 0]
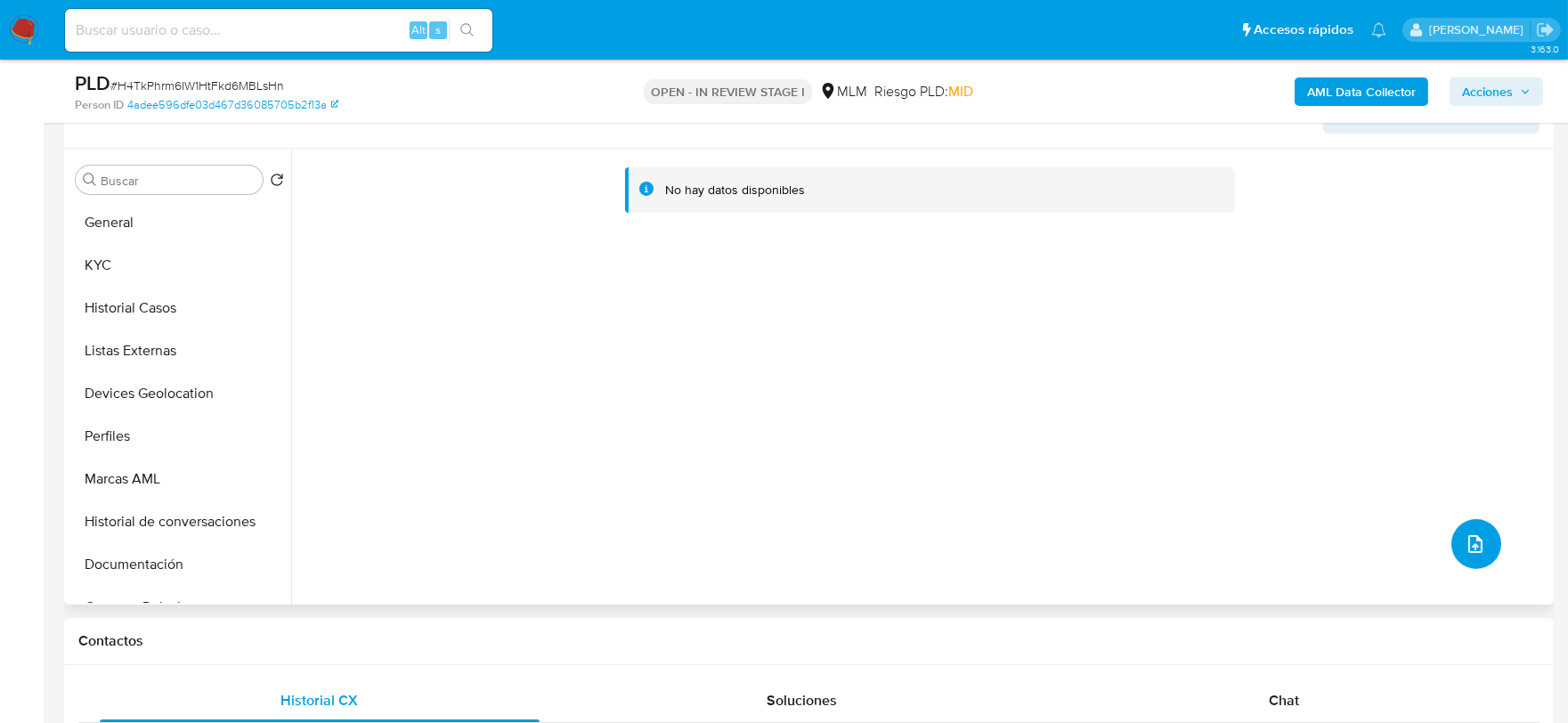
click at [1471, 535] on icon "upload-file" at bounding box center [1476, 543] width 21 height 21
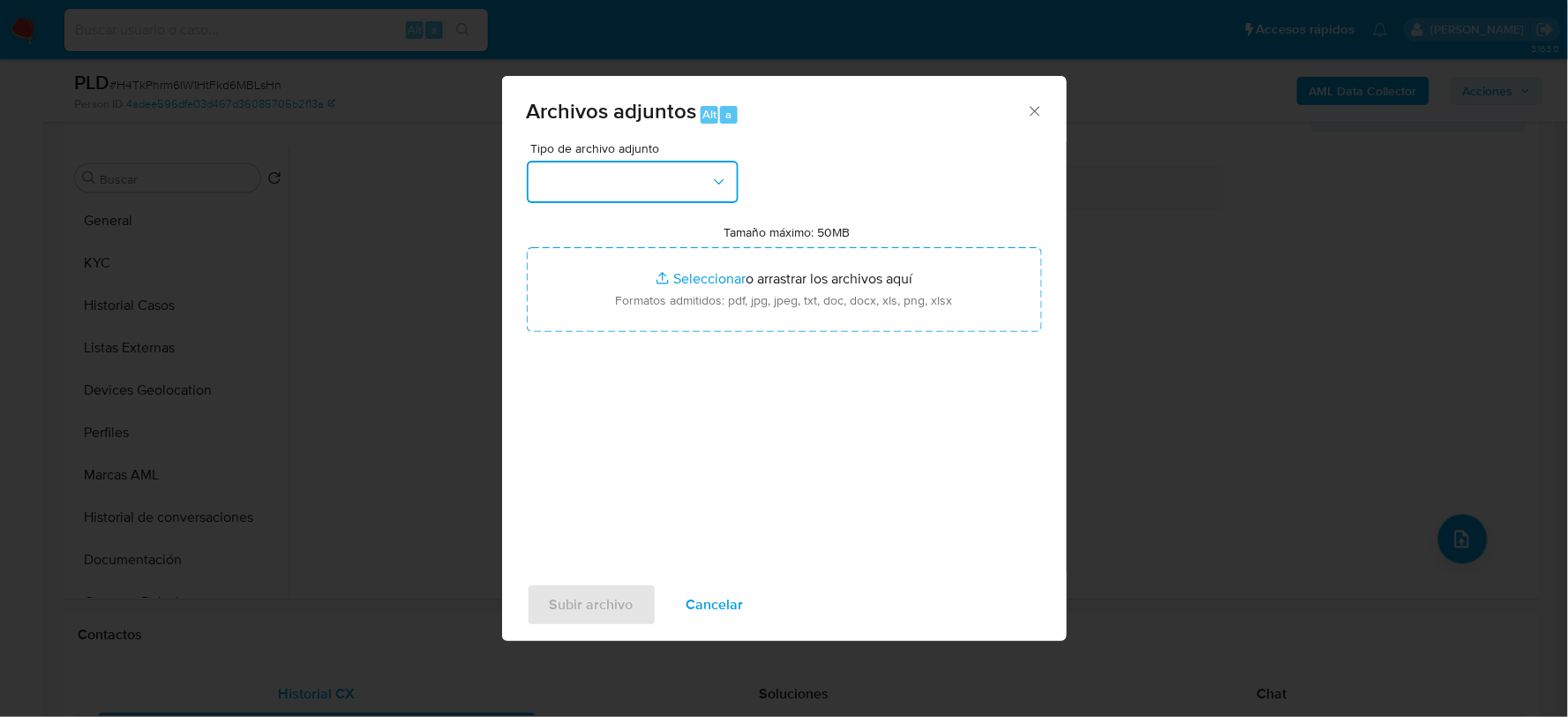
click at [607, 171] on button "button" at bounding box center [633, 182] width 212 height 43
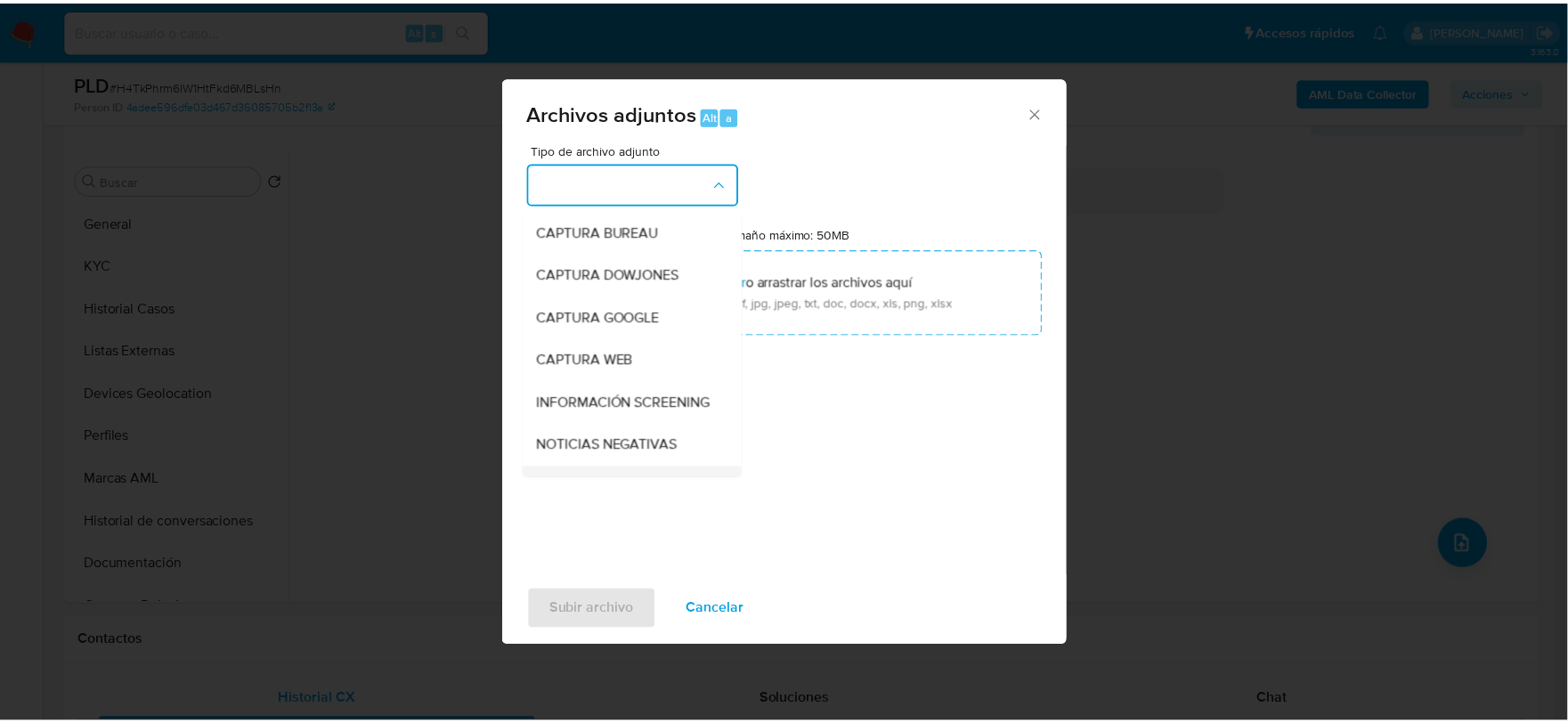
scroll to position [136, 0]
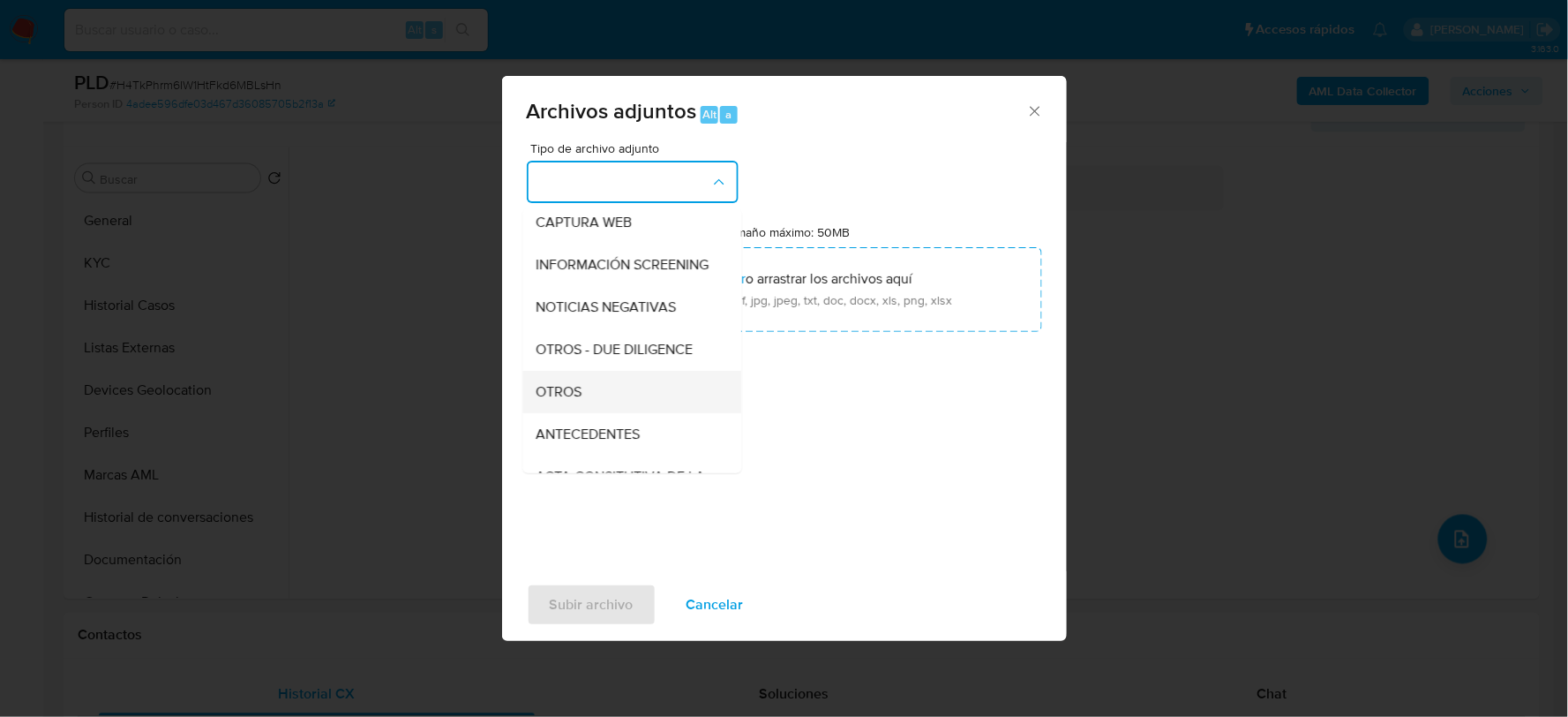
click at [571, 400] on span "OTROS" at bounding box center [559, 391] width 45 height 17
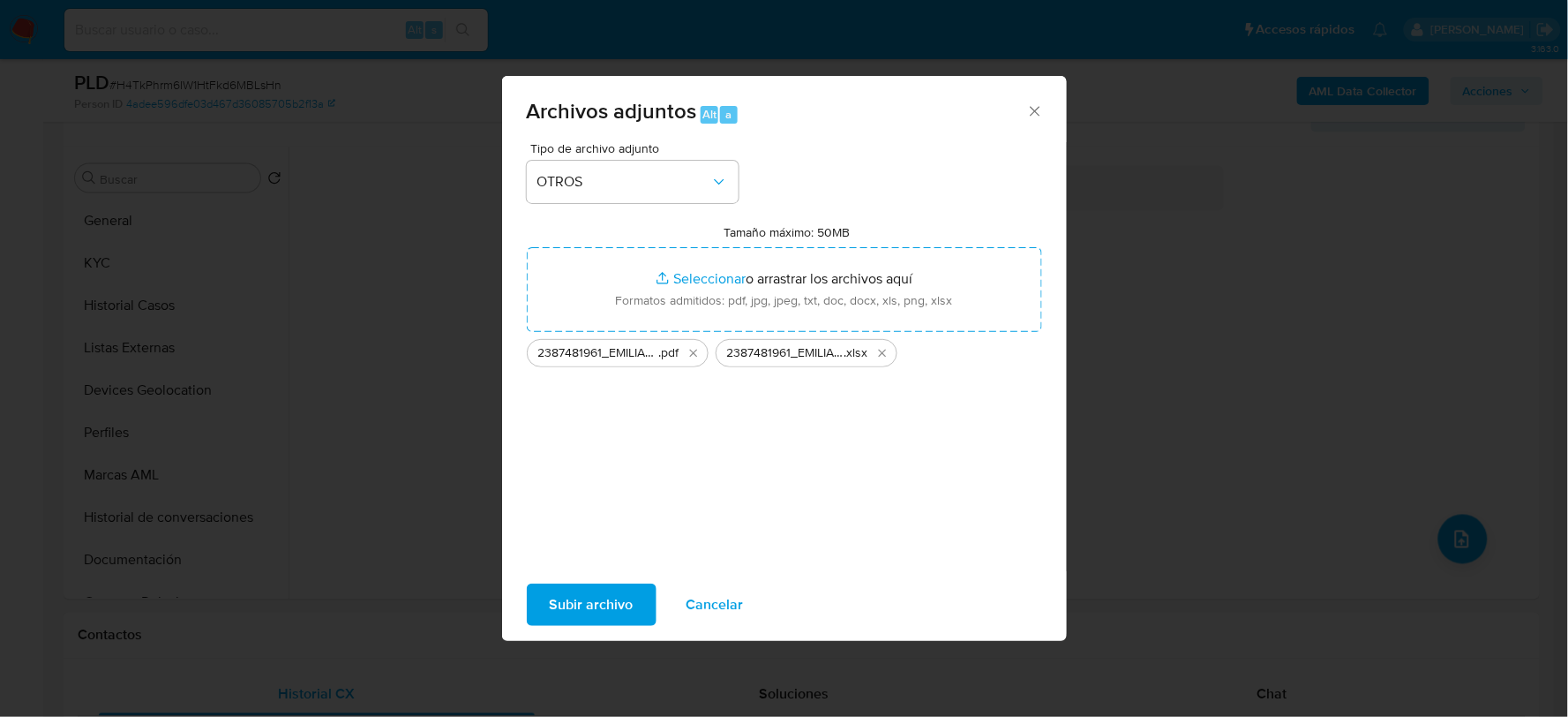
click at [577, 604] on span "Subir archivo" at bounding box center [591, 605] width 84 height 39
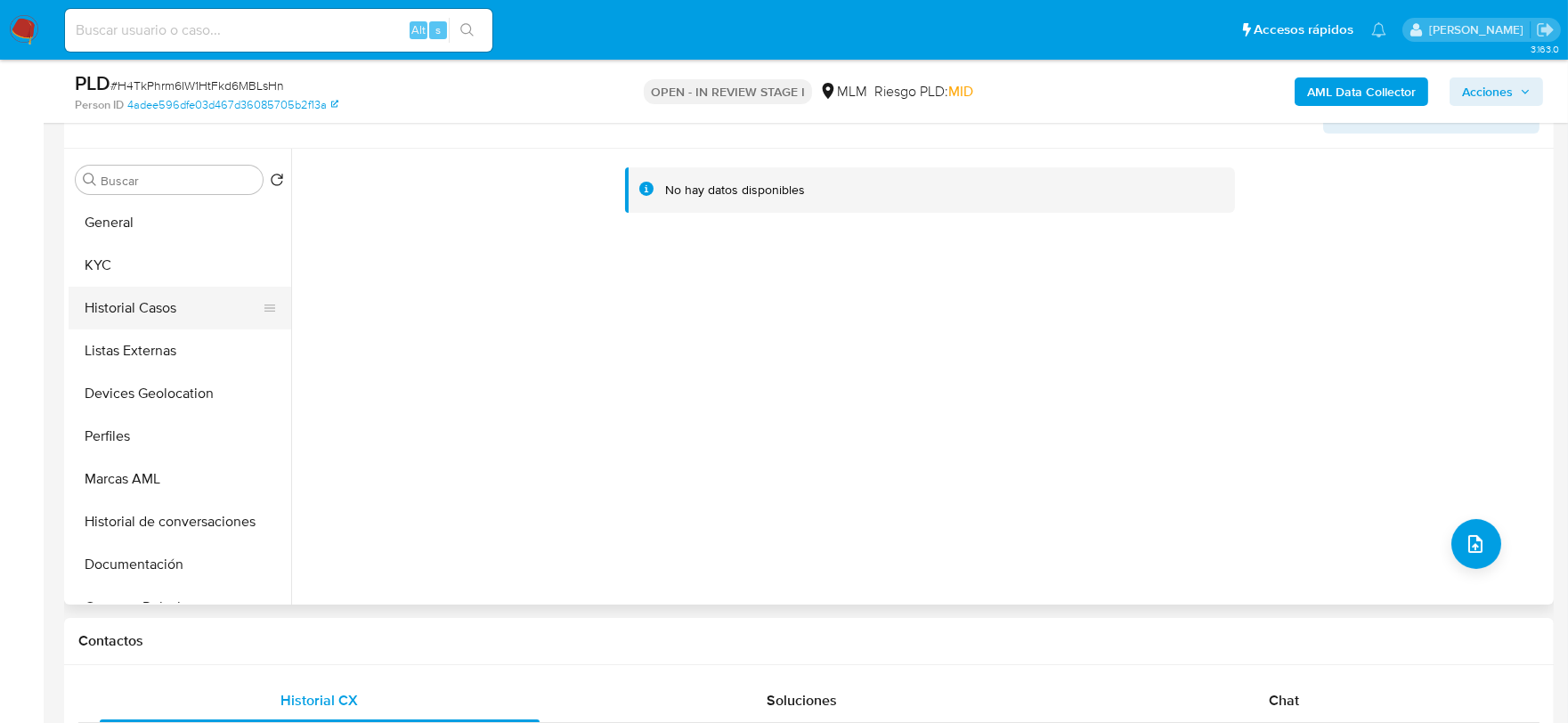
click at [145, 314] on button "Historial Casos" at bounding box center [172, 308] width 208 height 43
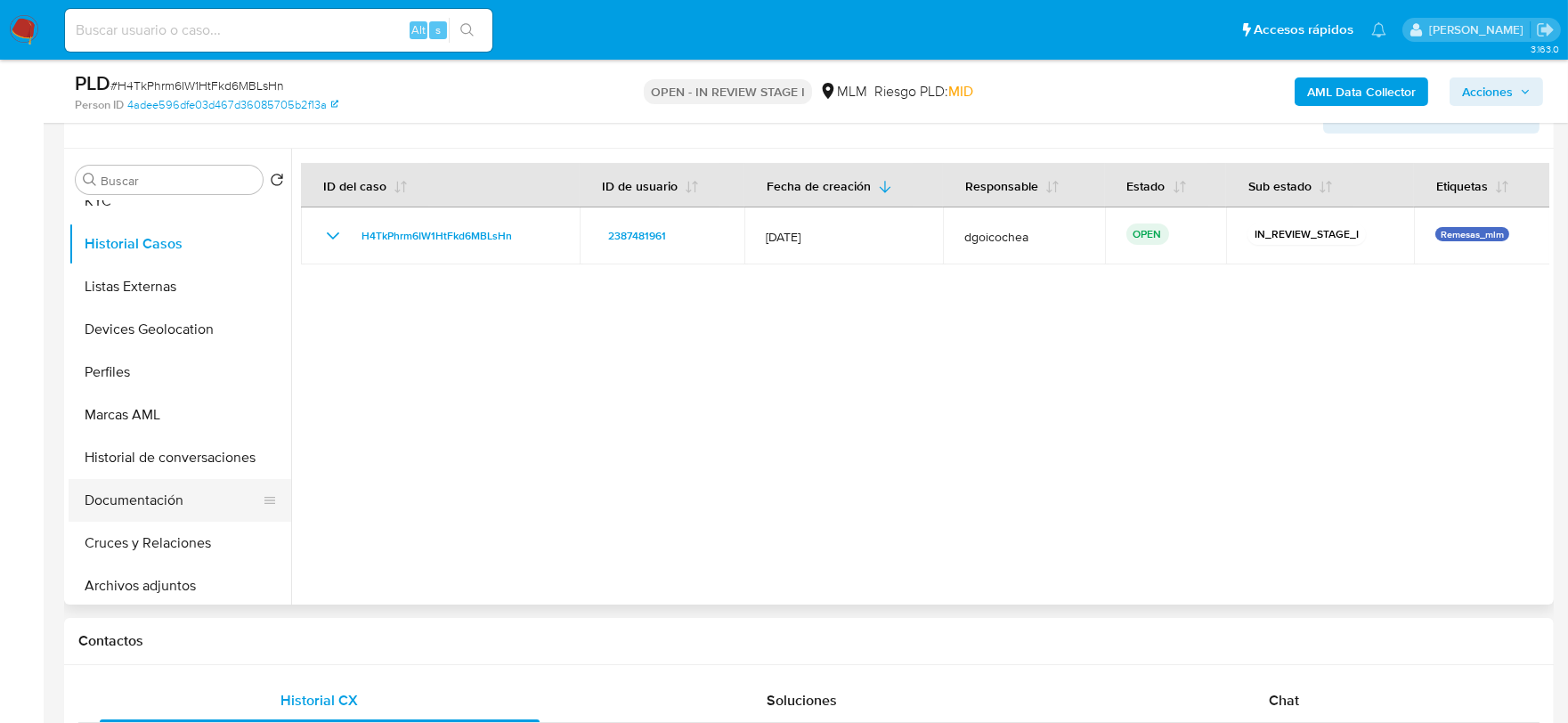
scroll to position [99, 0]
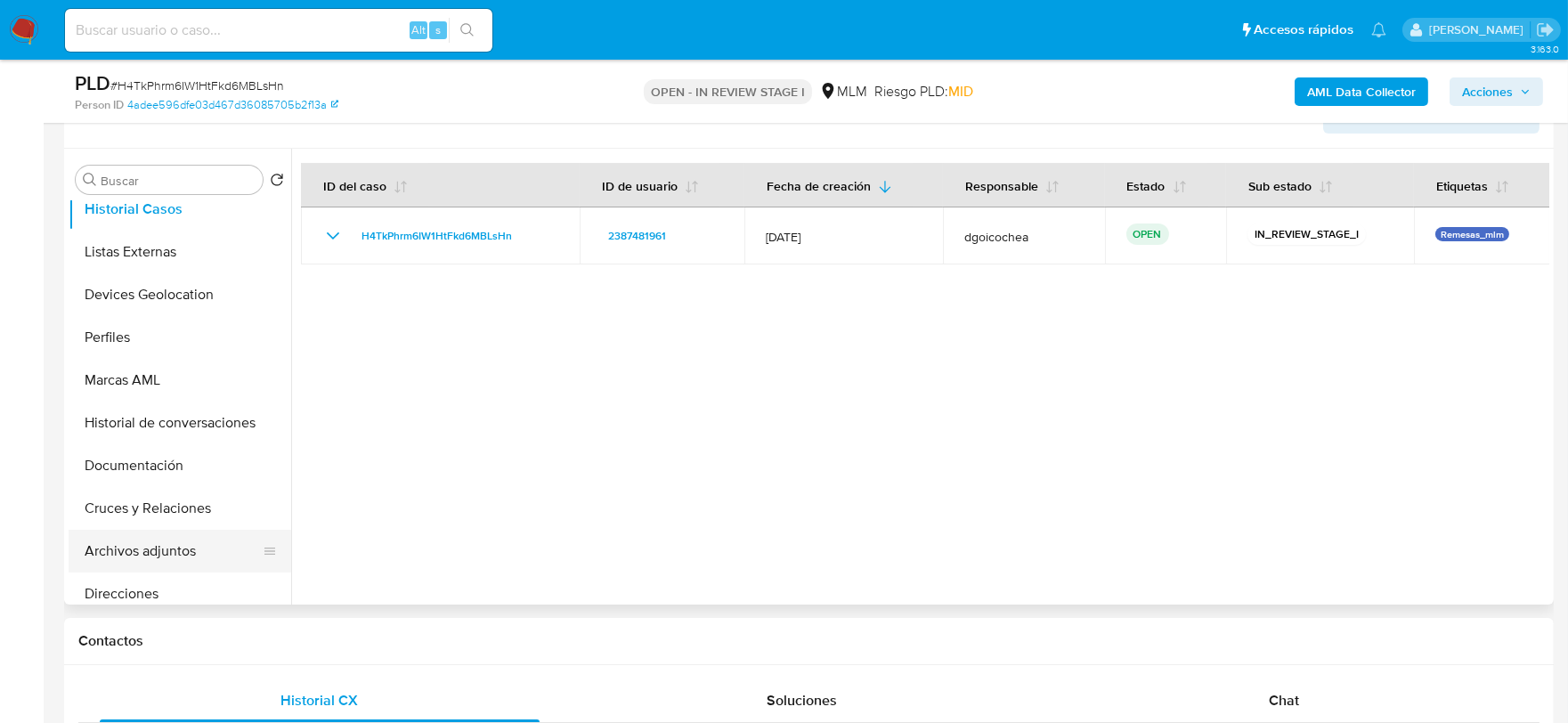
click at [189, 552] on button "Archivos adjuntos" at bounding box center [172, 551] width 208 height 43
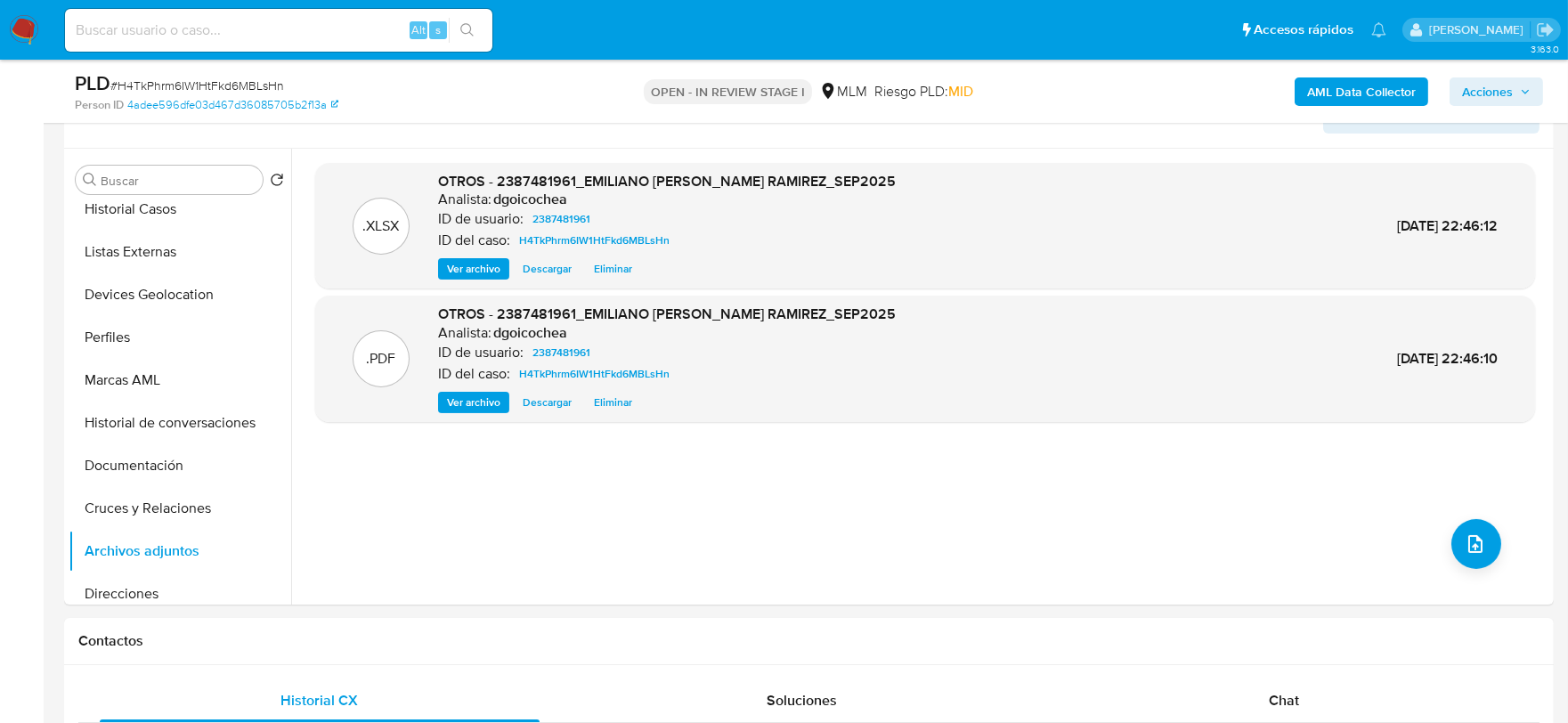
click at [1471, 82] on span "Acciones" at bounding box center [1488, 91] width 51 height 28
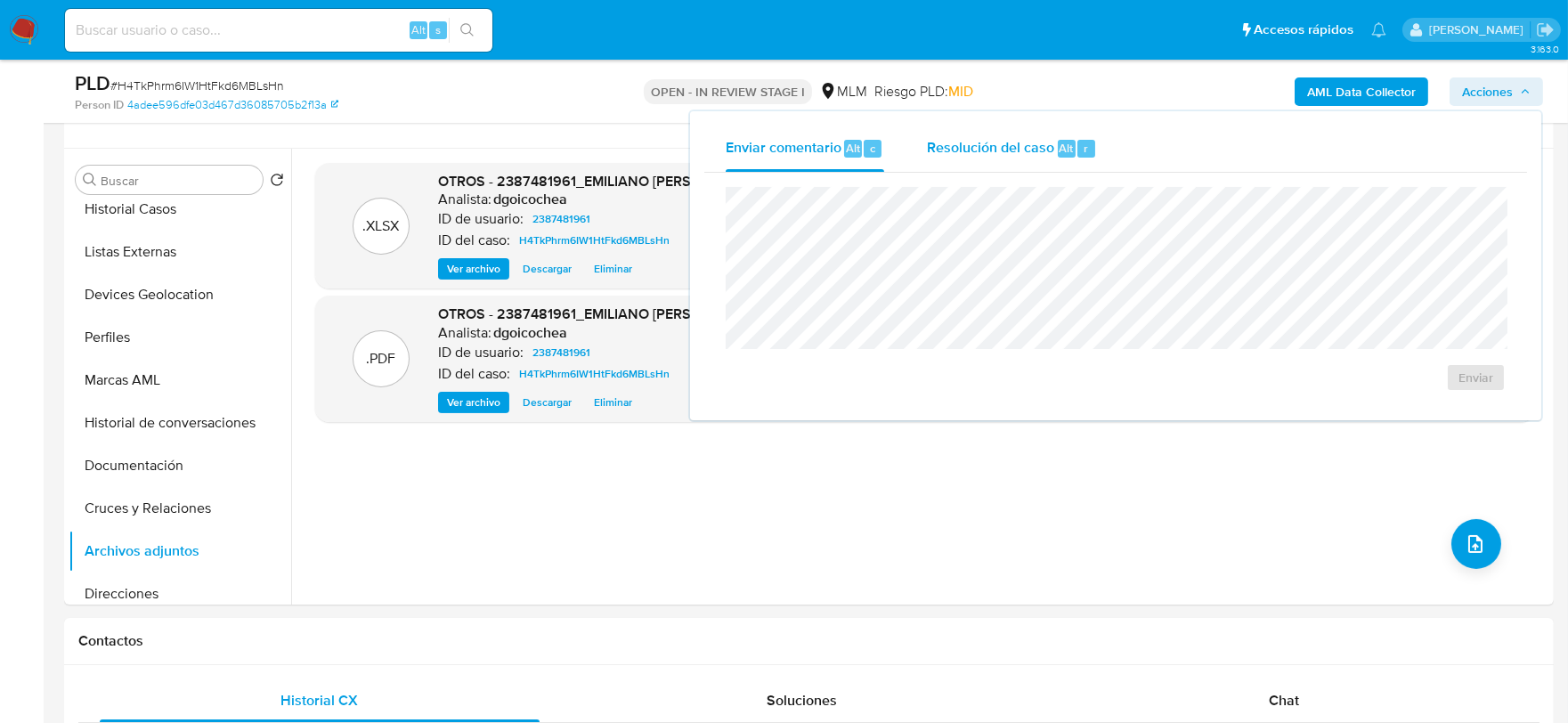
click at [960, 141] on span "Resolución del caso" at bounding box center [991, 146] width 127 height 20
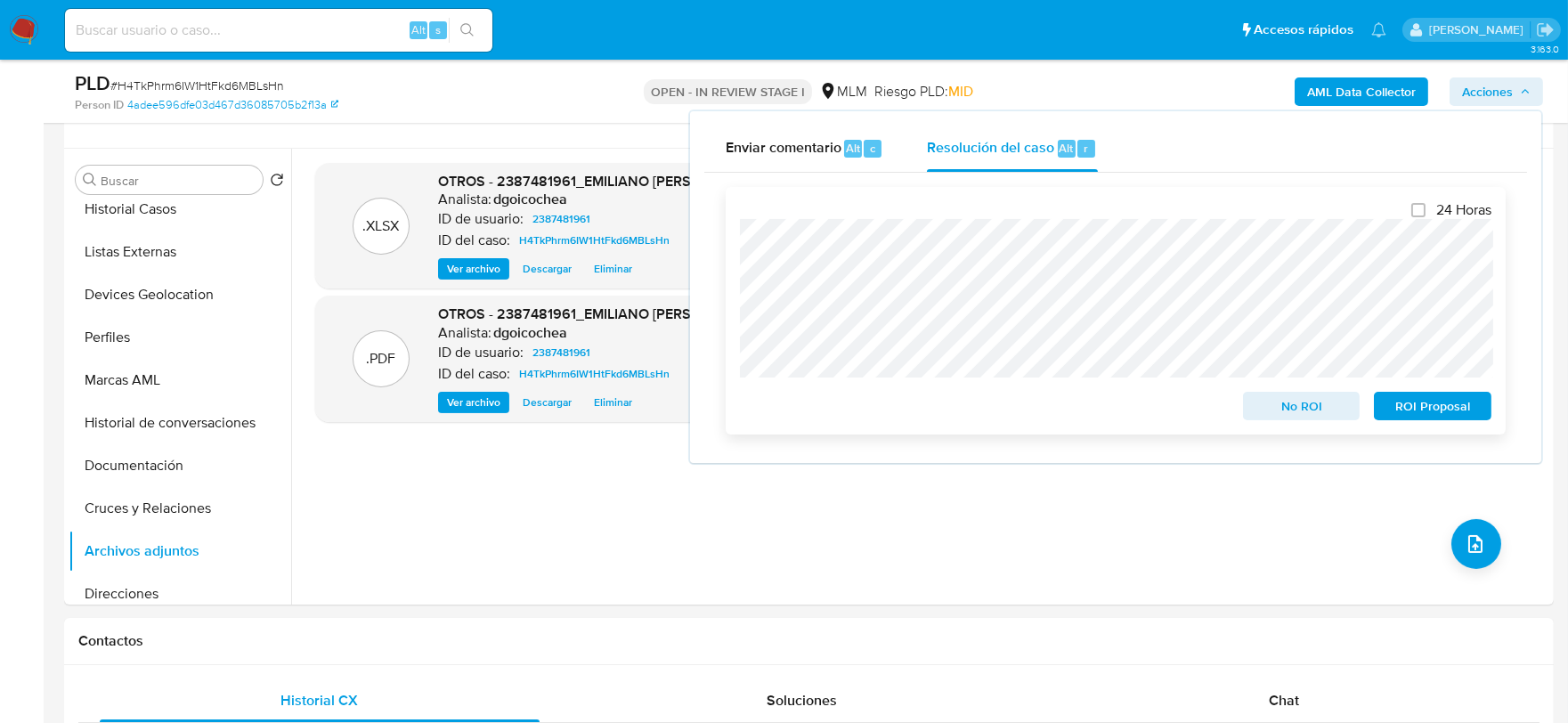
click at [1267, 398] on span "No ROI" at bounding box center [1301, 406] width 93 height 25
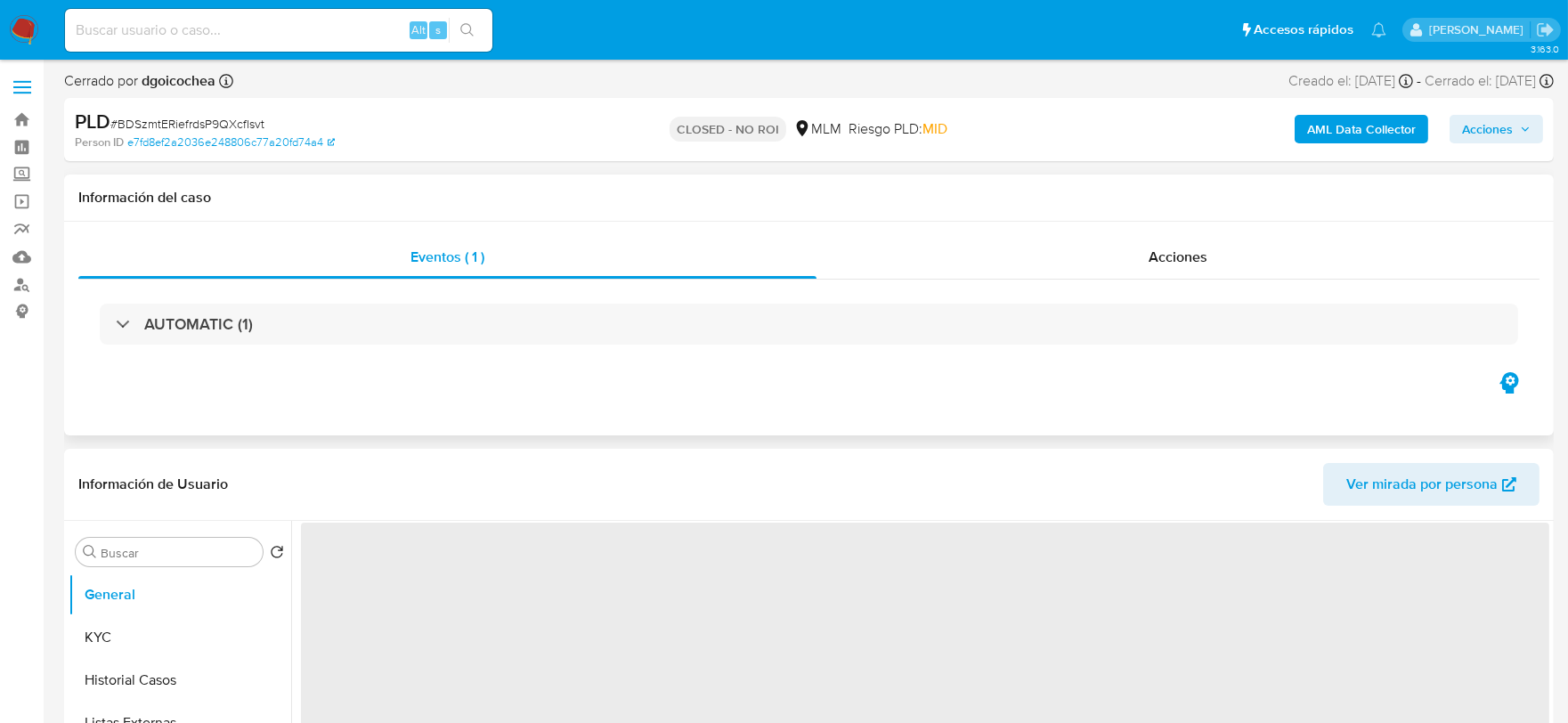
select select "10"
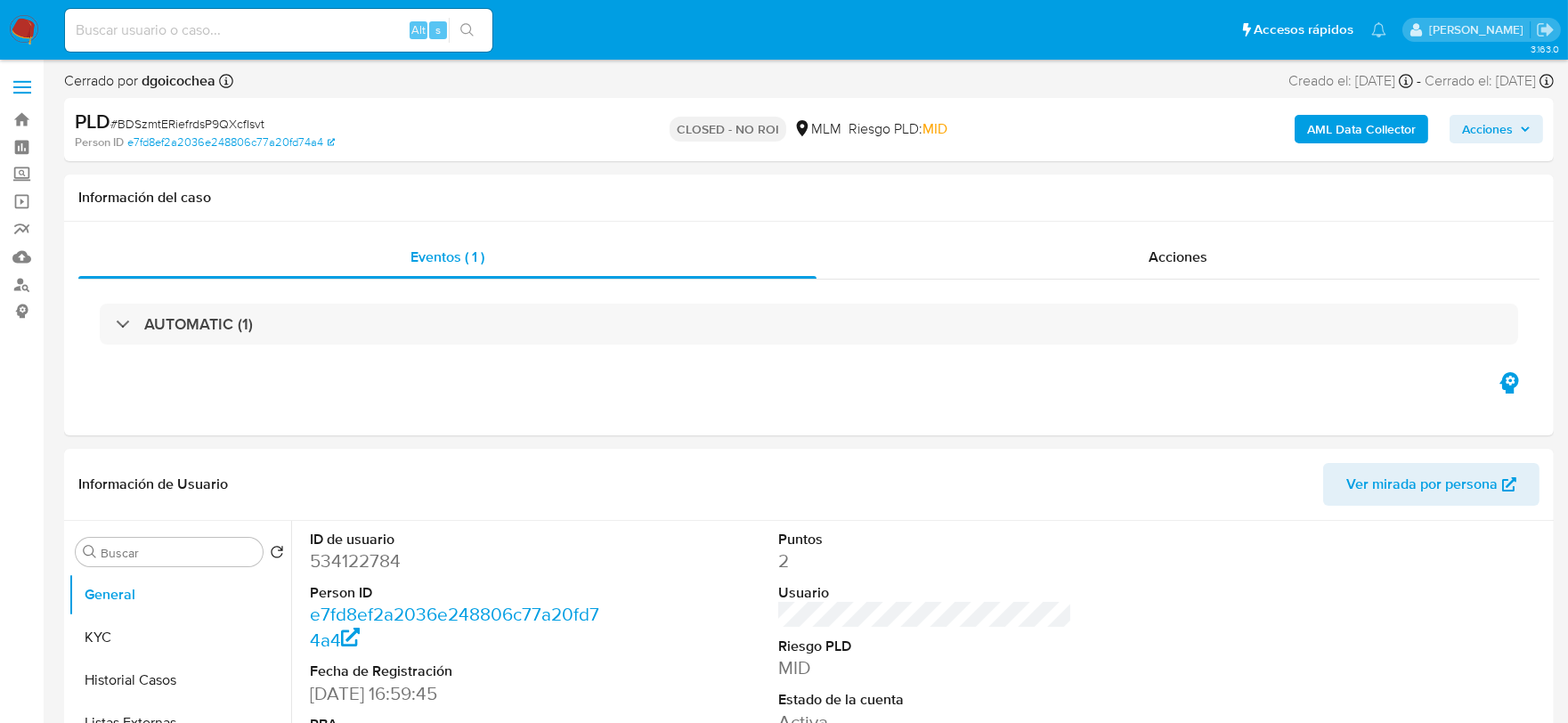
click at [1518, 137] on span "Acciones" at bounding box center [1497, 129] width 68 height 25
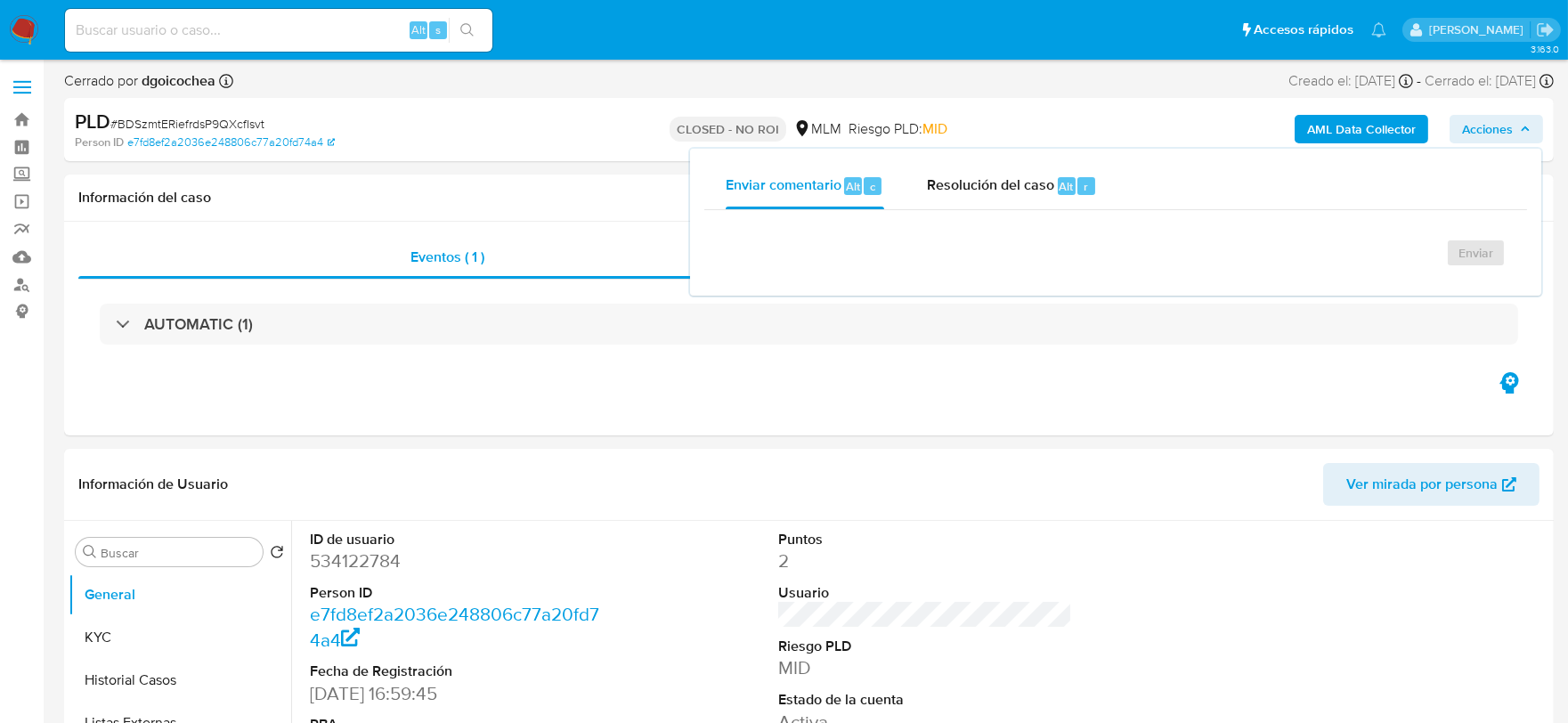
click at [1517, 137] on span "Acciones" at bounding box center [1497, 129] width 68 height 25
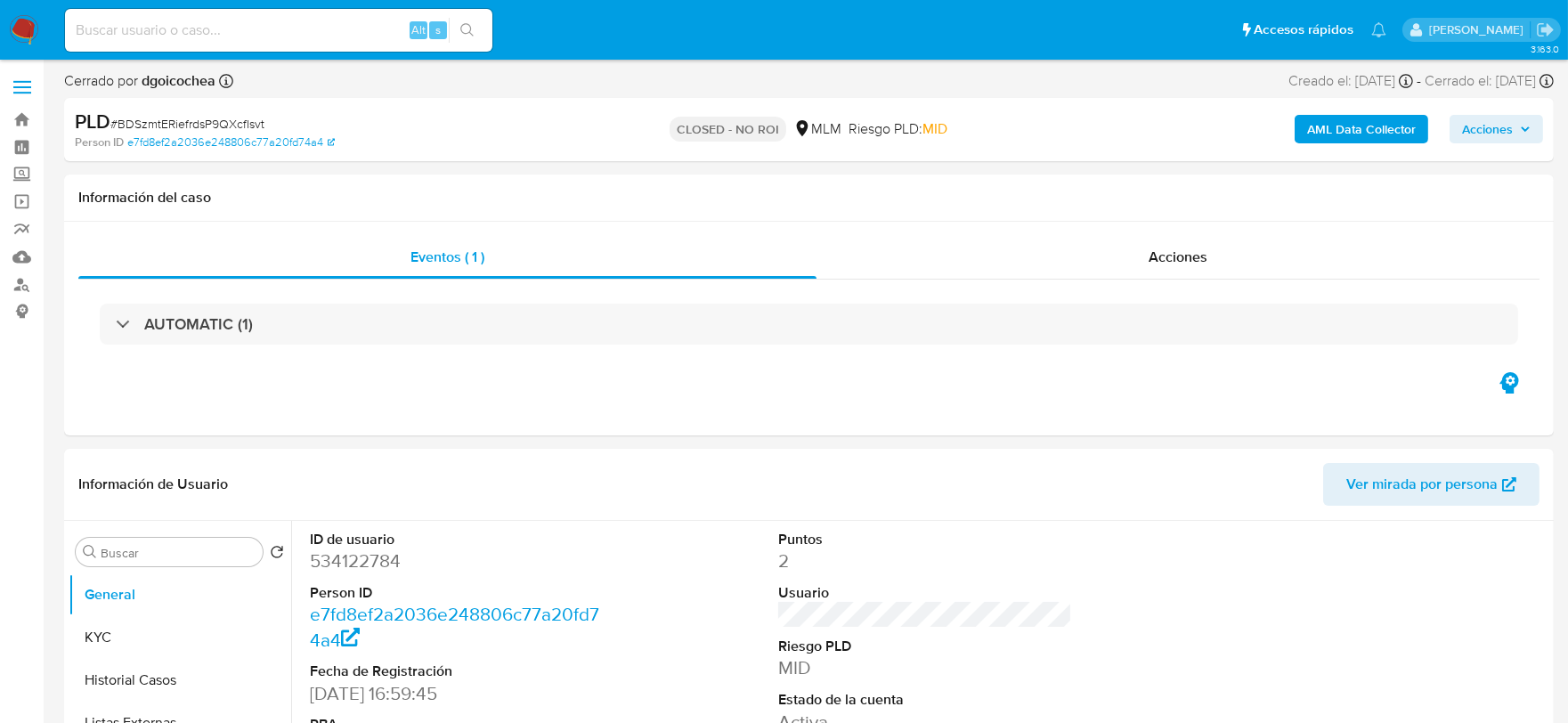
click at [1516, 132] on span "Acciones" at bounding box center [1497, 129] width 68 height 25
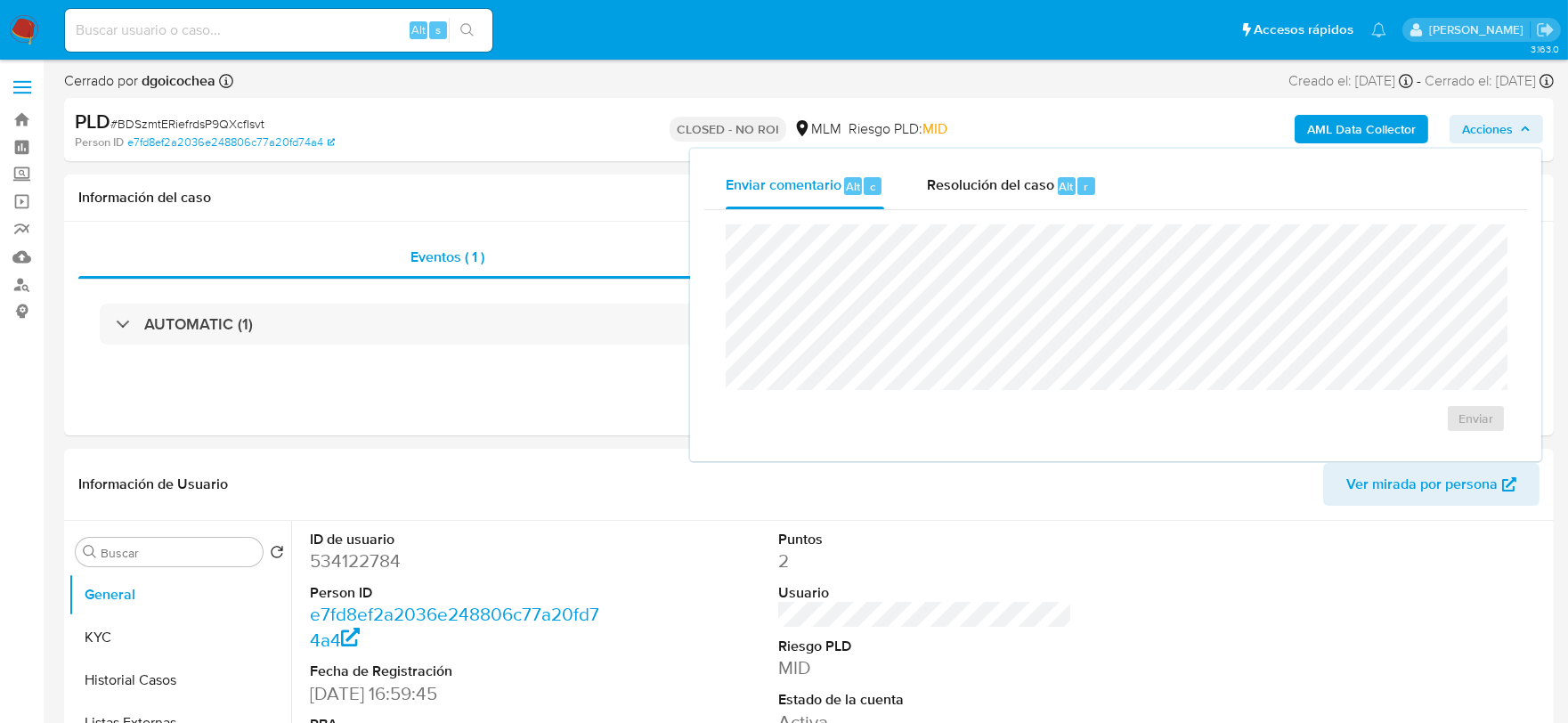
click at [1516, 132] on span "Acciones" at bounding box center [1497, 129] width 68 height 25
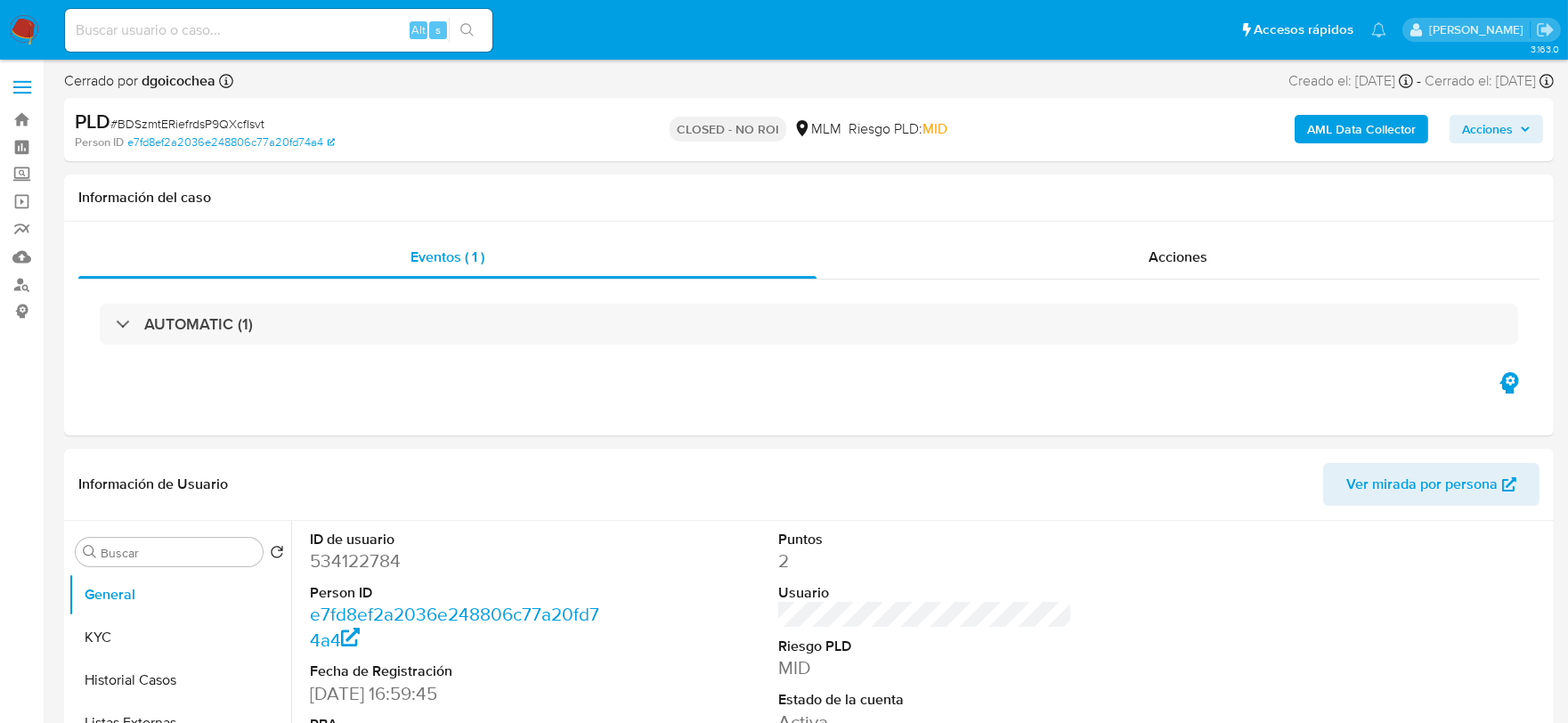
click at [1506, 112] on div "AML Data Collector Acciones" at bounding box center [1301, 129] width 484 height 42
click at [1506, 128] on span "Acciones" at bounding box center [1488, 129] width 51 height 28
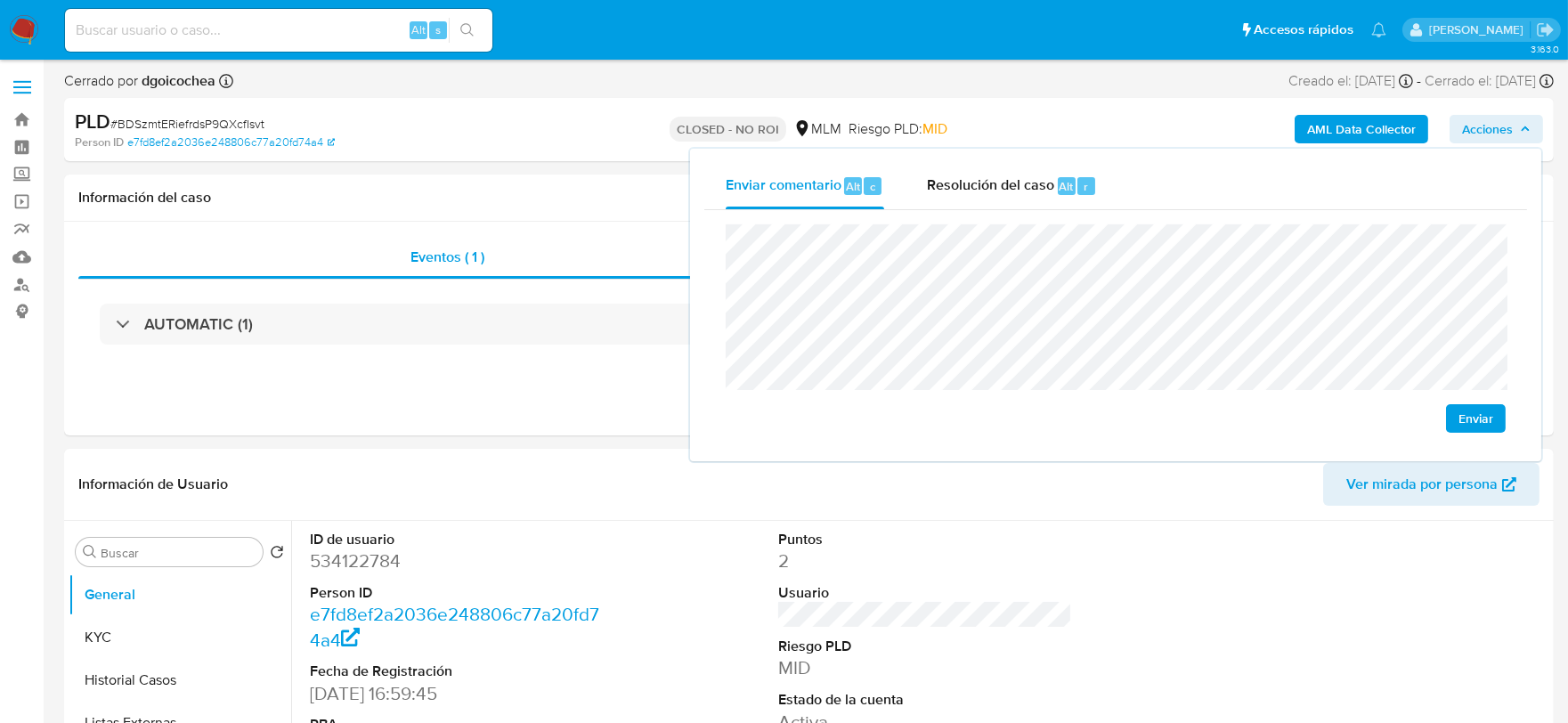
click at [1493, 425] on span "Enviar" at bounding box center [1476, 419] width 35 height 25
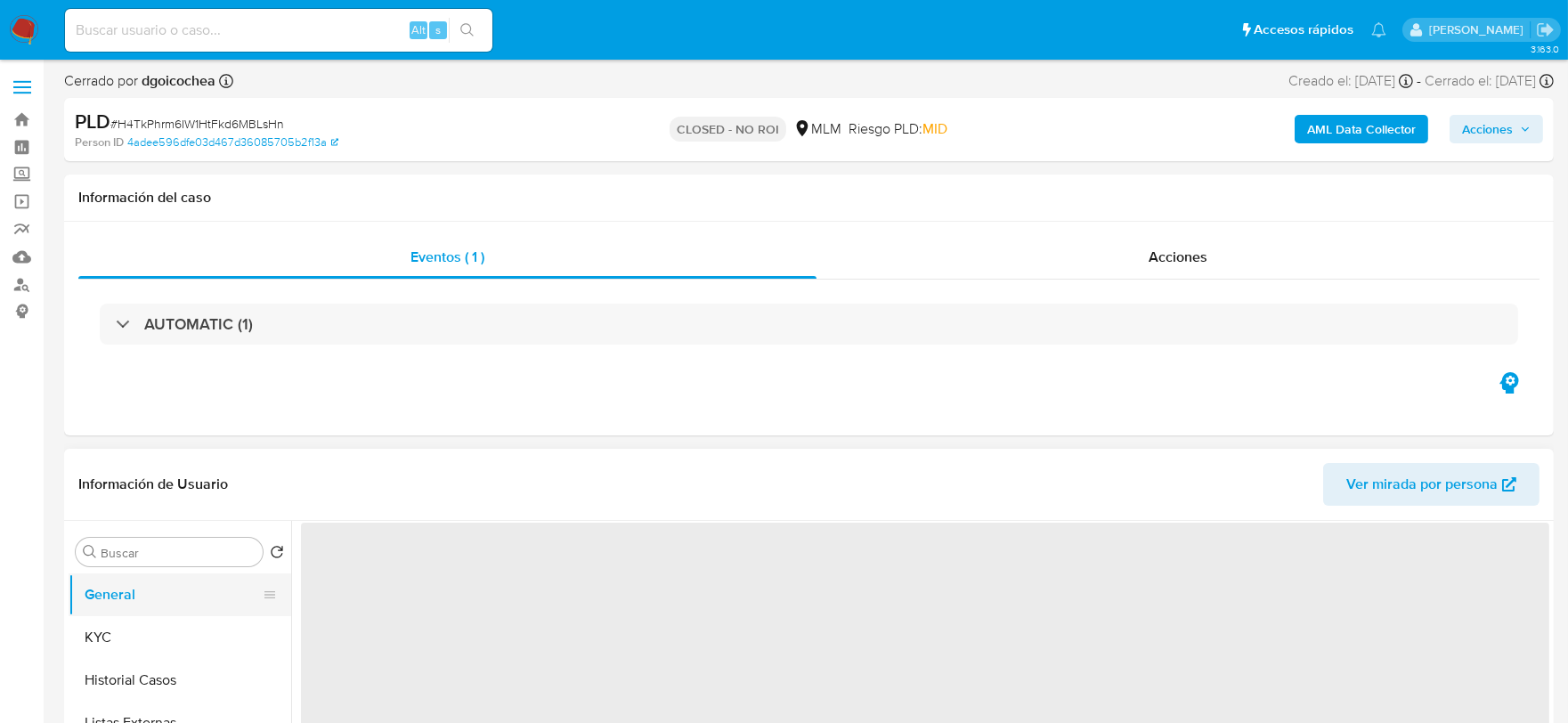
select select "10"
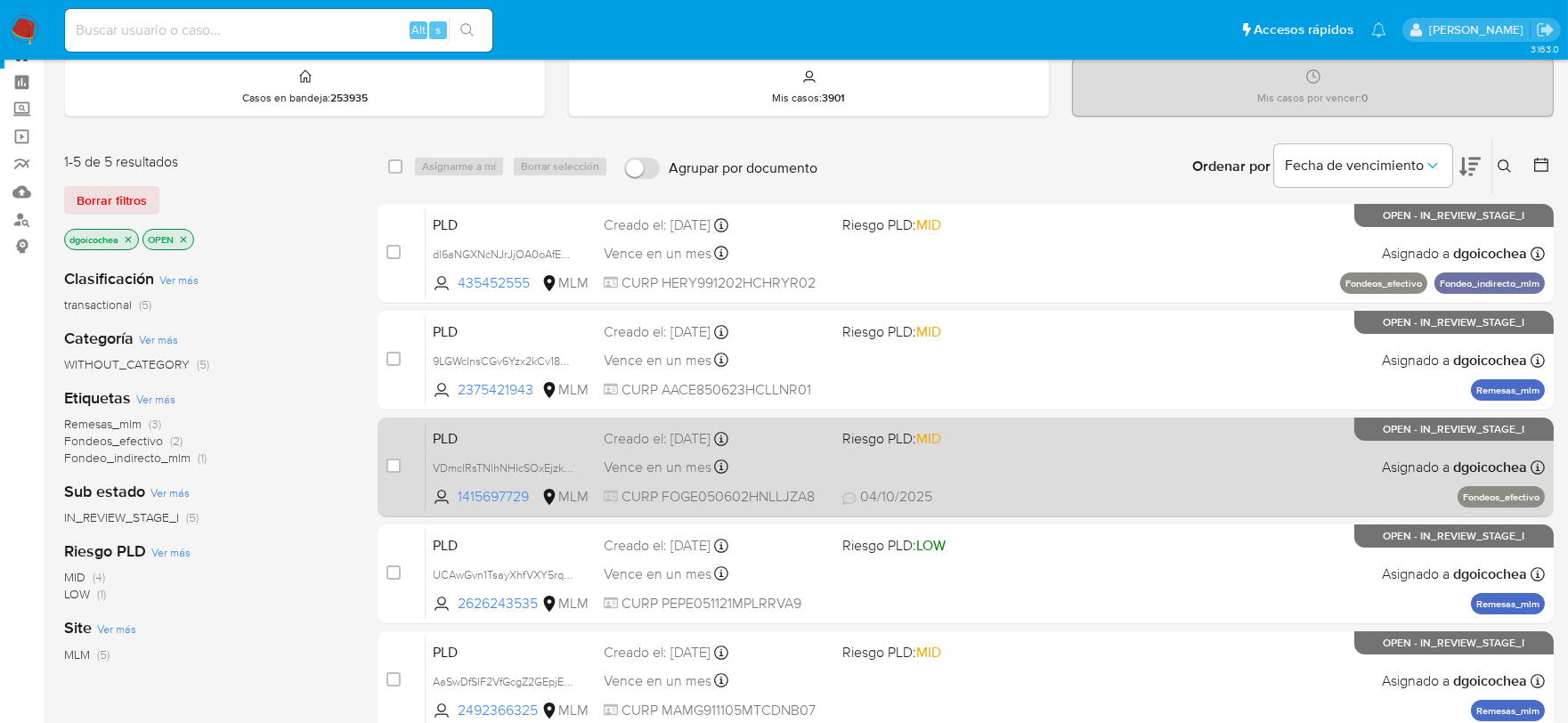
scroll to position [64, 0]
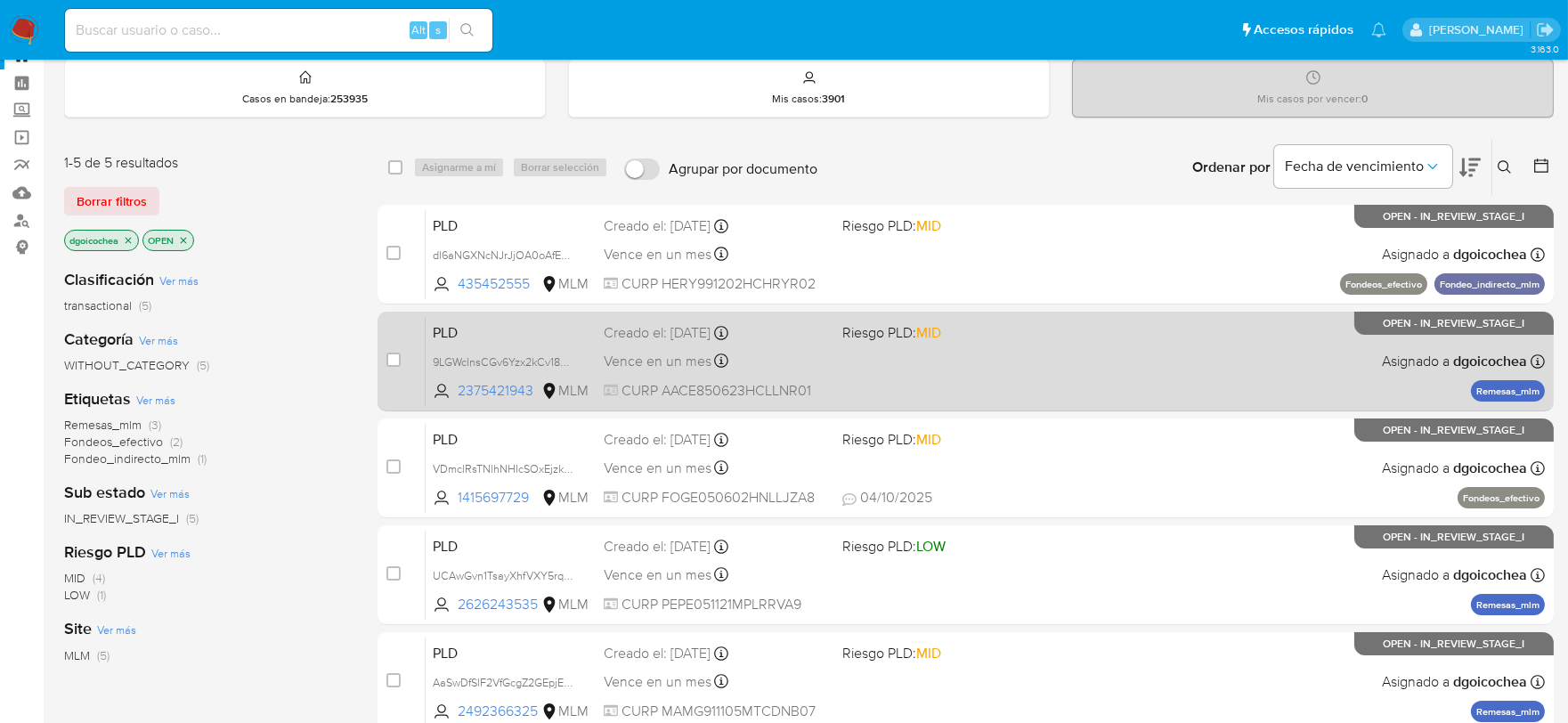
click at [451, 330] on span "PLD" at bounding box center [511, 331] width 157 height 23
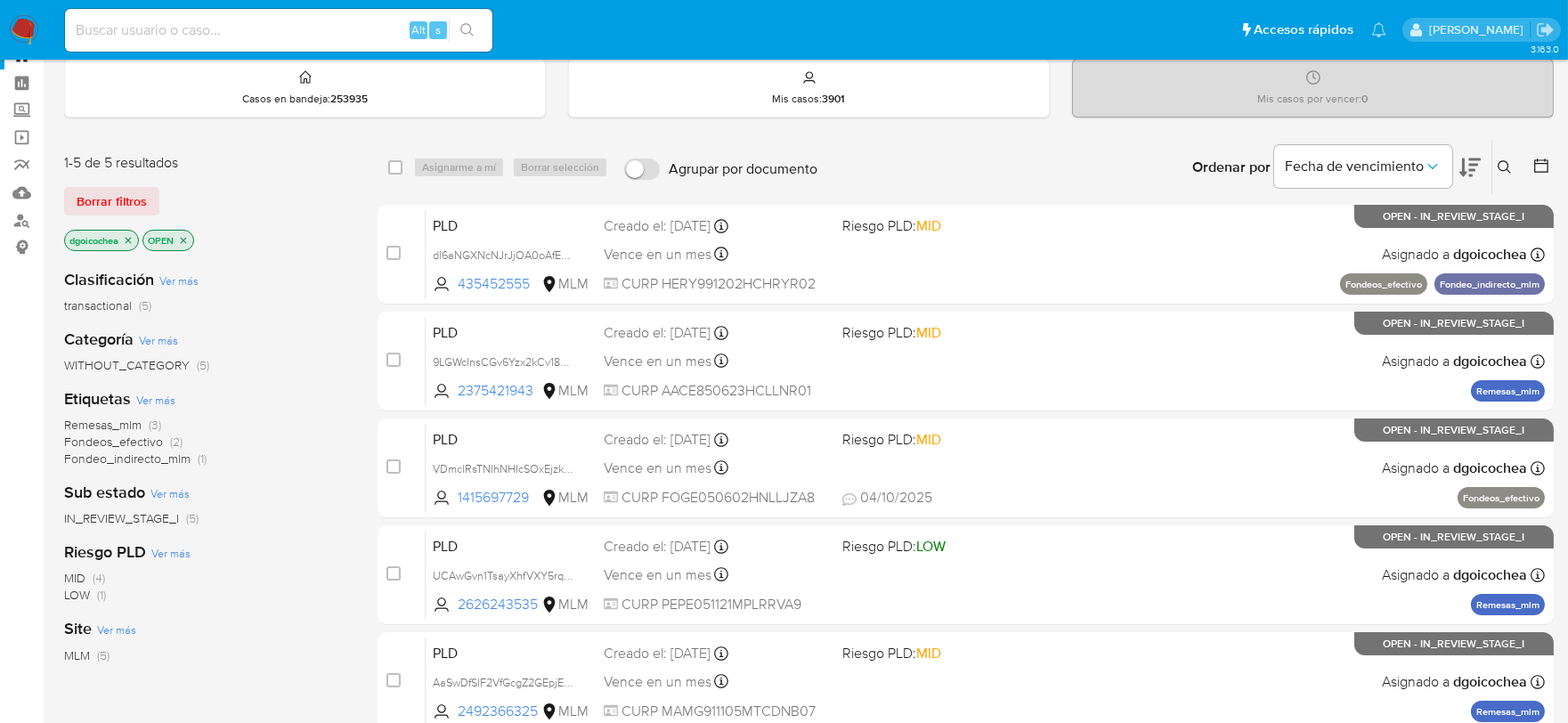
click at [31, 26] on img at bounding box center [23, 30] width 30 height 30
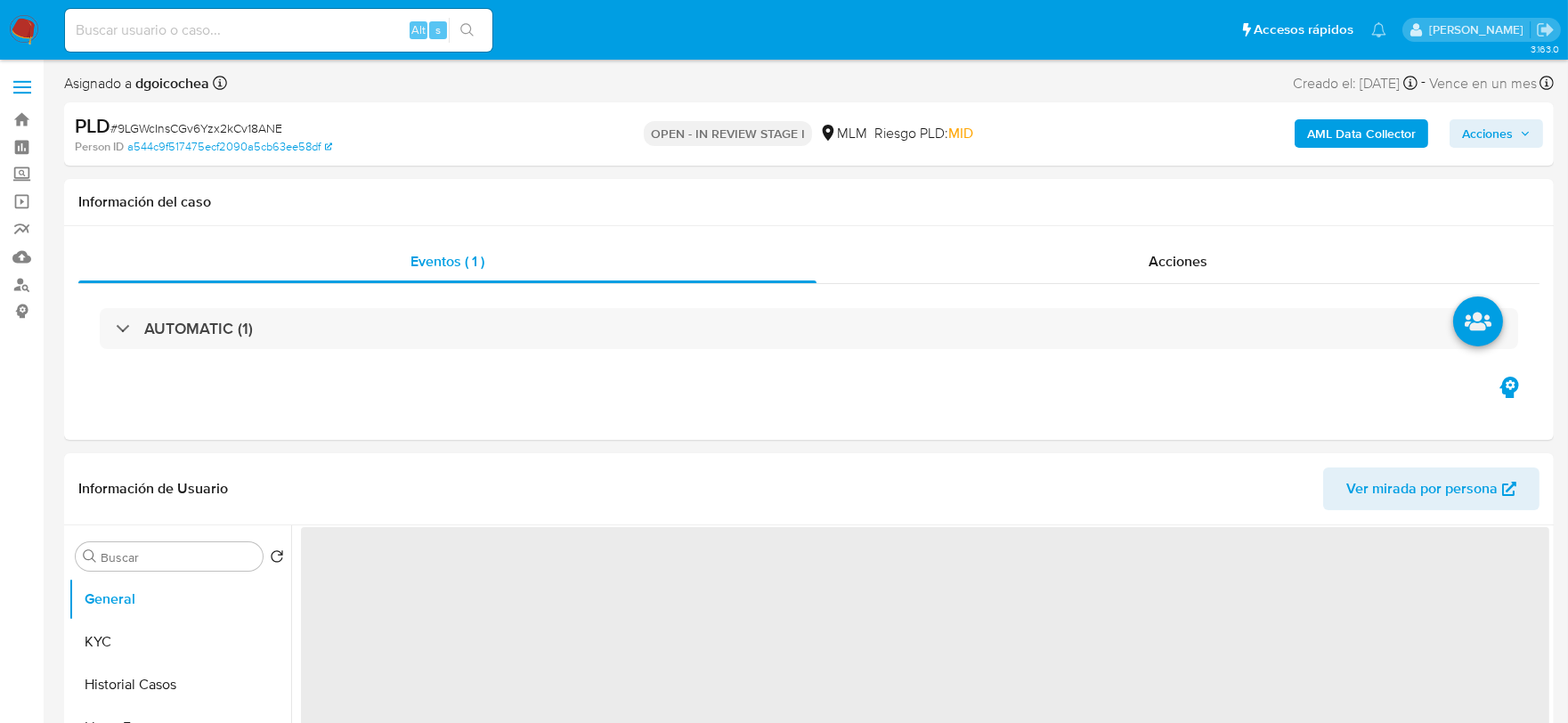
select select "10"
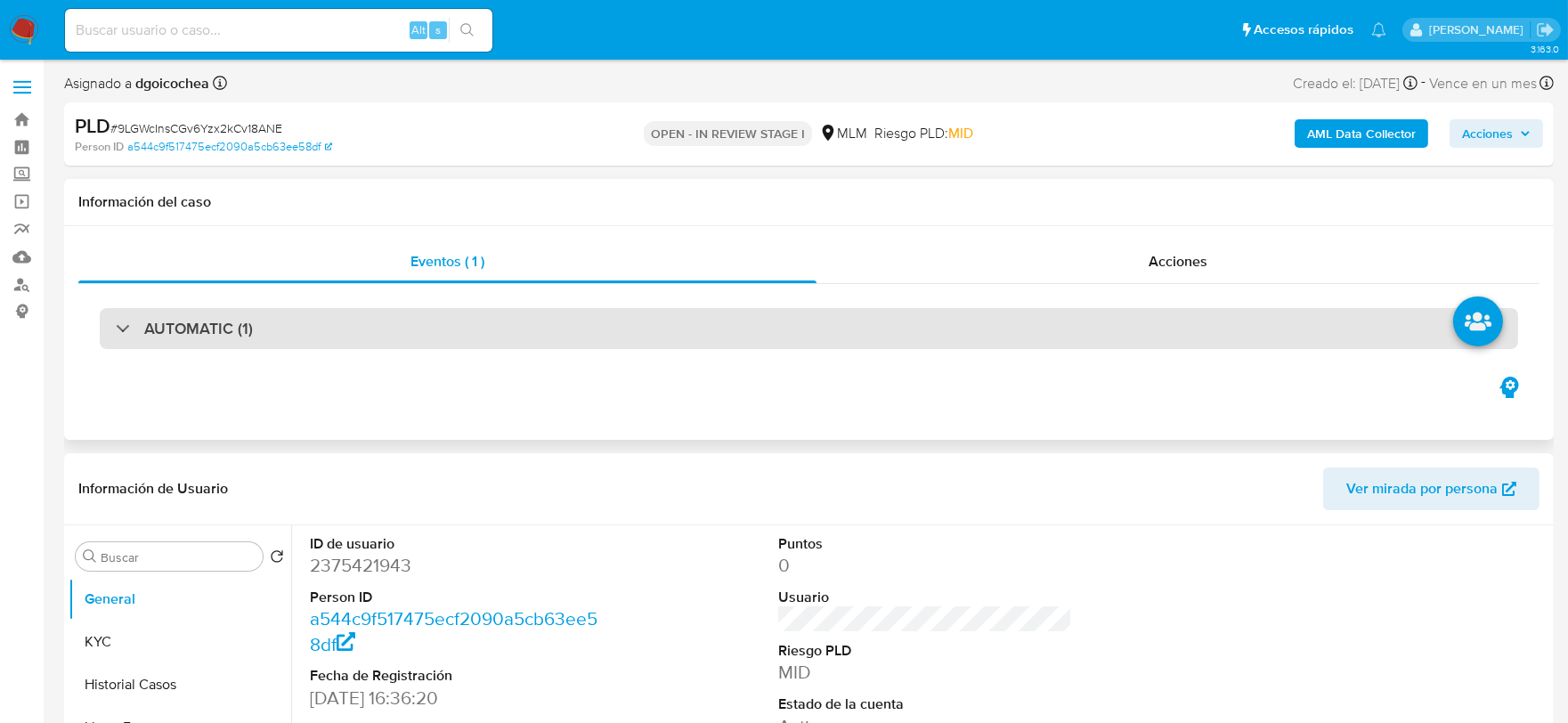
click at [268, 321] on div "AUTOMATIC (1)" at bounding box center [808, 329] width 1419 height 41
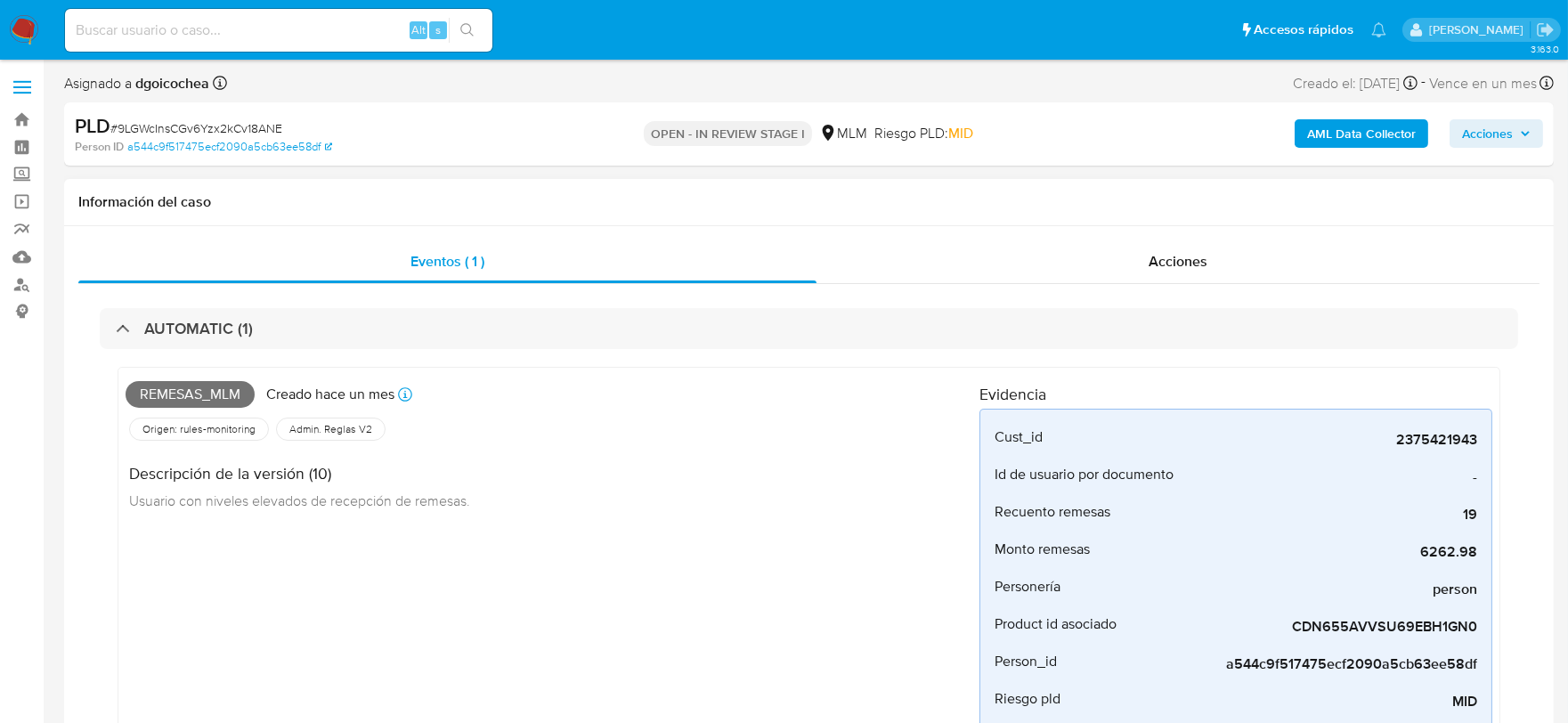
scroll to position [99, 0]
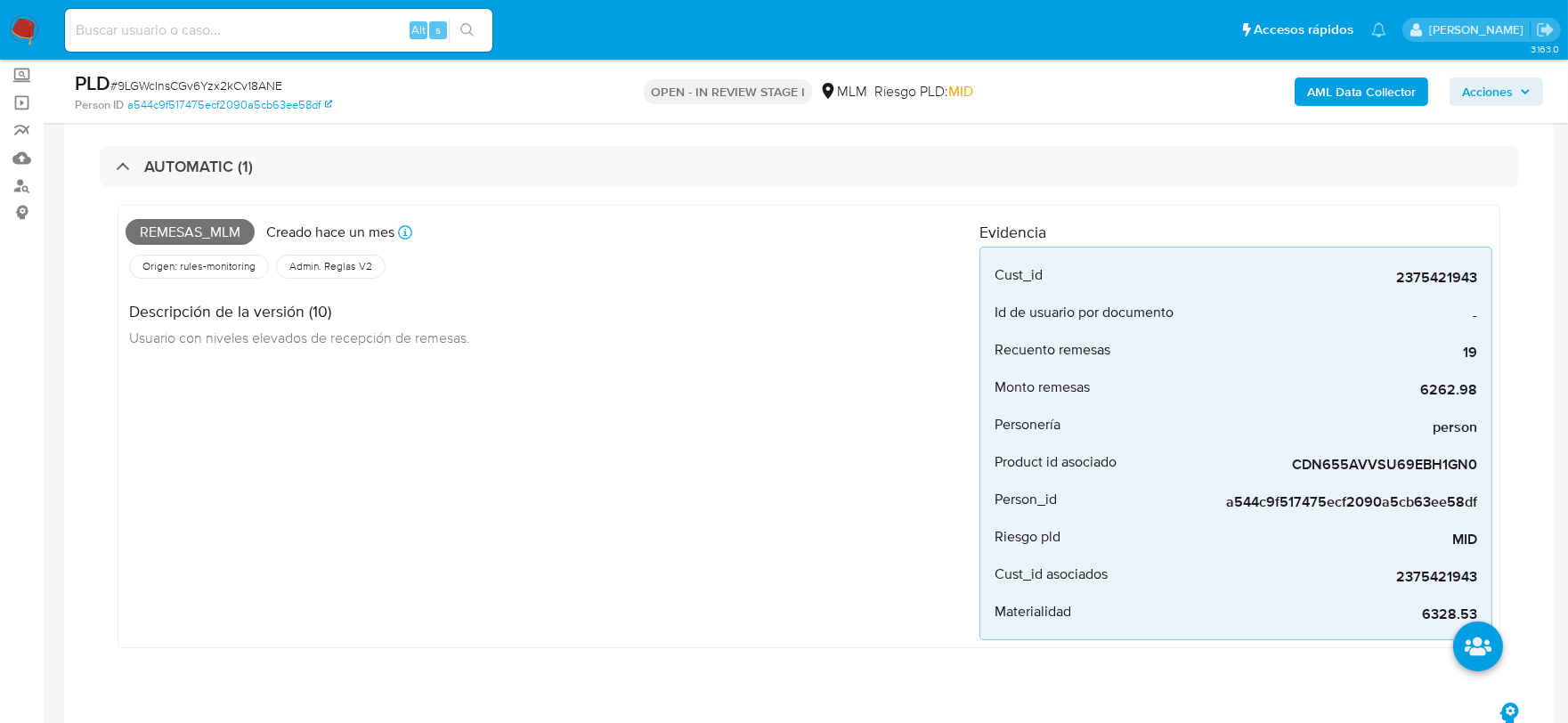
click at [502, 447] on div "Remesas_mlm Creado hace un mes Creado: [DATE] 03:13:08 Origen: rules-monitoring…" at bounding box center [553, 426] width 854 height 427
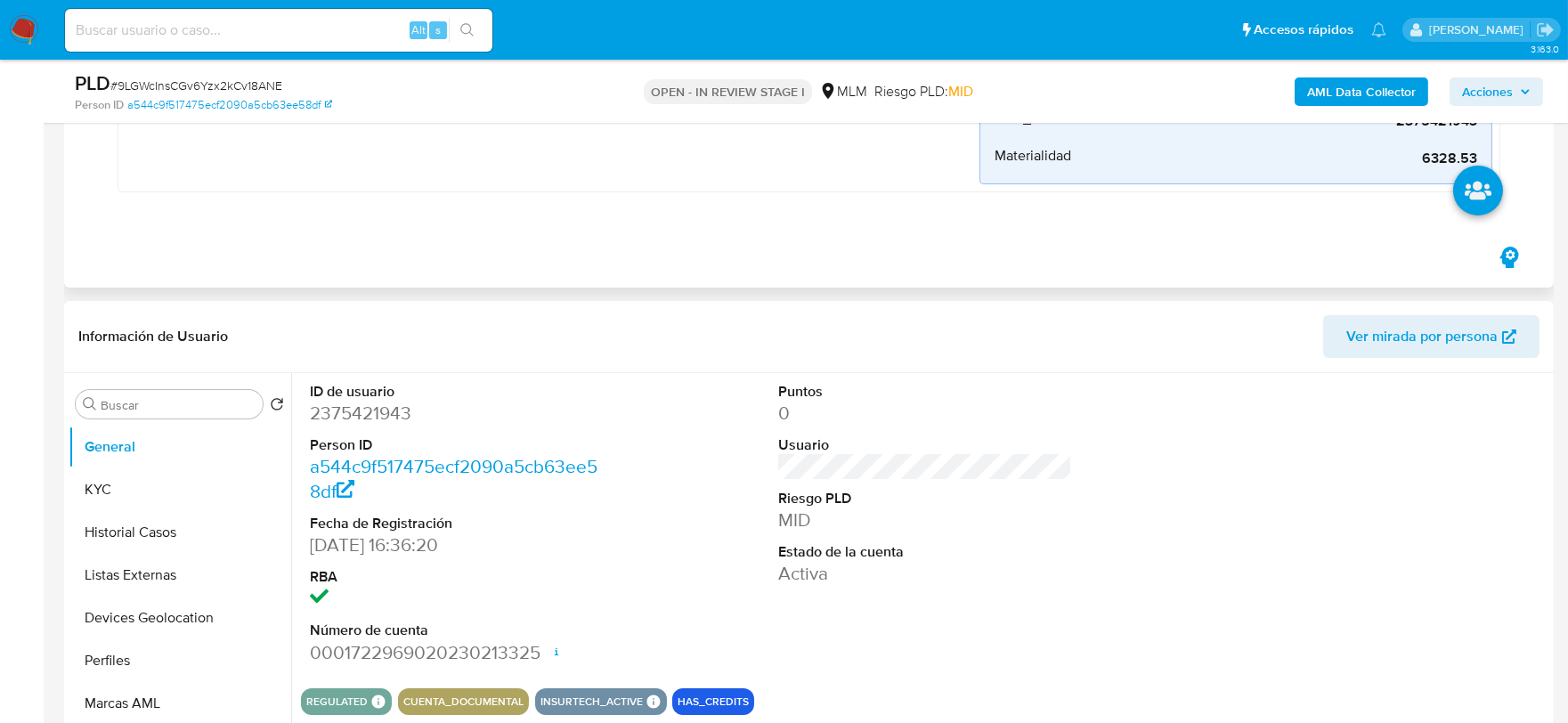
scroll to position [692, 0]
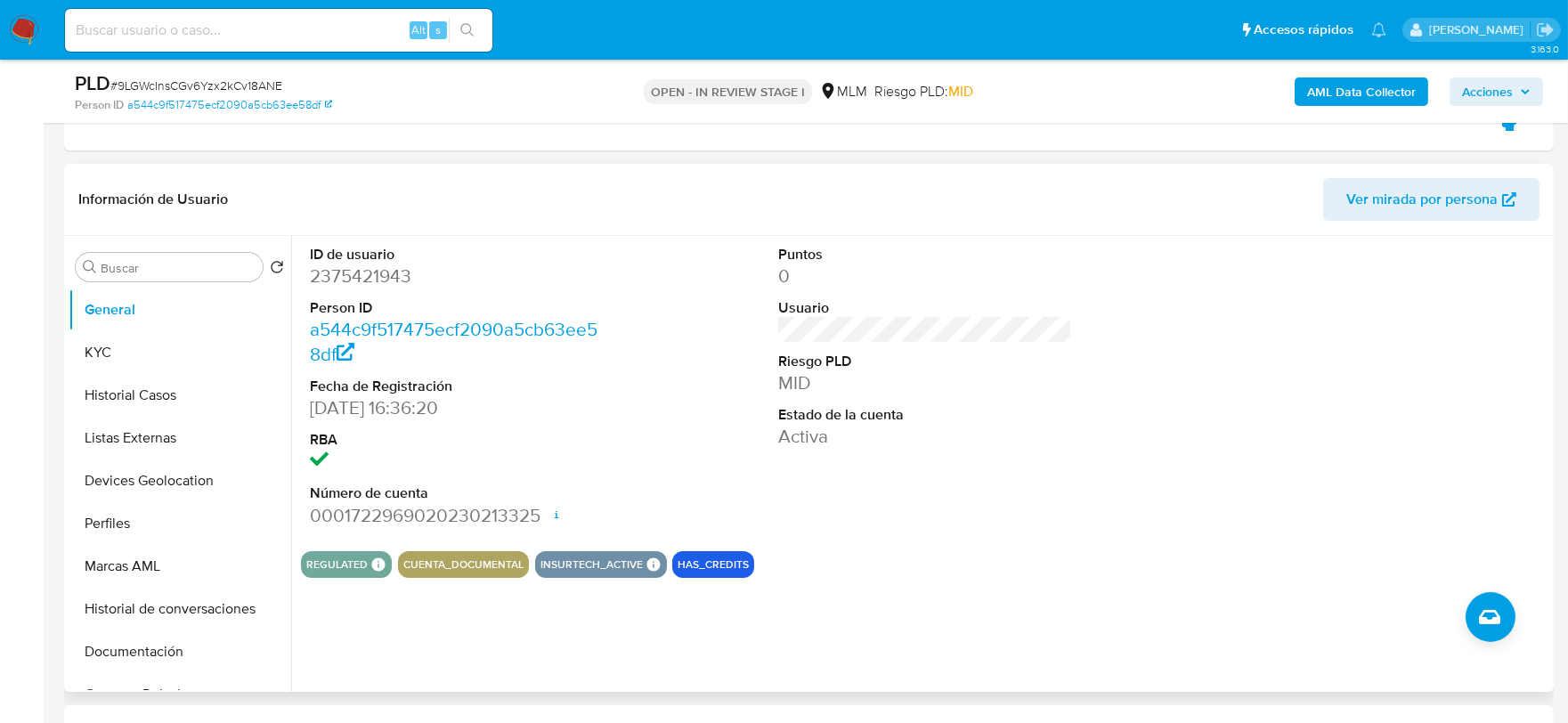
click at [719, 412] on div "ID de usuario 2375421943 Person ID a544c9f517475ecf2090a5cb63ee58df Fecha de Re…" at bounding box center [925, 386] width 1249 height 301
click at [120, 334] on button "KYC" at bounding box center [172, 352] width 208 height 43
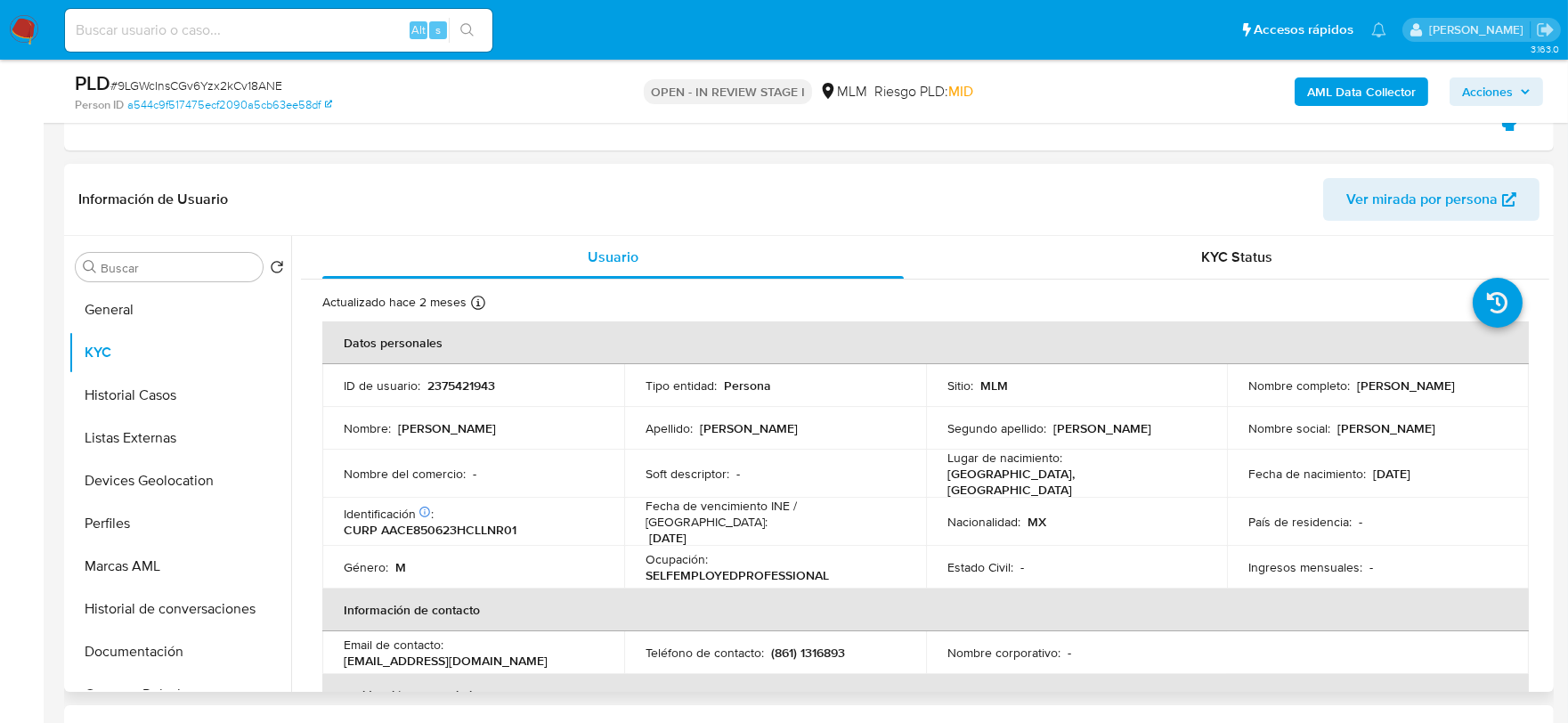
scroll to position [99, 0]
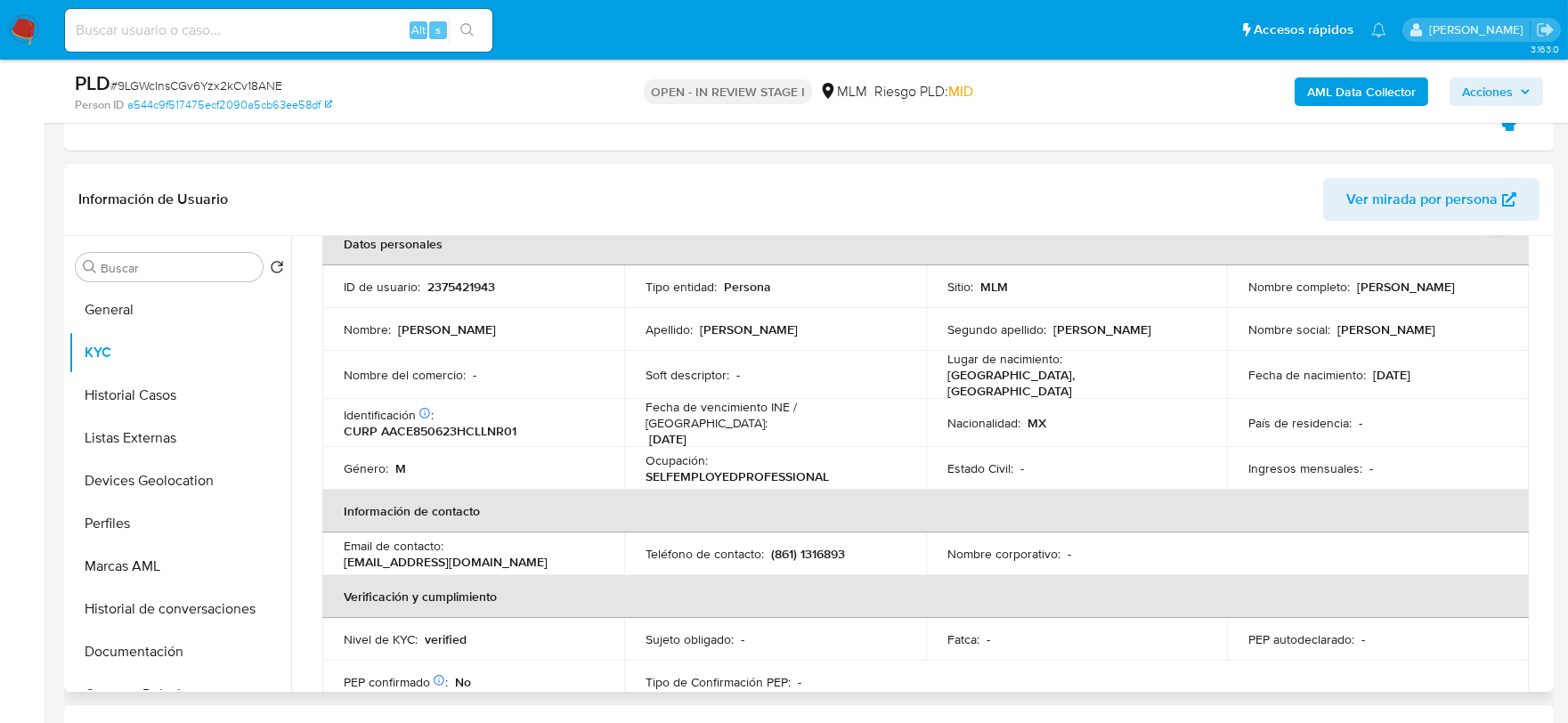
click at [330, 430] on td "Identificación CIC: 208815755 : CURP AACE850623HCLLNR01" at bounding box center [473, 422] width 302 height 48
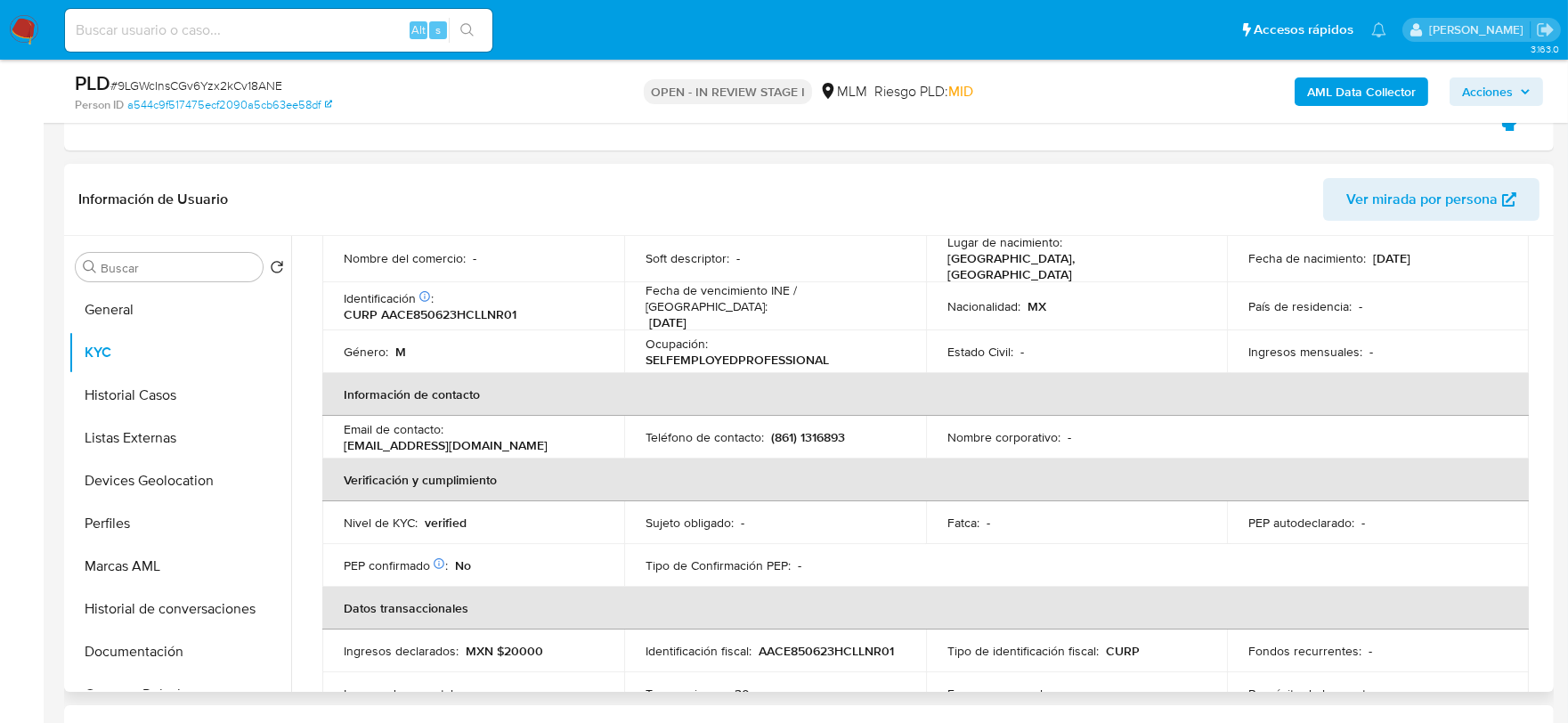
scroll to position [494, 0]
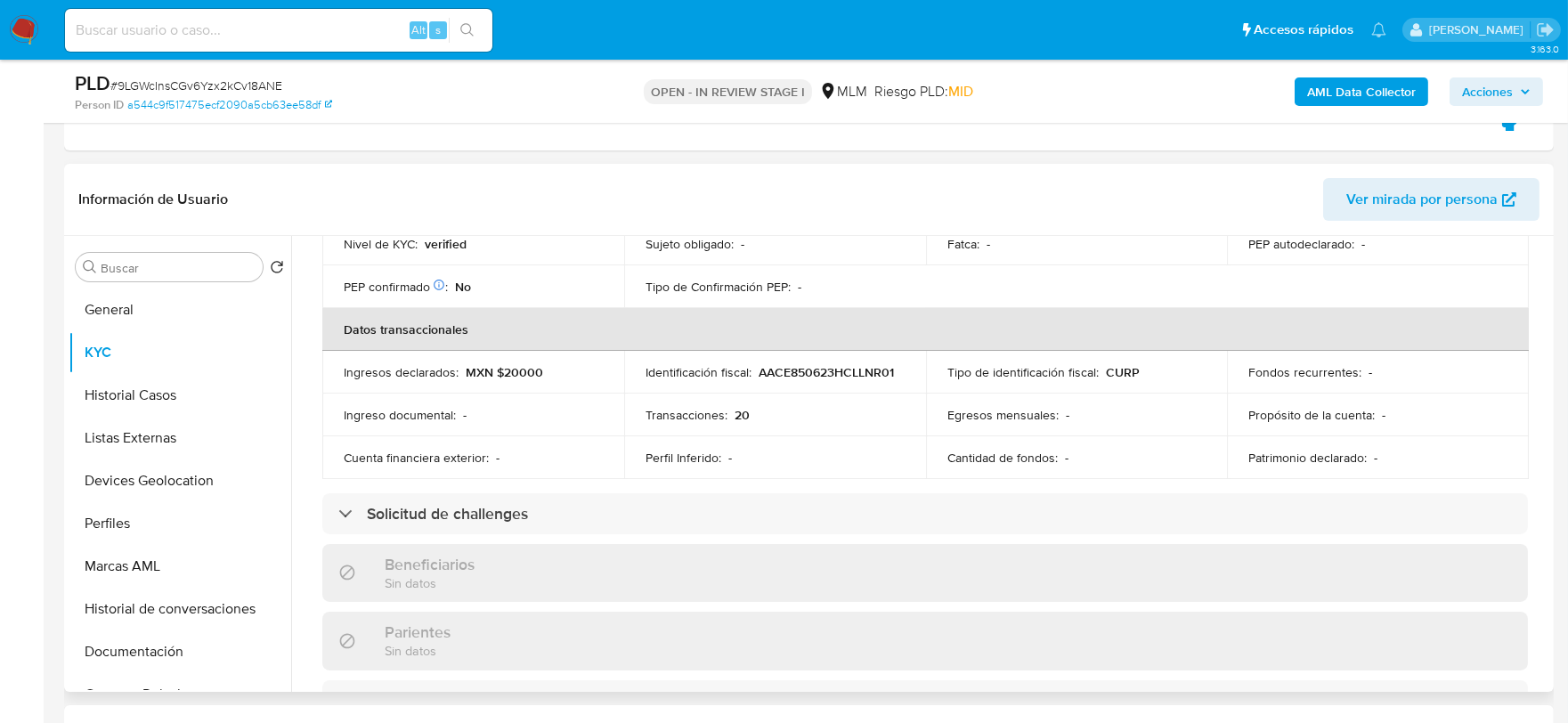
click at [309, 399] on div "Actualizado hace 2 meses Creado: 07/04/2025 15:36:21 Actualizado: 12/08/2025 01…" at bounding box center [925, 547] width 1249 height 1524
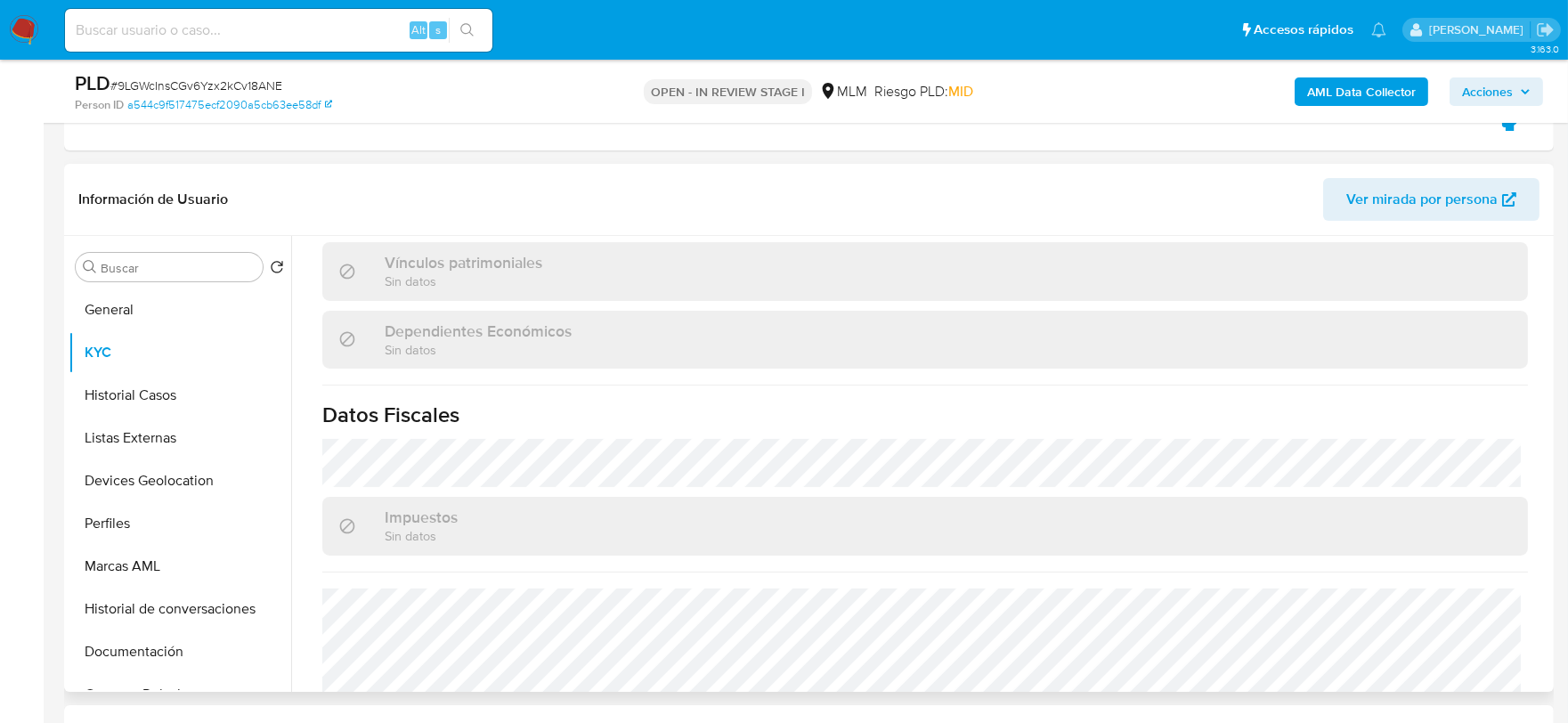
scroll to position [1101, 0]
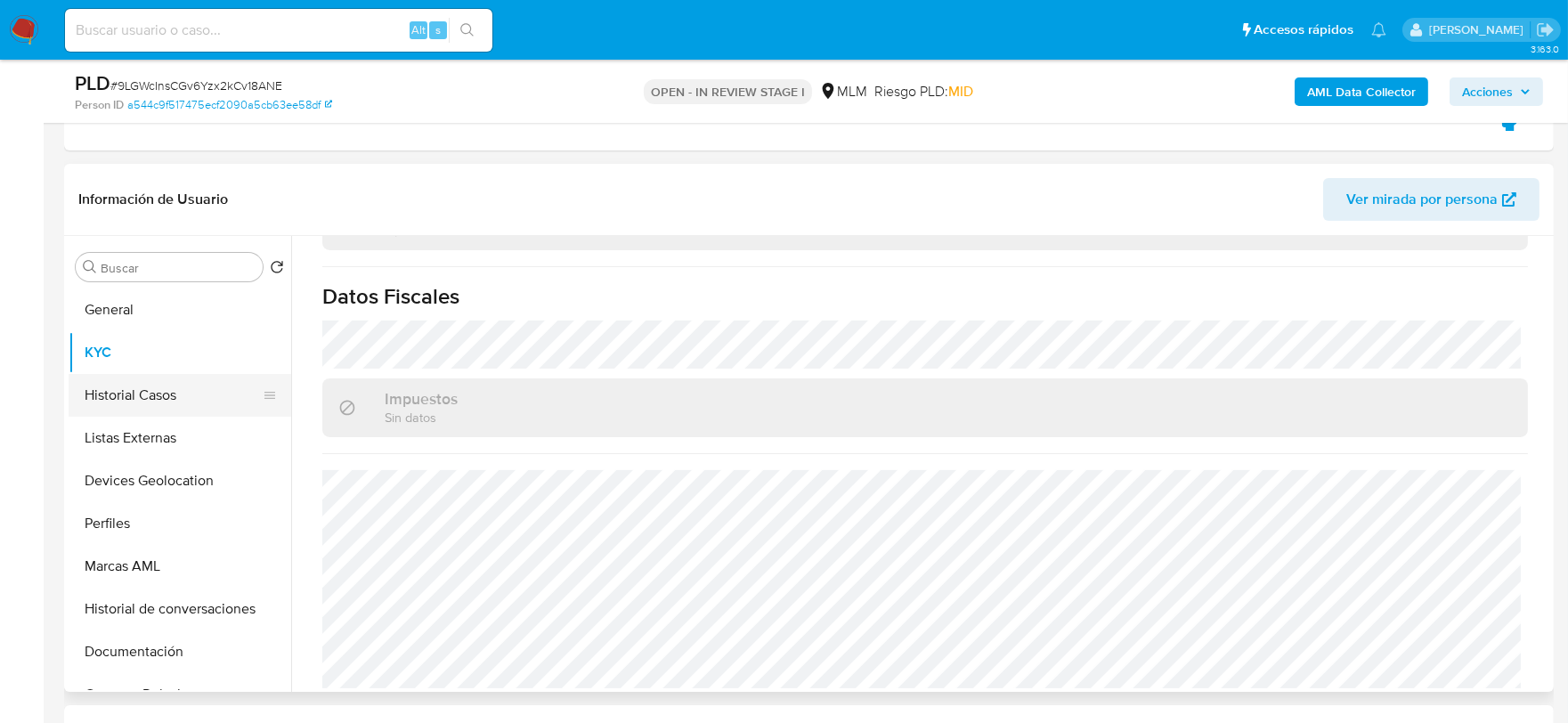
click at [141, 398] on button "Historial Casos" at bounding box center [172, 395] width 208 height 43
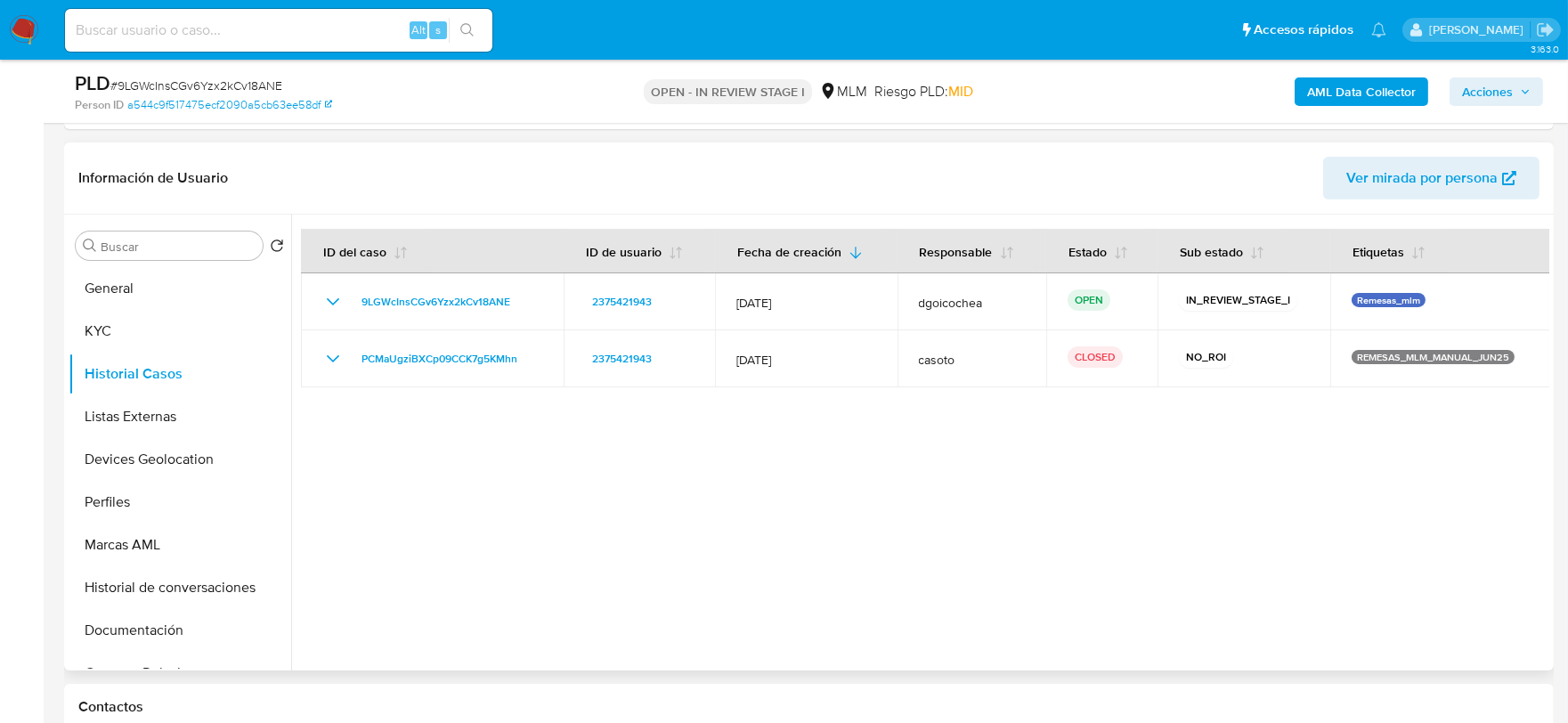
click at [477, 543] on div at bounding box center [920, 442] width 1259 height 456
click at [137, 423] on button "Listas Externas" at bounding box center [172, 417] width 208 height 43
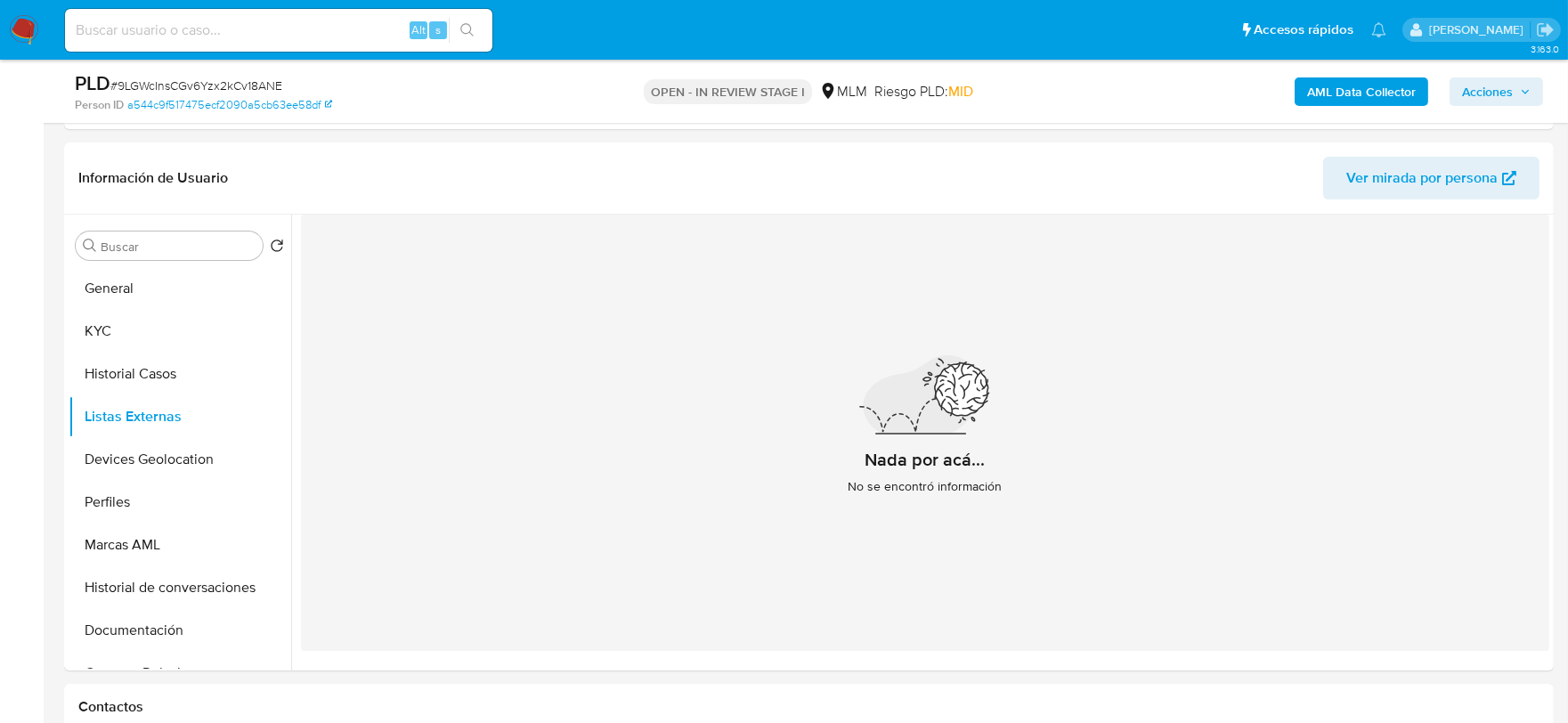
click at [588, 491] on div "Nada por acá... No se encontró información" at bounding box center [925, 432] width 1249 height 436
click at [173, 375] on button "Historial Casos" at bounding box center [172, 374] width 208 height 43
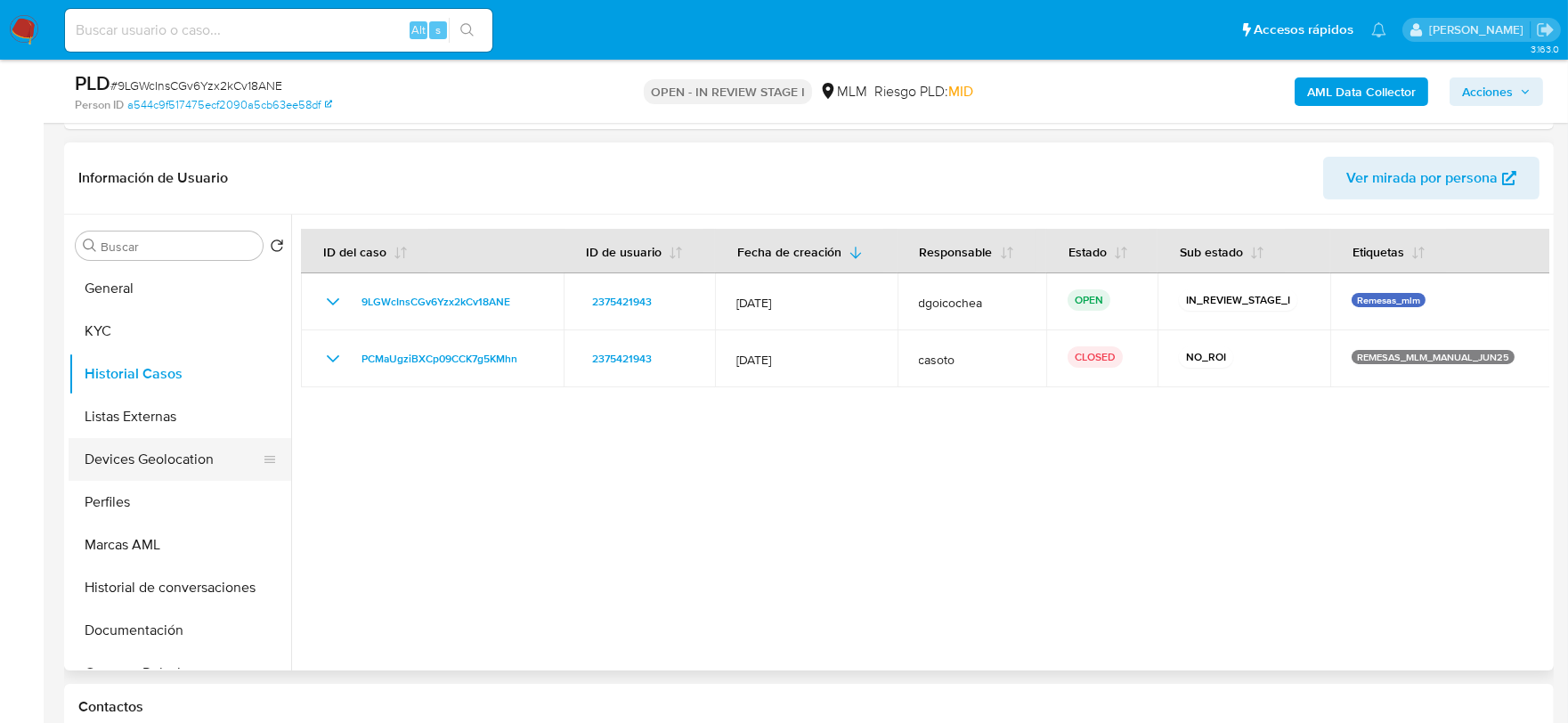
click at [157, 443] on button "Devices Geolocation" at bounding box center [172, 460] width 208 height 43
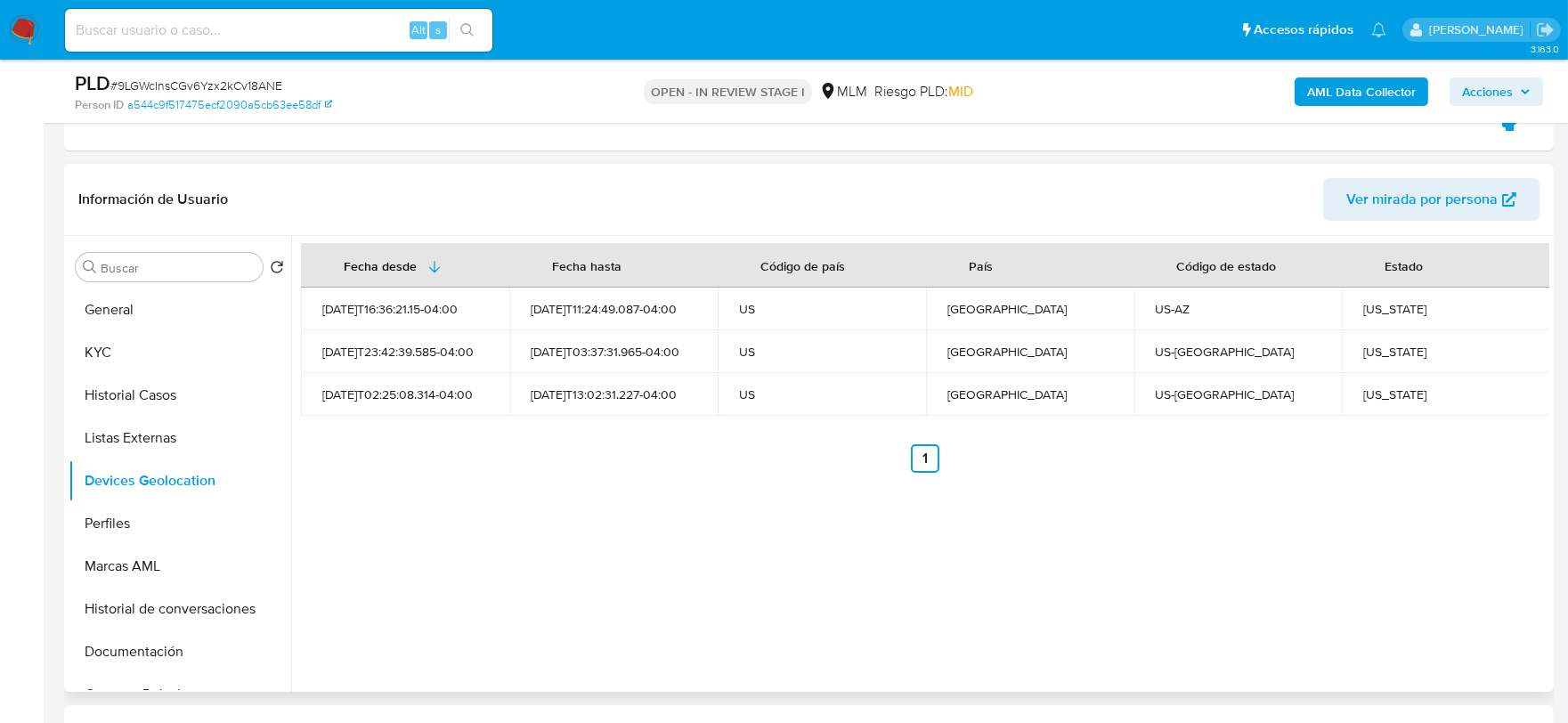
click at [580, 522] on div "Fecha desde Fecha hasta Código de país País Código de estado Estado 2025-04-07T…" at bounding box center [920, 463] width 1259 height 456
click at [782, 509] on div "Fecha desde Fecha hasta Código de país País Código de estado Estado 2025-04-07T…" at bounding box center [920, 463] width 1259 height 456
click at [602, 608] on div "Fecha desde Fecha hasta Código de país País Código de estado Estado 2025-04-07T…" at bounding box center [920, 463] width 1259 height 456
click at [161, 516] on button "Perfiles" at bounding box center [172, 523] width 208 height 43
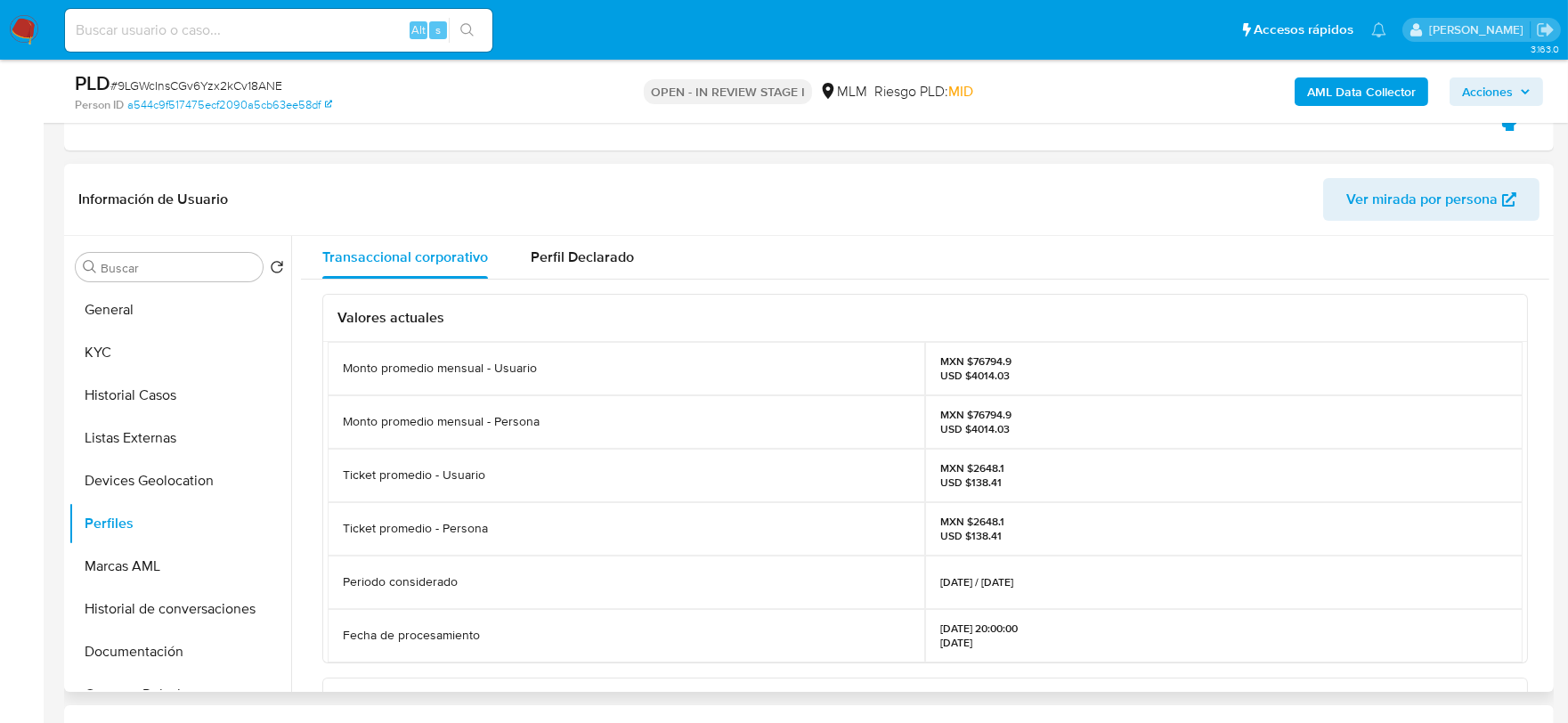
click at [472, 485] on div "Ticket promedio - Usuario" at bounding box center [627, 475] width 598 height 54
click at [129, 639] on button "Documentación" at bounding box center [172, 652] width 208 height 43
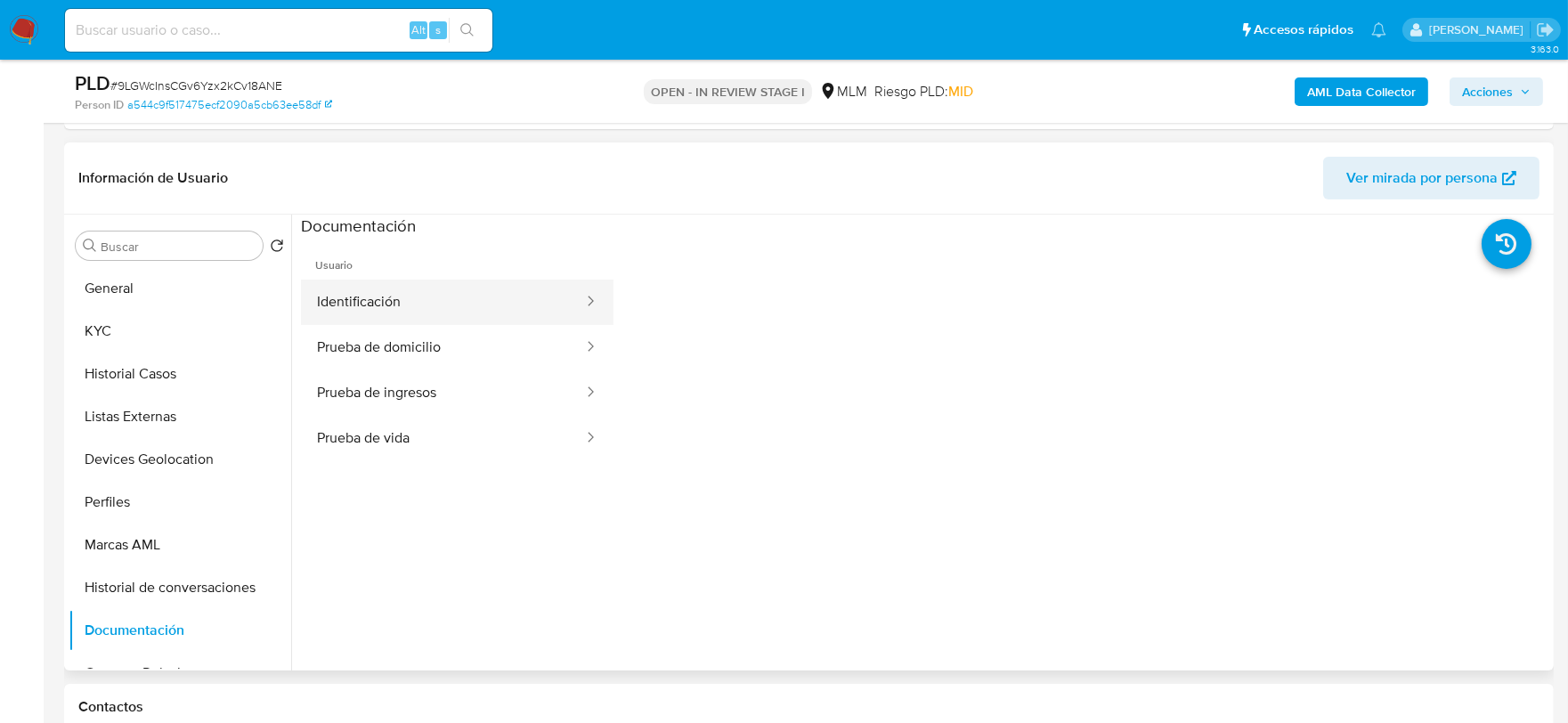
click at [441, 320] on button "Identificación" at bounding box center [442, 301] width 284 height 46
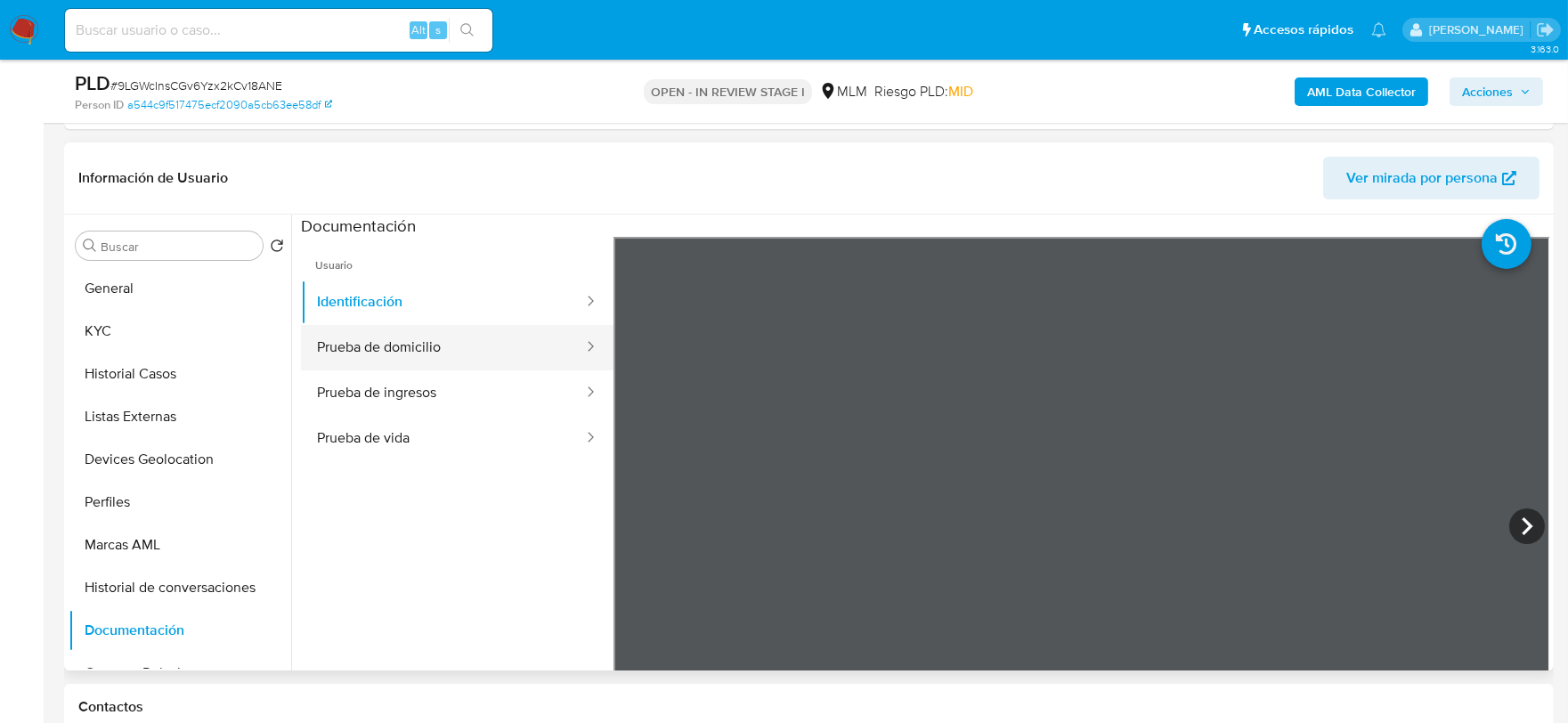
click at [432, 349] on button "Prueba de domicilio" at bounding box center [442, 347] width 284 height 46
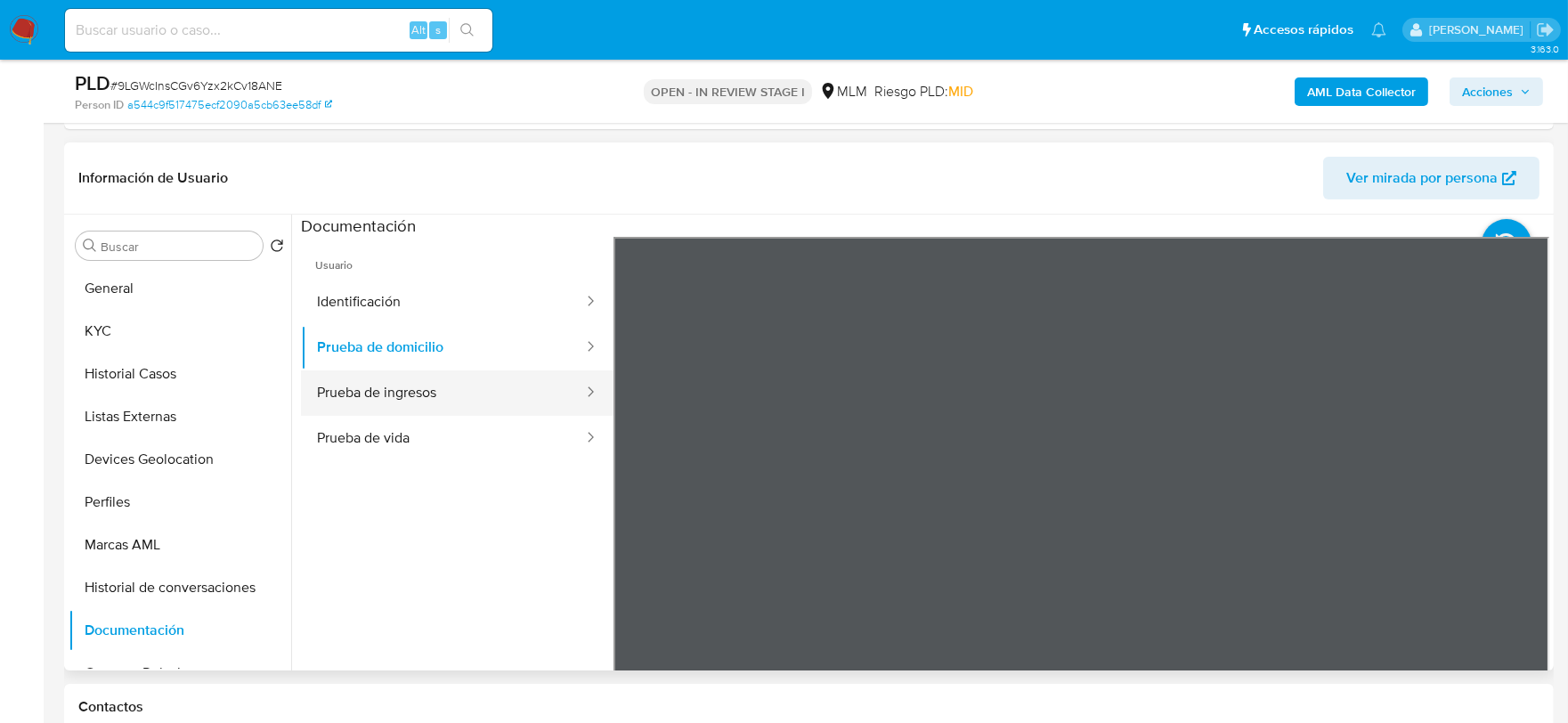
click at [509, 394] on button "Prueba de ingresos" at bounding box center [442, 392] width 284 height 46
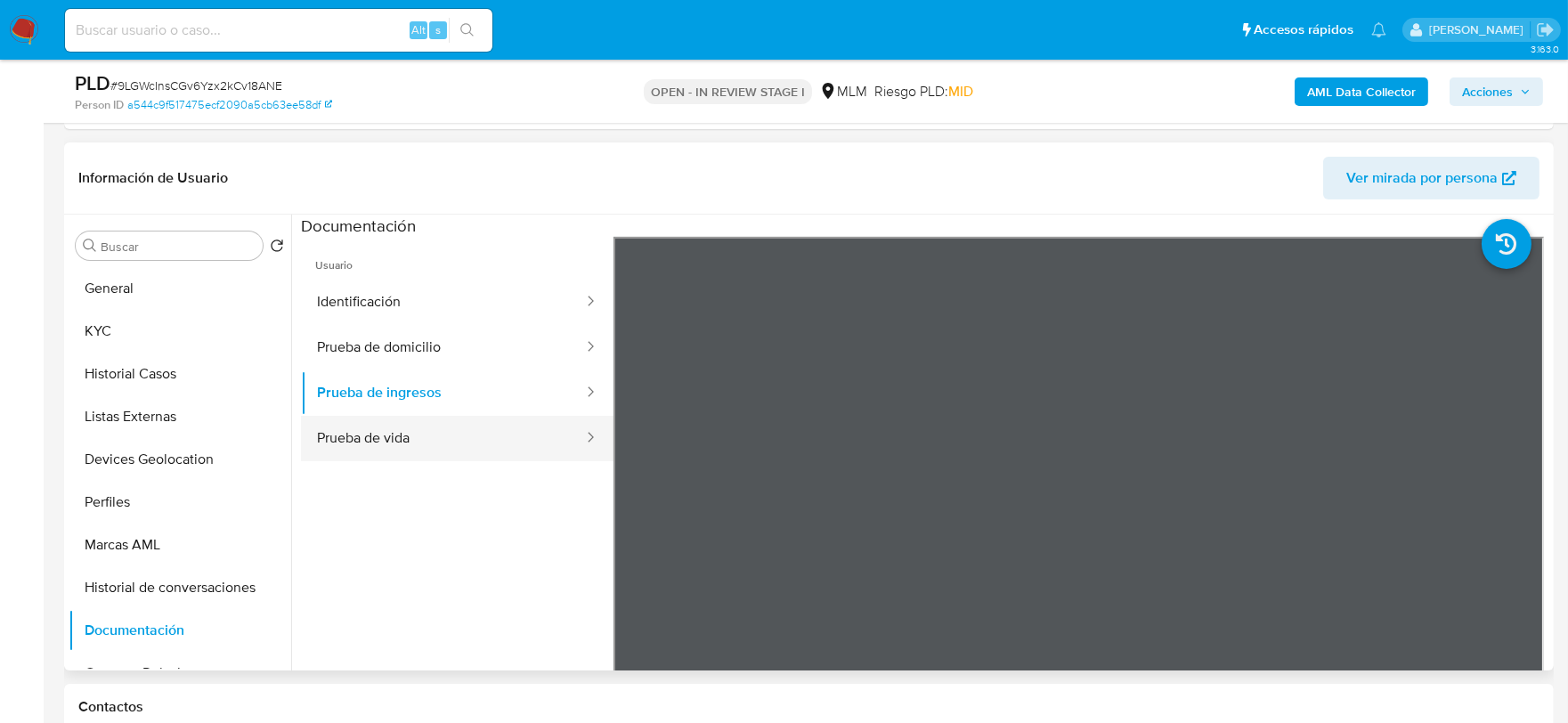
click at [400, 438] on button "Prueba de vida" at bounding box center [442, 438] width 284 height 46
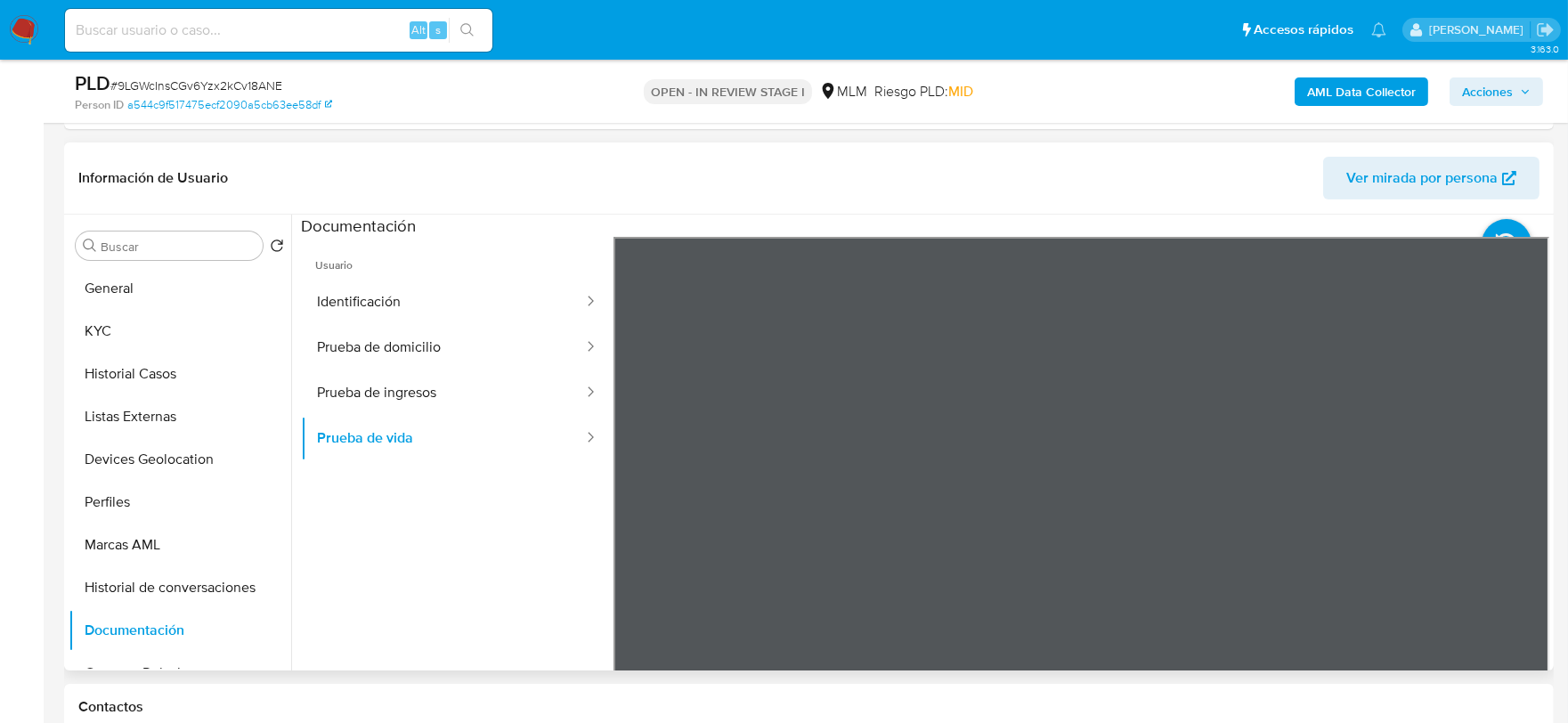
click at [445, 499] on ul "Usuario Identificación Prueba de domicilio Prueba de ingresos Prueba de vida" at bounding box center [457, 493] width 312 height 512
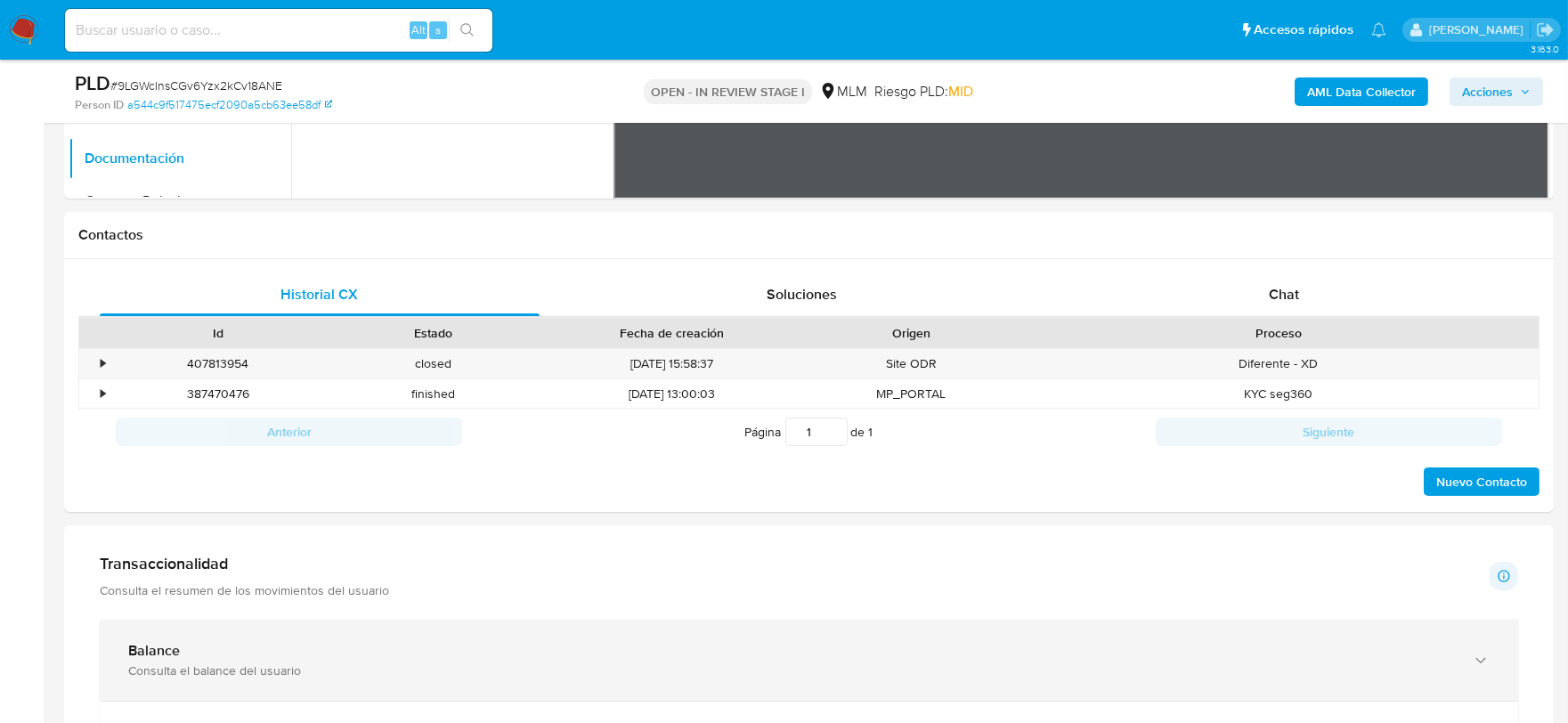
scroll to position [1384, 0]
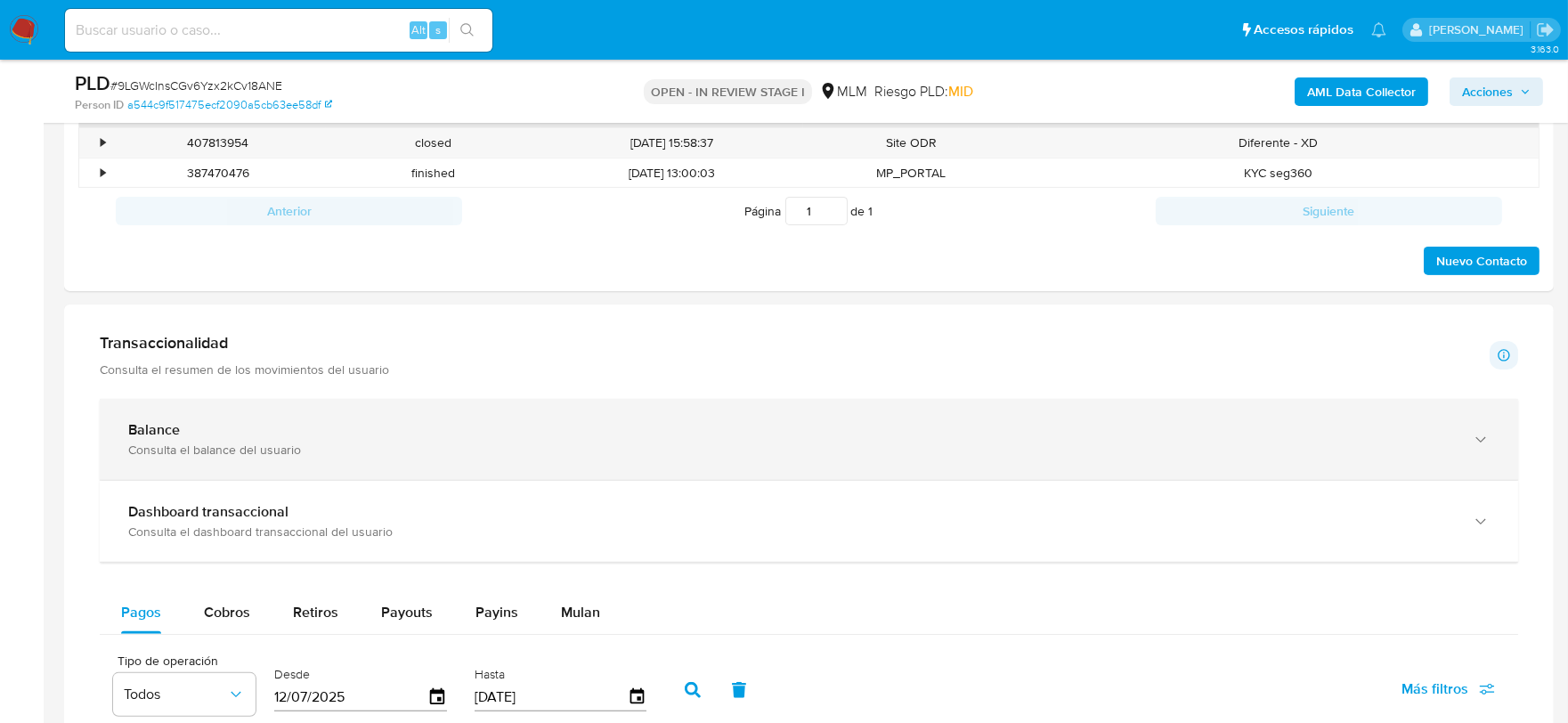
click at [216, 433] on div "Balance" at bounding box center [791, 429] width 1326 height 18
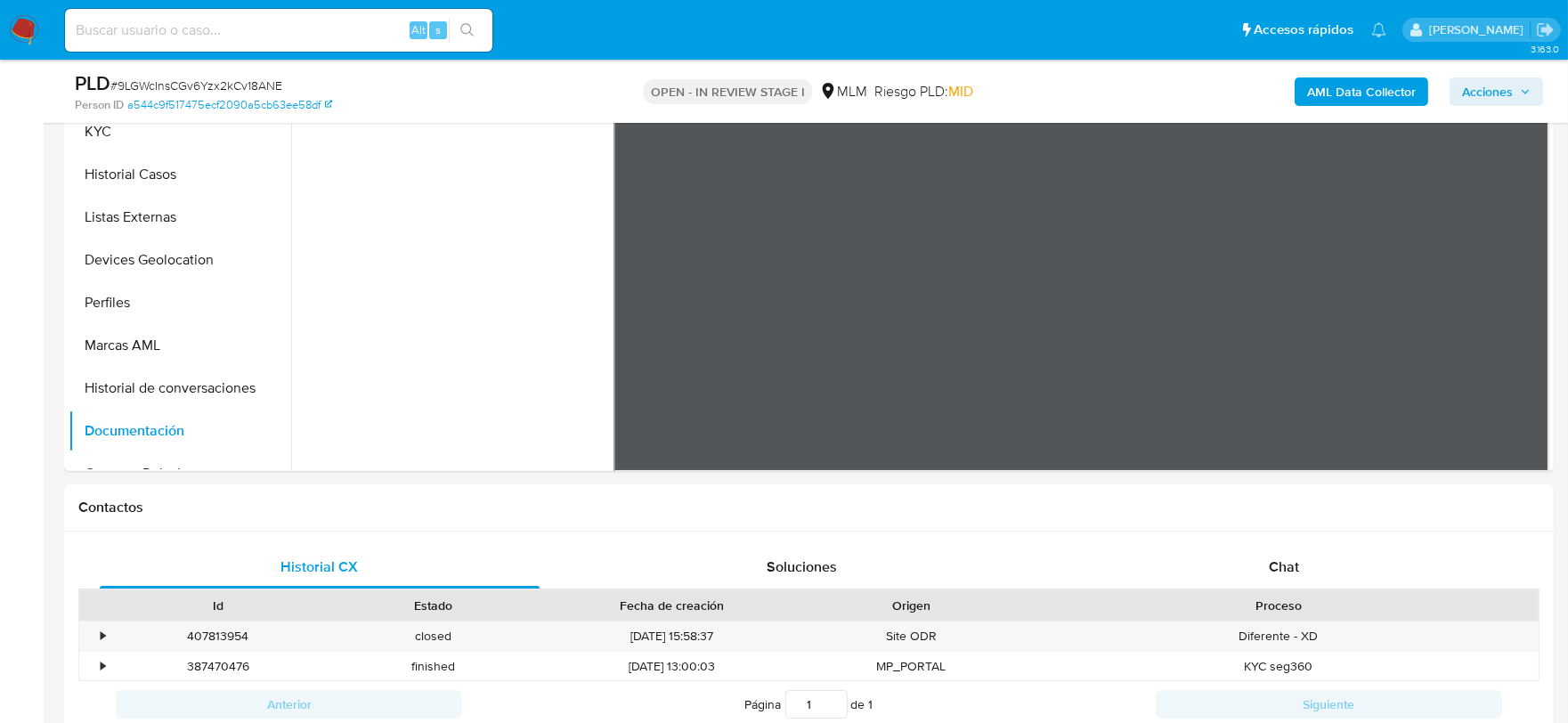
scroll to position [890, 0]
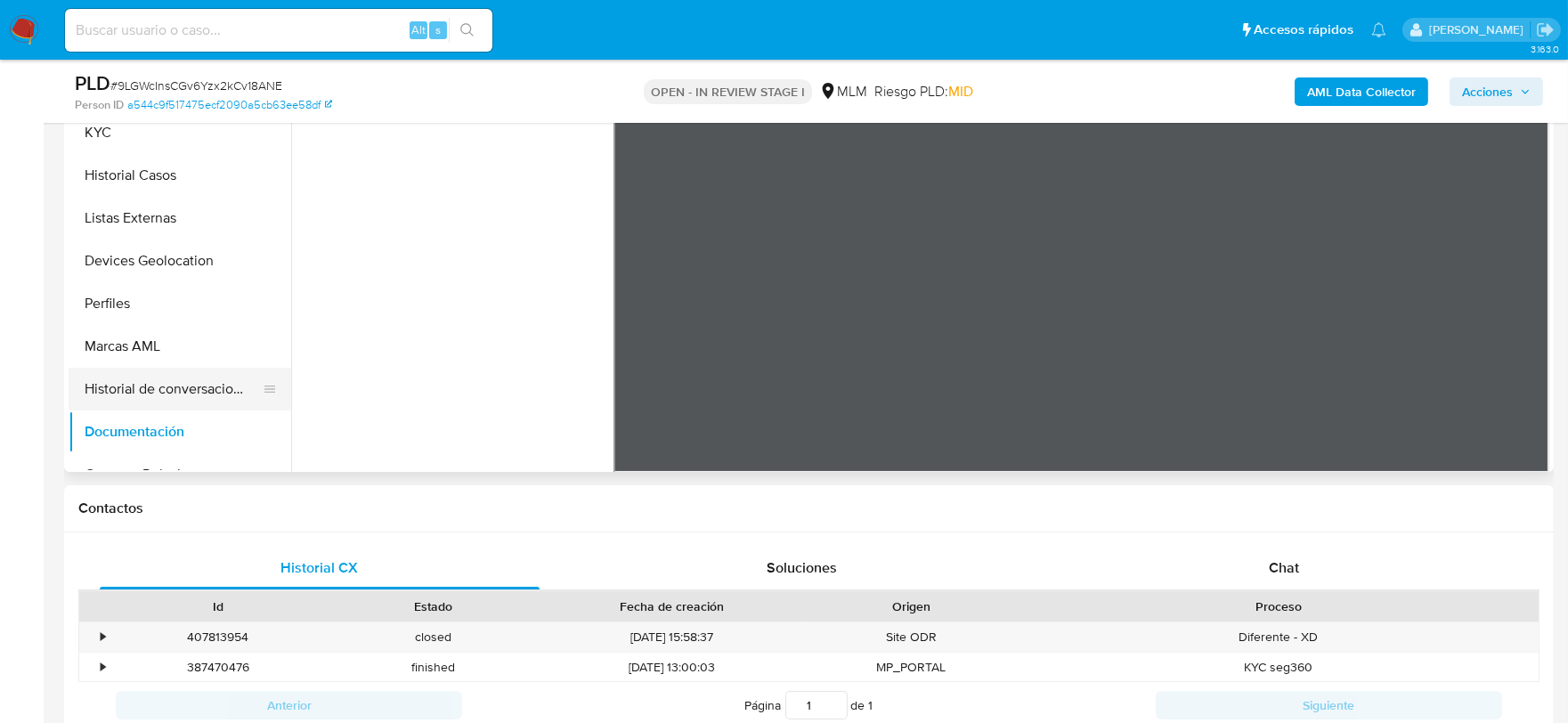
click at [191, 388] on button "Historial de conversaciones" at bounding box center [172, 389] width 208 height 43
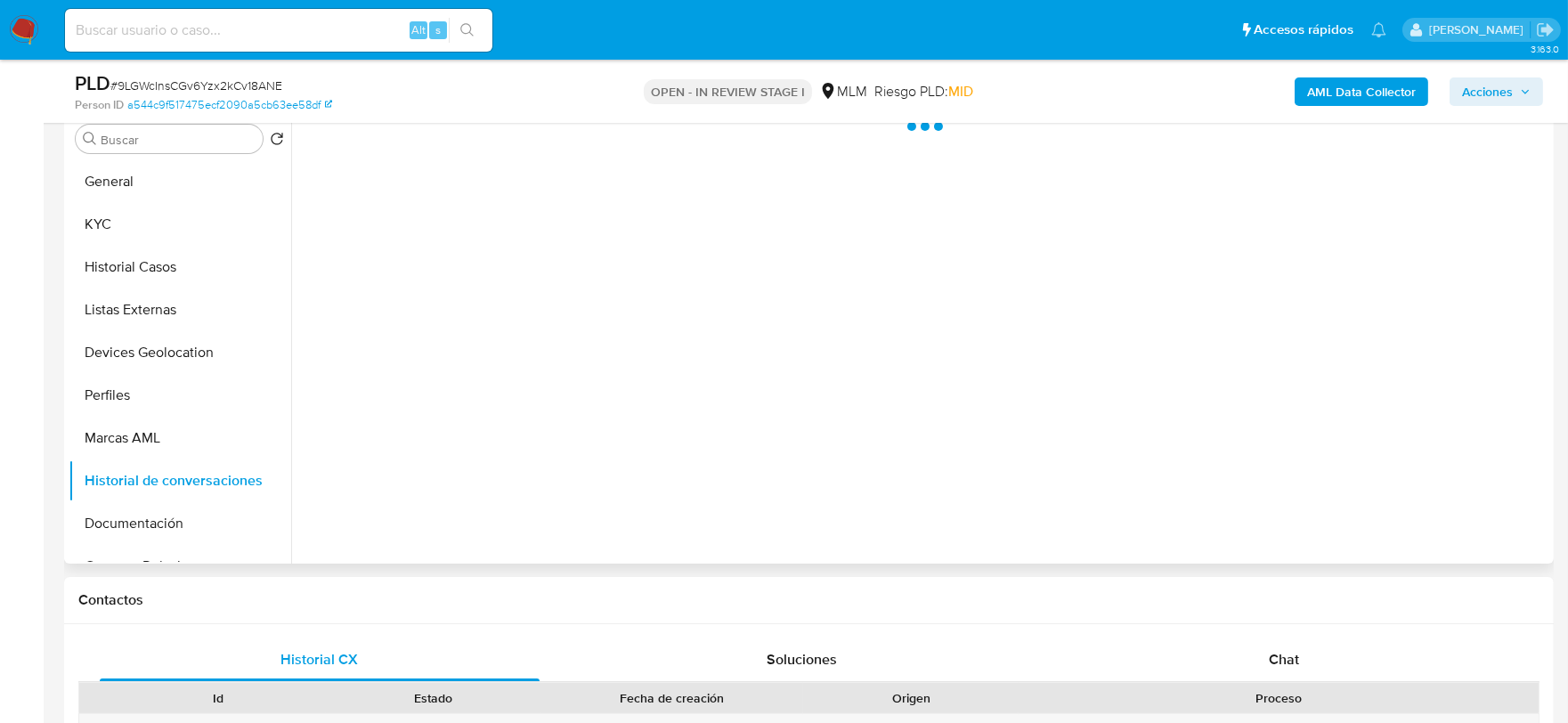
scroll to position [593, 0]
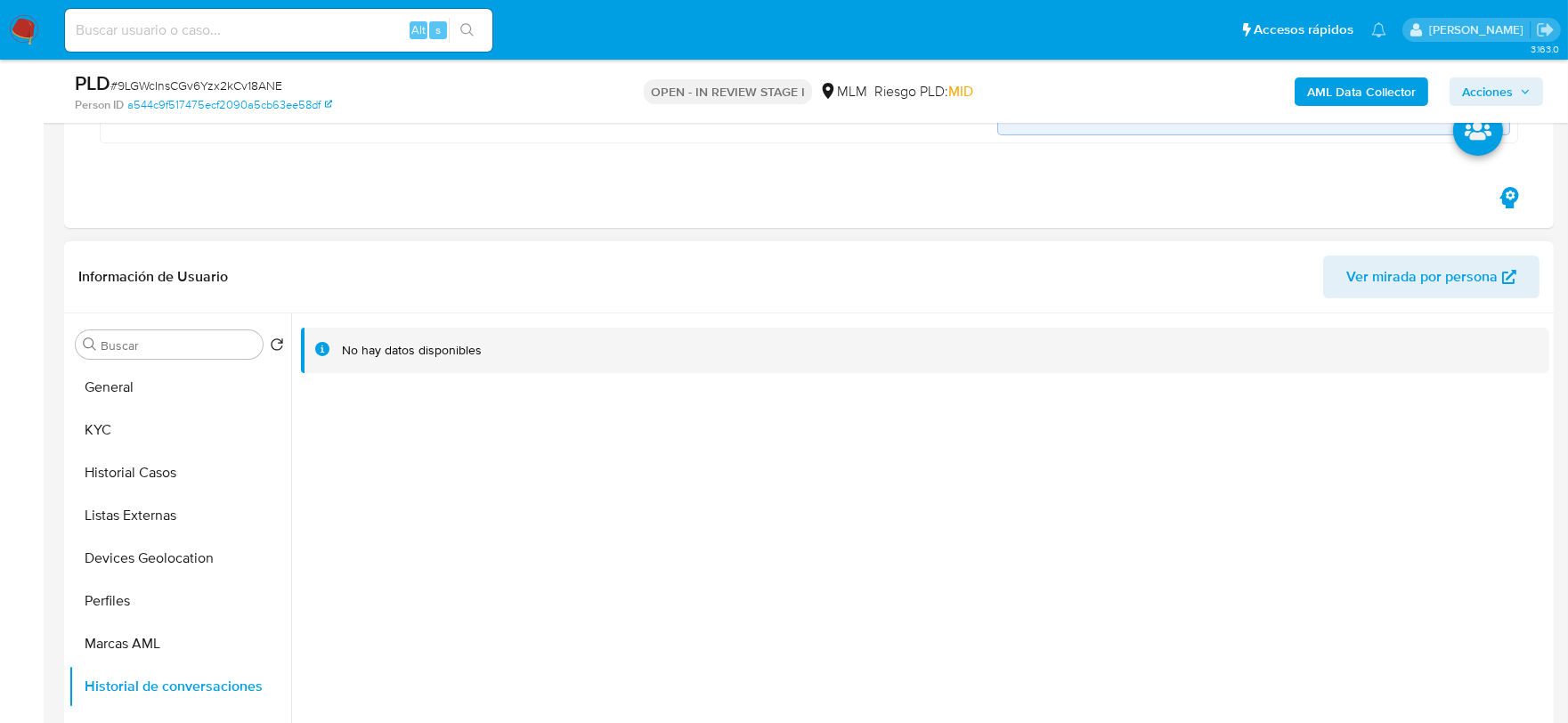
click at [504, 482] on div at bounding box center [920, 541] width 1259 height 456
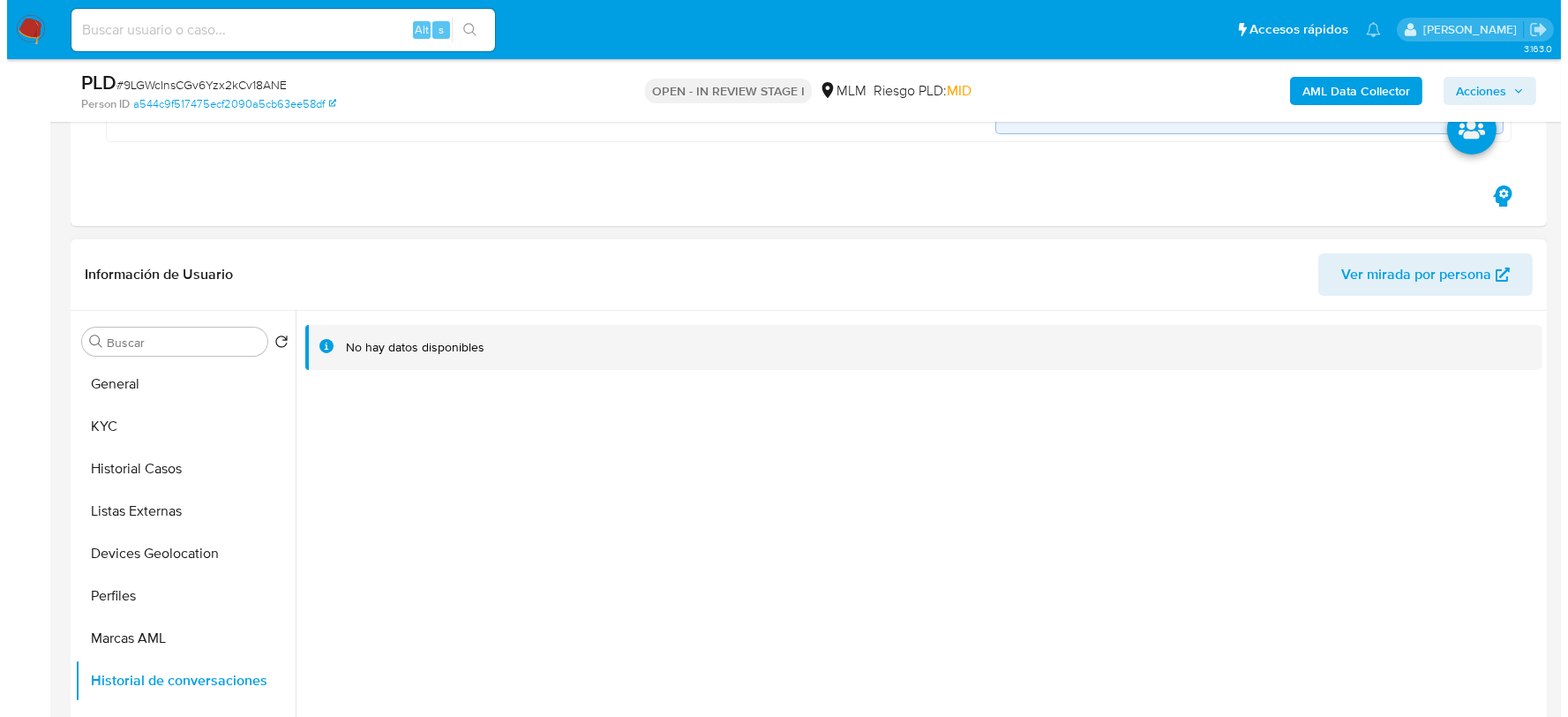
scroll to position [730, 0]
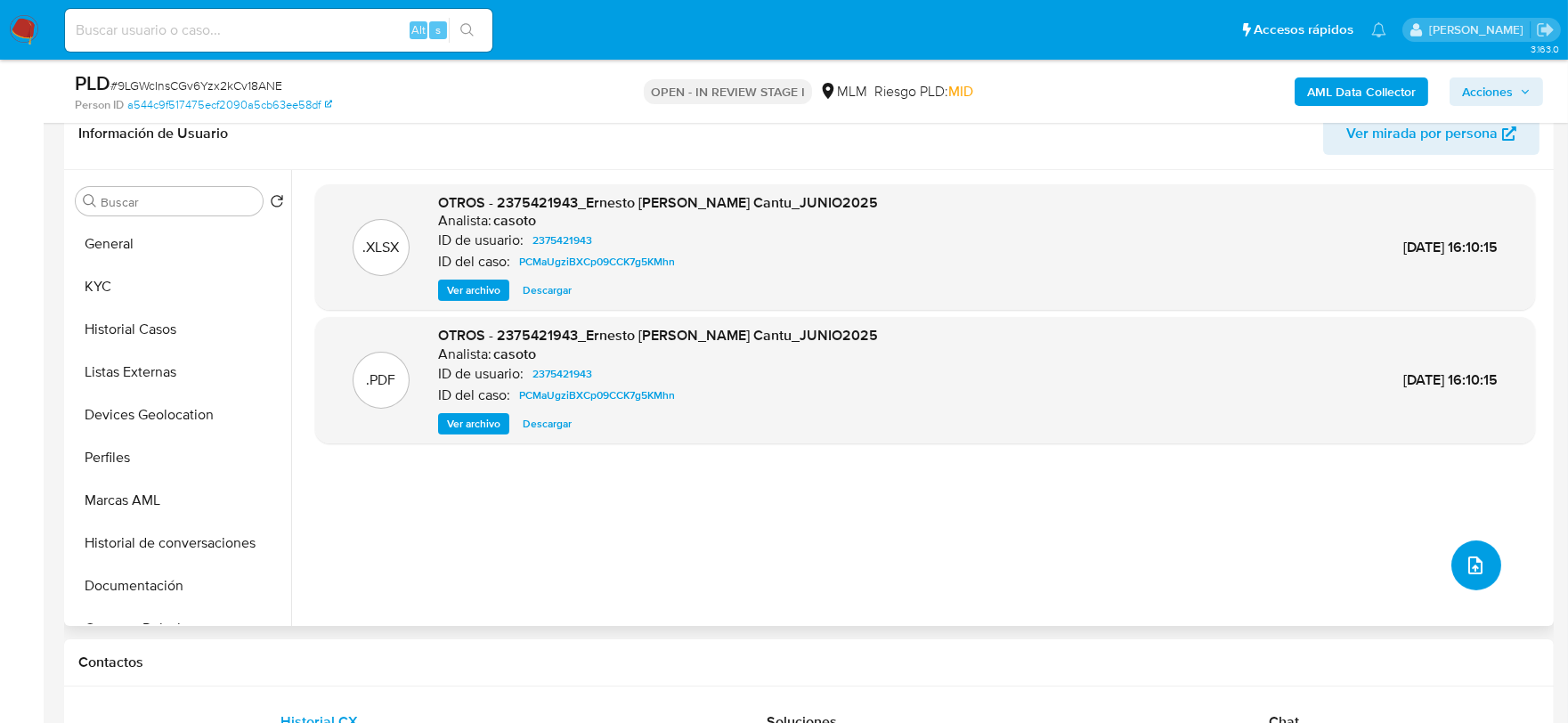
click at [1465, 563] on icon "upload-file" at bounding box center [1476, 565] width 21 height 21
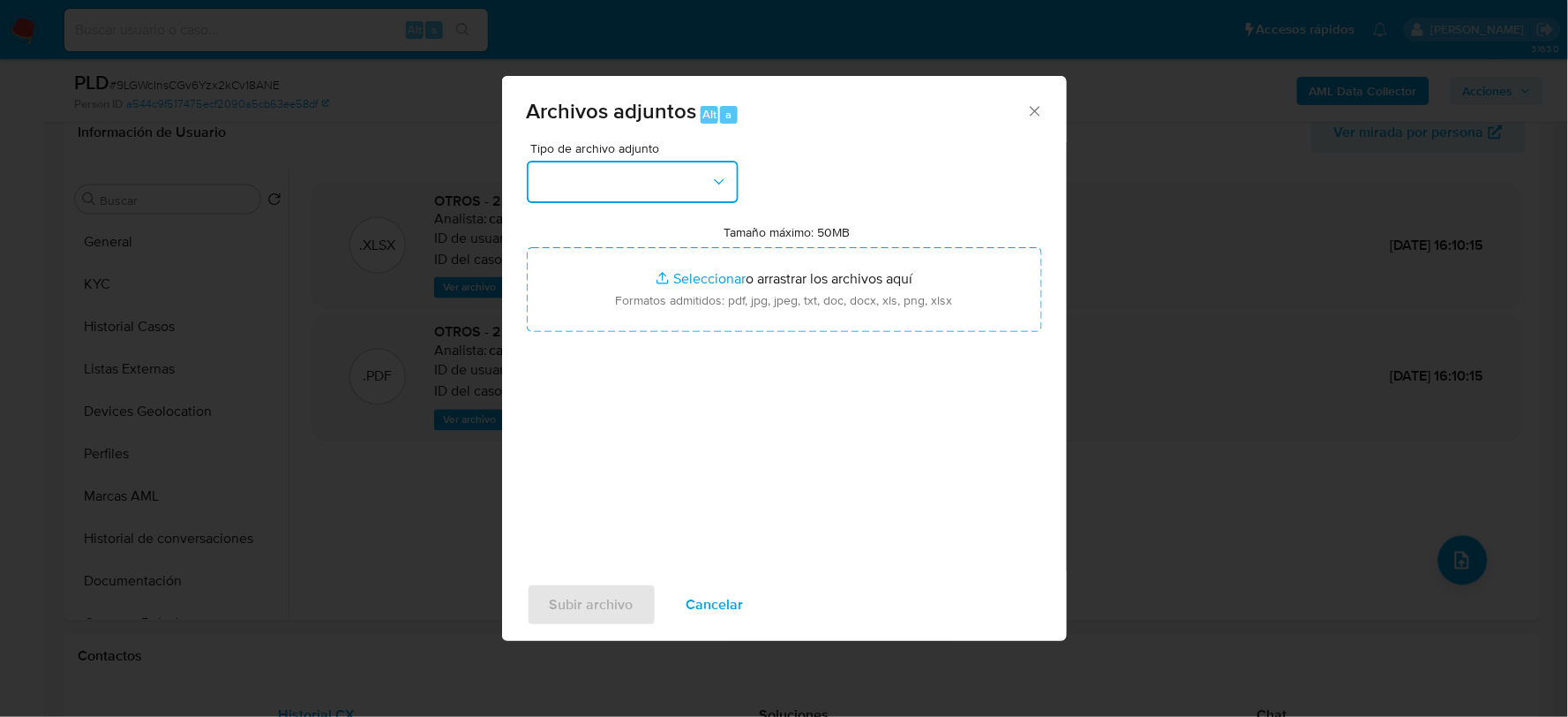
click at [653, 178] on button "button" at bounding box center [633, 182] width 212 height 43
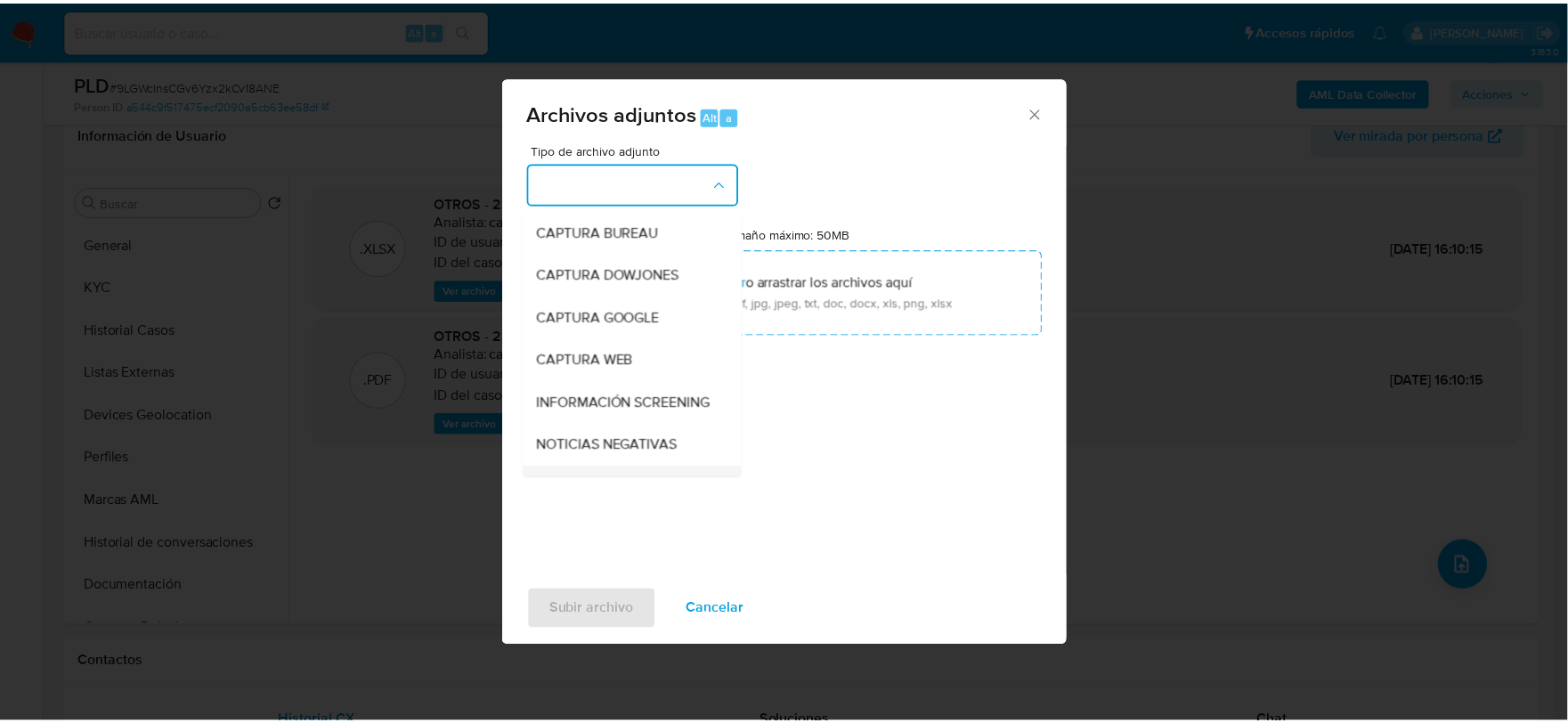
scroll to position [136, 0]
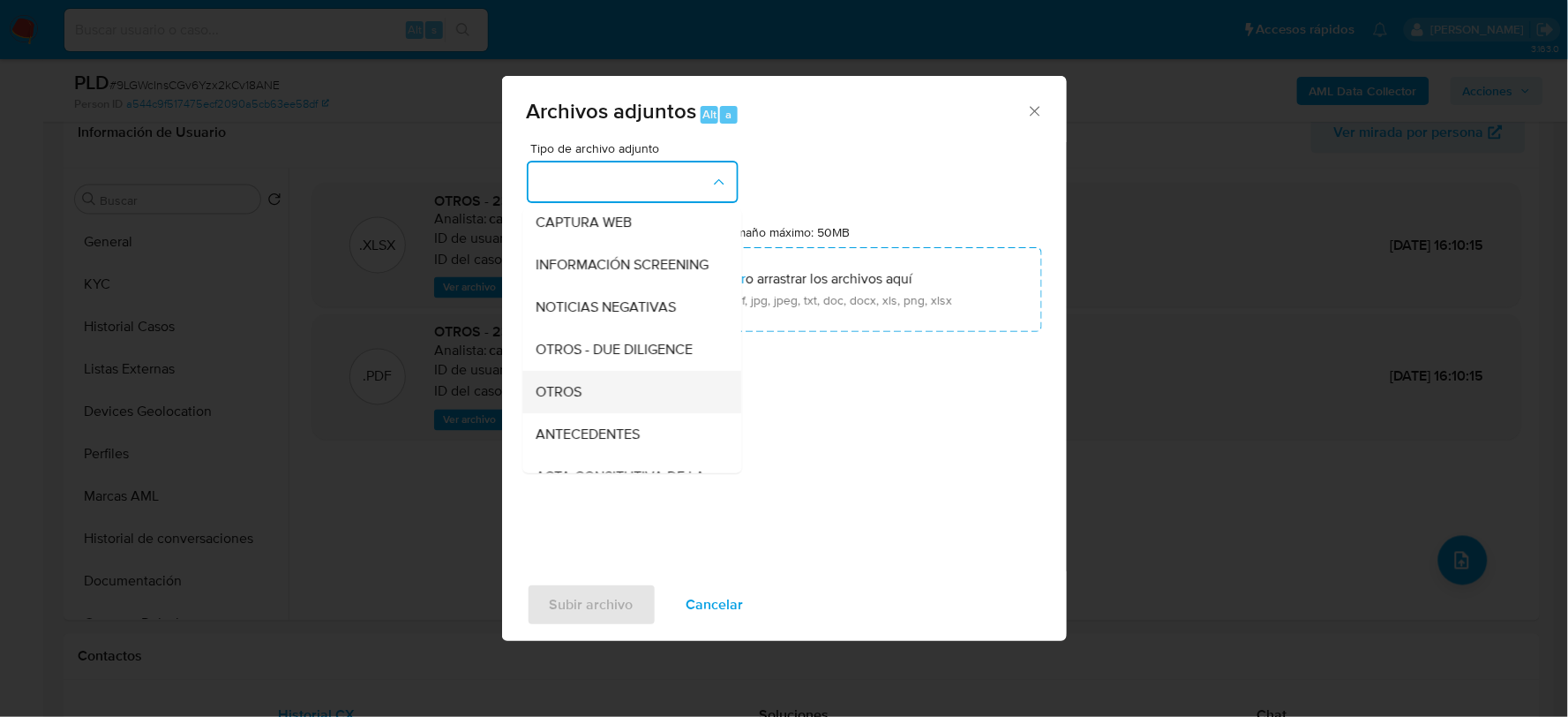
click at [583, 397] on div "OTROS" at bounding box center [627, 391] width 180 height 43
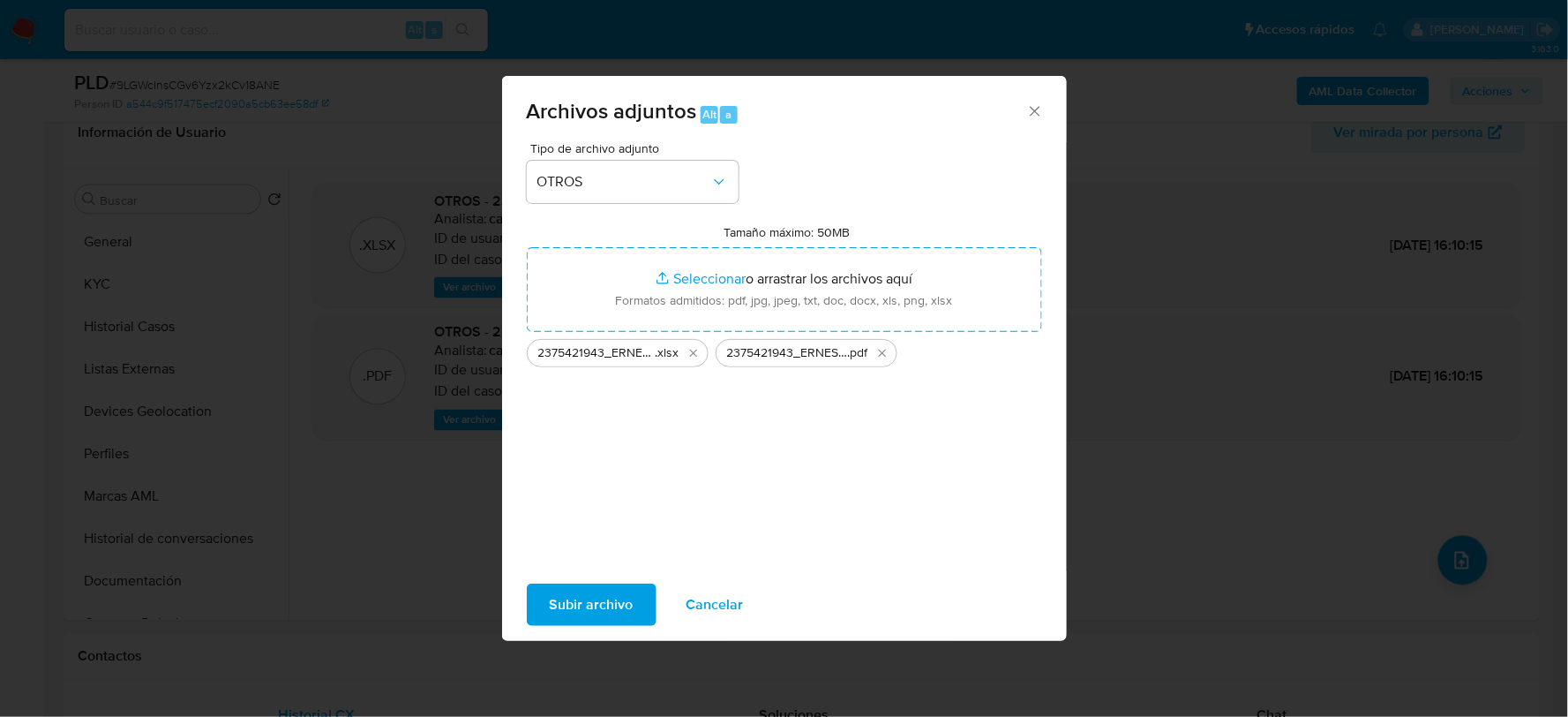
click at [602, 605] on span "Subir archivo" at bounding box center [591, 605] width 84 height 39
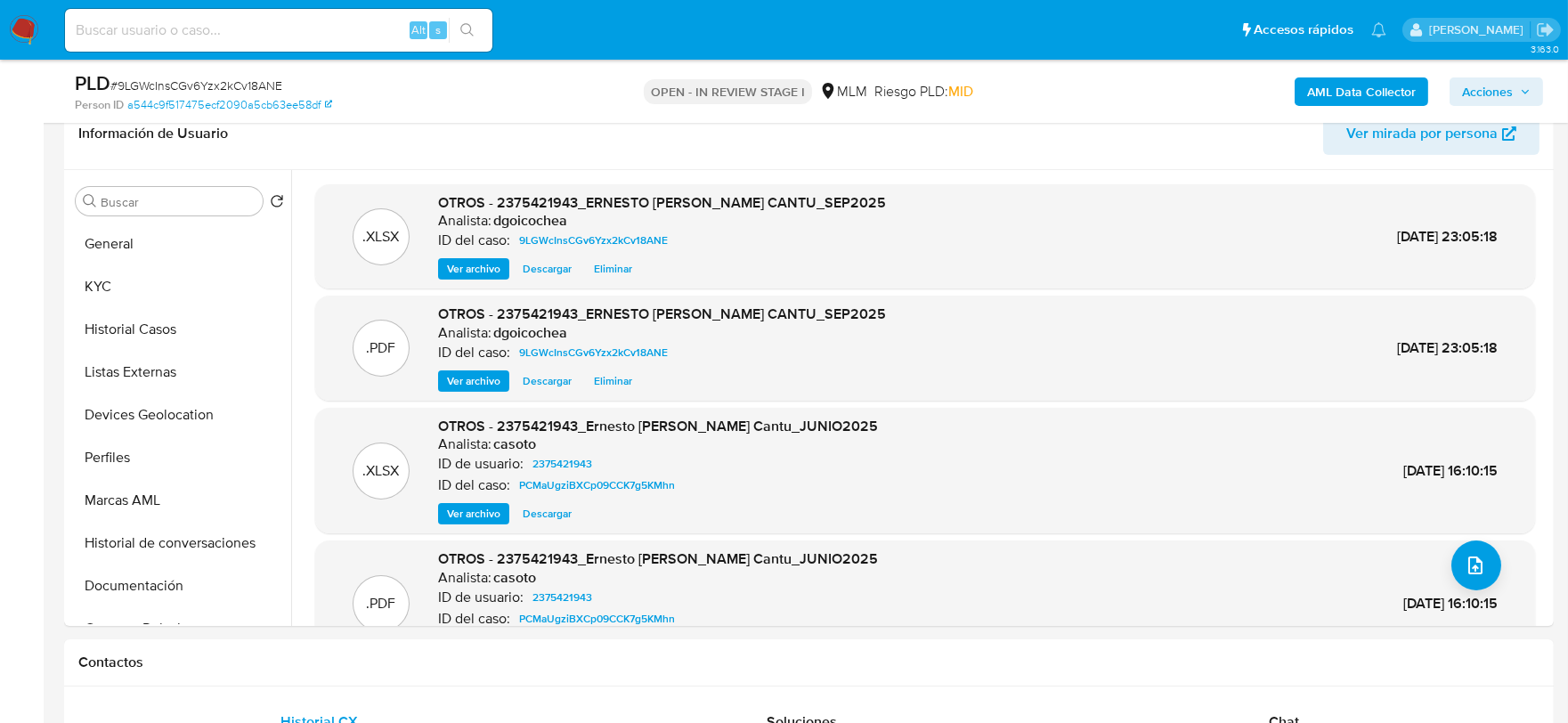
click at [1501, 95] on span "Acciones" at bounding box center [1488, 91] width 51 height 28
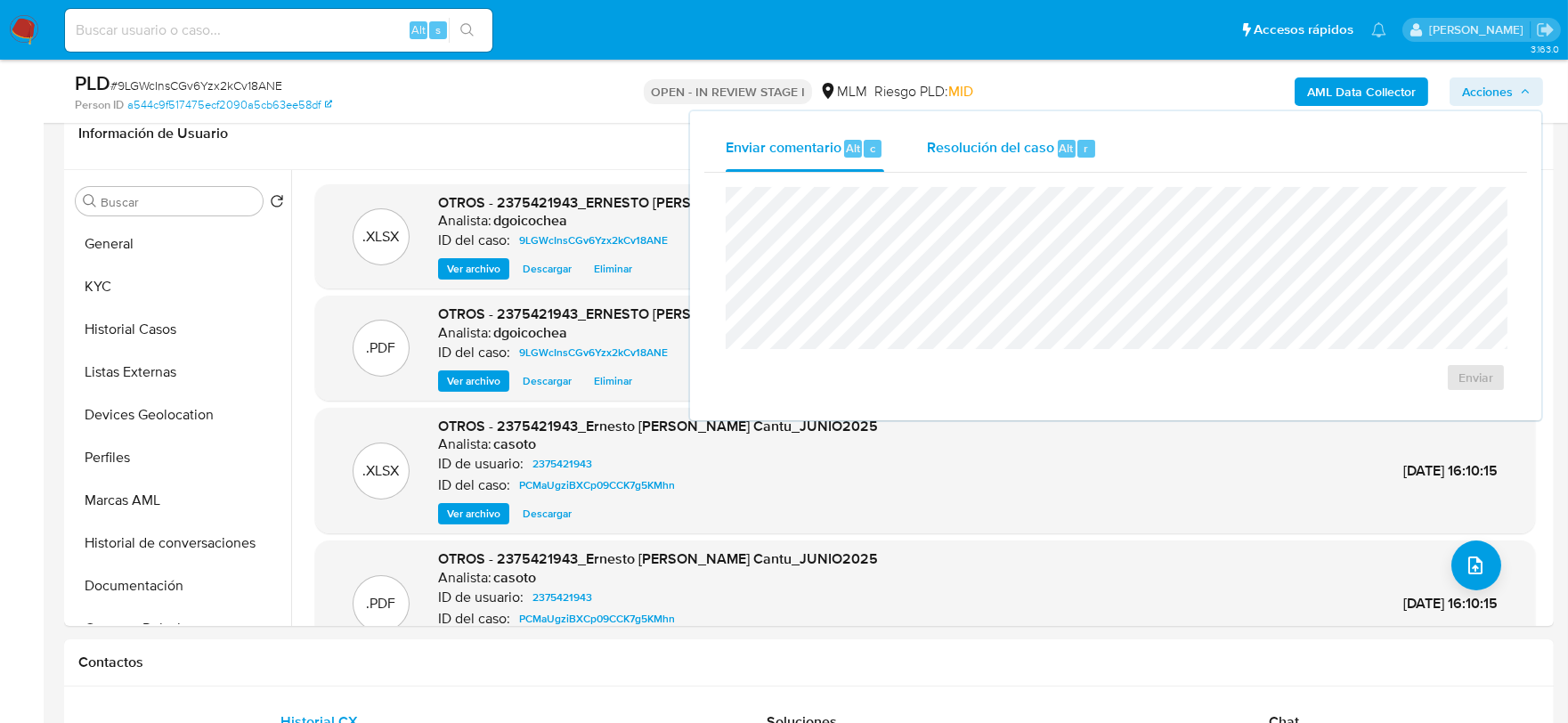
click at [987, 135] on div "Resolución del caso Alt r" at bounding box center [1012, 148] width 170 height 46
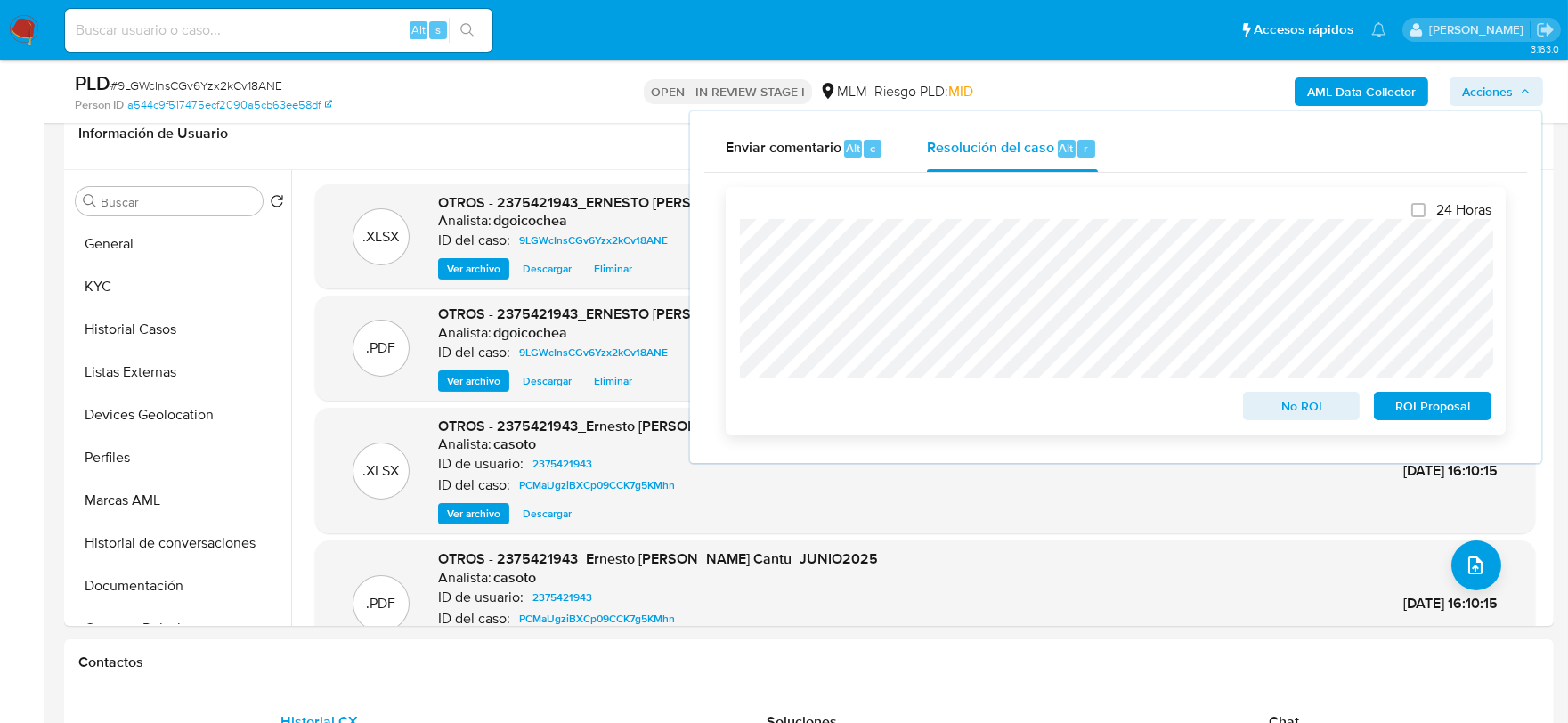
click at [1331, 411] on span "No ROI" at bounding box center [1301, 406] width 93 height 25
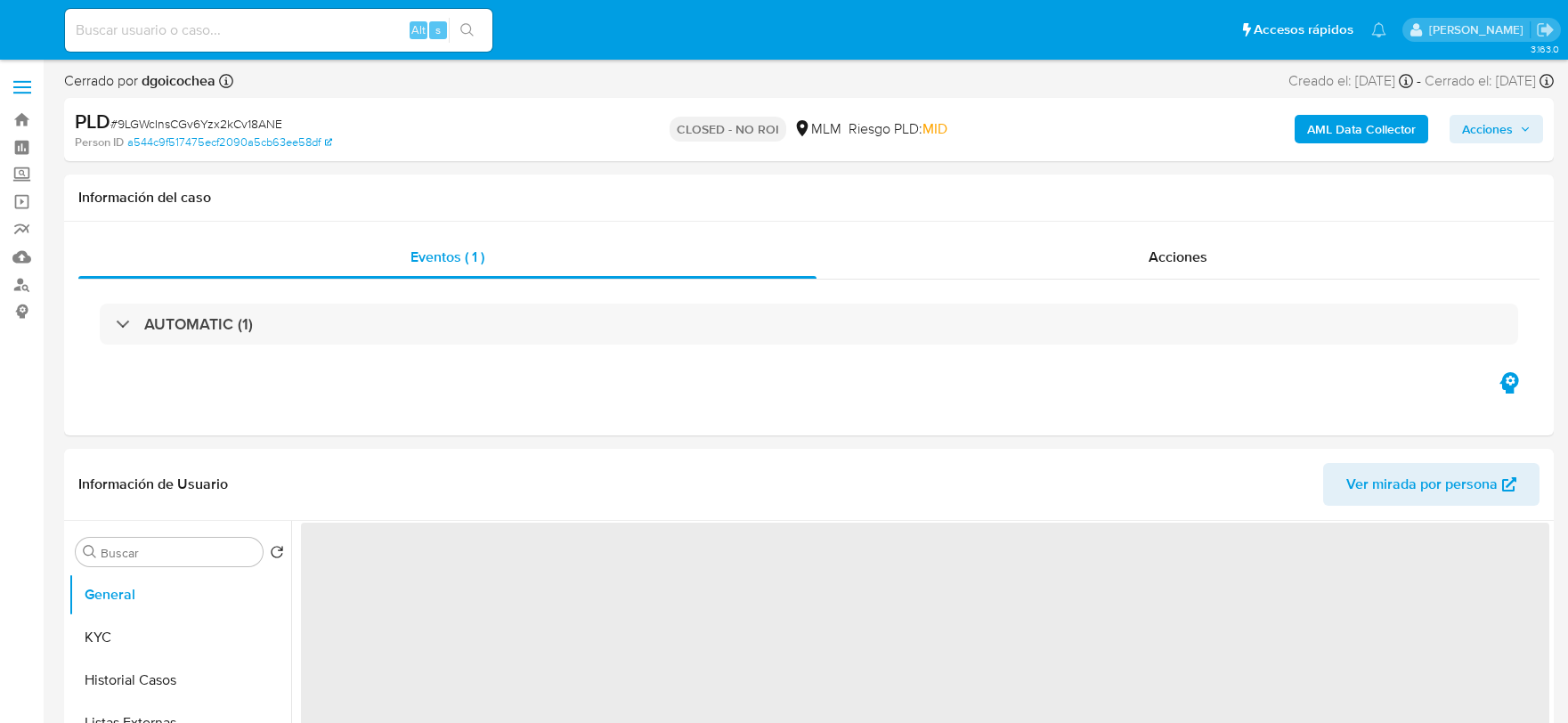
select select "10"
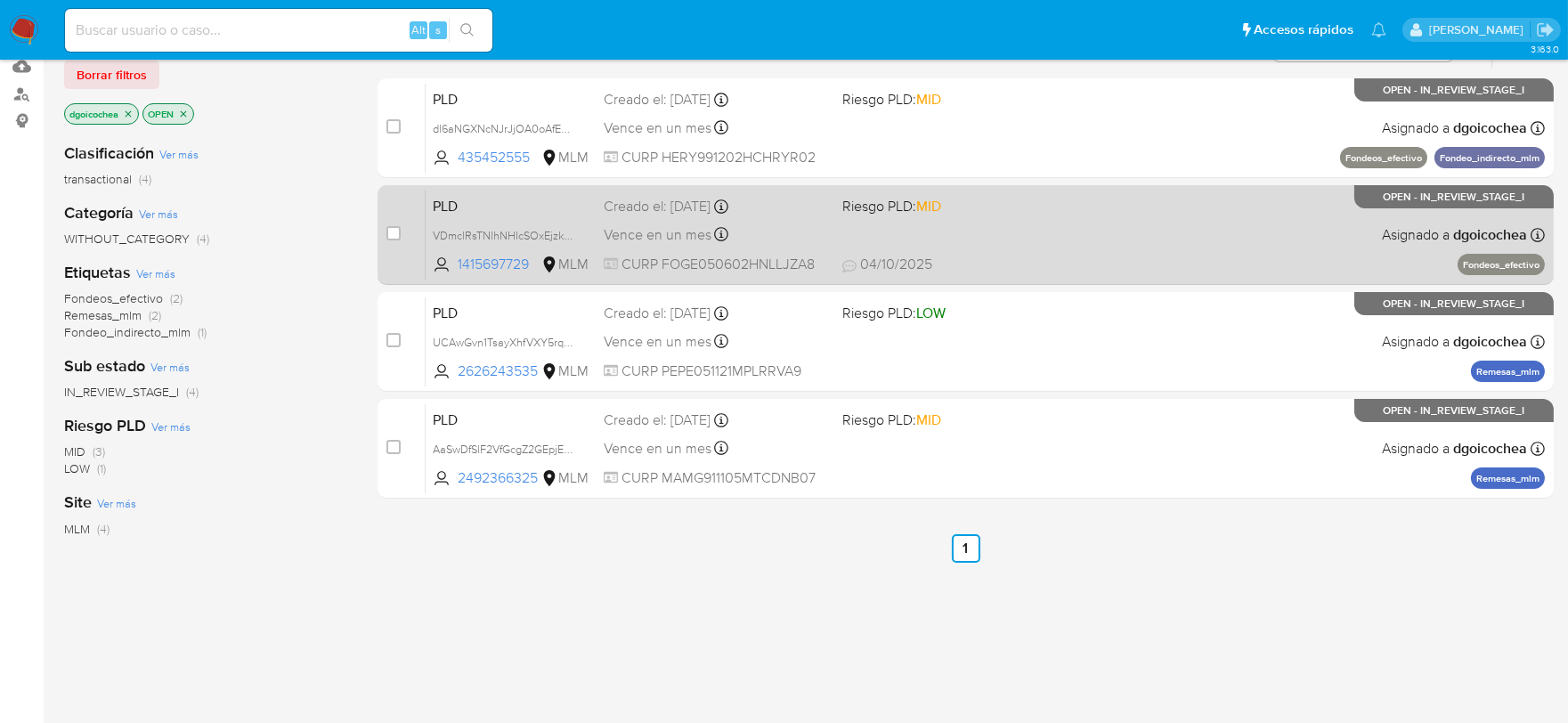
scroll to position [198, 0]
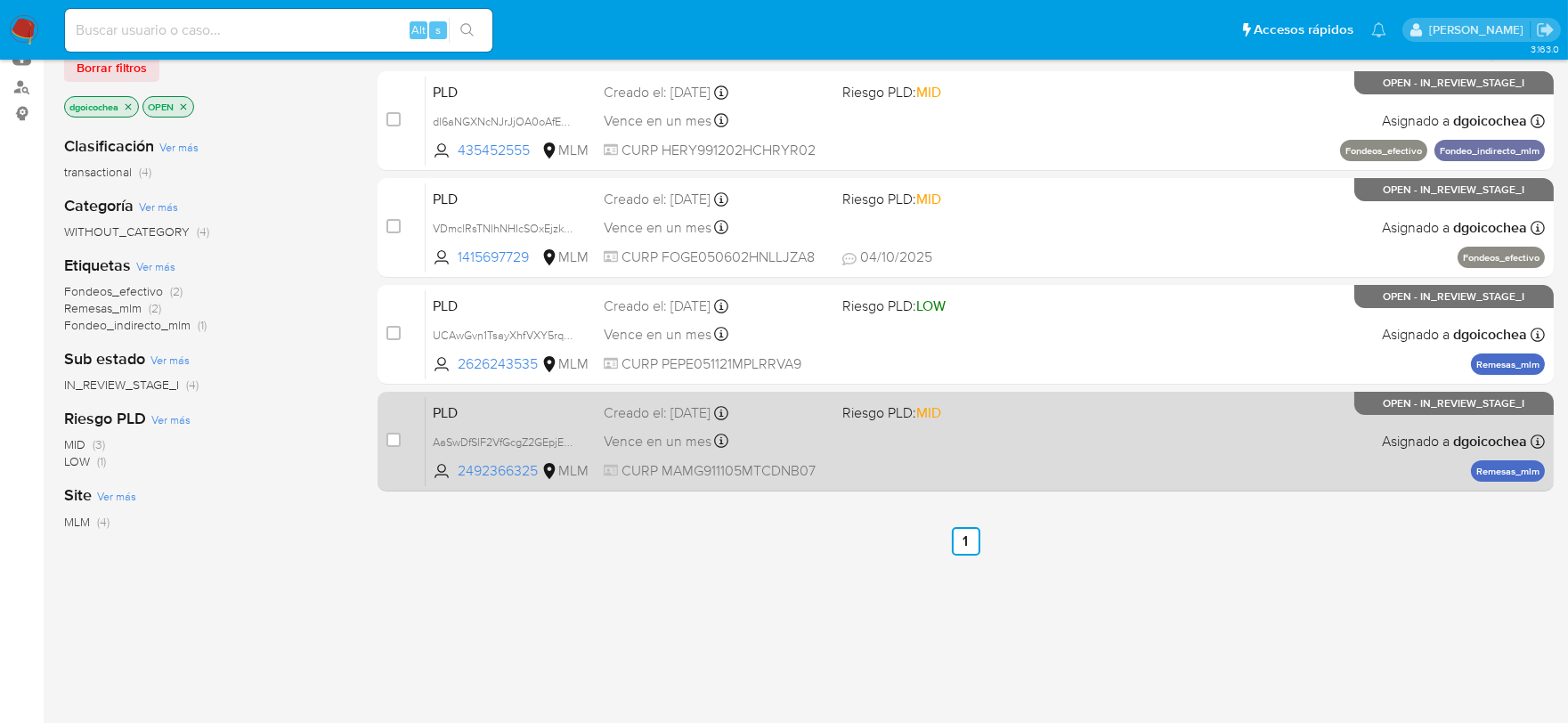
click at [445, 404] on span "PLD" at bounding box center [511, 412] width 157 height 23
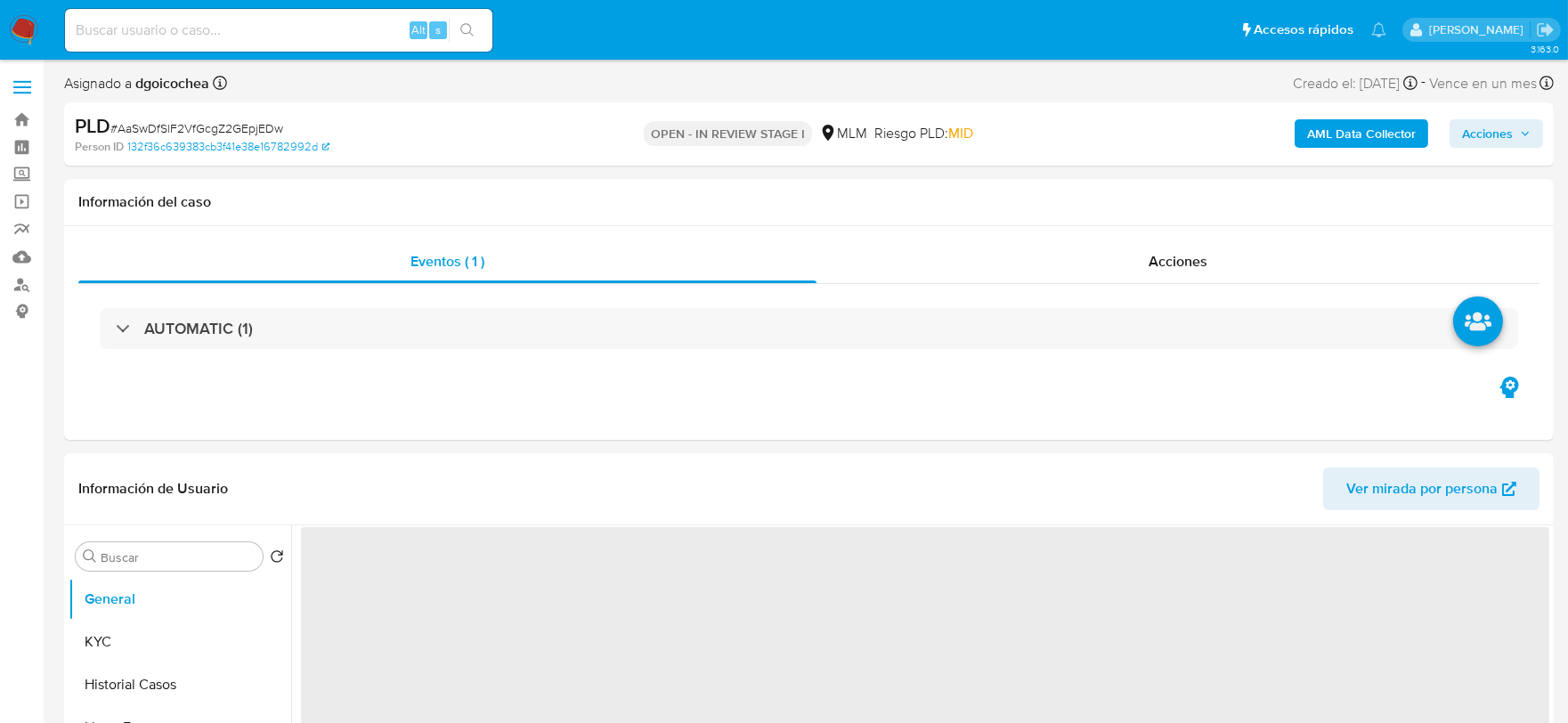
select select "10"
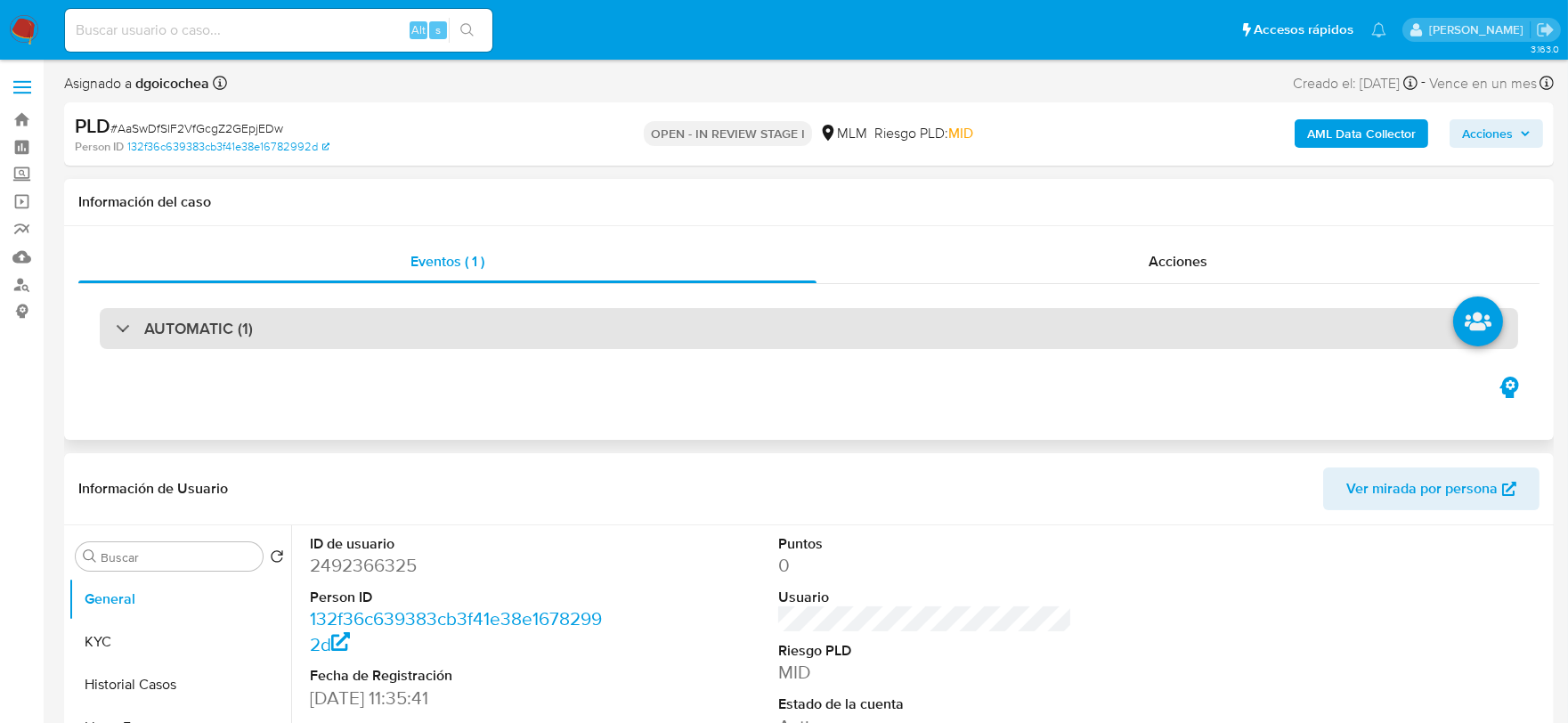
click at [228, 325] on h3 "AUTOMATIC (1)" at bounding box center [198, 329] width 108 height 20
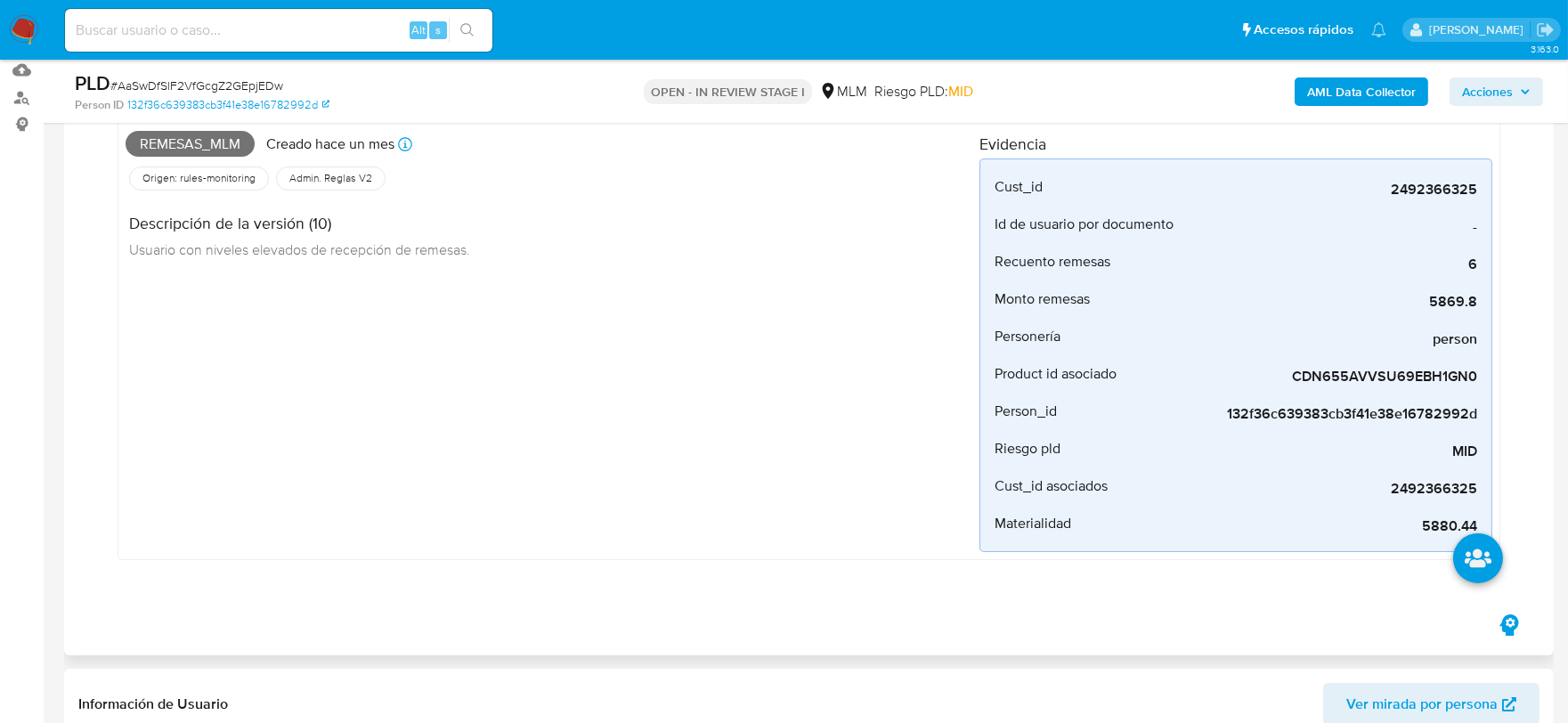
scroll to position [198, 0]
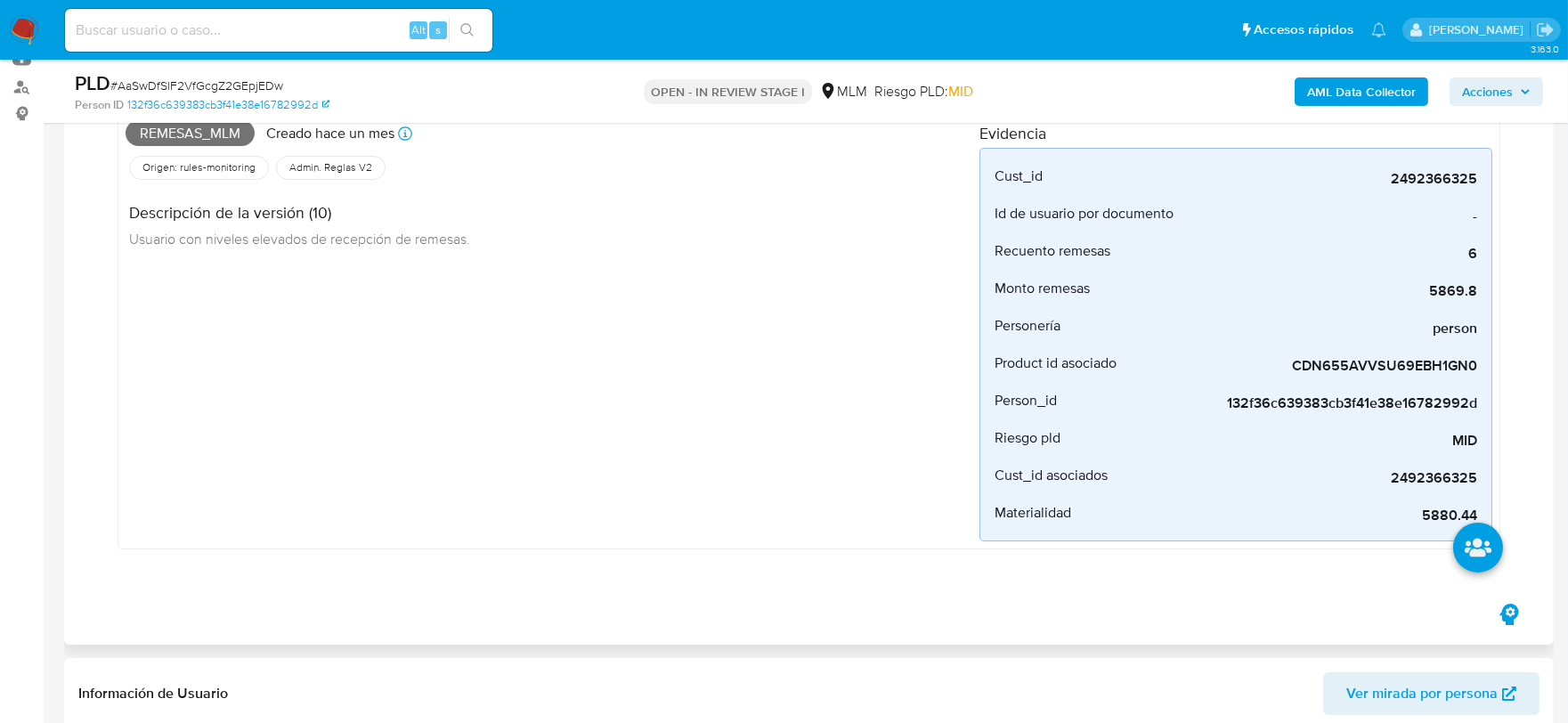
click at [778, 451] on div "Remesas_mlm Creado hace un mes Creado: 12/09/2025 03:07:09 Origen: rules-monito…" at bounding box center [553, 328] width 854 height 427
click at [654, 519] on div "Remesas_mlm Creado hace un mes Creado: 12/09/2025 03:07:09 Origen: rules-monito…" at bounding box center [553, 328] width 854 height 427
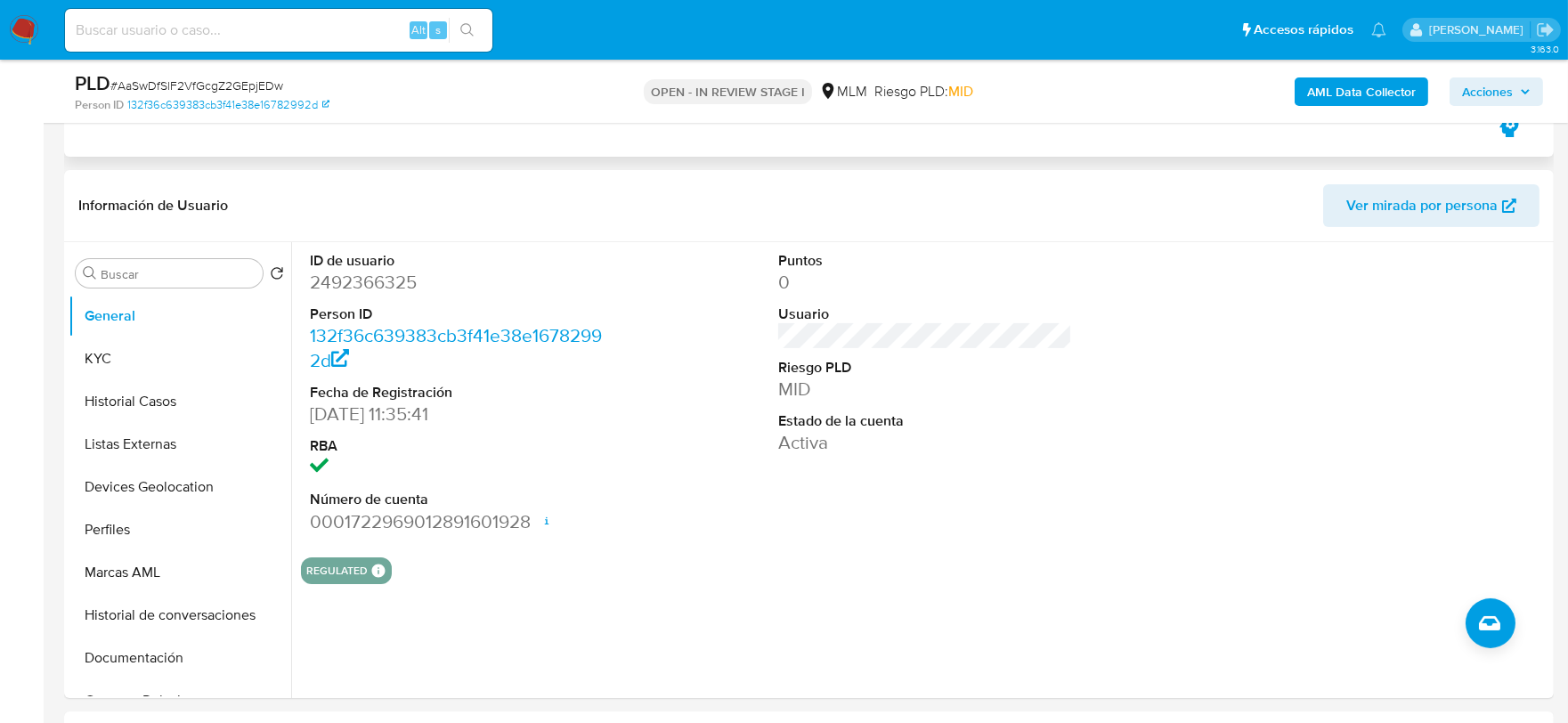
scroll to position [692, 0]
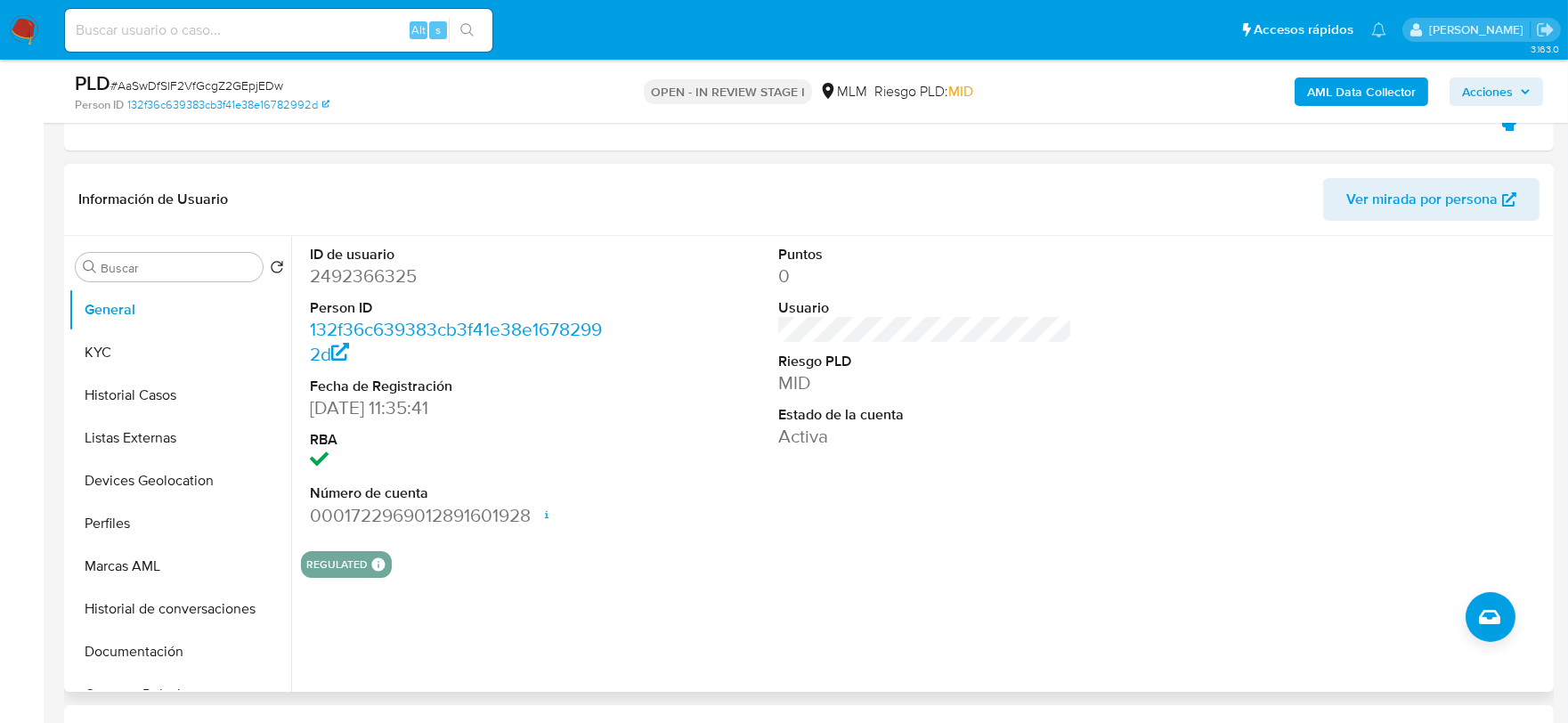
click at [764, 535] on div "ID de usuario 2492366325 Person ID 132f36c639383cb3f41e38e16782992d Fecha de Re…" at bounding box center [925, 386] width 1249 height 301
click at [122, 354] on button "KYC" at bounding box center [172, 352] width 208 height 43
click at [122, 374] on button "Historial Casos" at bounding box center [180, 395] width 223 height 43
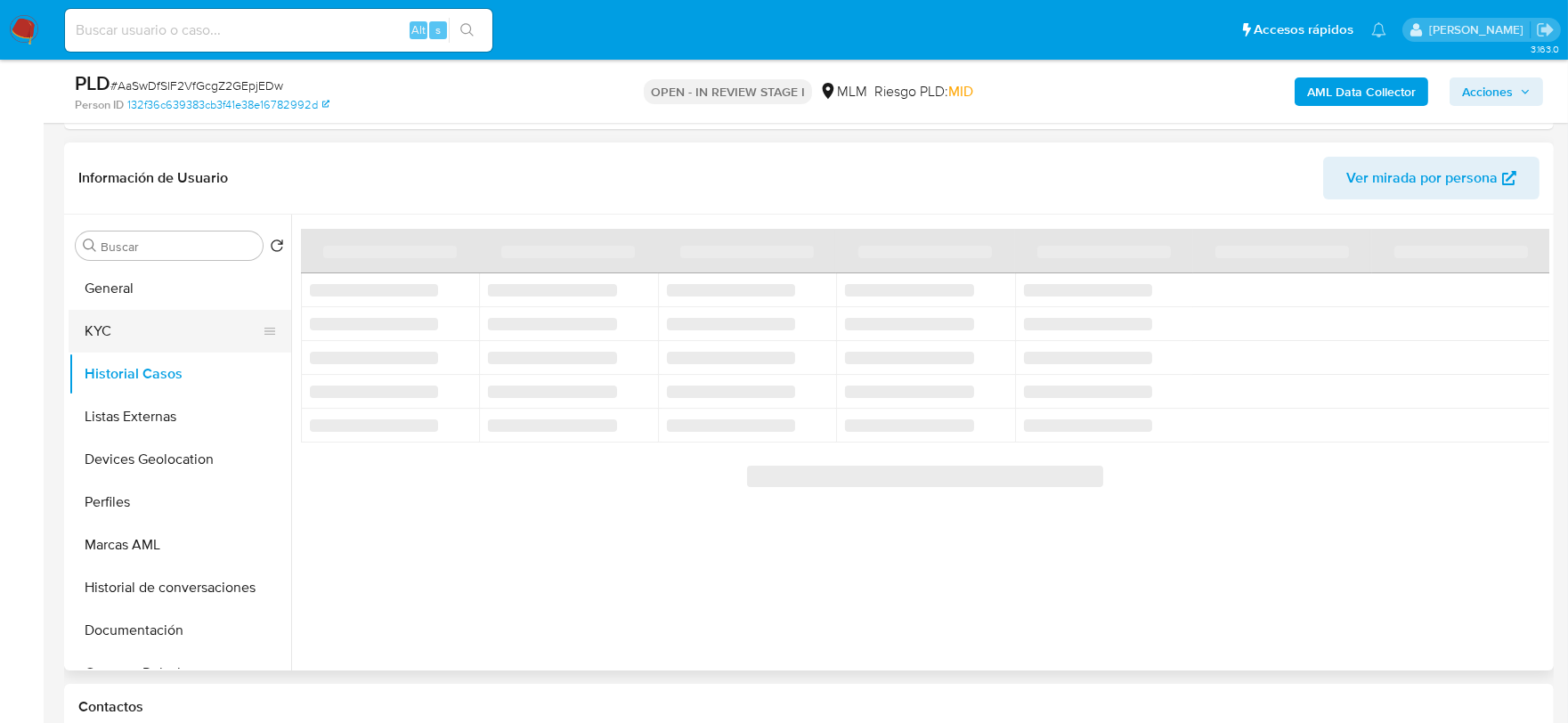
click at [97, 330] on button "KYC" at bounding box center [172, 331] width 208 height 43
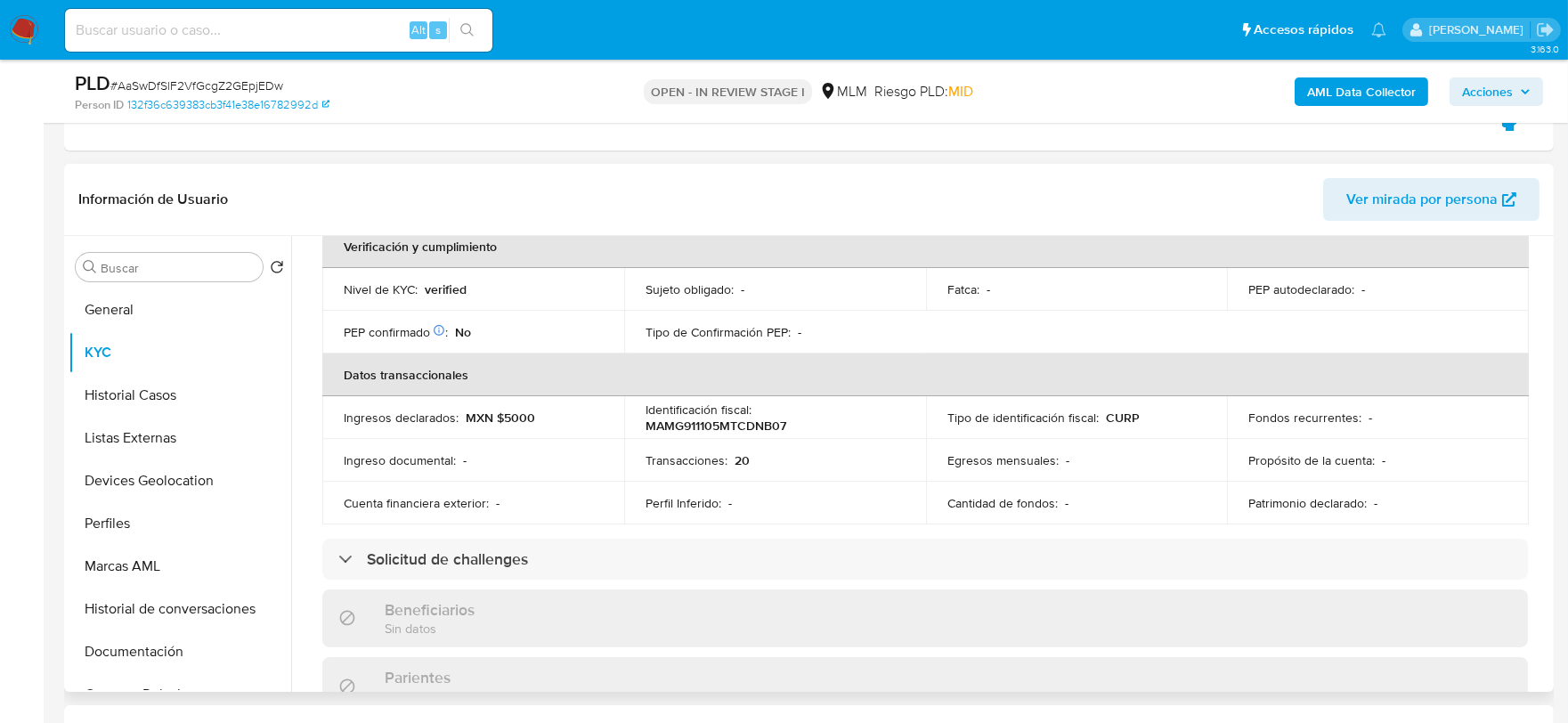
scroll to position [494, 0]
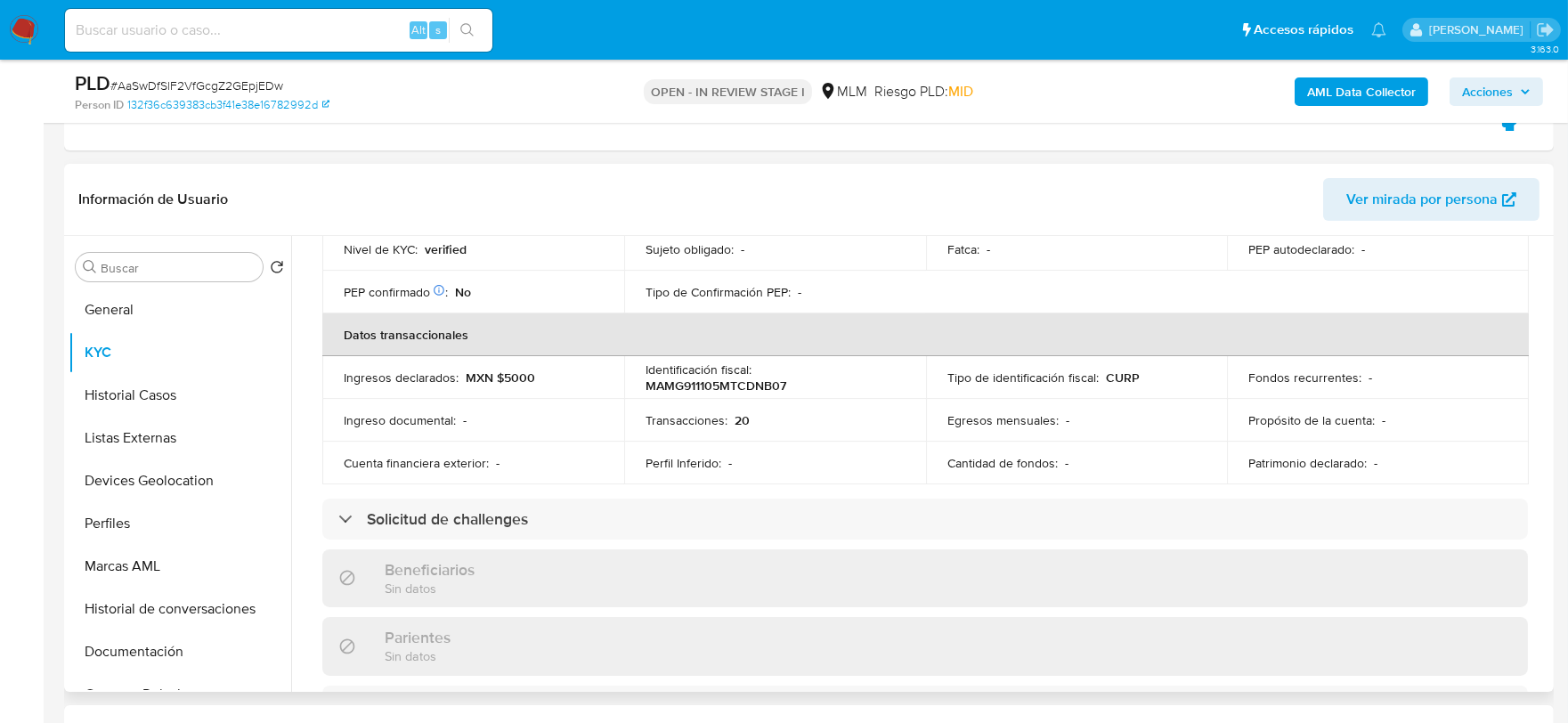
click at [301, 410] on div "Actualizado hace 21 días Creado: 13/06/2025 10:35:42 Actualizado: 19/09/2025 07…" at bounding box center [925, 549] width 1249 height 1529
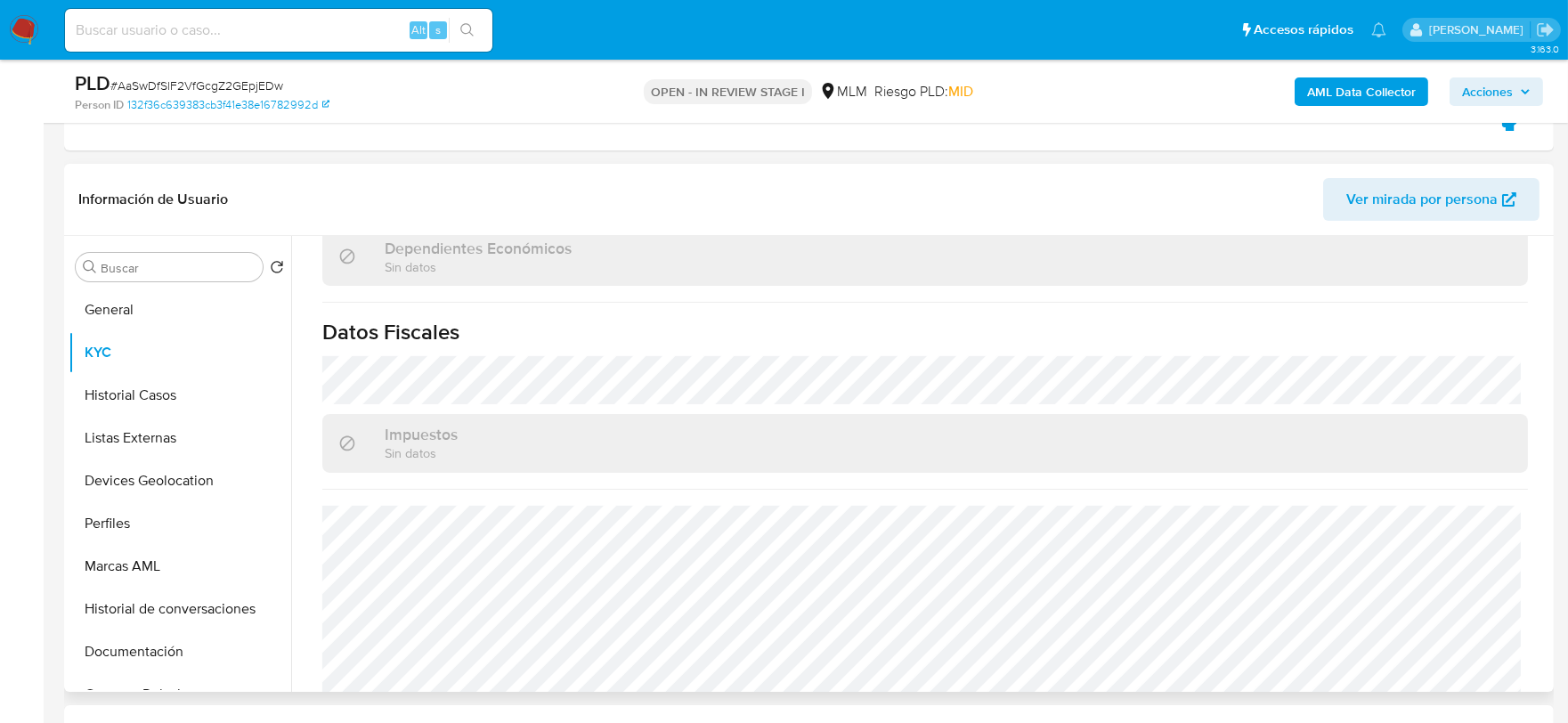
scroll to position [1101, 0]
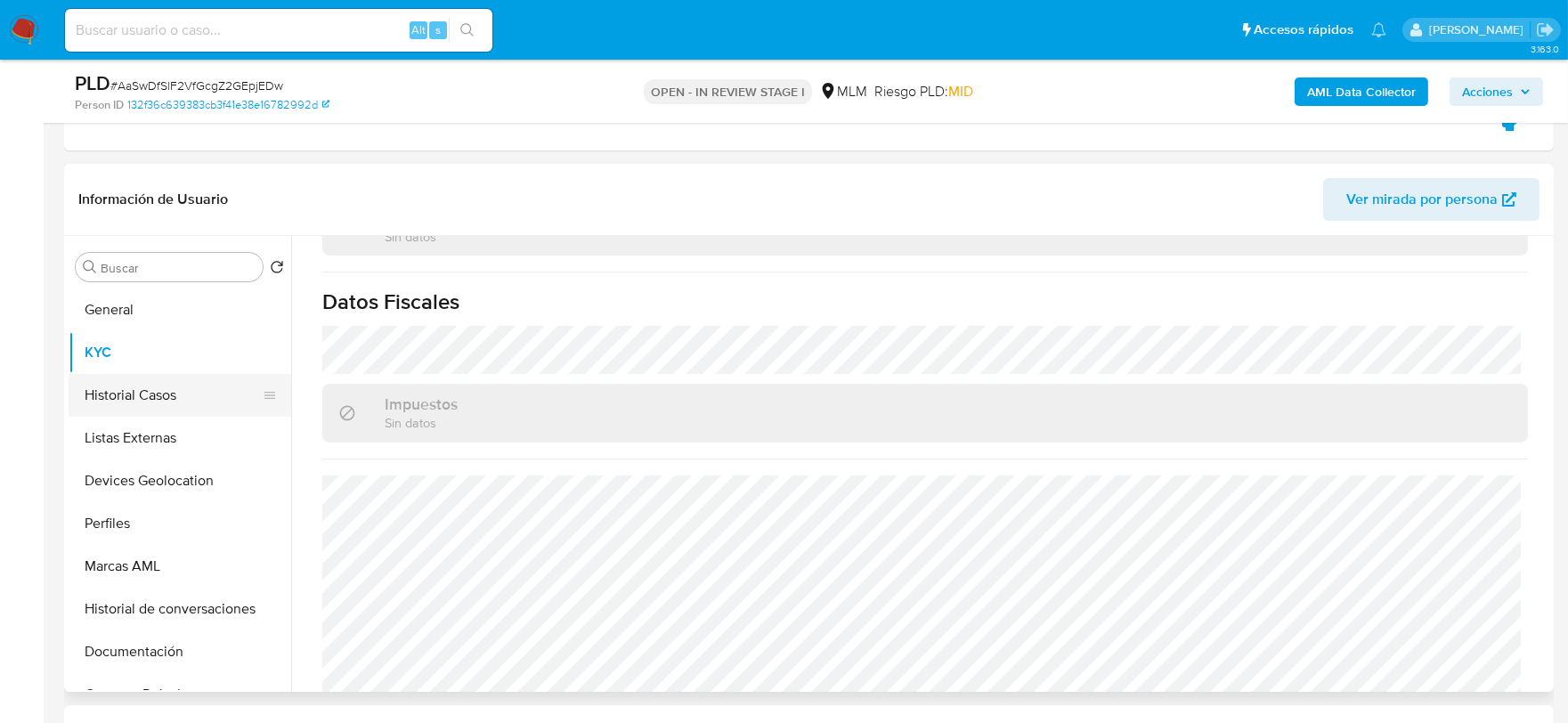
click at [169, 399] on button "Historial Casos" at bounding box center [172, 395] width 208 height 43
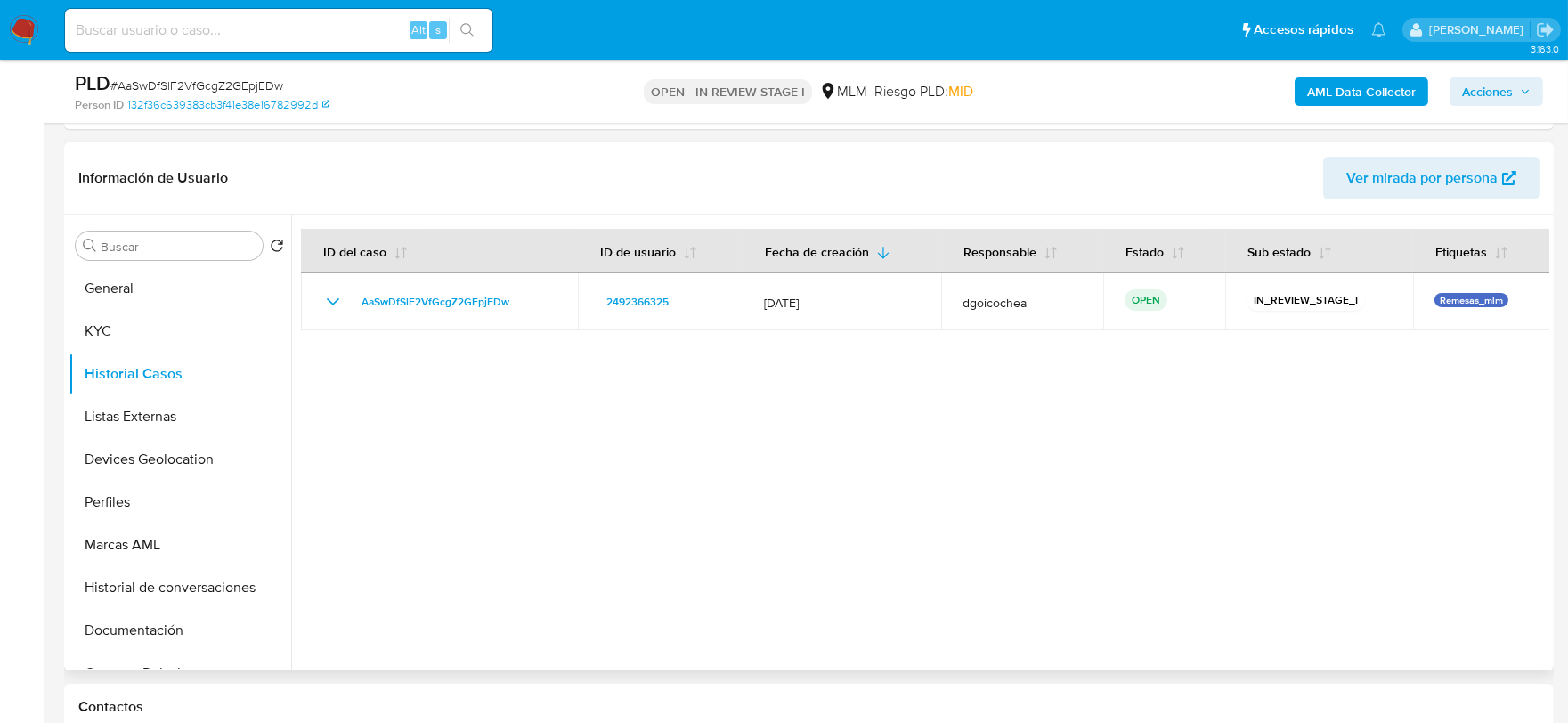
click at [594, 525] on div at bounding box center [920, 442] width 1259 height 456
click at [151, 410] on button "Listas Externas" at bounding box center [172, 417] width 208 height 43
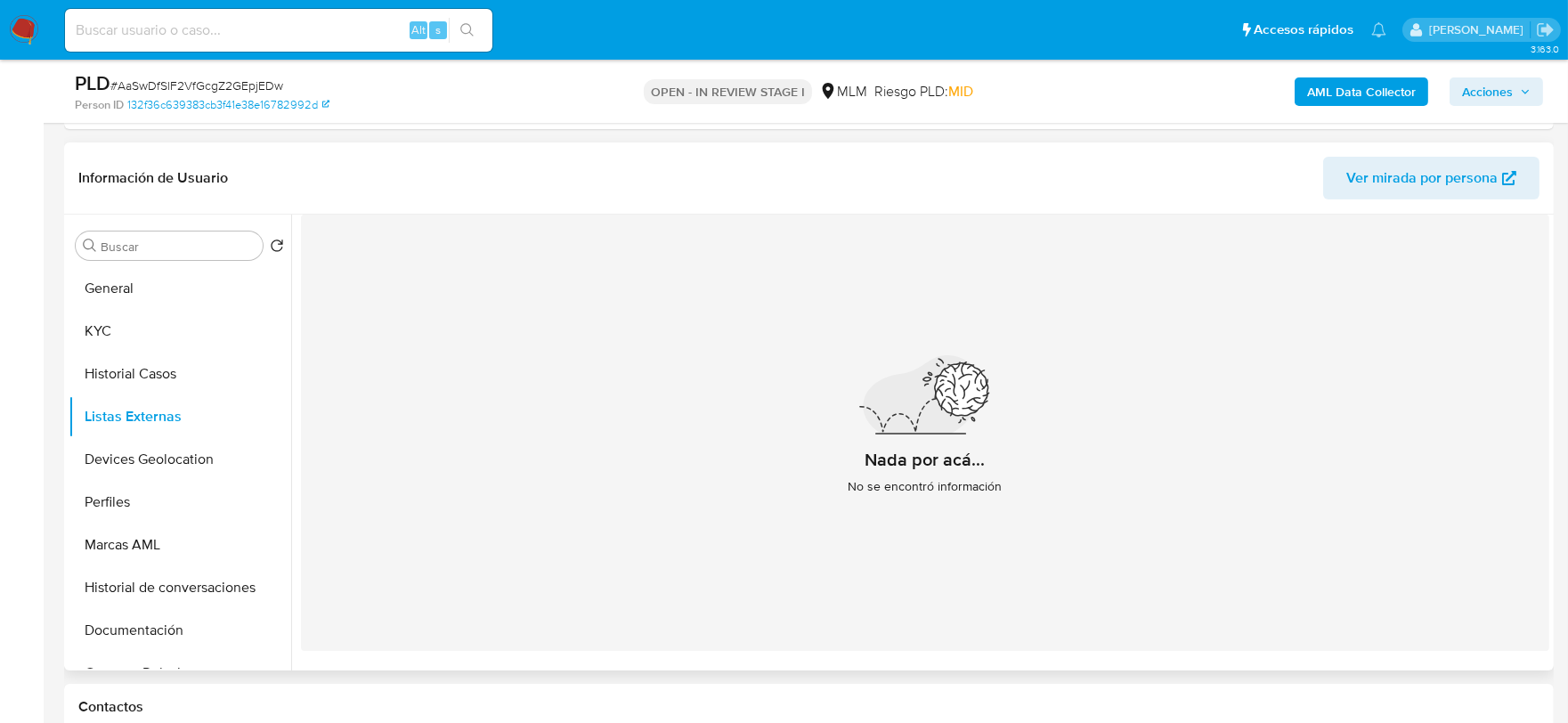
click at [562, 471] on div "Nada por acá... No se encontró información" at bounding box center [925, 432] width 1249 height 436
click at [151, 451] on button "Devices Geolocation" at bounding box center [172, 460] width 208 height 43
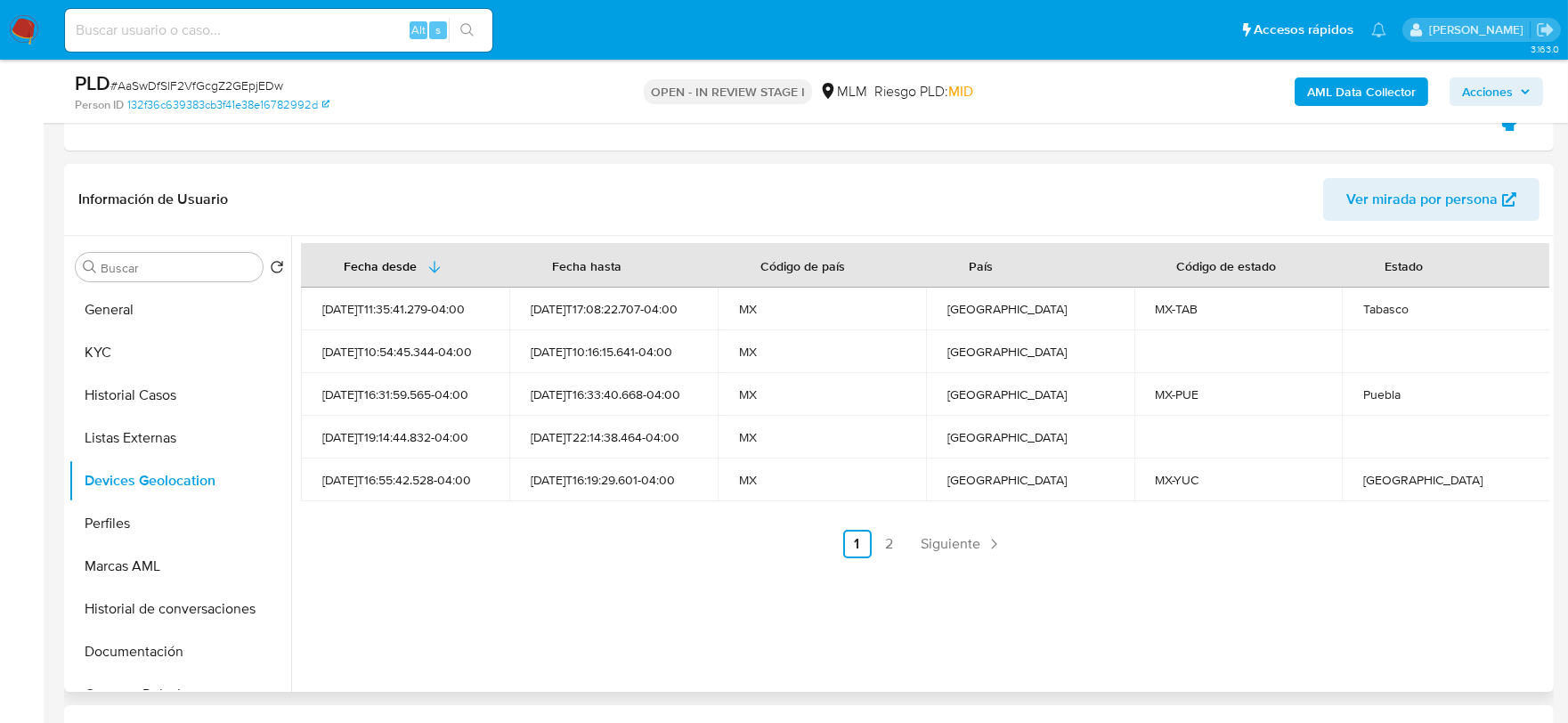
click at [483, 563] on div "Fecha desde Fecha hasta Código de país País Código de estado Estado 2025-06-13T…" at bounding box center [920, 463] width 1259 height 456
click at [955, 546] on span "Siguiente" at bounding box center [951, 543] width 60 height 15
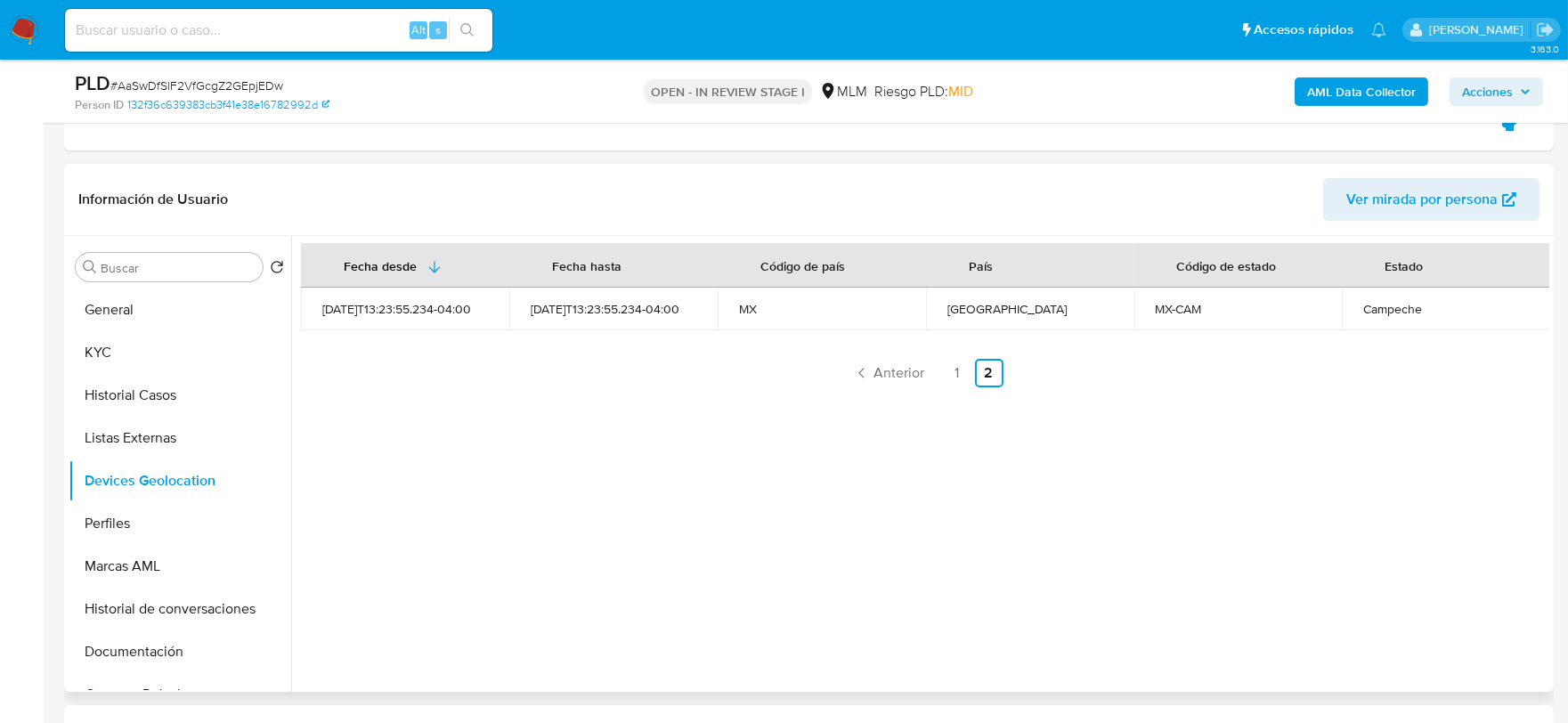
click at [666, 468] on div "Fecha desde Fecha hasta Código de país País Código de estado Estado 2025-09-04T…" at bounding box center [920, 463] width 1259 height 456
click at [170, 501] on button "Devices Geolocation" at bounding box center [172, 481] width 208 height 43
click at [163, 520] on button "Perfiles" at bounding box center [172, 523] width 208 height 43
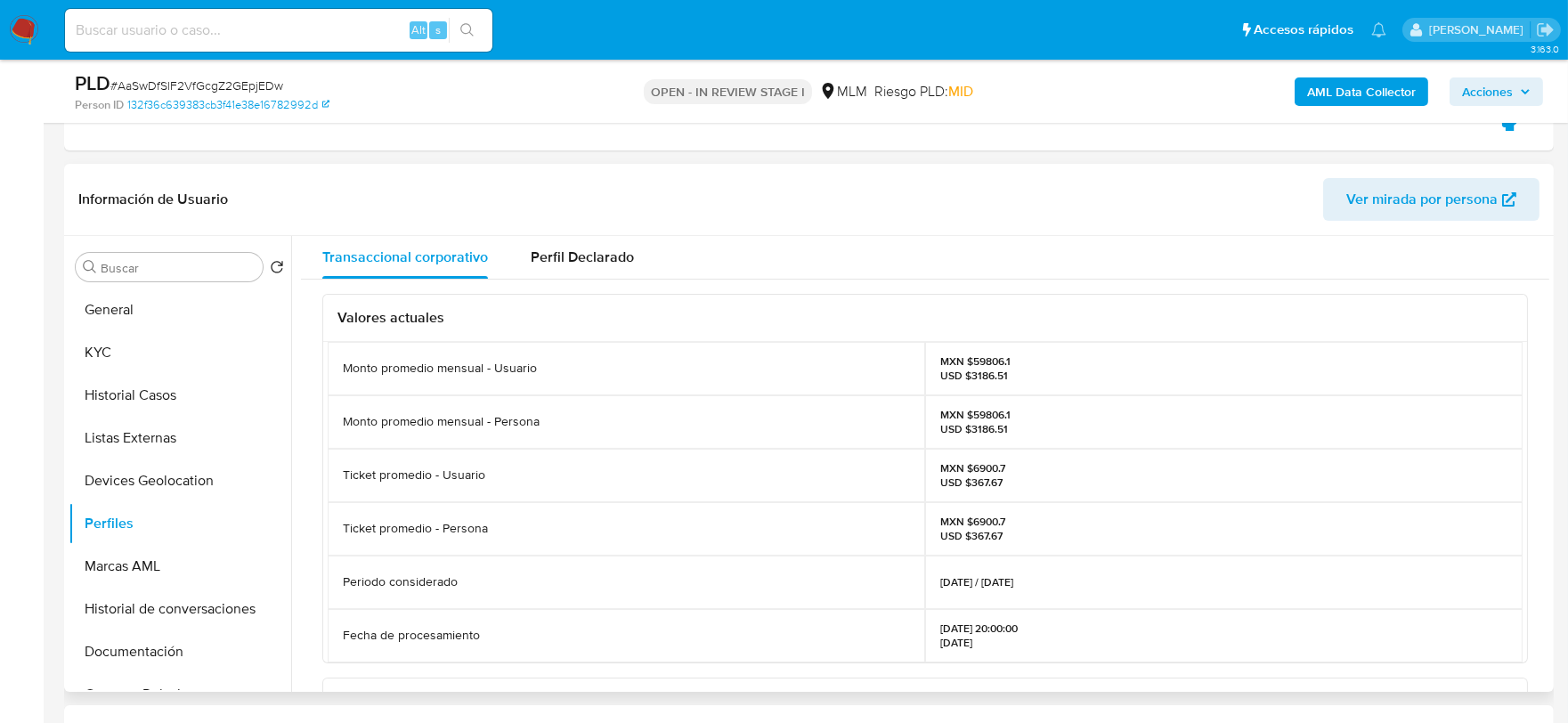
click at [309, 454] on div "Valores actuales Monto promedio mensual - Usuario MXN $59806.1 USD $3186.51 Mon…" at bounding box center [925, 694] width 1249 height 829
click at [184, 635] on button "Documentación" at bounding box center [172, 652] width 208 height 43
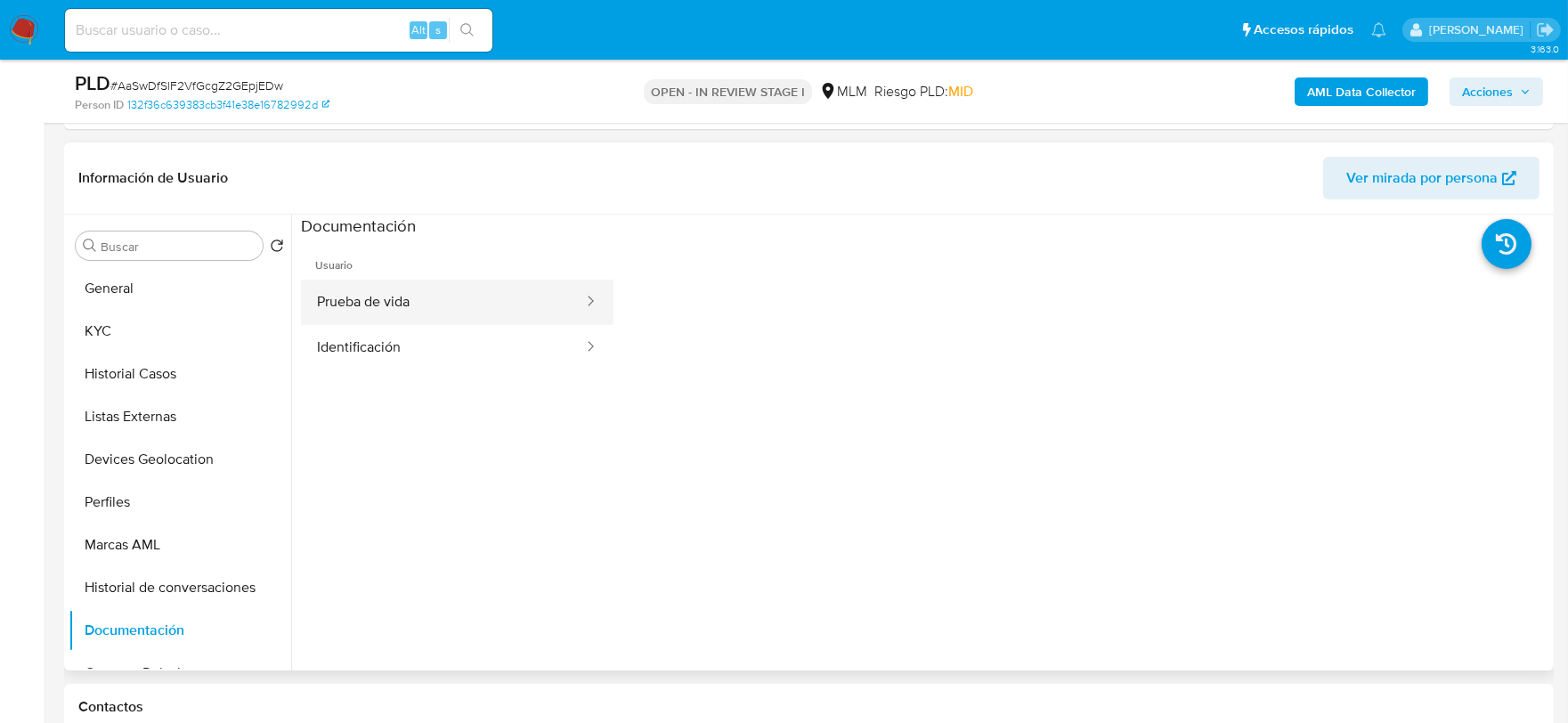
click at [399, 301] on button "Prueba de vida" at bounding box center [442, 301] width 284 height 46
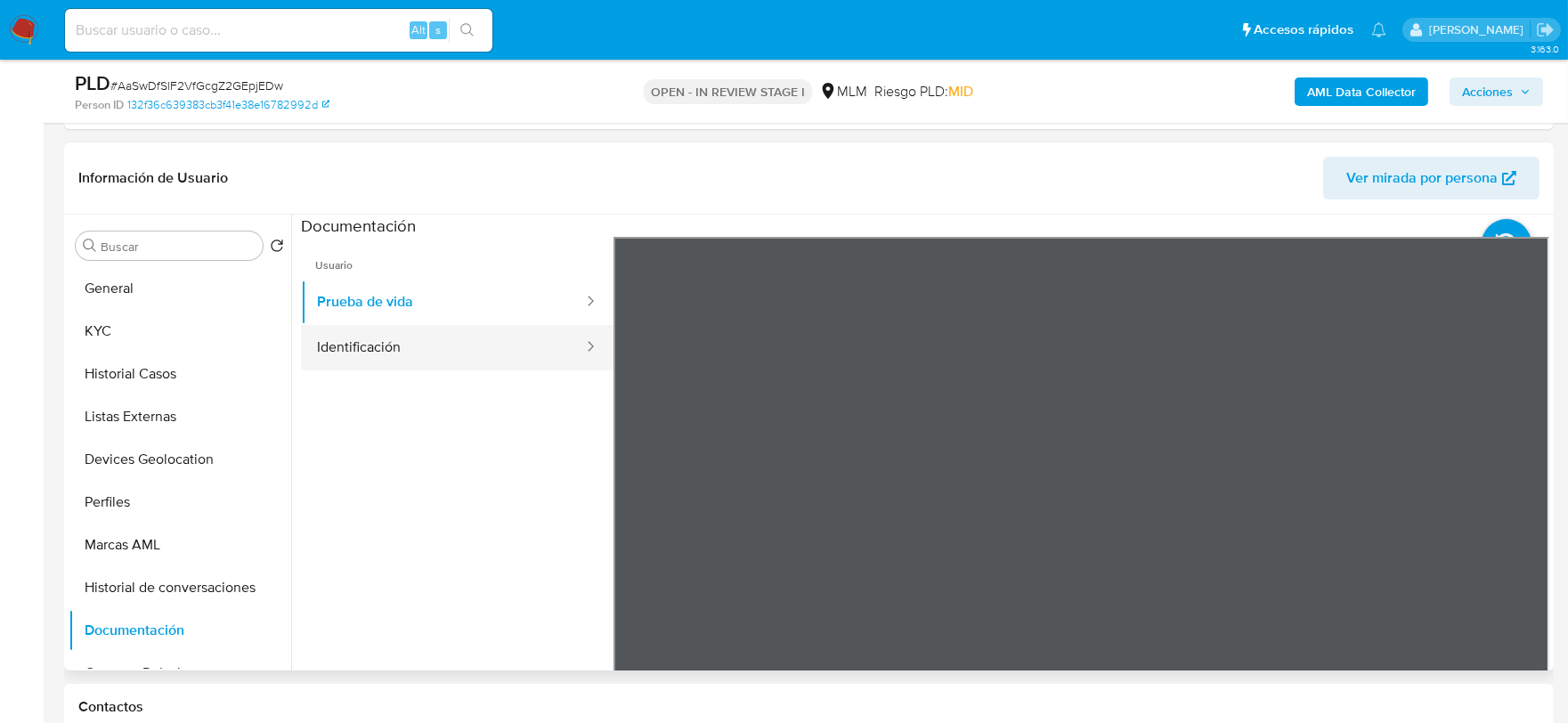
click at [474, 351] on button "Identificación" at bounding box center [442, 347] width 284 height 46
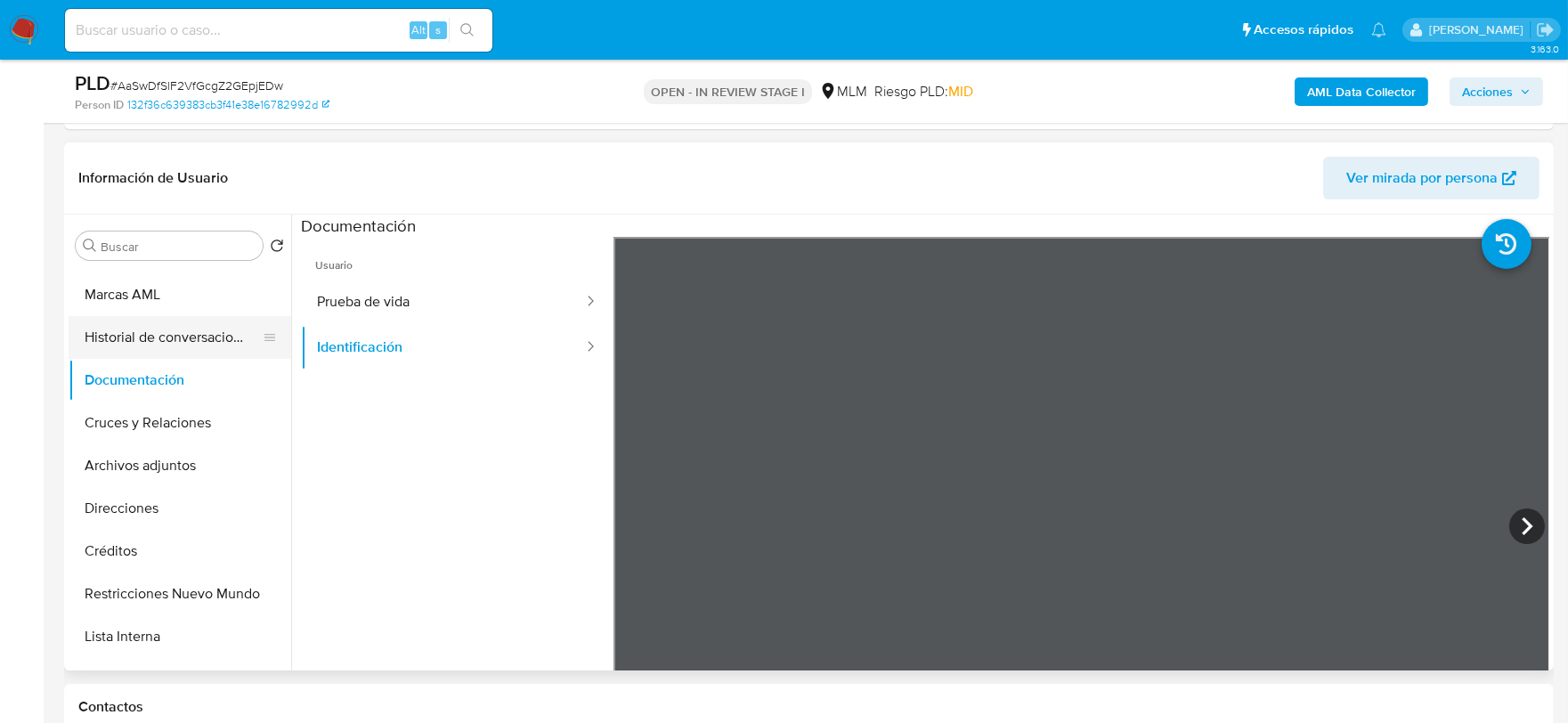
scroll to position [297, 0]
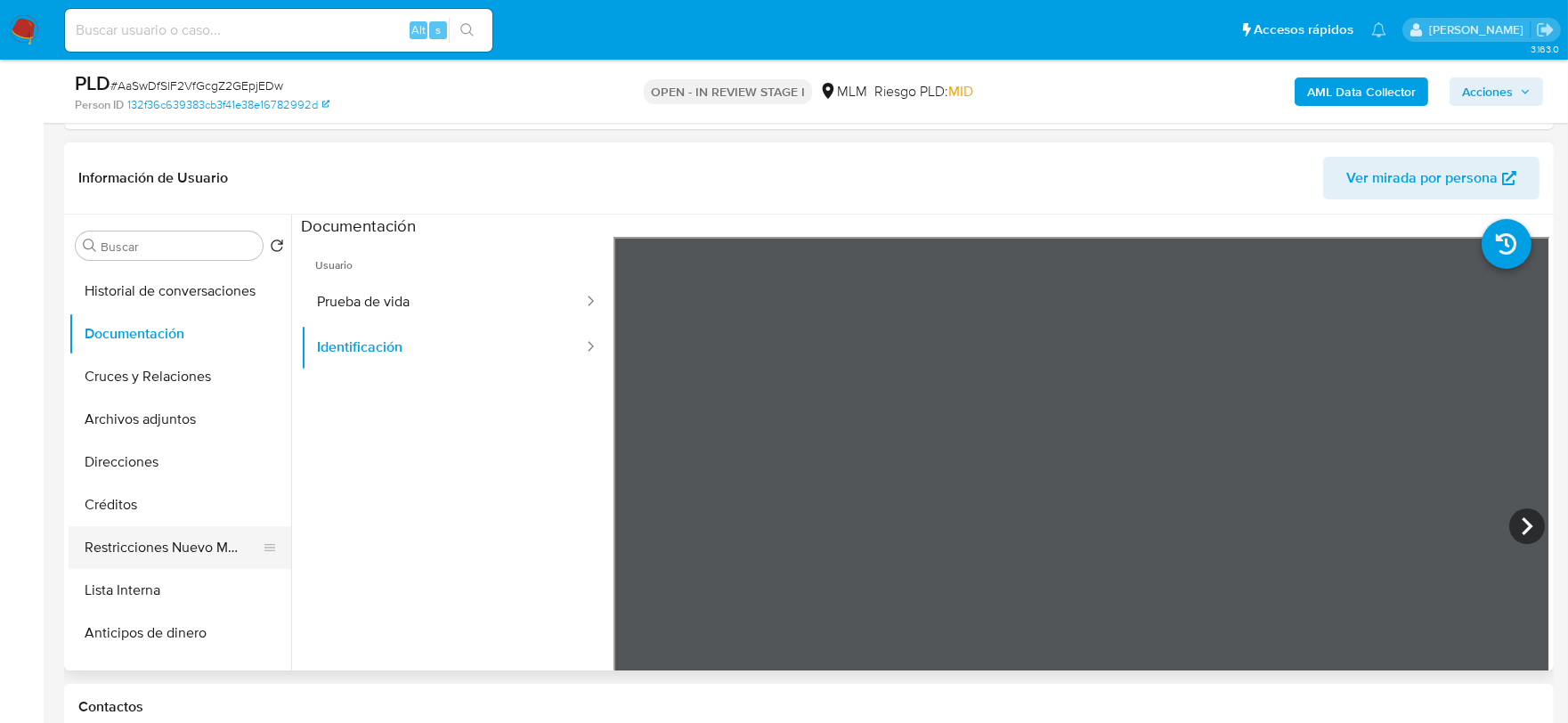
click at [174, 542] on button "Restricciones Nuevo Mundo" at bounding box center [172, 547] width 208 height 43
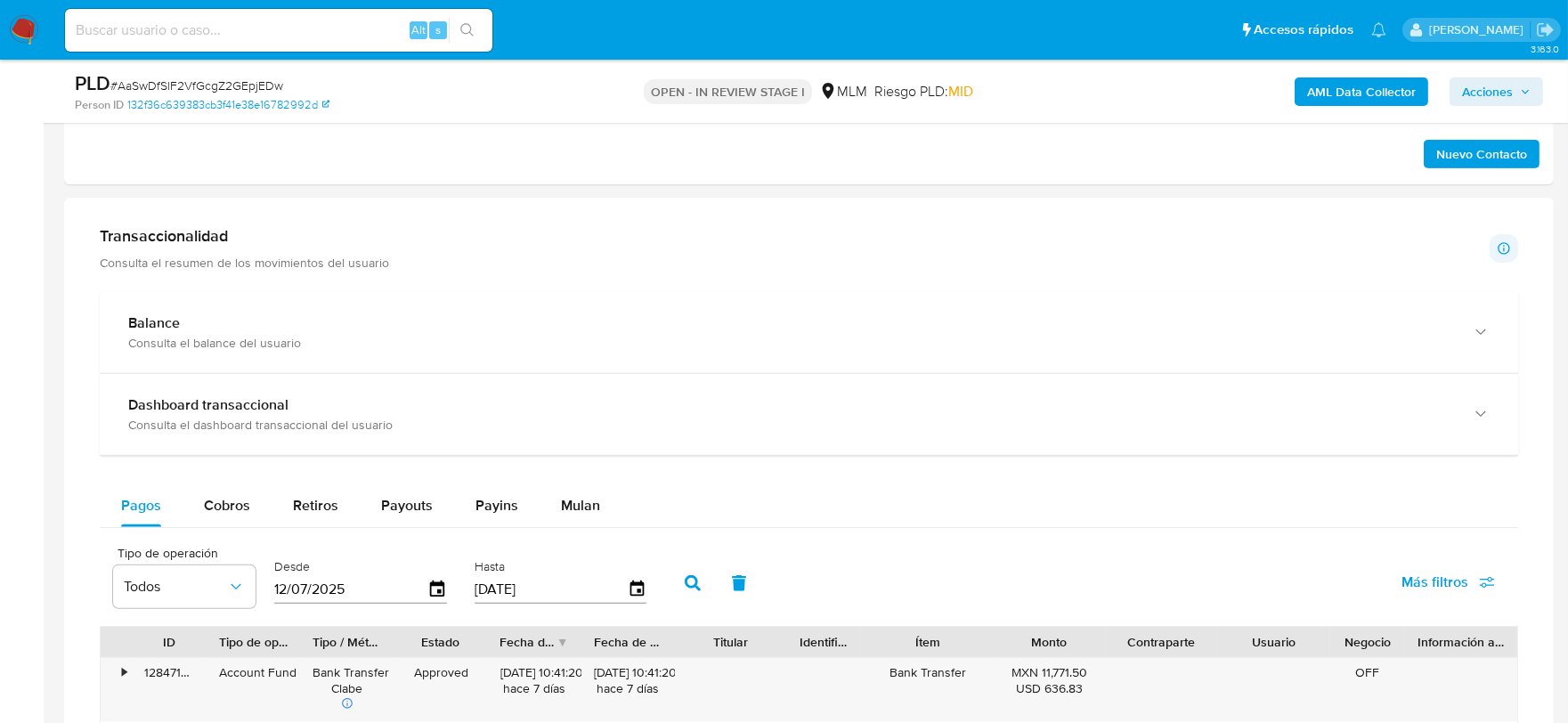
scroll to position [1483, 0]
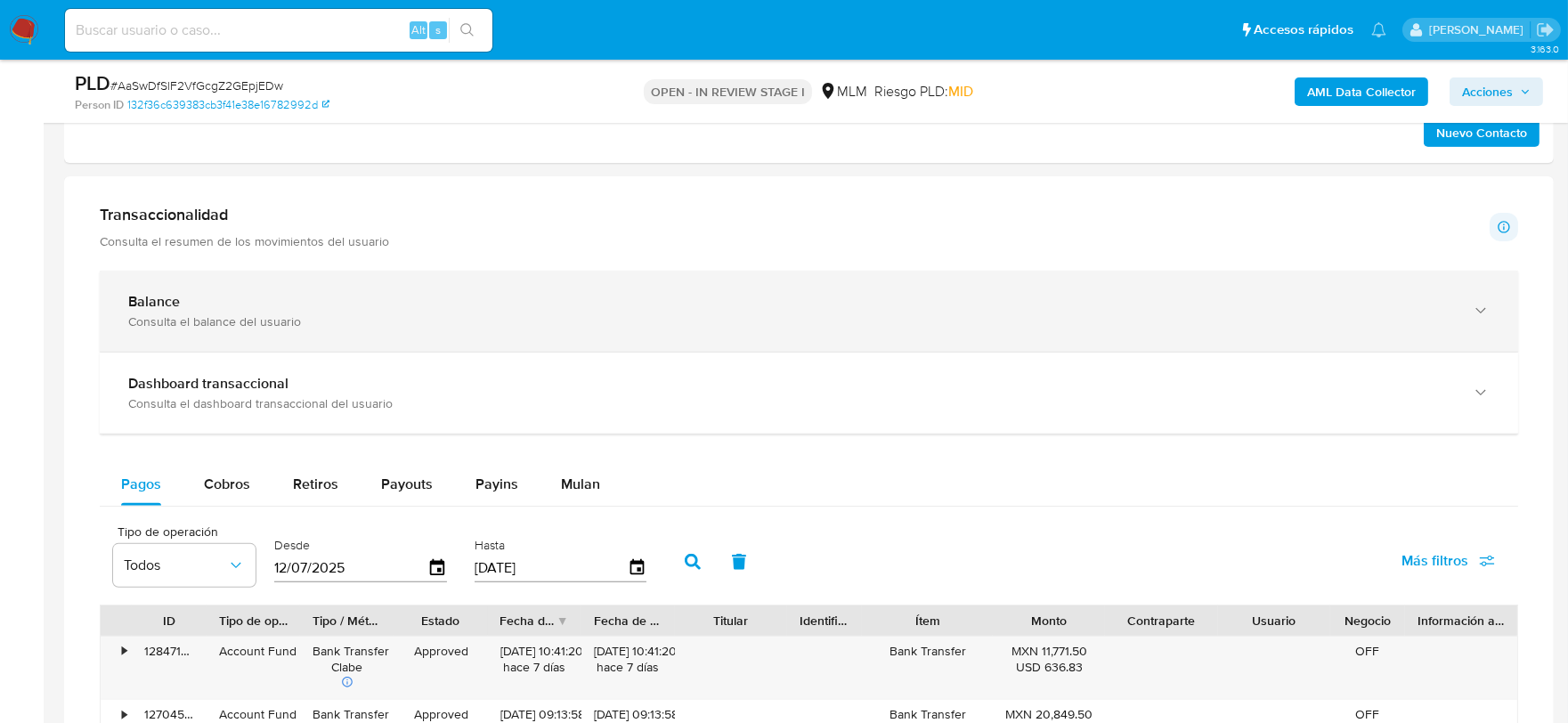
click at [262, 327] on div "Consulta el balance del usuario" at bounding box center [791, 321] width 1326 height 16
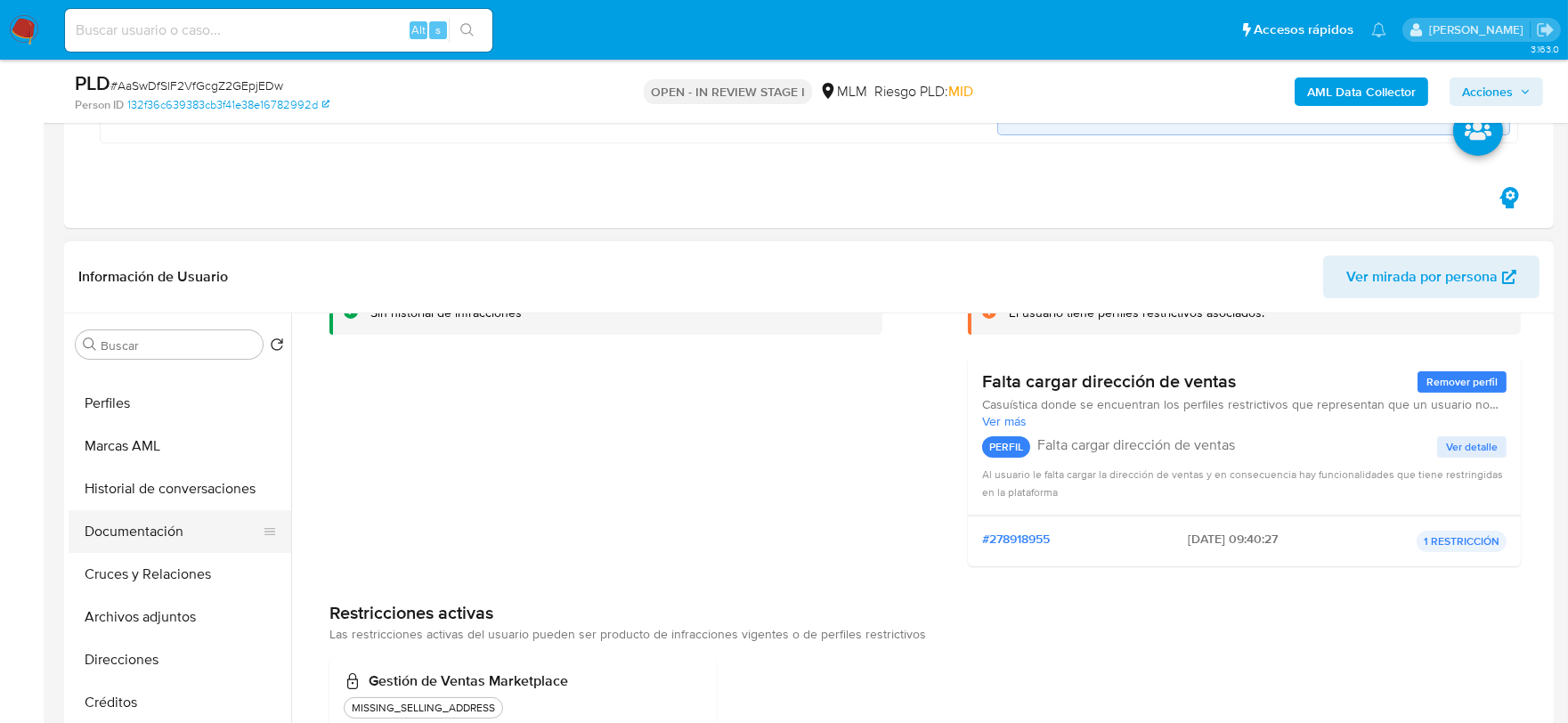
scroll to position [99, 0]
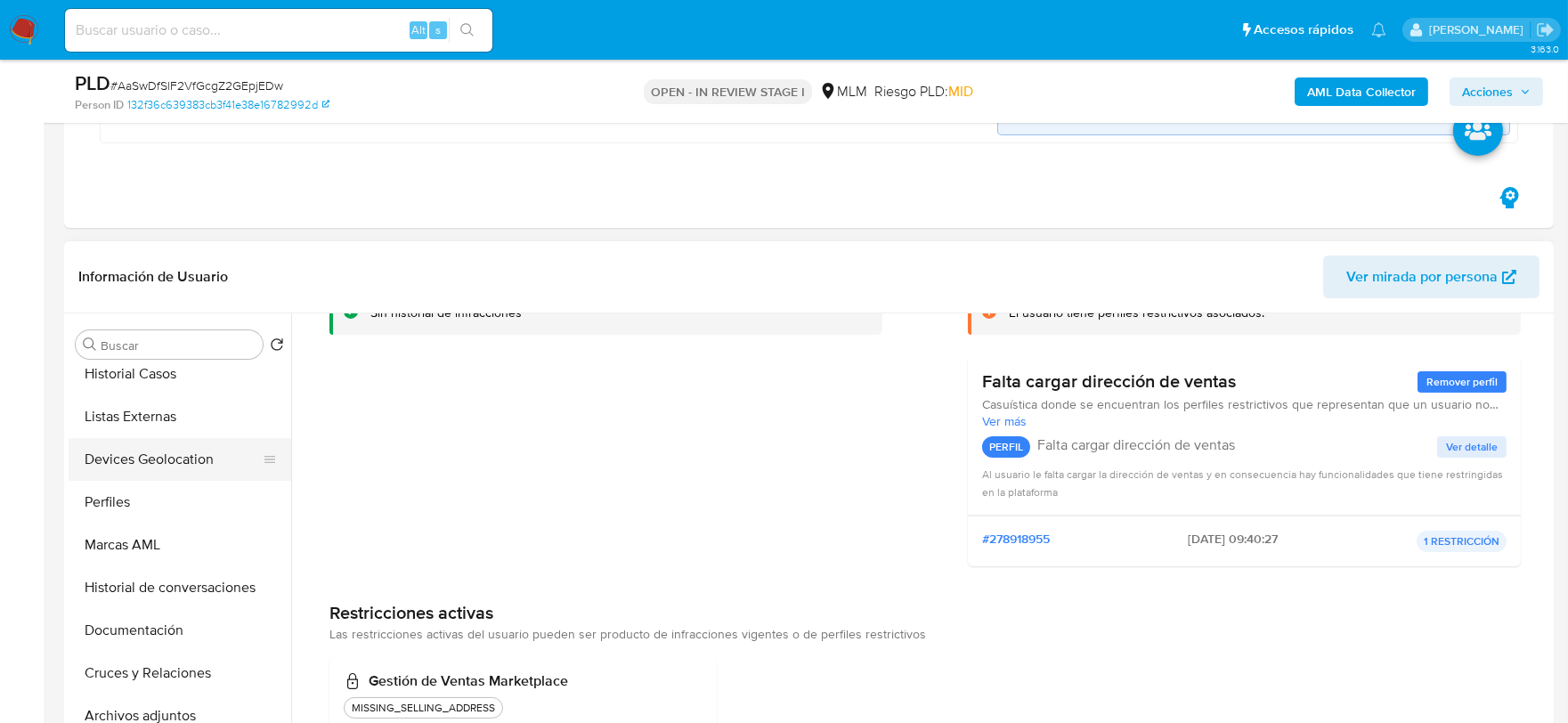
click at [185, 462] on button "Devices Geolocation" at bounding box center [172, 460] width 208 height 43
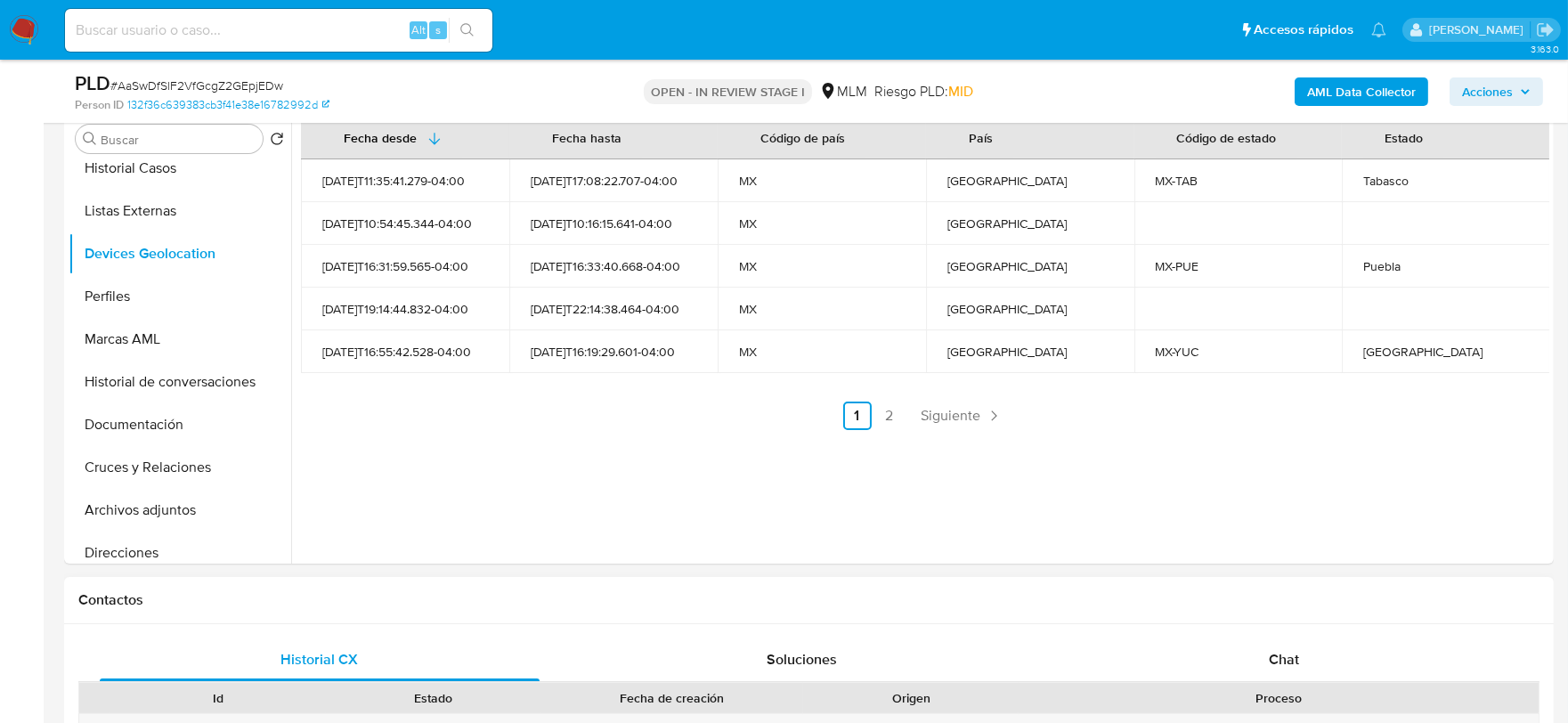
scroll to position [790, 0]
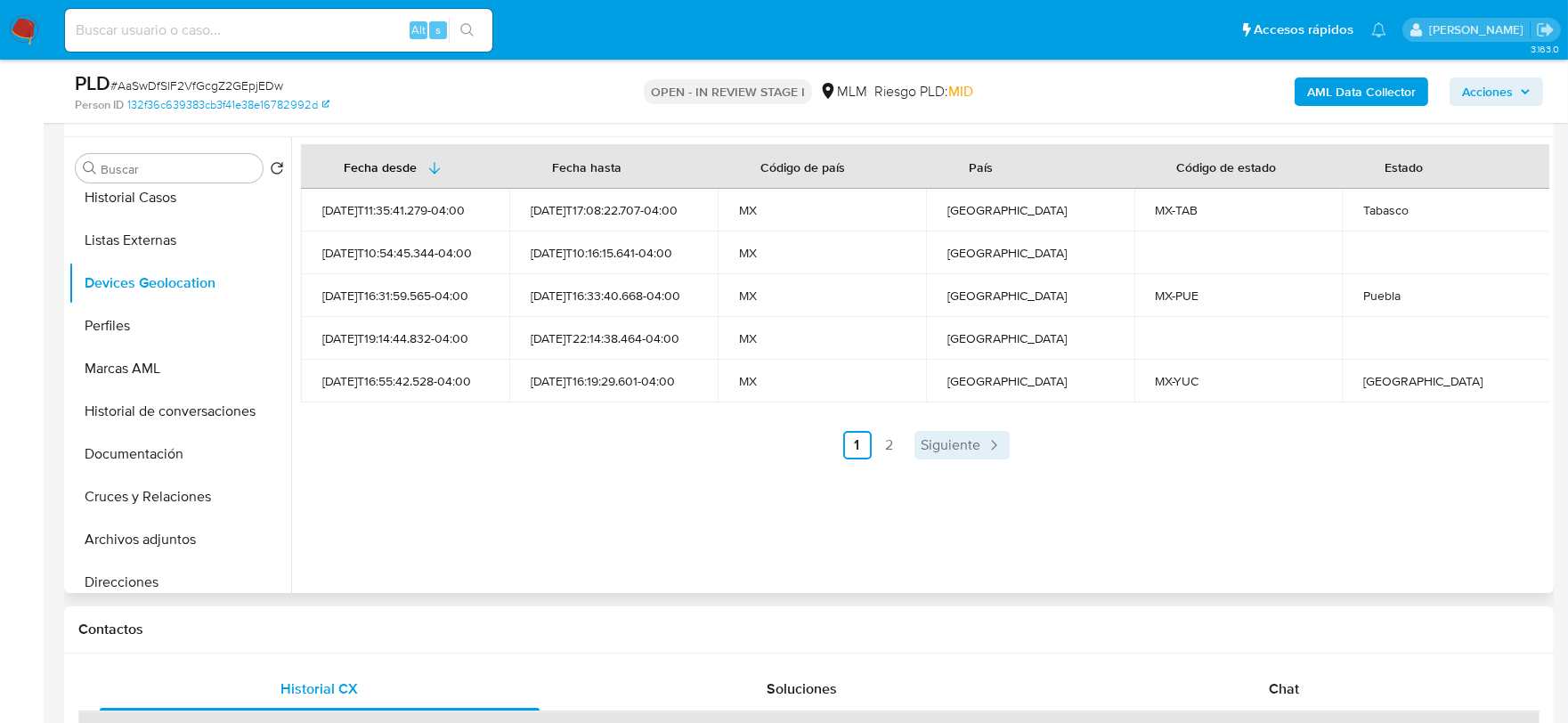
click at [941, 440] on span "Siguiente" at bounding box center [951, 445] width 60 height 15
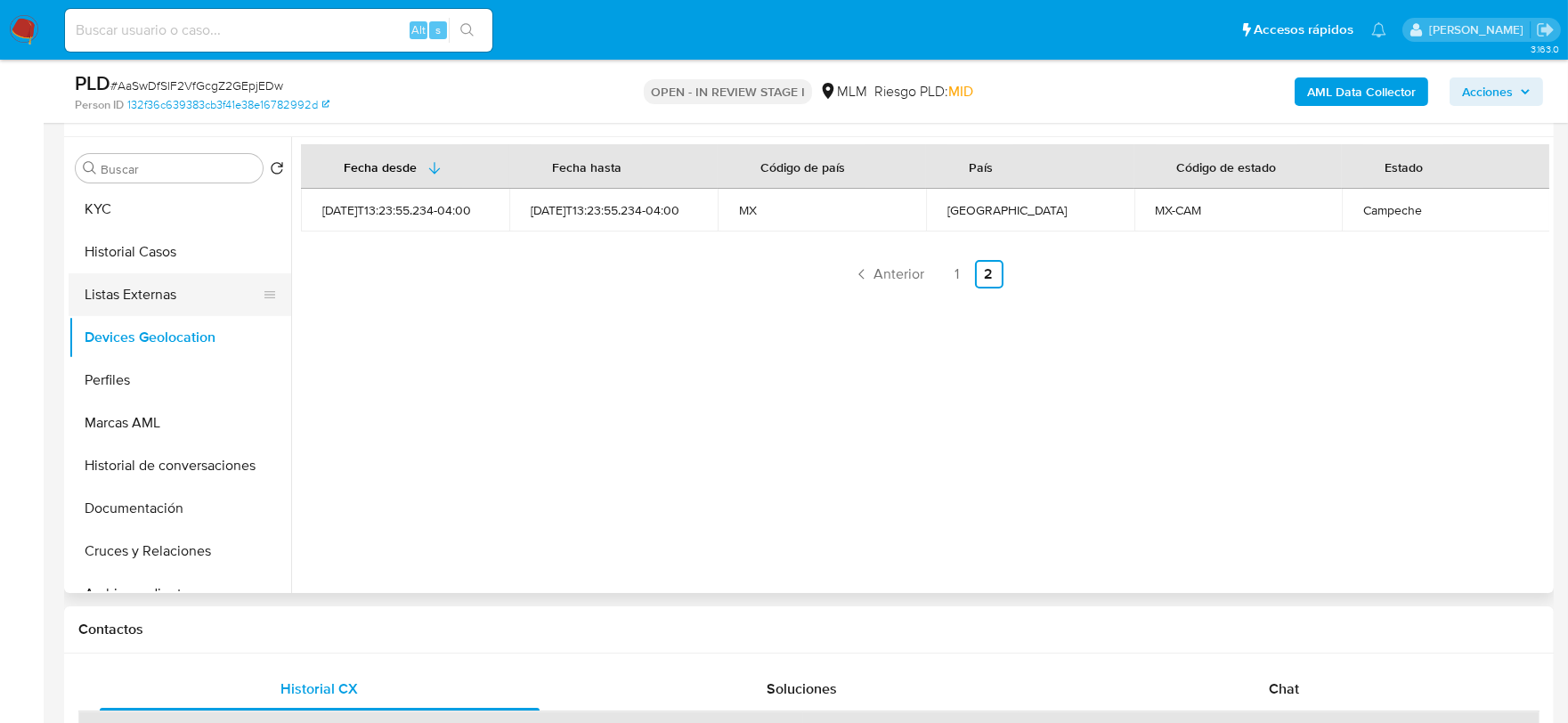
scroll to position [0, 0]
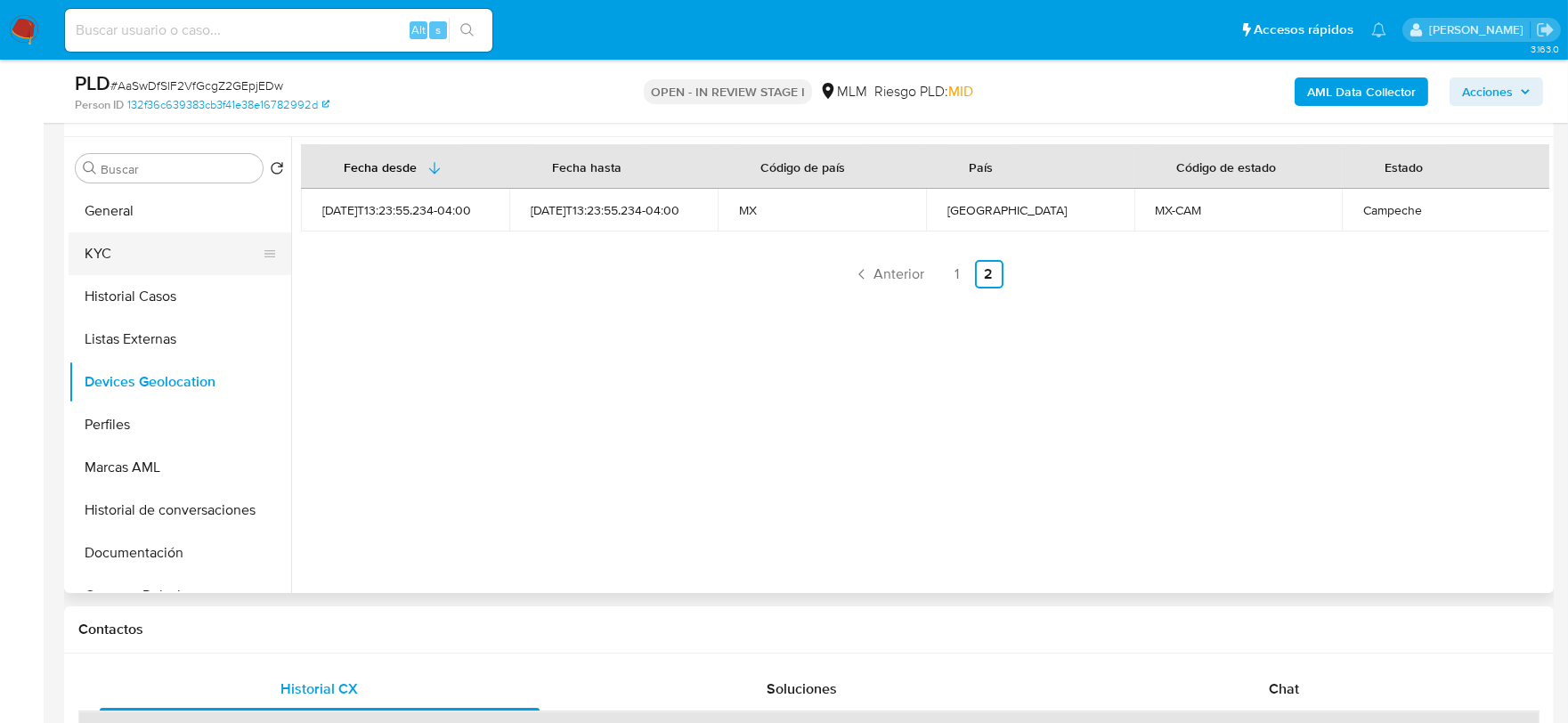
click at [140, 245] on button "KYC" at bounding box center [172, 254] width 208 height 43
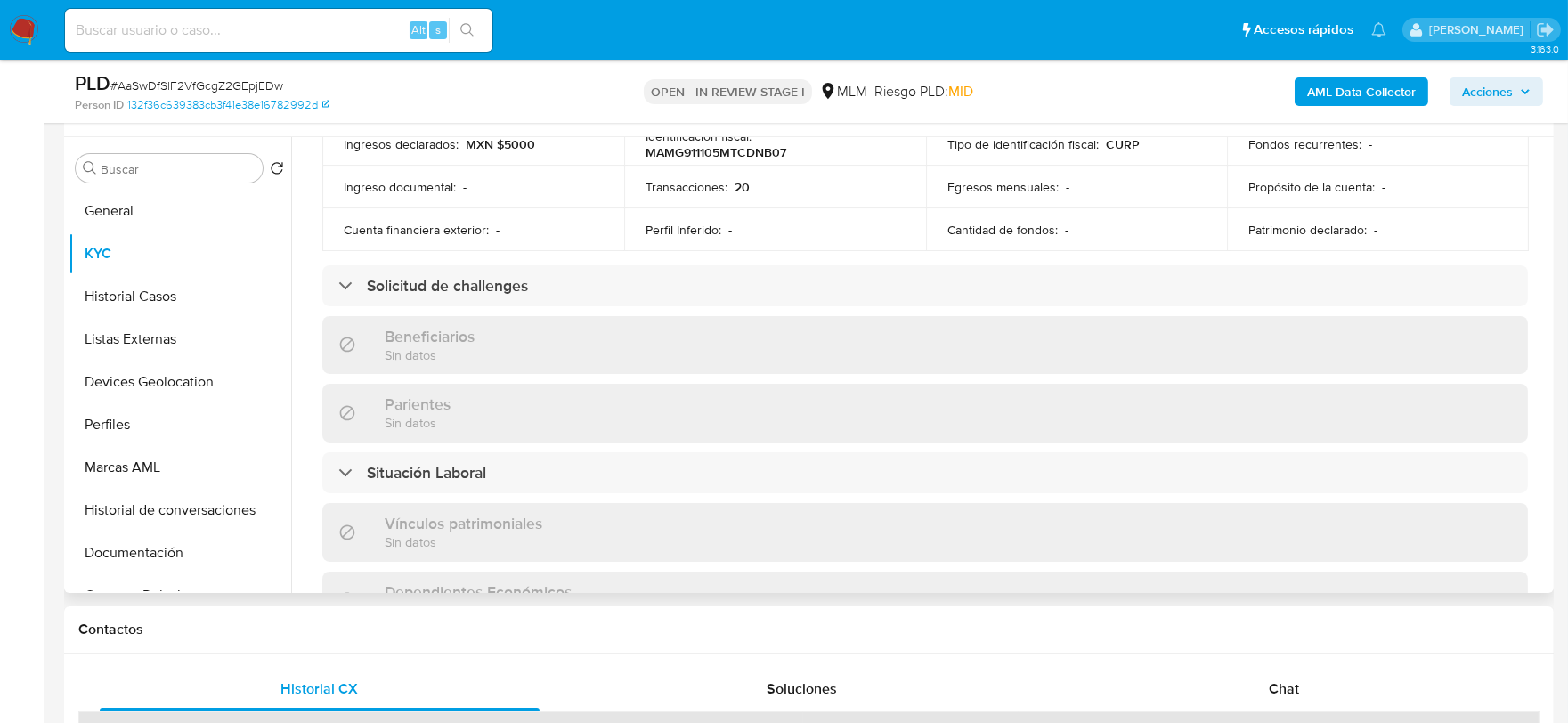
scroll to position [988, 0]
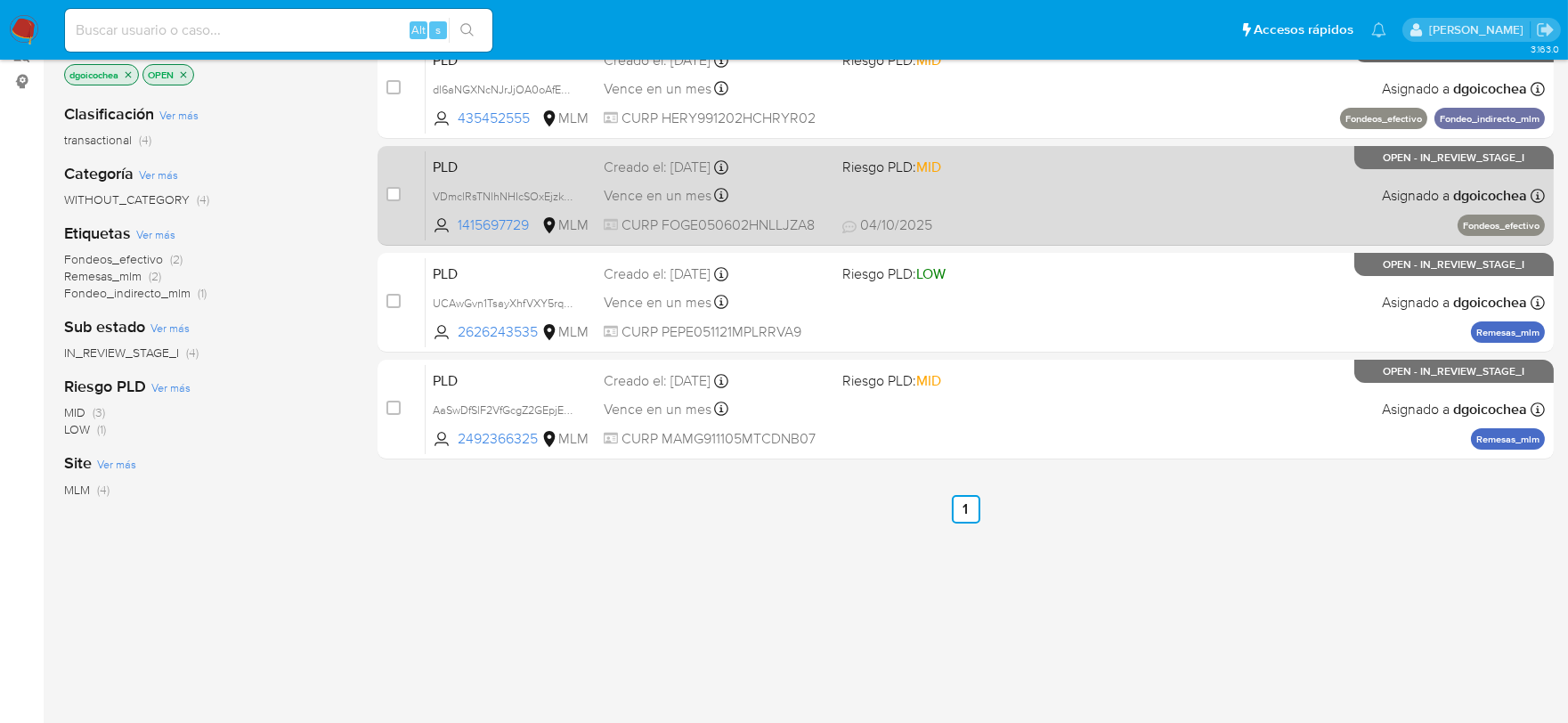
scroll to position [360, 0]
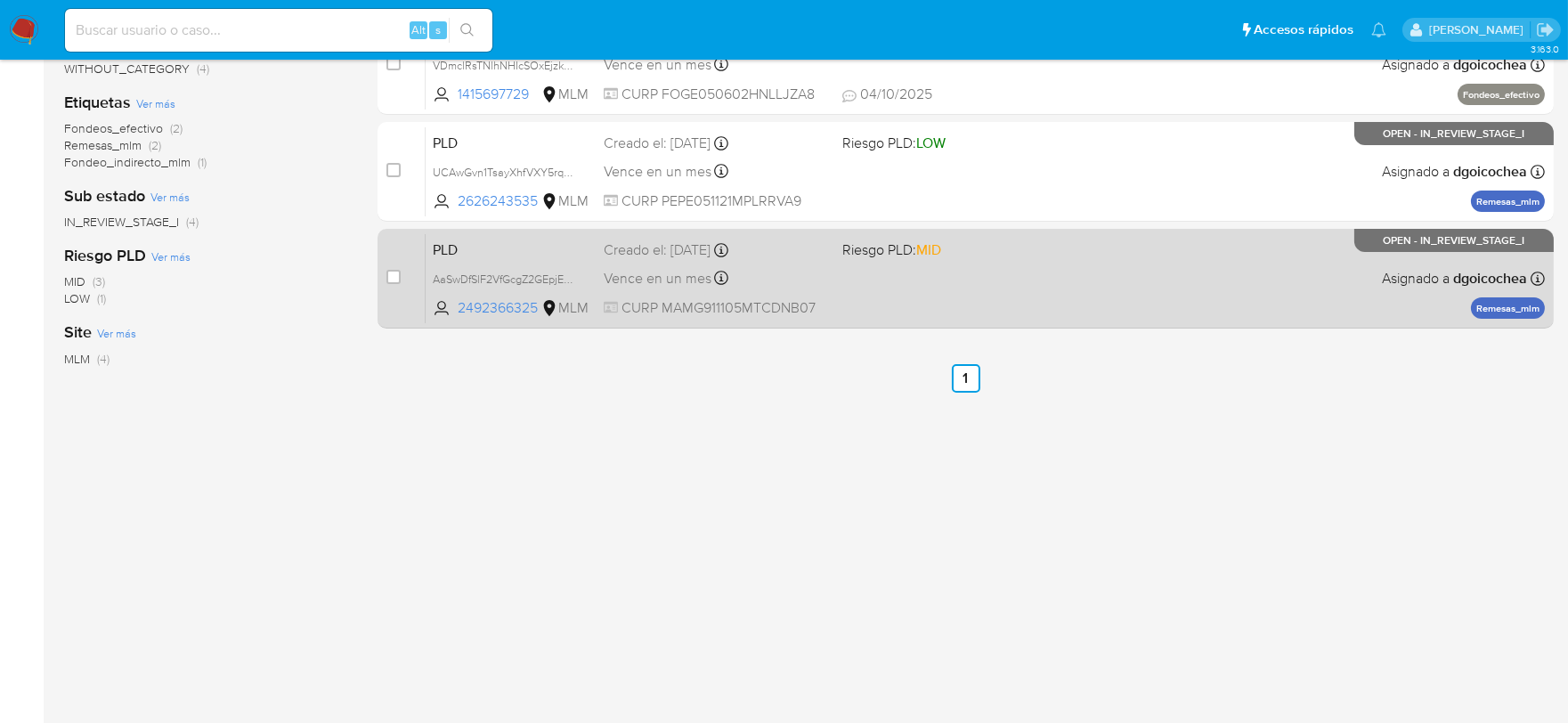
click at [447, 243] on span "PLD" at bounding box center [511, 249] width 157 height 23
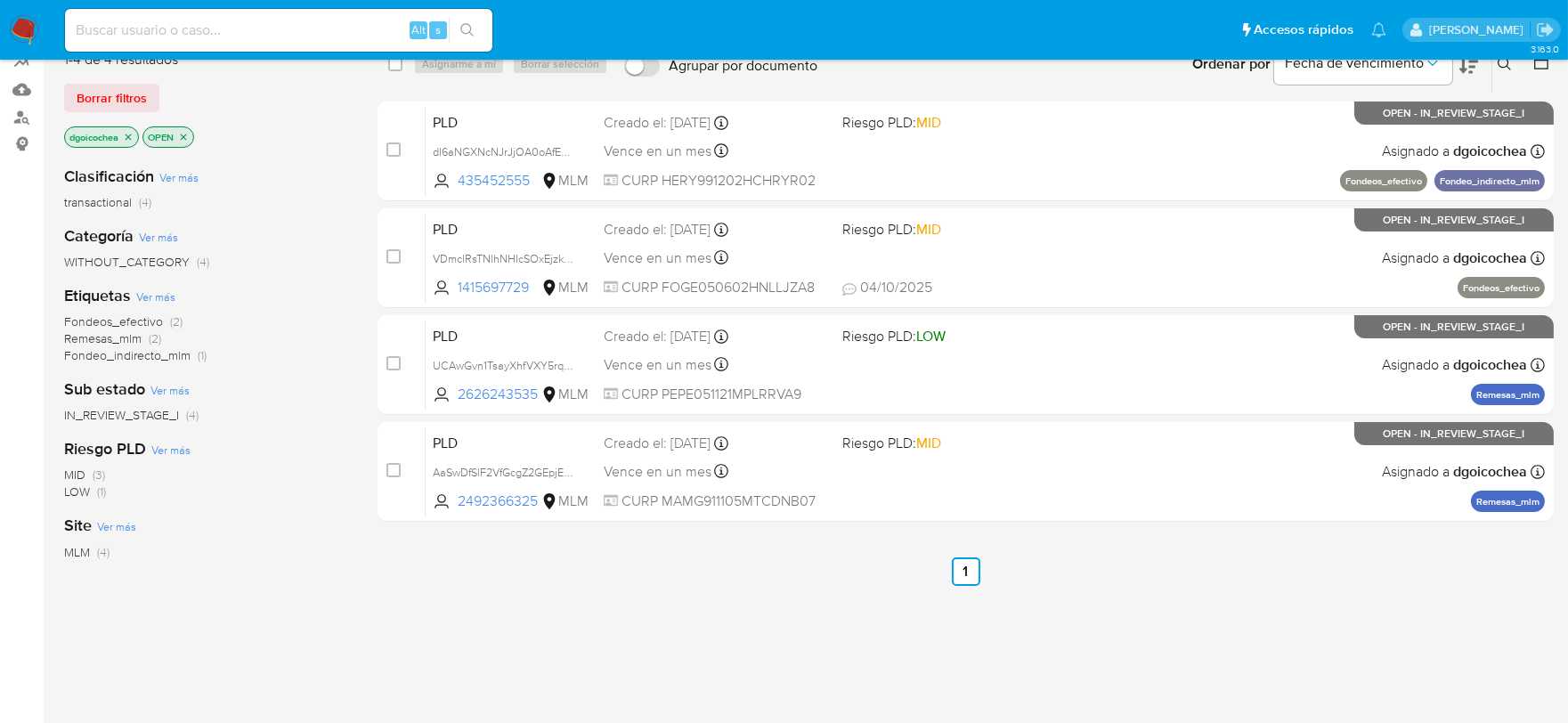
scroll to position [0, 0]
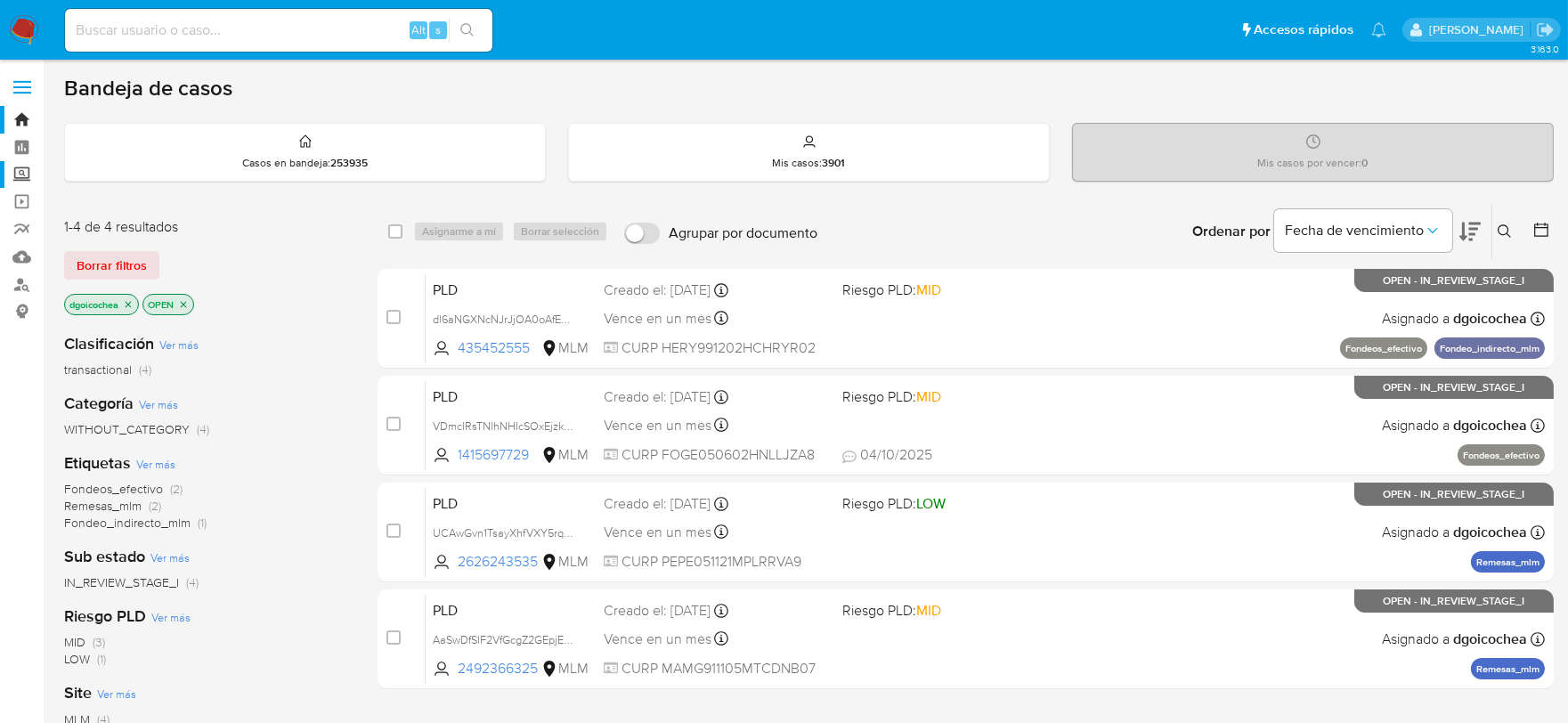
click at [20, 169] on label "Screening" at bounding box center [105, 175] width 212 height 27
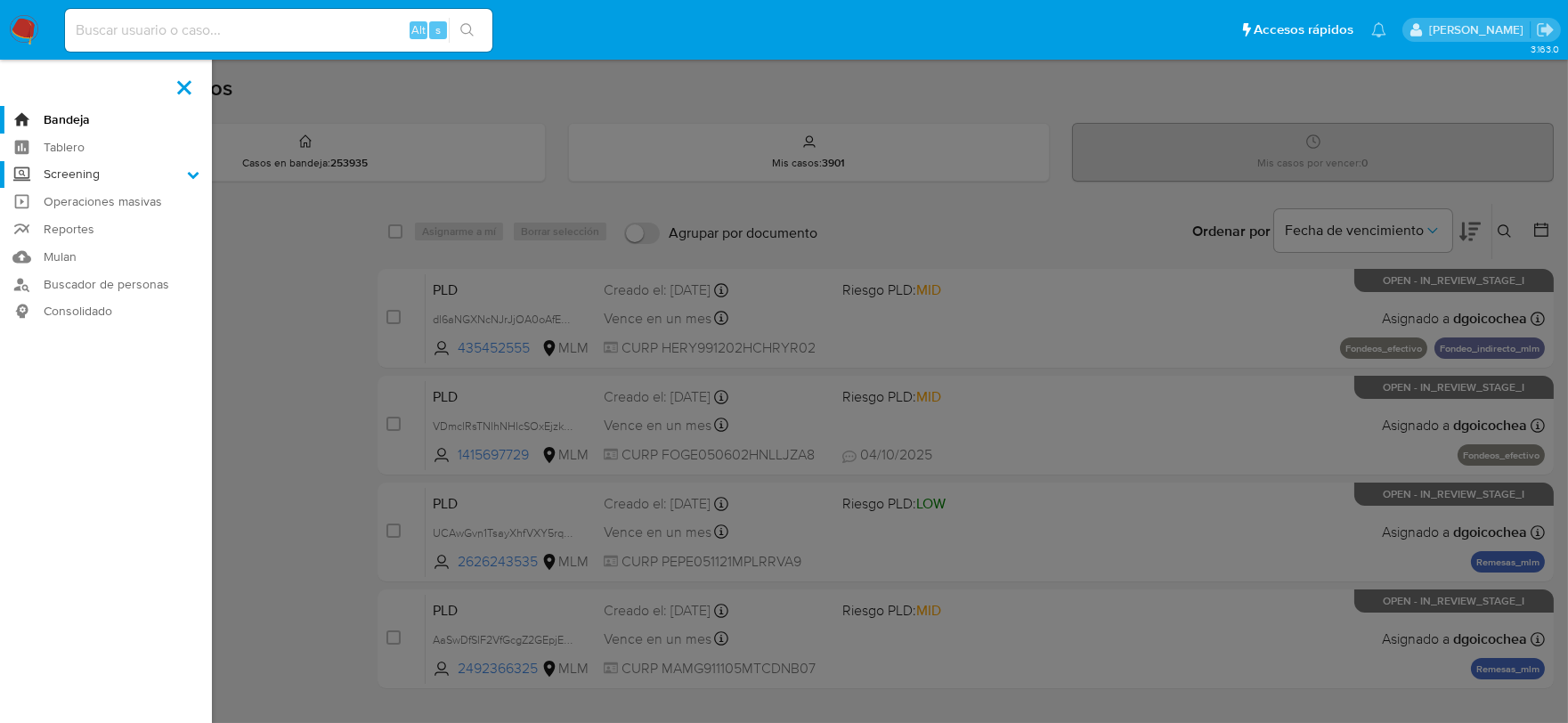
click at [0, 0] on input "Screening" at bounding box center [0, 0] width 0 height 0
click at [85, 241] on link "Herramientas" at bounding box center [105, 244] width 212 height 22
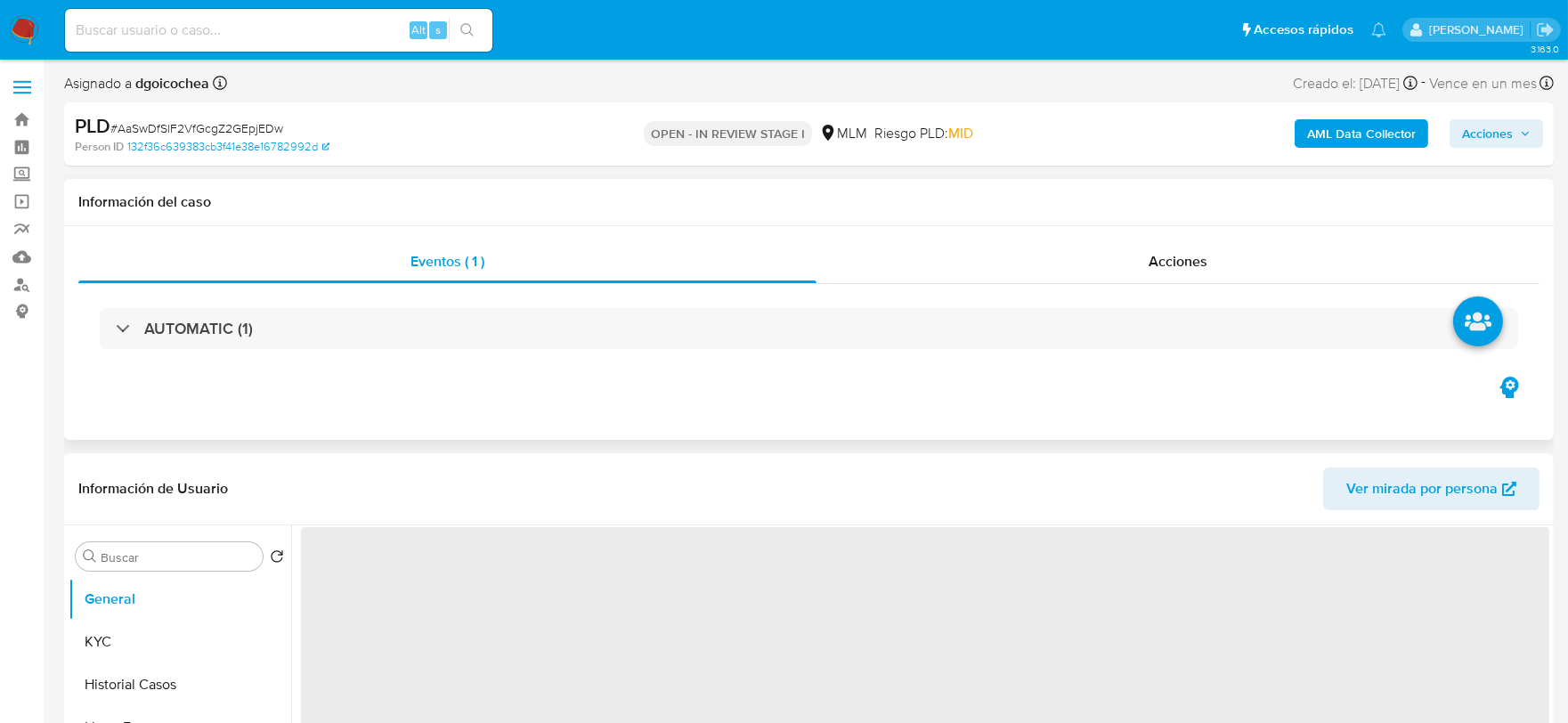
select select "10"
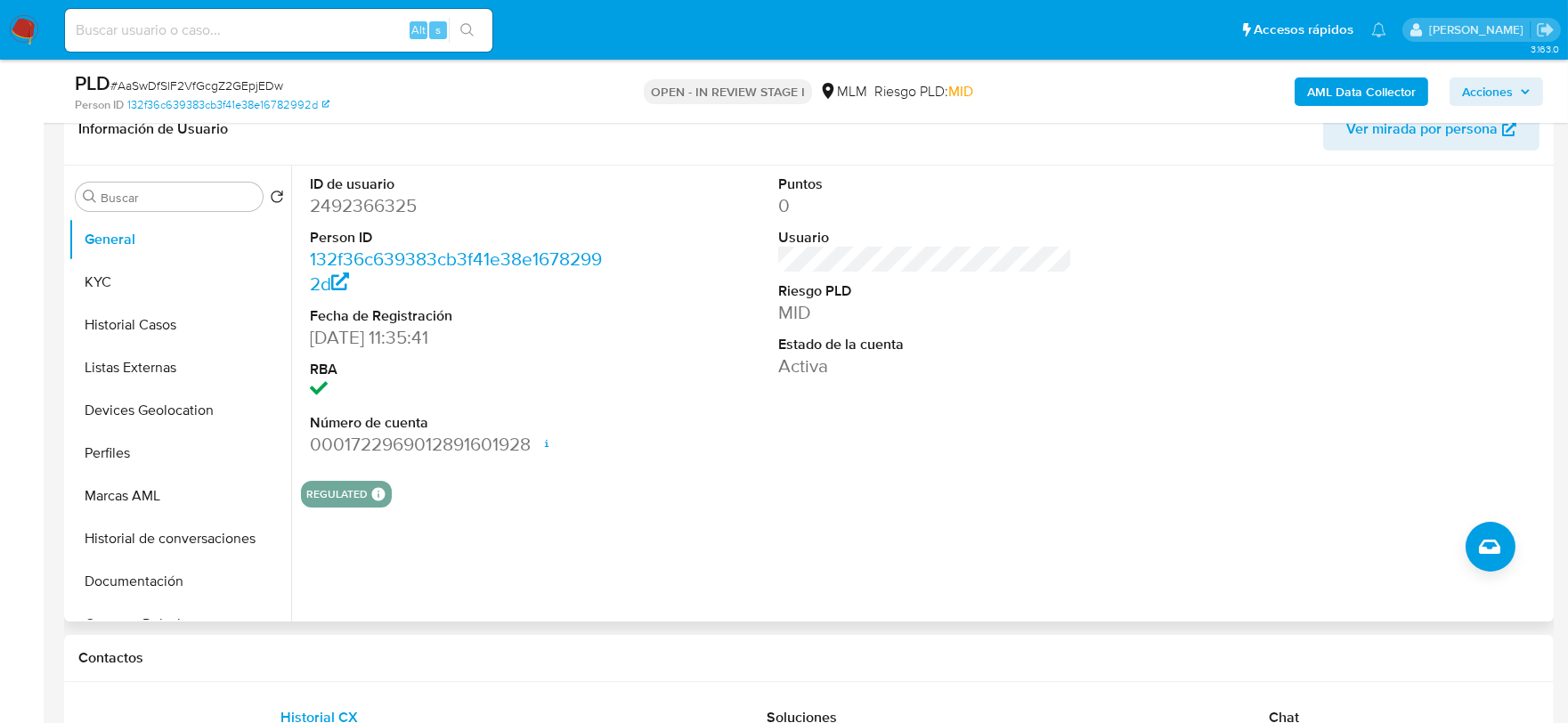
click at [688, 421] on div "ID de usuario 2492366325 Person ID 132f36c639383cb3f41e38e16782992d Fecha de Re…" at bounding box center [925, 316] width 1249 height 301
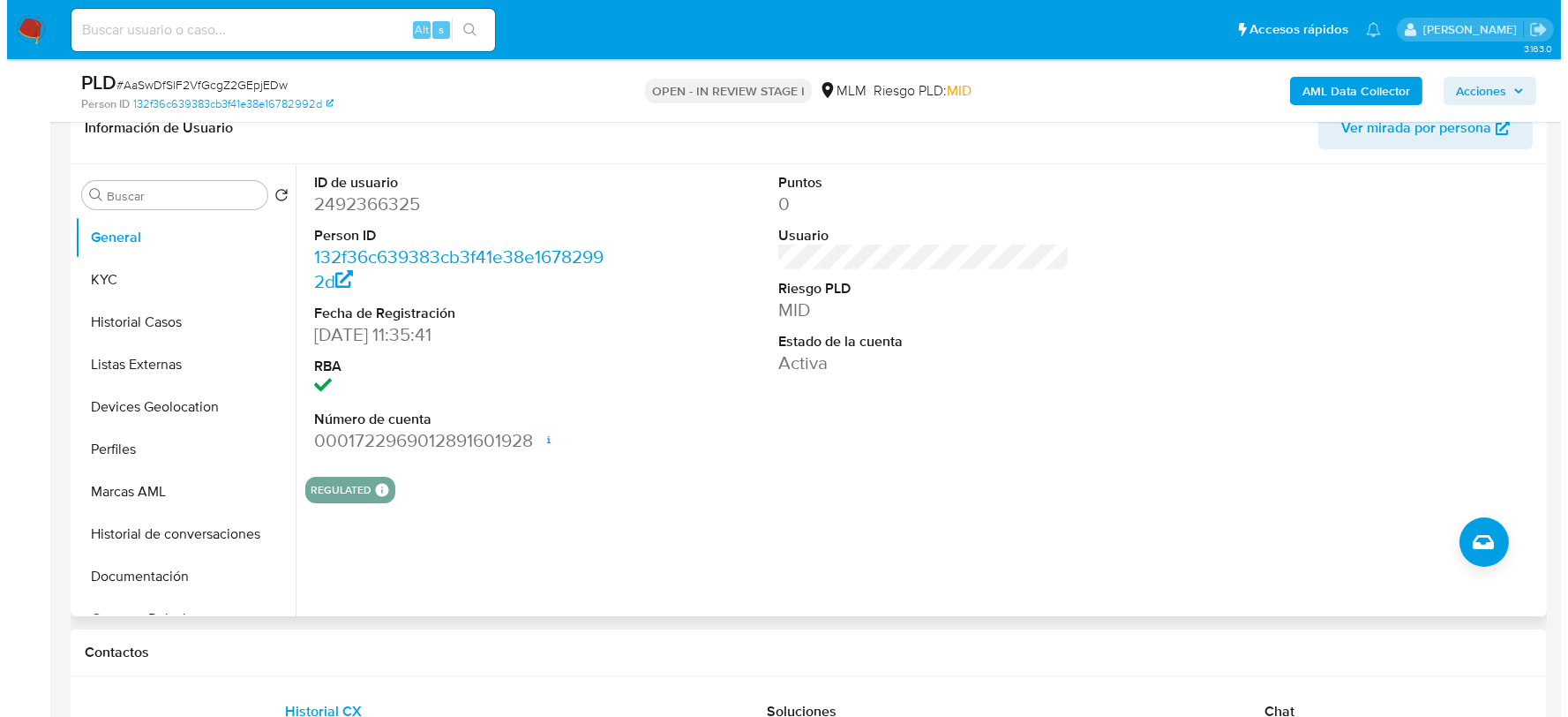
scroll to position [288, 0]
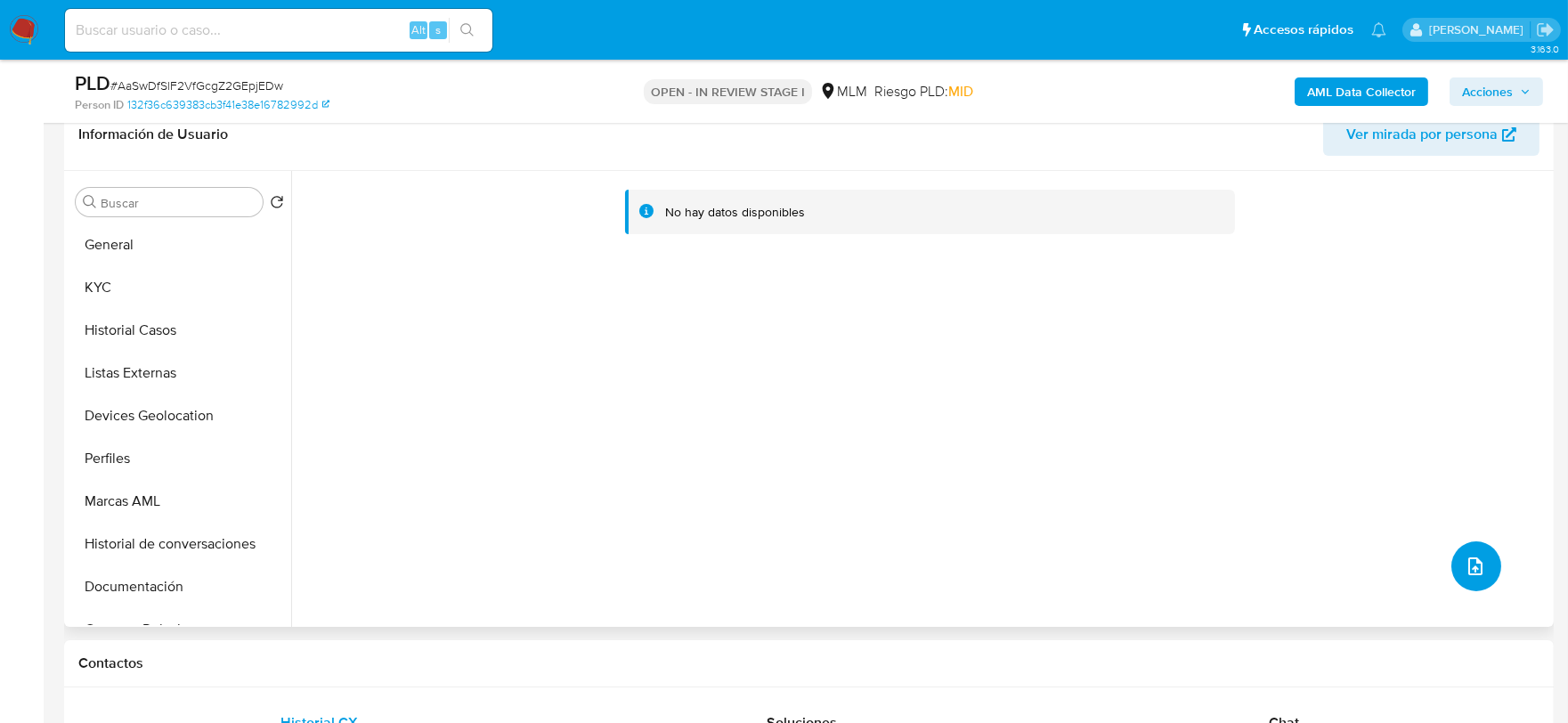
click at [1452, 552] on button "upload-file" at bounding box center [1476, 566] width 50 height 50
click at [1476, 547] on button "upload-file" at bounding box center [1476, 566] width 50 height 50
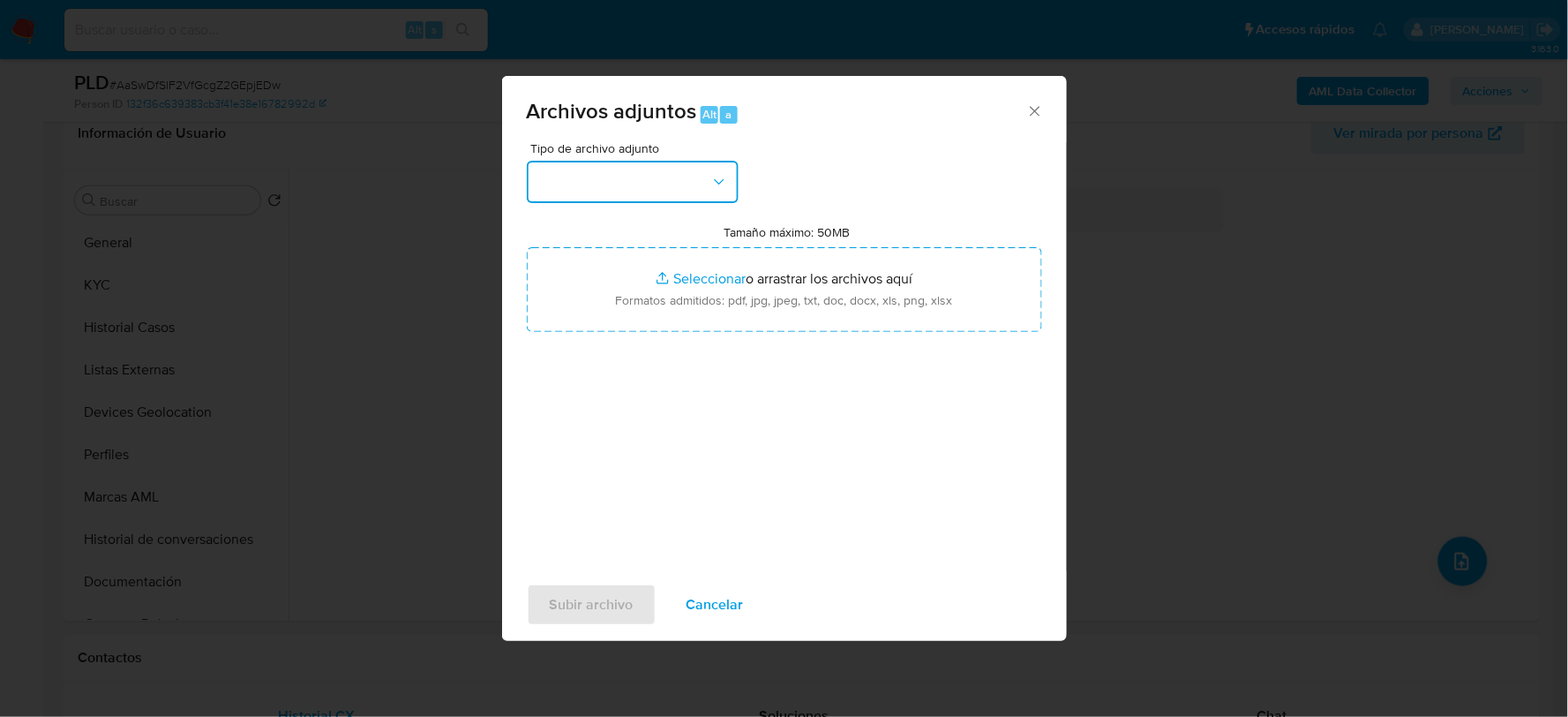
click at [637, 170] on button "button" at bounding box center [633, 182] width 212 height 43
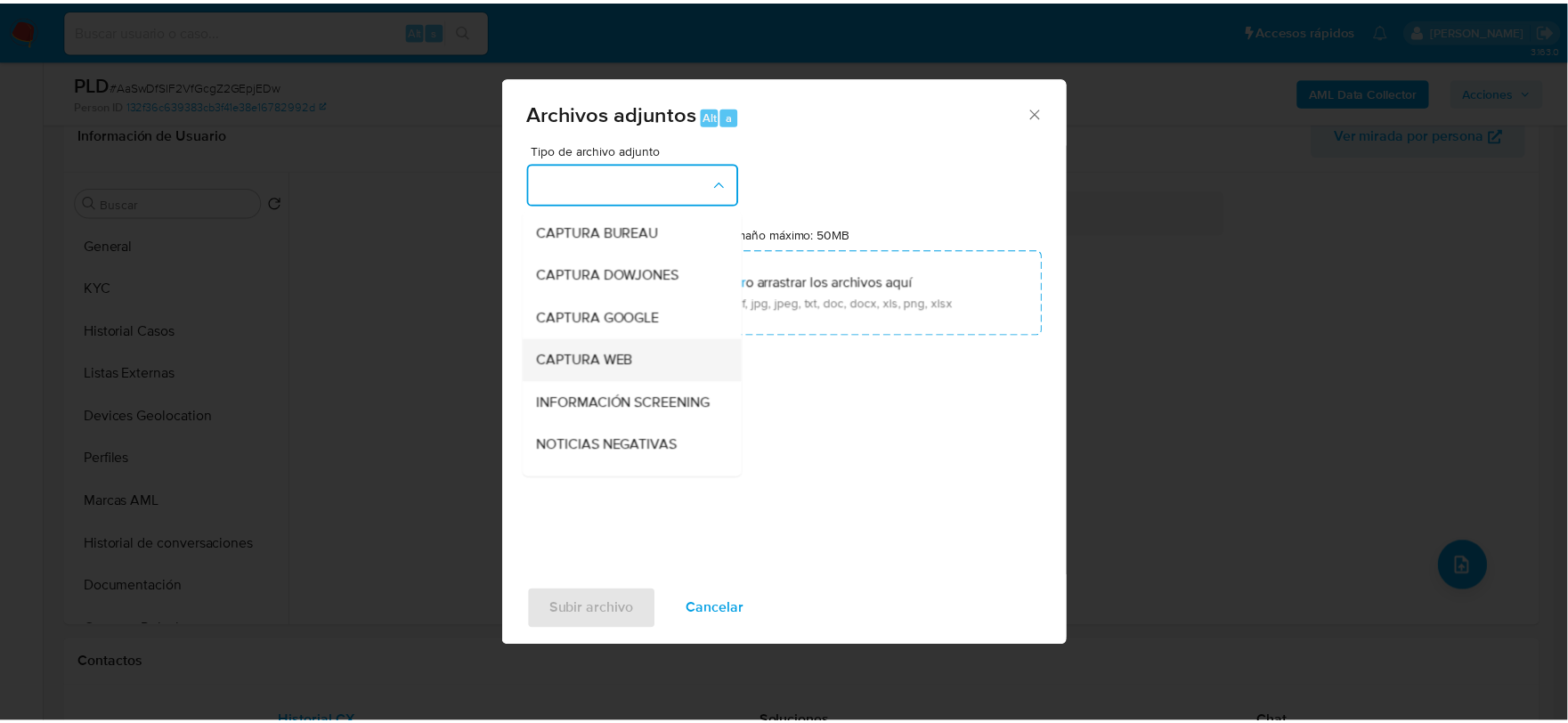
scroll to position [136, 0]
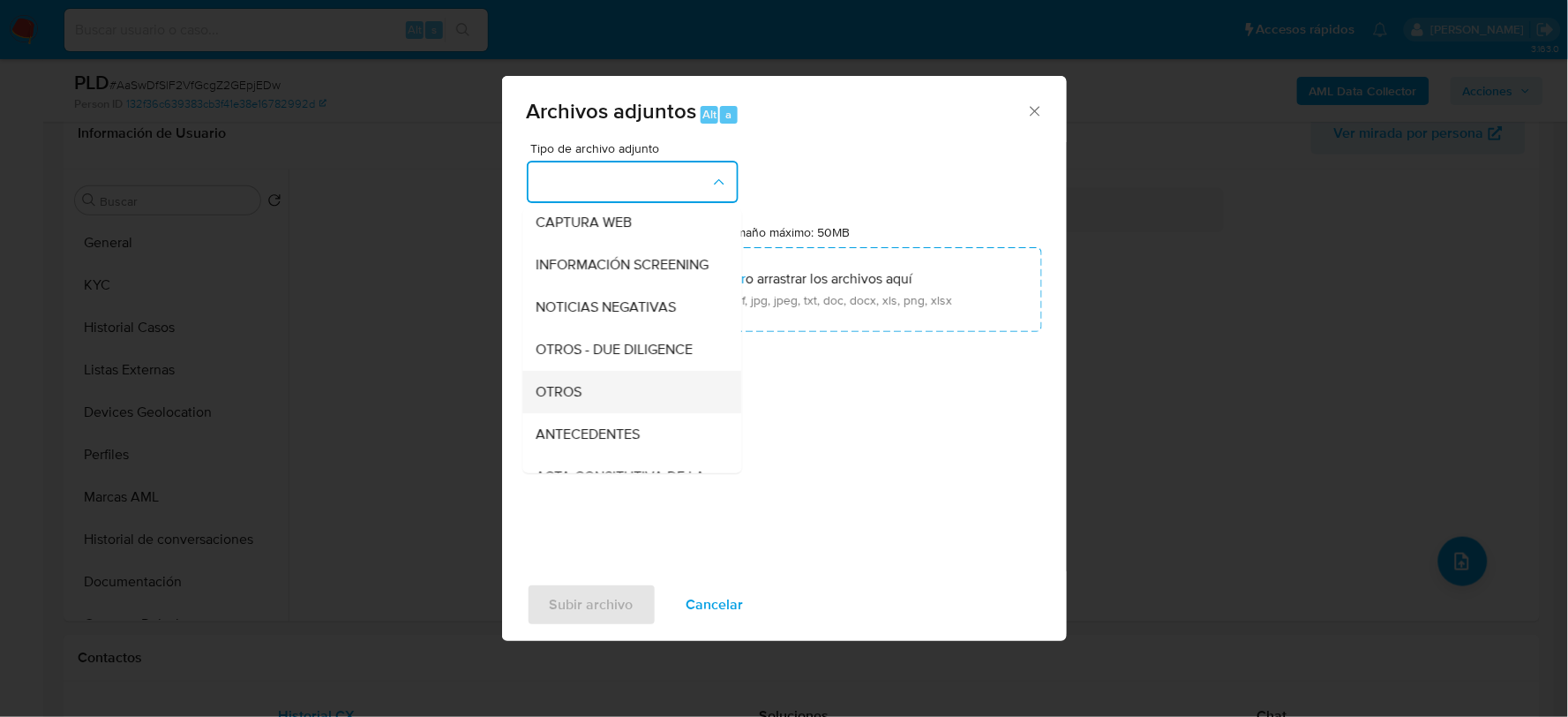
click at [588, 407] on div "OTROS" at bounding box center [627, 391] width 180 height 43
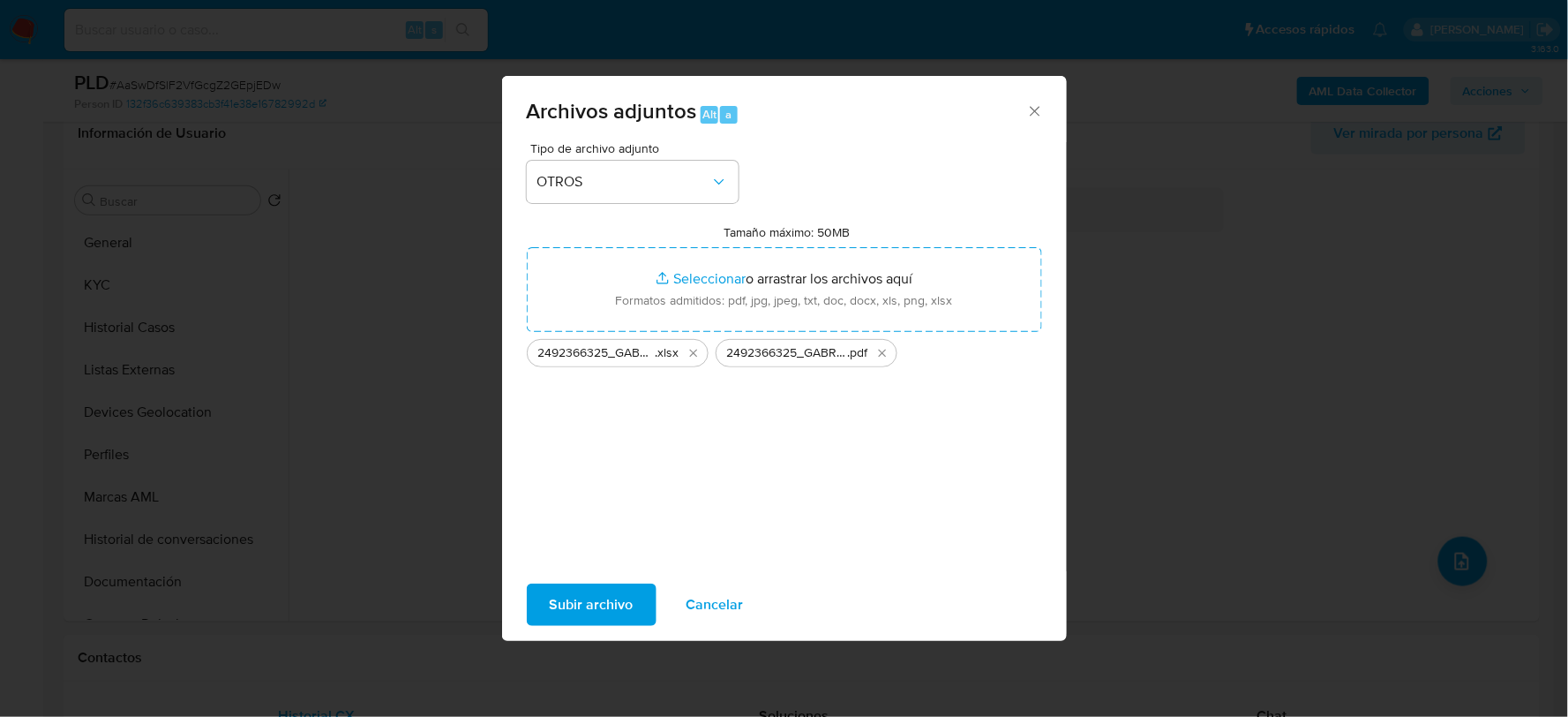
click at [565, 598] on span "Subir archivo" at bounding box center [591, 605] width 84 height 39
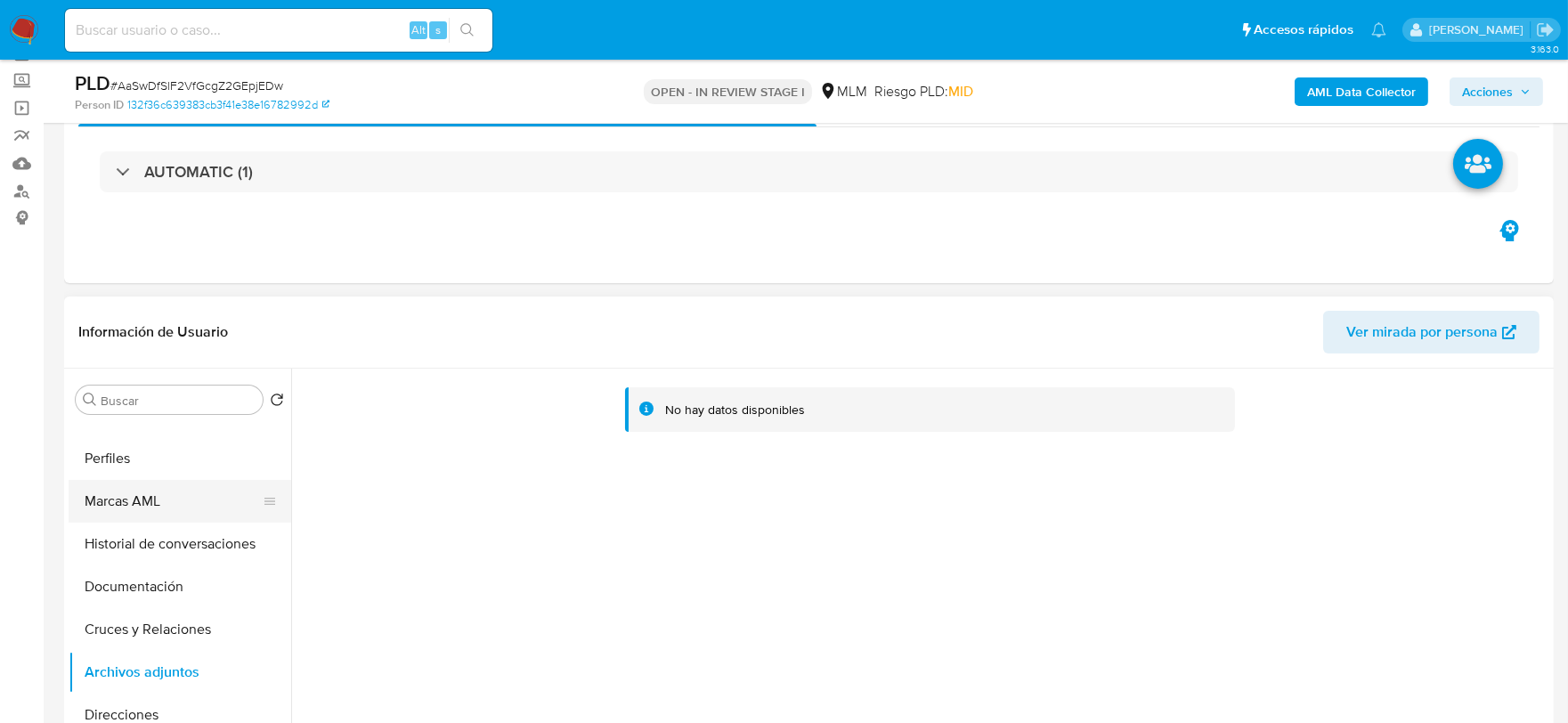
scroll to position [197, 0]
click at [147, 486] on button "Marcas AML" at bounding box center [172, 502] width 208 height 43
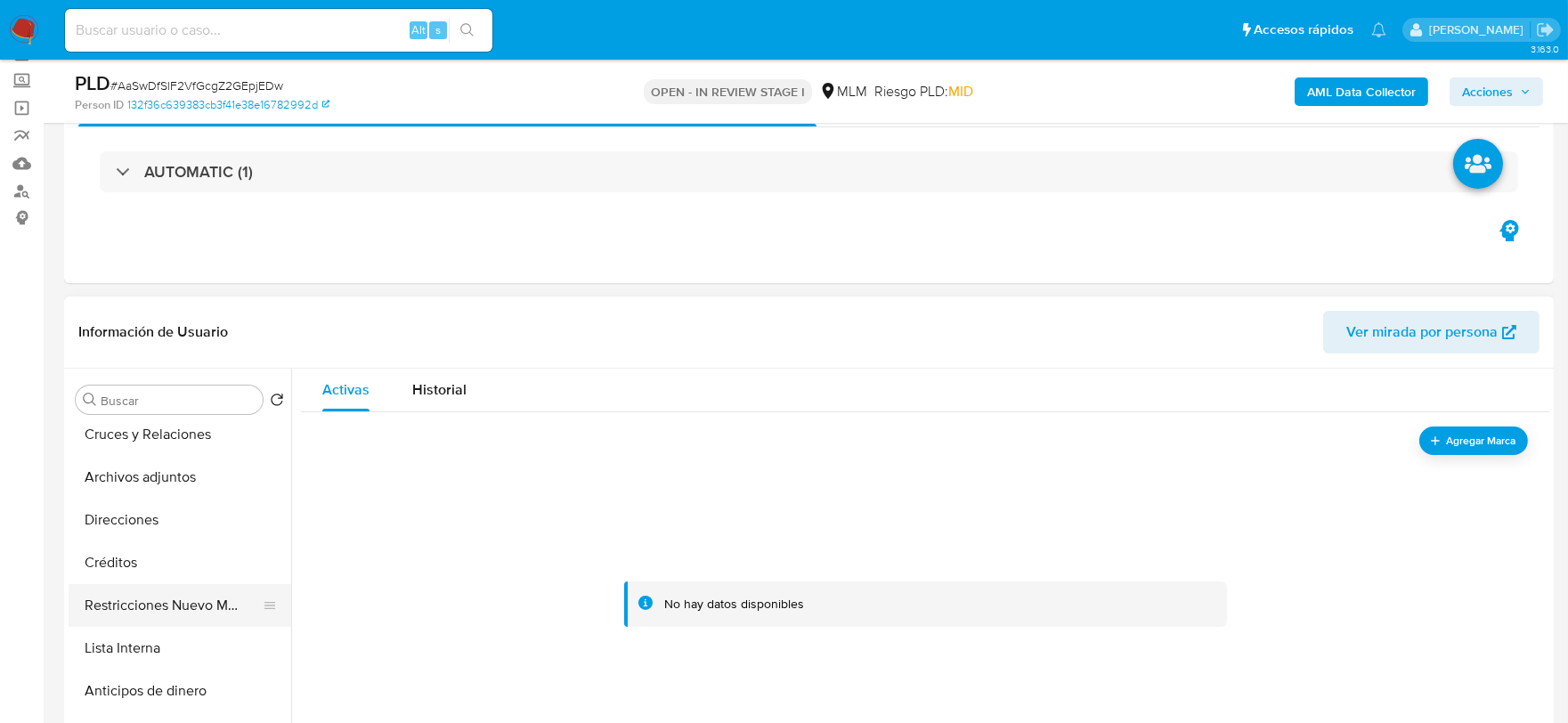
scroll to position [394, 0]
click at [187, 475] on button "Archivos adjuntos" at bounding box center [172, 475] width 208 height 43
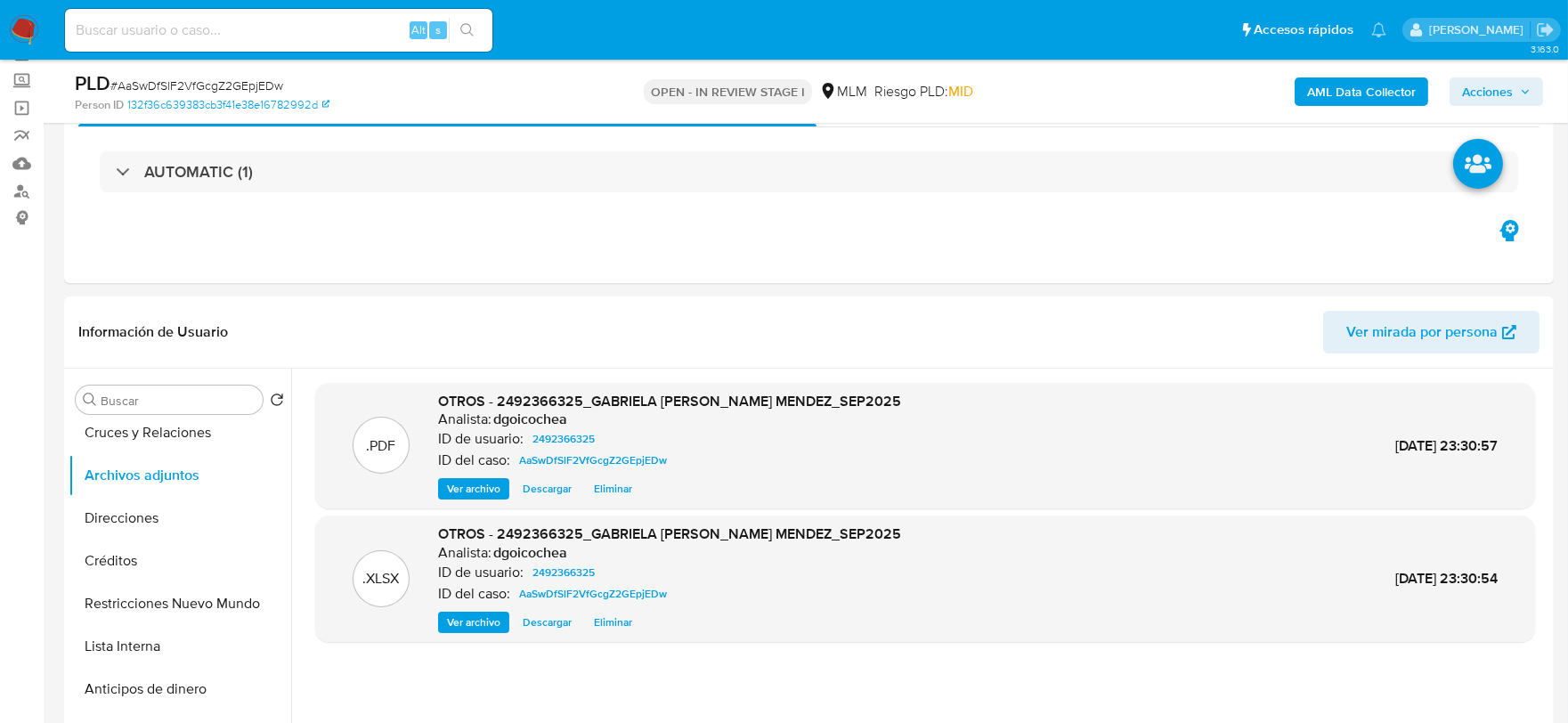
click at [1510, 91] on span "Acciones" at bounding box center [1488, 91] width 51 height 28
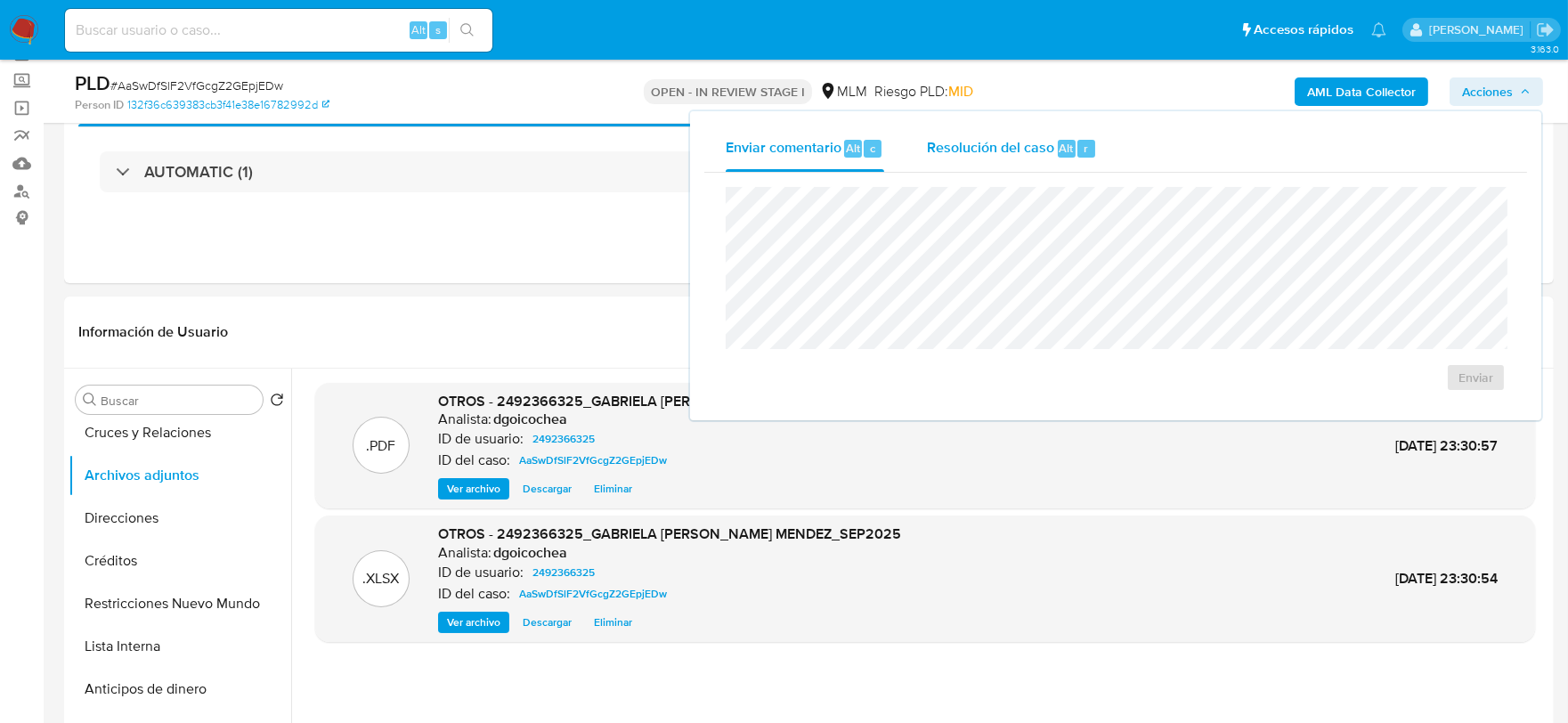
click at [1028, 143] on span "Resolución del caso" at bounding box center [991, 146] width 127 height 20
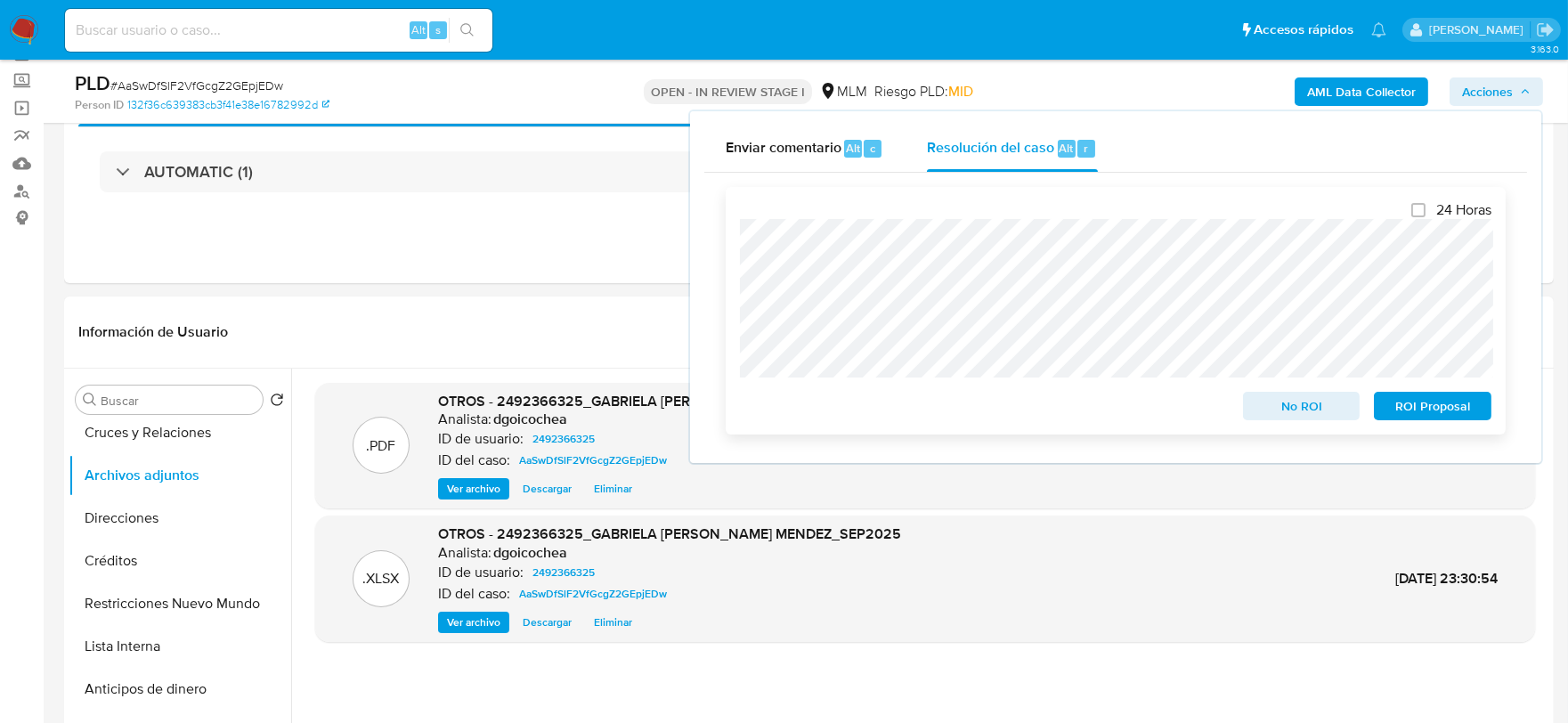
click at [1304, 411] on span "No ROI" at bounding box center [1301, 406] width 93 height 25
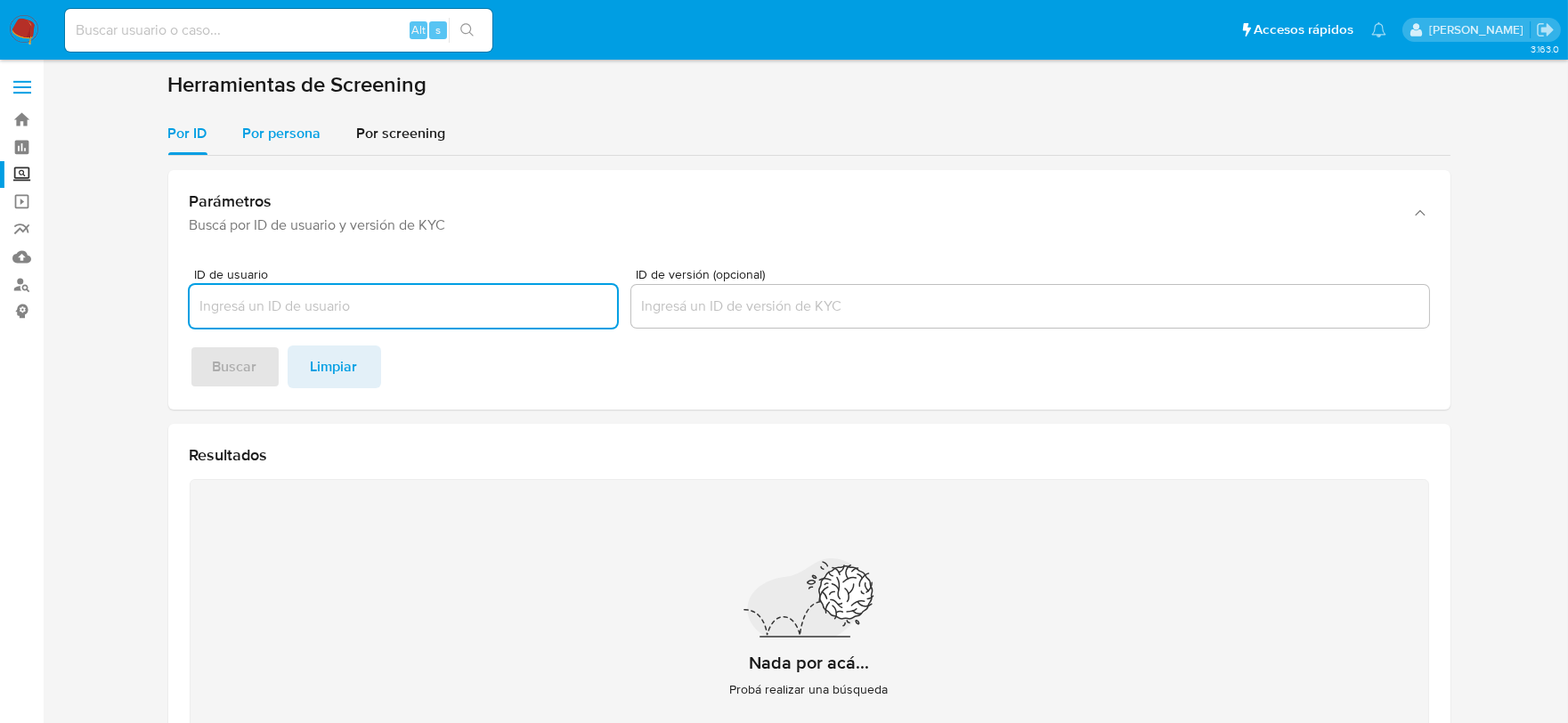
click at [283, 135] on span "Por persona" at bounding box center [282, 133] width 78 height 20
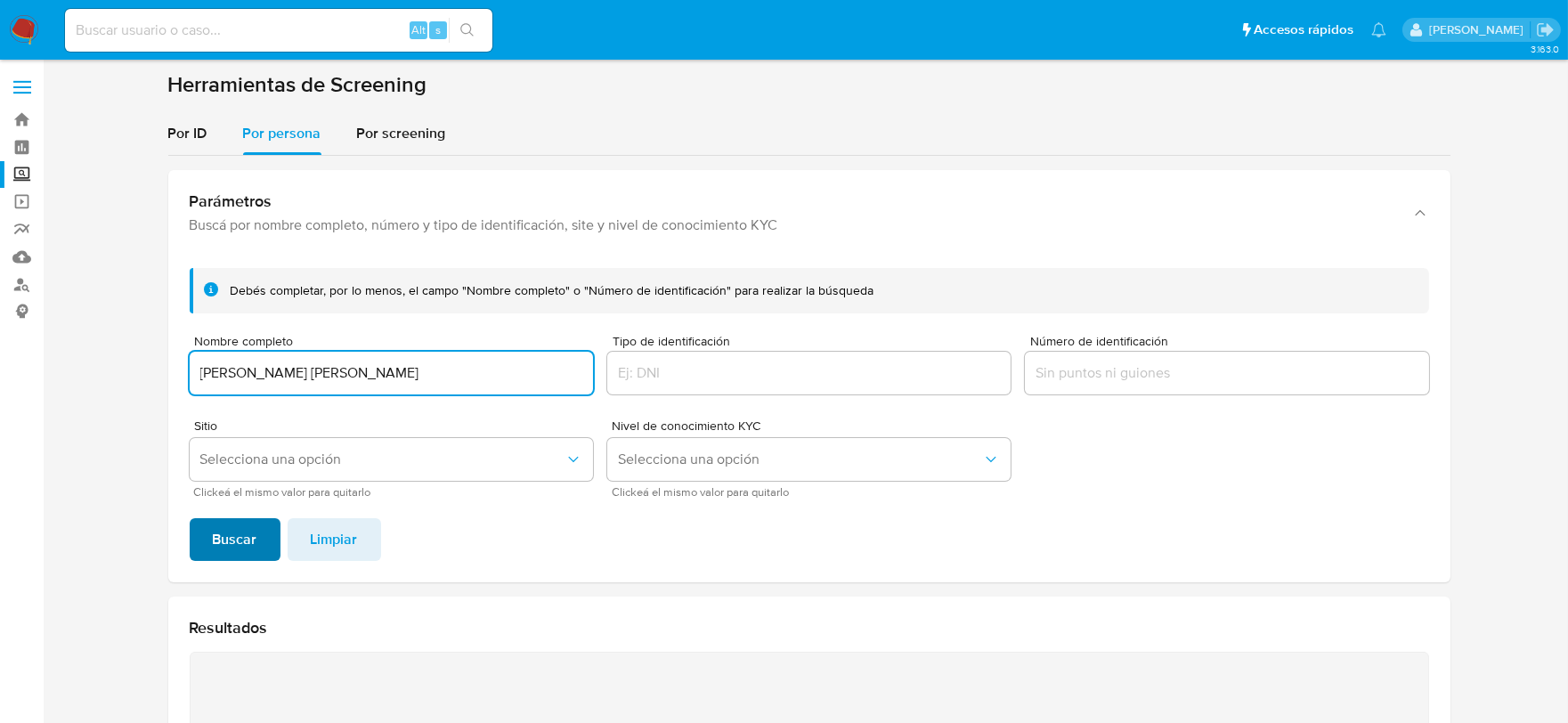
type input "JOSE FRANCISCO LOPEZ JIMENEZ"
click at [241, 529] on span "Buscar" at bounding box center [235, 540] width 45 height 39
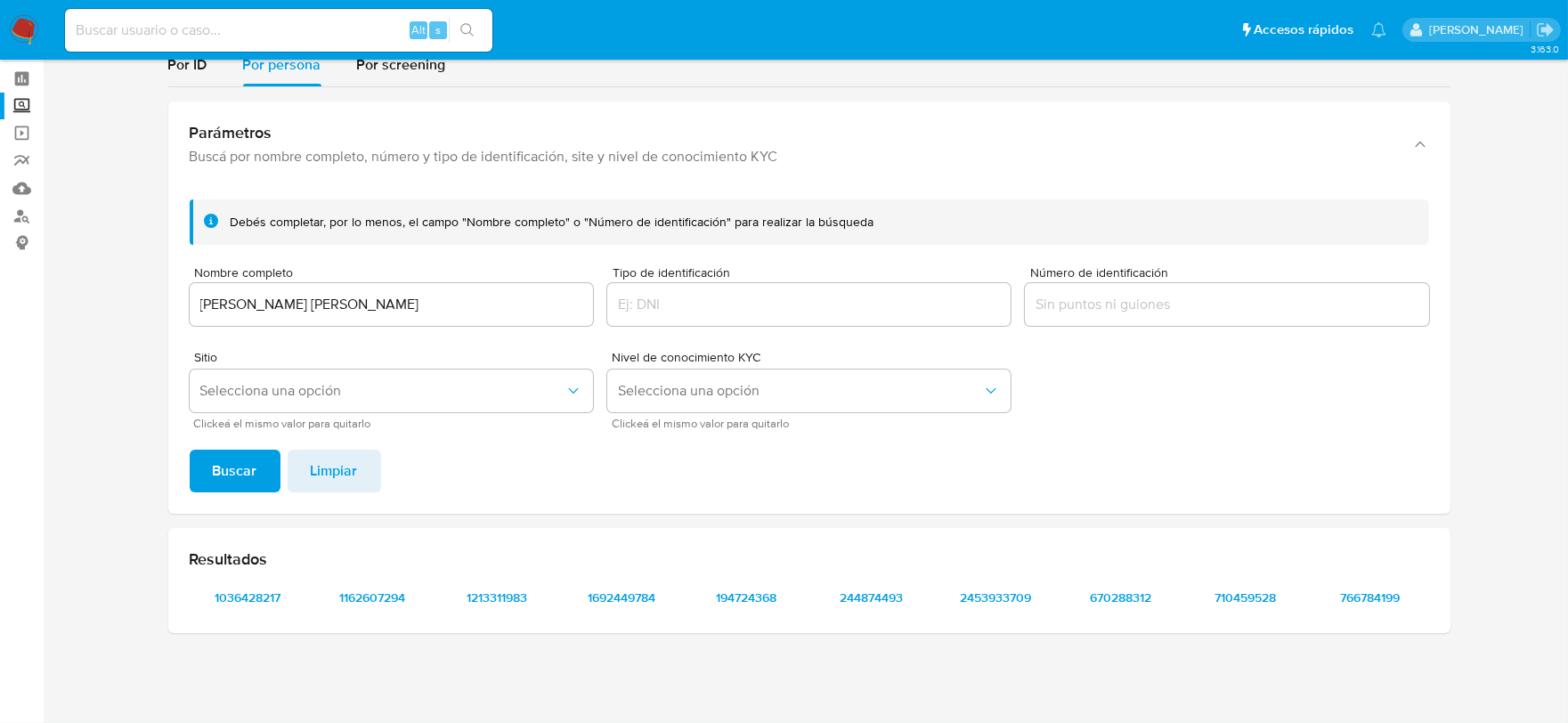
scroll to position [67, 0]
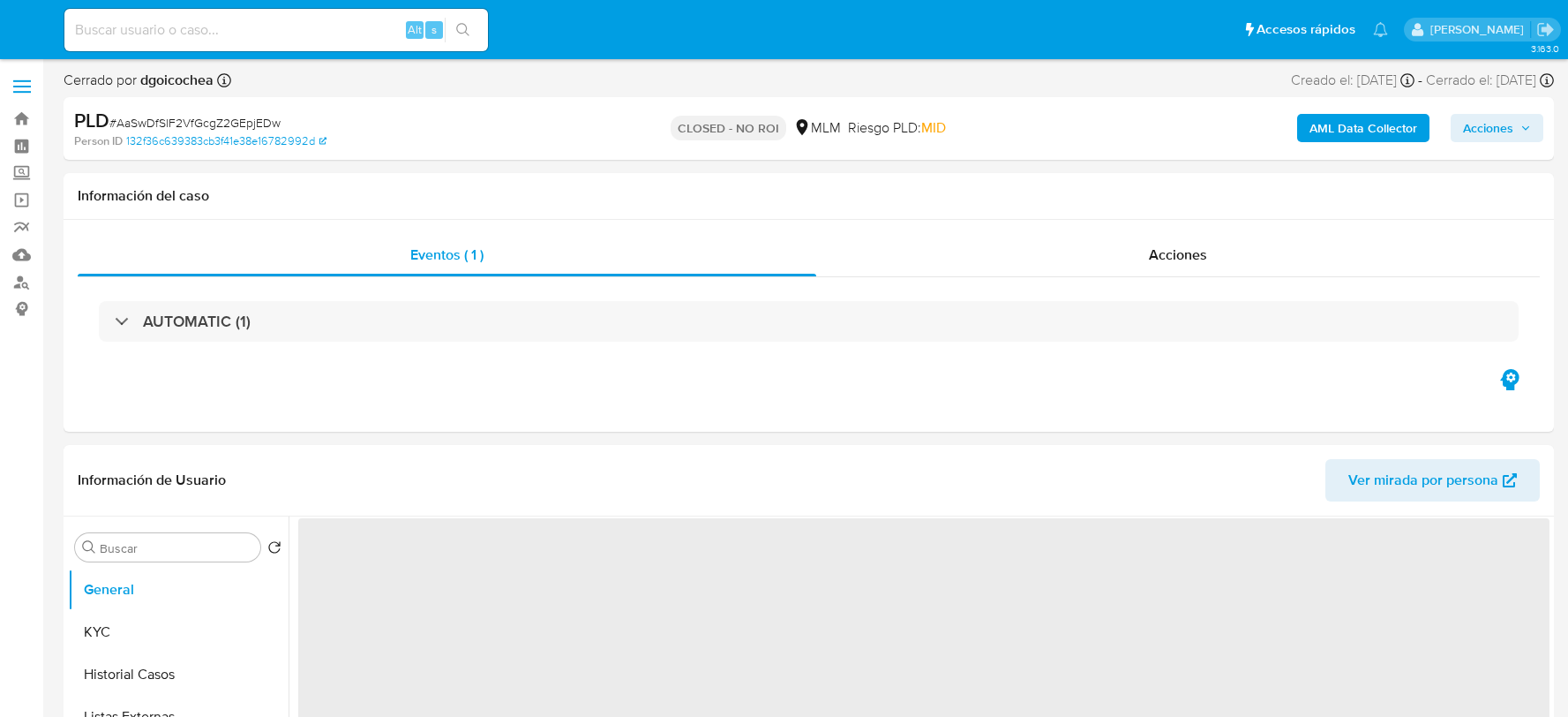
select select "10"
